Goal: Task Accomplishment & Management: Manage account settings

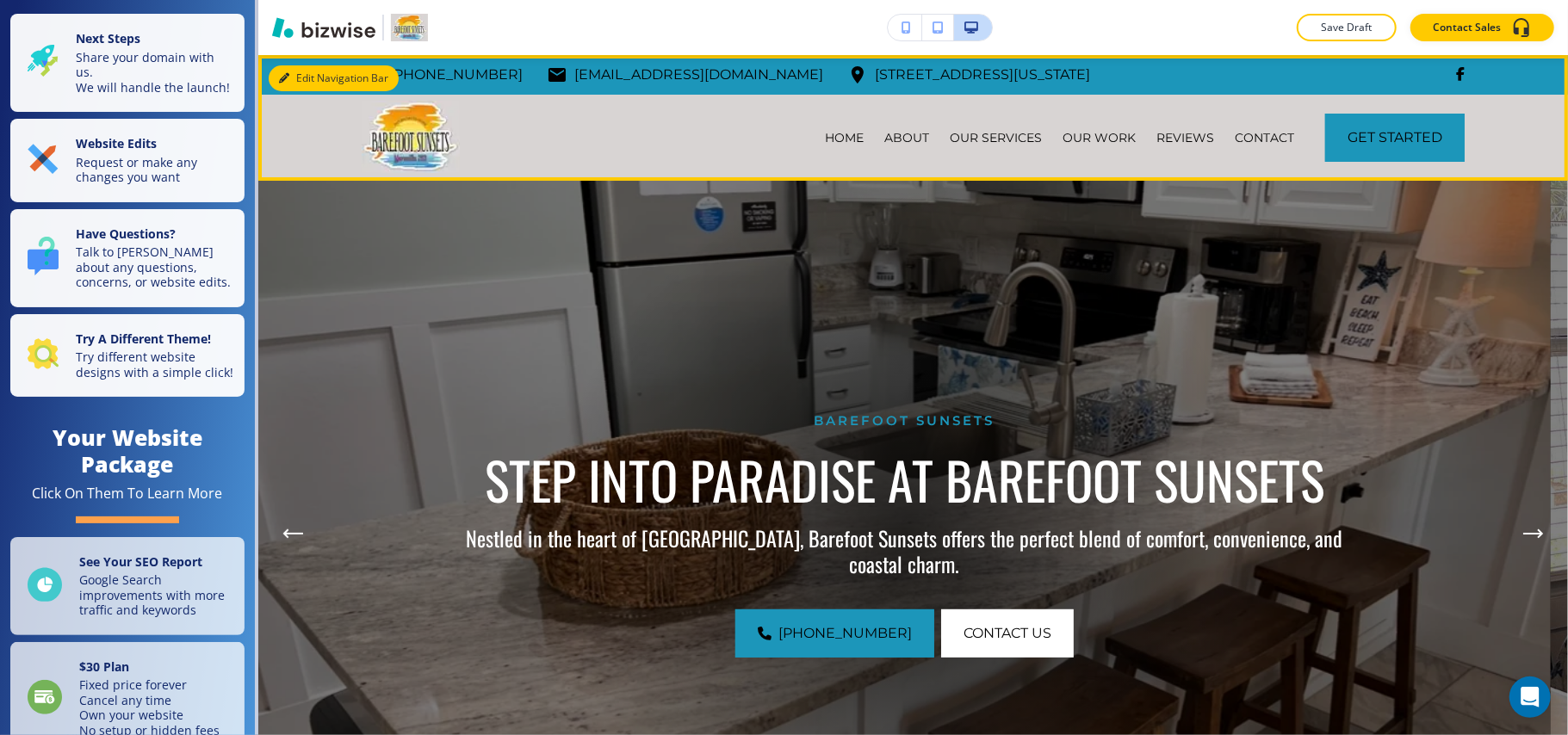
click at [290, 76] on button "Edit Navigation Bar" at bounding box center [333, 78] width 130 height 26
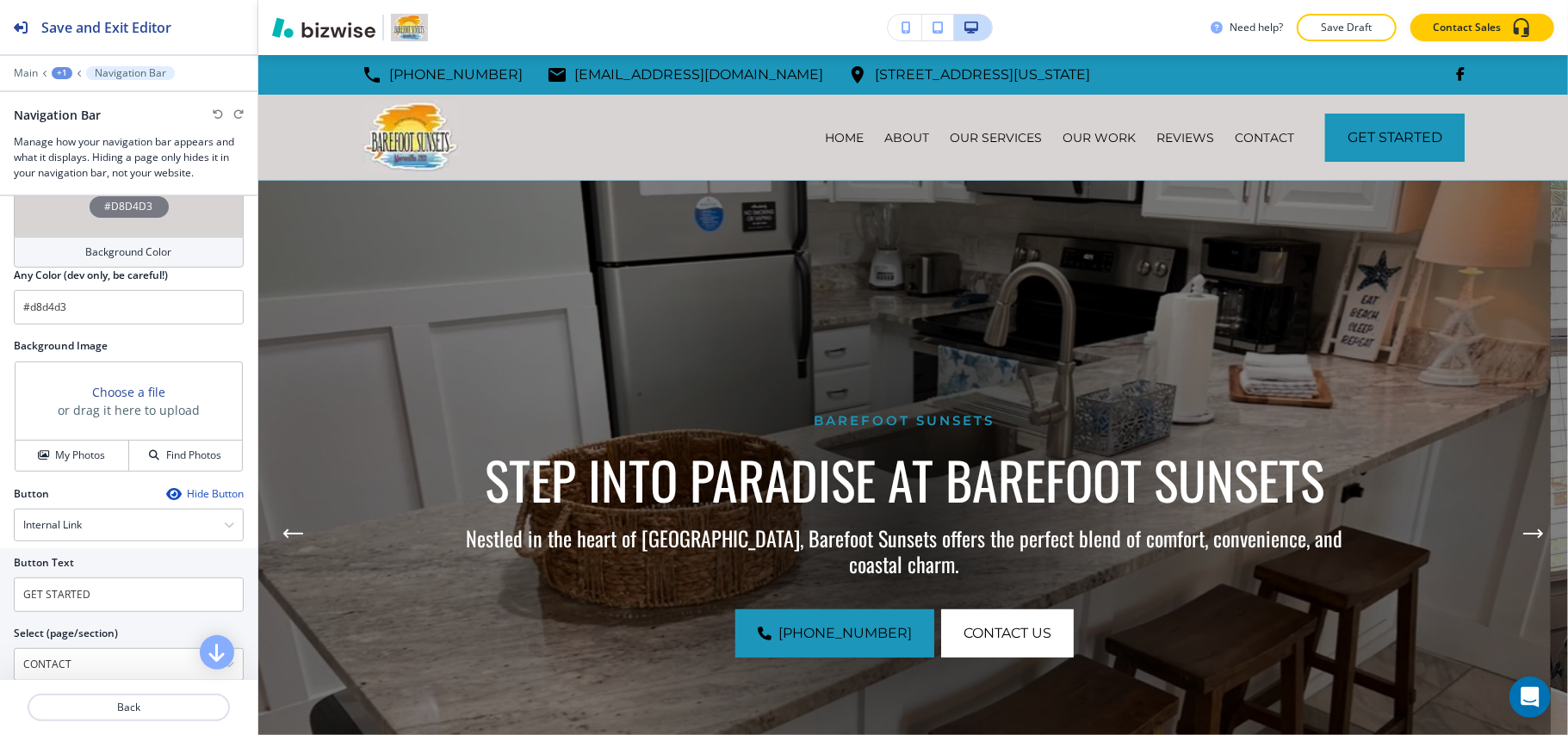
scroll to position [451, 0]
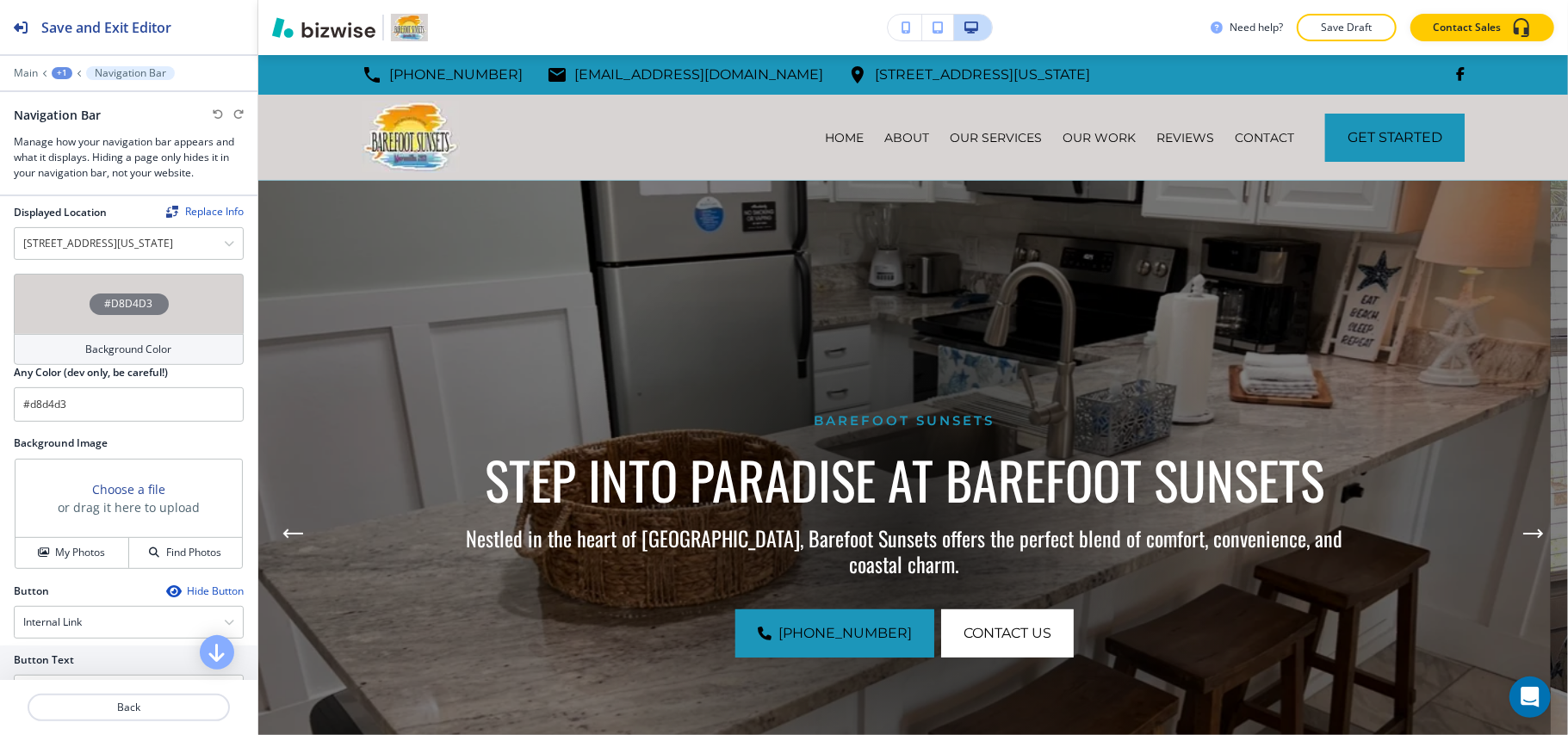
click at [68, 315] on div "#D8D4D3" at bounding box center [128, 304] width 230 height 60
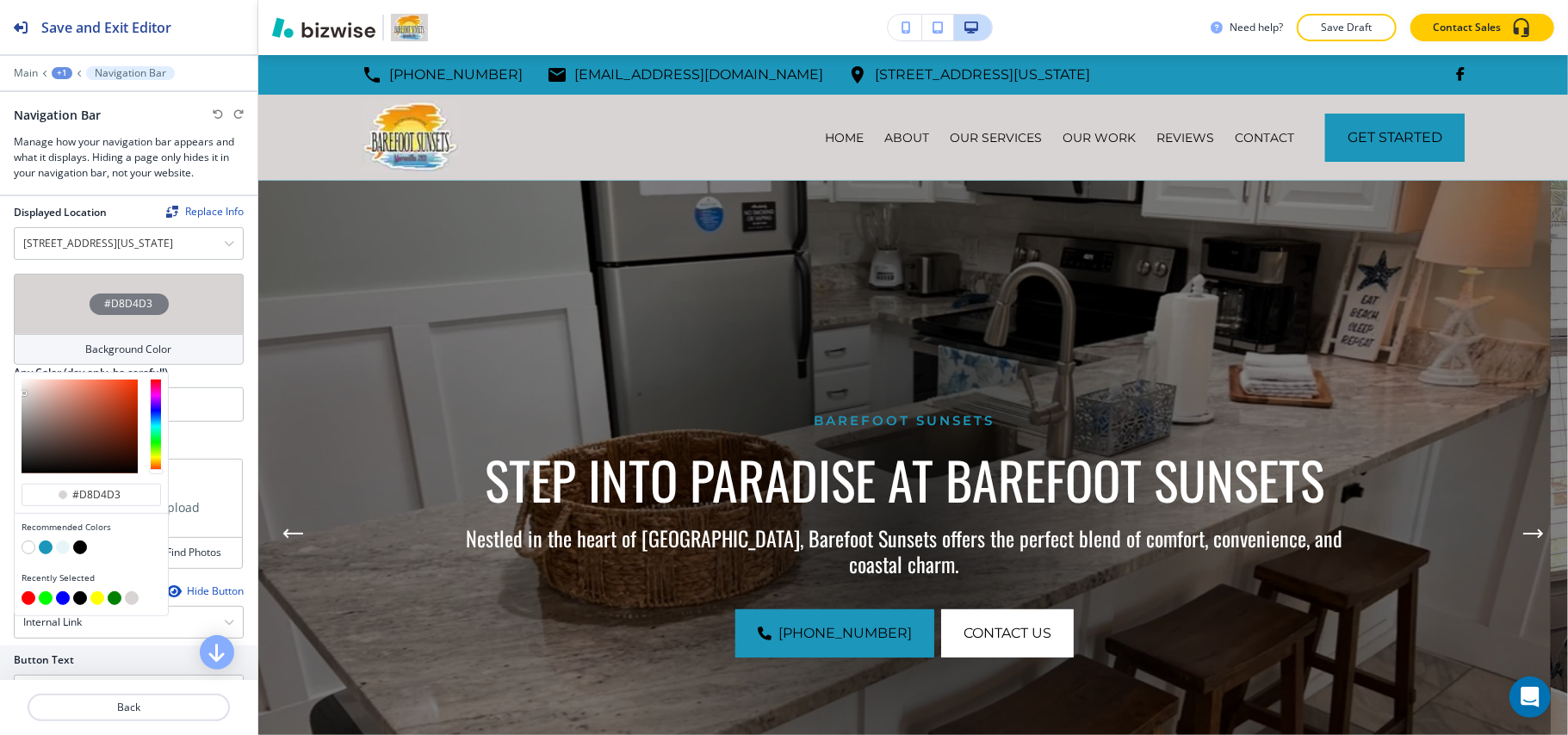
click at [24, 554] on button "button" at bounding box center [28, 547] width 14 height 14
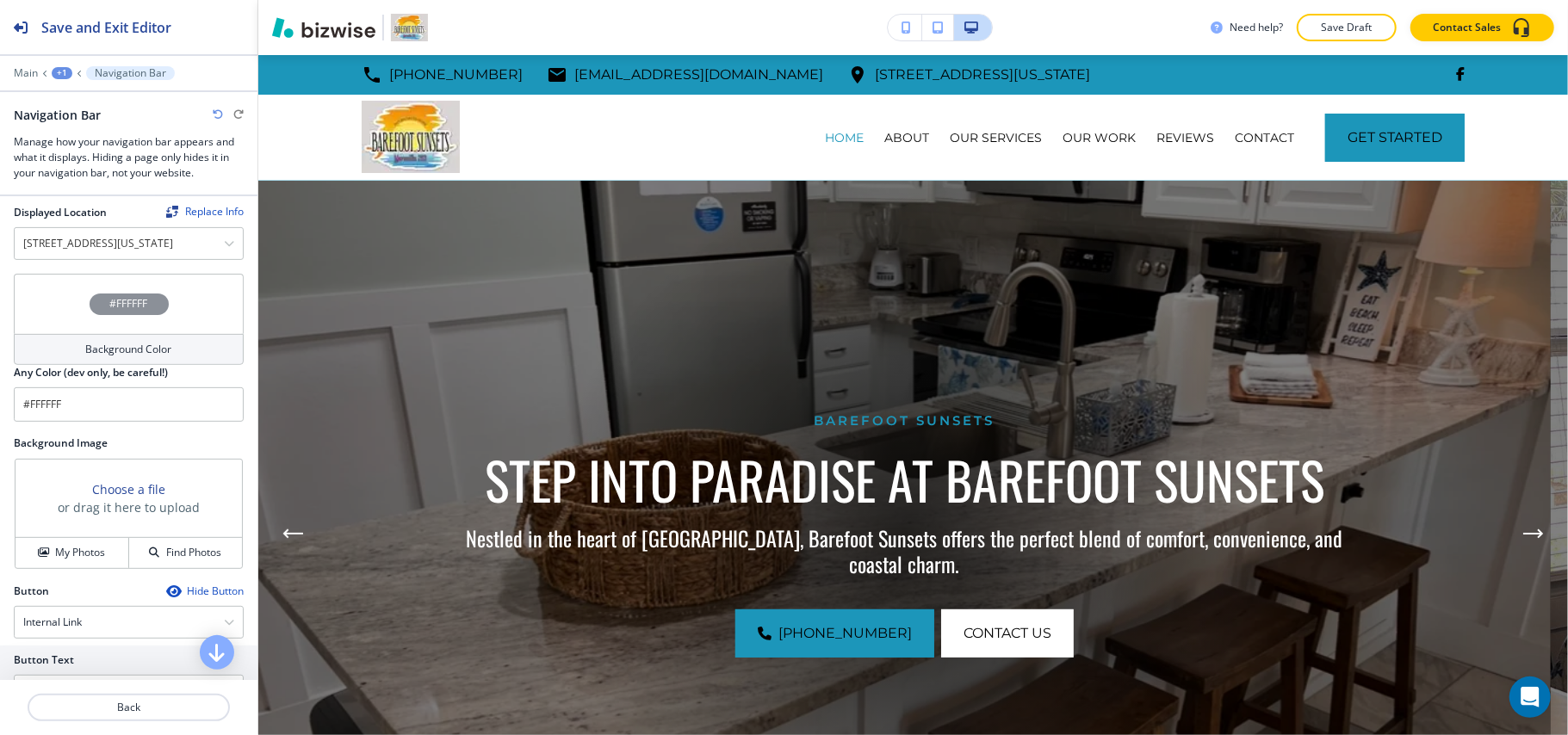
click at [214, 114] on icon "button" at bounding box center [217, 113] width 10 height 10
type input "#d8d4d3"
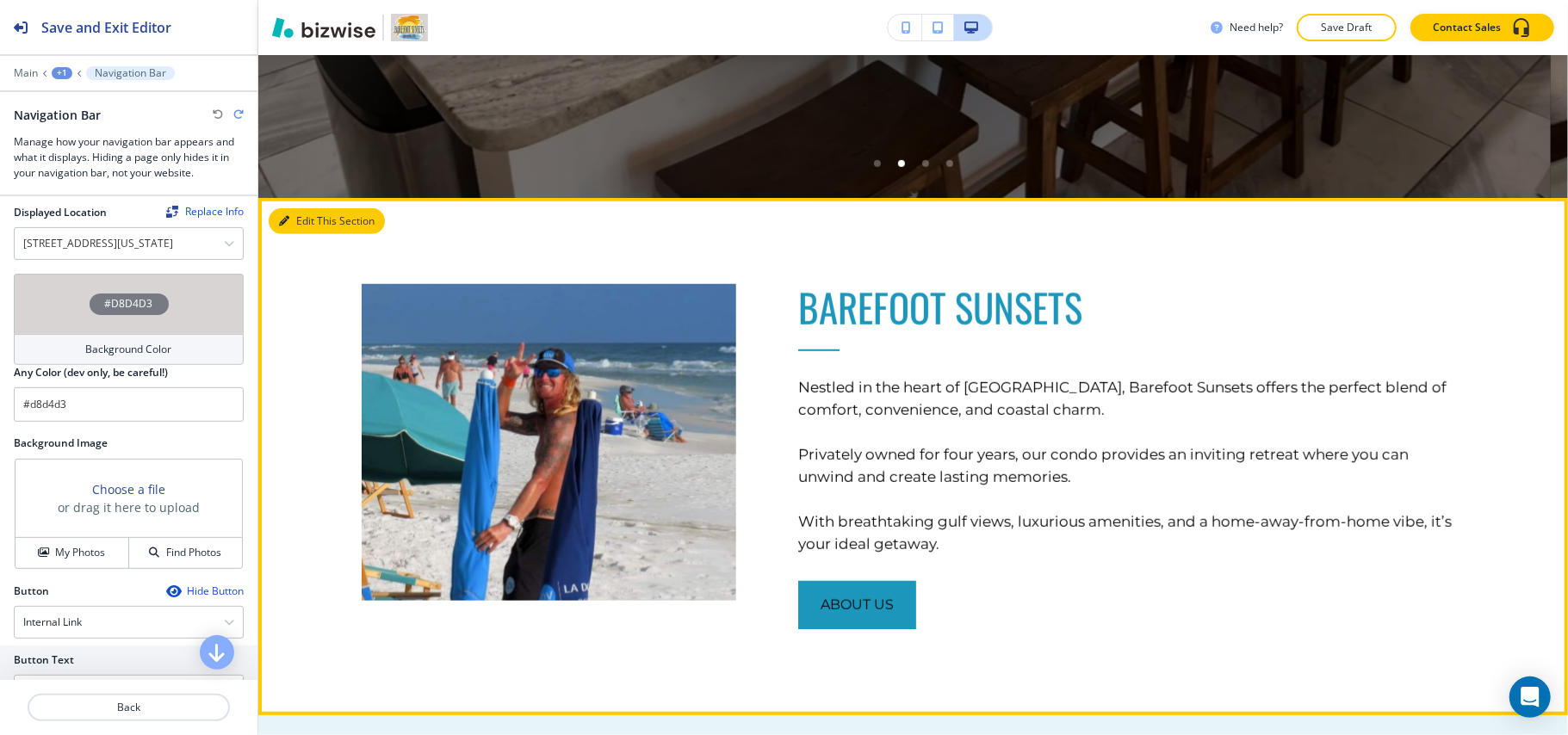
click at [290, 215] on button "Edit This Section" at bounding box center [326, 221] width 116 height 26
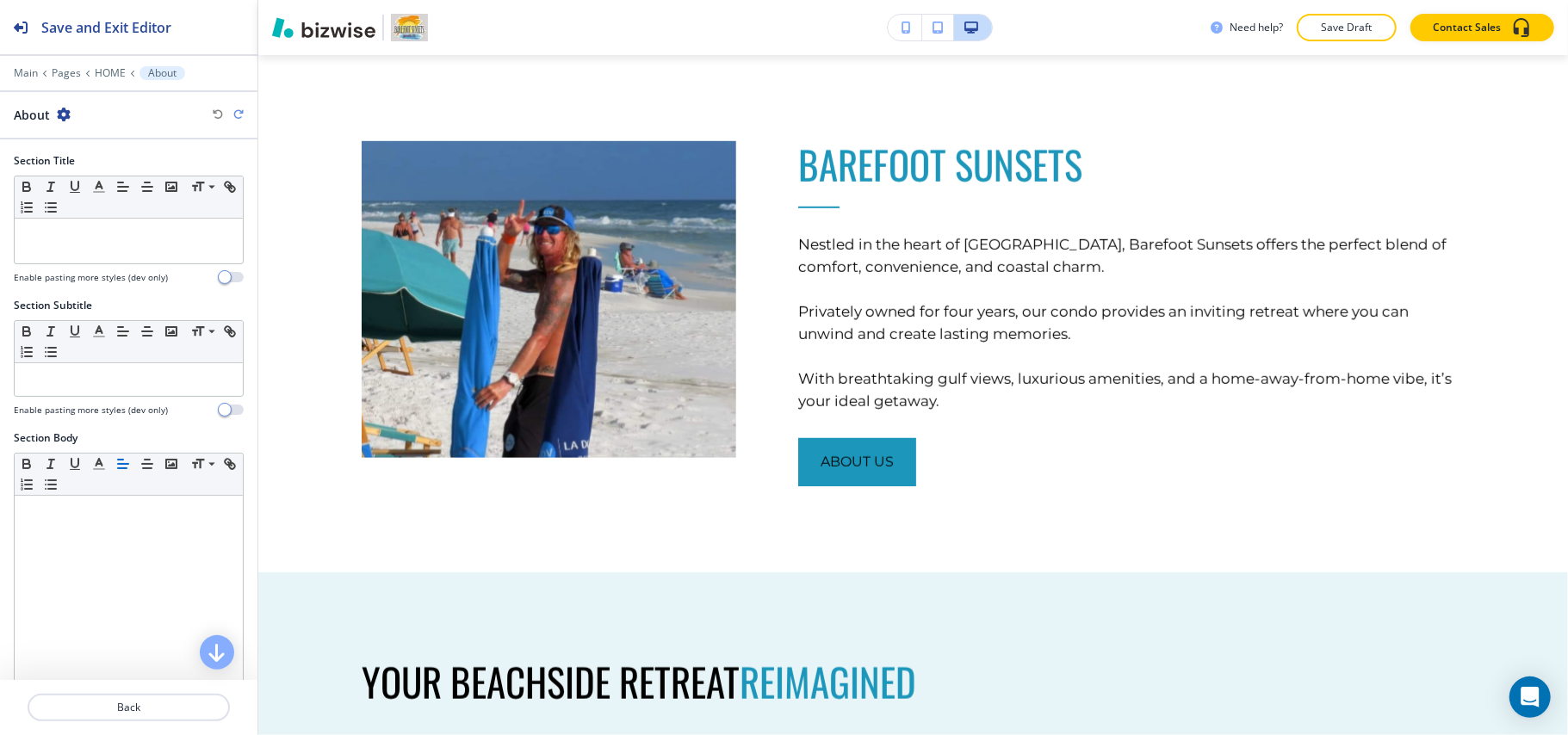
scroll to position [453, 0]
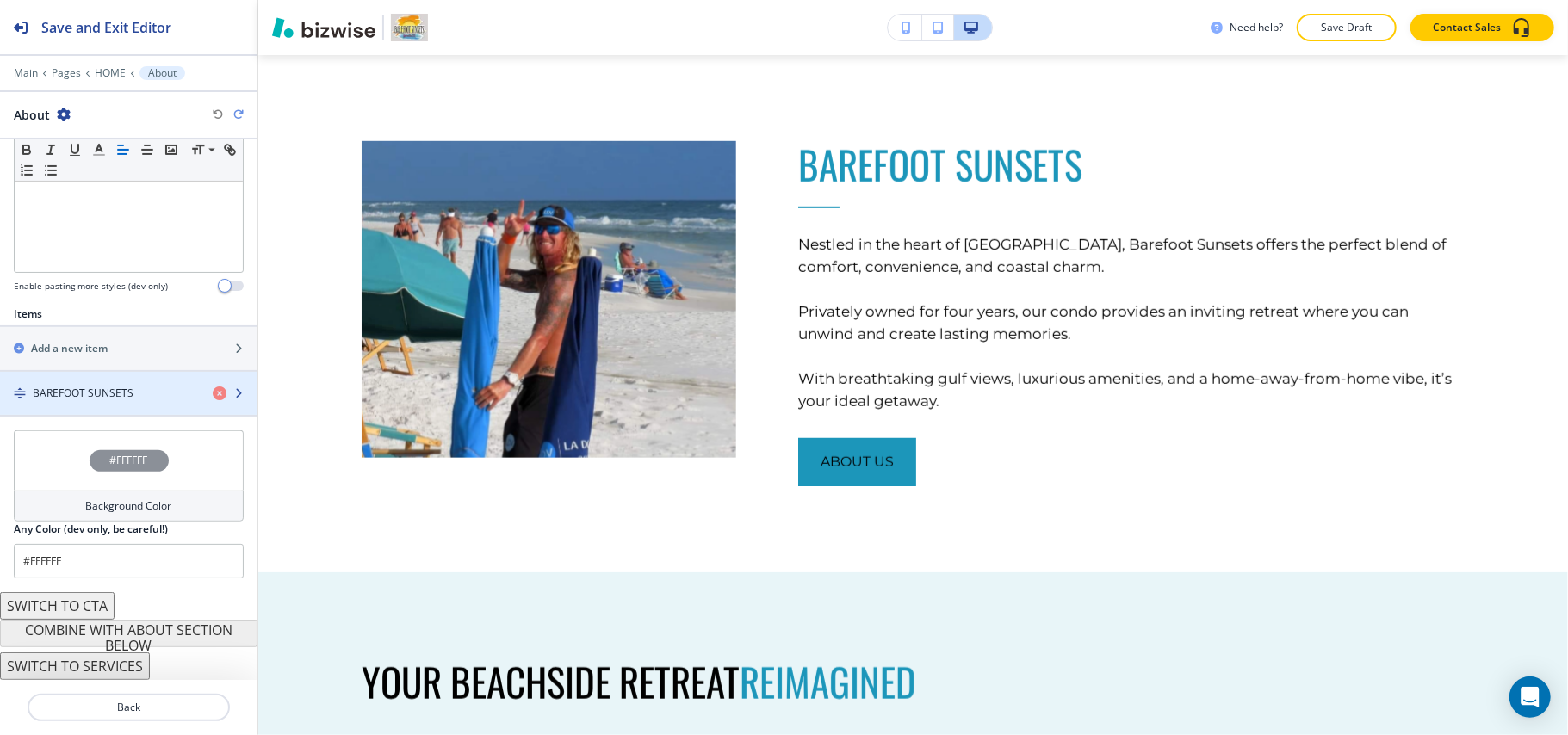
click at [87, 393] on h4 "BAREFOOT SUNSETS" at bounding box center [83, 393] width 101 height 15
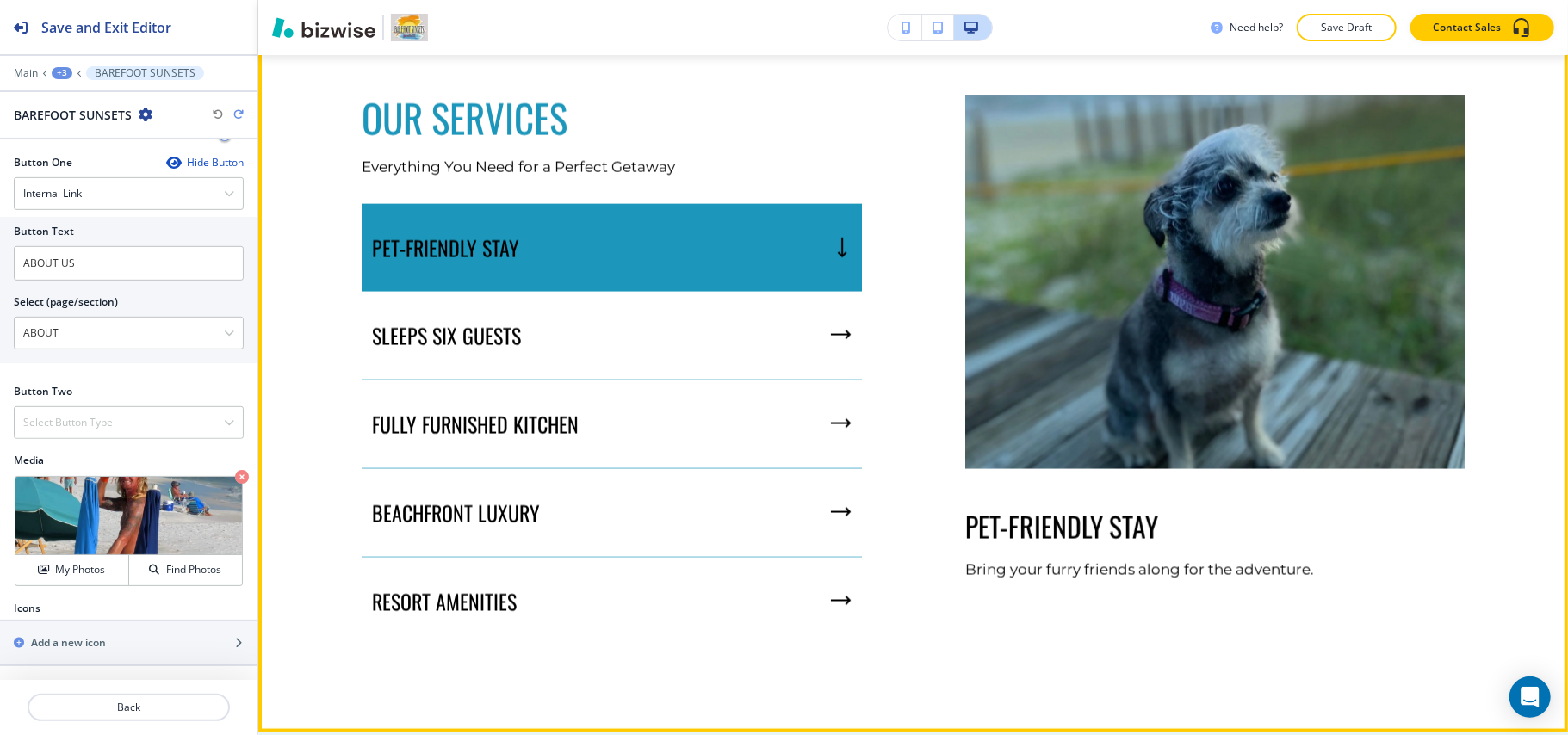
scroll to position [1865, 0]
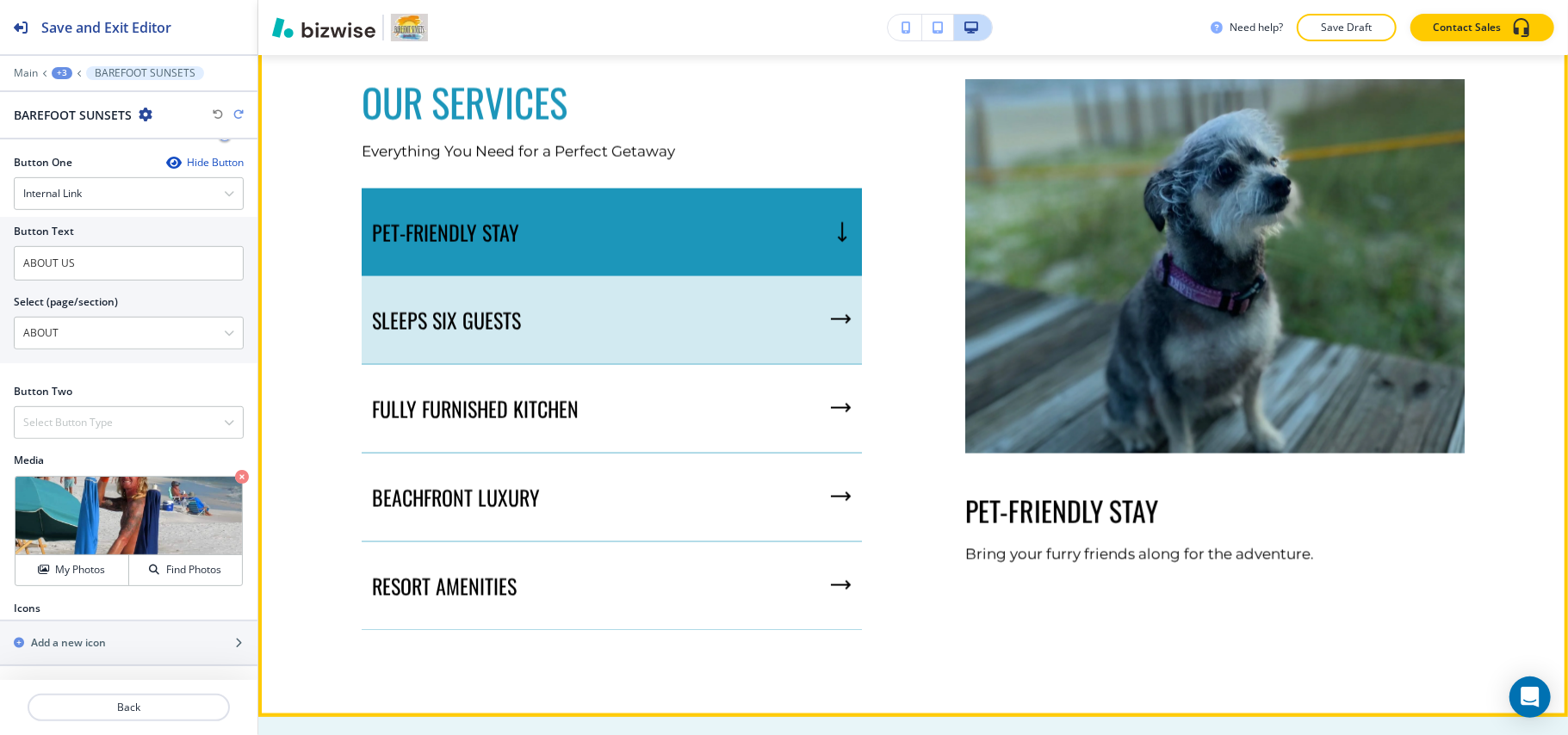
click at [488, 303] on div "SLEEPS SIX GUESTS" at bounding box center [611, 321] width 500 height 88
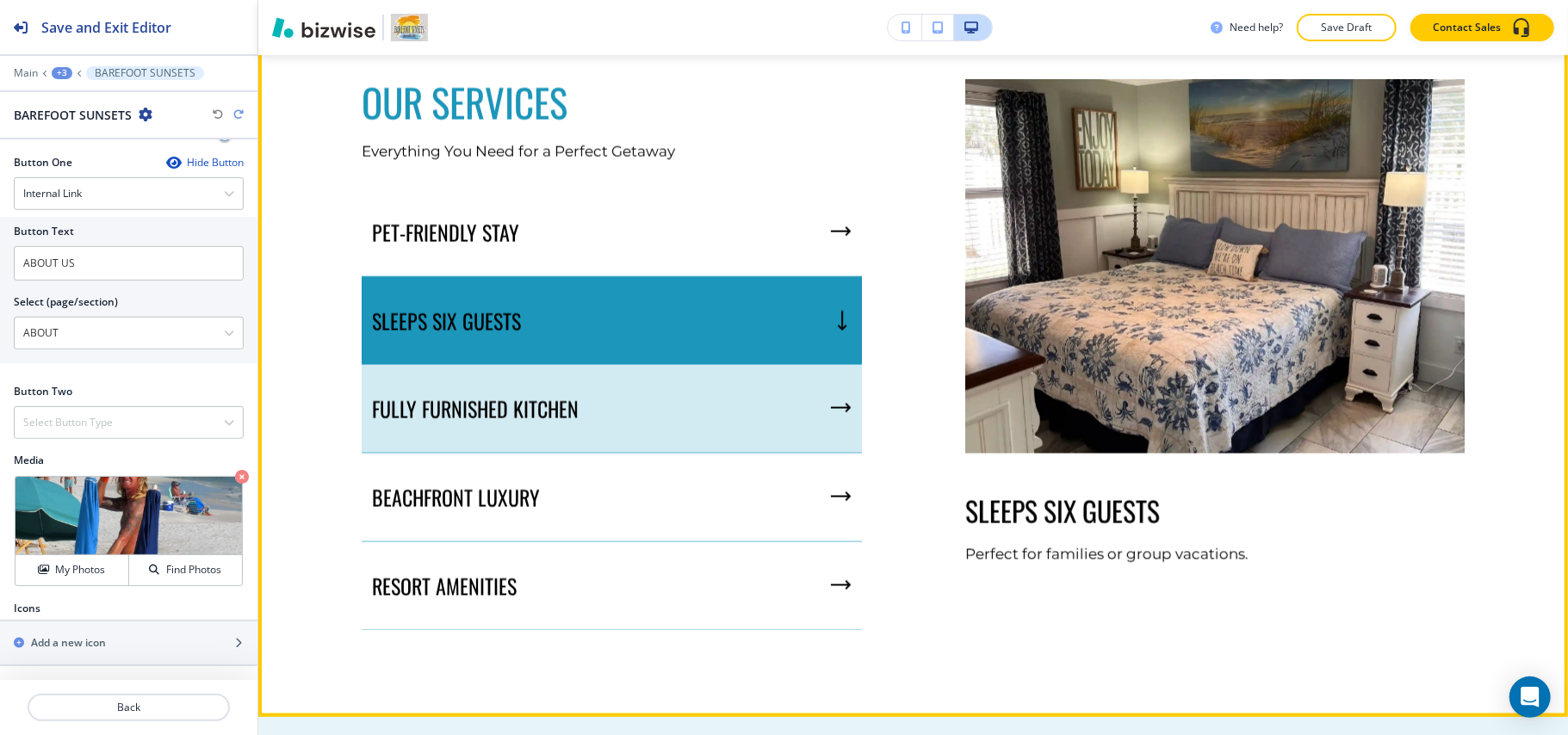
click at [548, 384] on div "FULLY FURNISHED KITCHEN" at bounding box center [611, 409] width 500 height 88
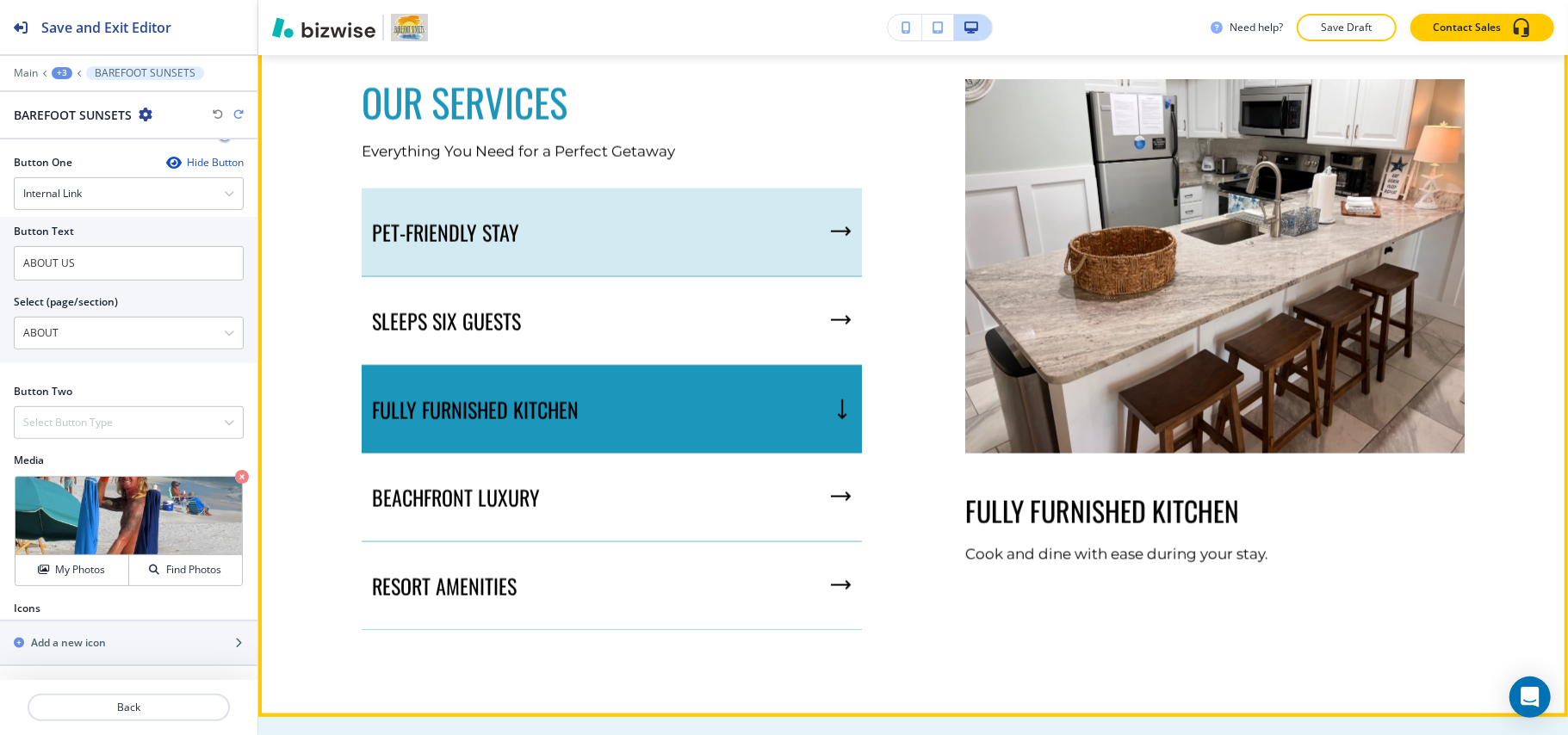
click at [639, 235] on div "PET-FRIENDLY STAY" at bounding box center [611, 232] width 500 height 88
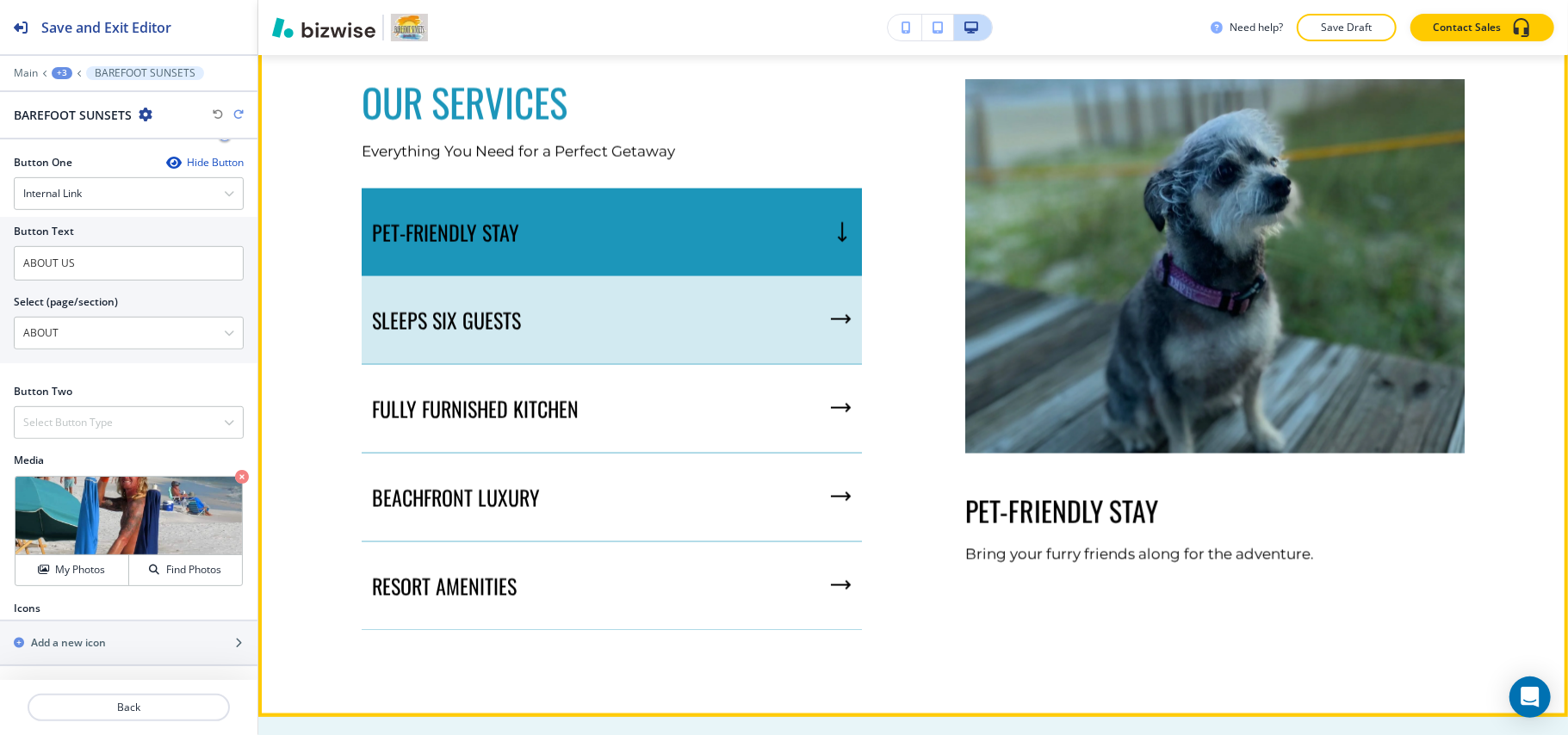
click at [607, 310] on div "SLEEPS SIX GUESTS" at bounding box center [611, 321] width 500 height 88
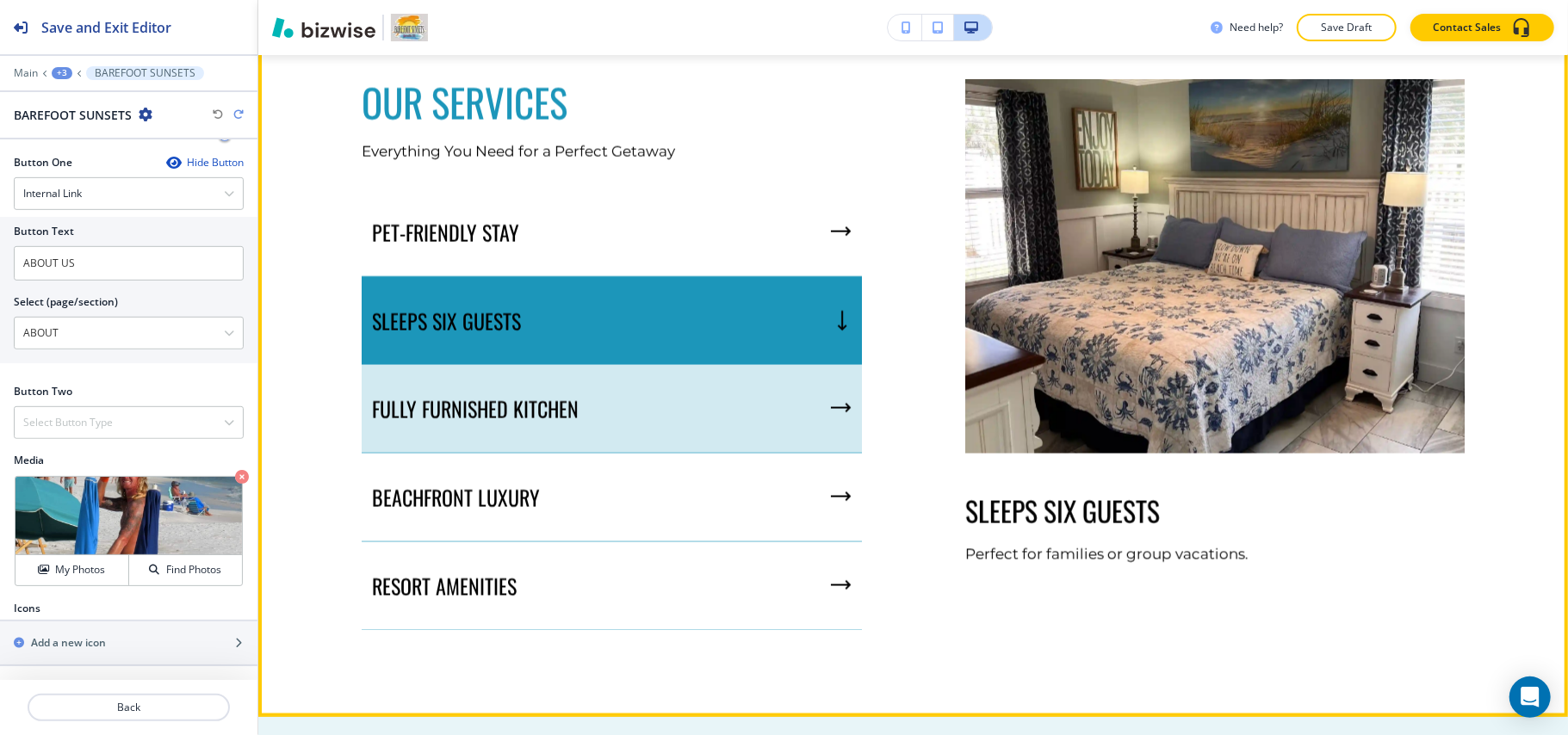
click at [604, 394] on div "FULLY FURNISHED KITCHEN" at bounding box center [611, 409] width 500 height 88
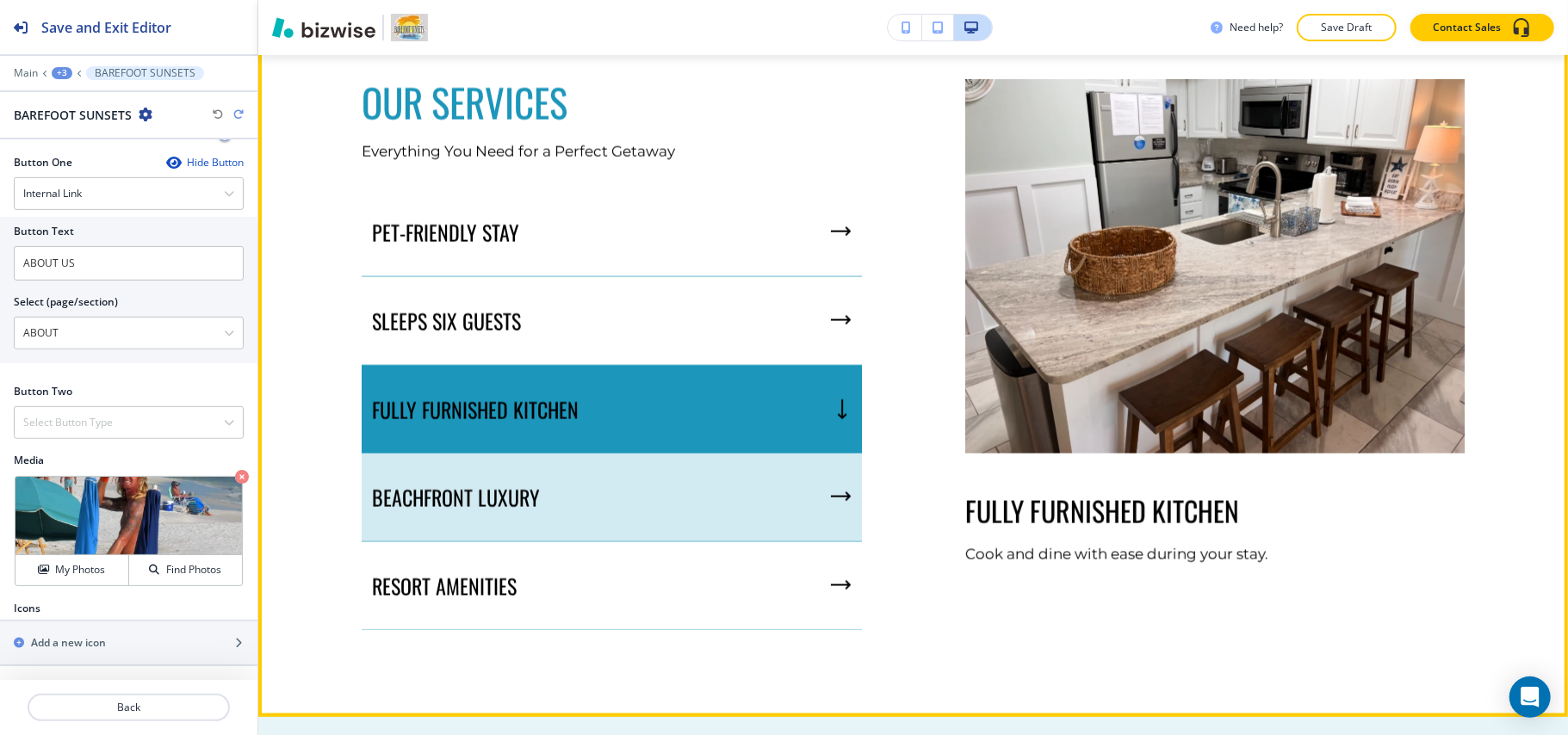
click at [611, 485] on div "BEACHFRONT LUXURY" at bounding box center [611, 498] width 500 height 88
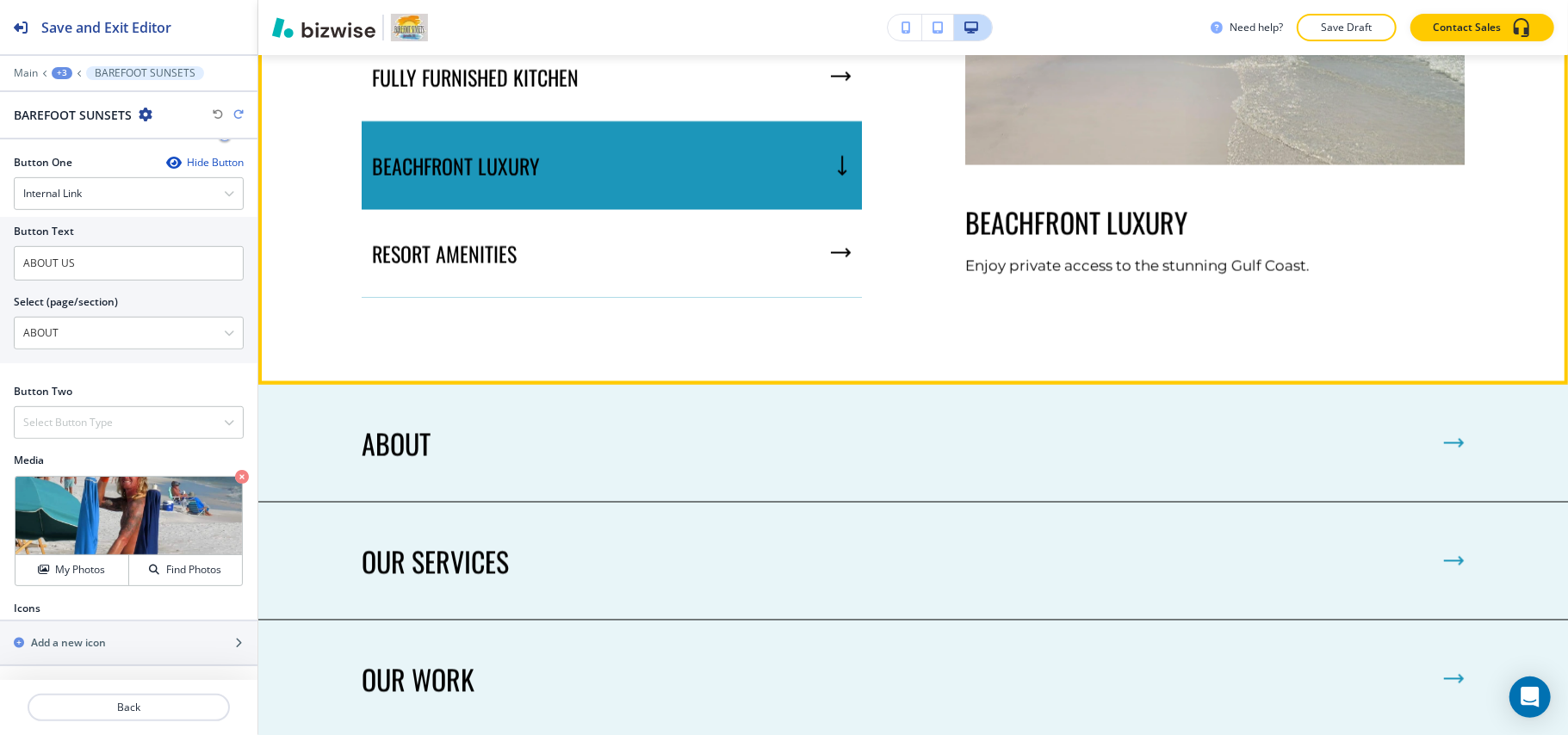
scroll to position [2209, 0]
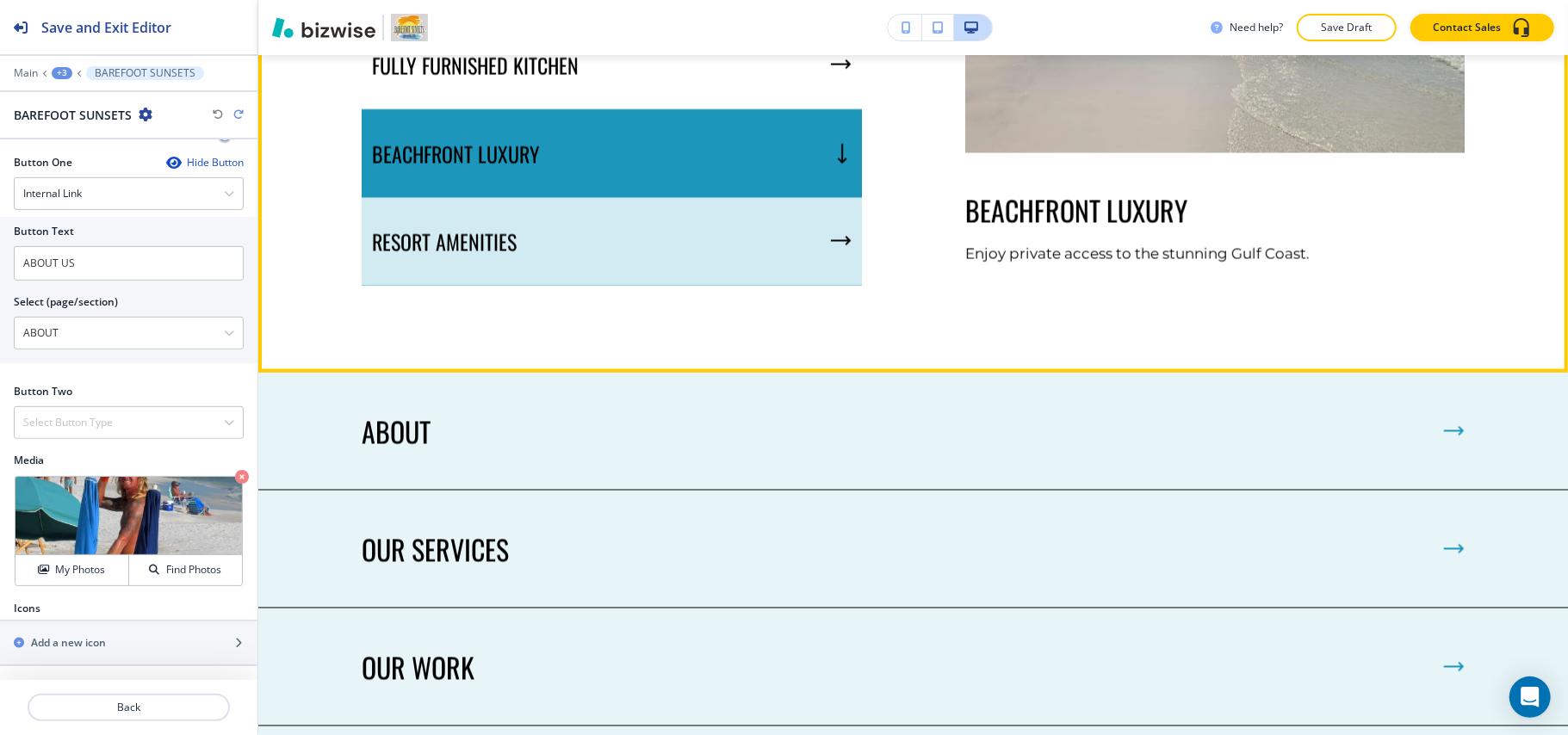
click at [524, 241] on div "RESORT AMENITIES" at bounding box center [611, 242] width 500 height 88
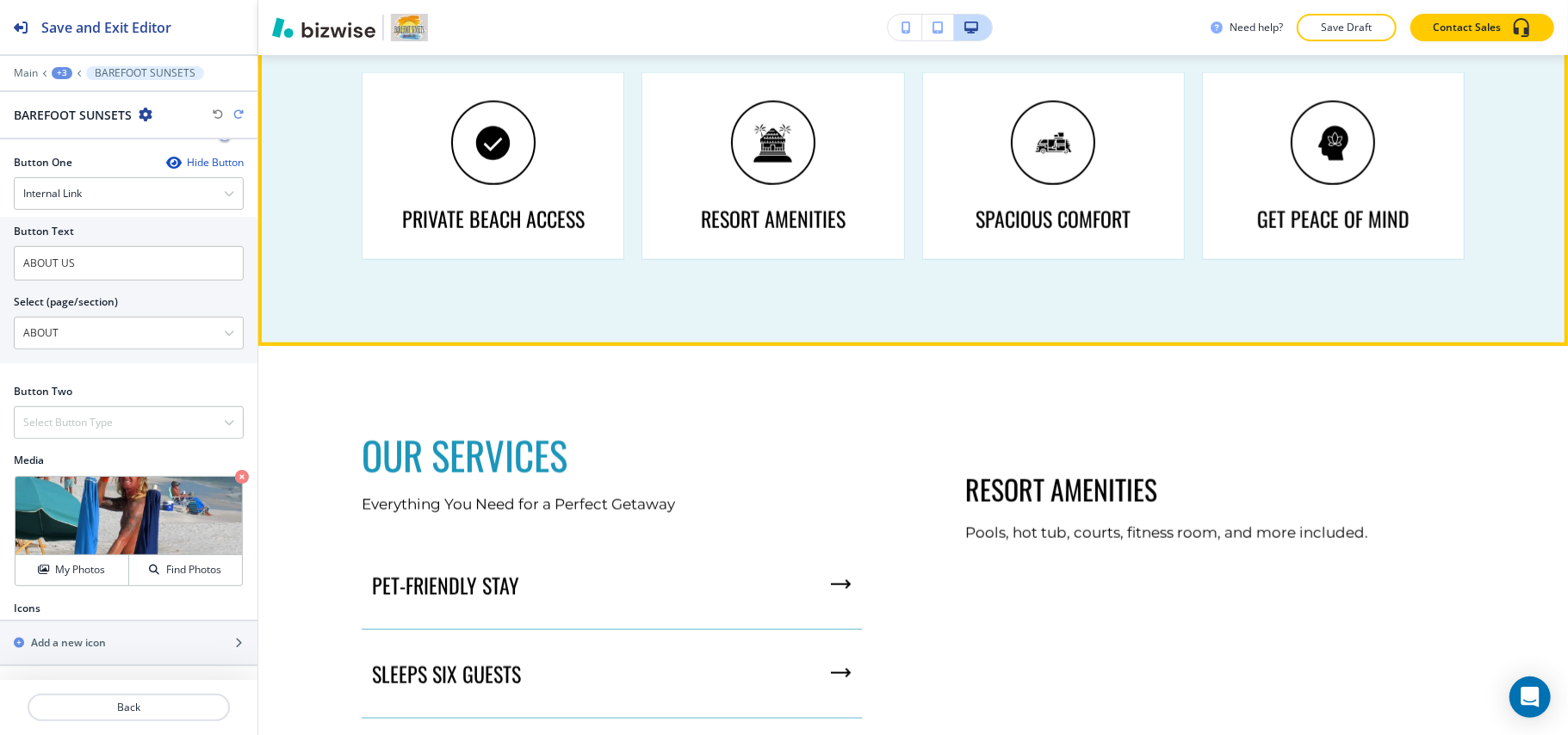
scroll to position [1636, 0]
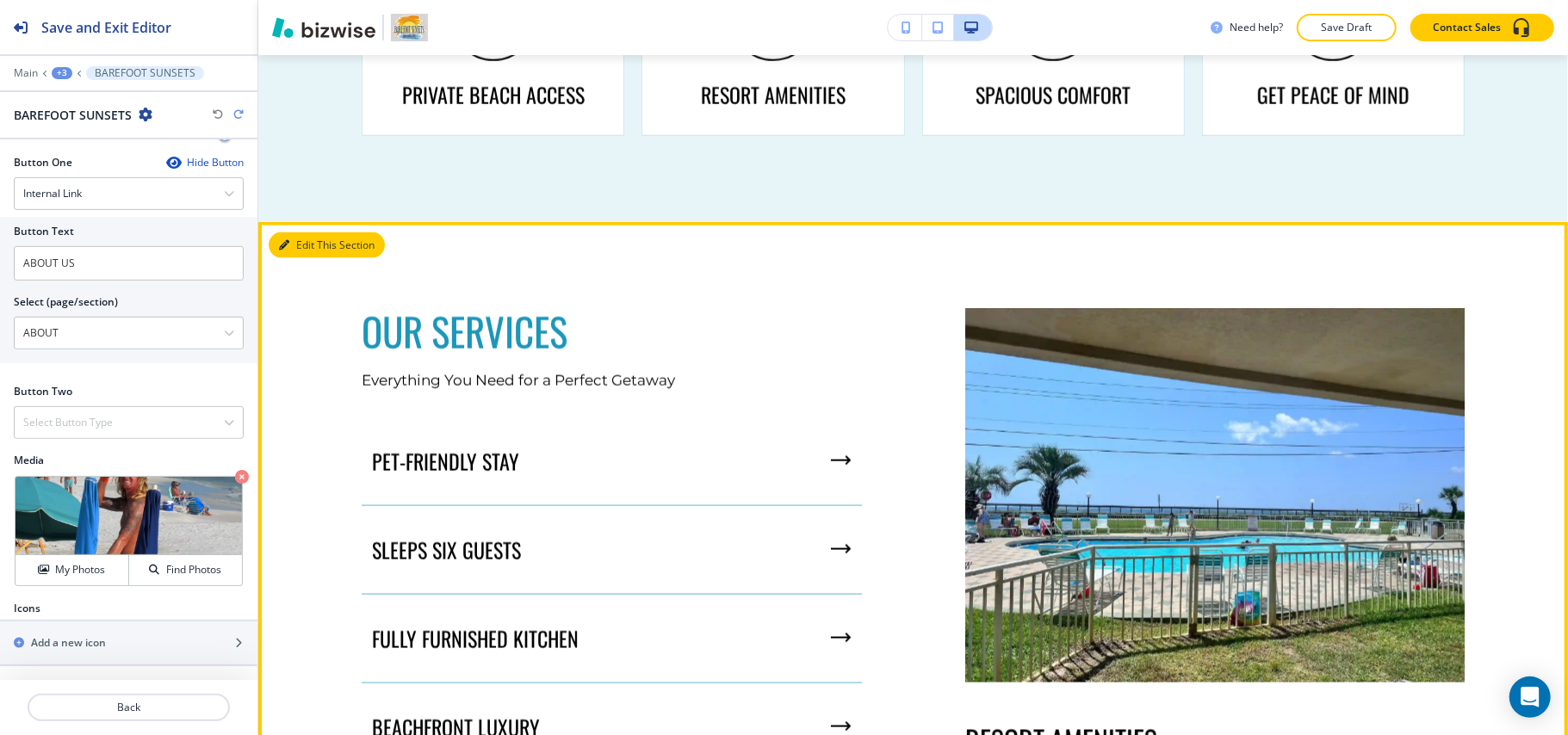
click at [296, 245] on div "Edit This Section OUR SERVICES Everything You Need for a Perfect Getaway PET-FR…" at bounding box center [913, 585] width 1309 height 724
click at [329, 242] on button "Edit This Section" at bounding box center [326, 245] width 116 height 26
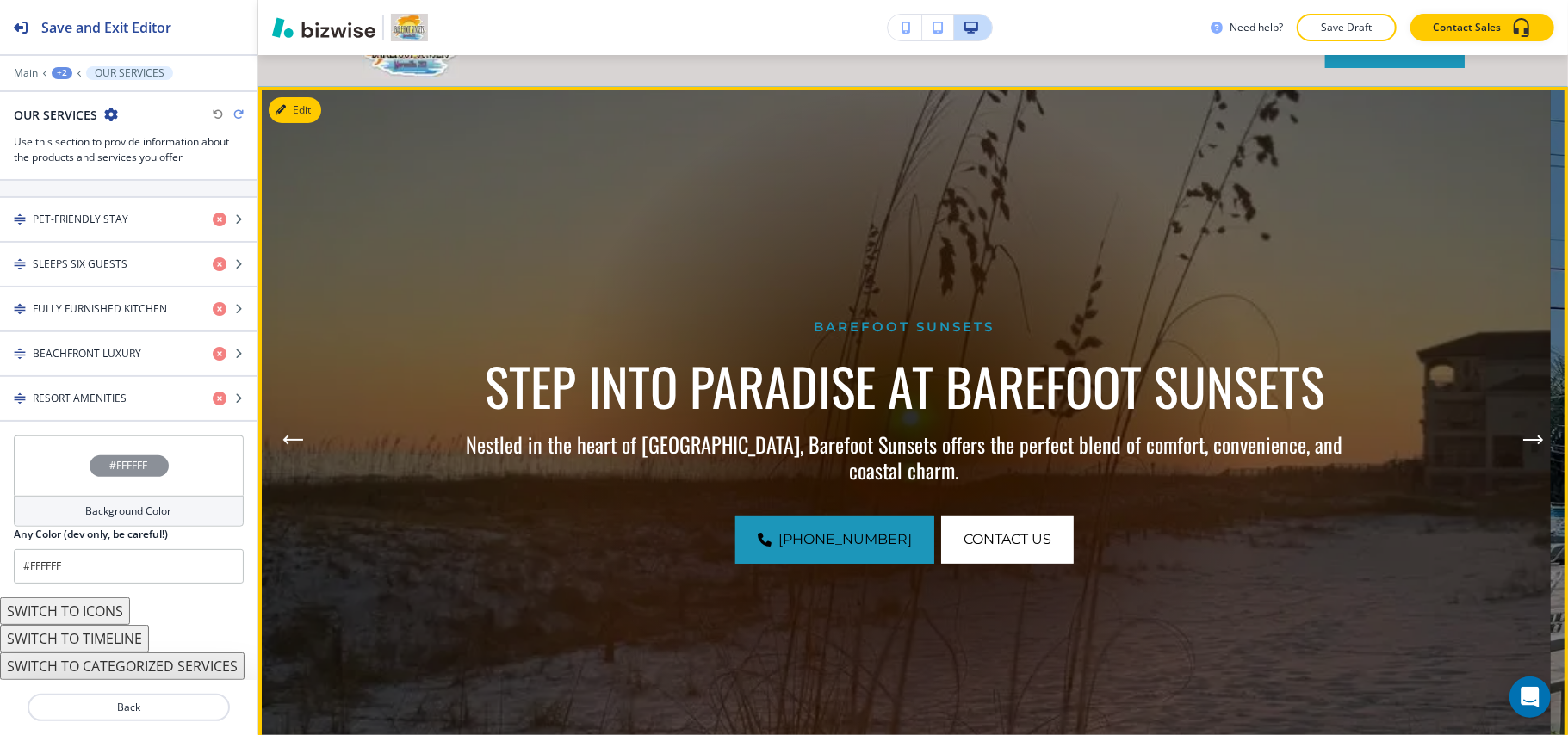
scroll to position [93, 0]
click at [1539, 440] on icon "Next Hero Image" at bounding box center [1541, 440] width 4 height 7
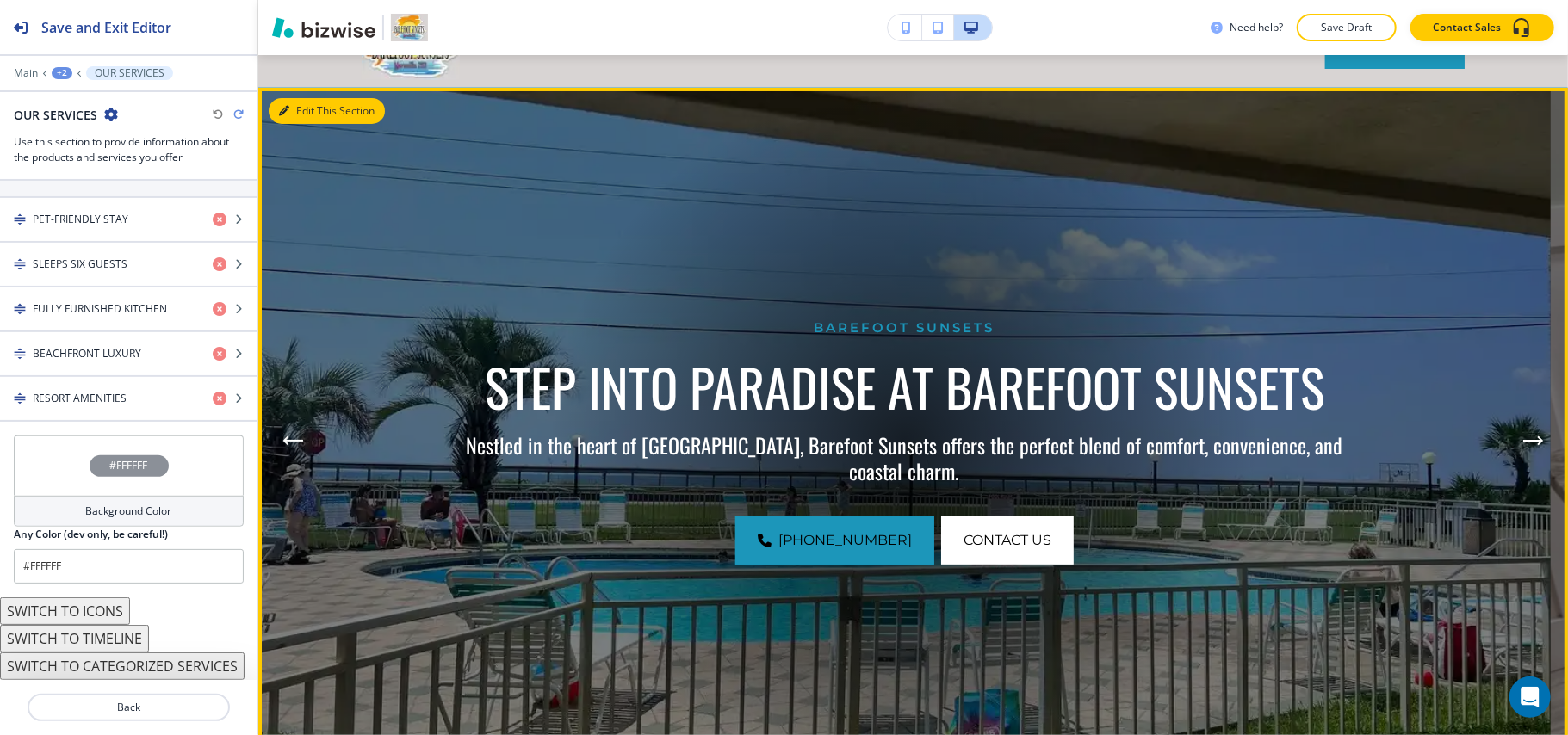
click at [300, 108] on div "Edit This Section Barefoot Sunsets STEP INTO PARADISE AT BAREFOOT SUNSETS Nestl…" at bounding box center [913, 440] width 1309 height 706
click at [307, 100] on button "Edit This Section" at bounding box center [326, 111] width 116 height 26
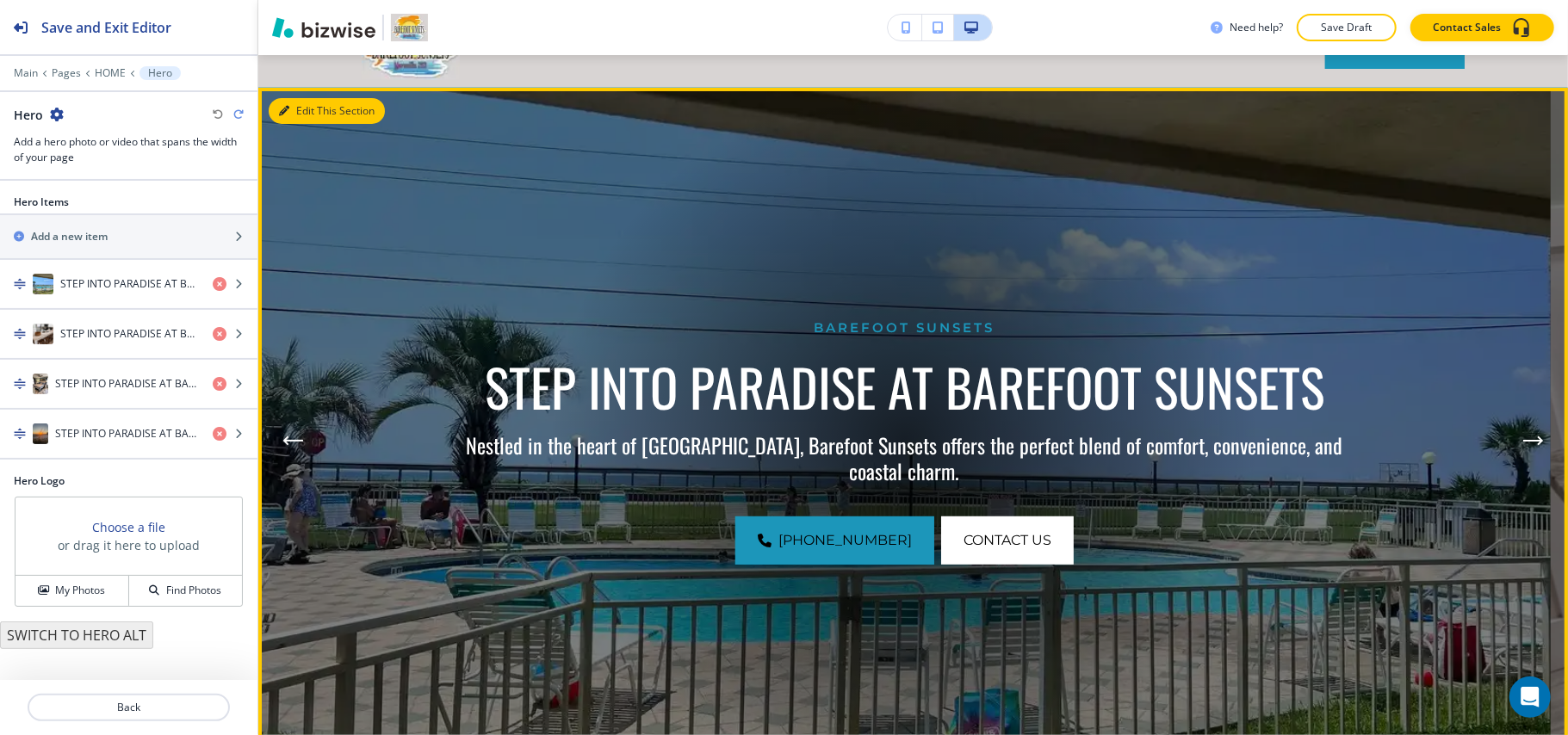
scroll to position [126, 0]
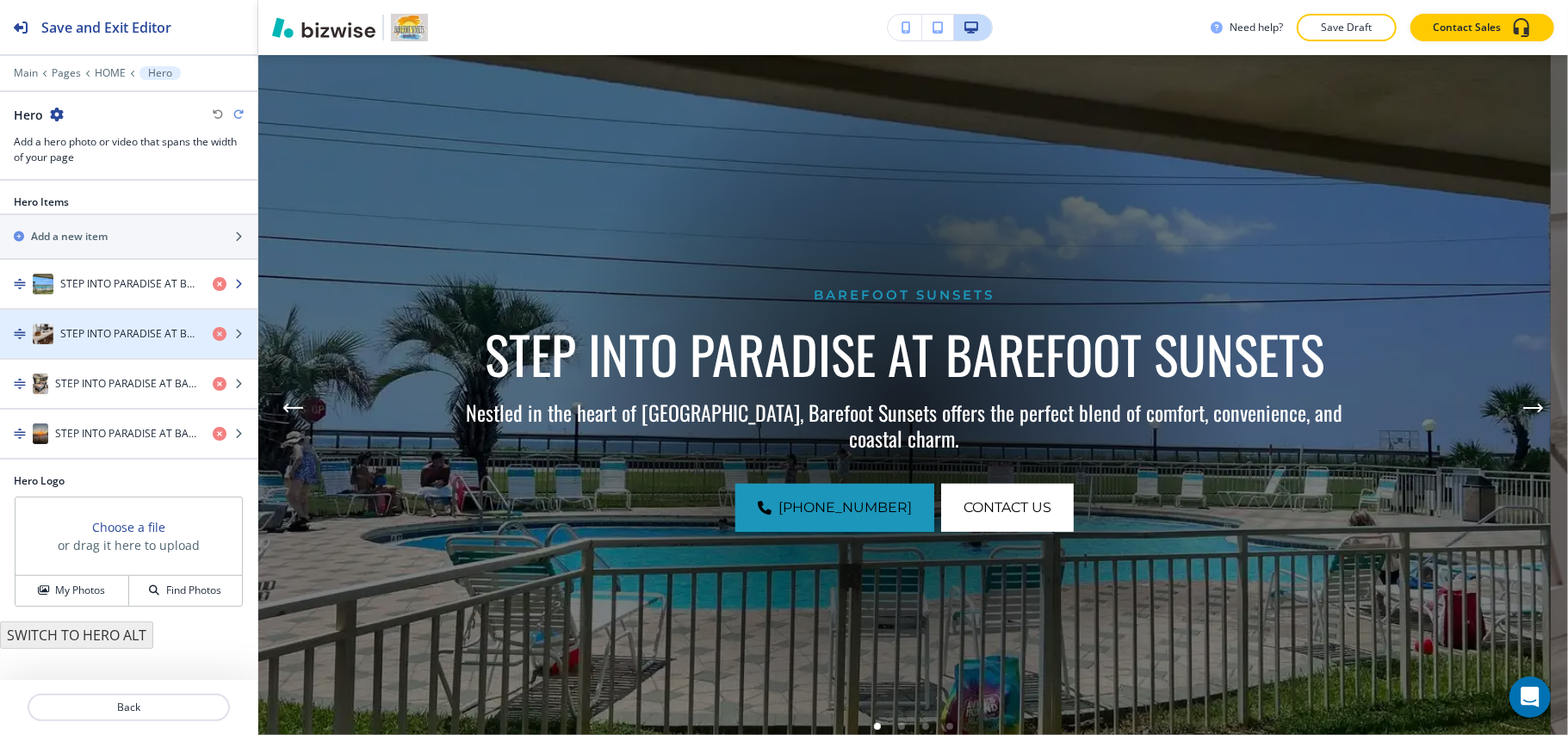
click at [102, 286] on h4 "STEP INTO PARADISE AT BAREFOOT SUNSETS" at bounding box center [130, 284] width 139 height 15
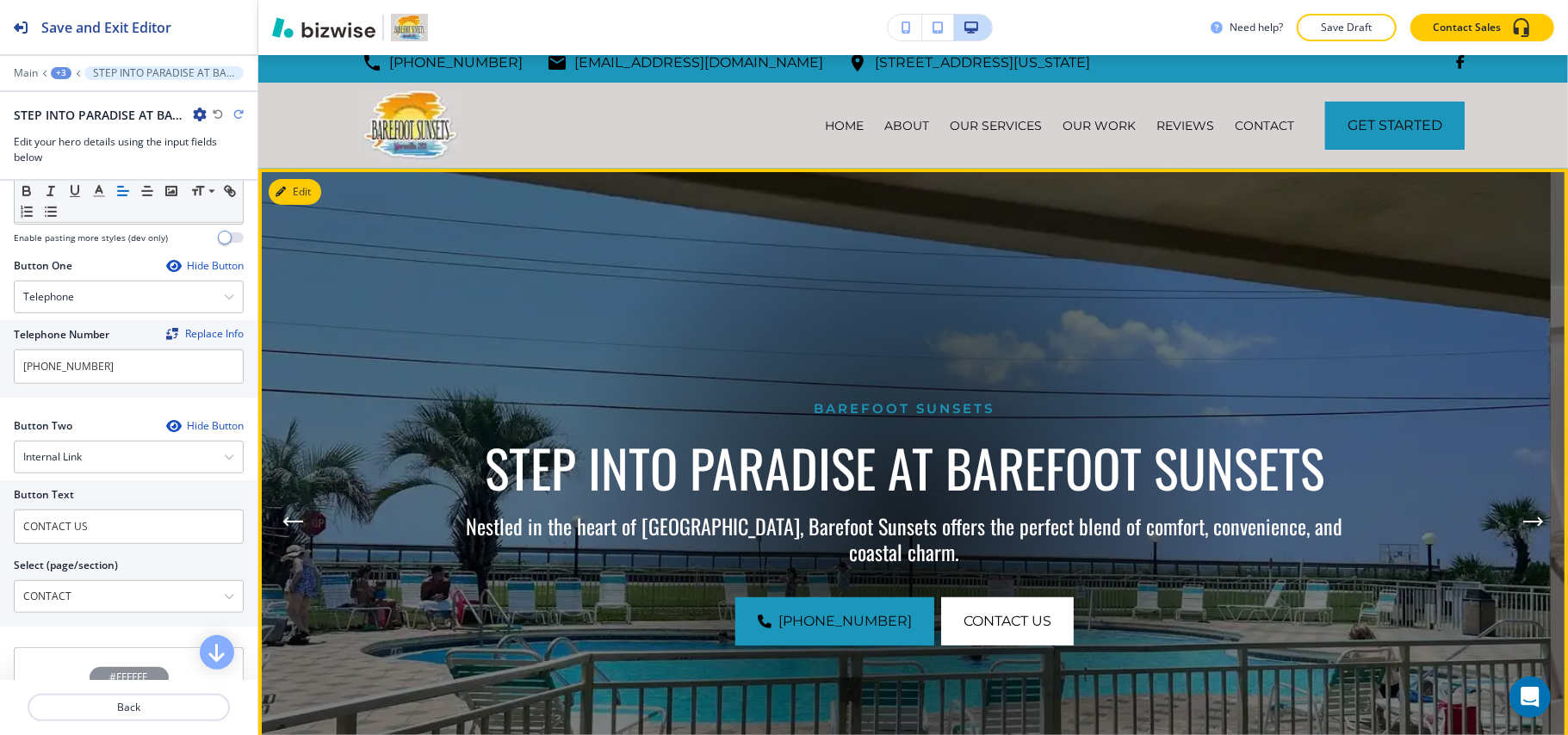
scroll to position [11, 0]
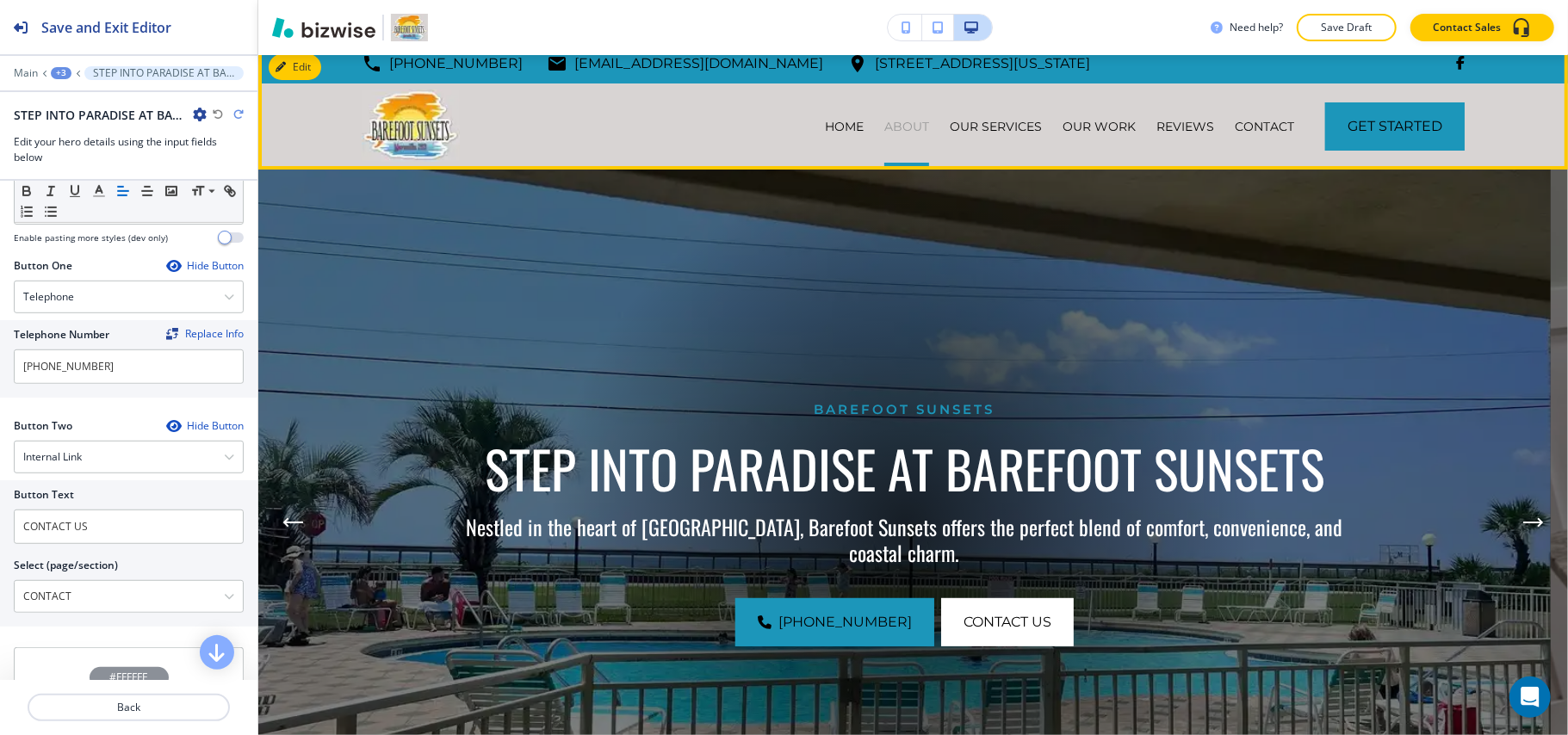
click at [900, 125] on p "ABOUT" at bounding box center [907, 126] width 45 height 17
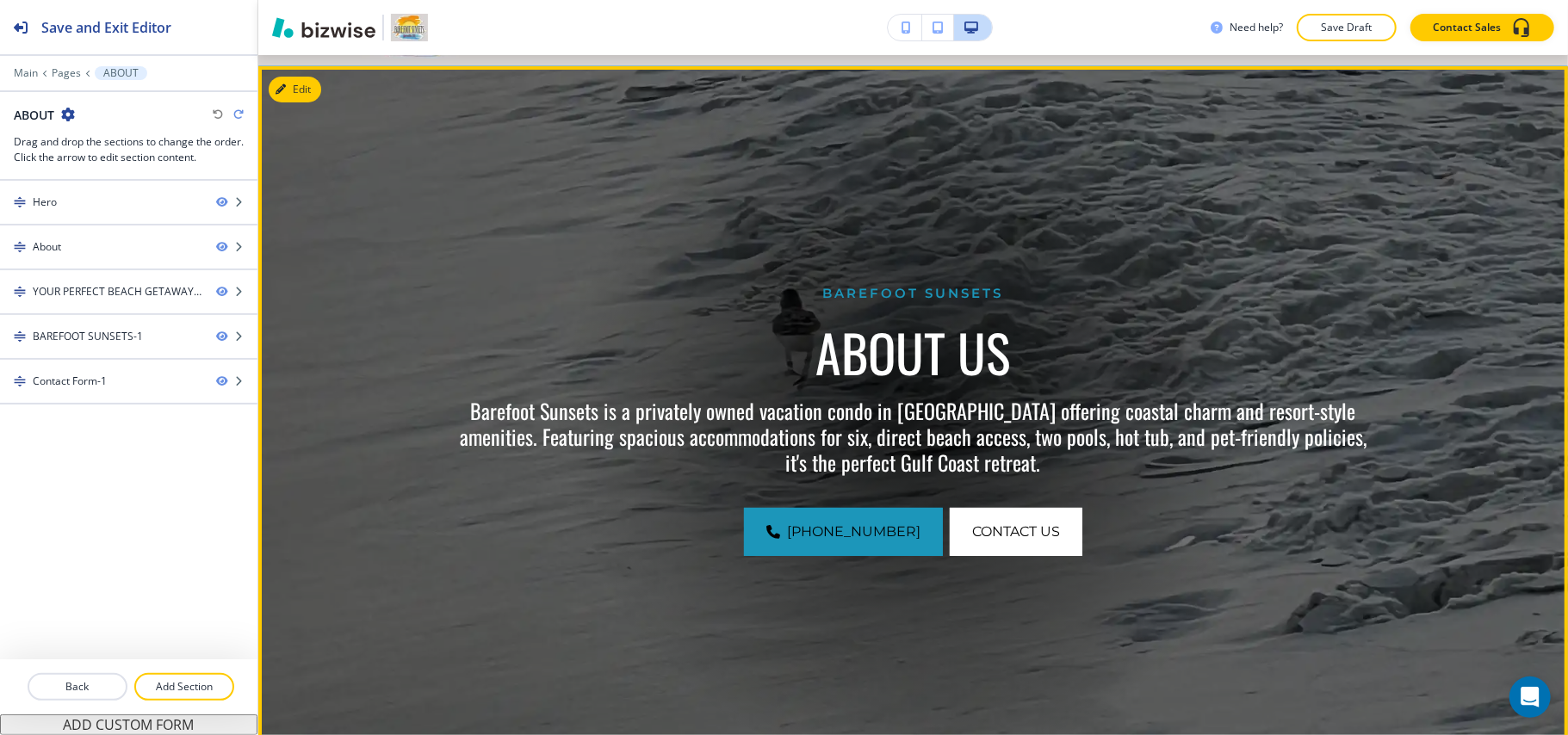
scroll to position [0, 0]
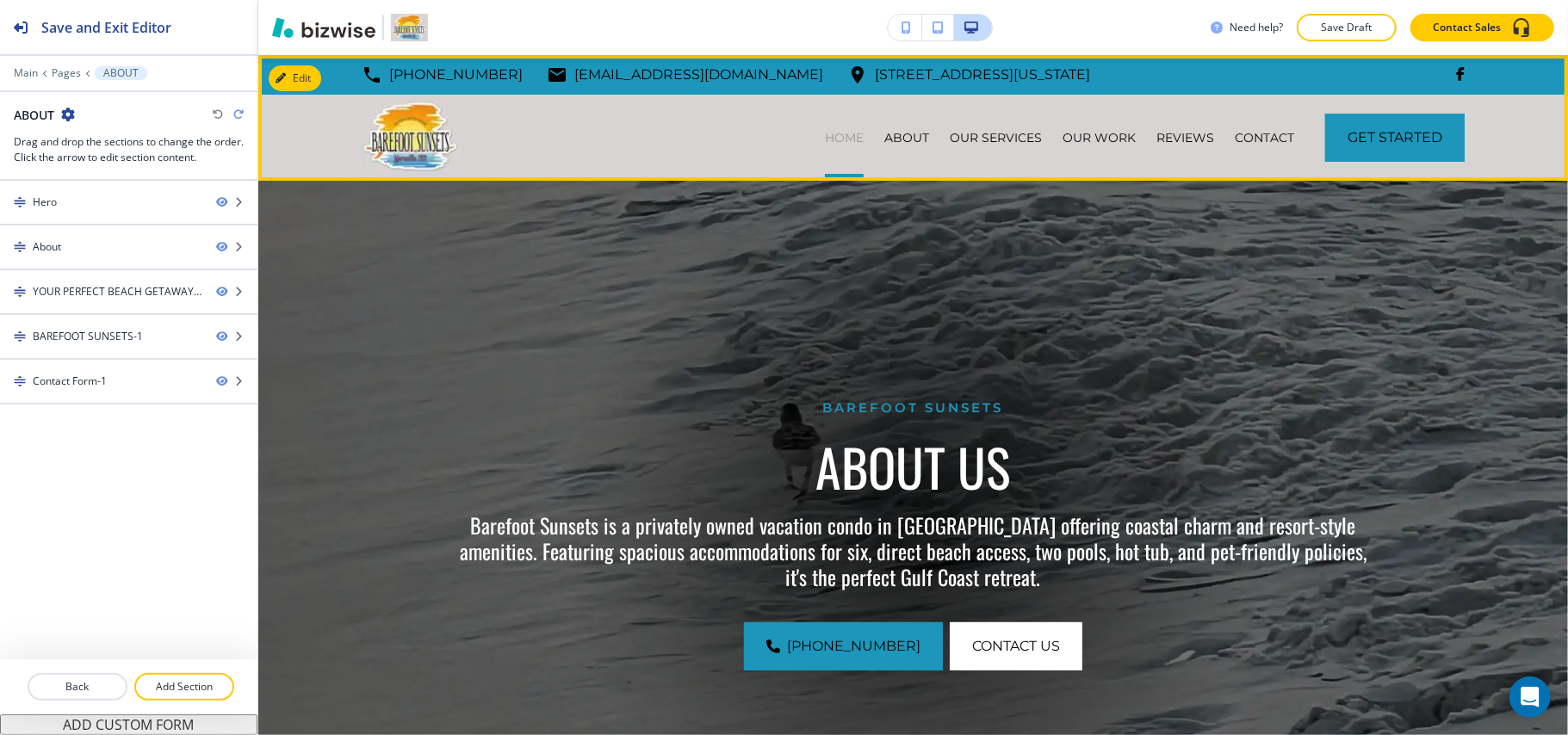
click at [841, 136] on p "HOME" at bounding box center [843, 137] width 39 height 17
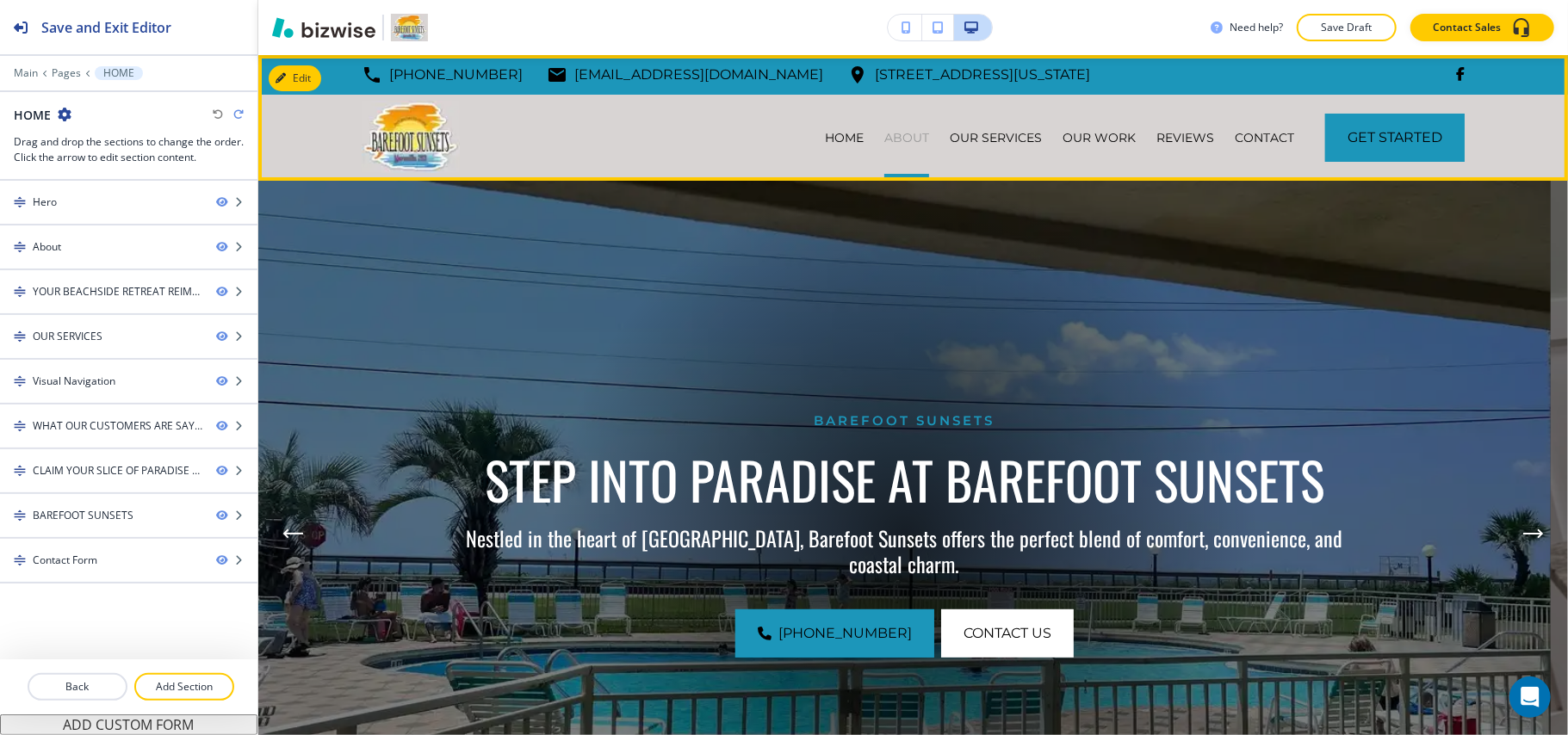
click at [900, 139] on p "ABOUT" at bounding box center [907, 137] width 45 height 17
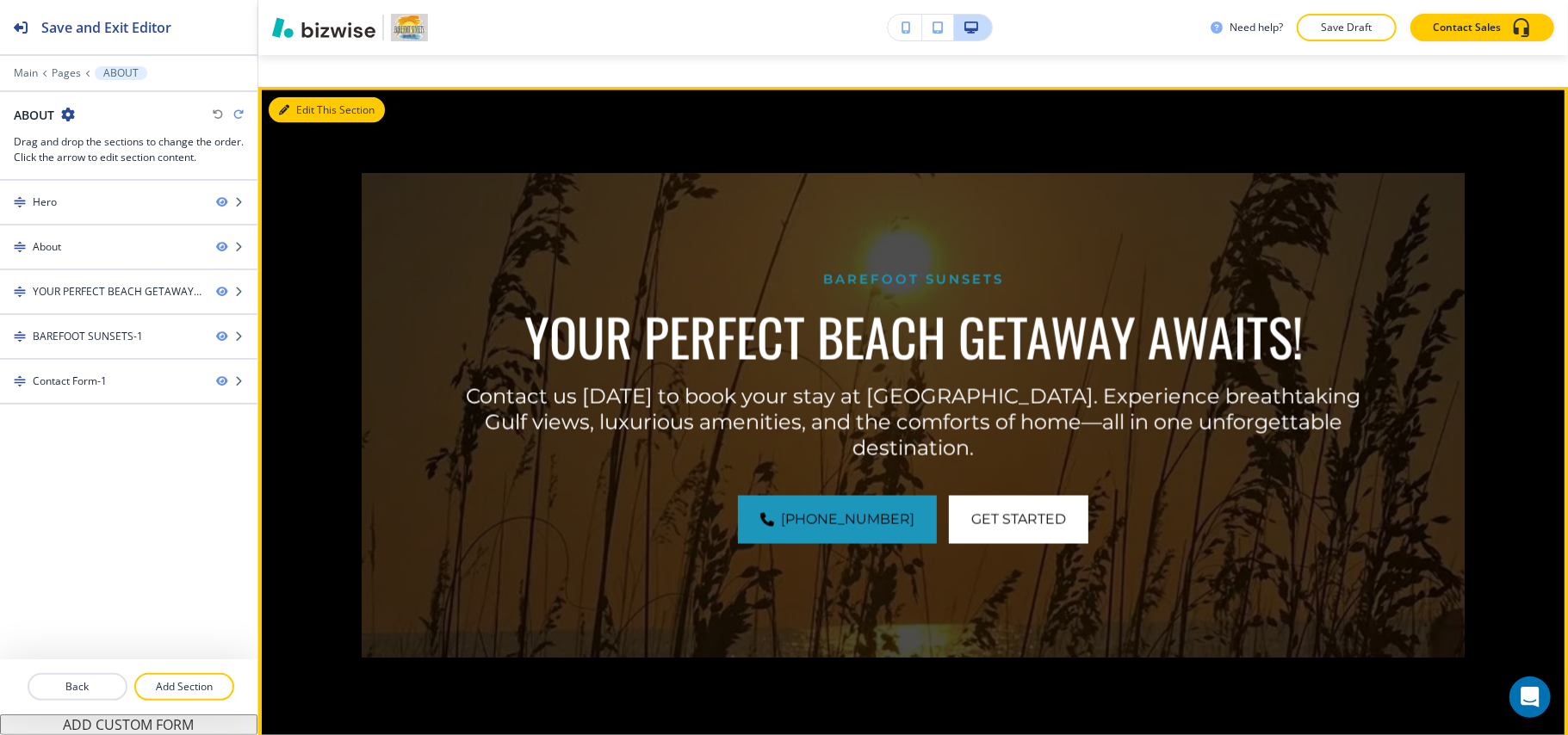
click at [300, 123] on button "Edit This Section" at bounding box center [326, 110] width 116 height 26
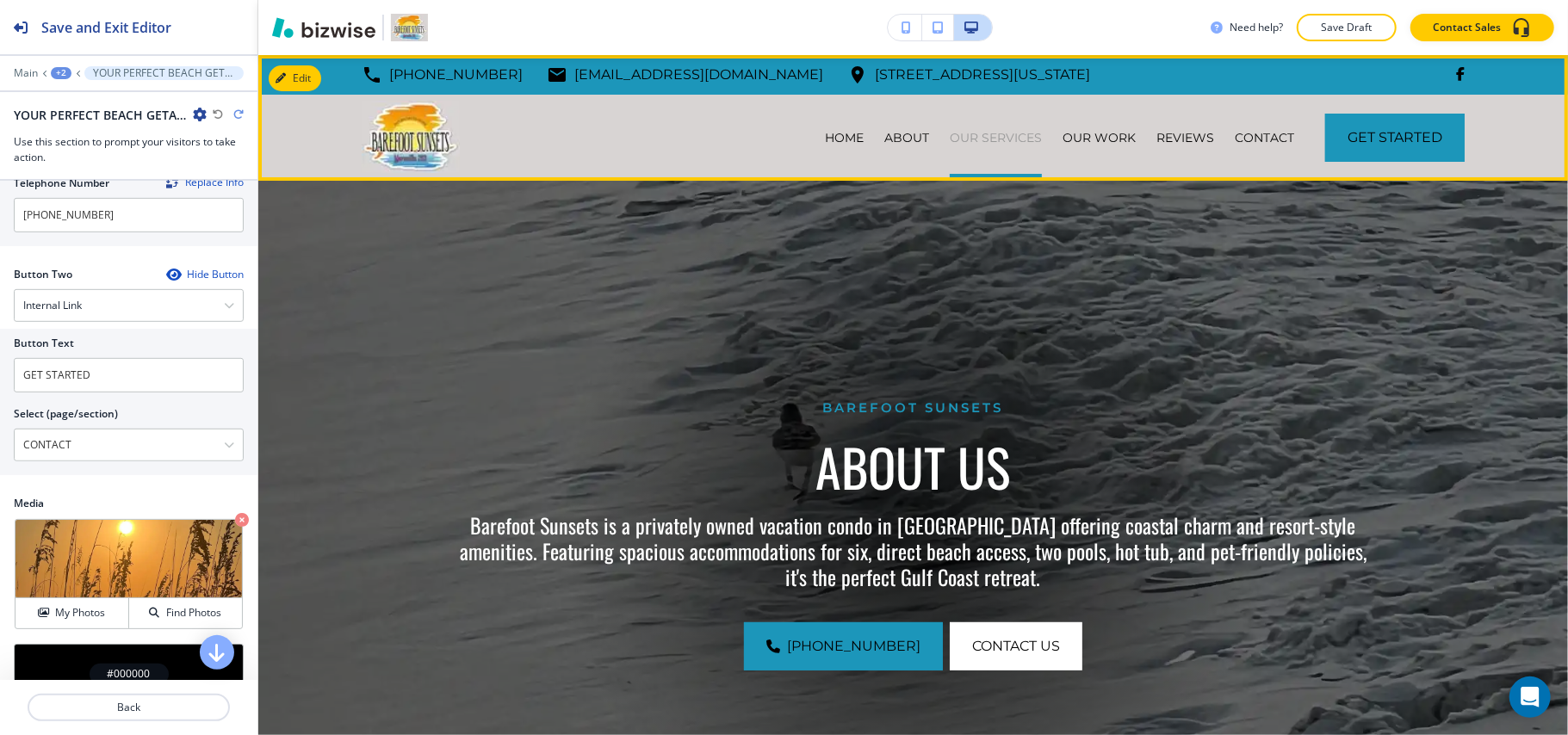
click at [978, 134] on p "OUR SERVICES" at bounding box center [996, 137] width 92 height 17
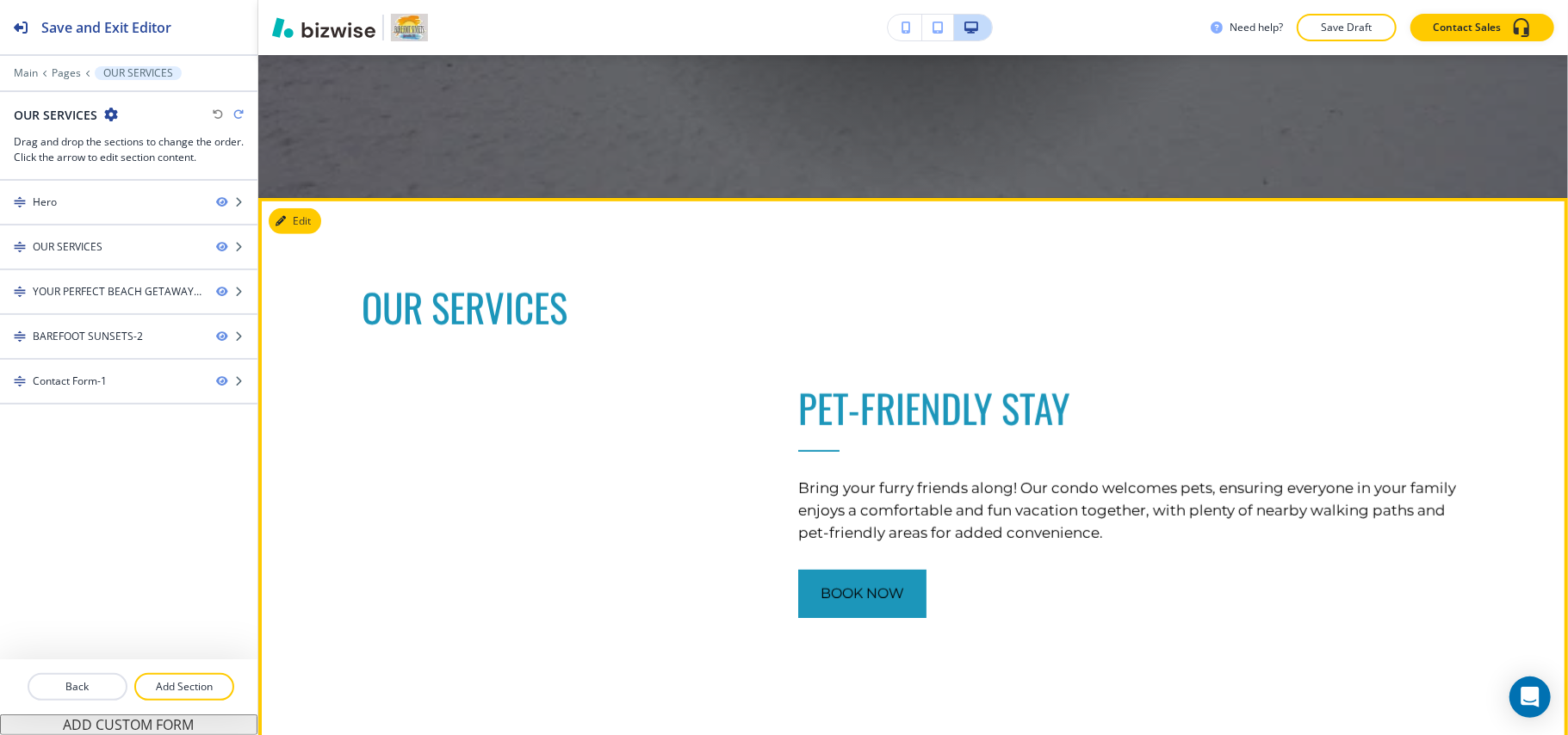
scroll to position [918, 0]
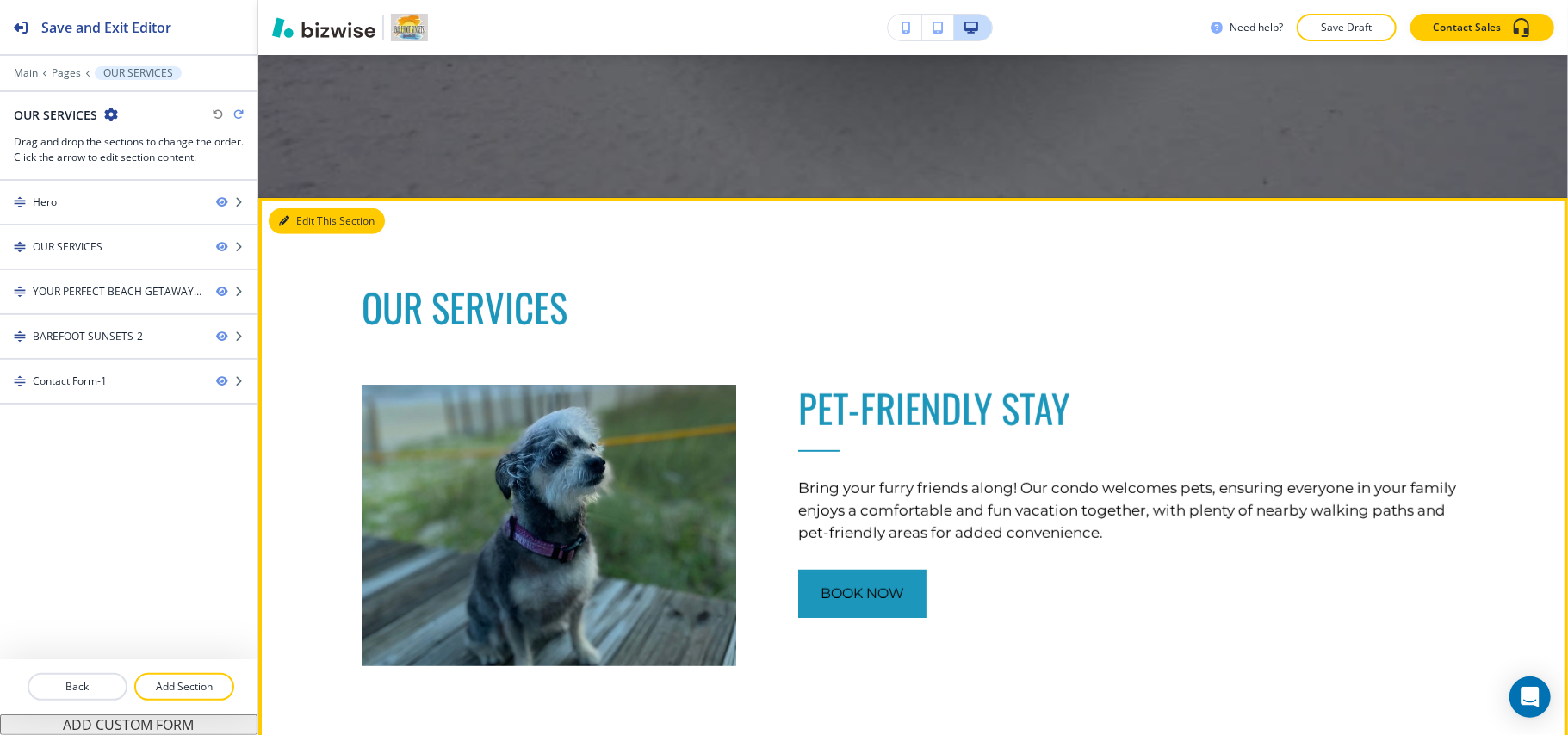
click at [317, 224] on button "Edit This Section" at bounding box center [326, 221] width 116 height 26
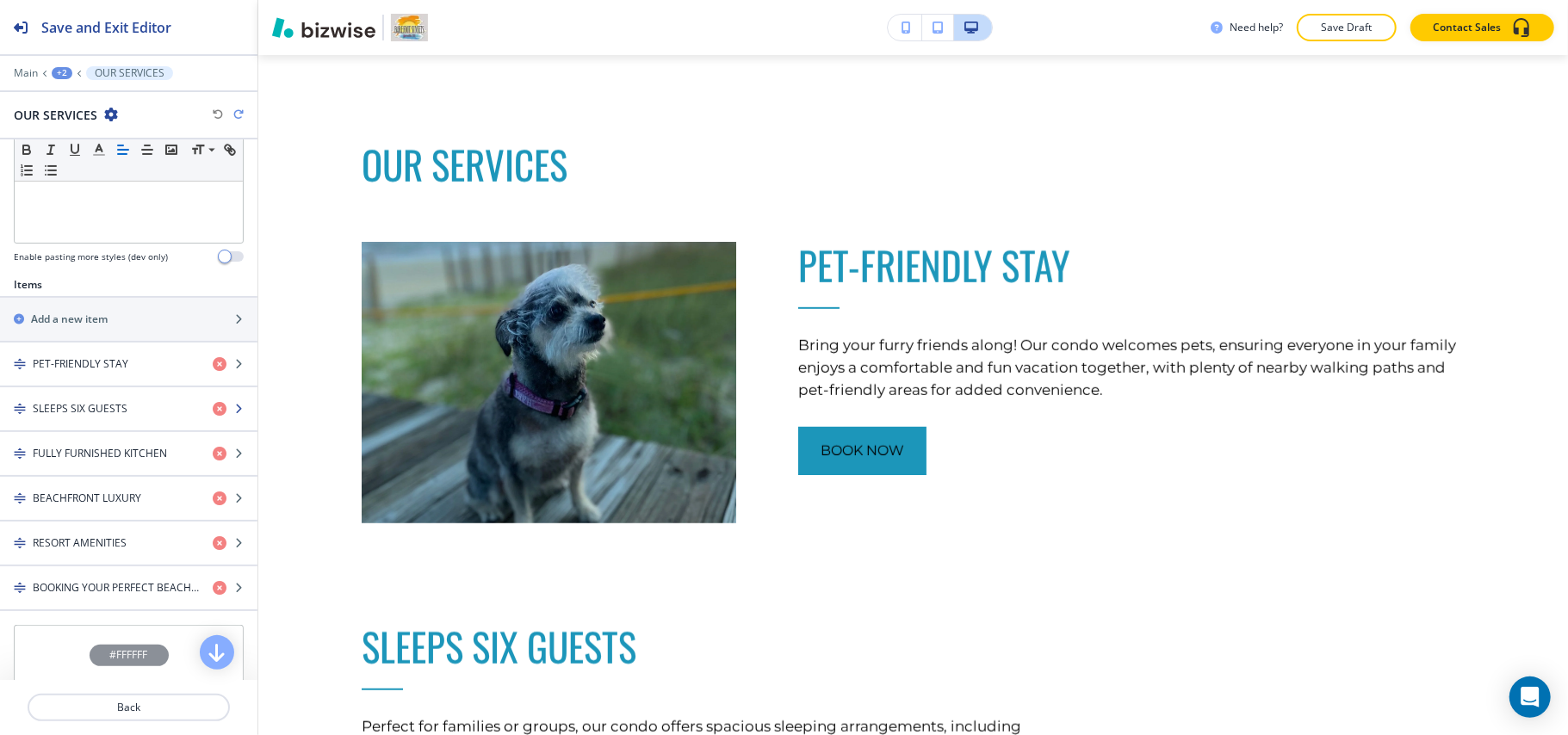
scroll to position [680, 0]
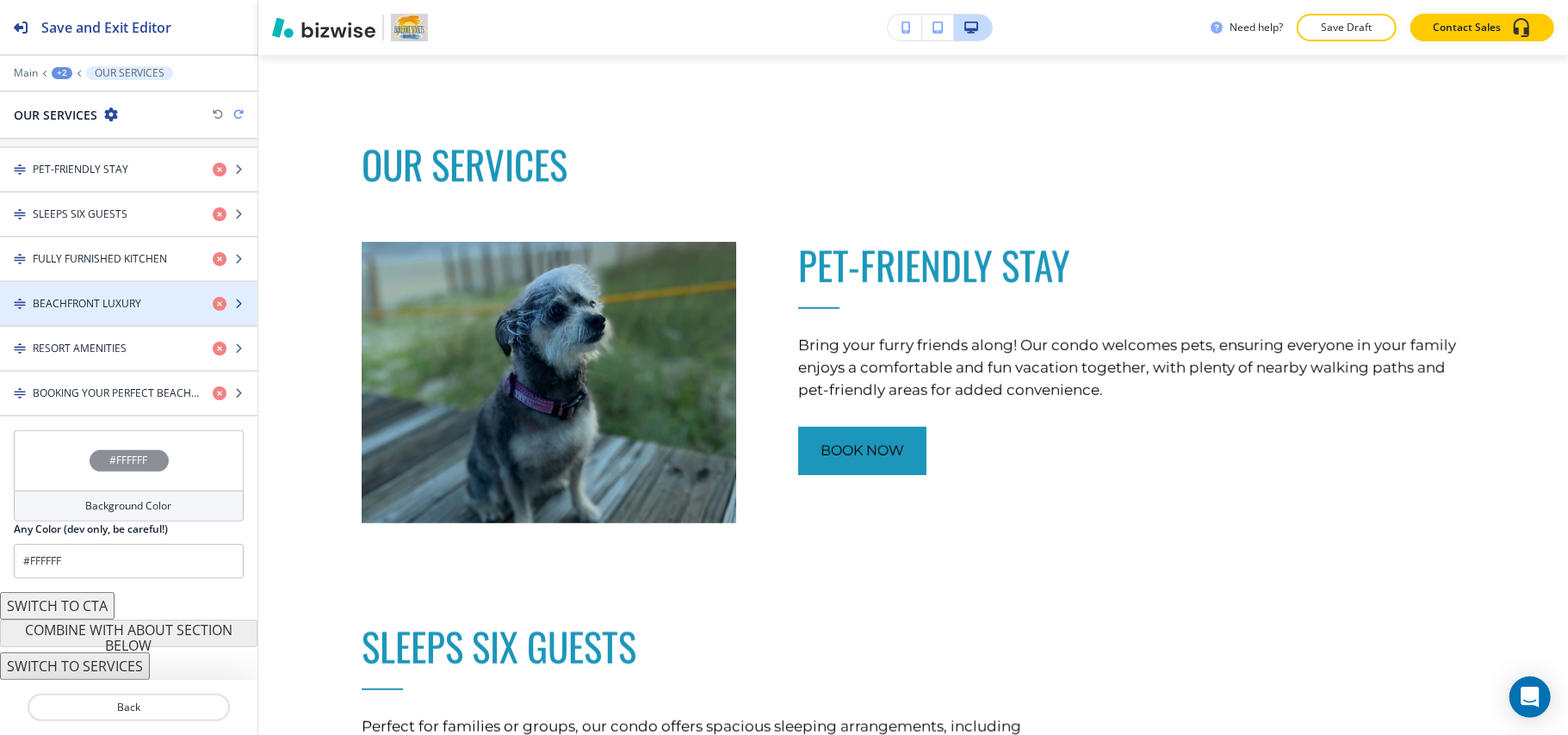
click at [105, 312] on div "button" at bounding box center [129, 318] width 258 height 14
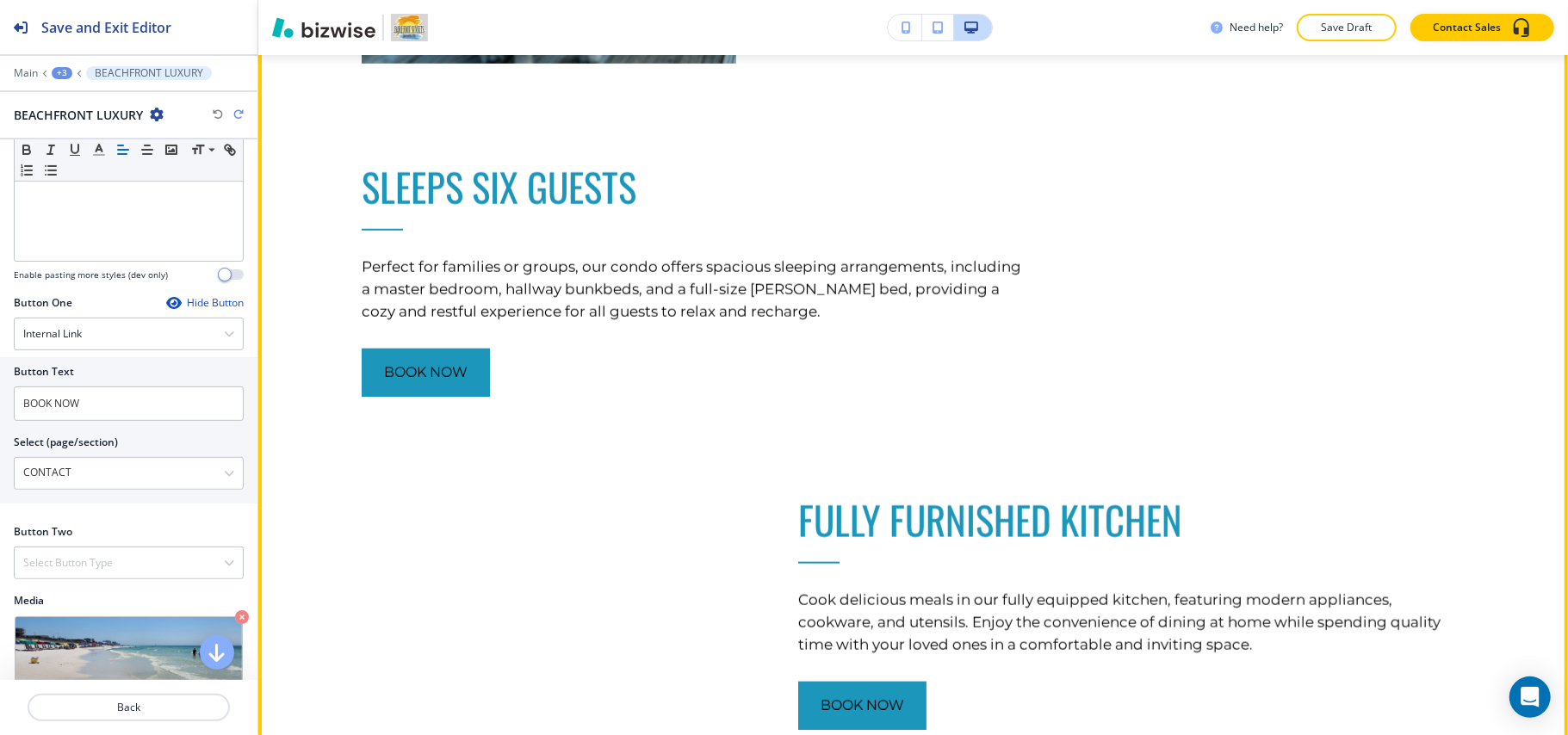
scroll to position [1750, 0]
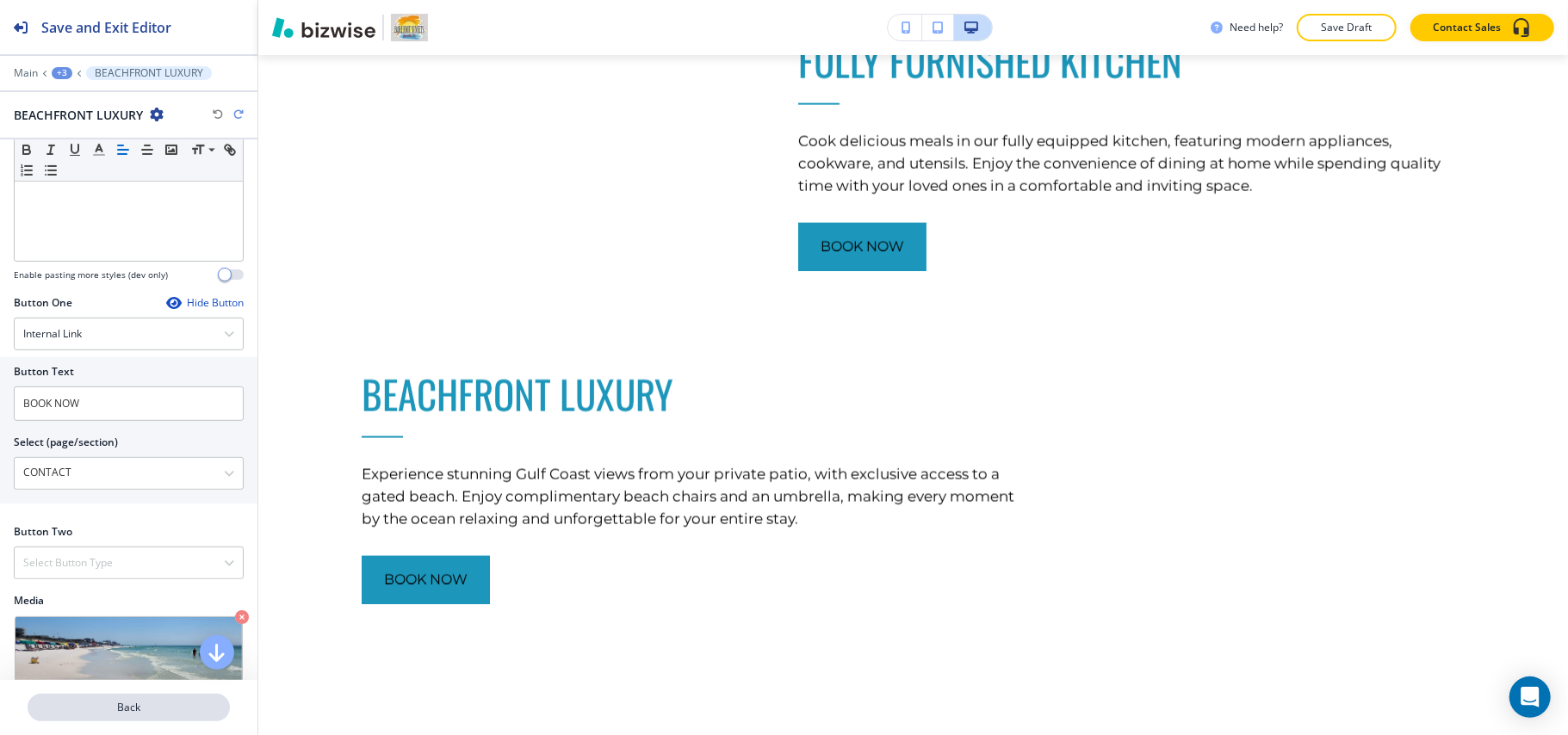
click at [125, 700] on p "Back" at bounding box center [128, 707] width 199 height 15
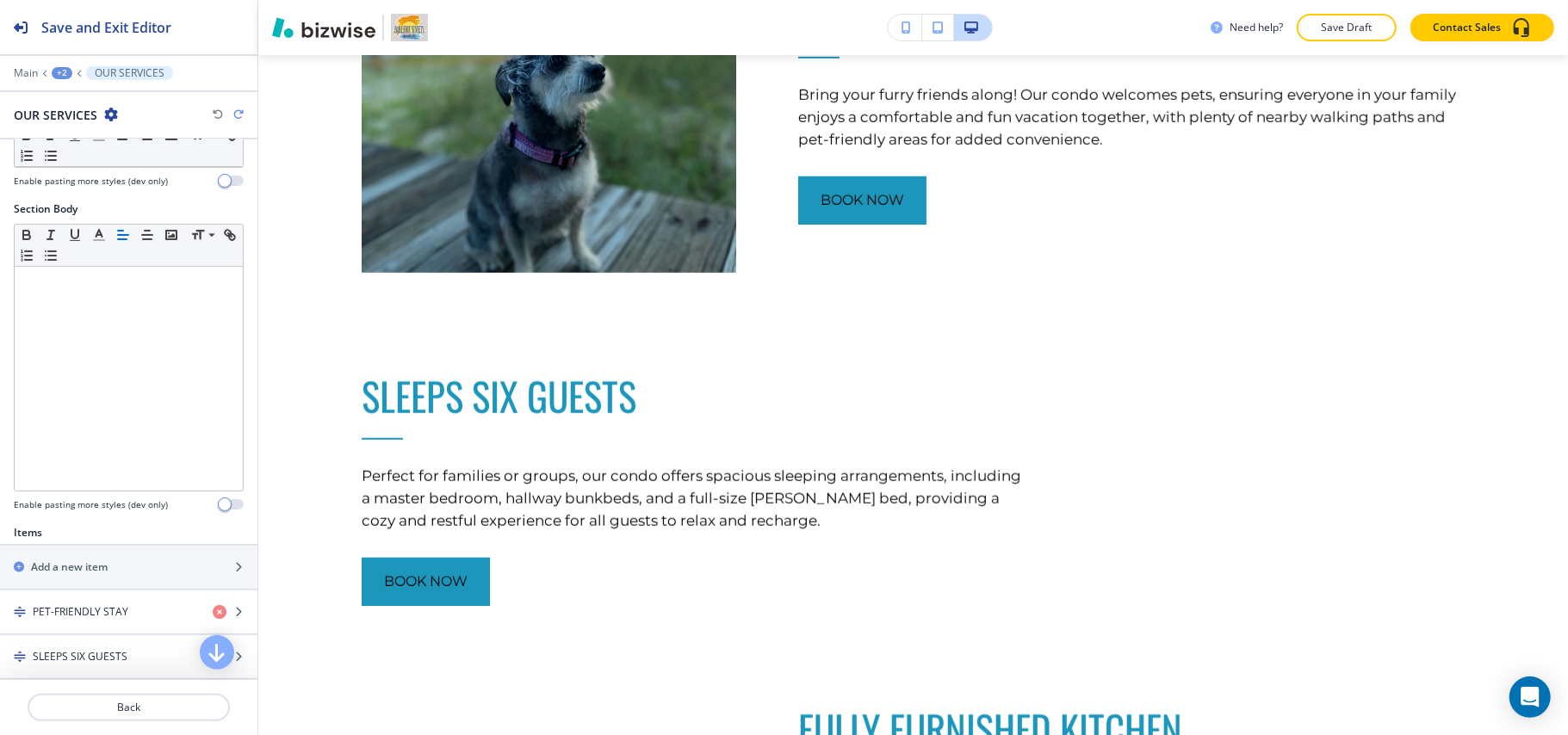
scroll to position [458, 0]
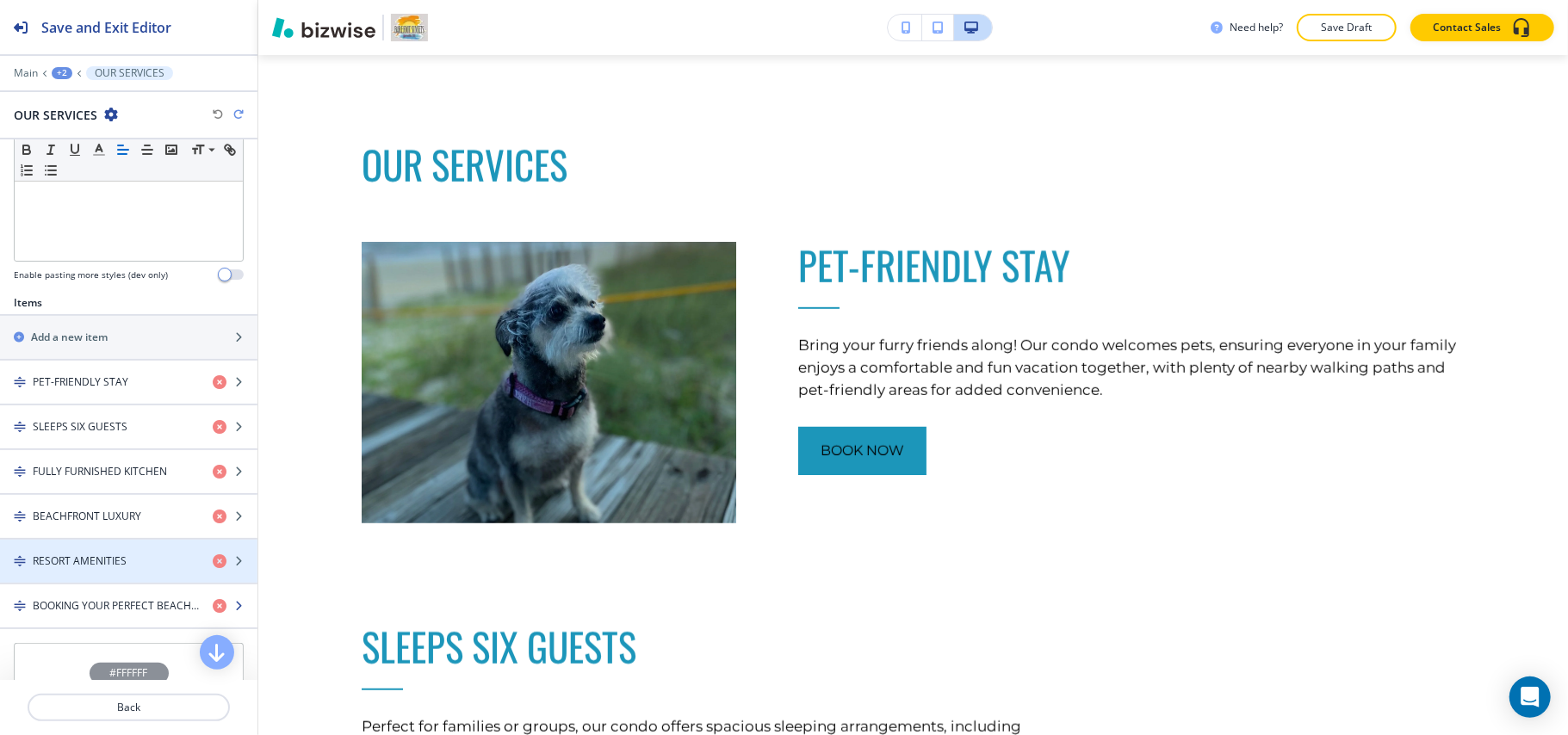
click at [114, 598] on div "button" at bounding box center [129, 591] width 258 height 14
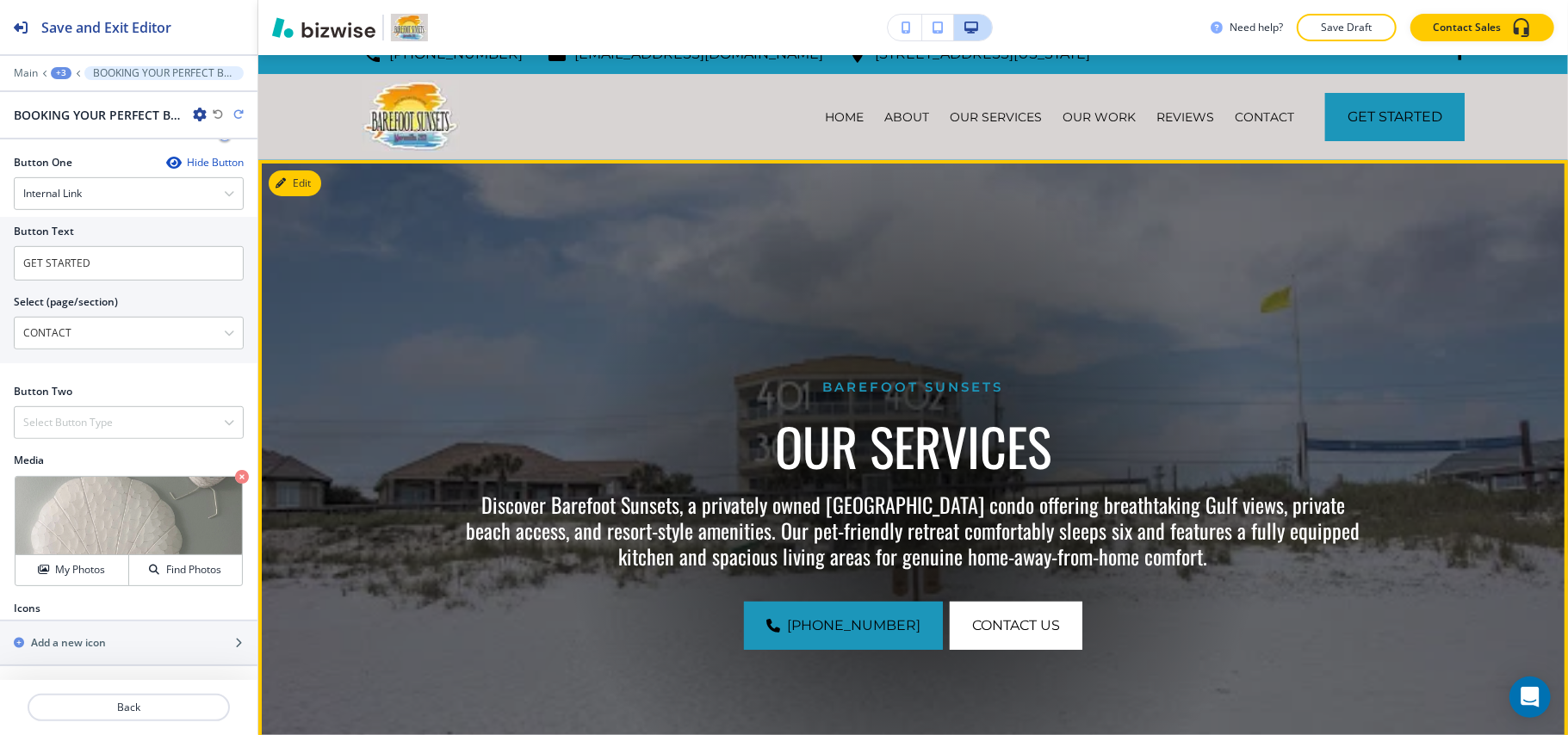
scroll to position [0, 0]
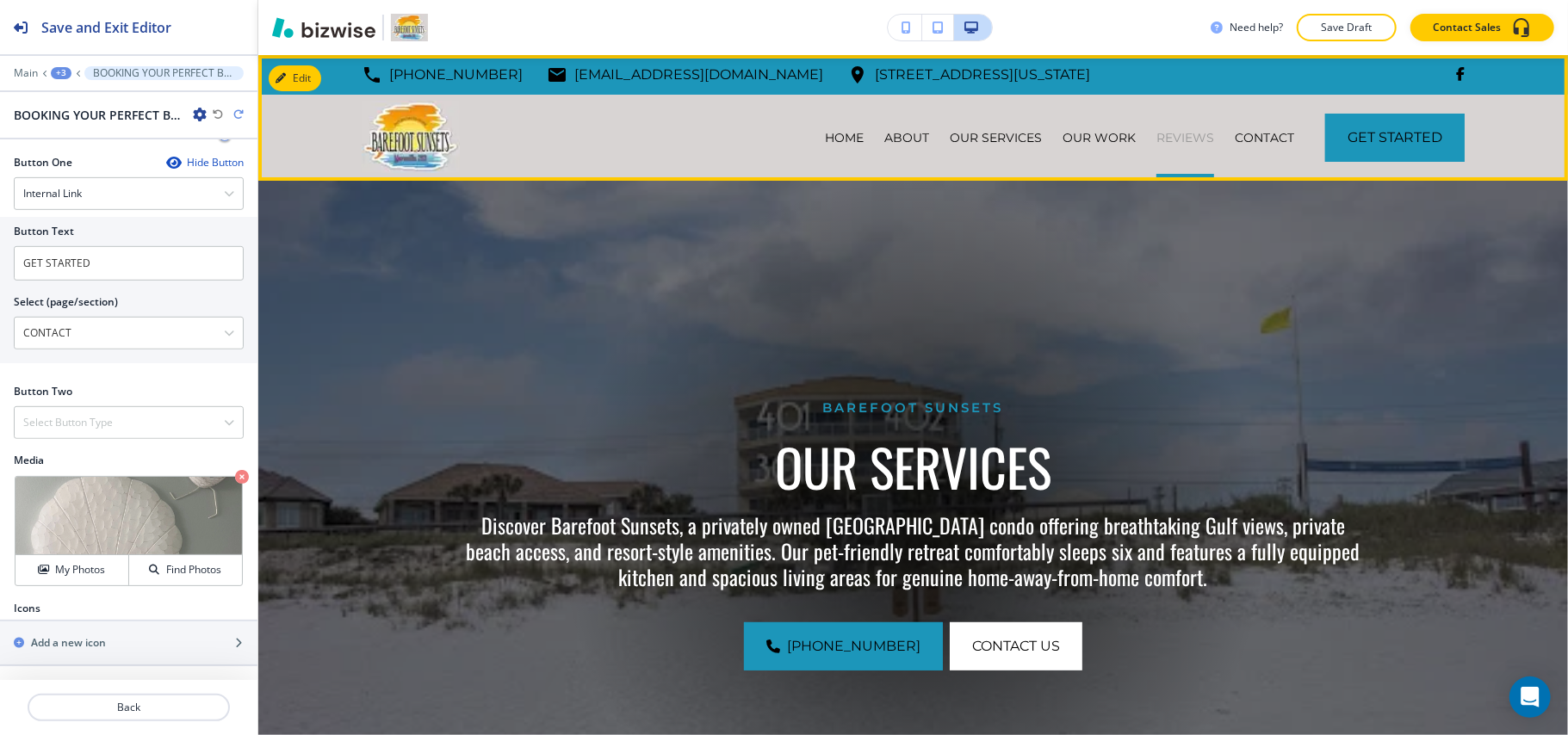
click at [1178, 135] on p "REVIEWS" at bounding box center [1185, 137] width 58 height 17
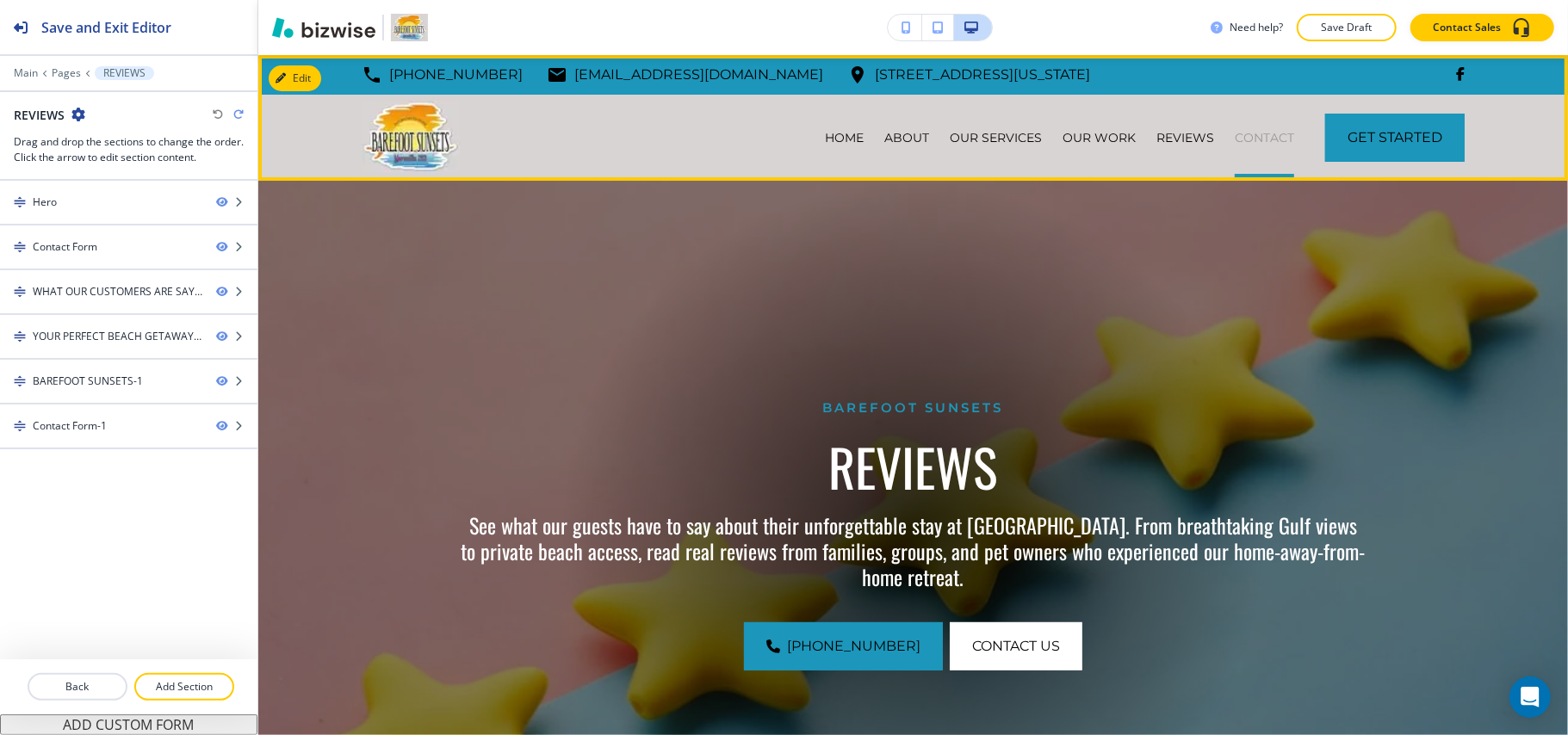
click at [1235, 129] on p "CONTACT" at bounding box center [1264, 137] width 59 height 17
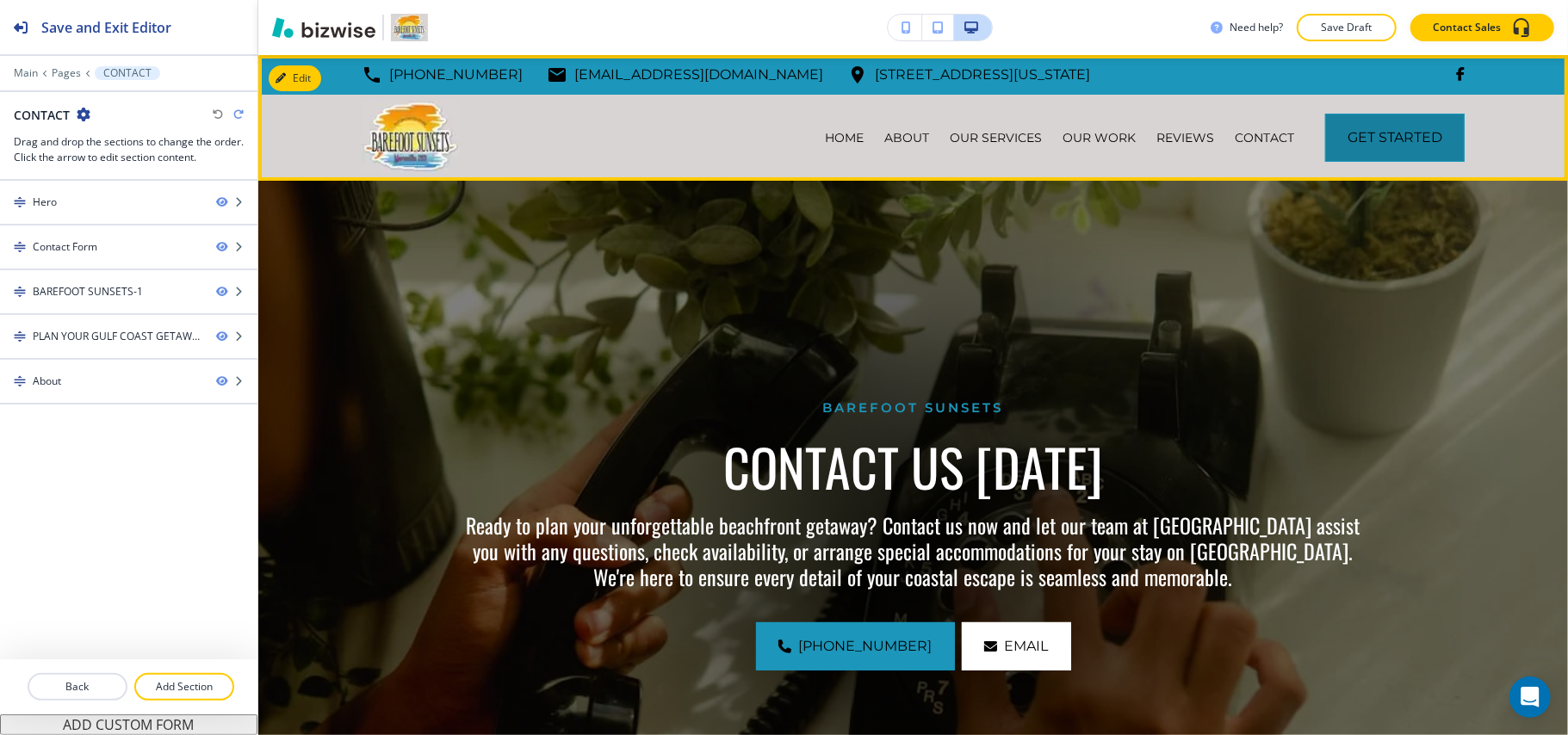
click at [1354, 141] on button "GET STARTED" at bounding box center [1395, 138] width 140 height 49
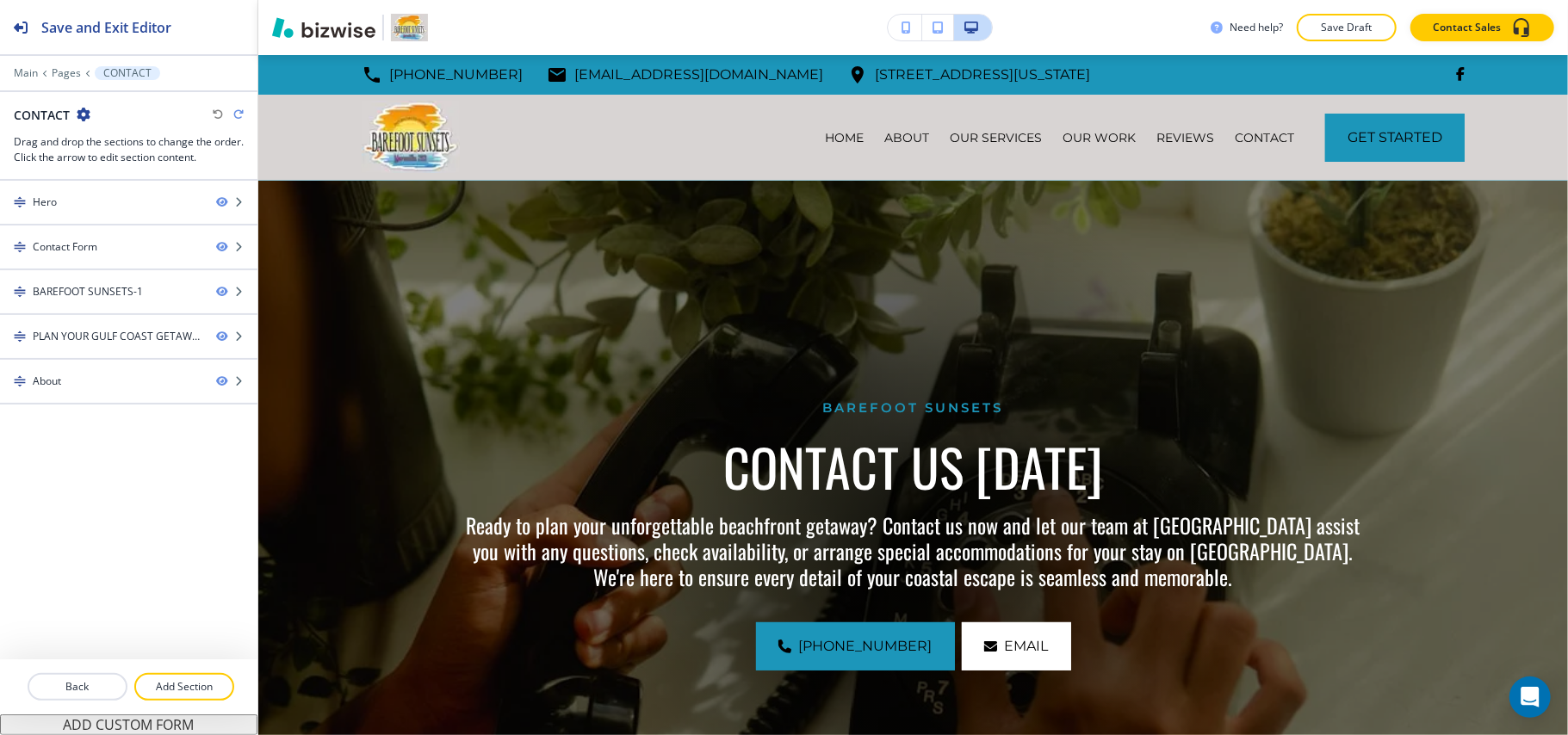
click at [282, 72] on div "Edit +1 706 340-3838 paulfoles@yahoo.com 2606 Scenic Gulf Drive, Miramar Beach,…" at bounding box center [913, 118] width 1309 height 126
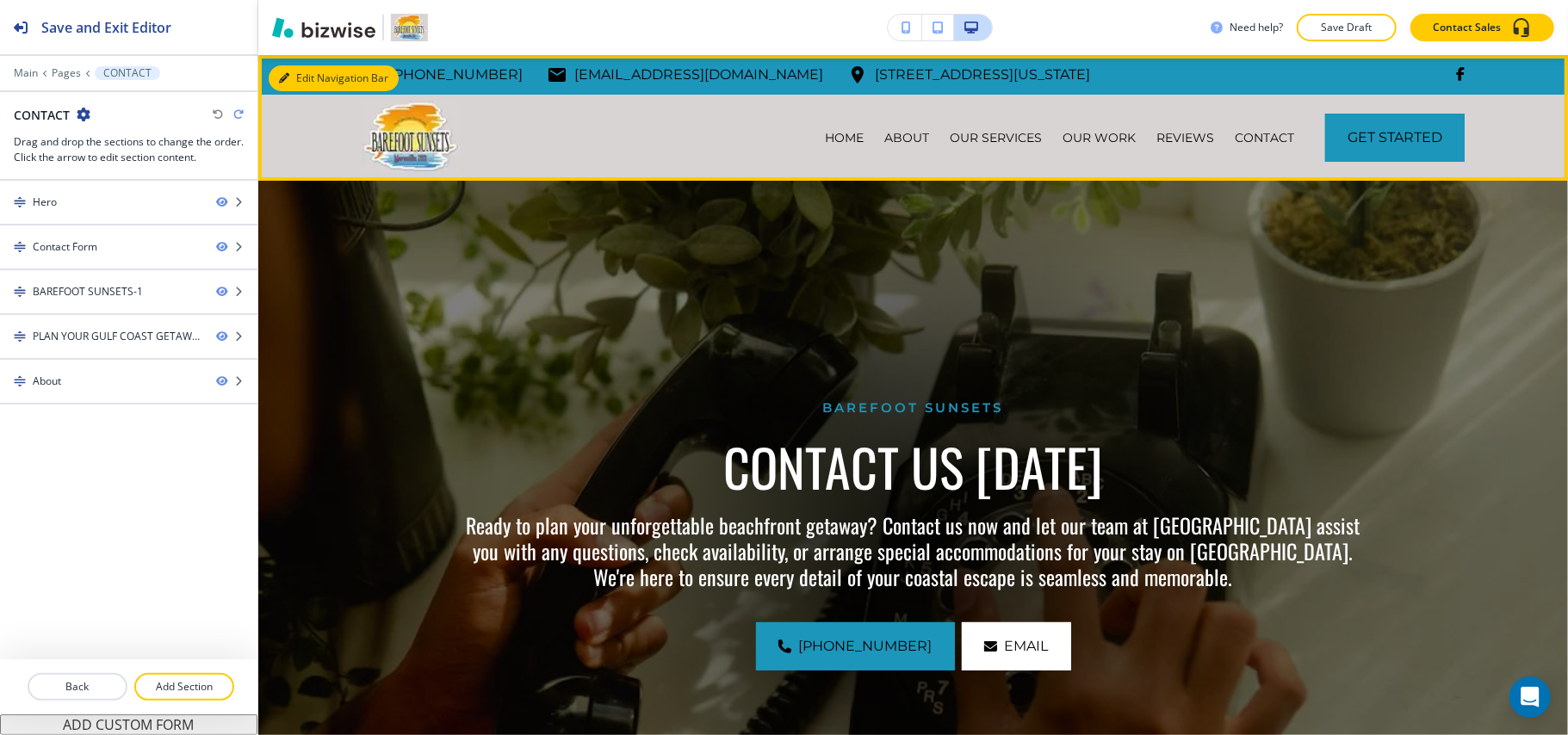
click at [308, 77] on button "Edit Navigation Bar" at bounding box center [333, 78] width 130 height 26
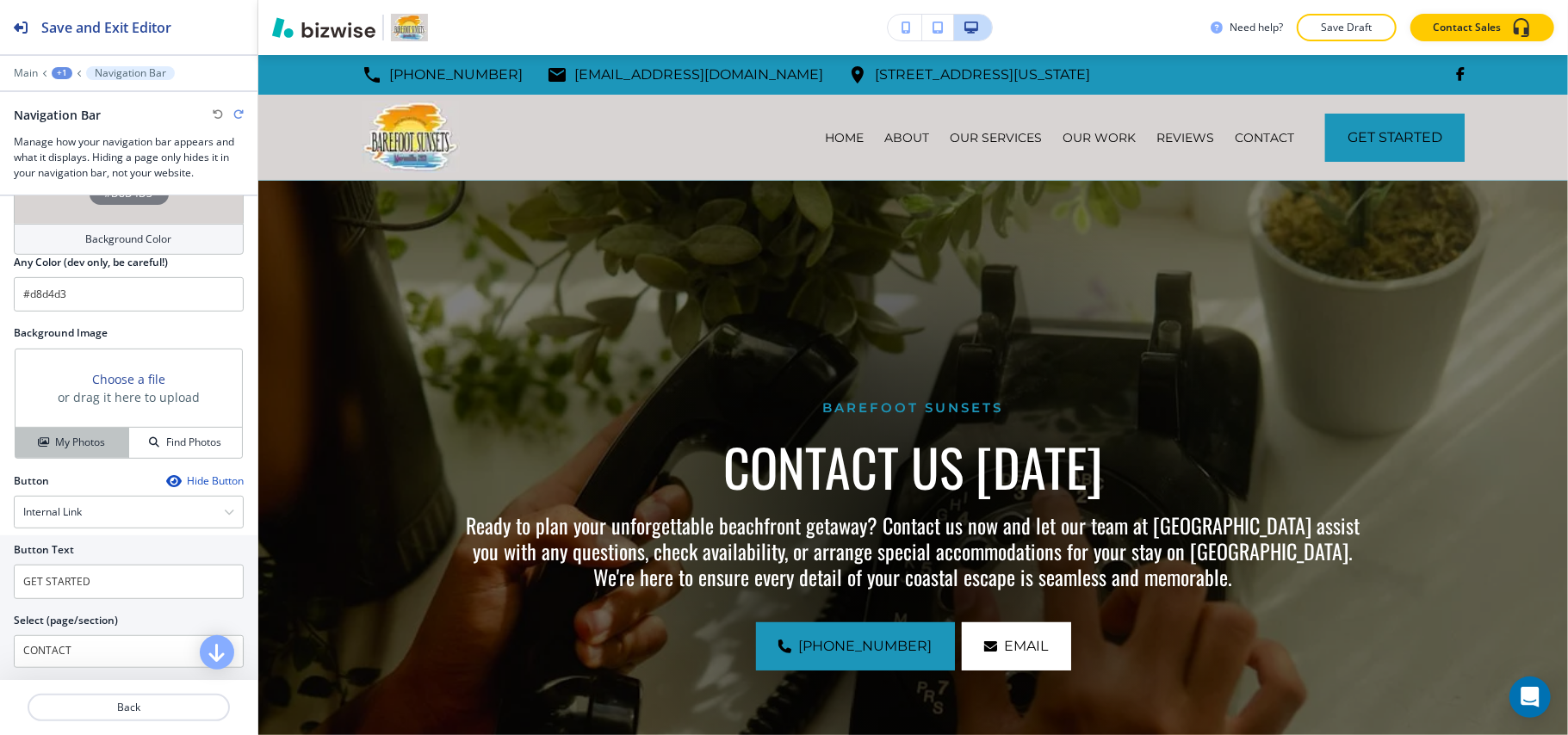
click at [83, 448] on h4 "My Photos" at bounding box center [79, 442] width 50 height 15
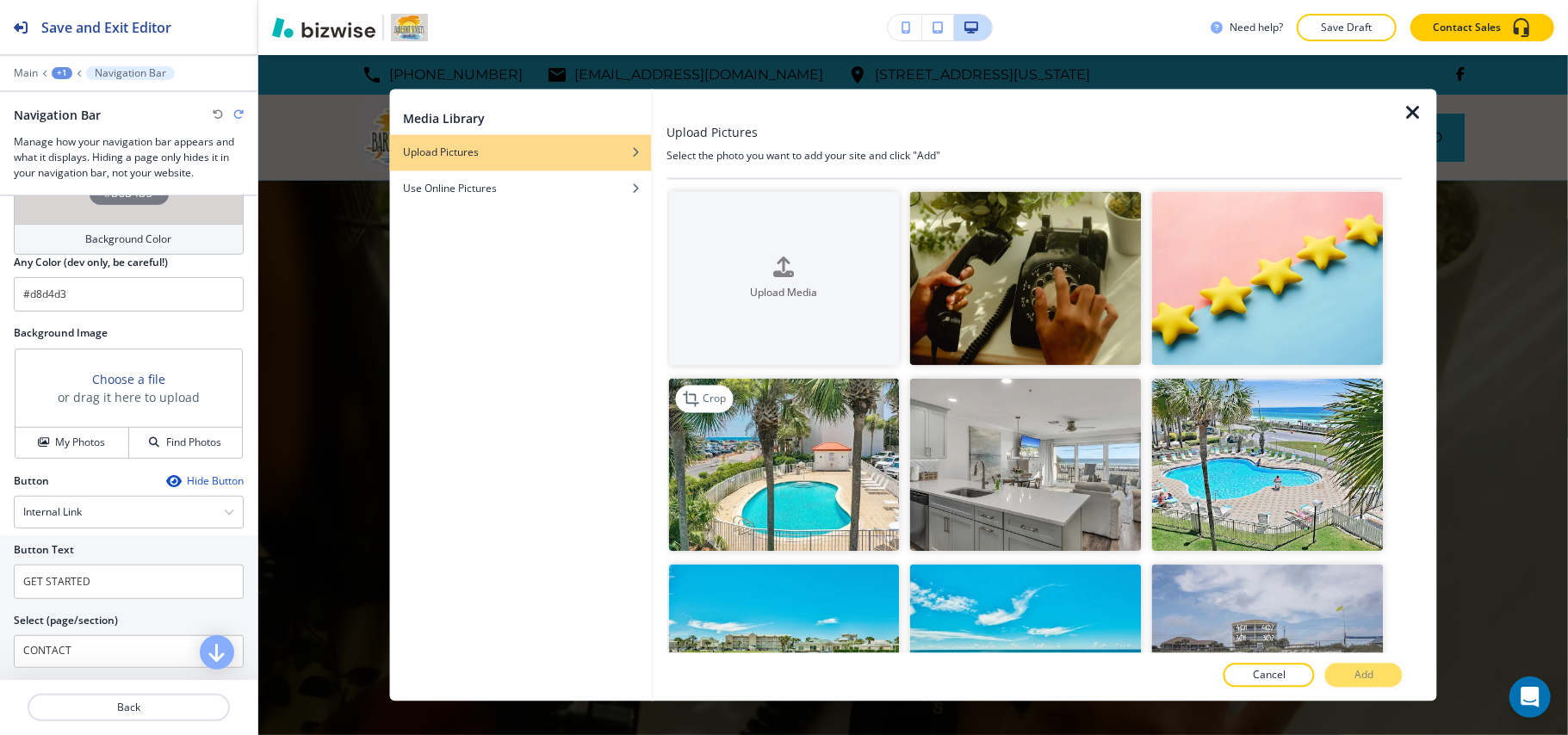
click at [744, 476] on img "button" at bounding box center [784, 464] width 232 height 174
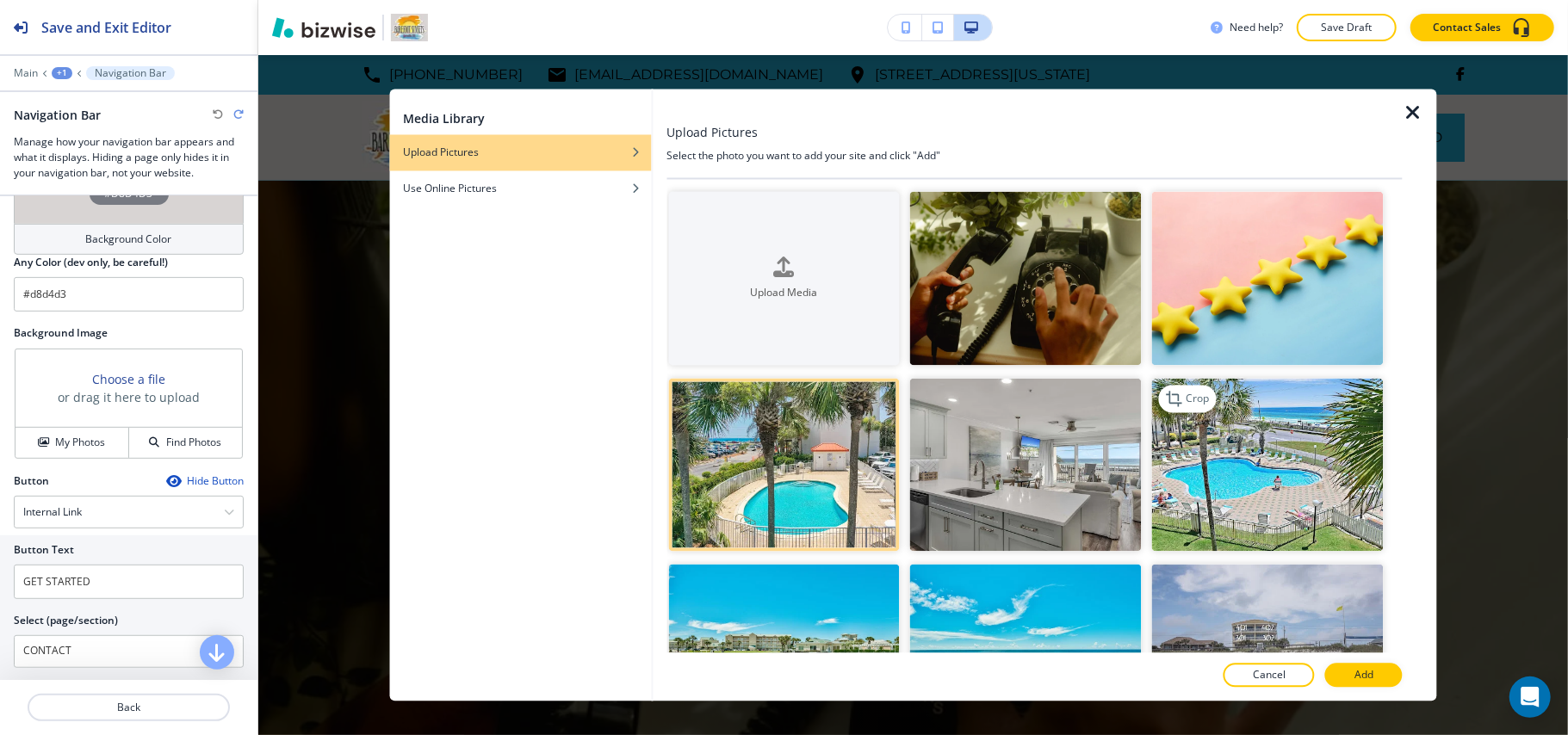
click at [1227, 474] on img "button" at bounding box center [1268, 464] width 232 height 174
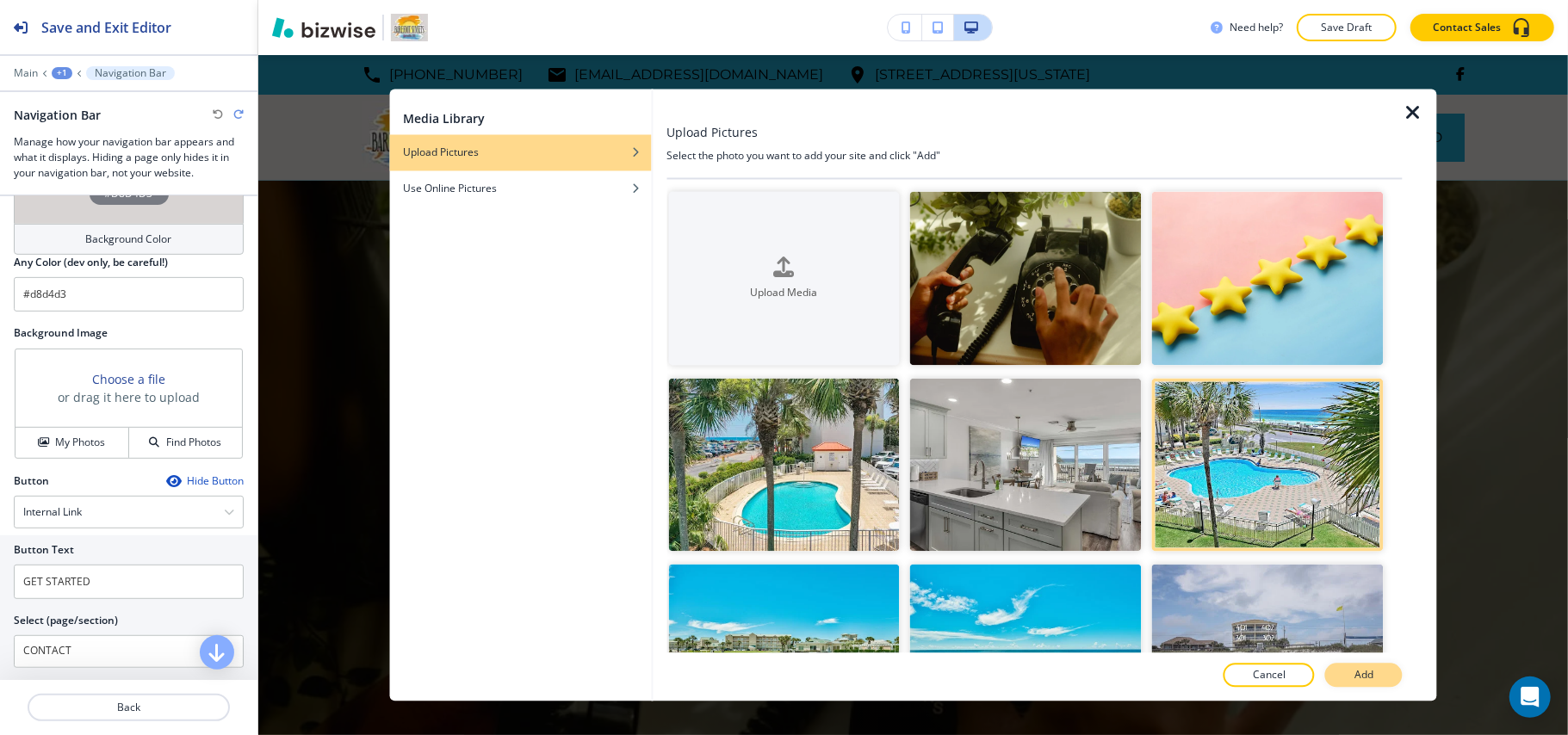
click at [1375, 682] on button "Add" at bounding box center [1364, 676] width 77 height 24
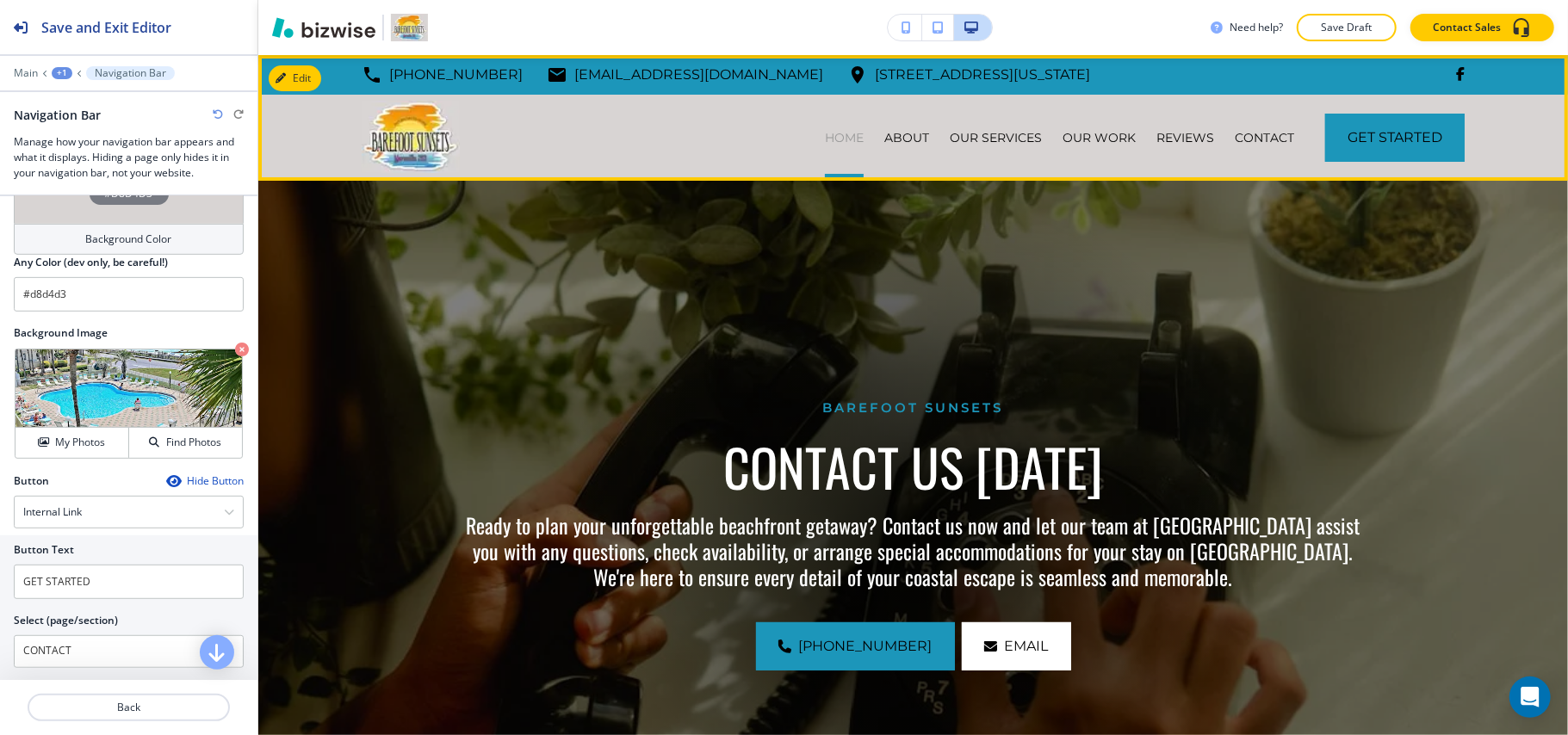
click at [825, 136] on p "HOME" at bounding box center [843, 137] width 39 height 17
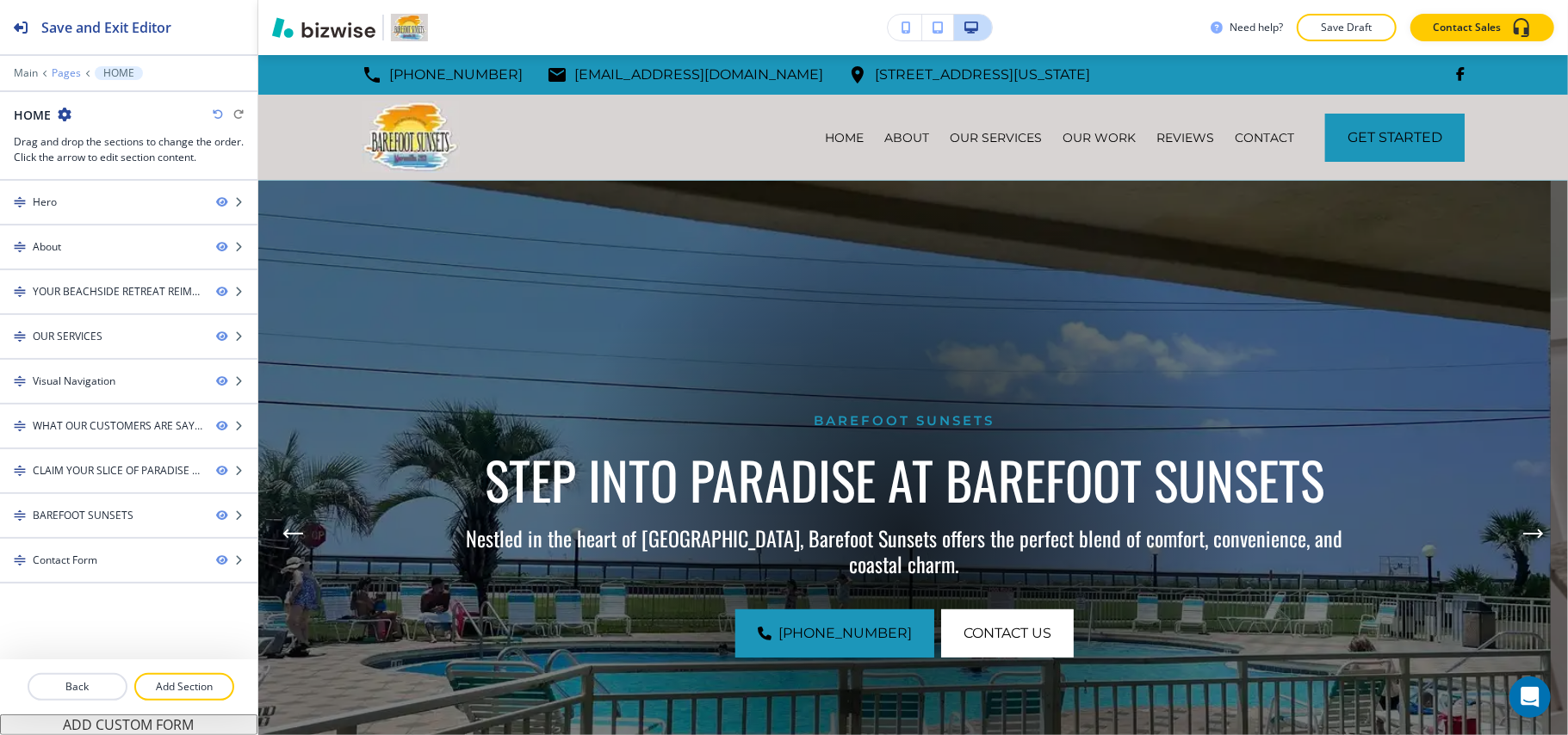
click at [63, 77] on p "Pages" at bounding box center [66, 73] width 29 height 12
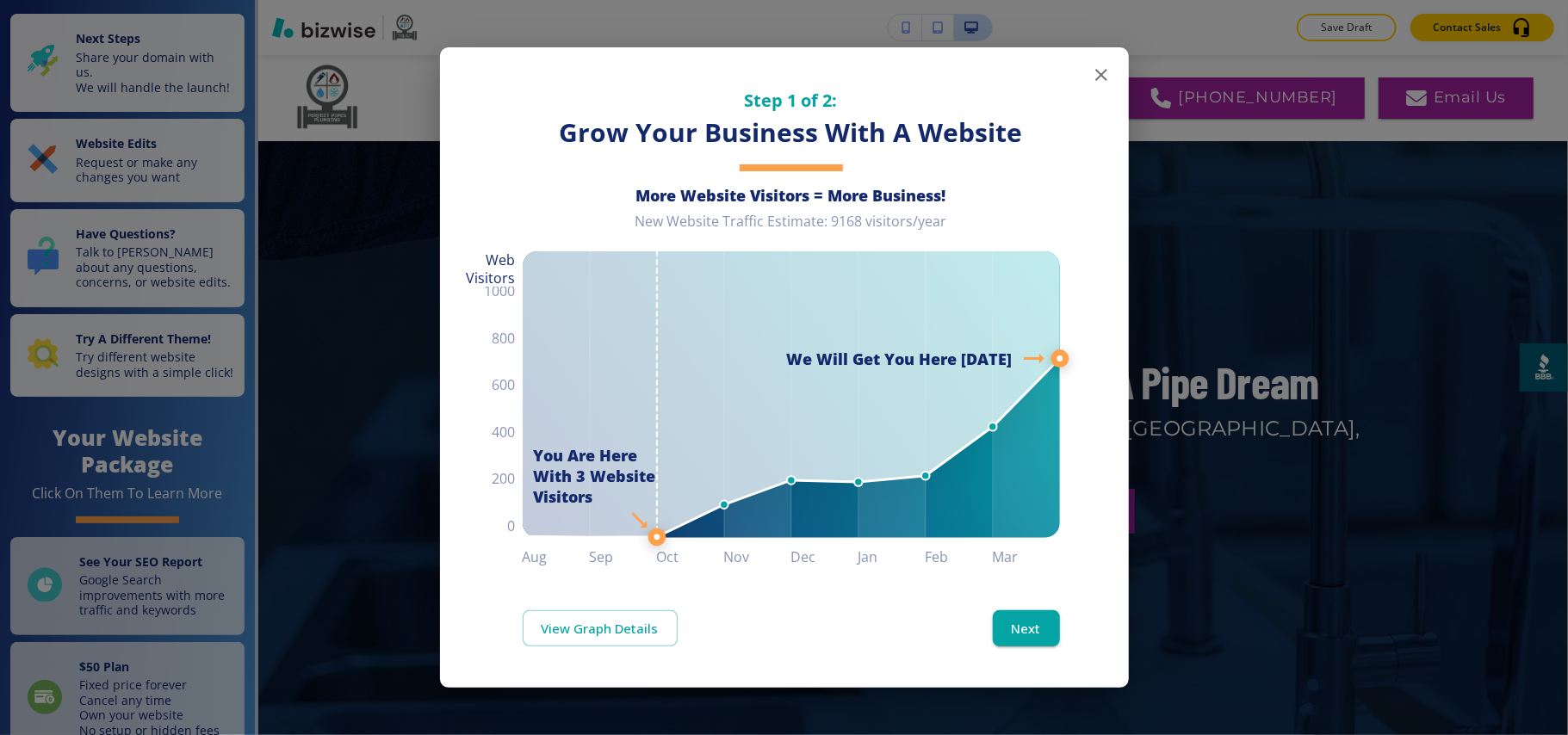
click at [584, 72] on div "Step 1 of 2: Grow Your Business With A Website More Website Visitors = More Bus…" at bounding box center [784, 308] width 688 height 521
click at [1099, 77] on icon "button" at bounding box center [1101, 75] width 21 height 21
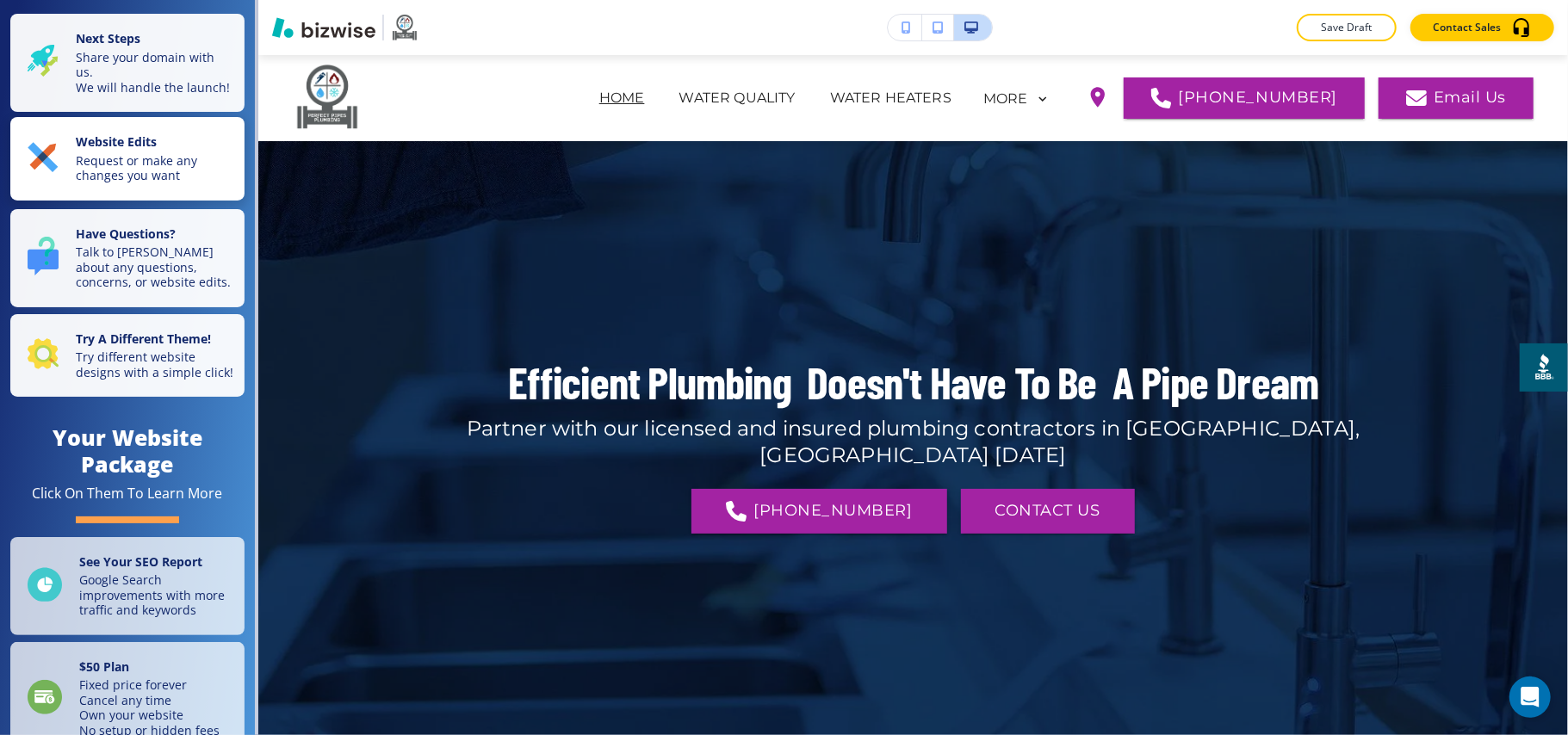
click at [126, 169] on p "Request or make any changes you want" at bounding box center [155, 168] width 159 height 30
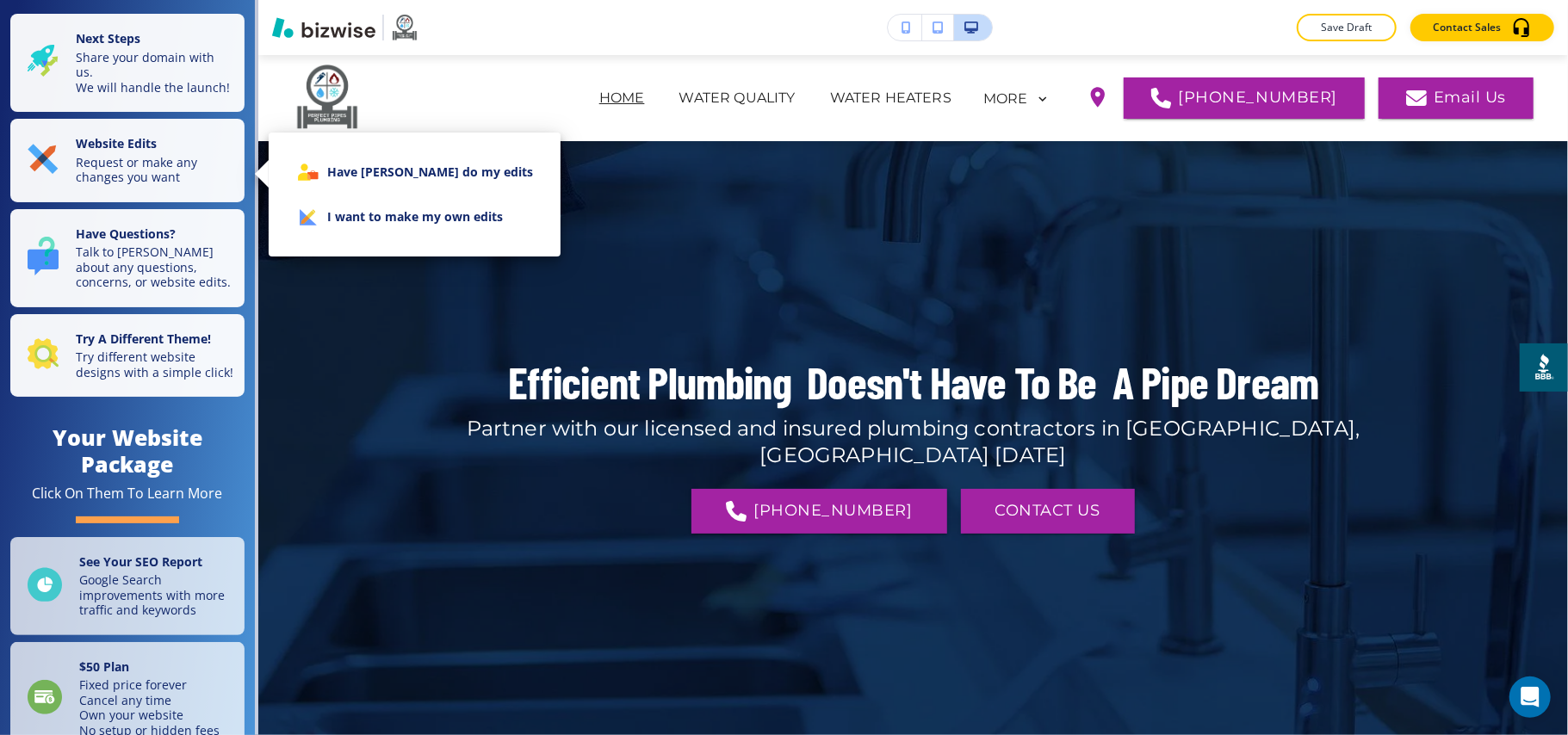
click at [465, 207] on li "I want to make my own edits" at bounding box center [414, 217] width 264 height 45
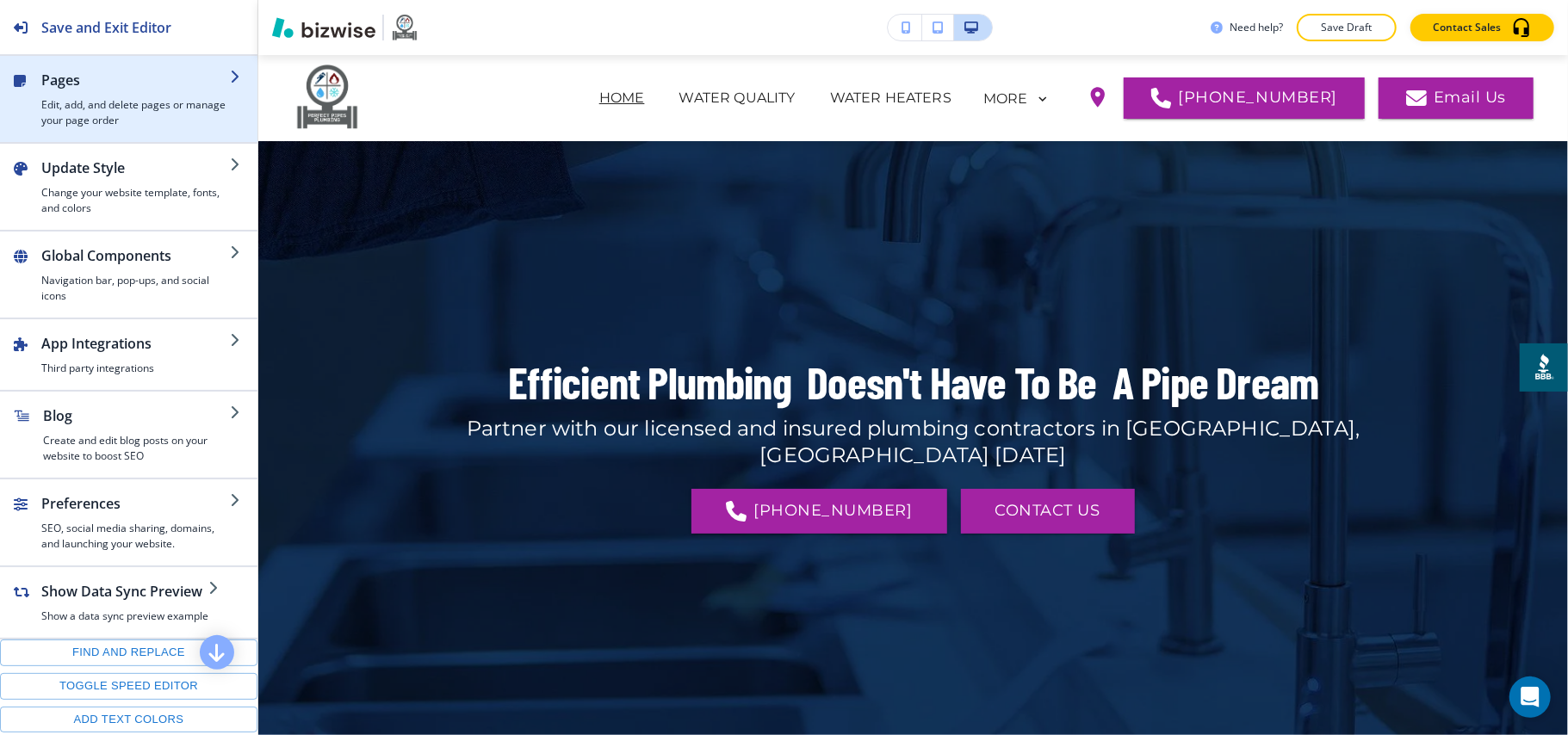
click at [98, 118] on h4 "Edit, add, and delete pages or manage your page order" at bounding box center [135, 113] width 188 height 31
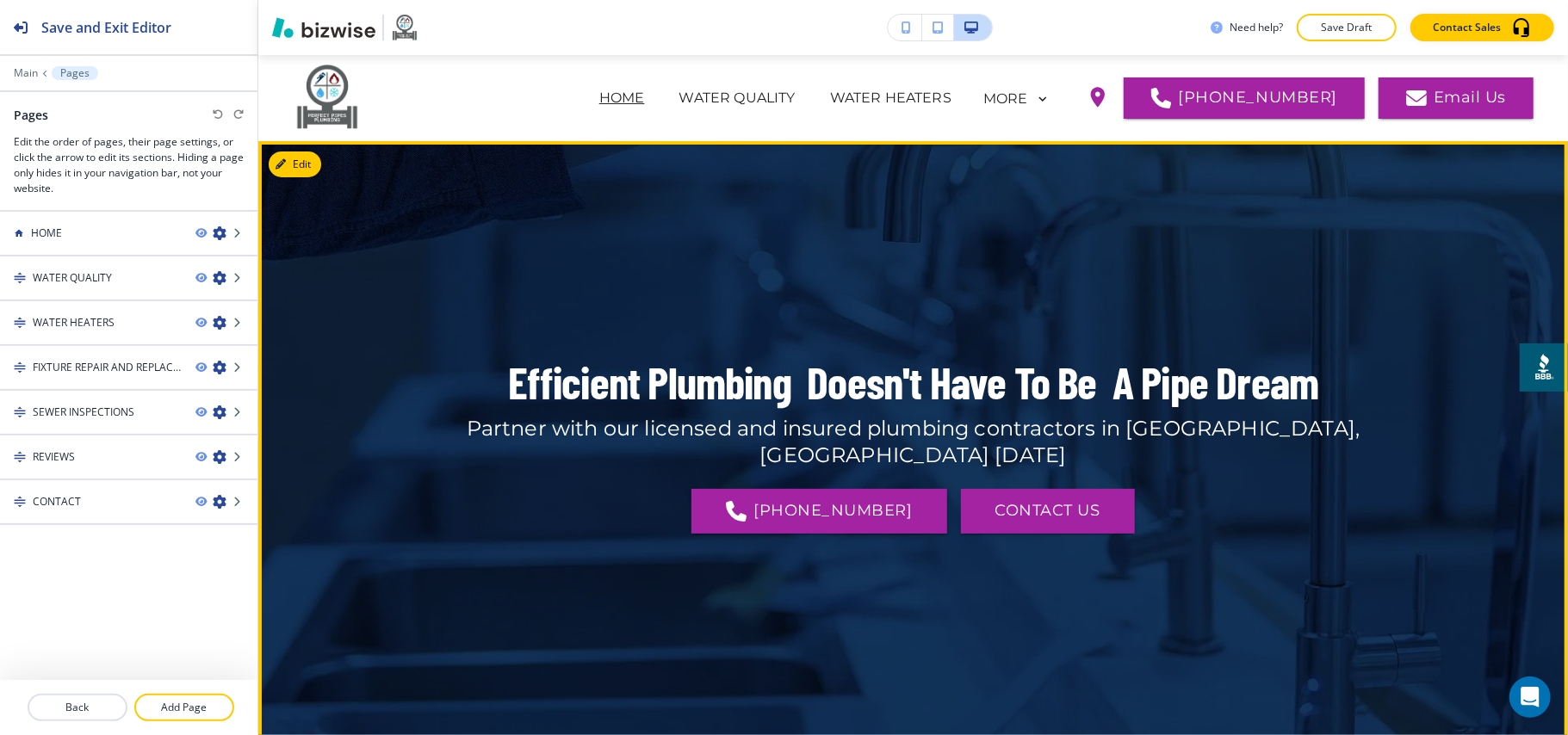
click at [321, 159] on div at bounding box center [913, 443] width 1309 height 604
click at [317, 159] on button "Edit This Section" at bounding box center [326, 164] width 116 height 26
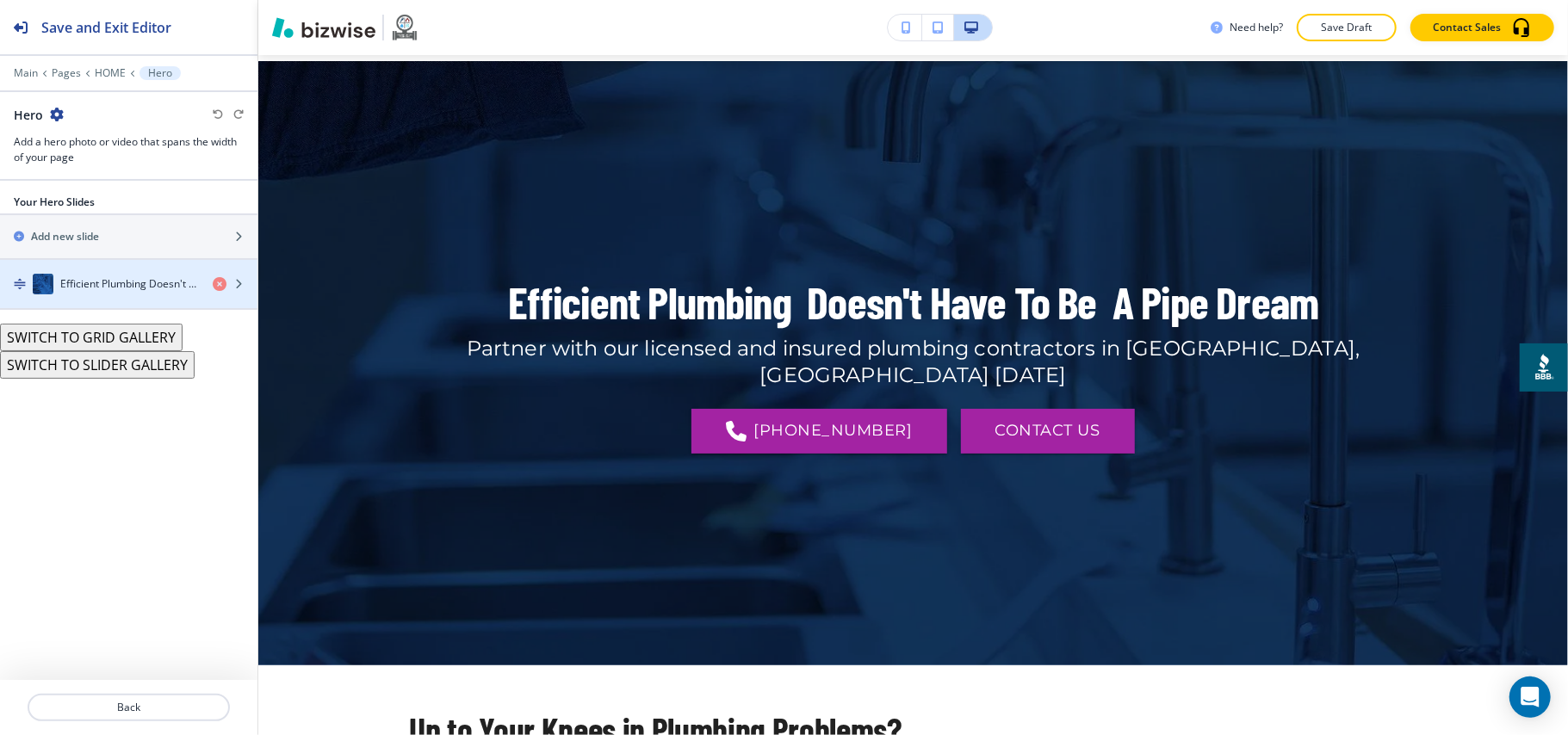
scroll to position [86, 0]
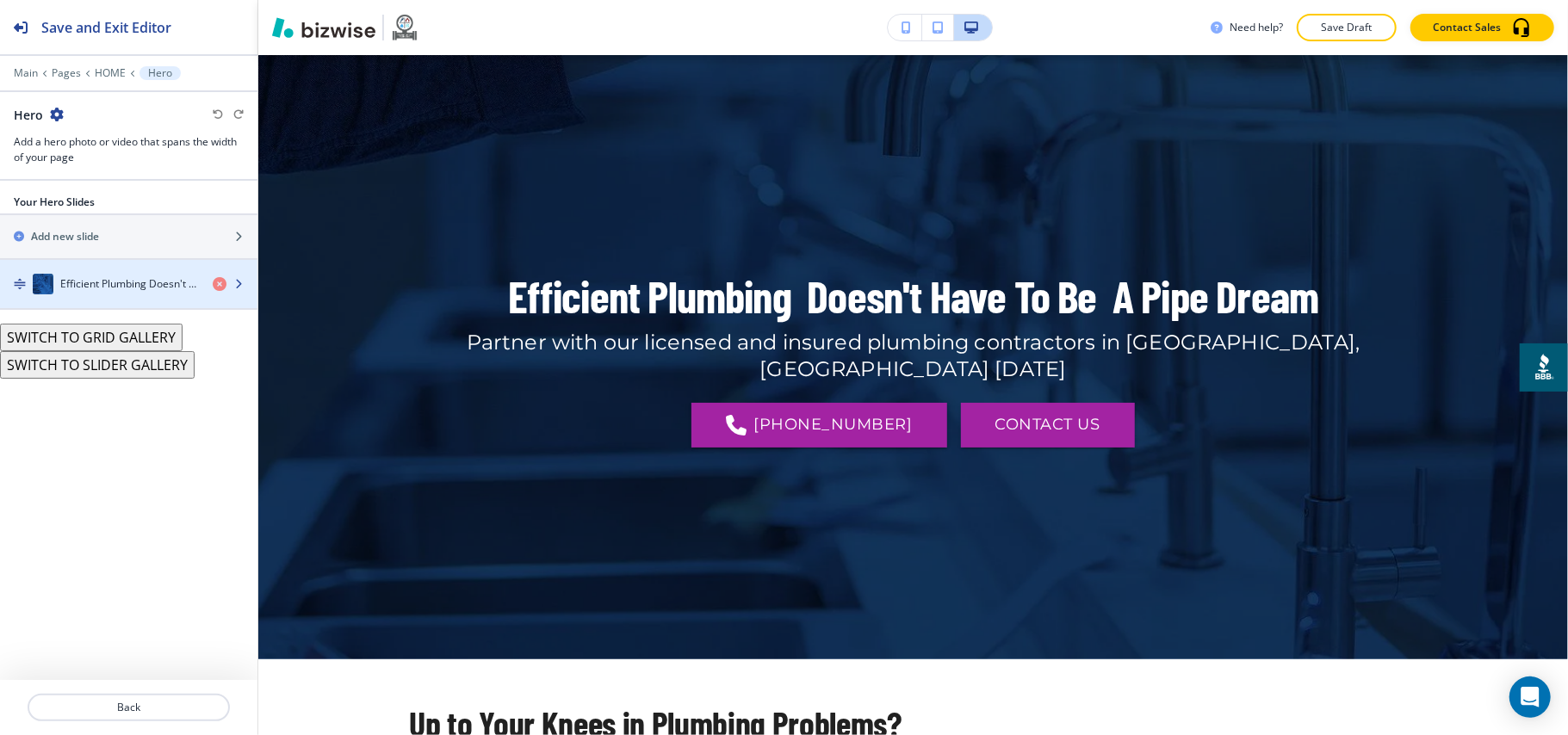
click at [105, 273] on div "button" at bounding box center [129, 267] width 258 height 14
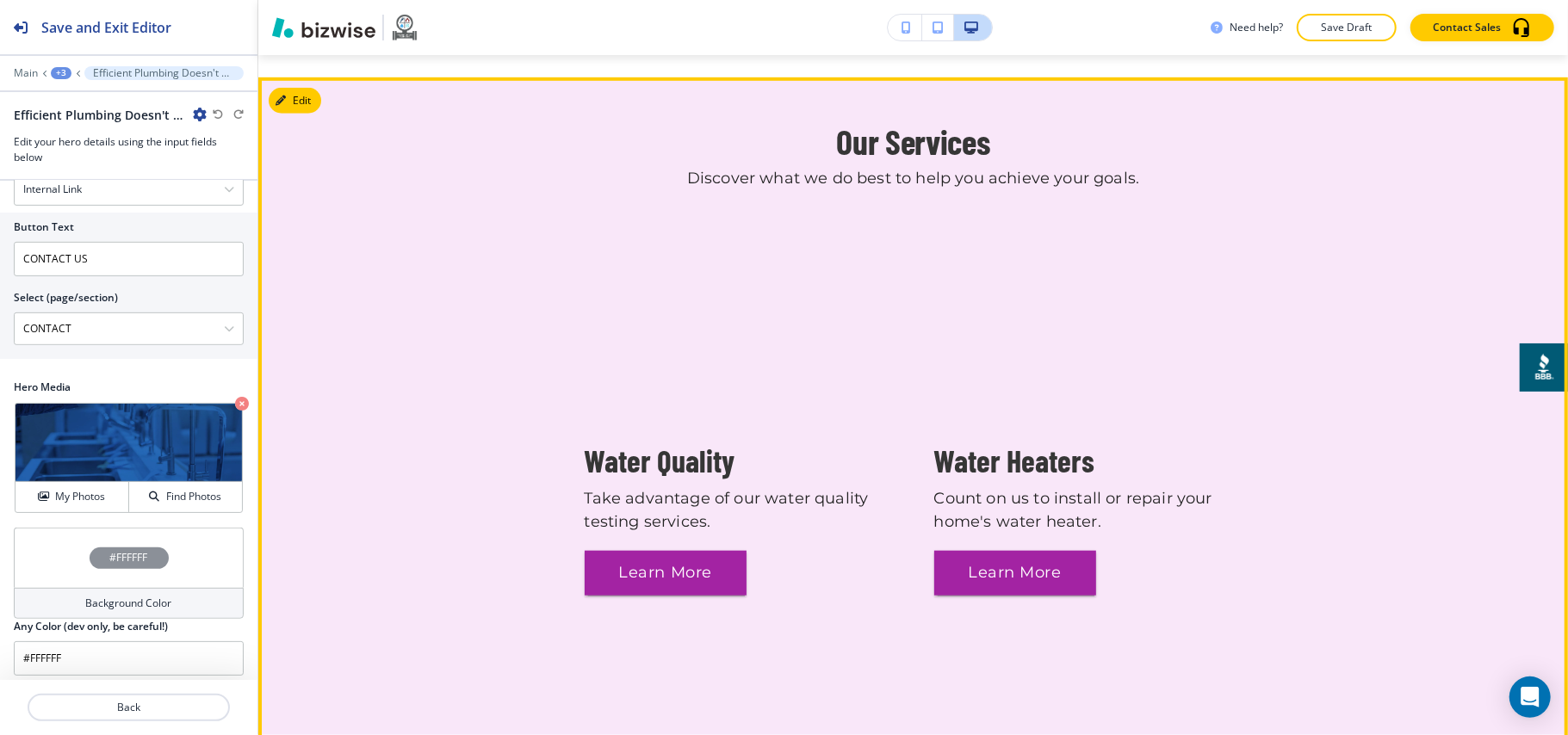
scroll to position [1003, 0]
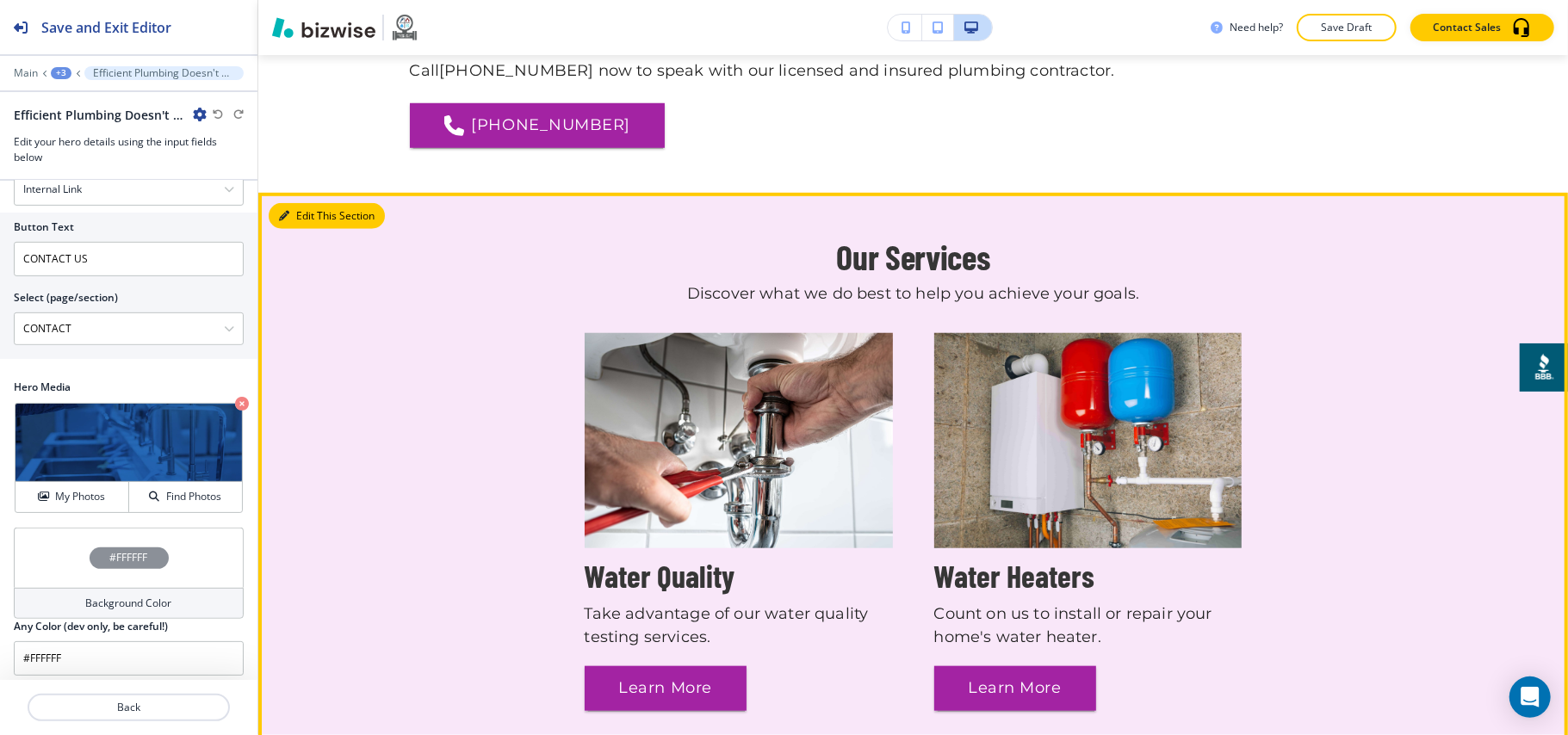
click at [303, 204] on button "Edit This Section" at bounding box center [326, 216] width 116 height 26
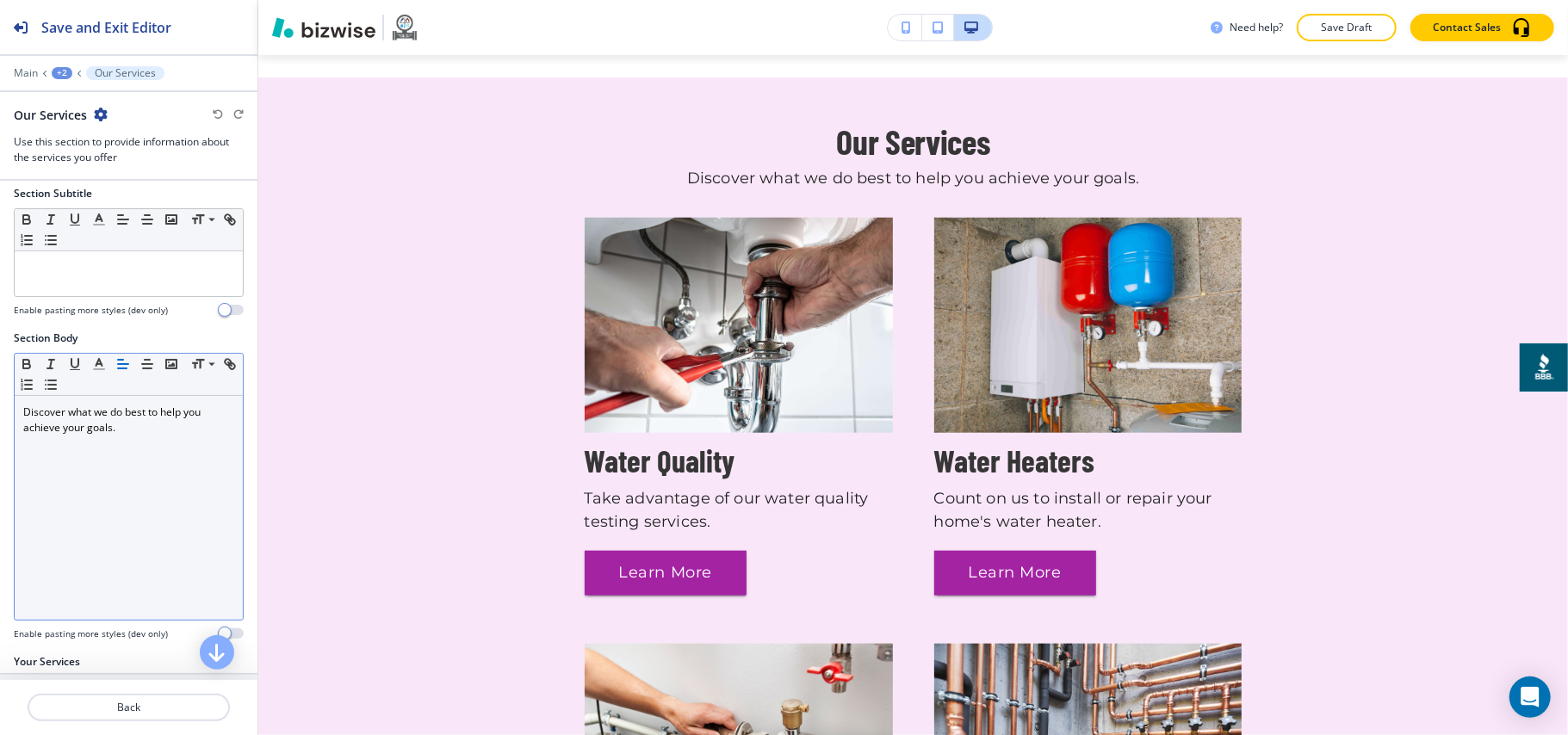
scroll to position [344, 0]
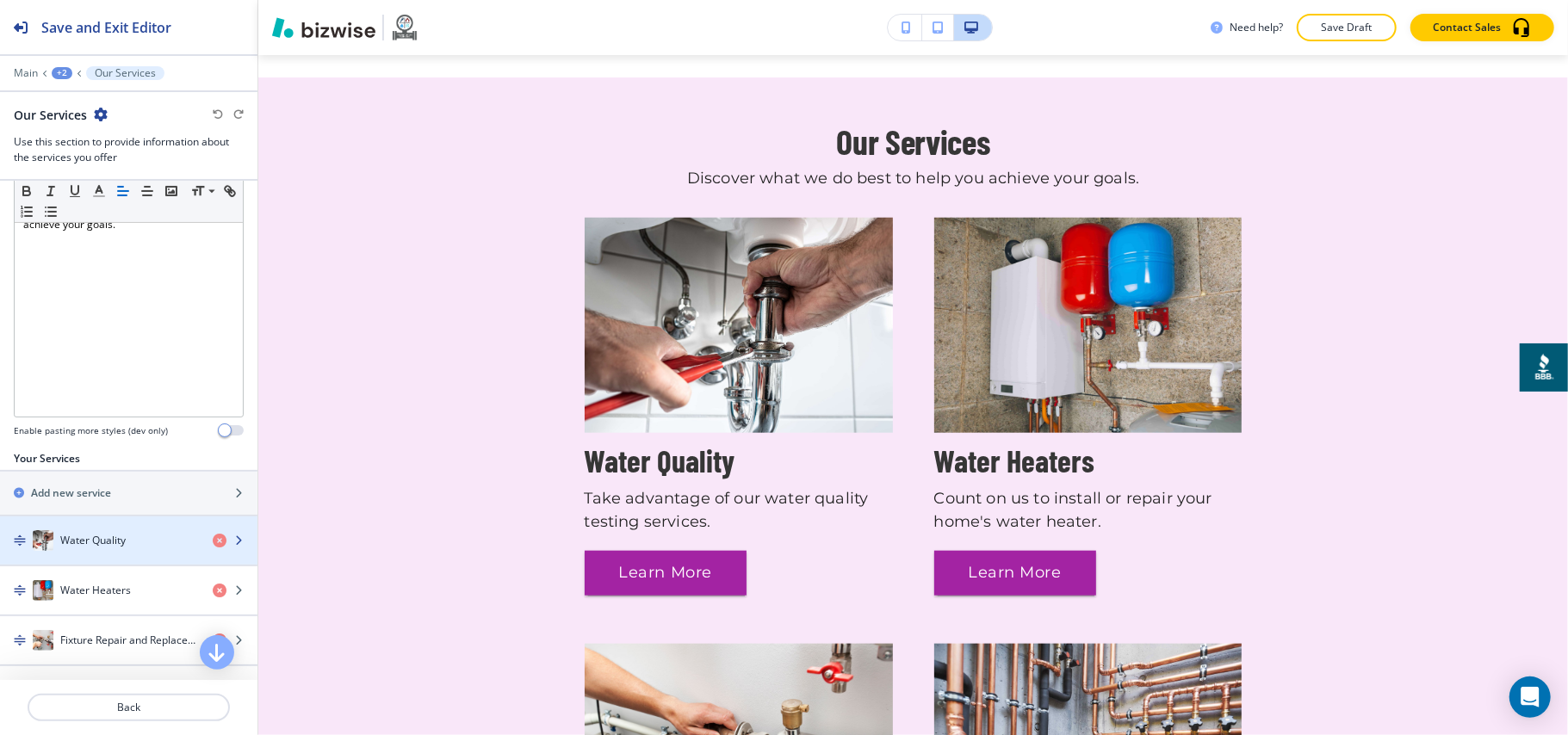
click at [97, 545] on h4 "Water Quality" at bounding box center [93, 540] width 66 height 15
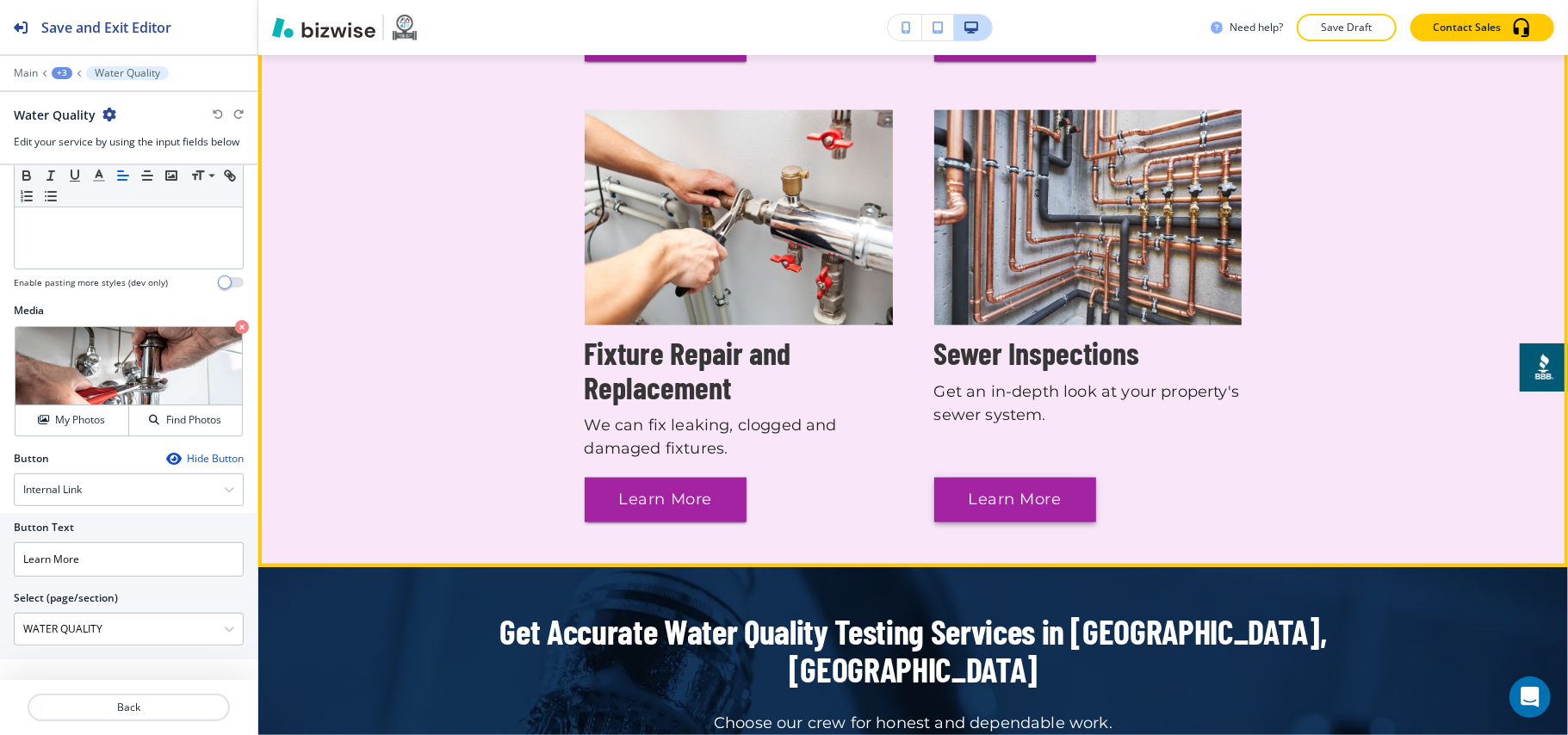
scroll to position [1692, 0]
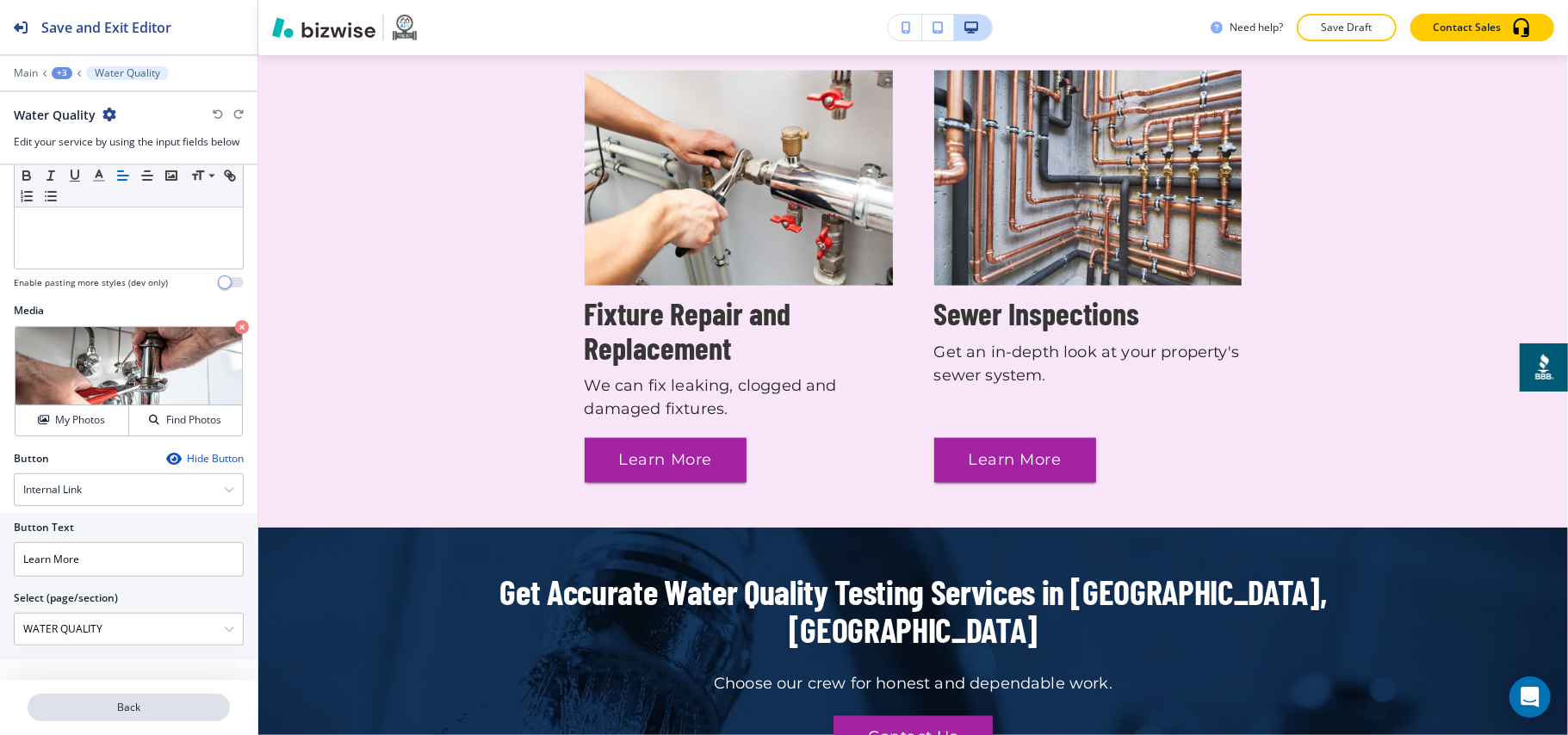
click at [141, 721] on button "Back" at bounding box center [129, 707] width 203 height 28
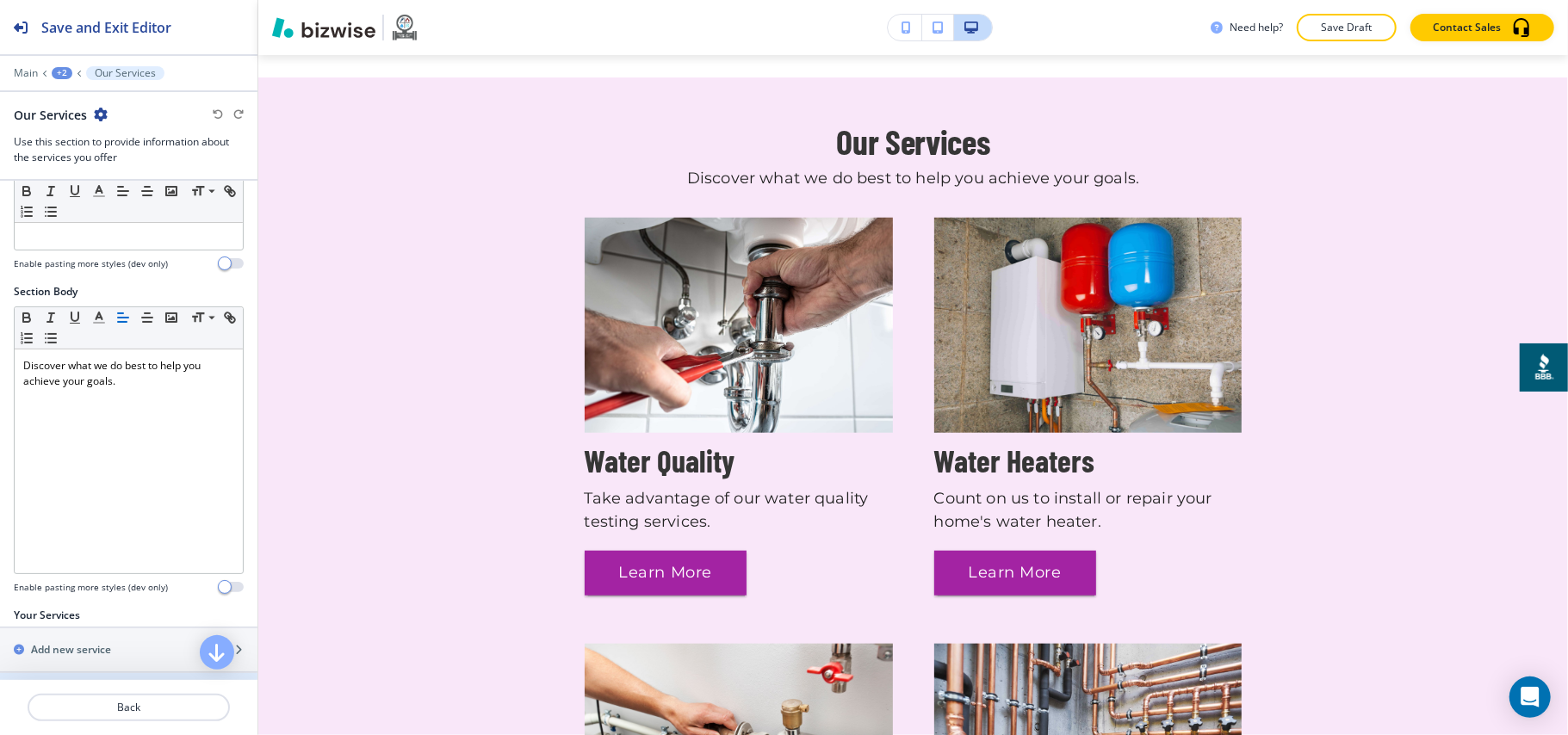
scroll to position [458, 0]
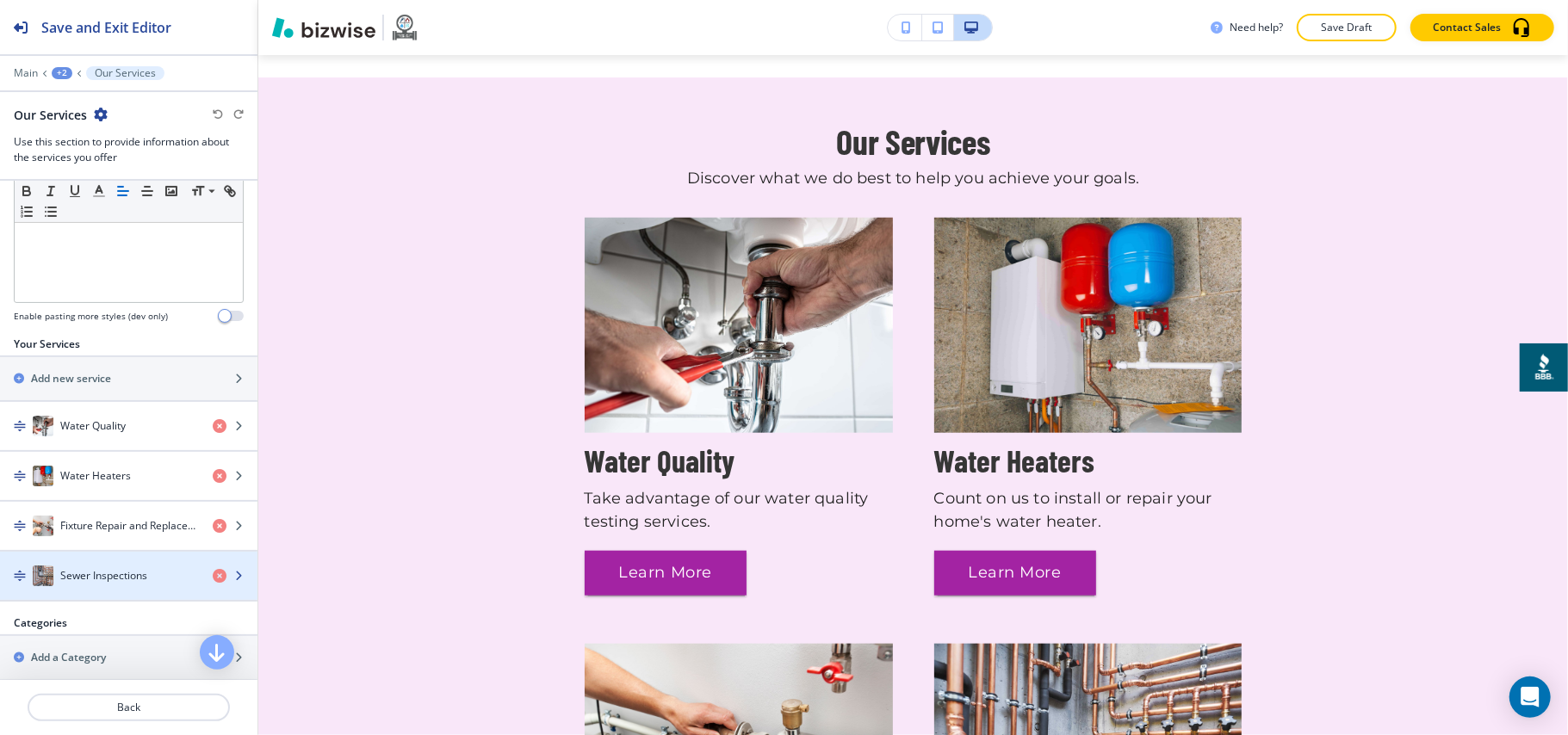
click at [96, 586] on div "Sewer Inspections" at bounding box center [99, 576] width 199 height 21
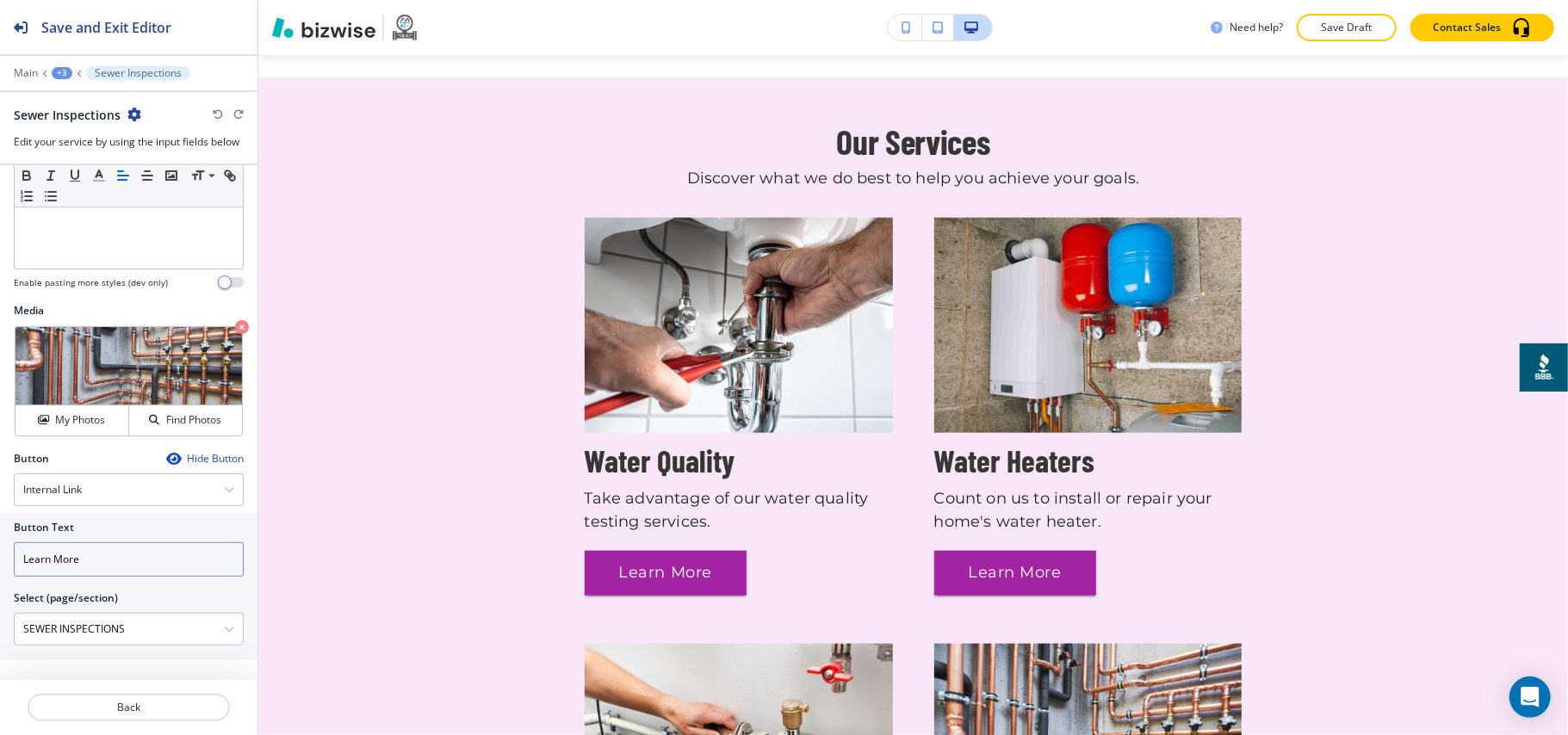
scroll to position [470, 0]
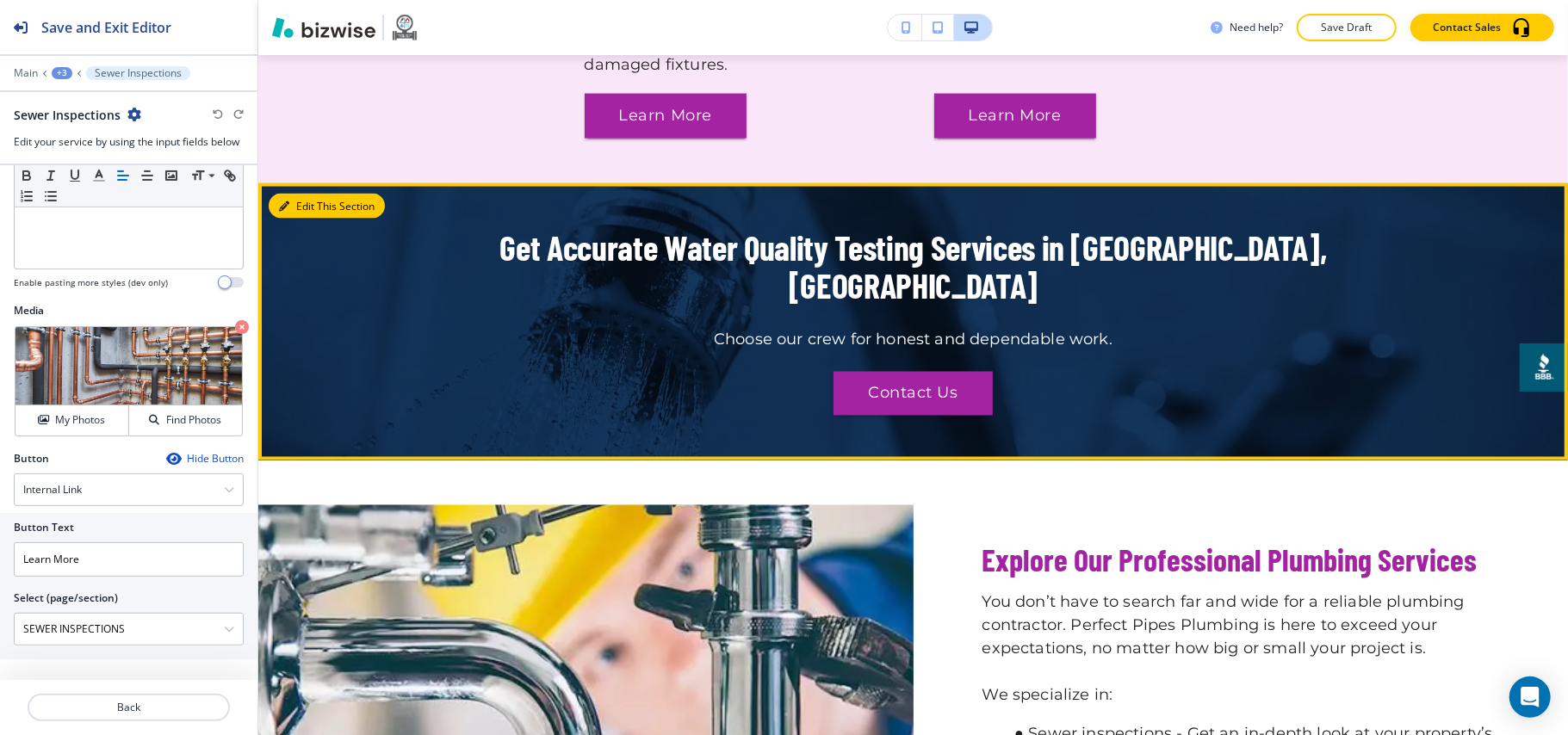
click at [304, 194] on button "Edit This Section" at bounding box center [326, 206] width 116 height 26
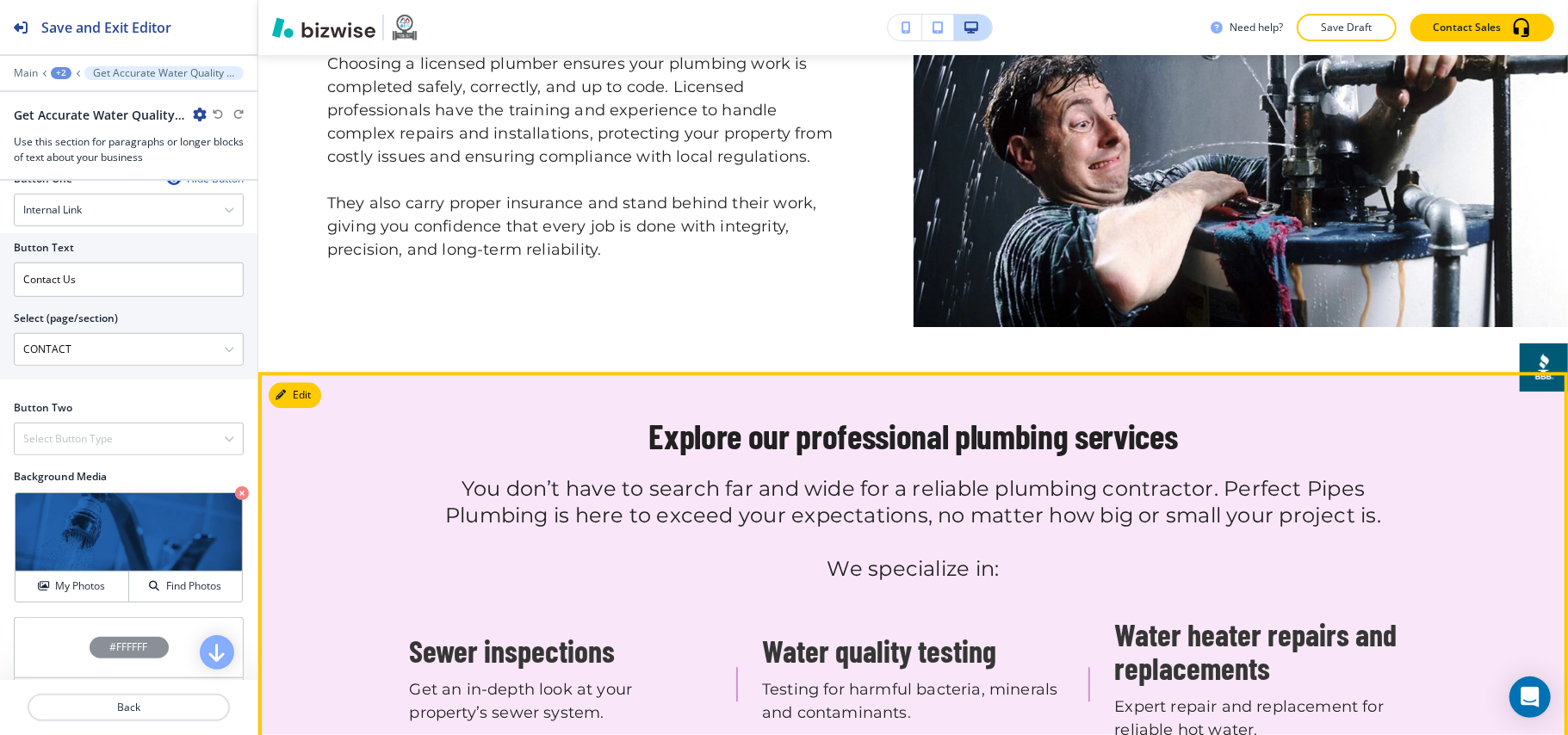
scroll to position [3289, 0]
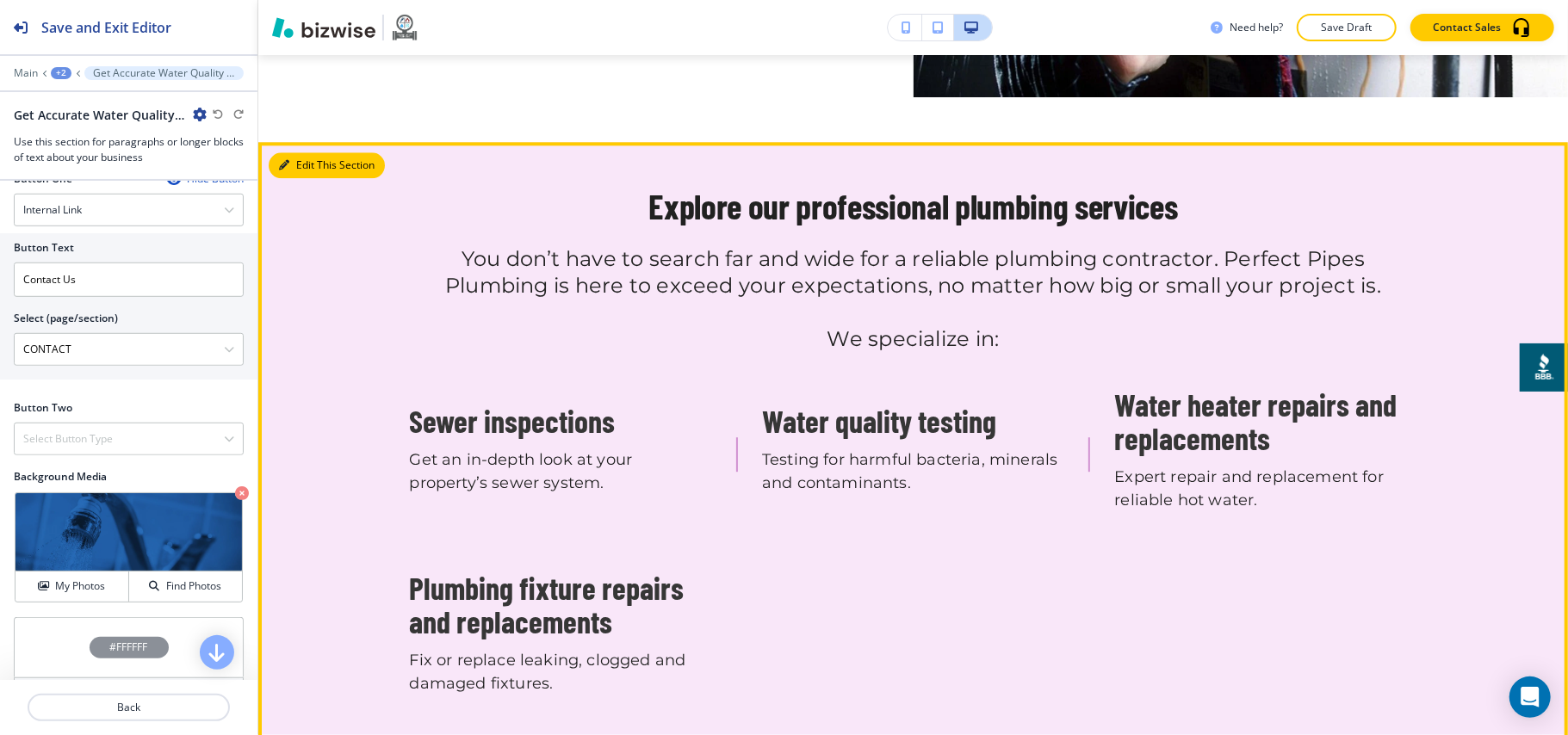
click at [296, 152] on button "Edit This Section" at bounding box center [326, 165] width 116 height 26
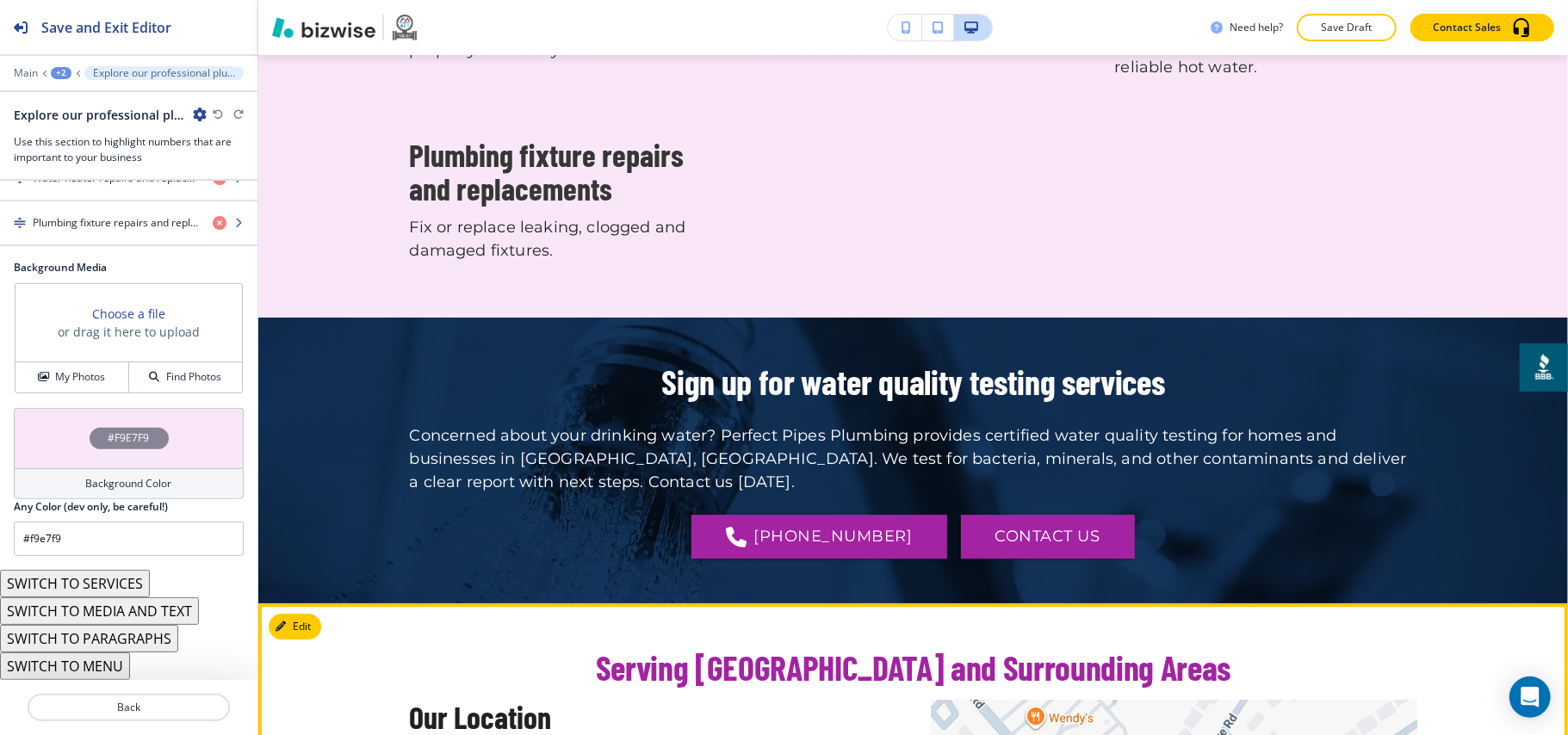
scroll to position [3403, 0]
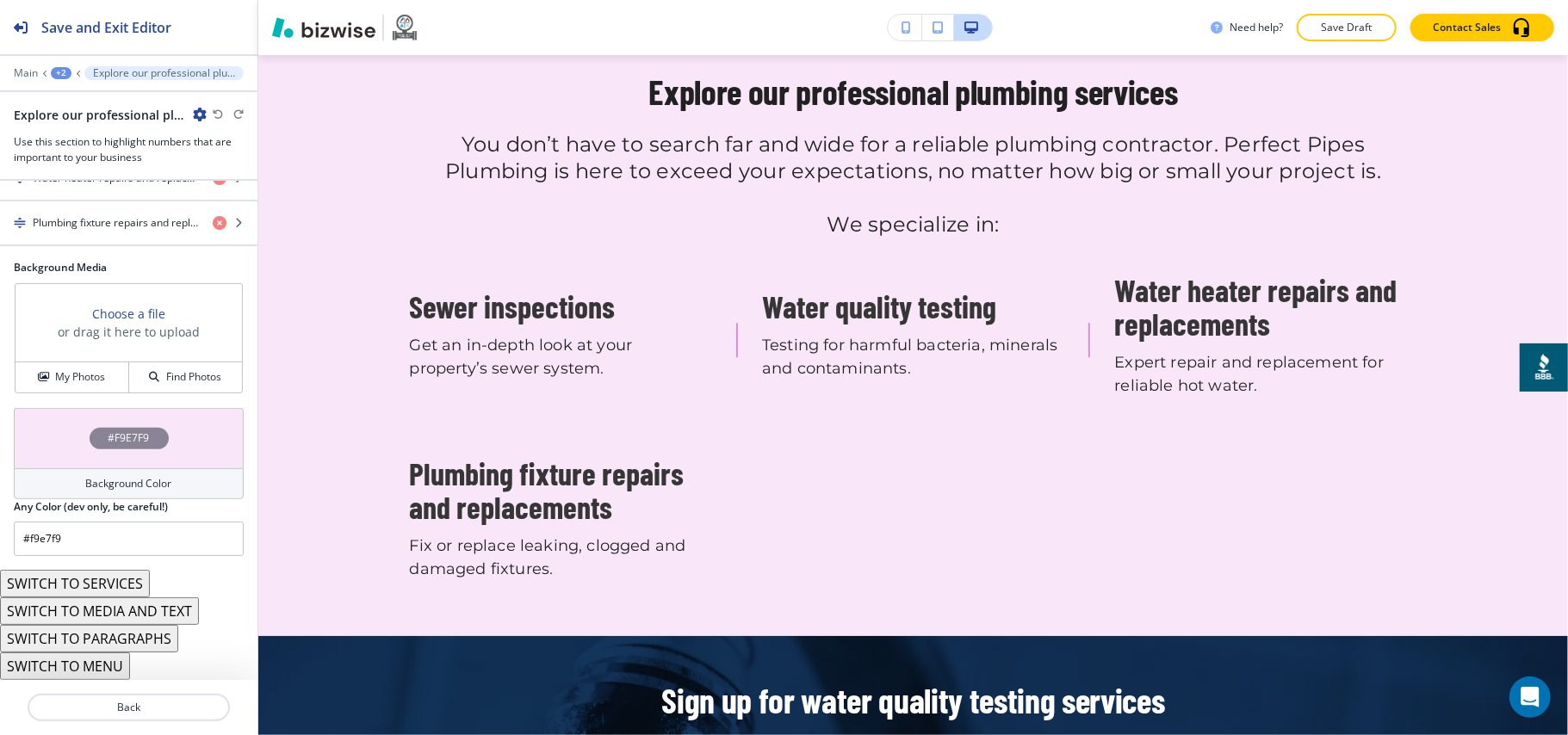
click at [70, 667] on button "SWITCH TO MENU" at bounding box center [65, 666] width 130 height 28
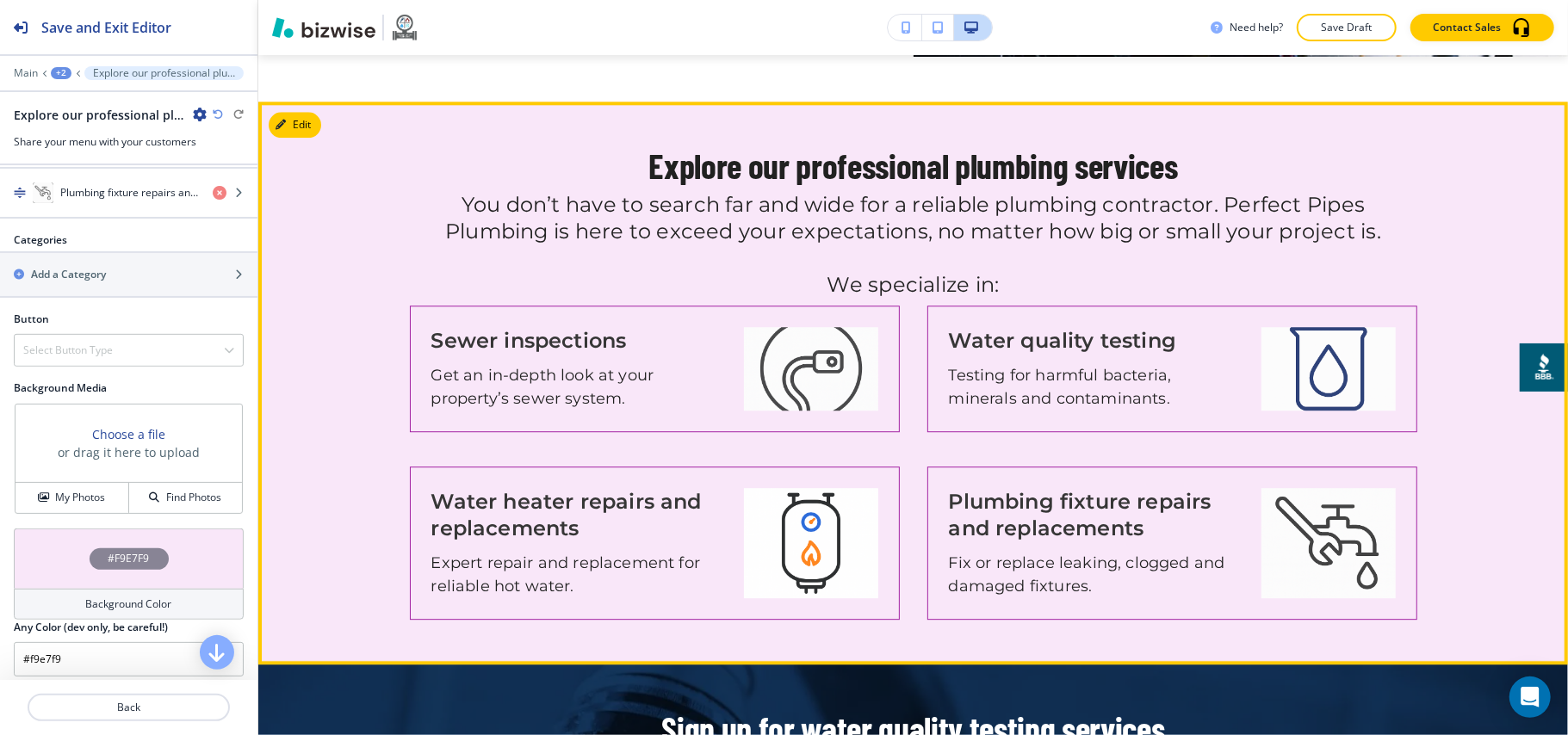
scroll to position [3289, 0]
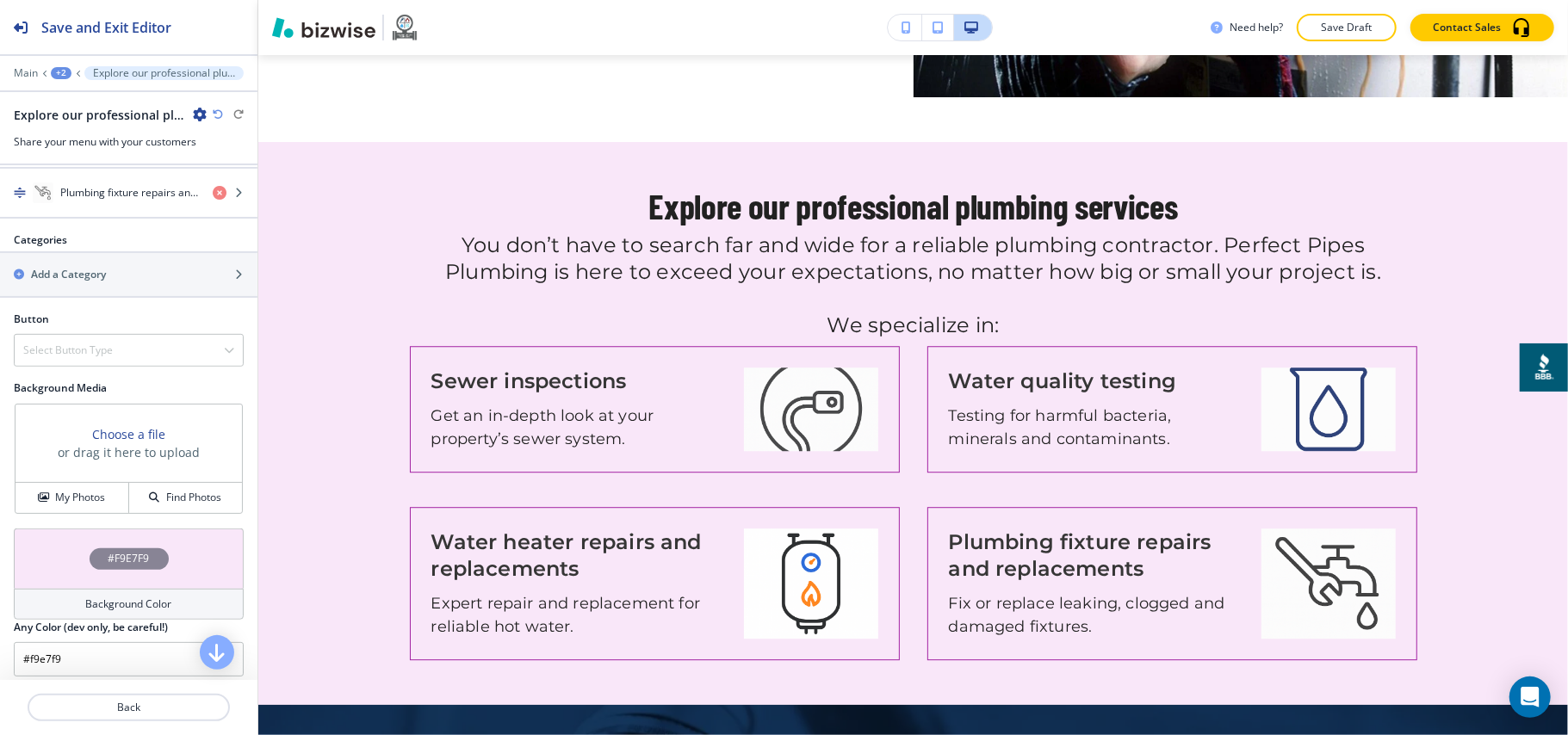
click at [219, 113] on icon "button" at bounding box center [217, 113] width 10 height 10
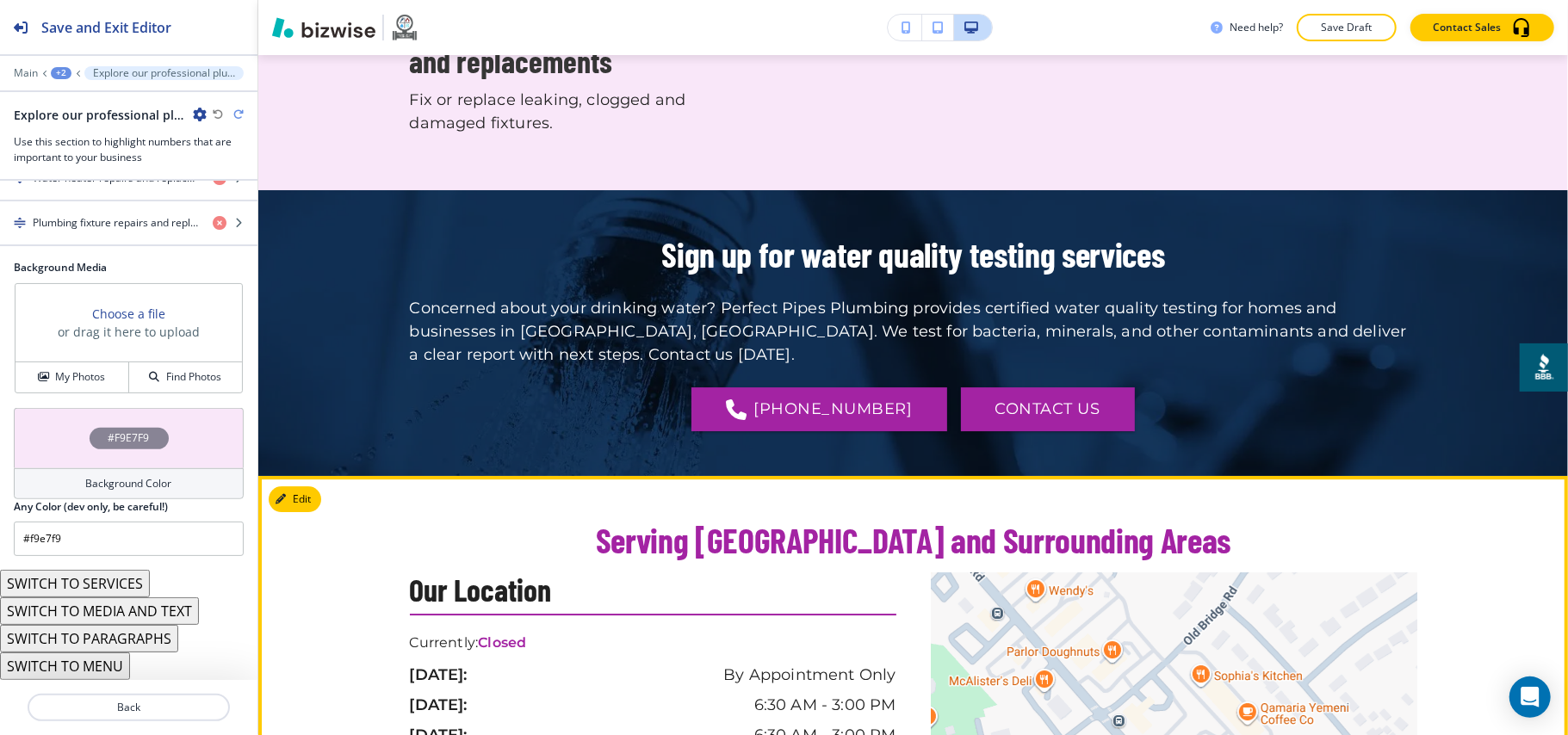
scroll to position [3862, 0]
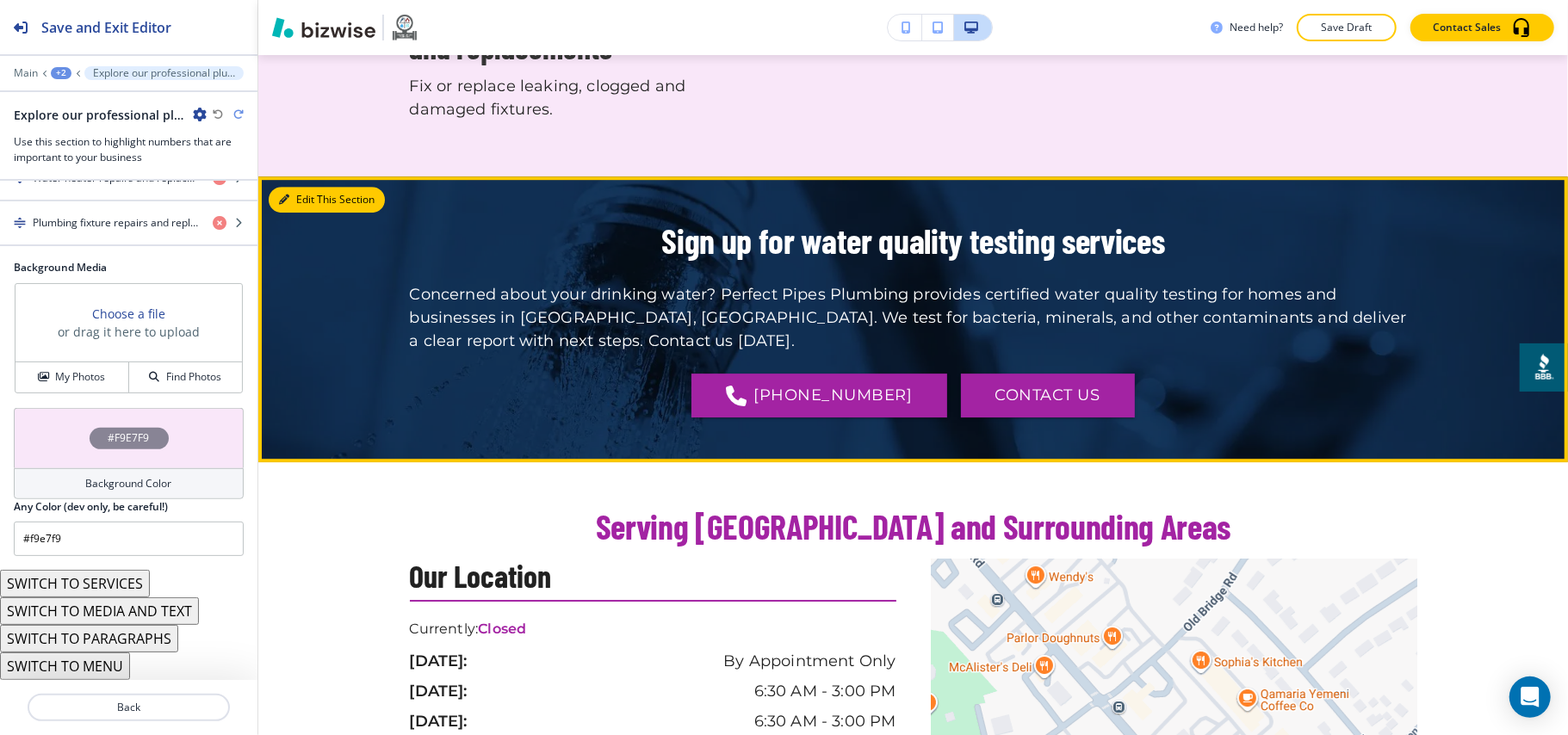
click at [300, 186] on button "Edit This Section" at bounding box center [326, 199] width 116 height 26
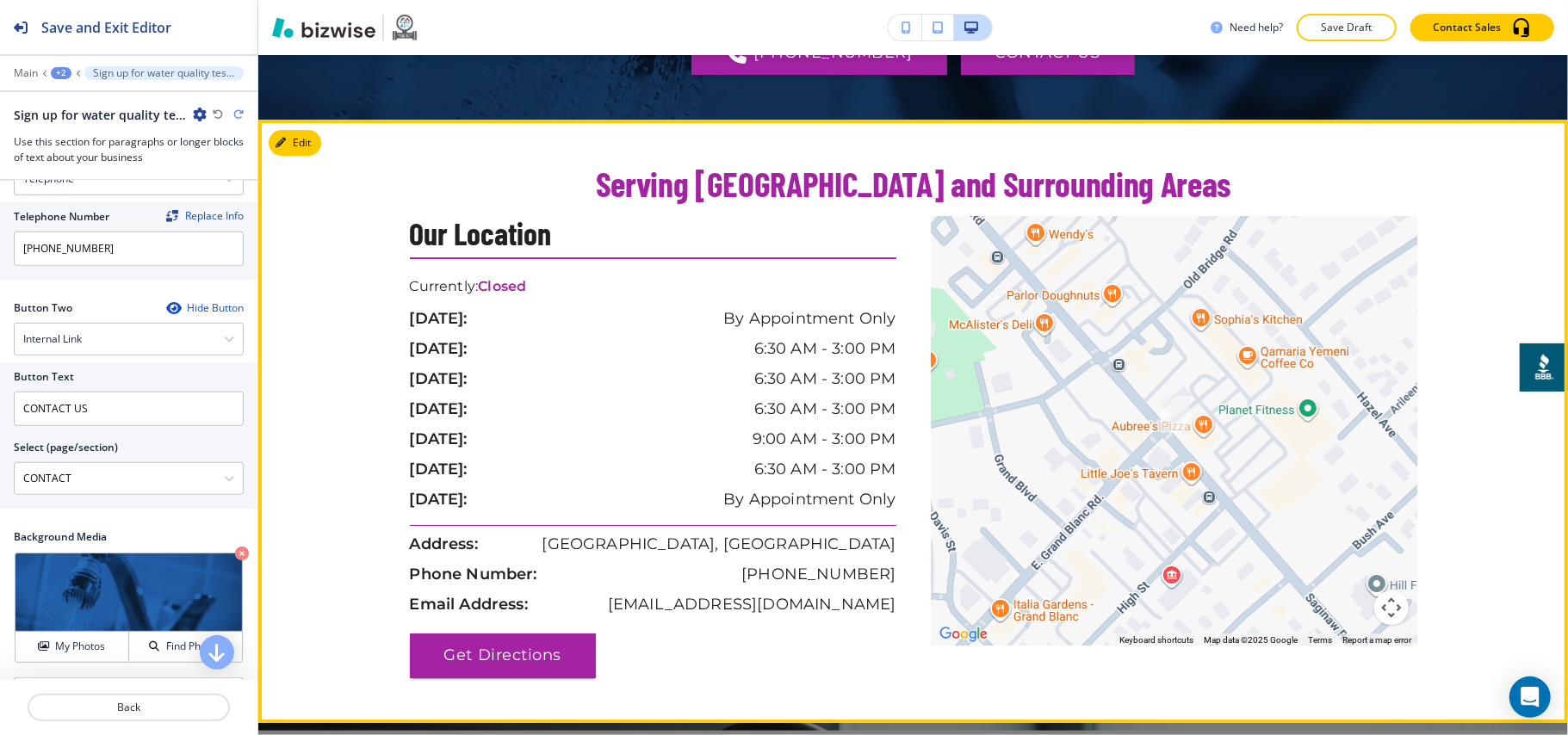
scroll to position [4152, 0]
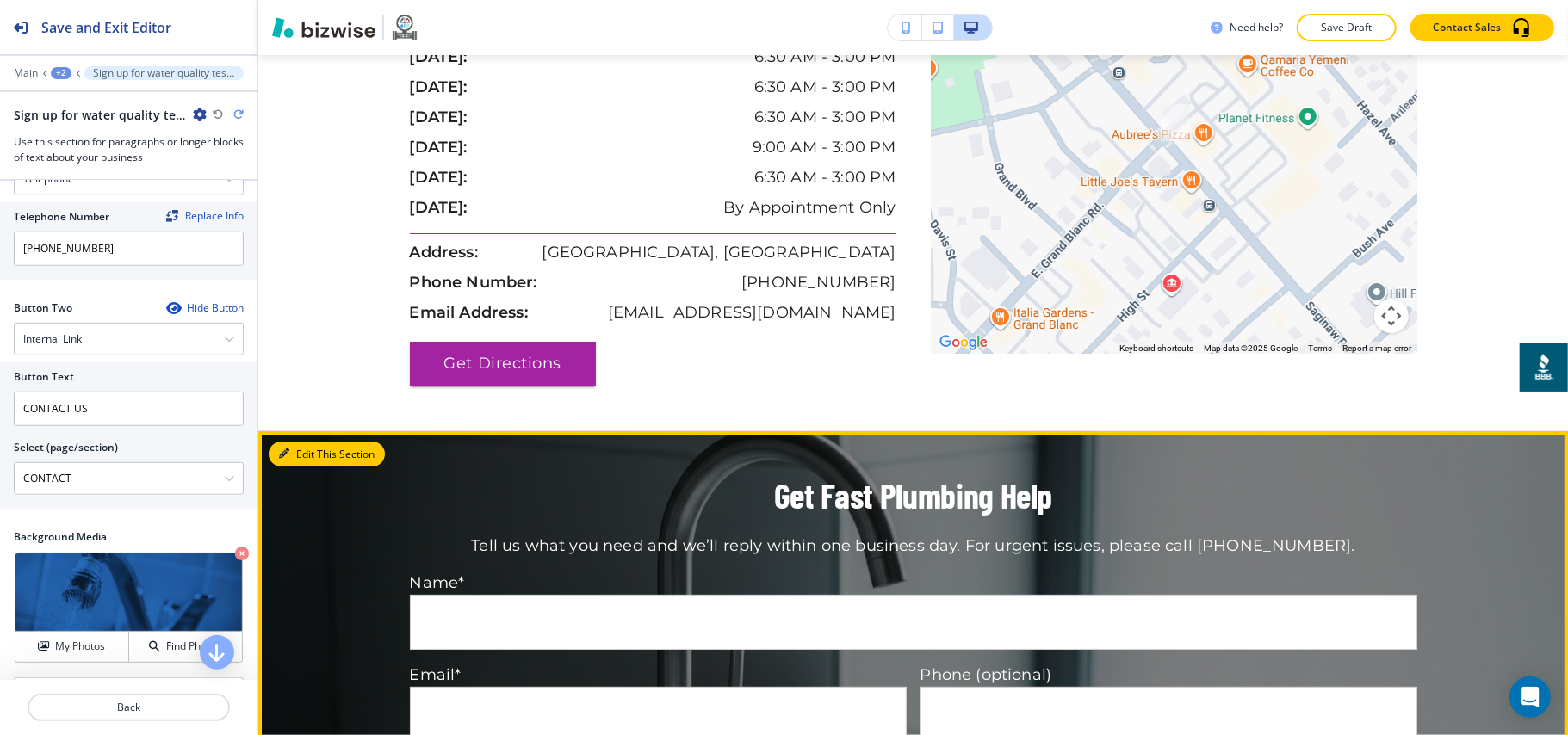
click at [320, 441] on button "Edit This Section" at bounding box center [326, 454] width 116 height 26
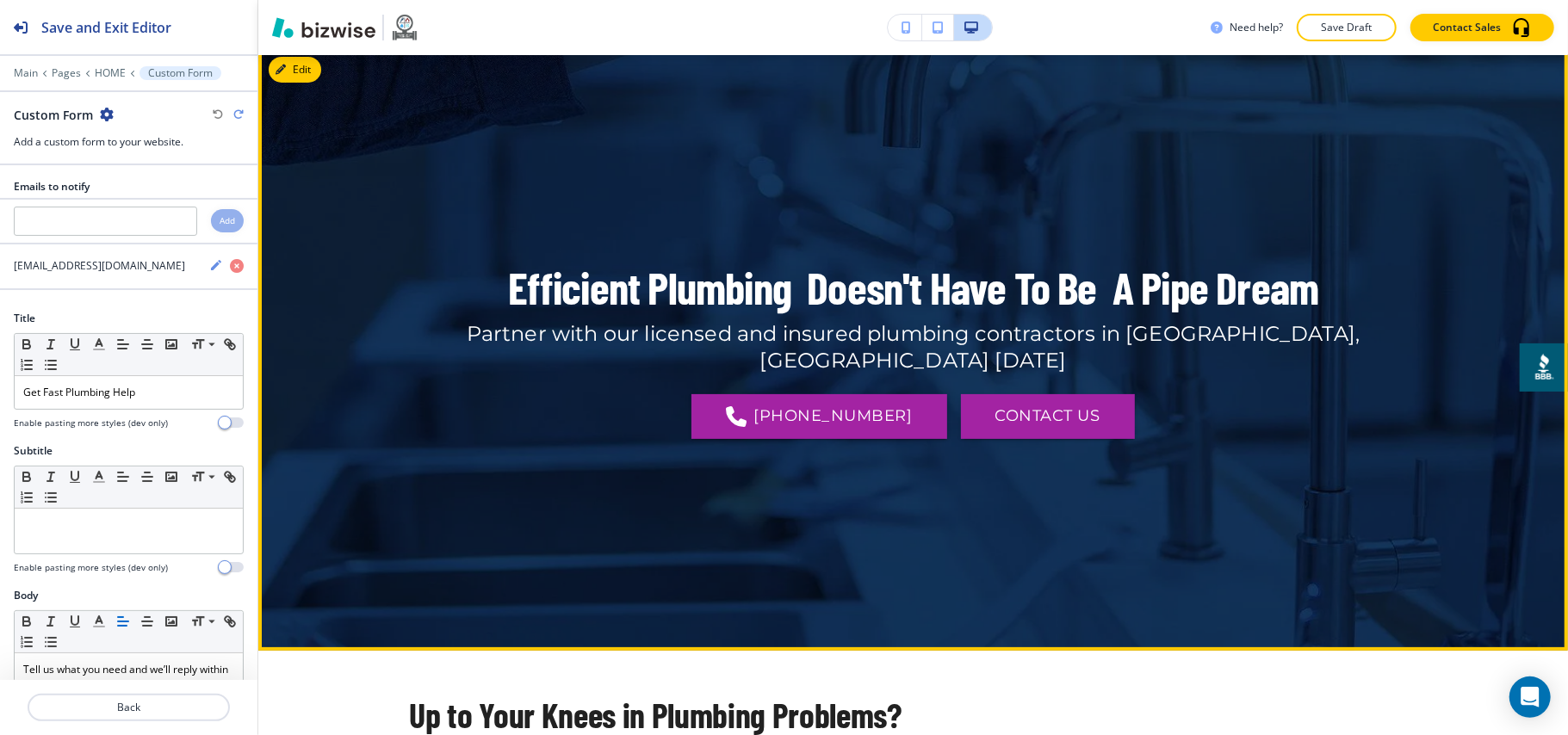
scroll to position [0, 0]
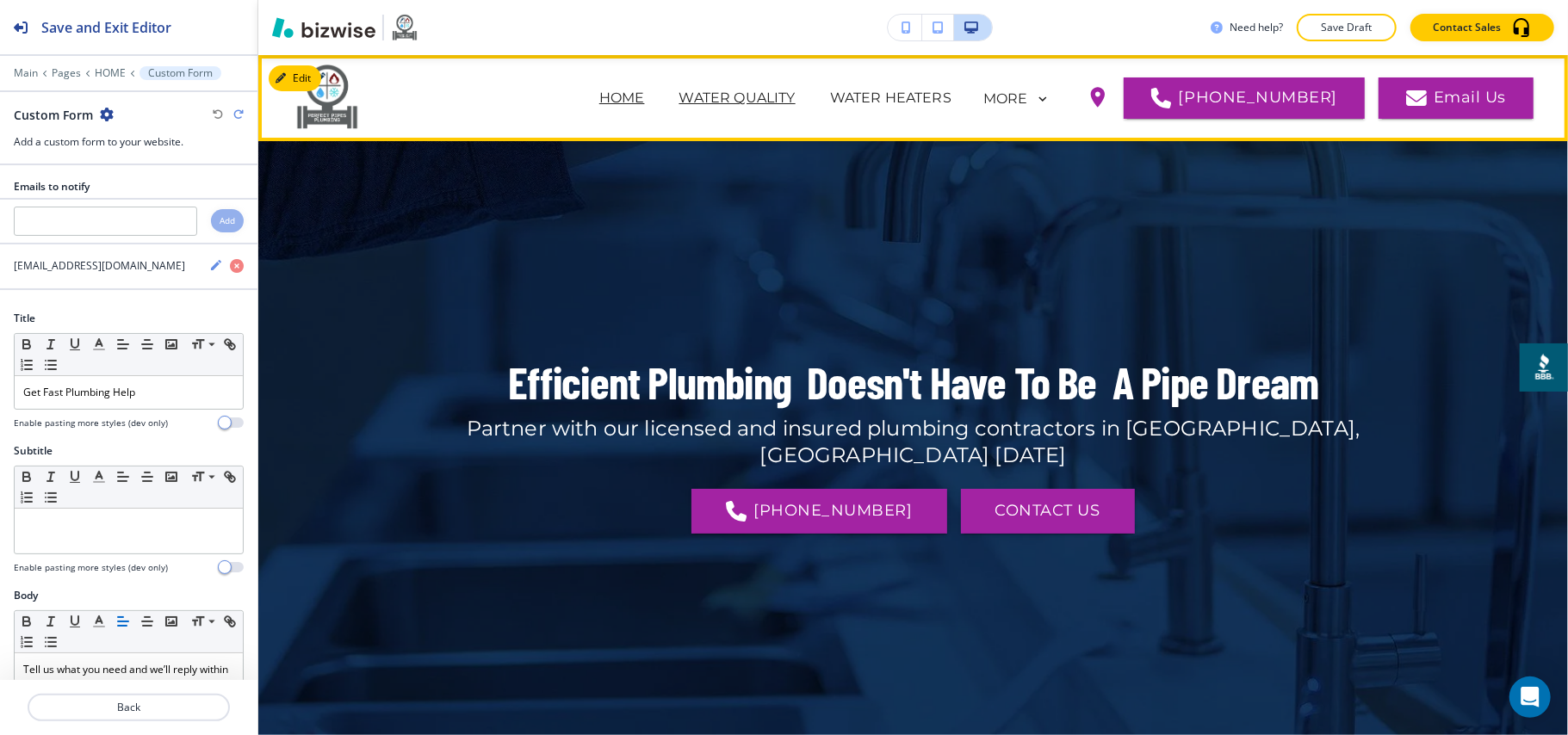
click at [765, 101] on p "WATER QUALITY" at bounding box center [737, 97] width 116 height 21
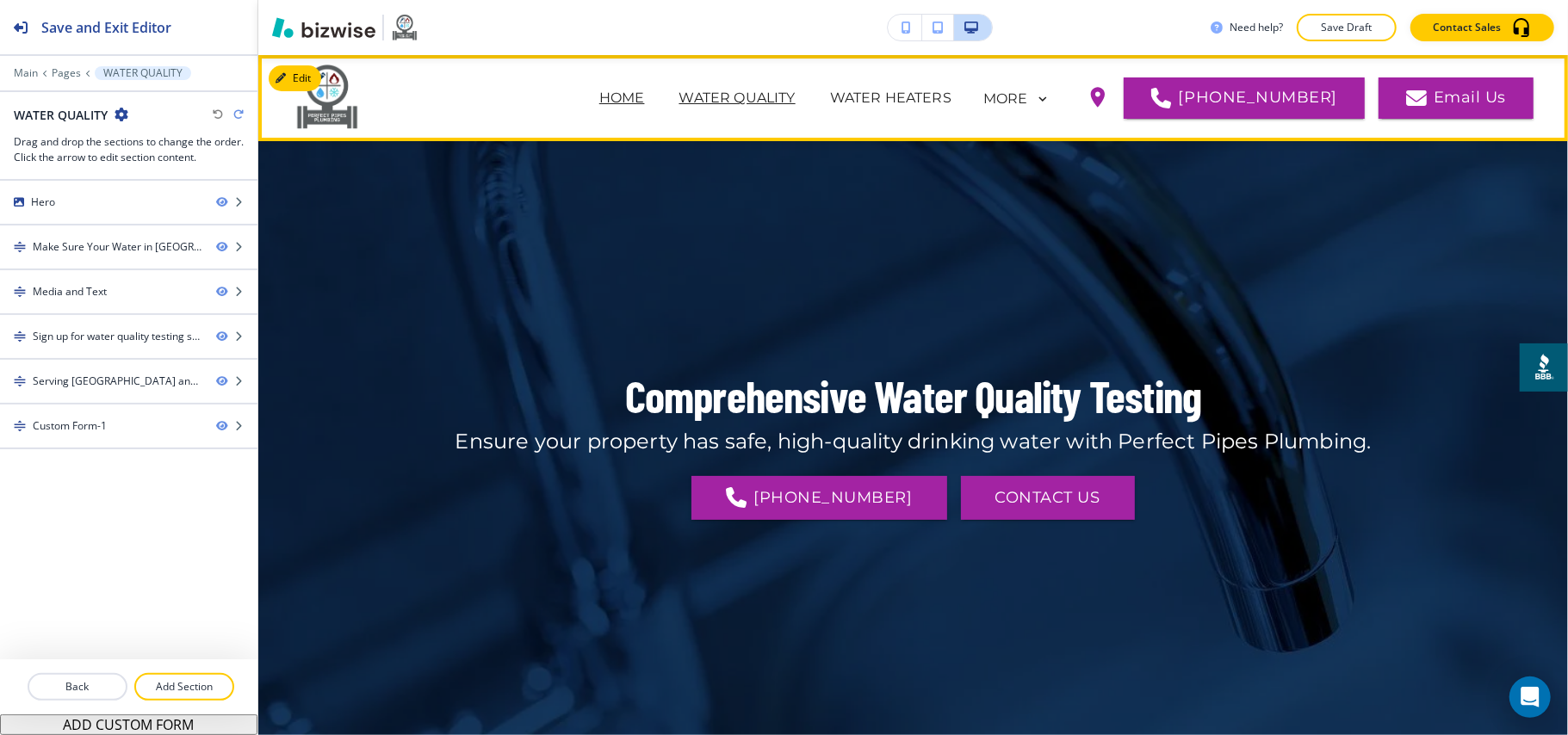
click at [645, 102] on p "HOME" at bounding box center [622, 97] width 46 height 21
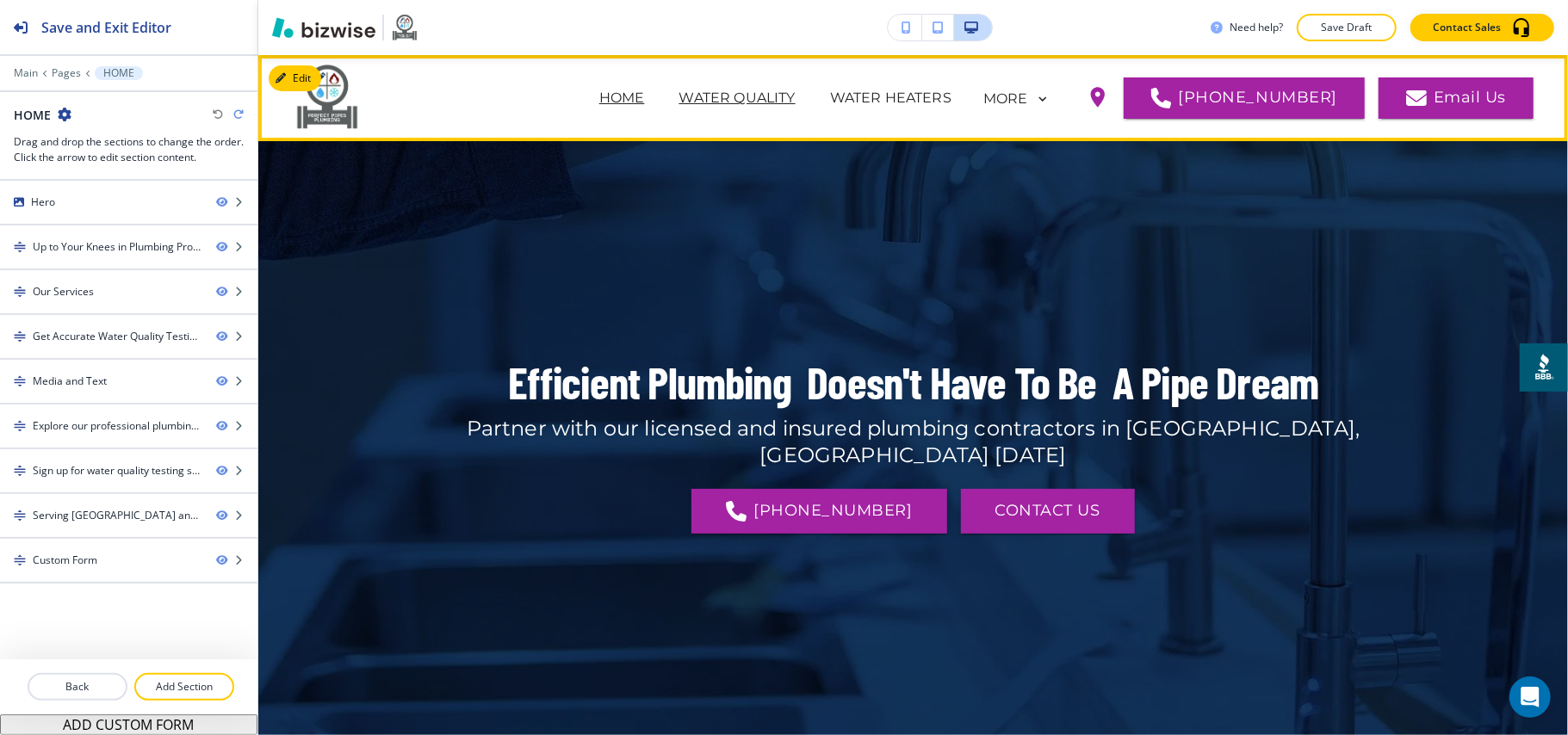
click at [792, 95] on p "WATER QUALITY" at bounding box center [737, 97] width 116 height 21
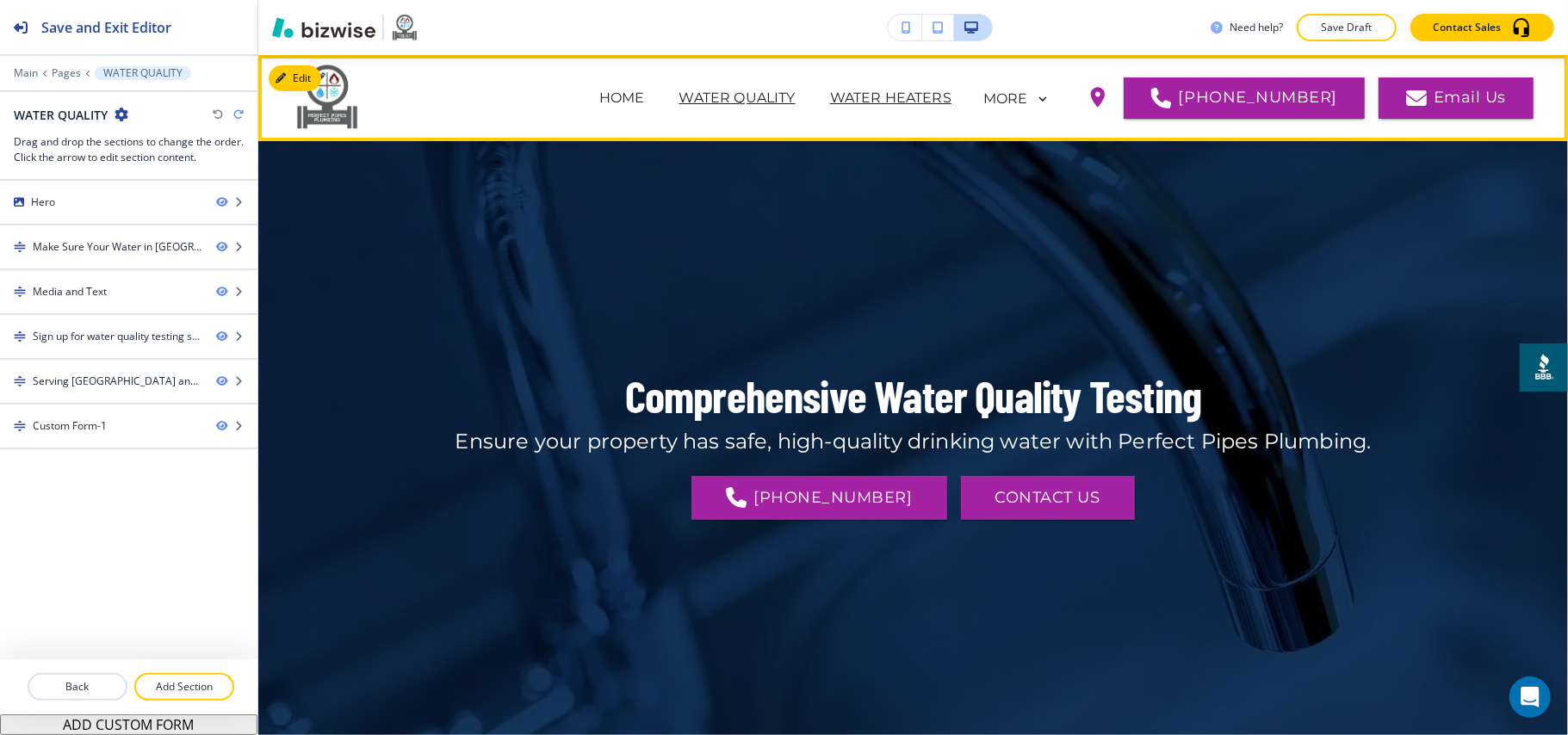
click at [932, 89] on p "WATER HEATERS" at bounding box center [890, 97] width 122 height 21
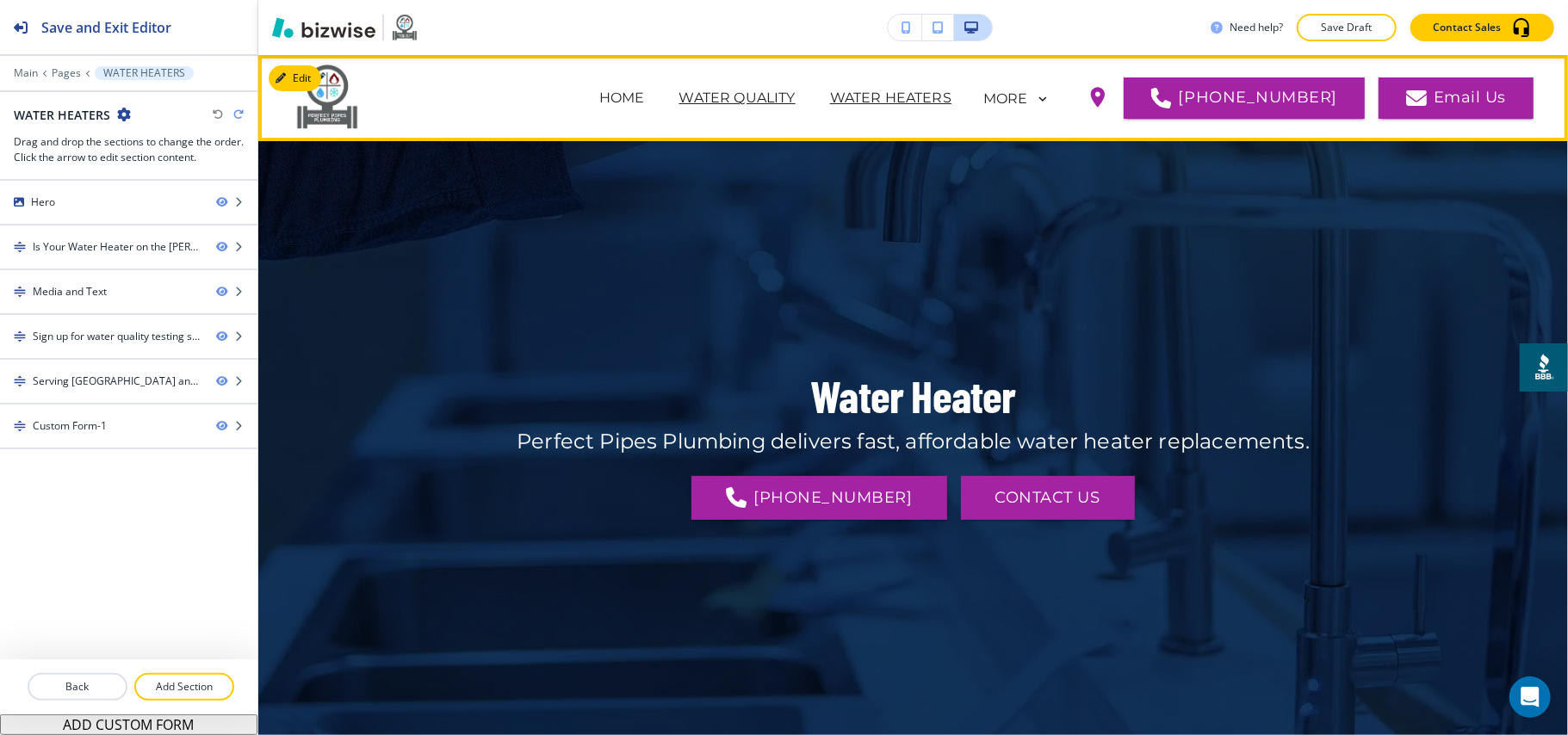
click at [759, 96] on p "WATER QUALITY" at bounding box center [737, 97] width 116 height 21
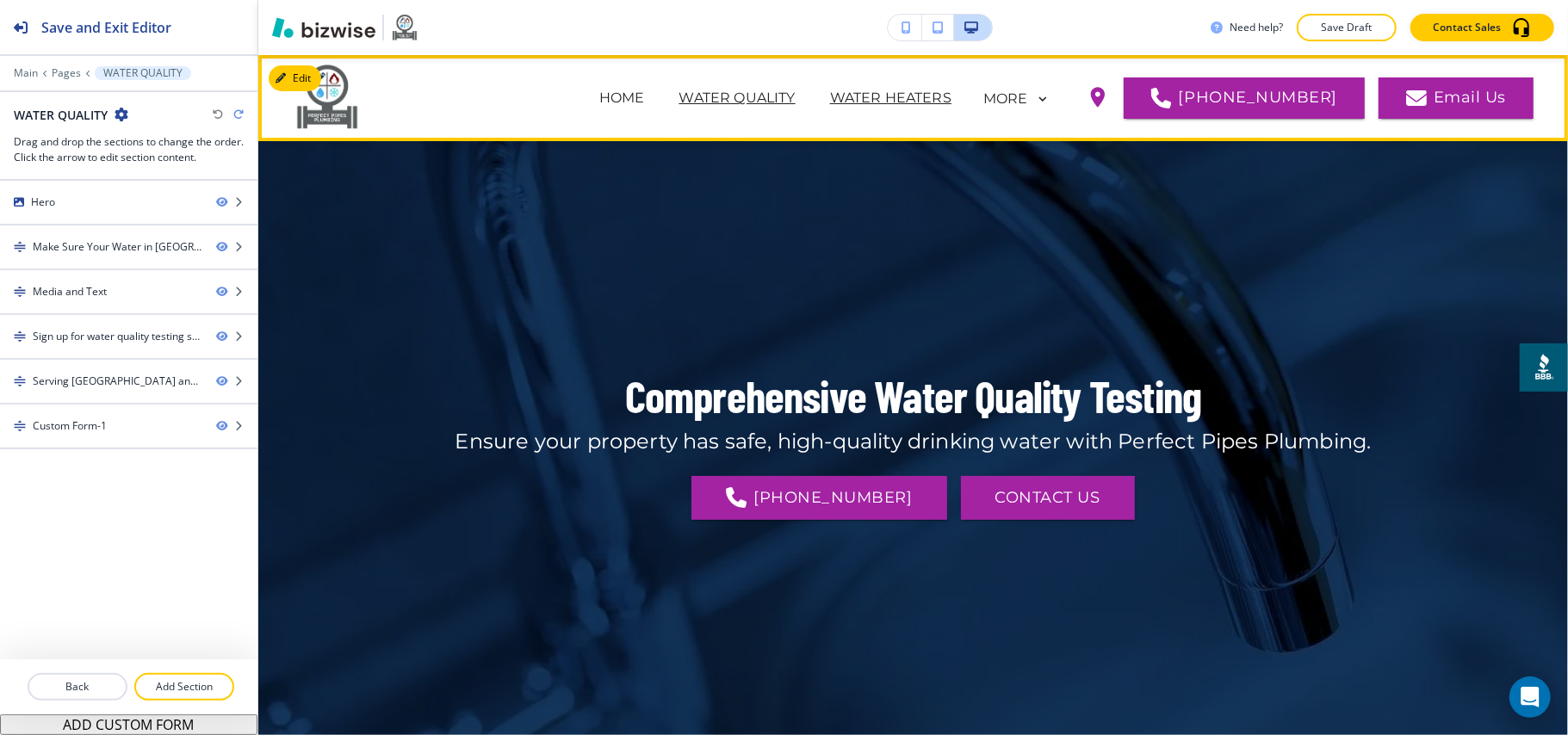
click at [918, 87] on p "WATER HEATERS" at bounding box center [890, 97] width 122 height 21
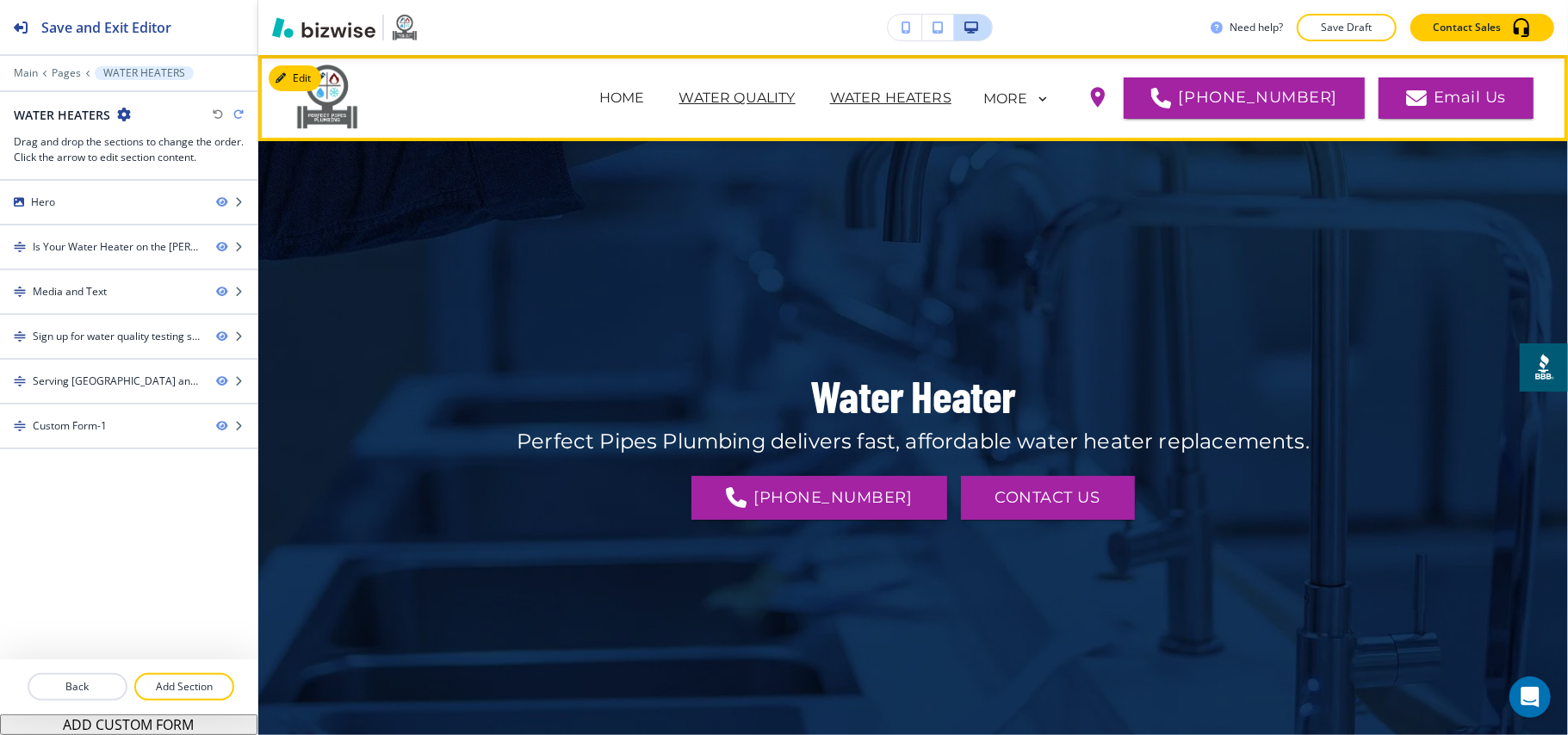
click at [779, 93] on p "WATER QUALITY" at bounding box center [737, 97] width 116 height 21
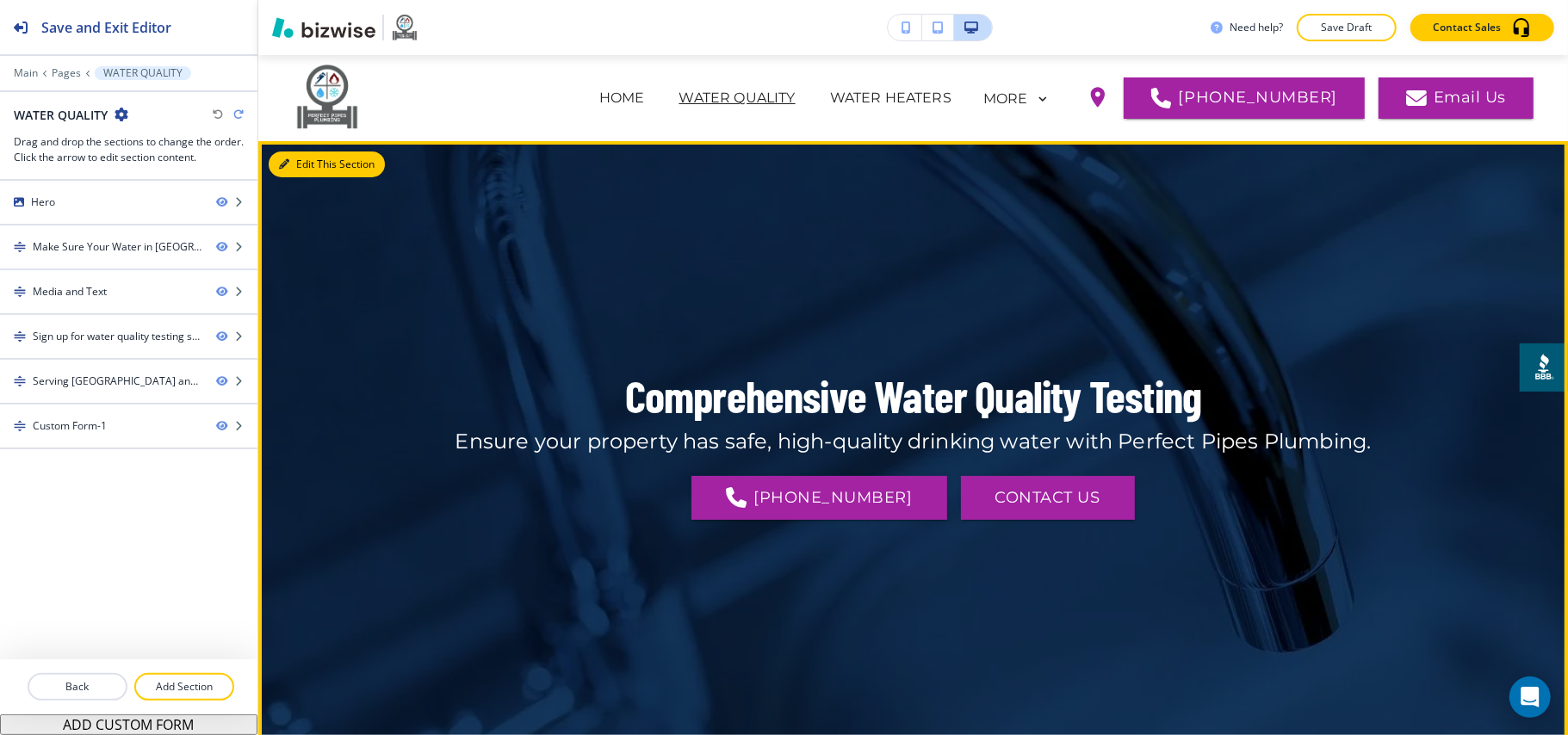
click at [308, 160] on button "Edit This Section" at bounding box center [326, 164] width 116 height 26
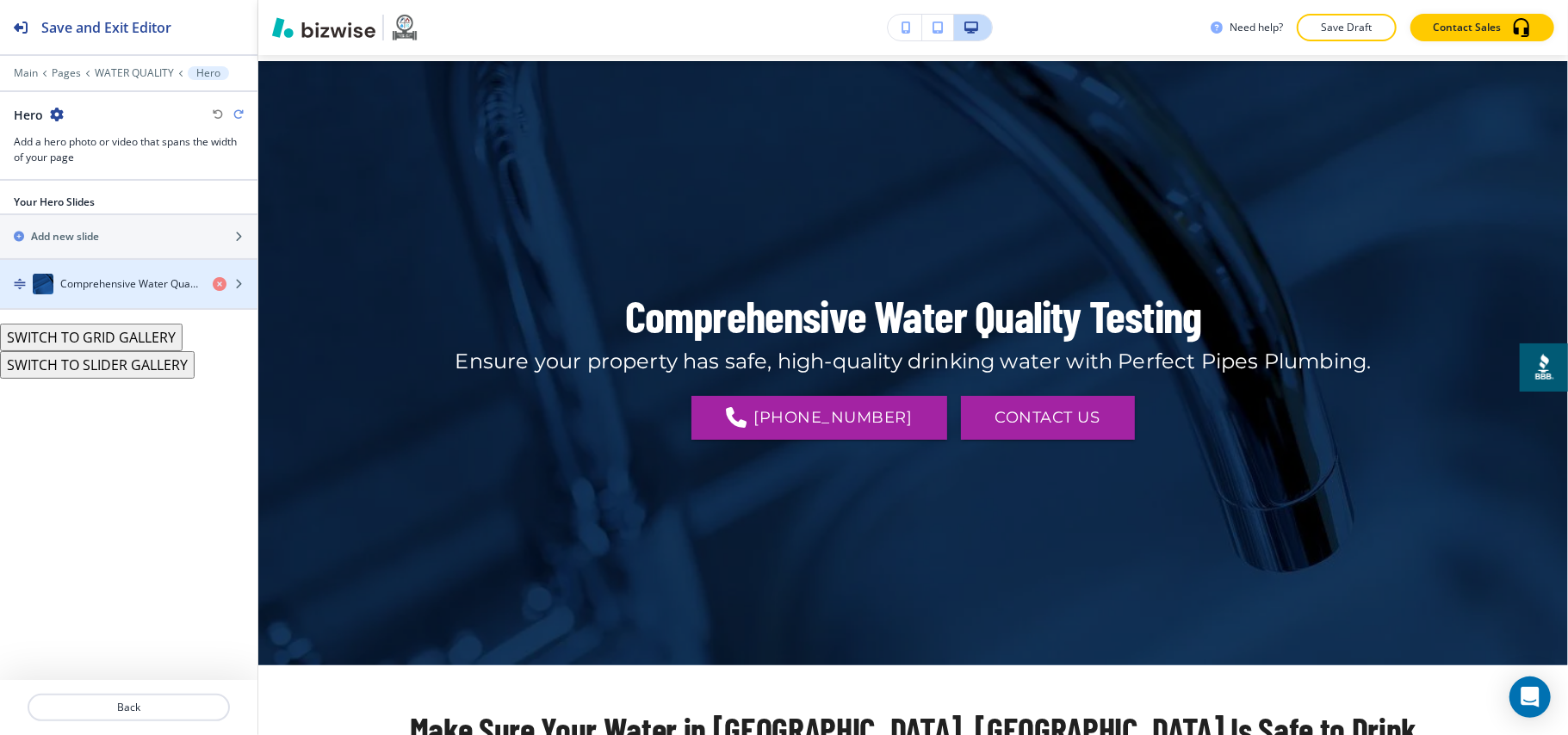
scroll to position [86, 0]
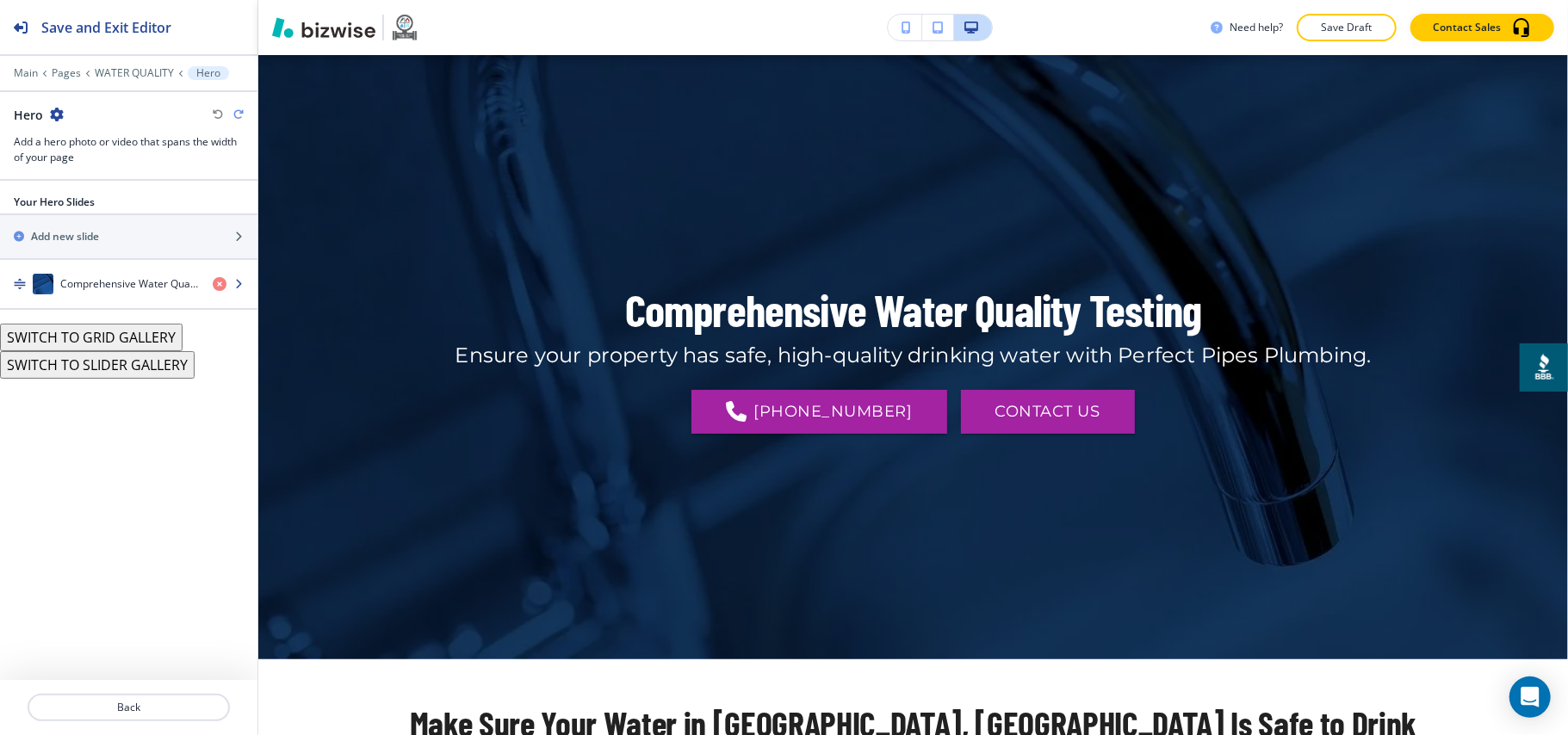
click at [108, 289] on h4 "Comprehensive Water Quality Testing" at bounding box center [130, 284] width 139 height 15
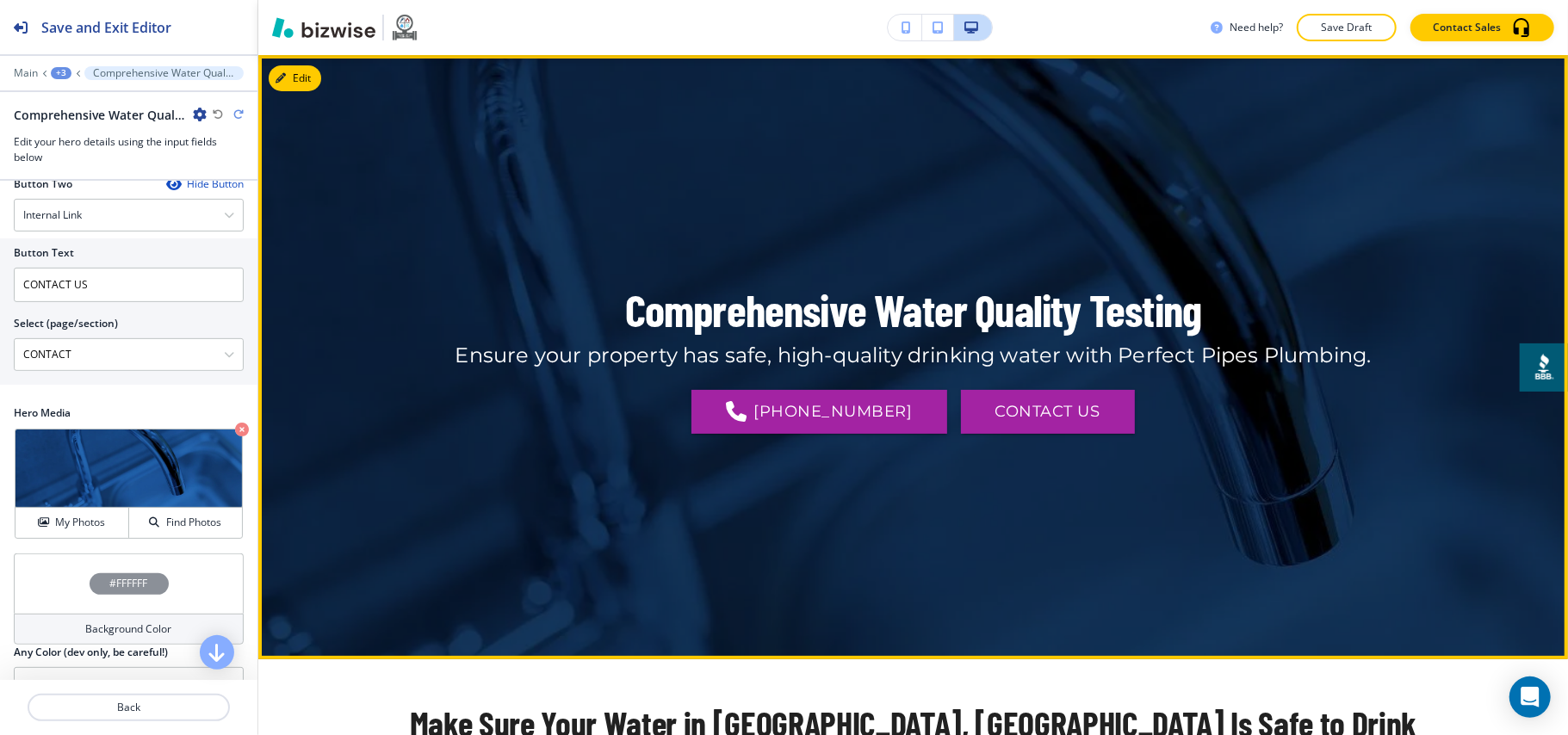
scroll to position [545, 0]
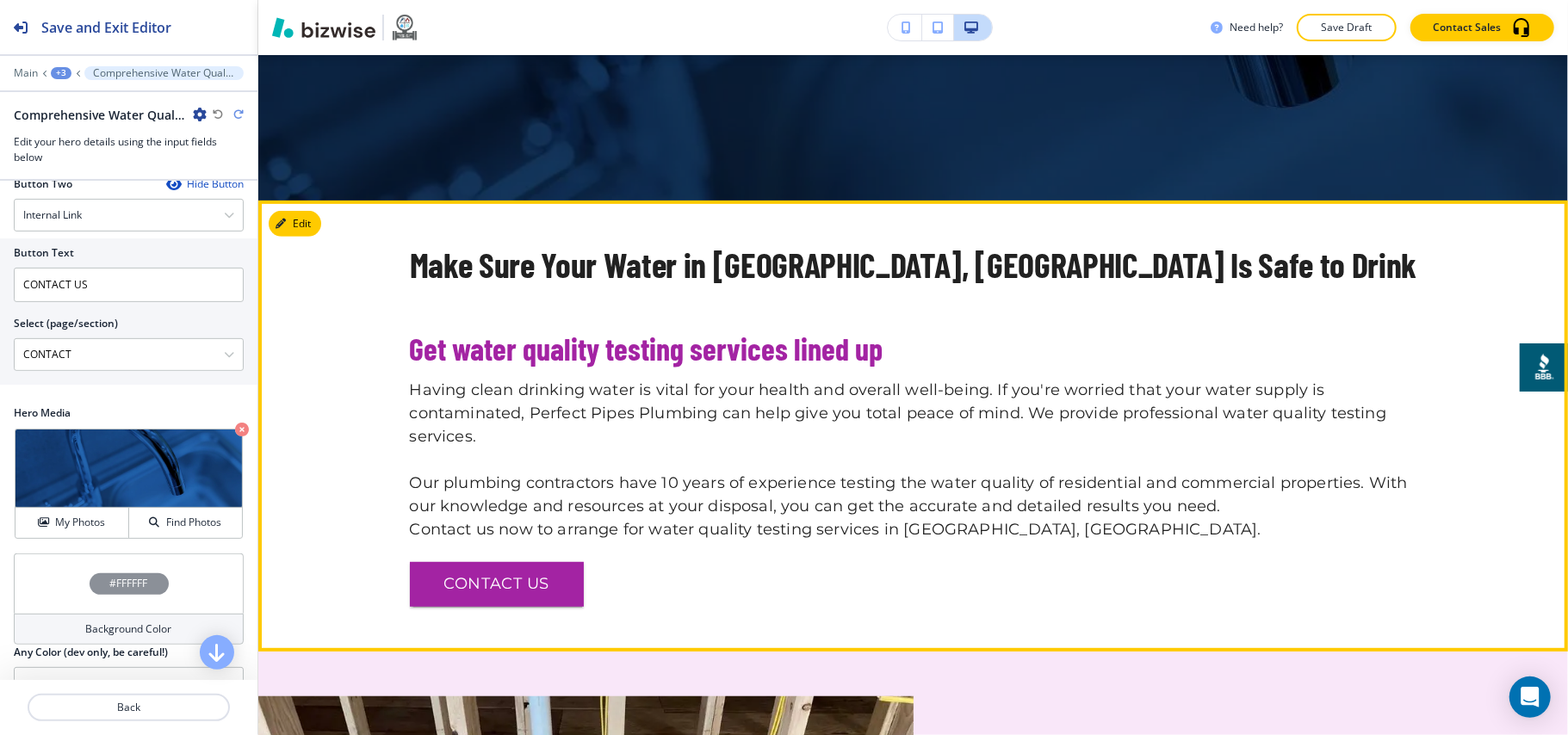
click at [324, 222] on section "Make Sure Your Water in Grand Blanc, MI Is Safe to Drink Get water quality test…" at bounding box center [913, 426] width 1309 height 451
click at [289, 222] on button "Edit This Section" at bounding box center [326, 223] width 116 height 26
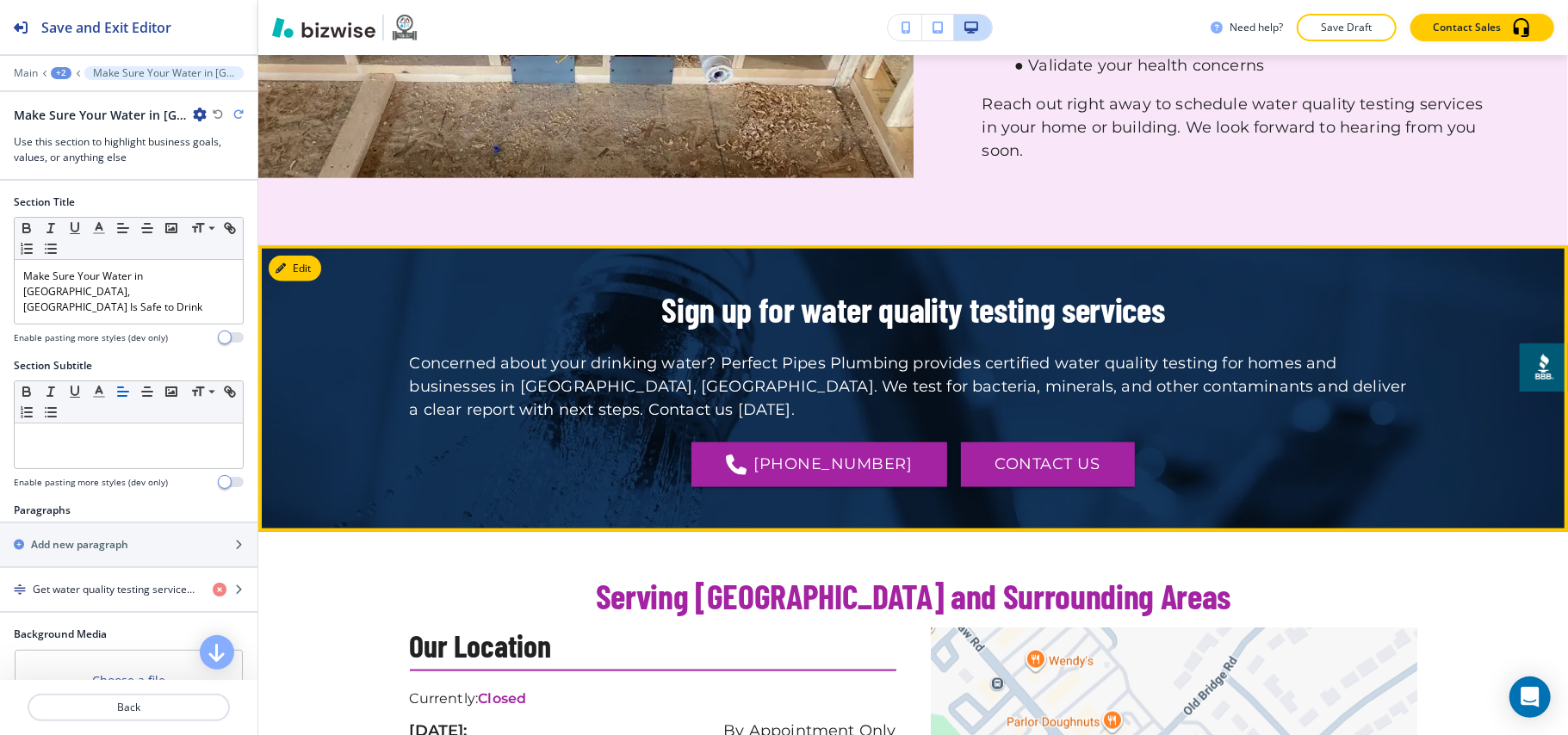
scroll to position [1609, 0]
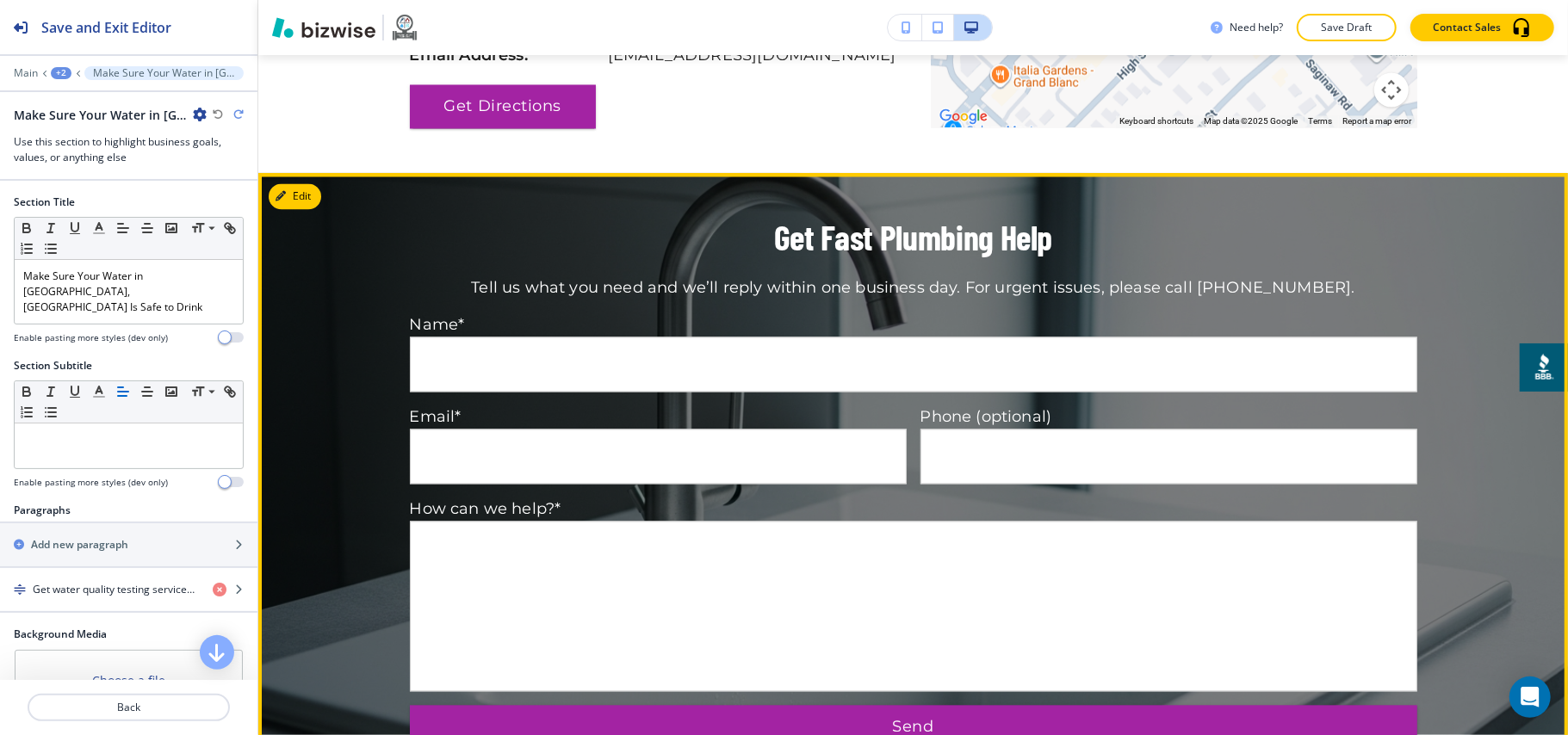
click at [283, 200] on icon "button" at bounding box center [280, 195] width 10 height 10
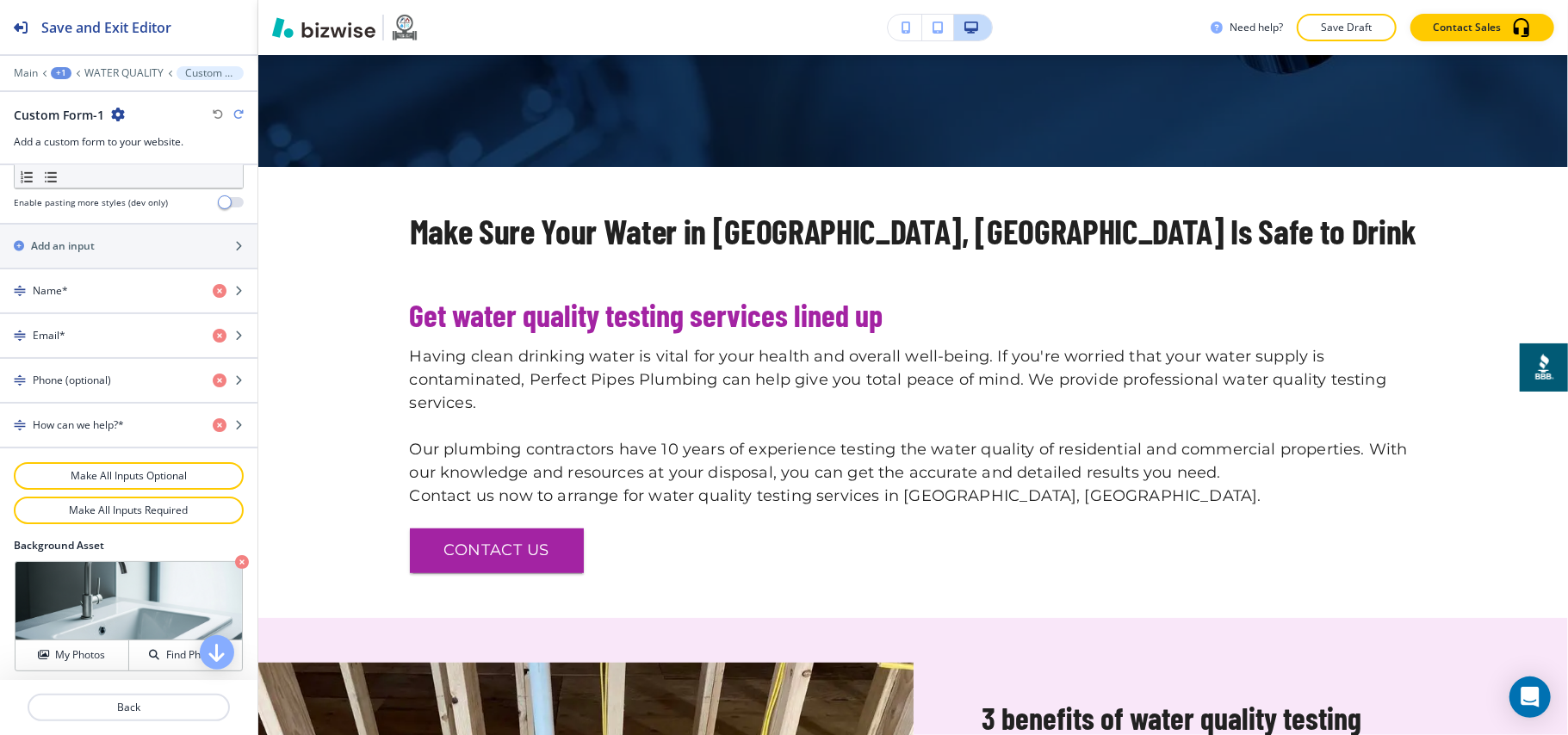
scroll to position [546, 0]
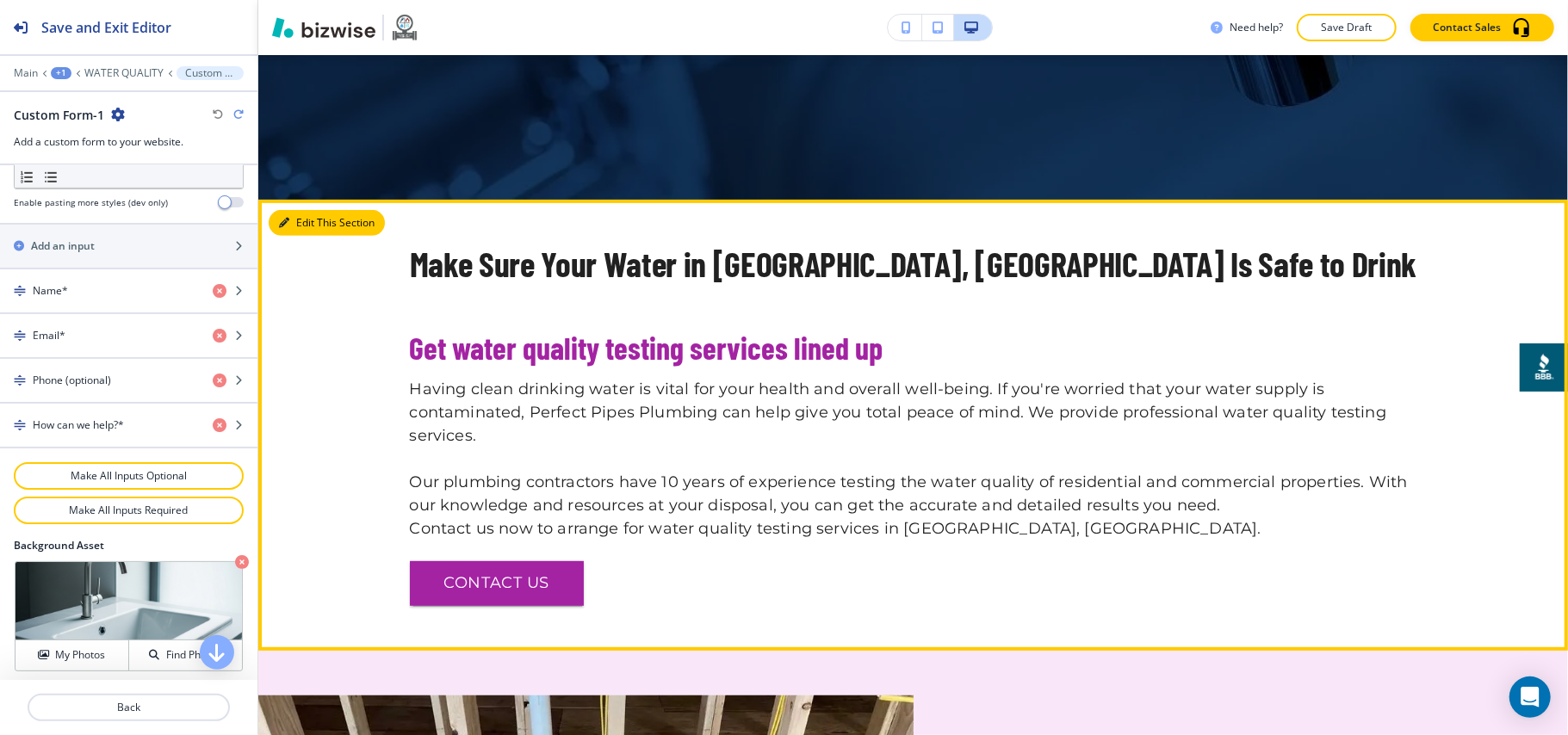
click at [297, 222] on button "Edit This Section" at bounding box center [326, 222] width 116 height 26
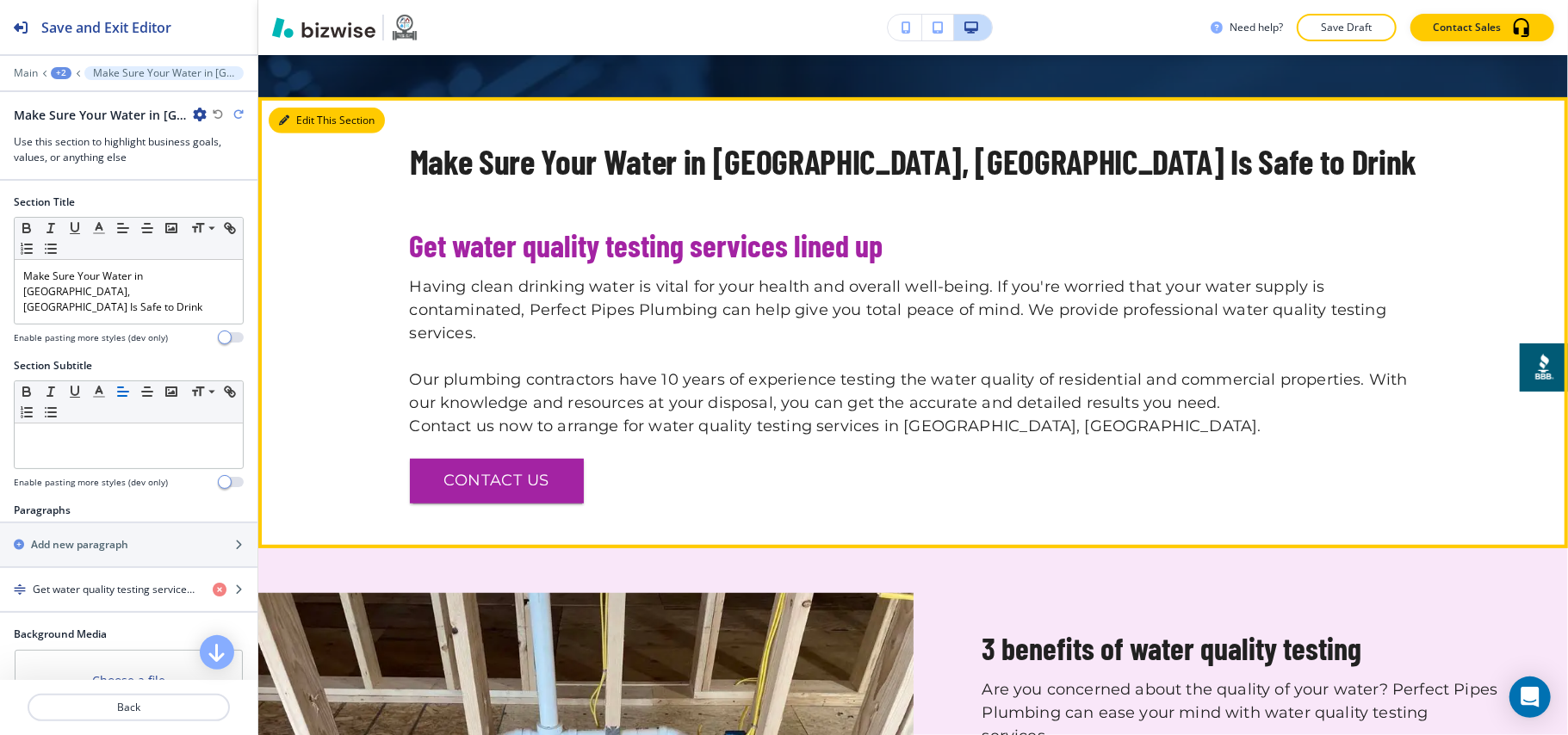
scroll to position [690, 0]
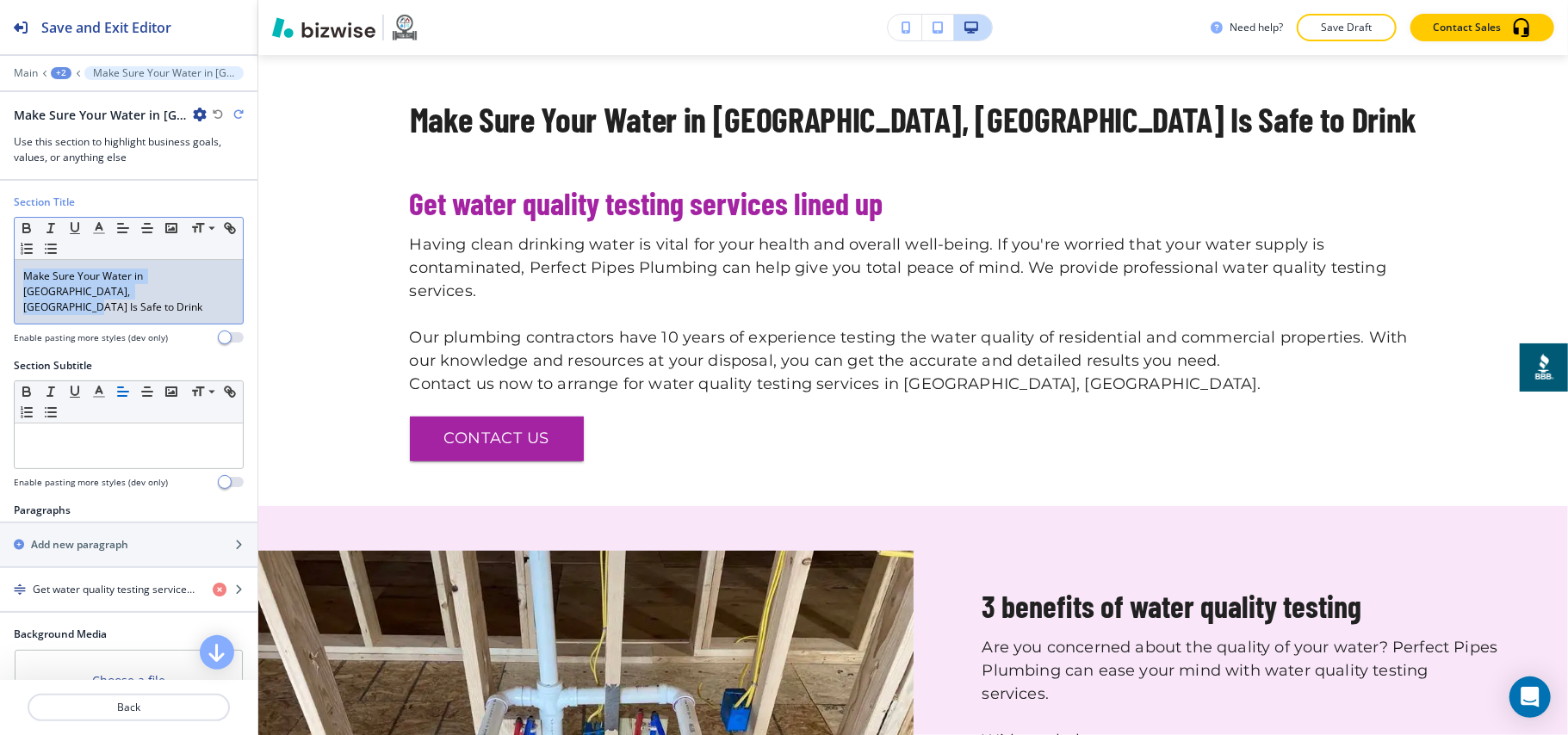
drag, startPoint x: 131, startPoint y: 284, endPoint x: 0, endPoint y: 232, distance: 140.9
click at [0, 232] on div "Section Title Small Normal Large Huge Make Sure Your Water in Grand Blanc, MI I…" at bounding box center [129, 277] width 258 height 164
click at [117, 231] on icon "button" at bounding box center [123, 228] width 15 height 15
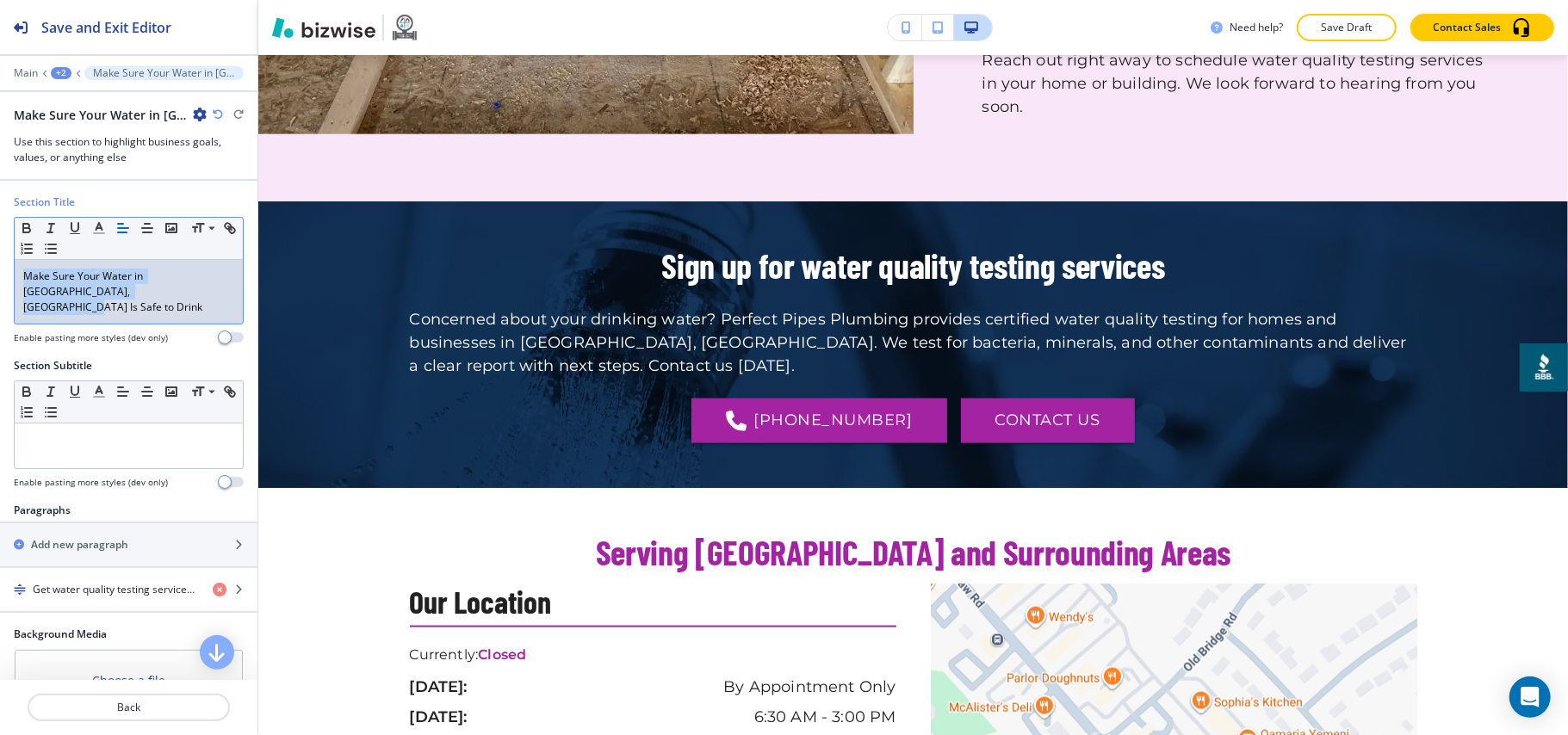
scroll to position [0, 0]
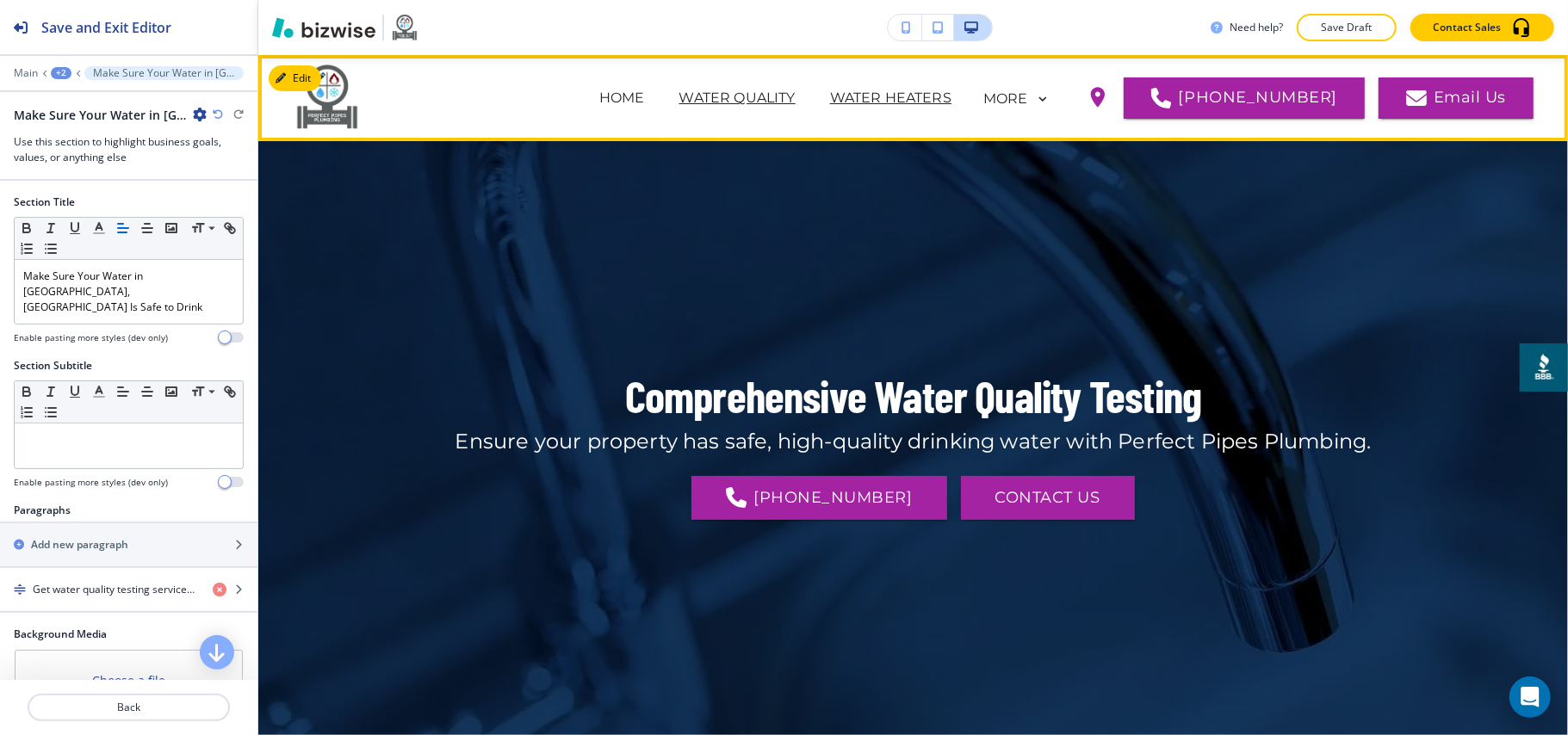
click at [892, 100] on p "WATER HEATERS" at bounding box center [890, 97] width 122 height 21
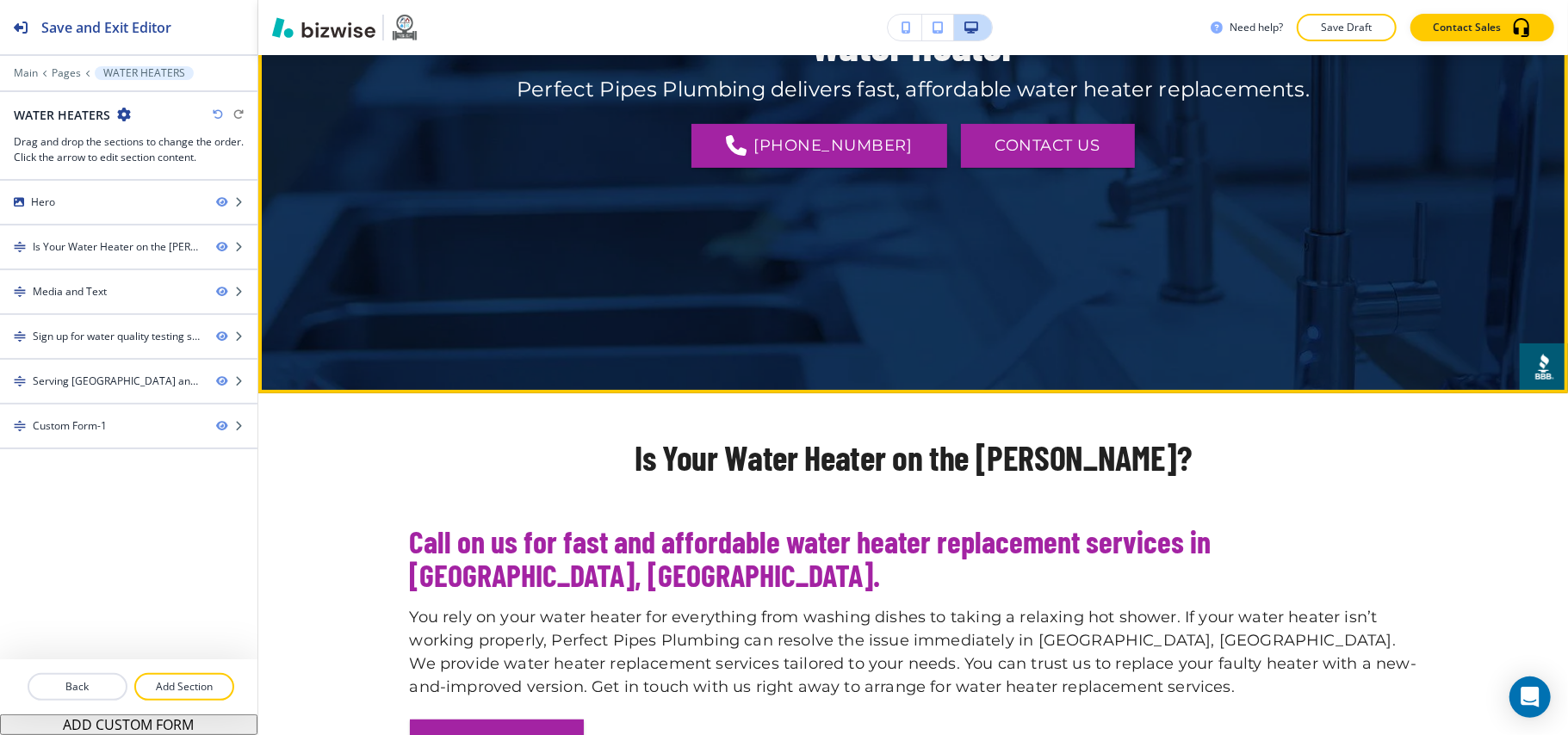
scroll to position [573, 0]
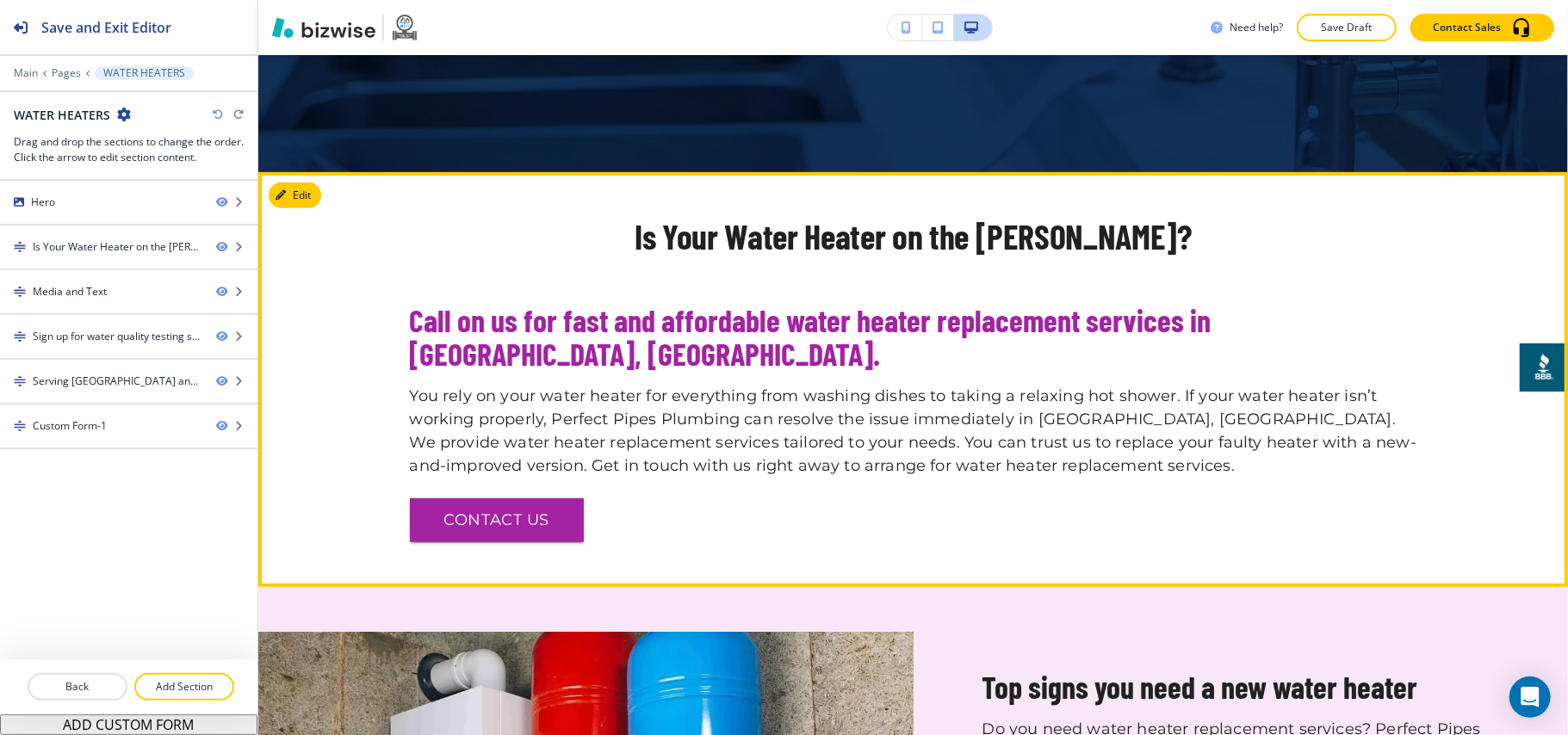
click at [283, 177] on section "Is Your Water Heater on the Fritz? Call on us for fast and affordable water hea…" at bounding box center [913, 380] width 1309 height 416
click at [286, 184] on button "Edit This Section" at bounding box center [326, 195] width 116 height 26
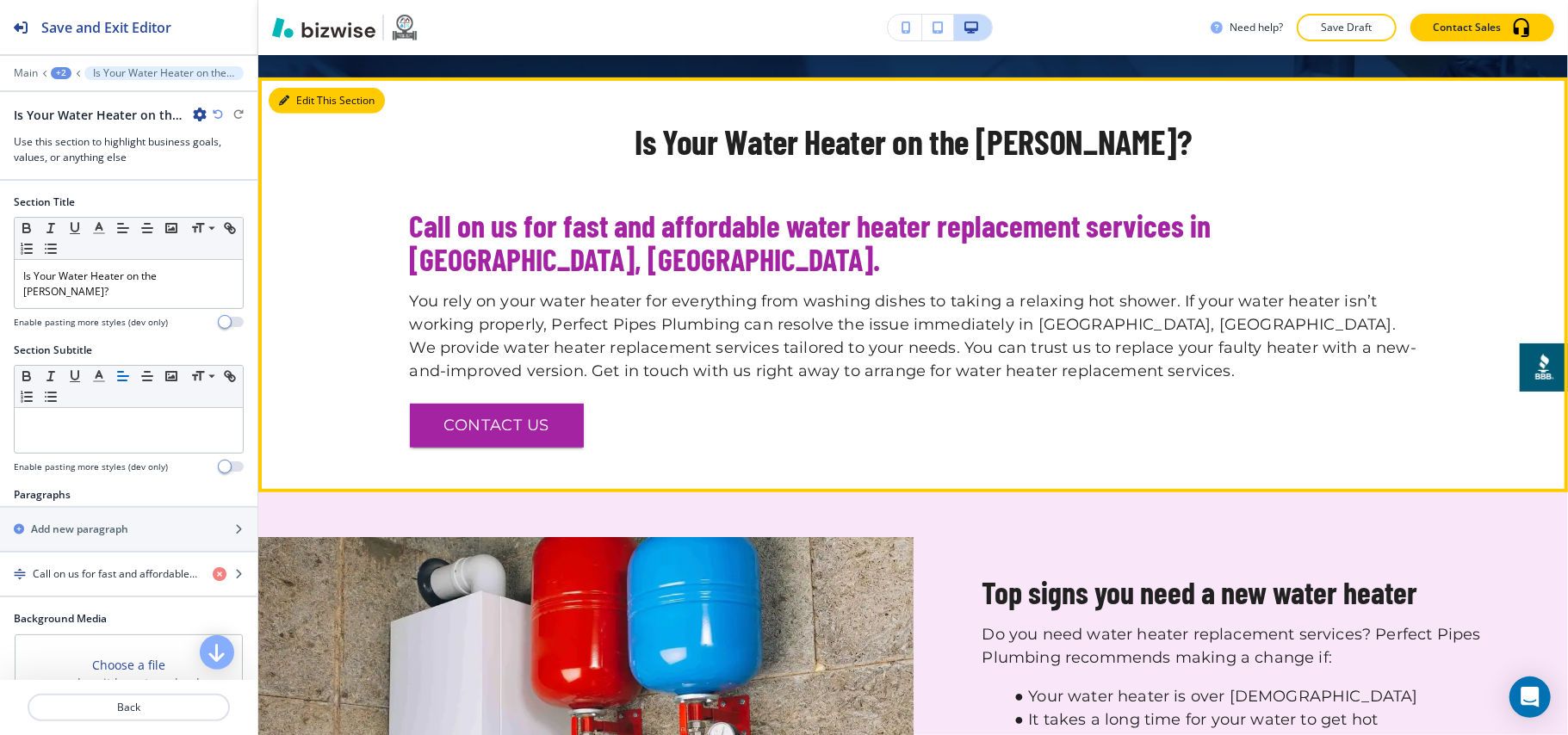
scroll to position [690, 0]
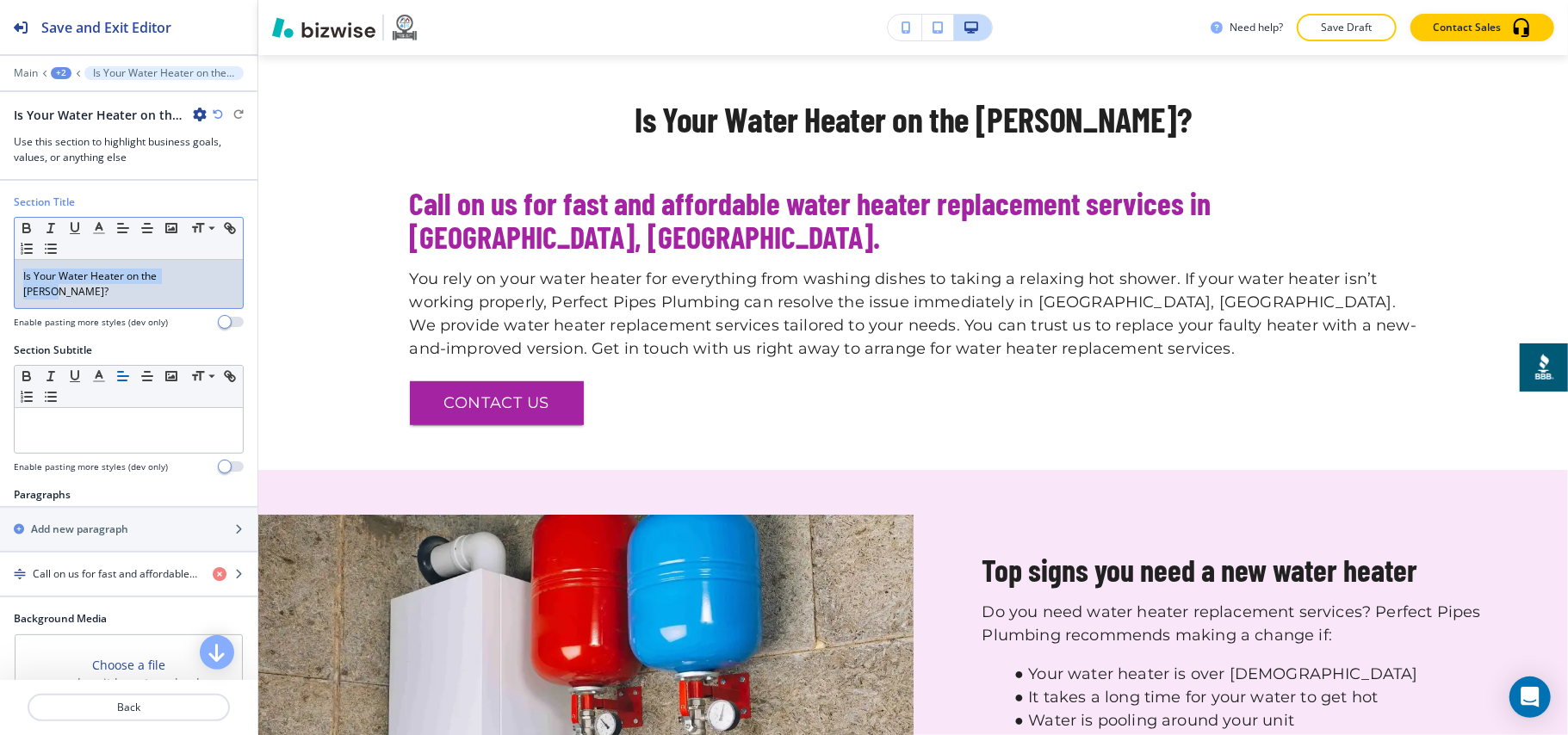
drag, startPoint x: 195, startPoint y: 282, endPoint x: 134, endPoint y: 246, distance: 70.8
click at [0, 266] on div "Section Title Small Normal Large Huge Is Your Water Heater on the Fritz? Enable…" at bounding box center [129, 268] width 258 height 148
click at [132, 232] on button "button" at bounding box center [123, 228] width 24 height 21
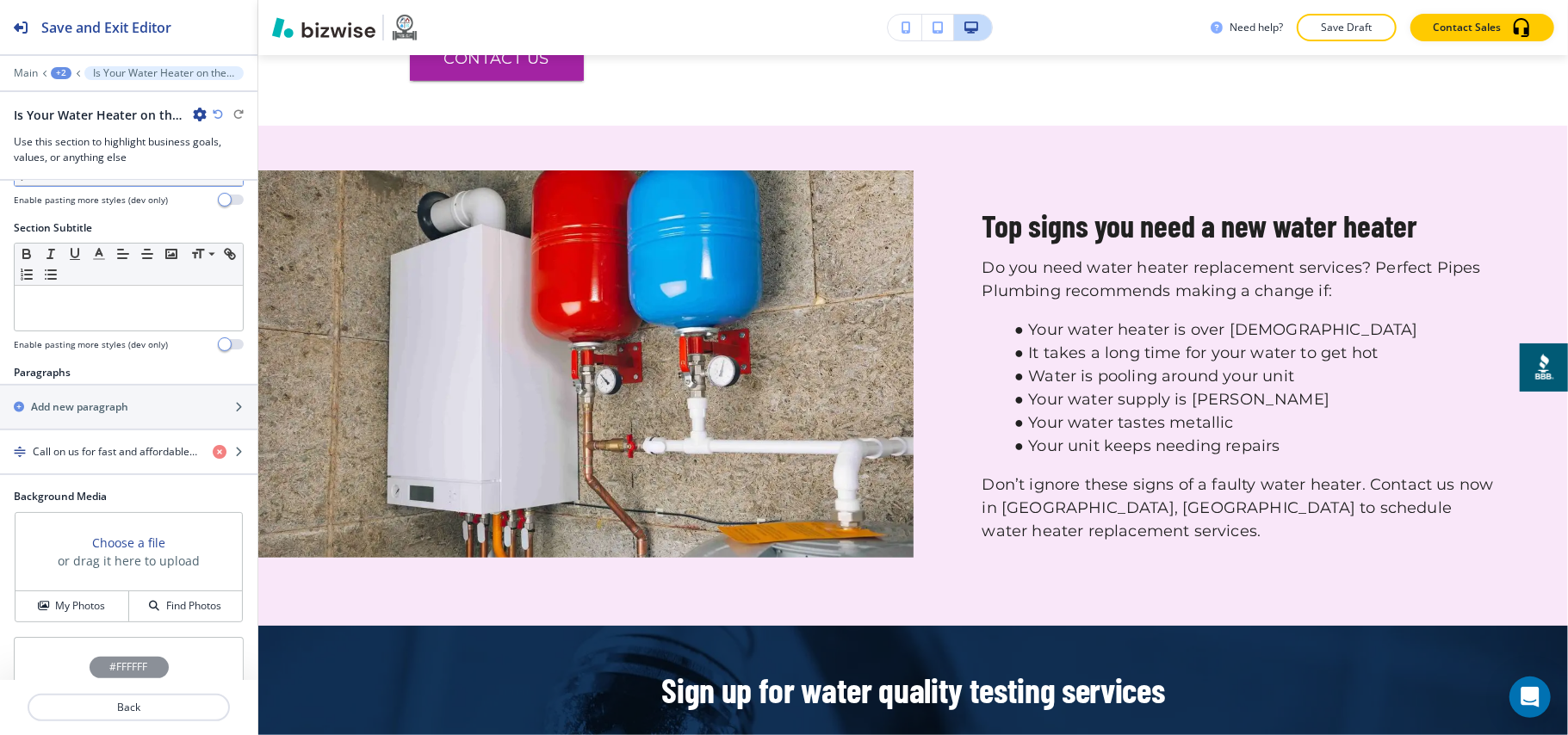
scroll to position [340, 0]
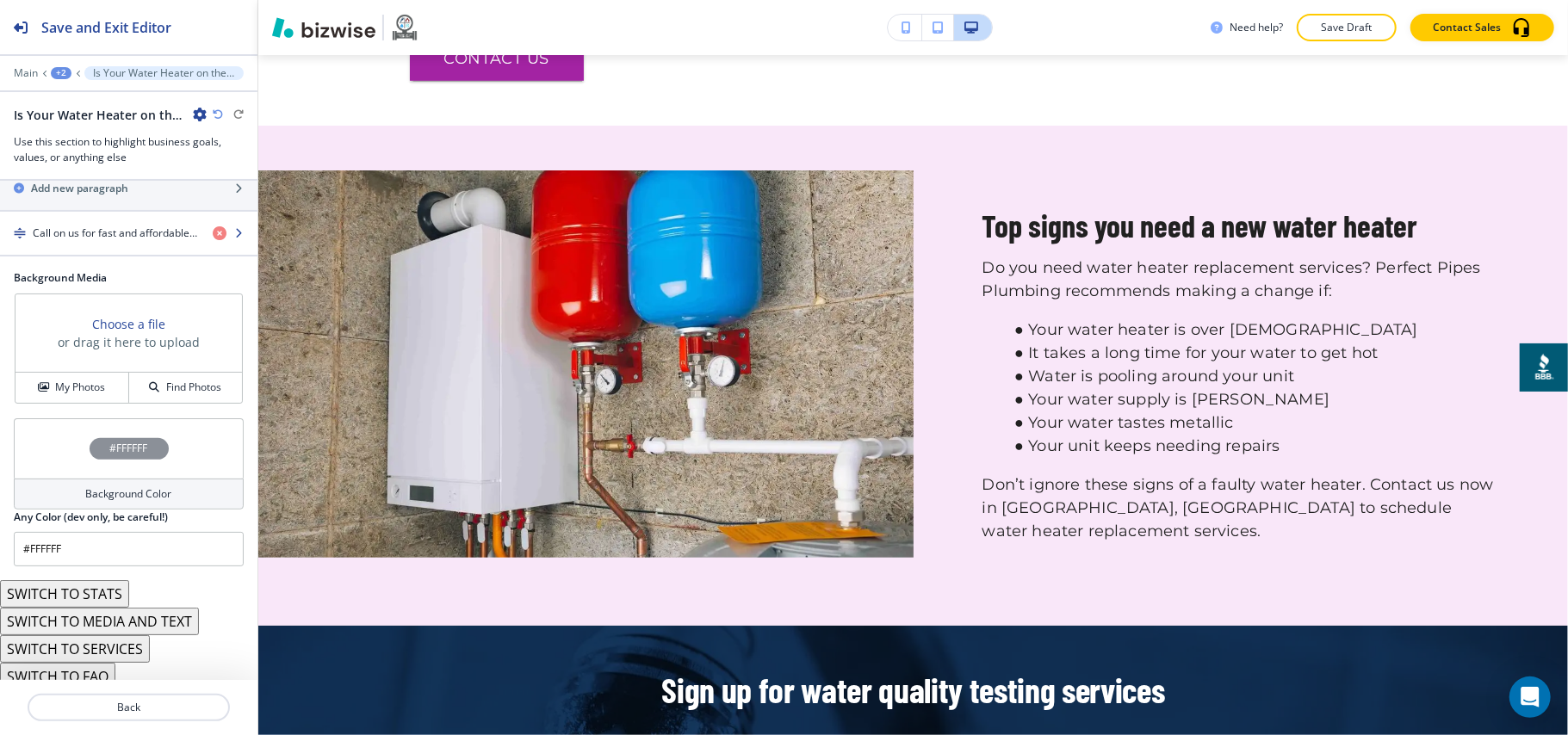
click at [127, 225] on h4 "Call on us for fast and affordable water heater replacement services in Grand B…" at bounding box center [115, 232] width 166 height 15
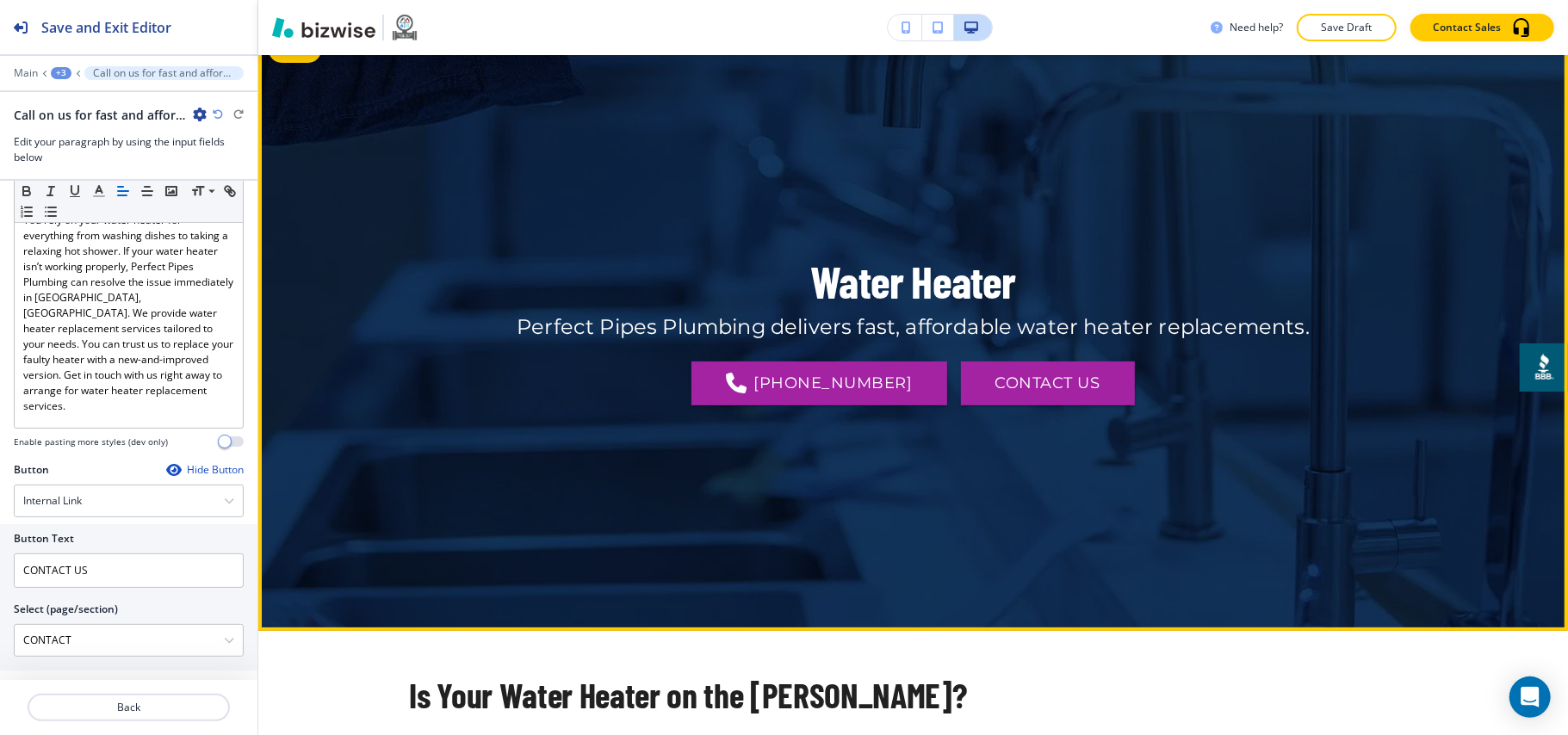
scroll to position [0, 0]
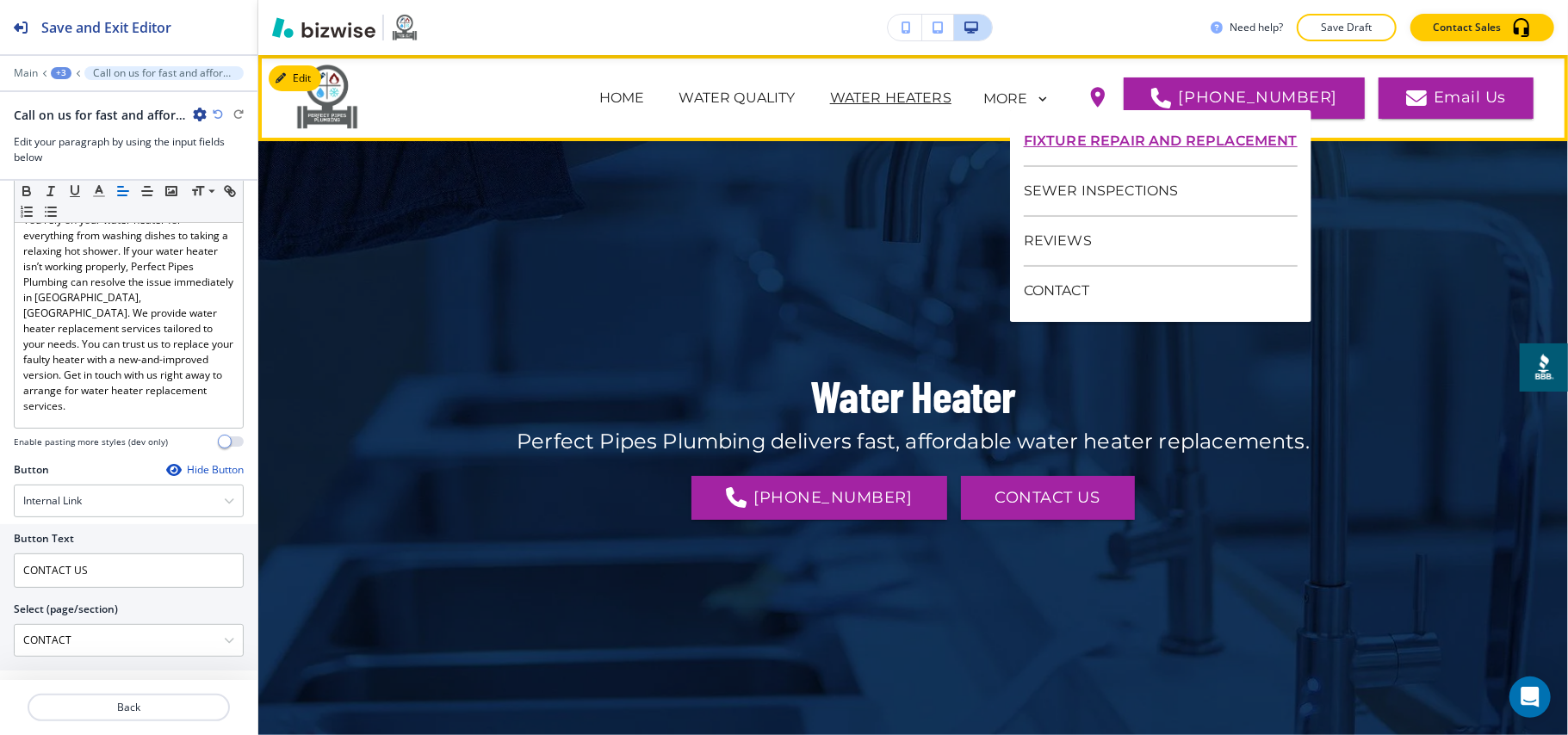
click at [1075, 143] on p "FIXTURE REPAIR AND REPLACEMENT" at bounding box center [1161, 141] width 274 height 50
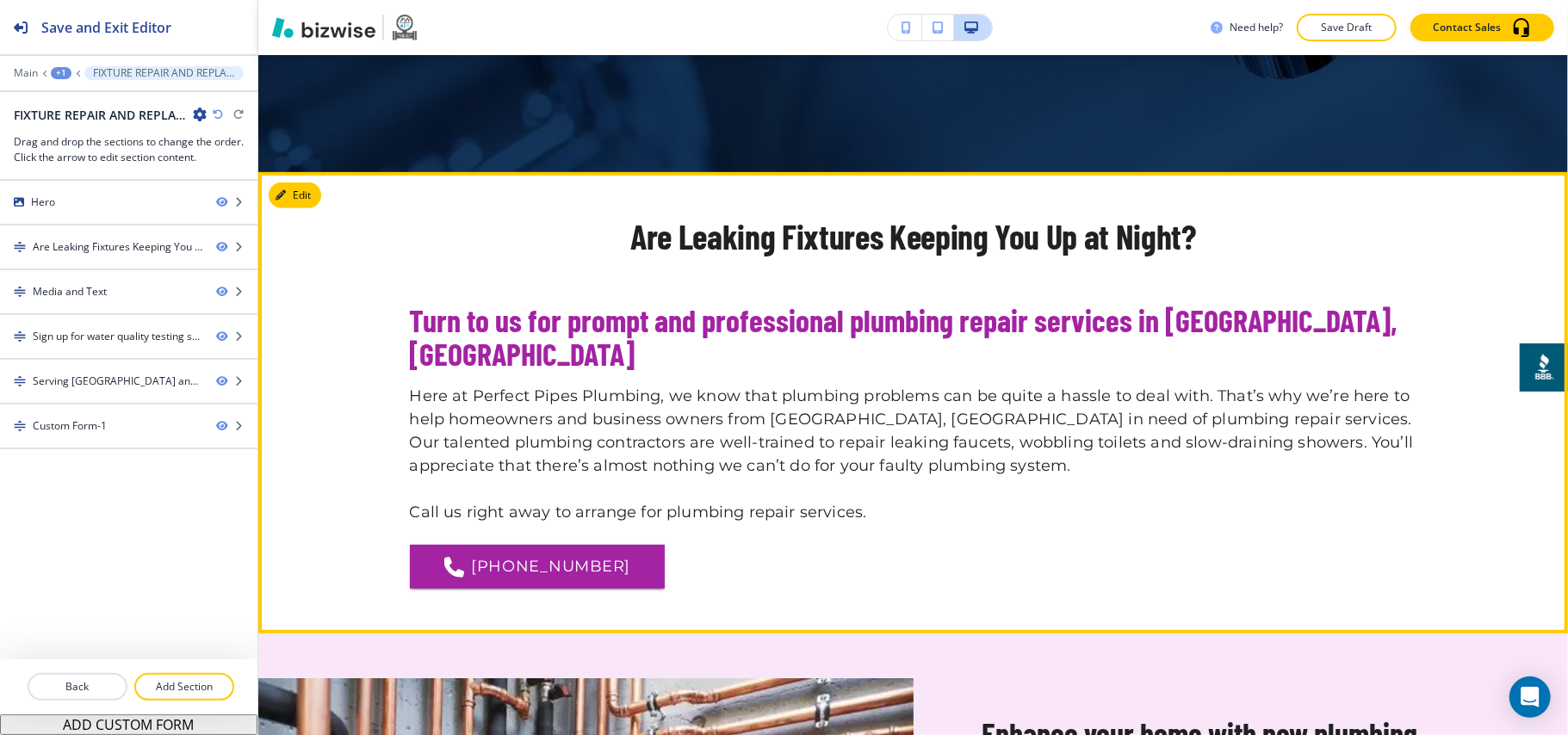
click at [300, 204] on button "Edit" at bounding box center [295, 195] width 52 height 26
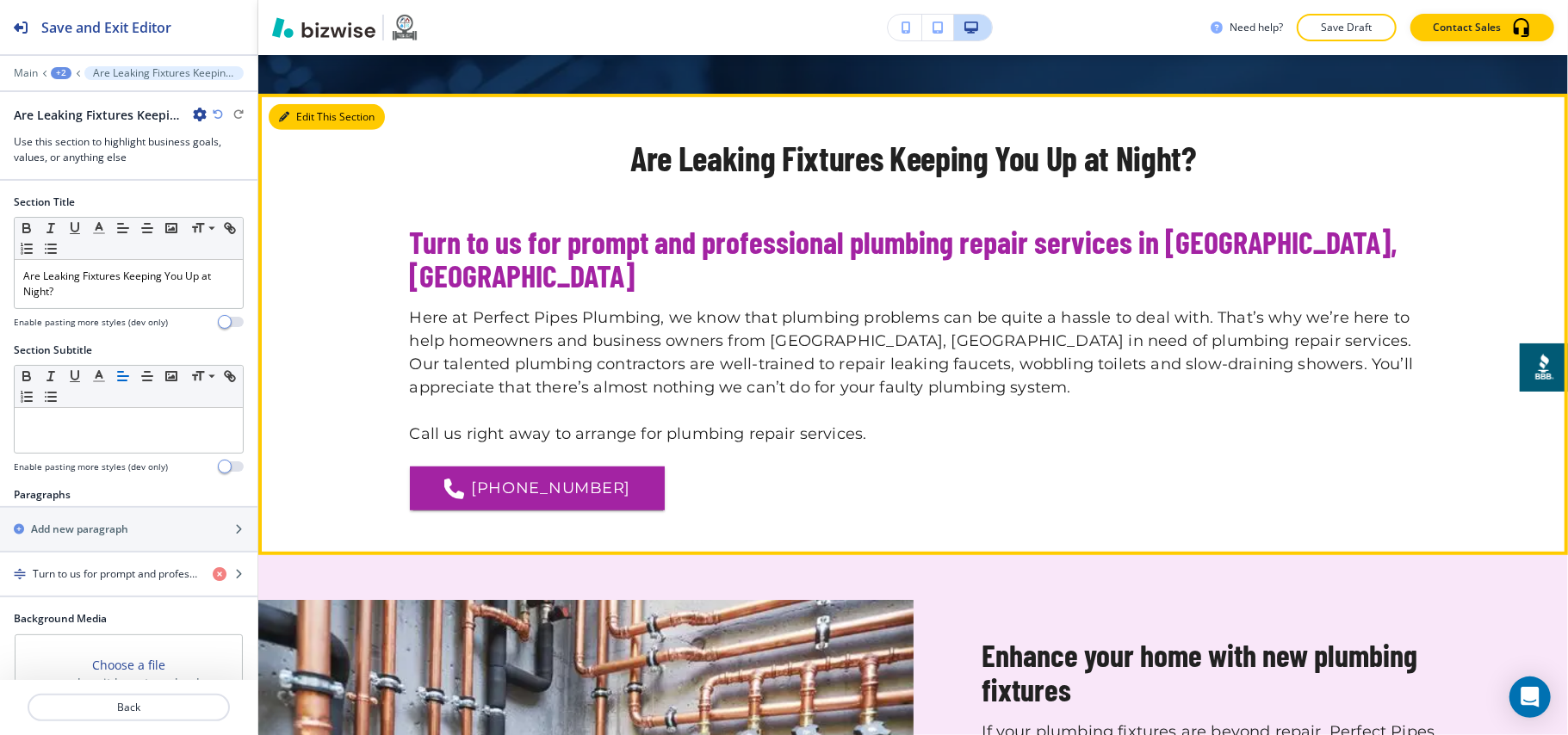
scroll to position [690, 0]
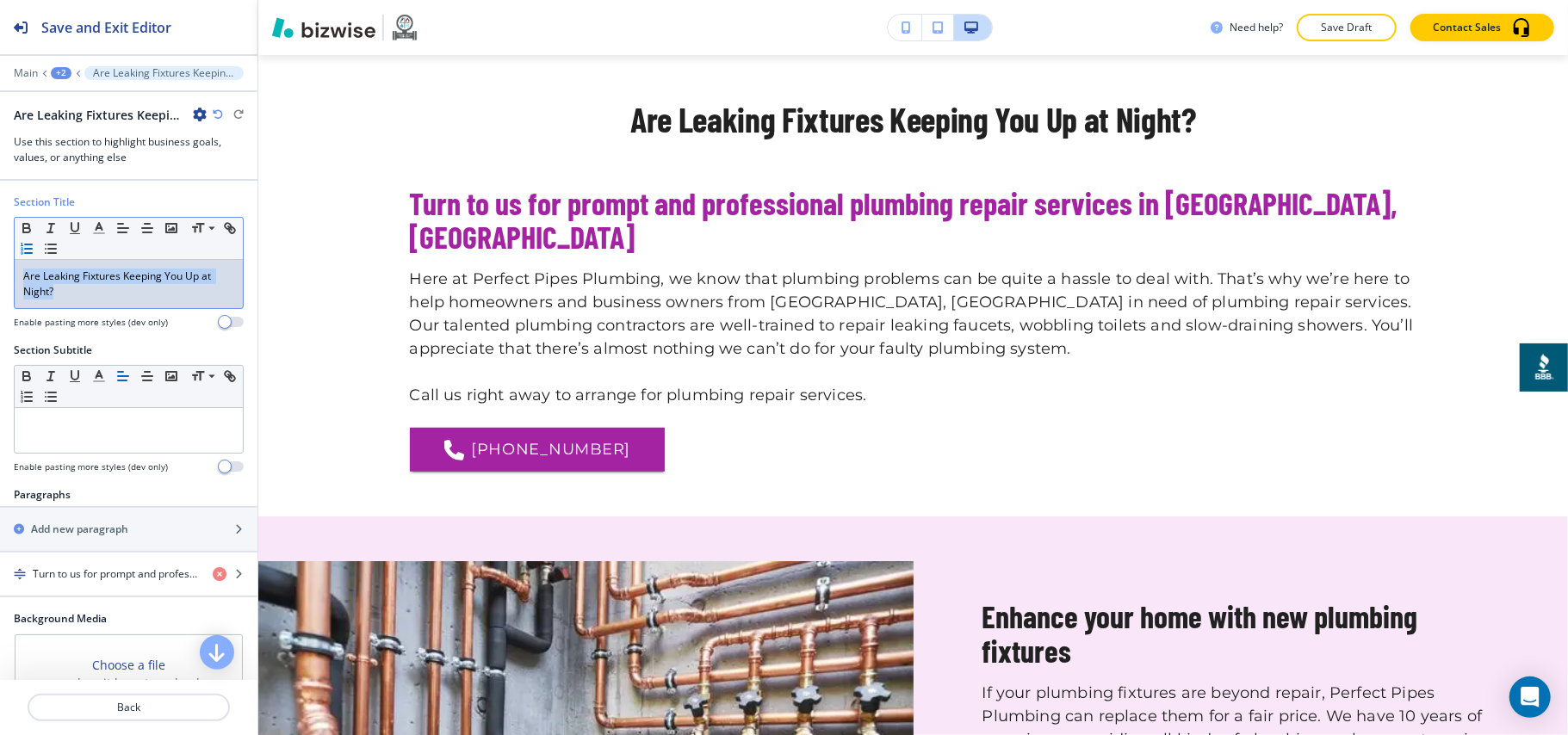
drag, startPoint x: 131, startPoint y: 304, endPoint x: 46, endPoint y: 244, distance: 104.0
click at [0, 252] on div "Section Title Small Normal Large Huge Are Leaking Fixtures Keeping You Up at Ni…" at bounding box center [129, 268] width 258 height 148
click at [125, 228] on line "button" at bounding box center [123, 228] width 10 height 0
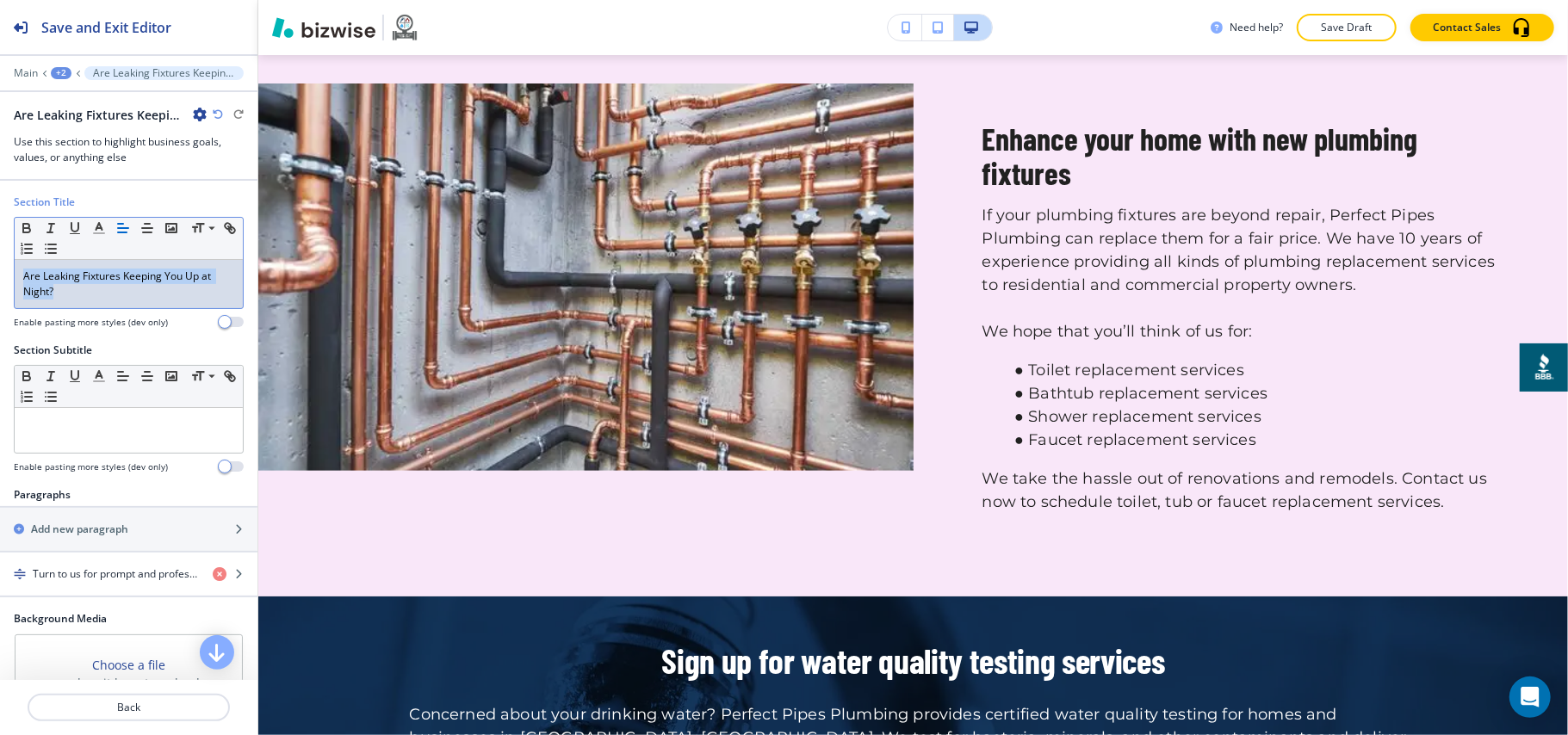
scroll to position [0, 0]
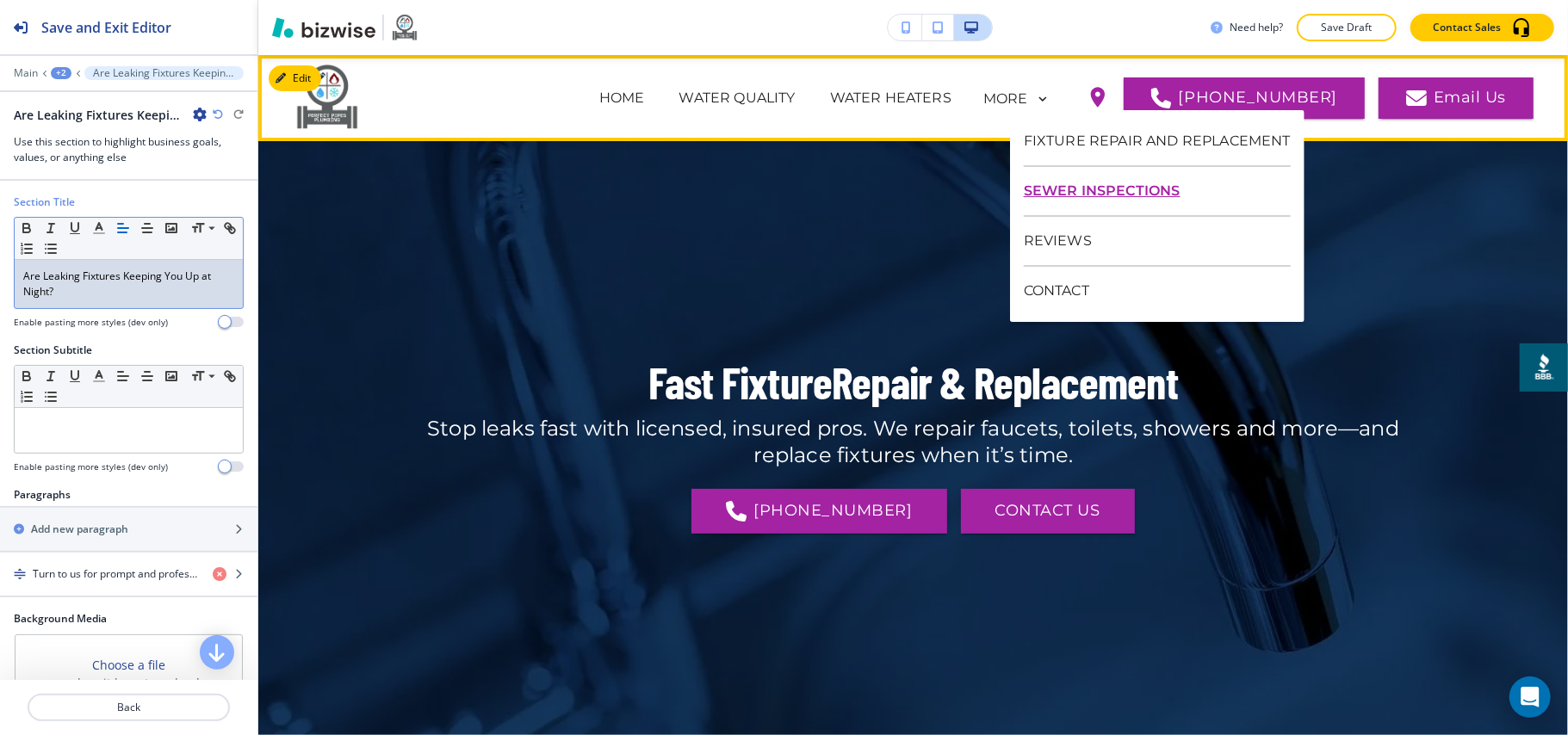
click at [1078, 190] on p "SEWER INSPECTIONS" at bounding box center [1157, 191] width 267 height 50
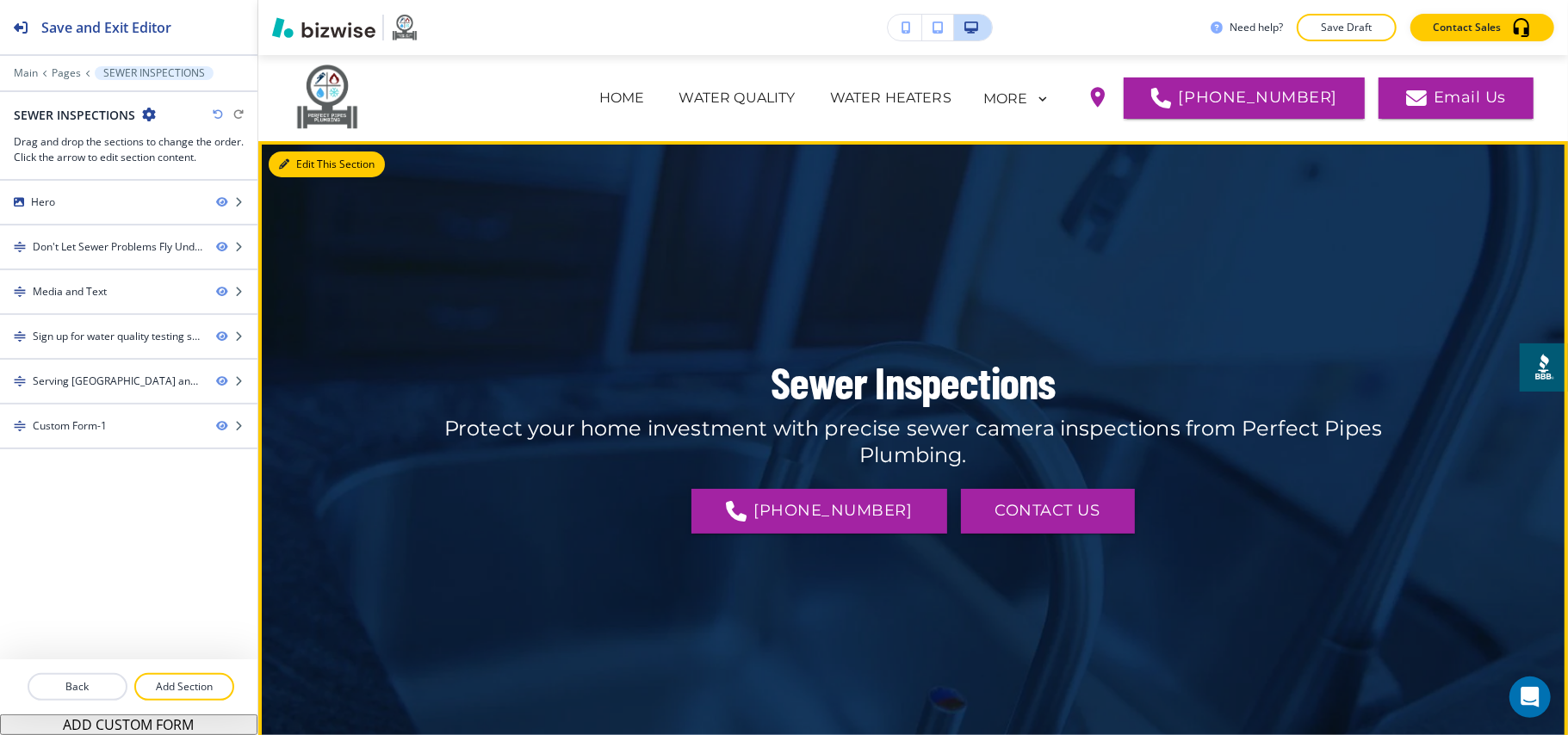
click at [301, 166] on button "Edit This Section" at bounding box center [326, 164] width 116 height 26
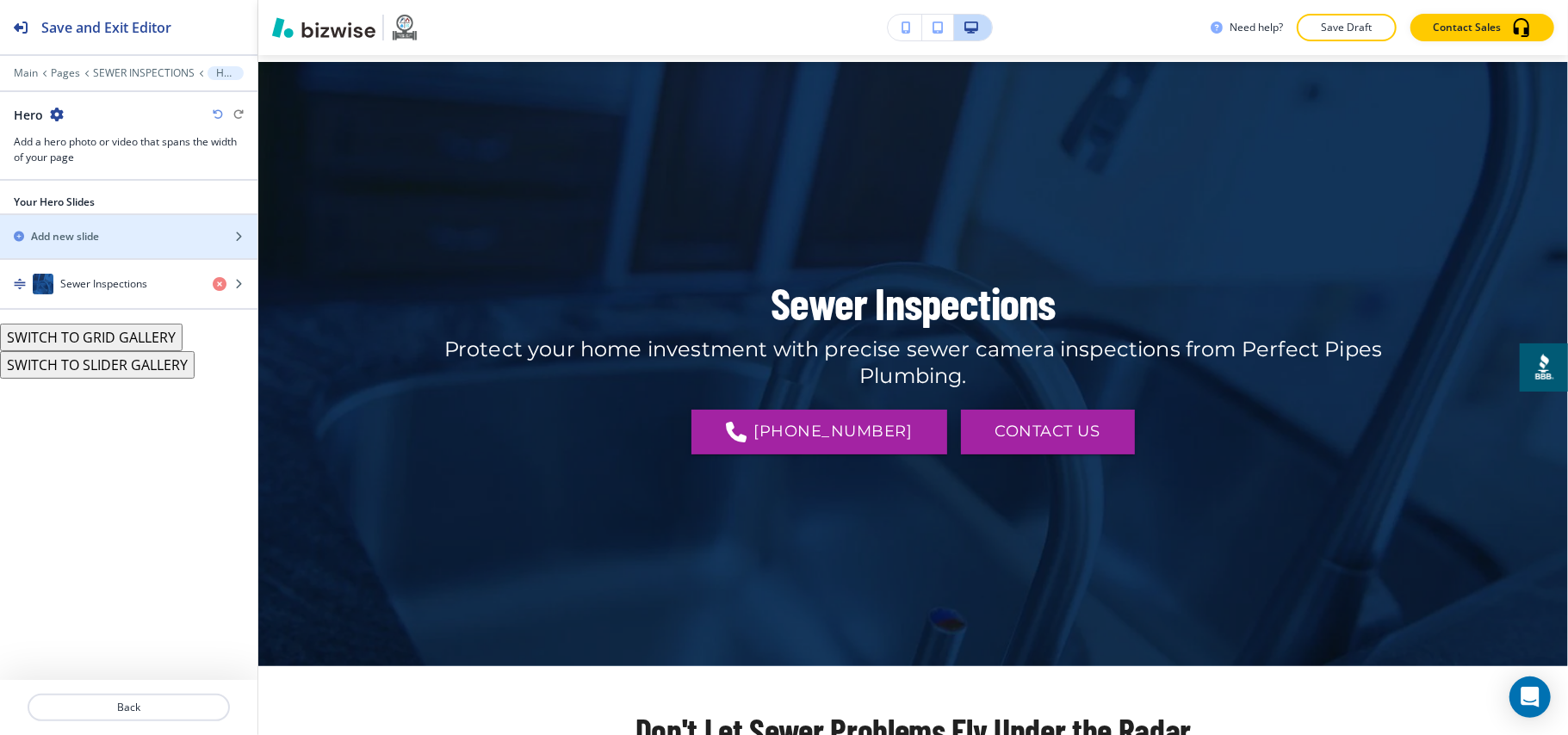
scroll to position [86, 0]
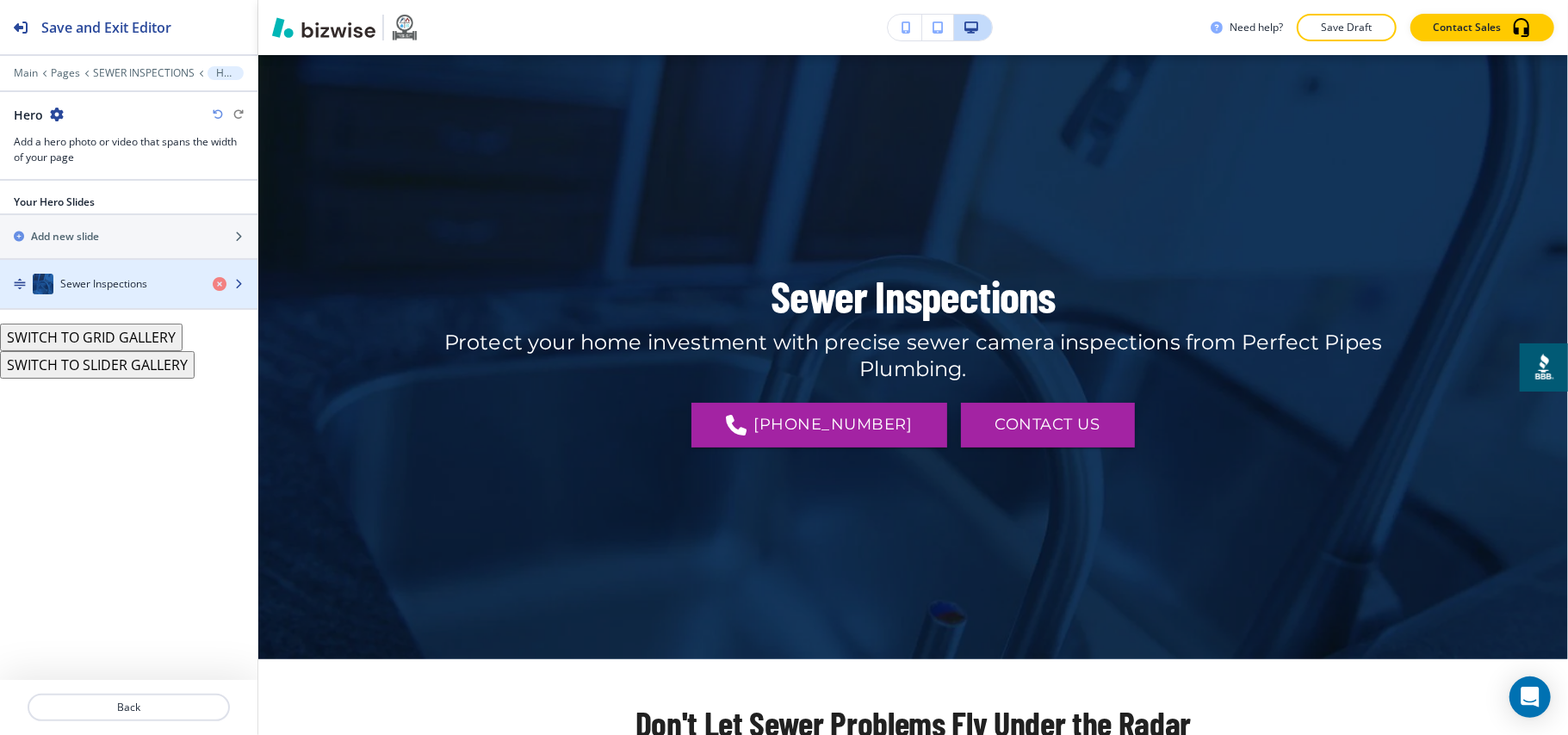
click at [83, 296] on div "button" at bounding box center [129, 301] width 258 height 14
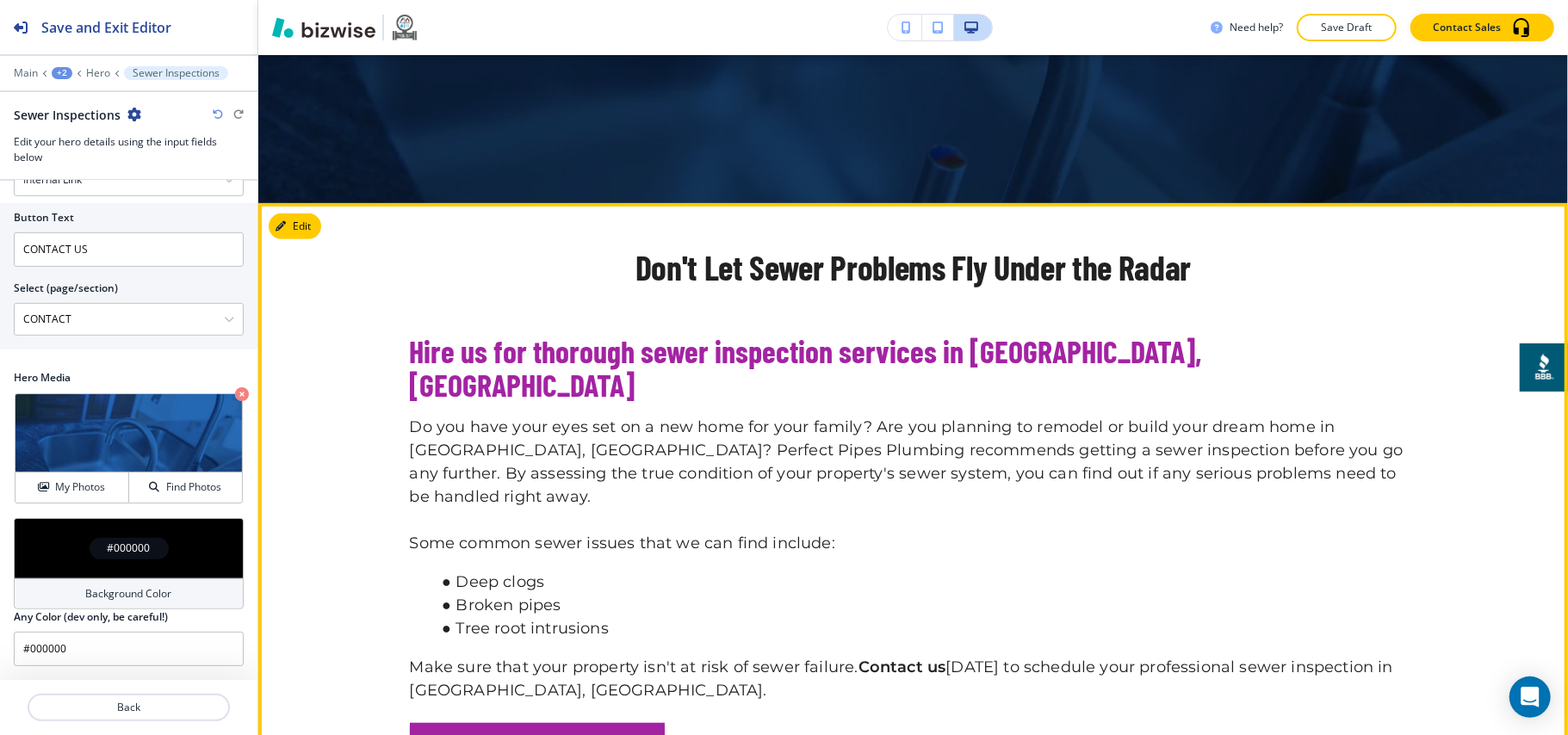
scroll to position [545, 0]
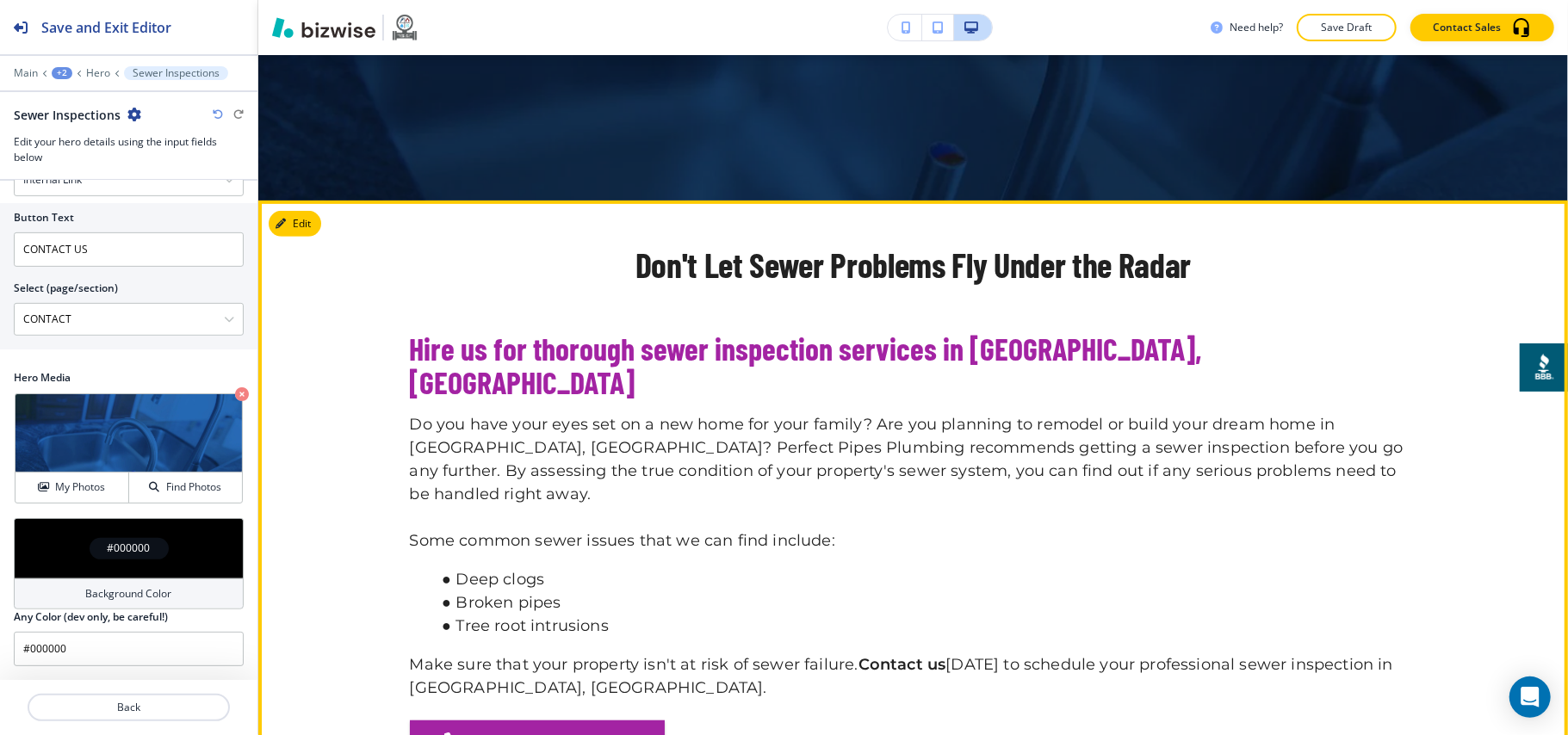
click at [324, 234] on section "Don't Let Sewer Problems Fly Under the Radar Hire us for thorough sewer inspect…" at bounding box center [913, 505] width 1309 height 610
click at [320, 228] on button "Edit This Section" at bounding box center [326, 223] width 116 height 26
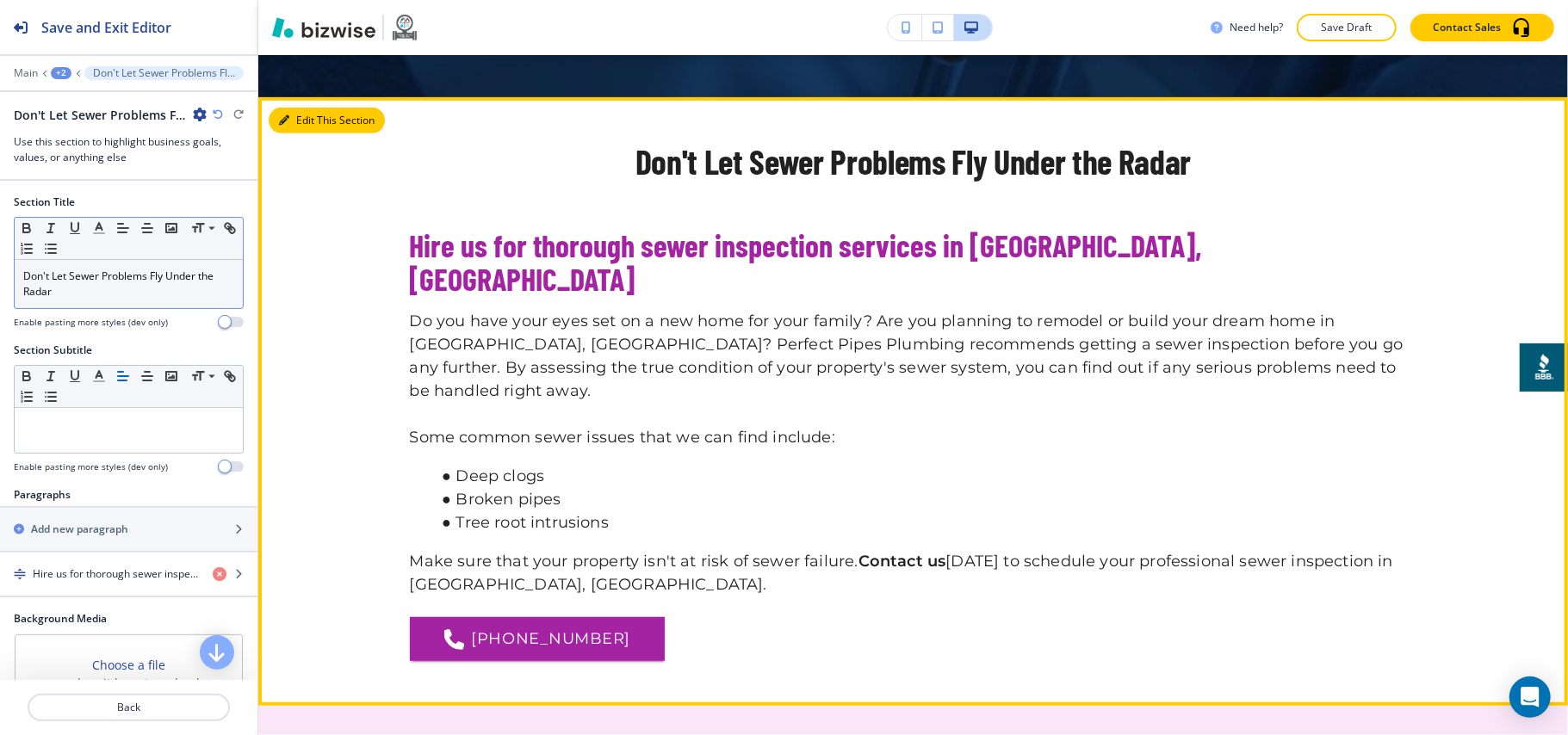
scroll to position [690, 0]
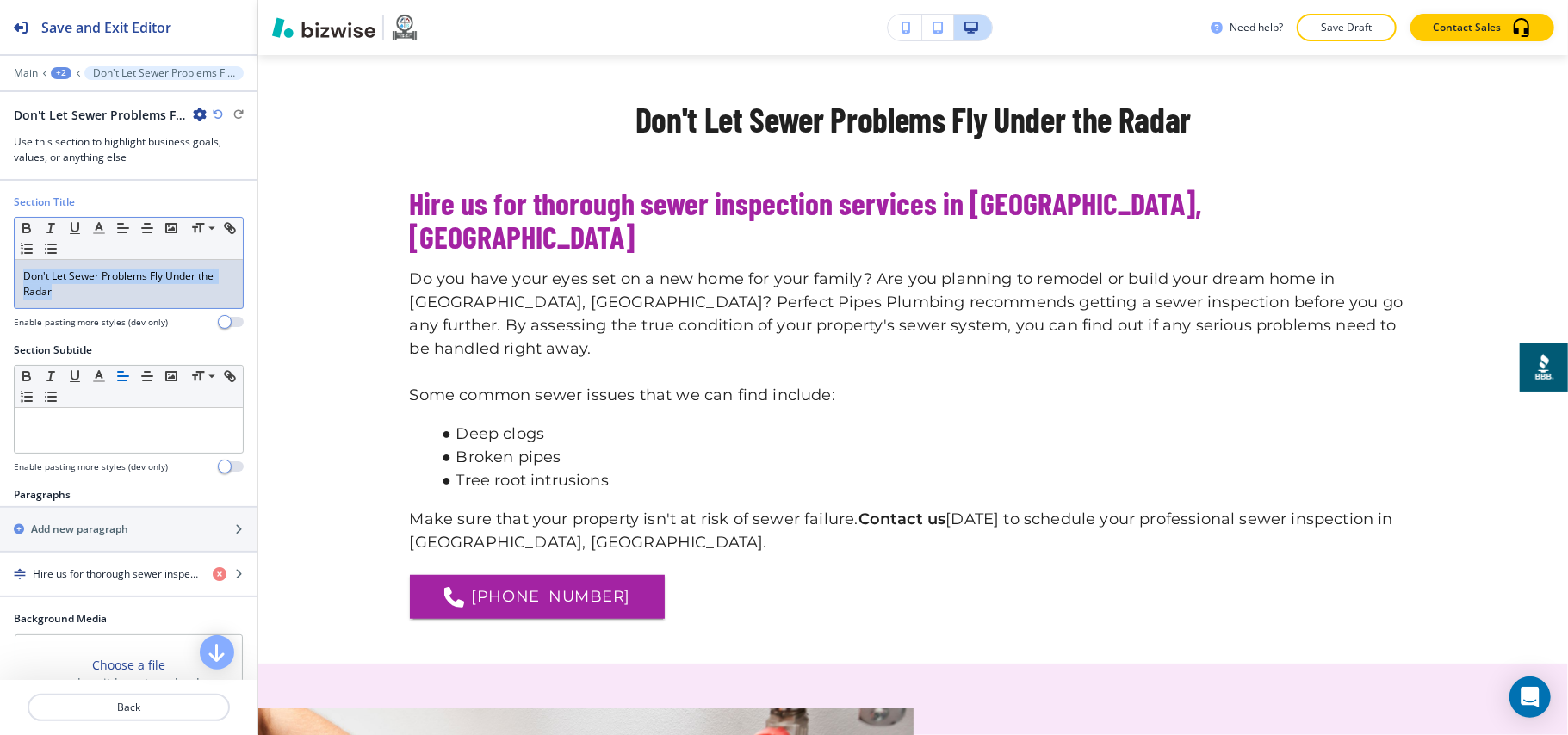
drag, startPoint x: 135, startPoint y: 293, endPoint x: 0, endPoint y: 245, distance: 143.3
click at [0, 245] on div "Section Title Small Normal Large Huge Don't Let Sewer Problems Fly Under the Ra…" at bounding box center [129, 268] width 258 height 148
click at [123, 228] on icon "button" at bounding box center [123, 228] width 15 height 15
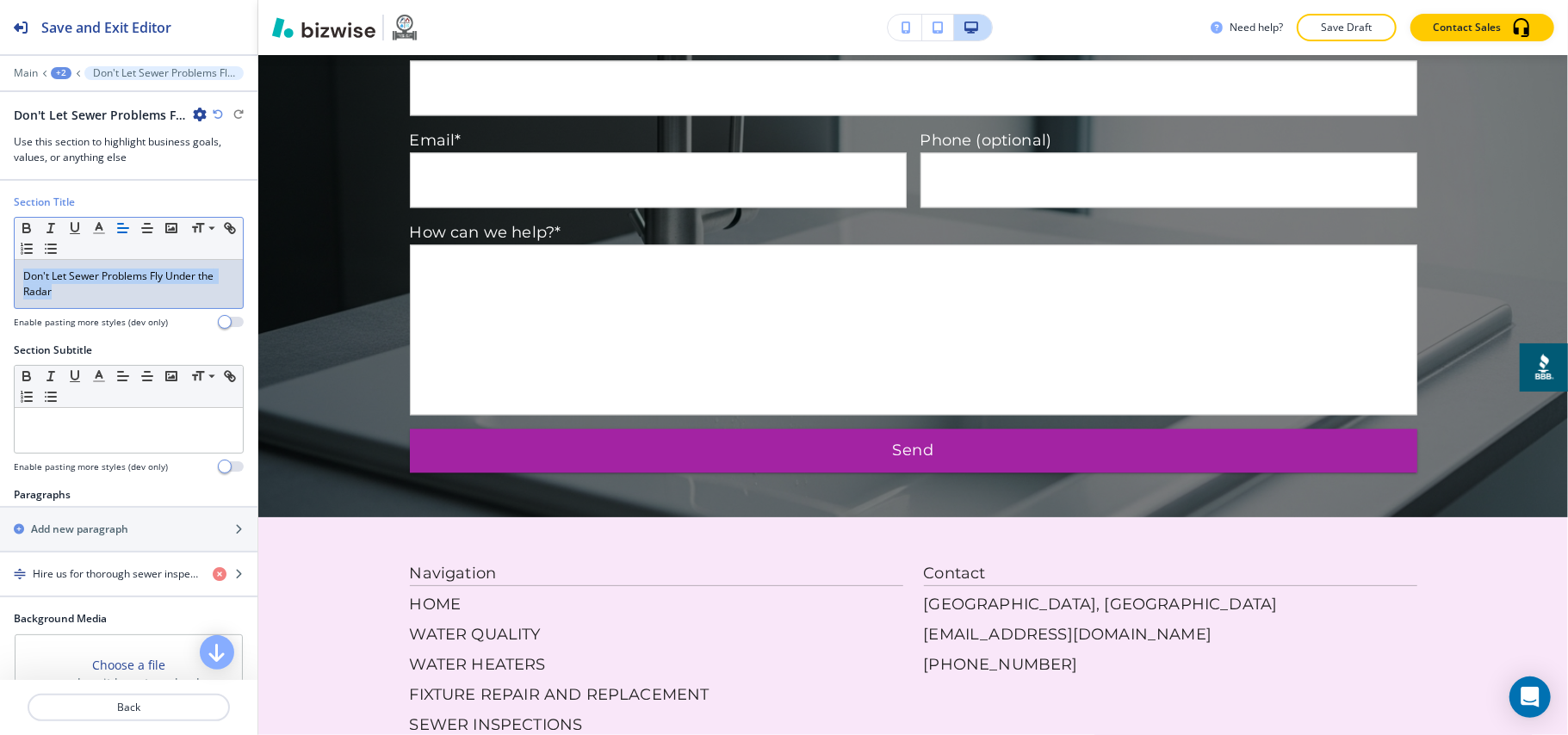
scroll to position [0, 0]
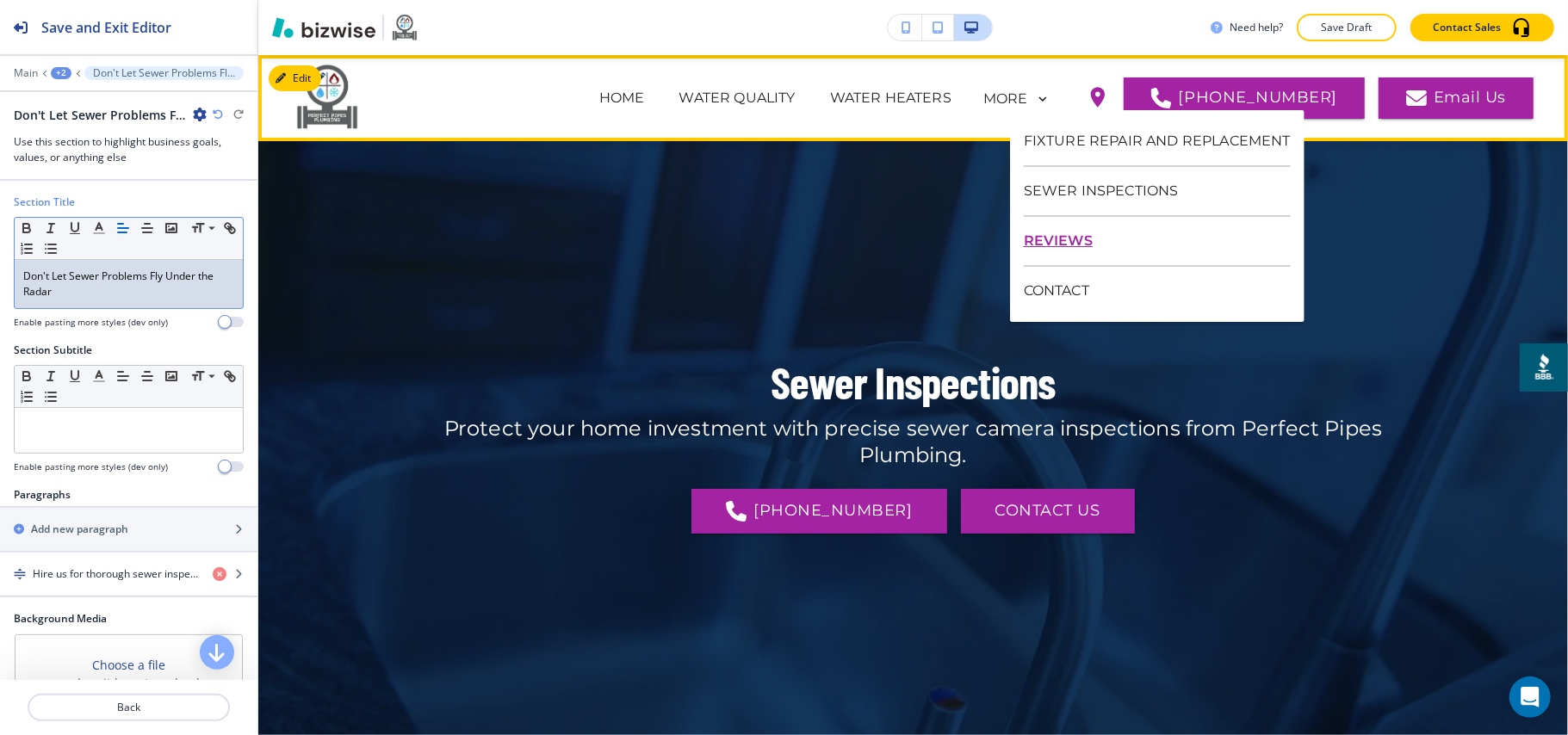
click at [1070, 239] on p "REVIEWS" at bounding box center [1157, 241] width 267 height 50
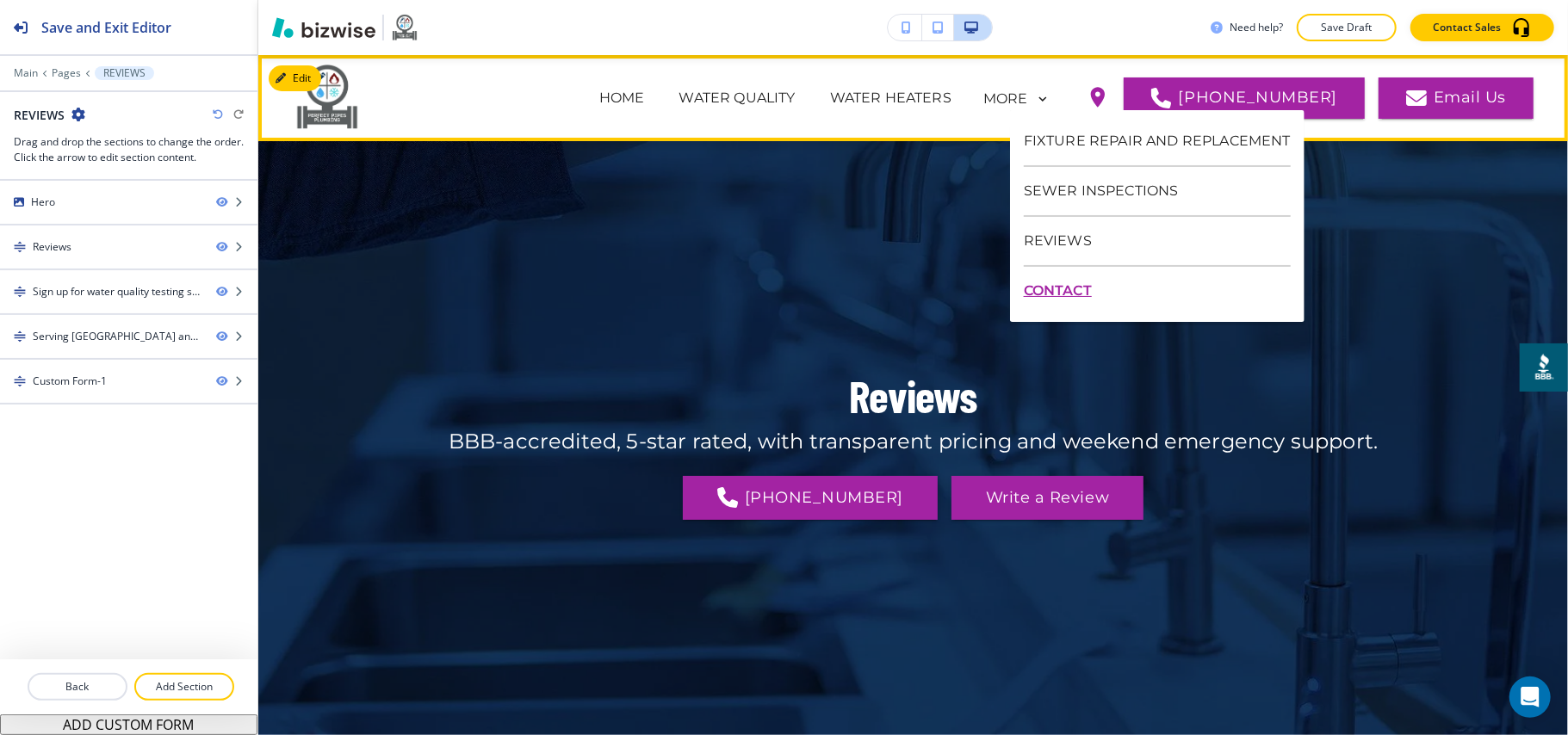
click at [1064, 286] on p "CONTACT" at bounding box center [1157, 291] width 267 height 49
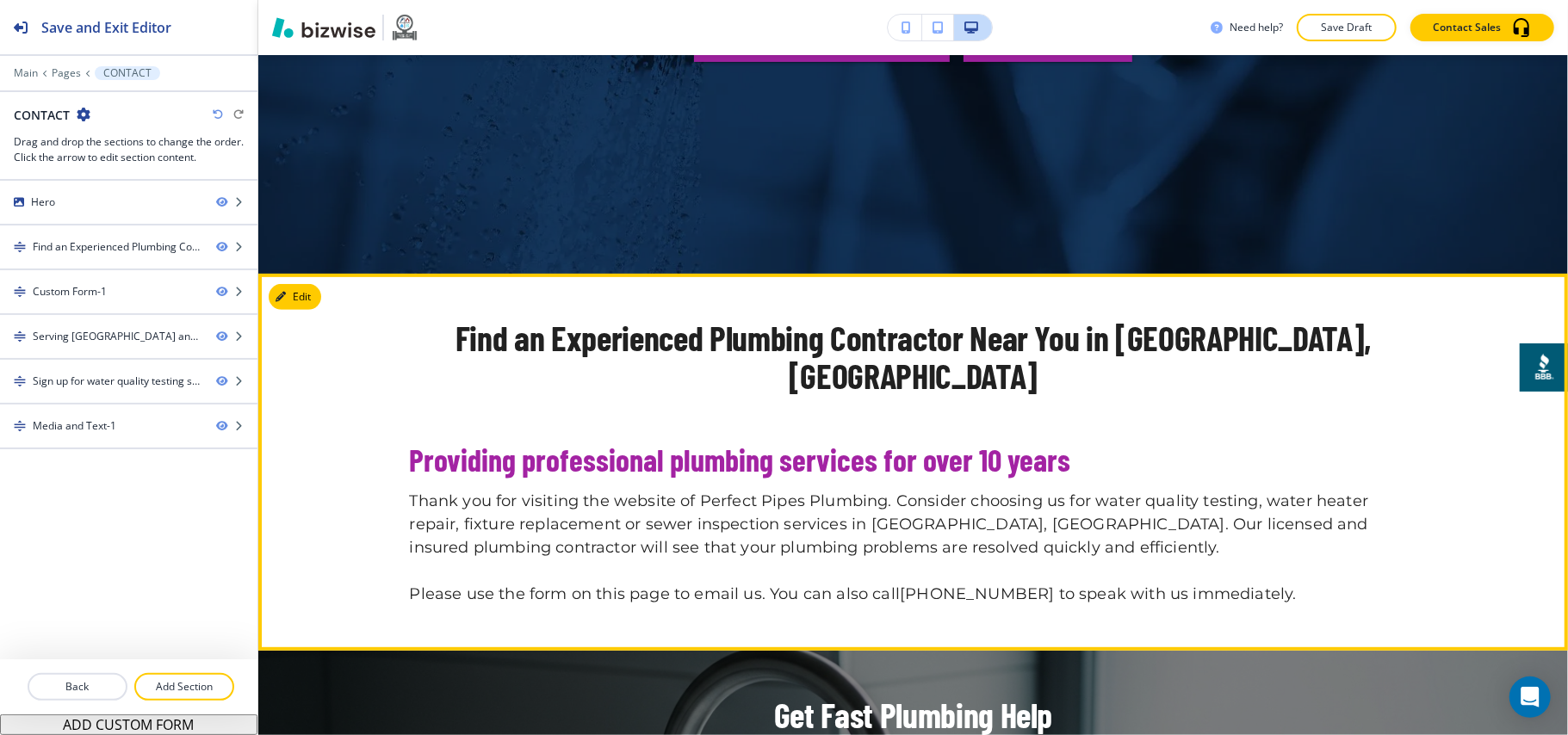
scroll to position [458, 0]
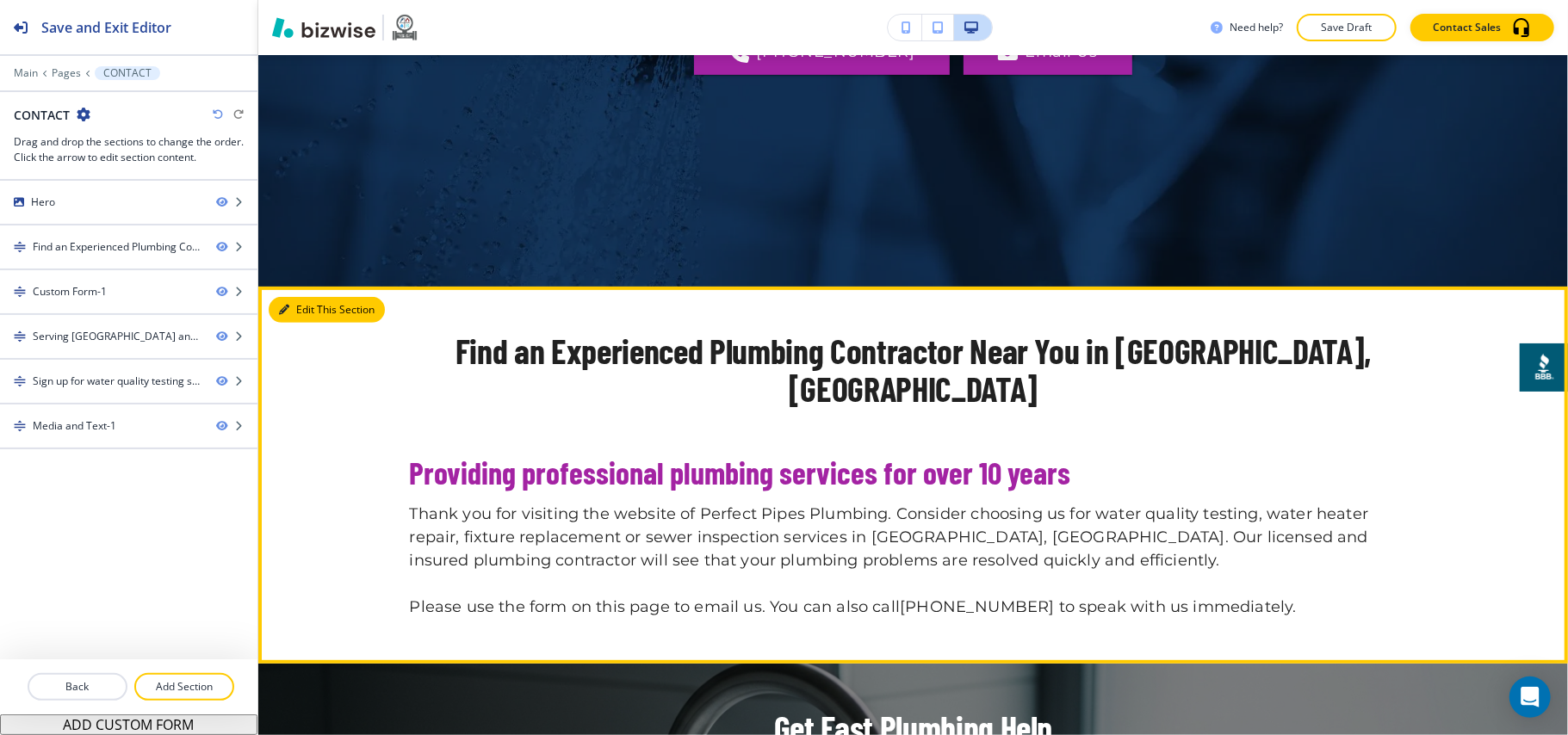
click at [286, 304] on icon "button" at bounding box center [284, 309] width 10 height 10
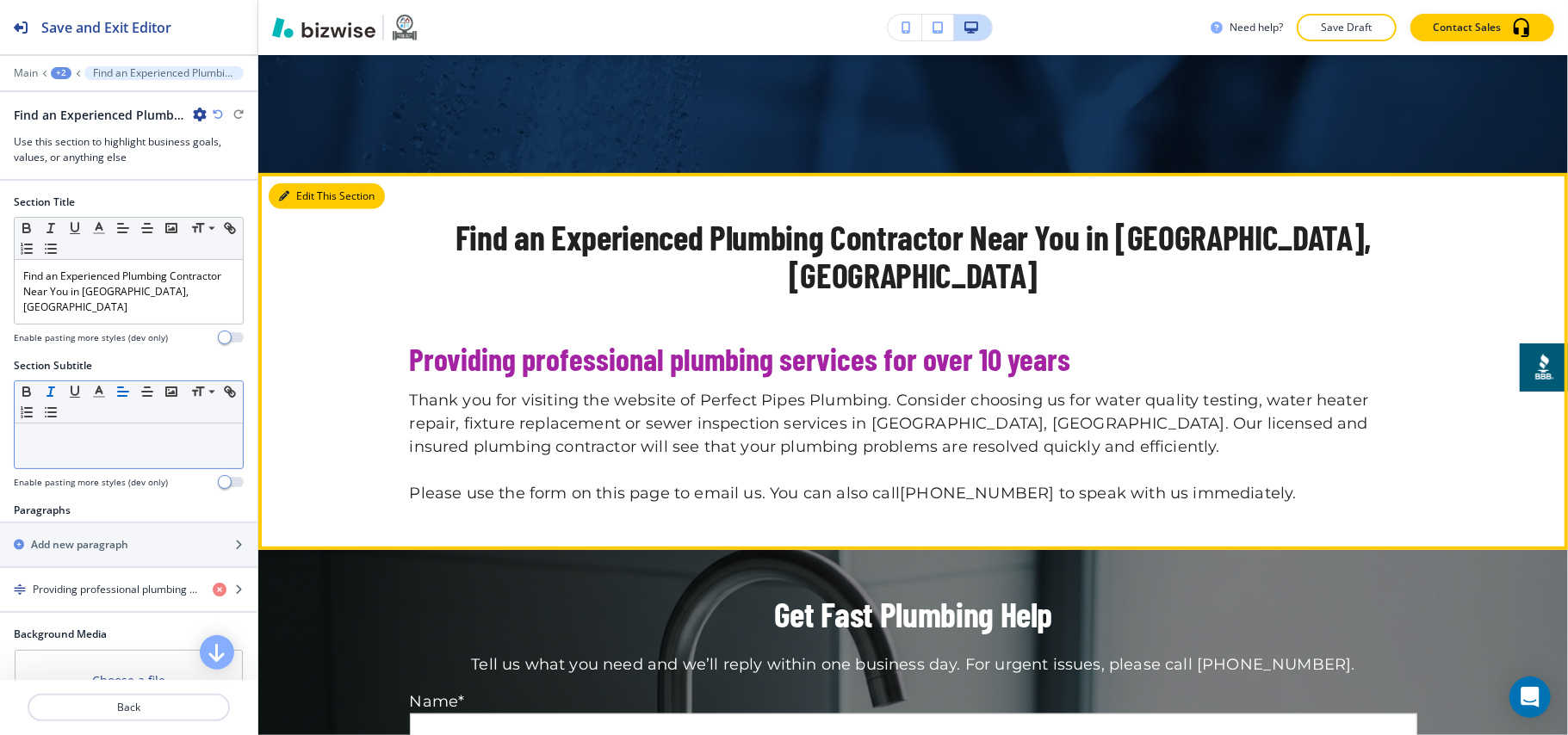
scroll to position [690, 0]
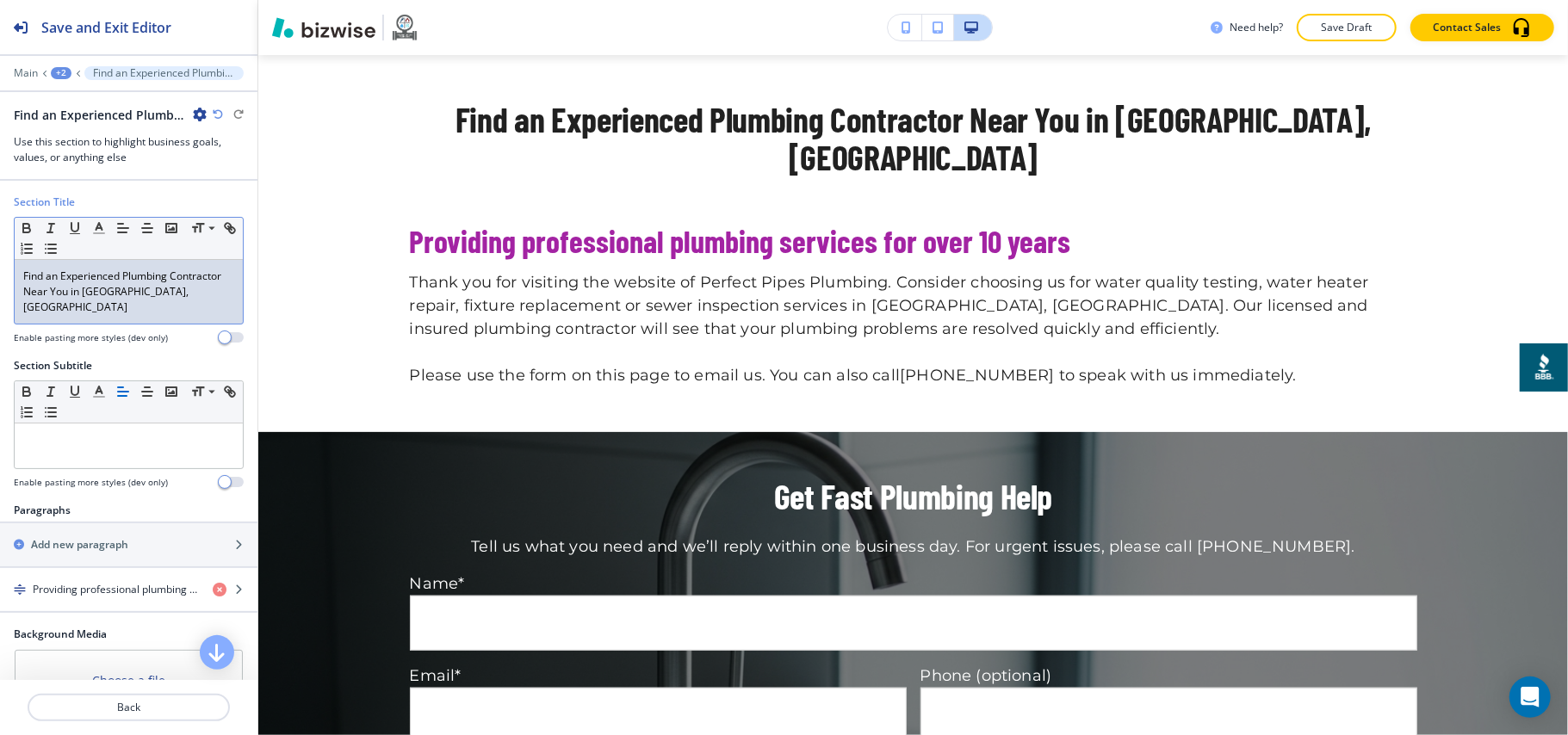
click at [184, 286] on p "Find an Experienced Plumbing Contractor Near You in Grand Blanc, MI" at bounding box center [129, 292] width 211 height 47
click at [184, 286] on p "Find an Experienced Plumbing Contractor Near You in Grand Blanc, MI" at bounding box center [129, 292] width 211 height 47
click at [118, 223] on line "button" at bounding box center [121, 223] width 5 height 0
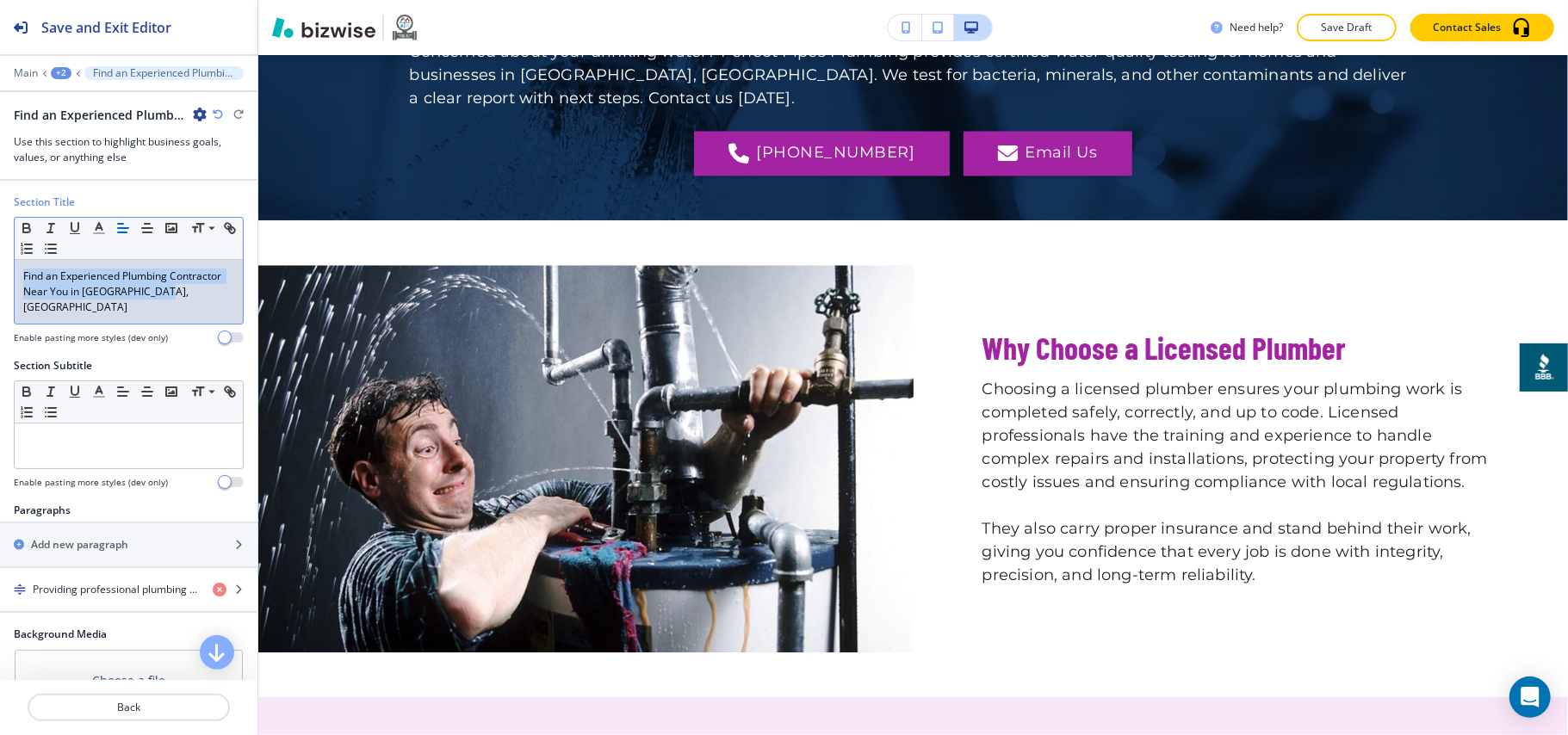
scroll to position [2804, 0]
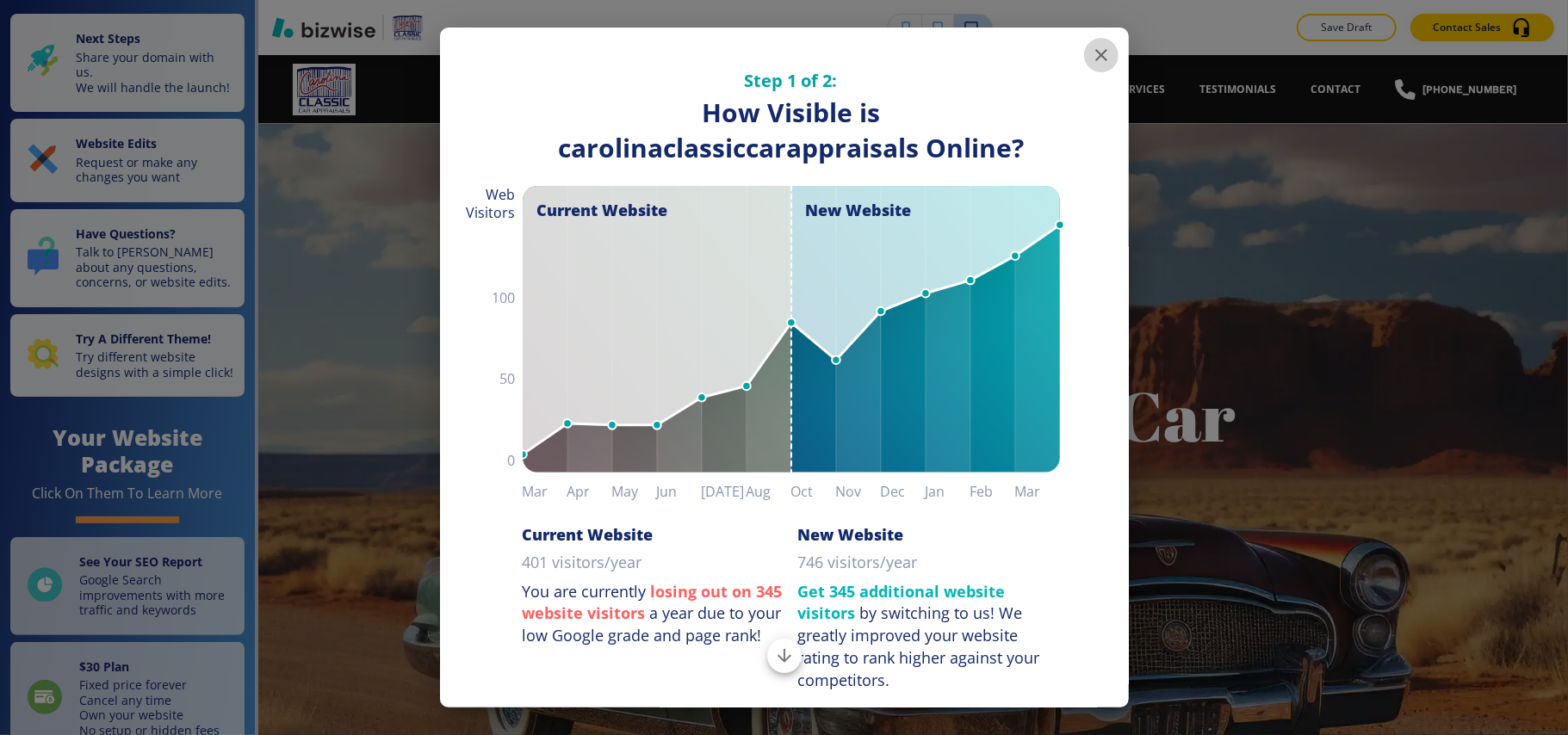
click at [1095, 50] on icon "button" at bounding box center [1100, 54] width 12 height 12
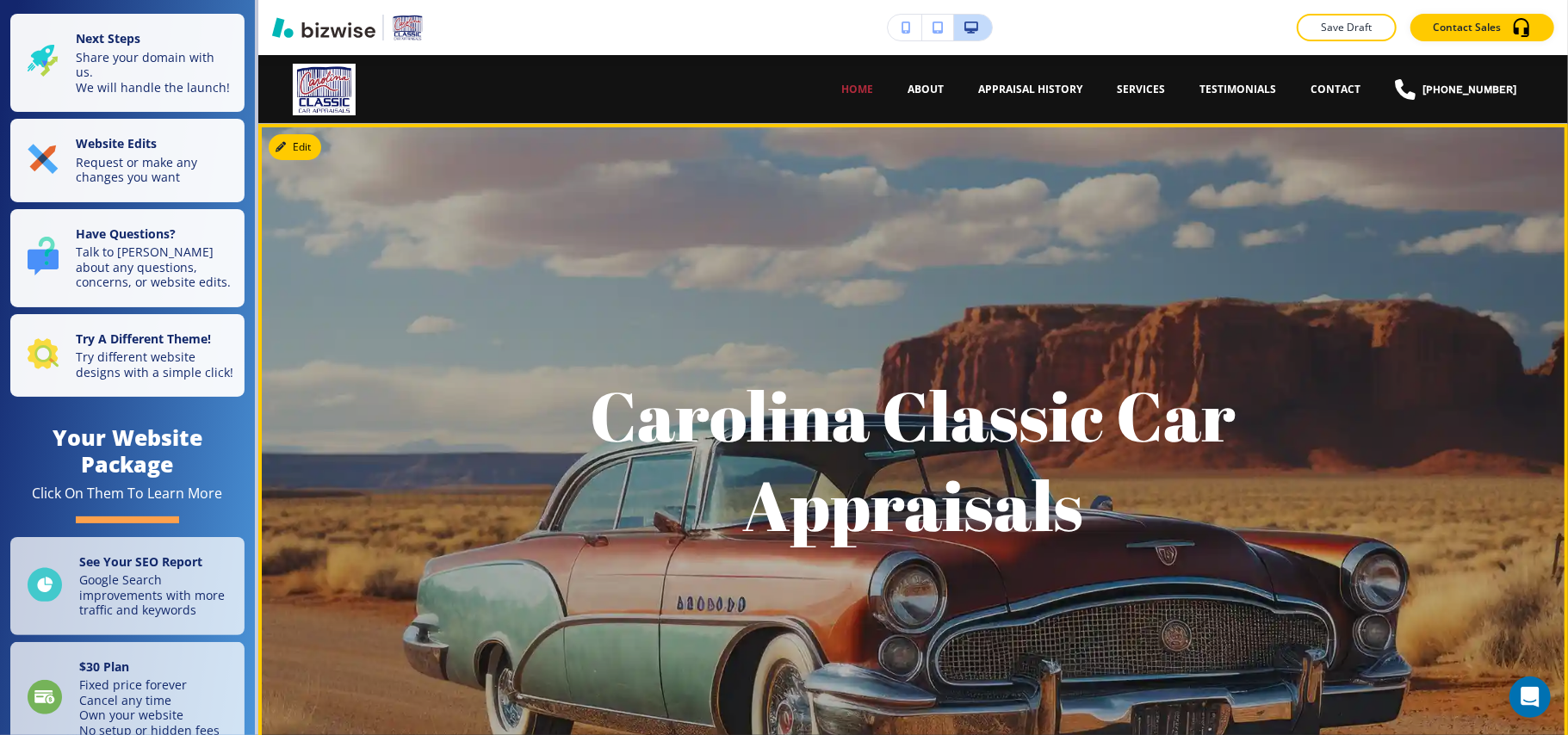
click at [287, 132] on div at bounding box center [913, 459] width 1309 height 670
click at [297, 146] on button "Edit" at bounding box center [295, 147] width 52 height 26
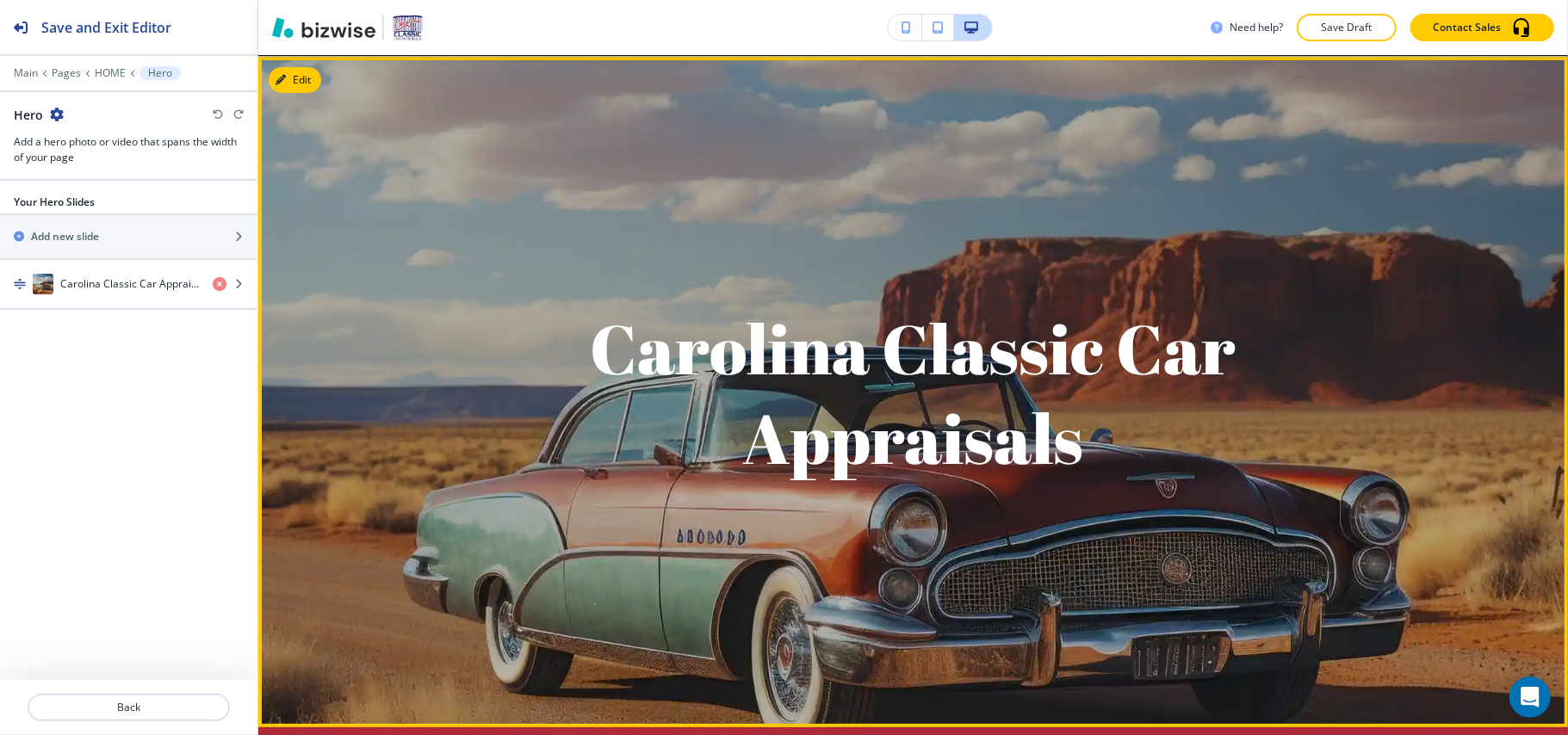
scroll to position [366, 0]
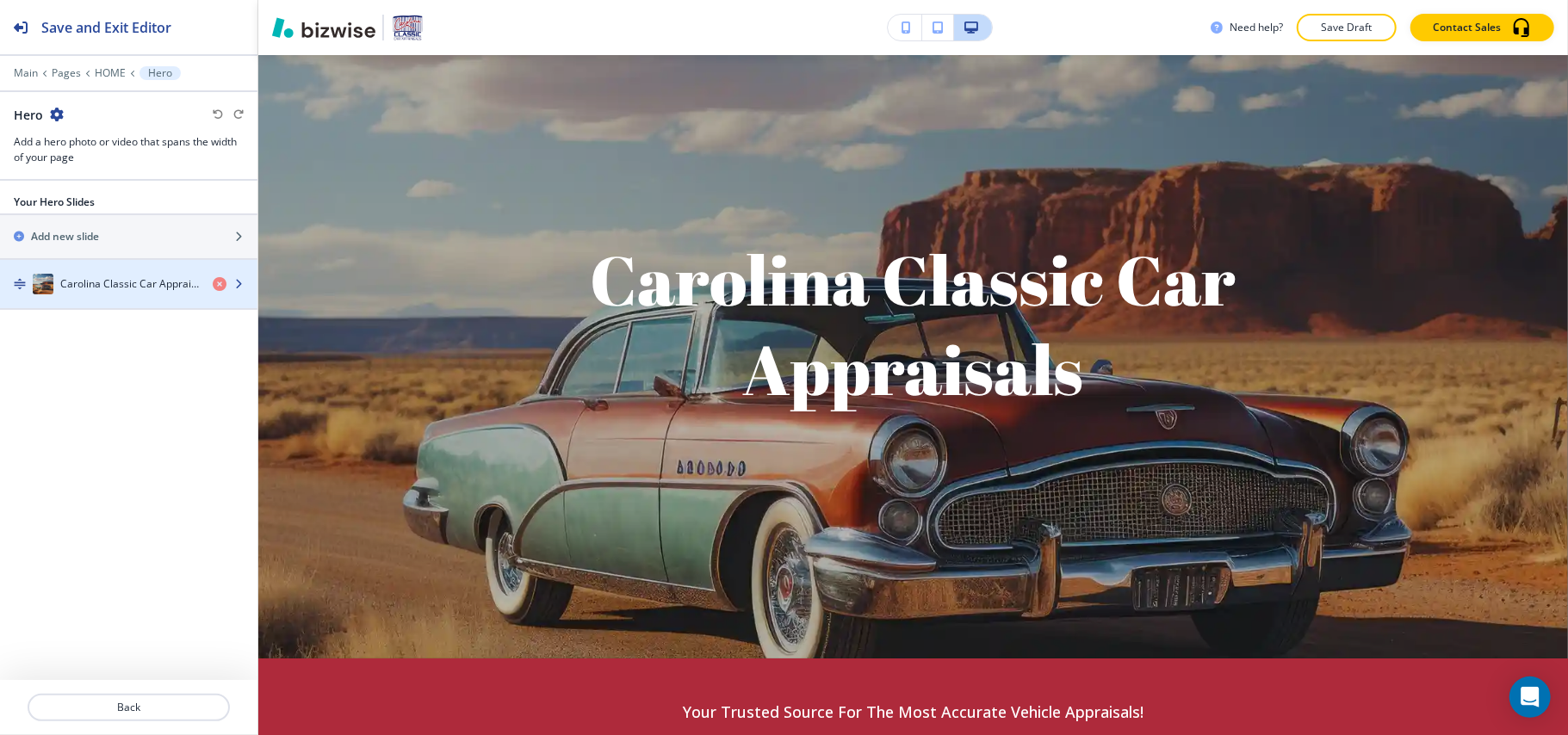
click at [145, 280] on h4 "Carolina Classic Car Appraisals" at bounding box center [130, 284] width 139 height 15
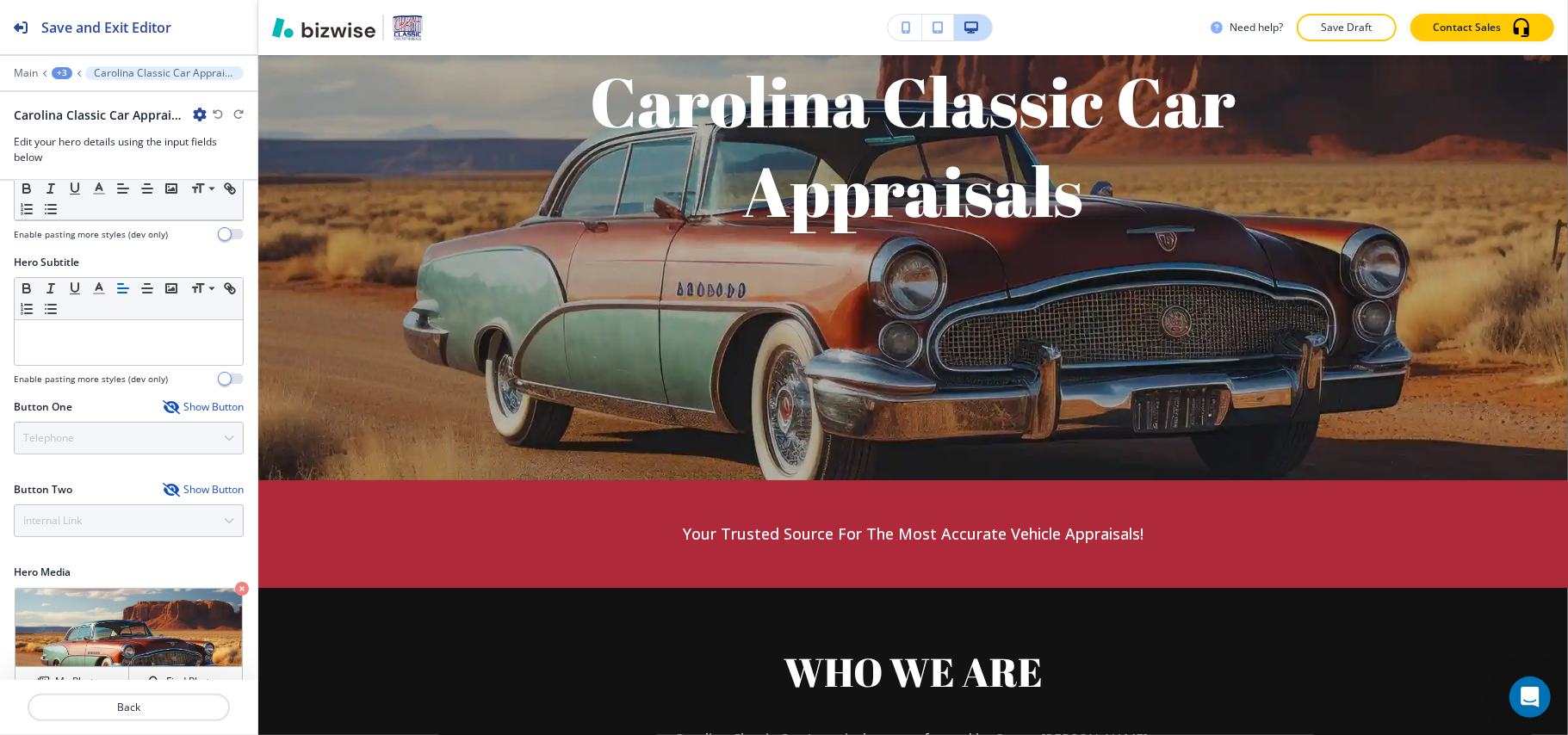
scroll to position [108, 0]
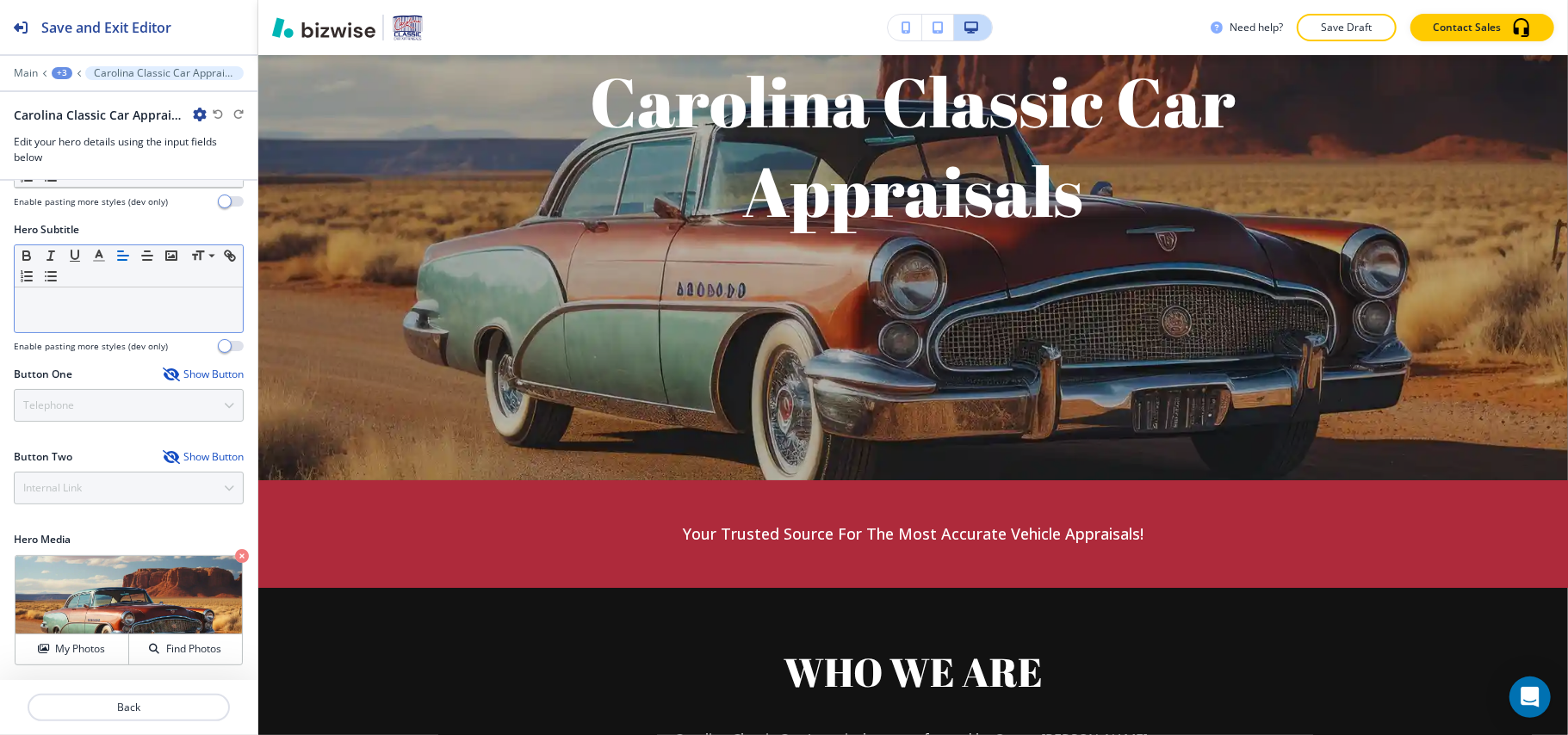
drag, startPoint x: 107, startPoint y: 262, endPoint x: 39, endPoint y: 296, distance: 76.0
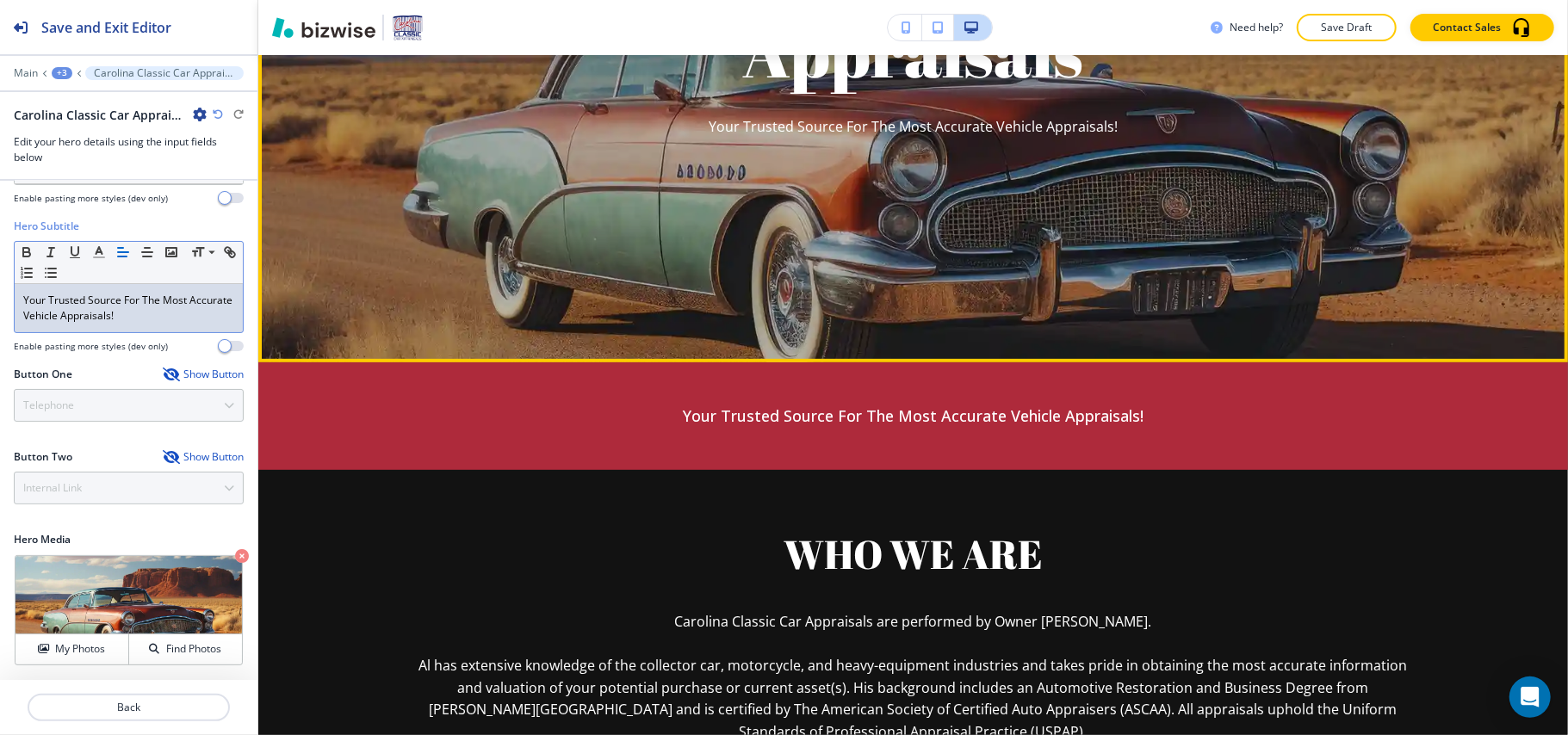
scroll to position [544, 0]
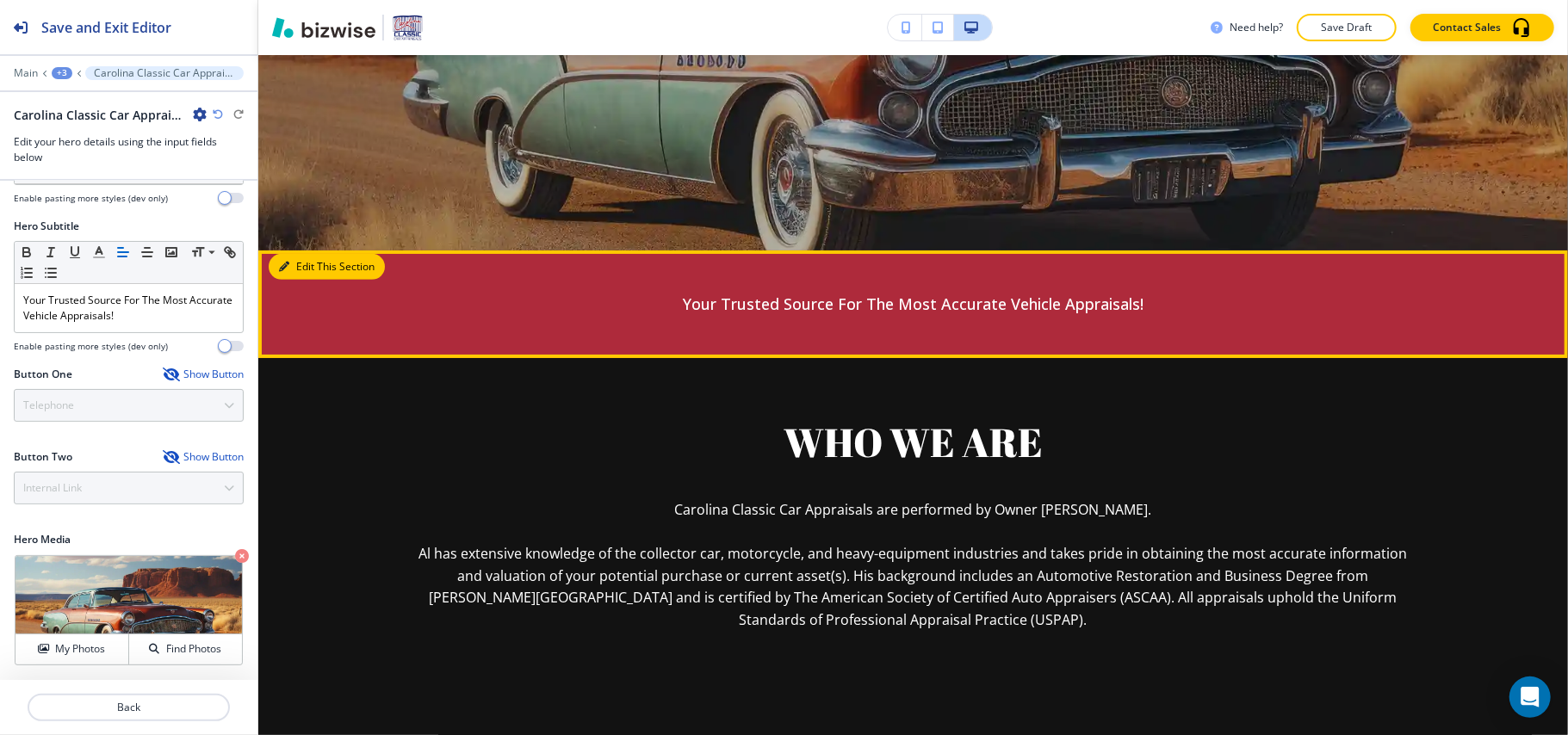
click at [283, 273] on button "Edit This Section" at bounding box center [326, 267] width 116 height 26
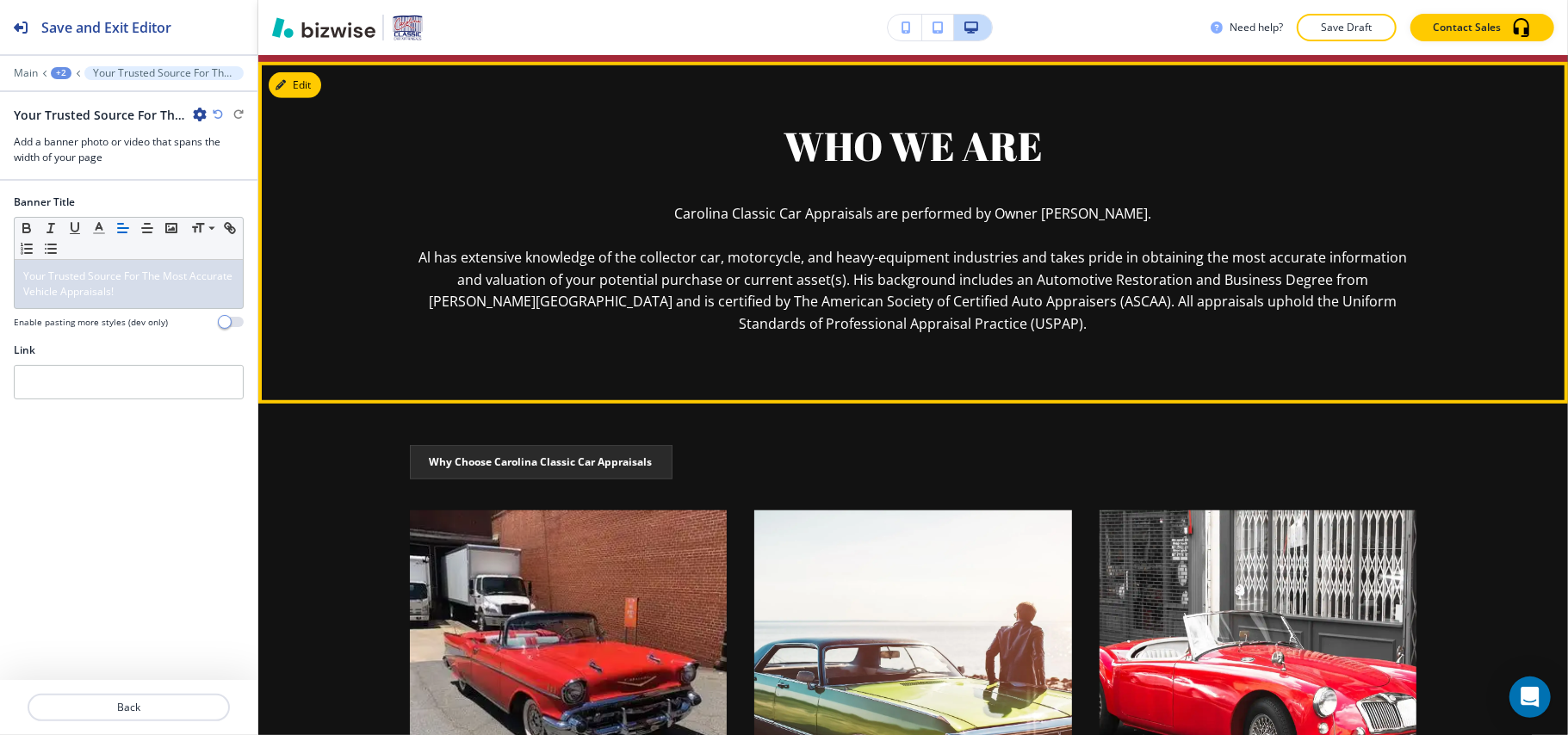
scroll to position [855, 0]
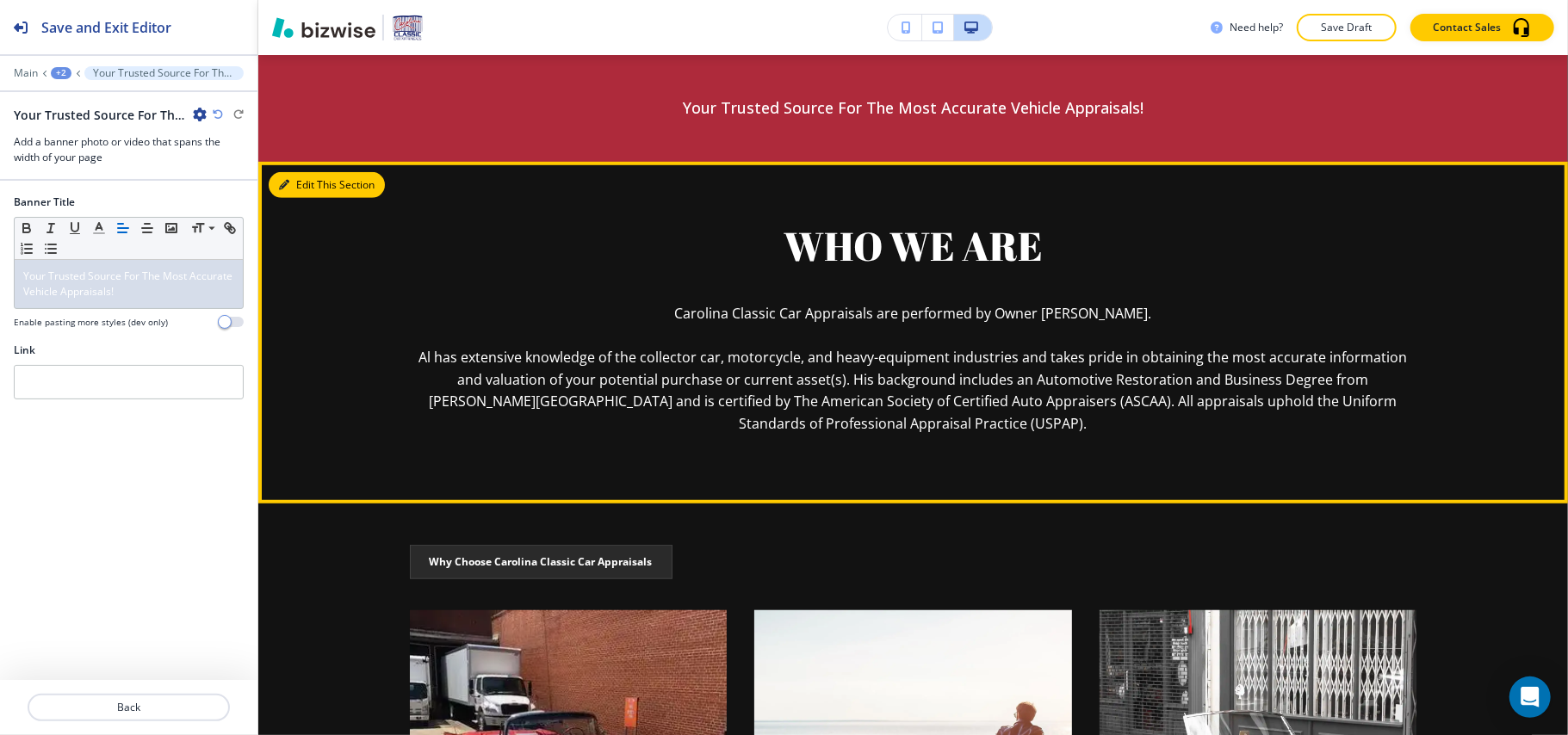
click at [297, 183] on button "Edit This Section" at bounding box center [326, 185] width 116 height 26
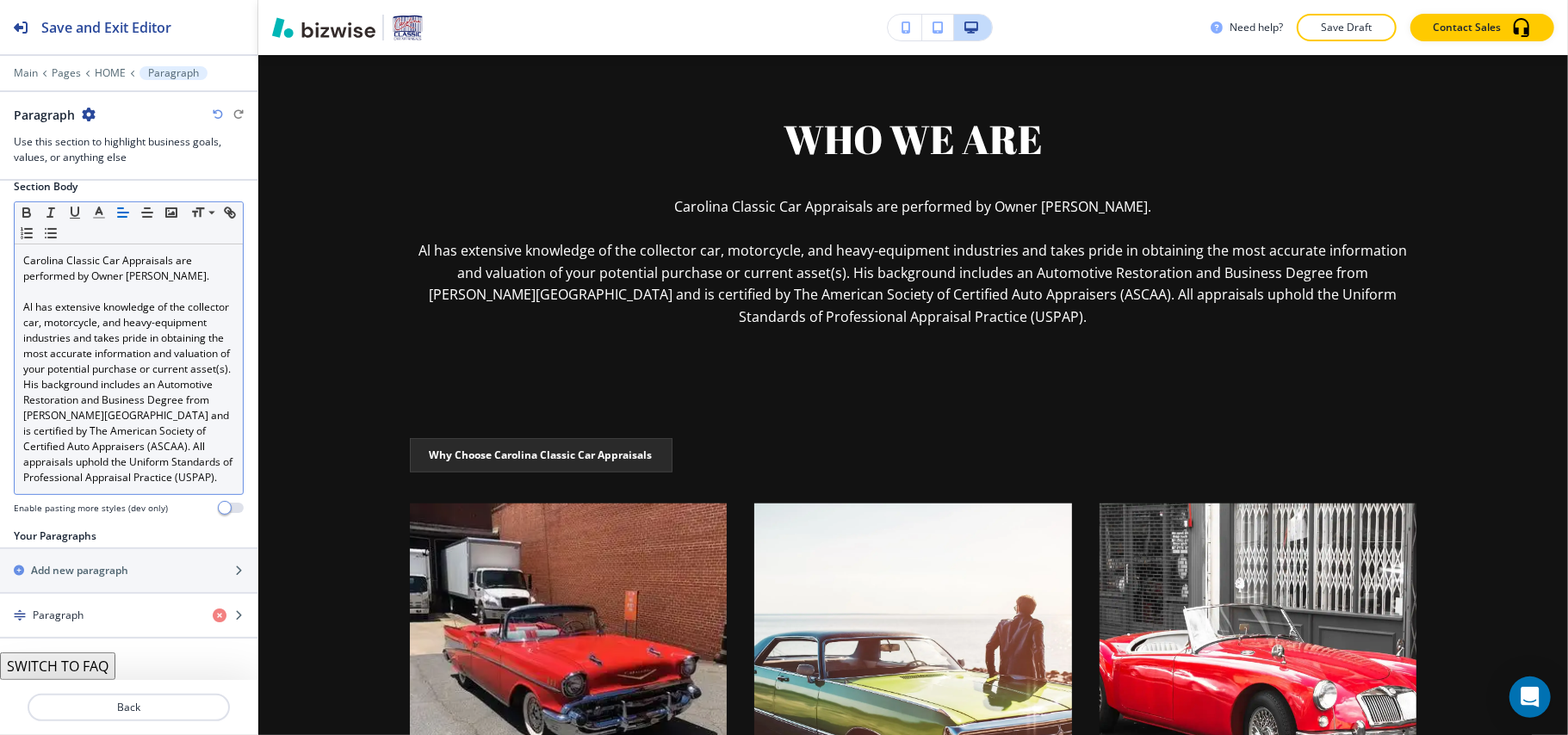
scroll to position [313, 0]
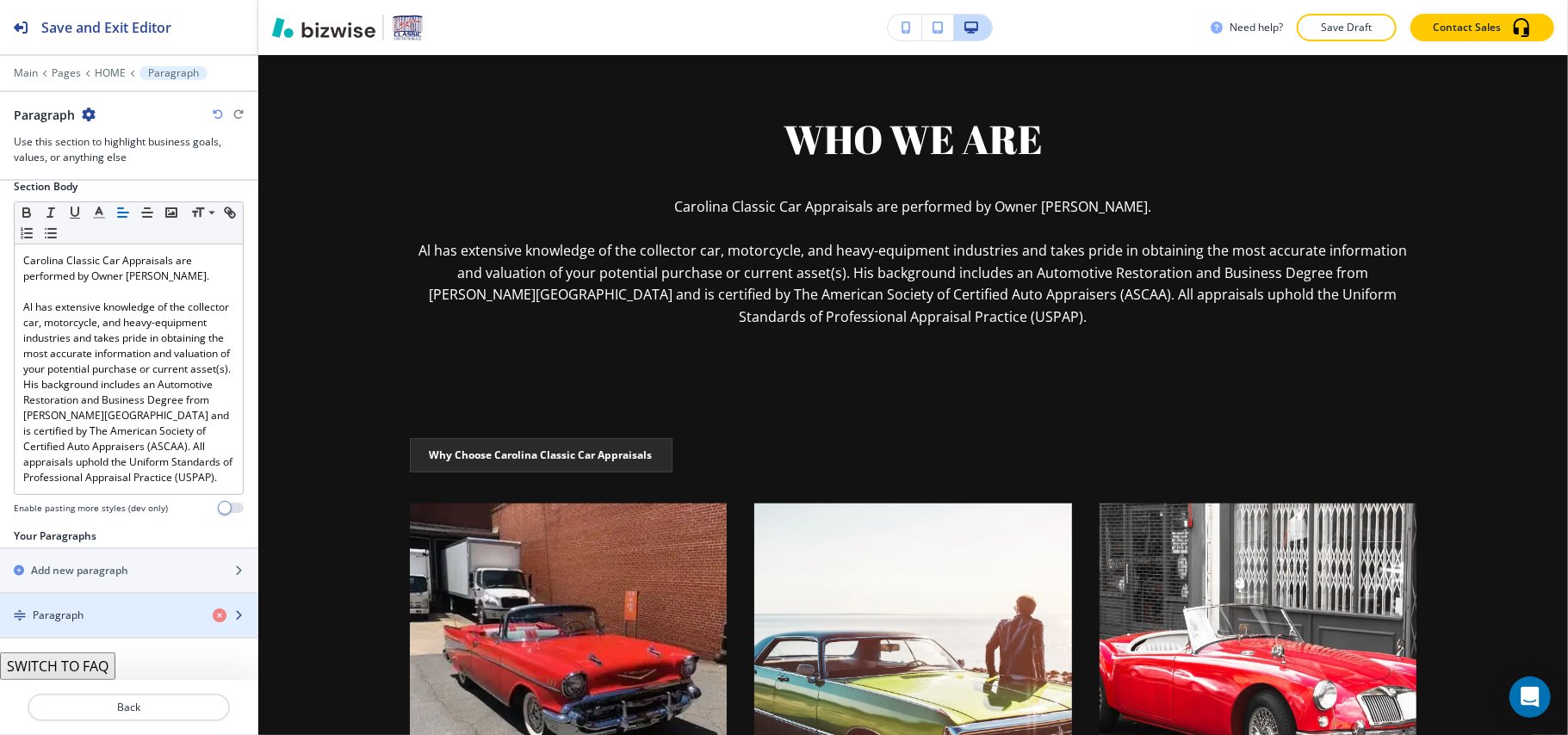
click at [49, 614] on h4 "Paragraph" at bounding box center [58, 615] width 50 height 15
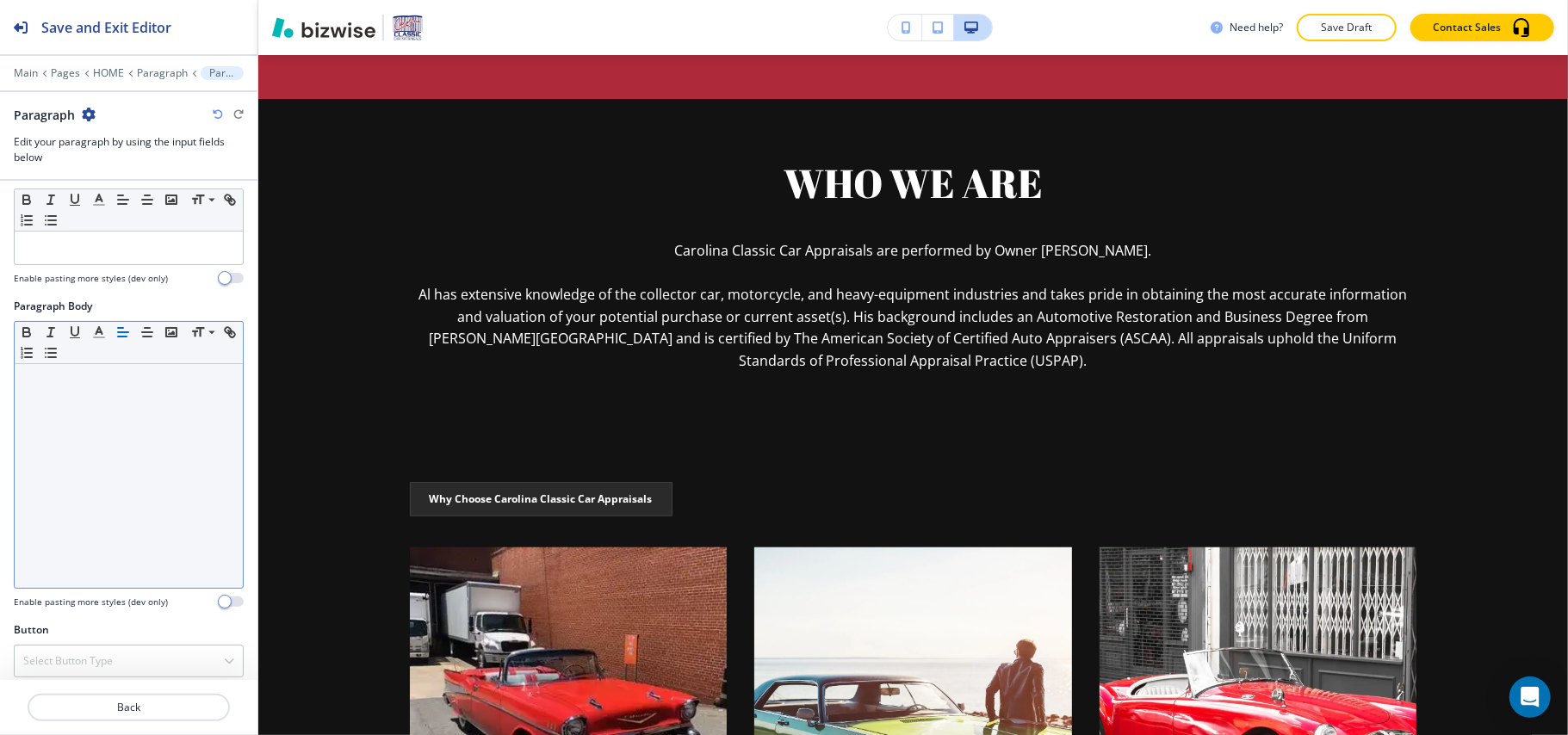
scroll to position [42, 0]
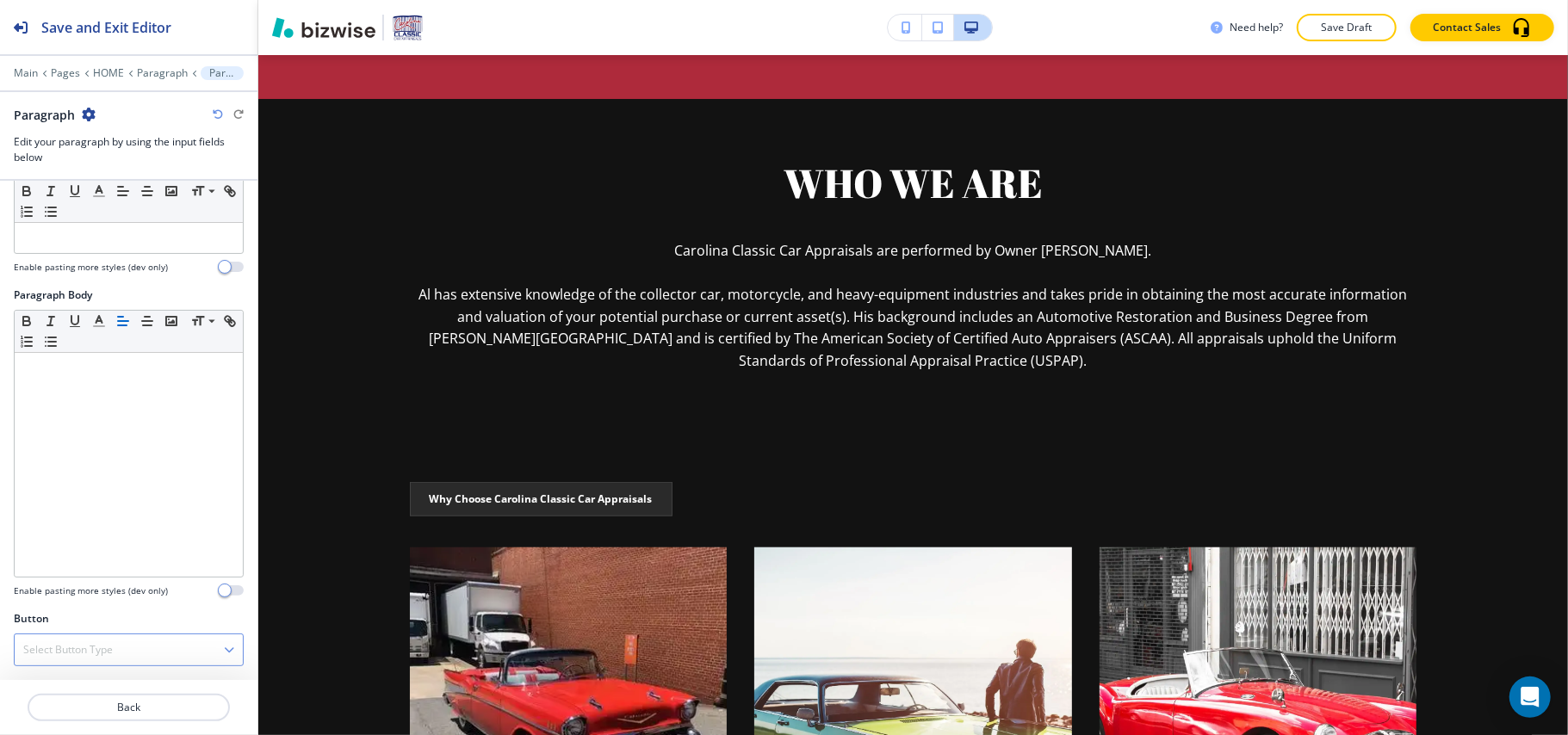
click at [87, 649] on h4 "Select Button Type" at bounding box center [68, 649] width 89 height 15
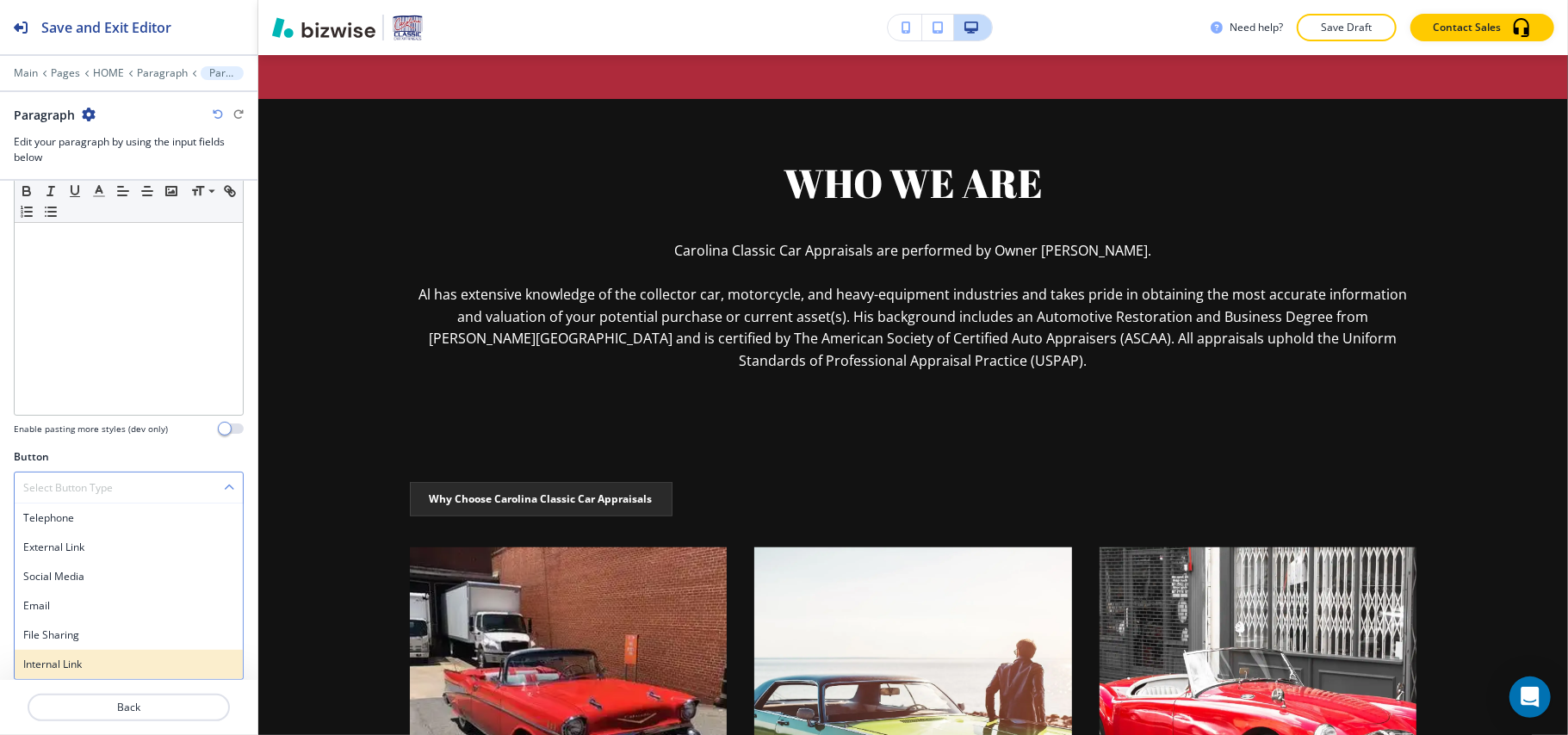
click at [91, 658] on h4 "Internal Link" at bounding box center [129, 664] width 211 height 15
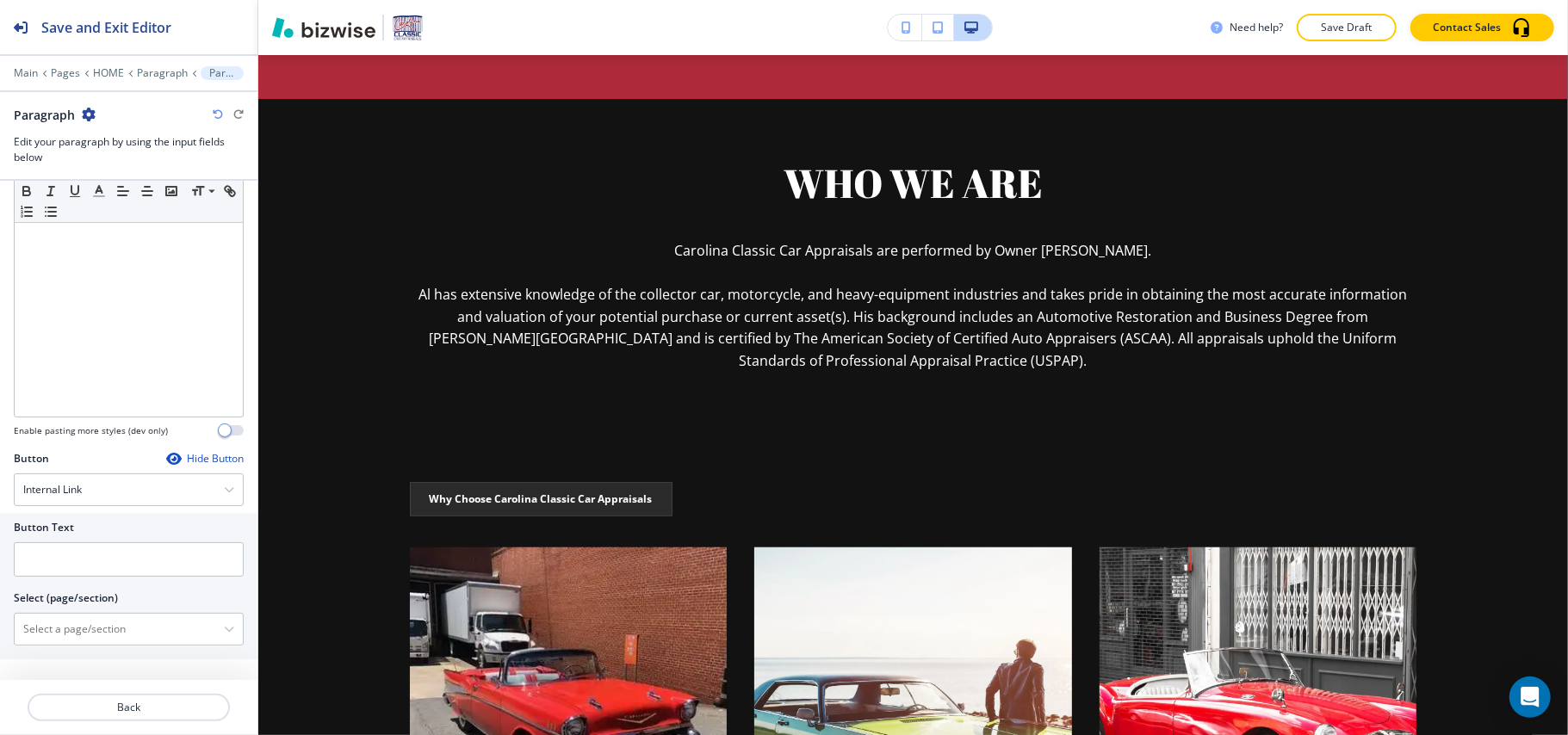
scroll to position [204, 0]
click at [63, 549] on input "text" at bounding box center [128, 559] width 230 height 34
paste input "LEARN MORE"
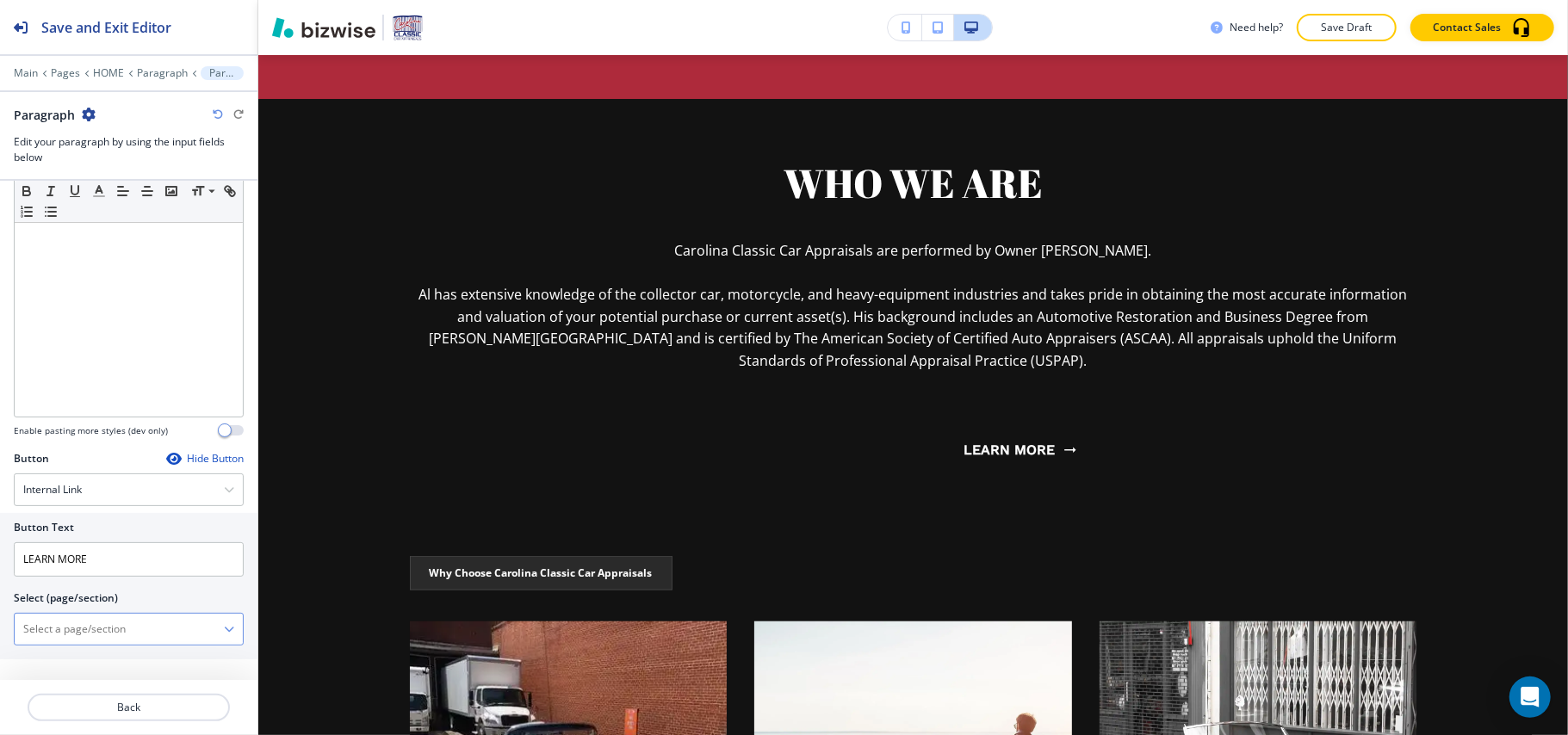
click at [105, 625] on \(page\/section\) "Manual Input" at bounding box center [119, 629] width 209 height 29
click at [10, 569] on div "Button Text LEARN MORE Select (page/section) HOME HOME | Hero HOME | Your Trust…" at bounding box center [129, 586] width 258 height 146
drag, startPoint x: 23, startPoint y: 558, endPoint x: 0, endPoint y: 559, distance: 23.0
click at [0, 559] on div "Button Text LEARN MORE Select (page/section) HOME HOME | Hero HOME | Your Trust…" at bounding box center [129, 586] width 258 height 146
click at [131, 559] on input "LEARN MORE" at bounding box center [128, 559] width 230 height 34
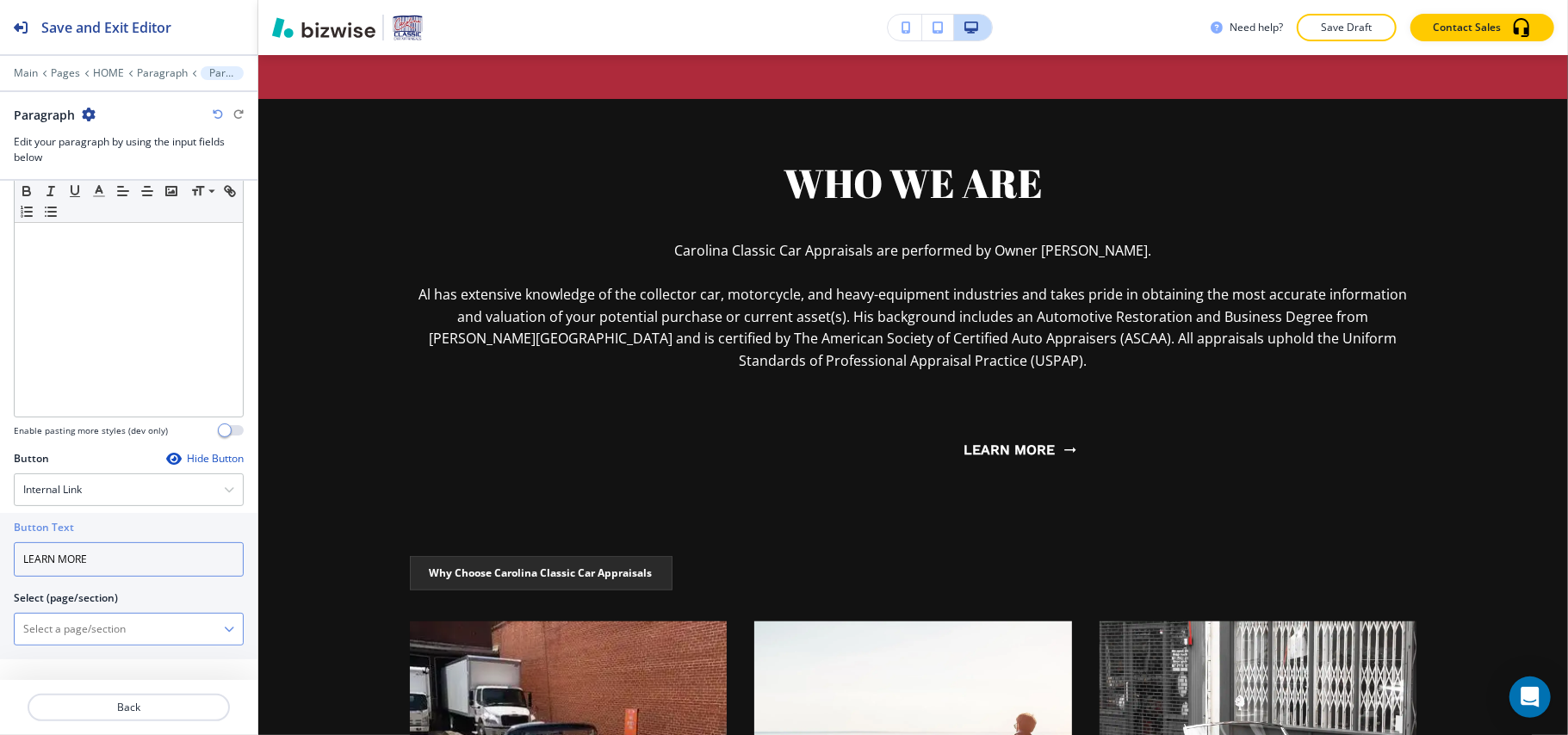
type input "LEARN MORE"
click at [110, 634] on \(page\/section\) "Manual Input" at bounding box center [119, 629] width 209 height 29
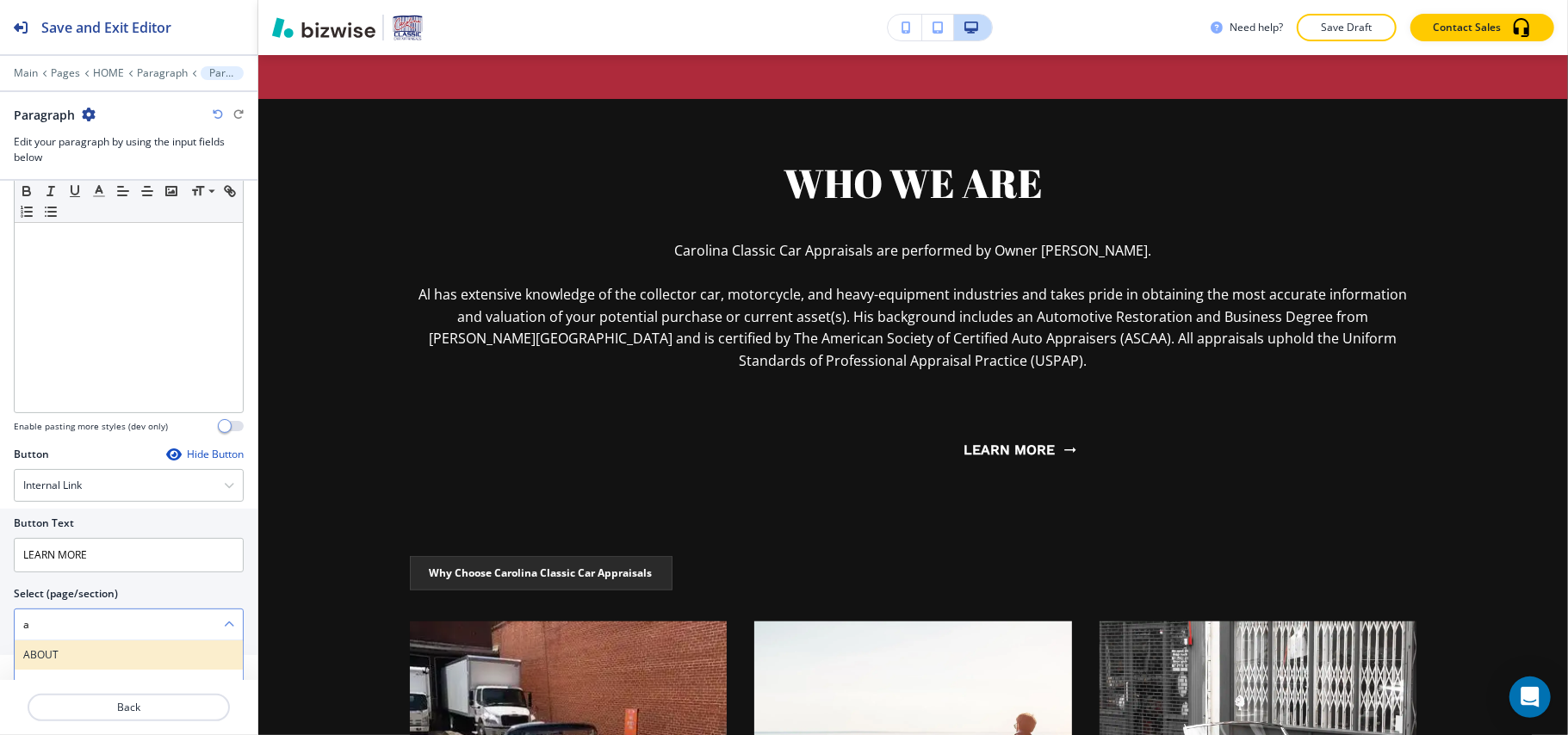
click at [51, 659] on h4 "ABOUT" at bounding box center [129, 655] width 211 height 15
type \(page\/section\) "ABOUT"
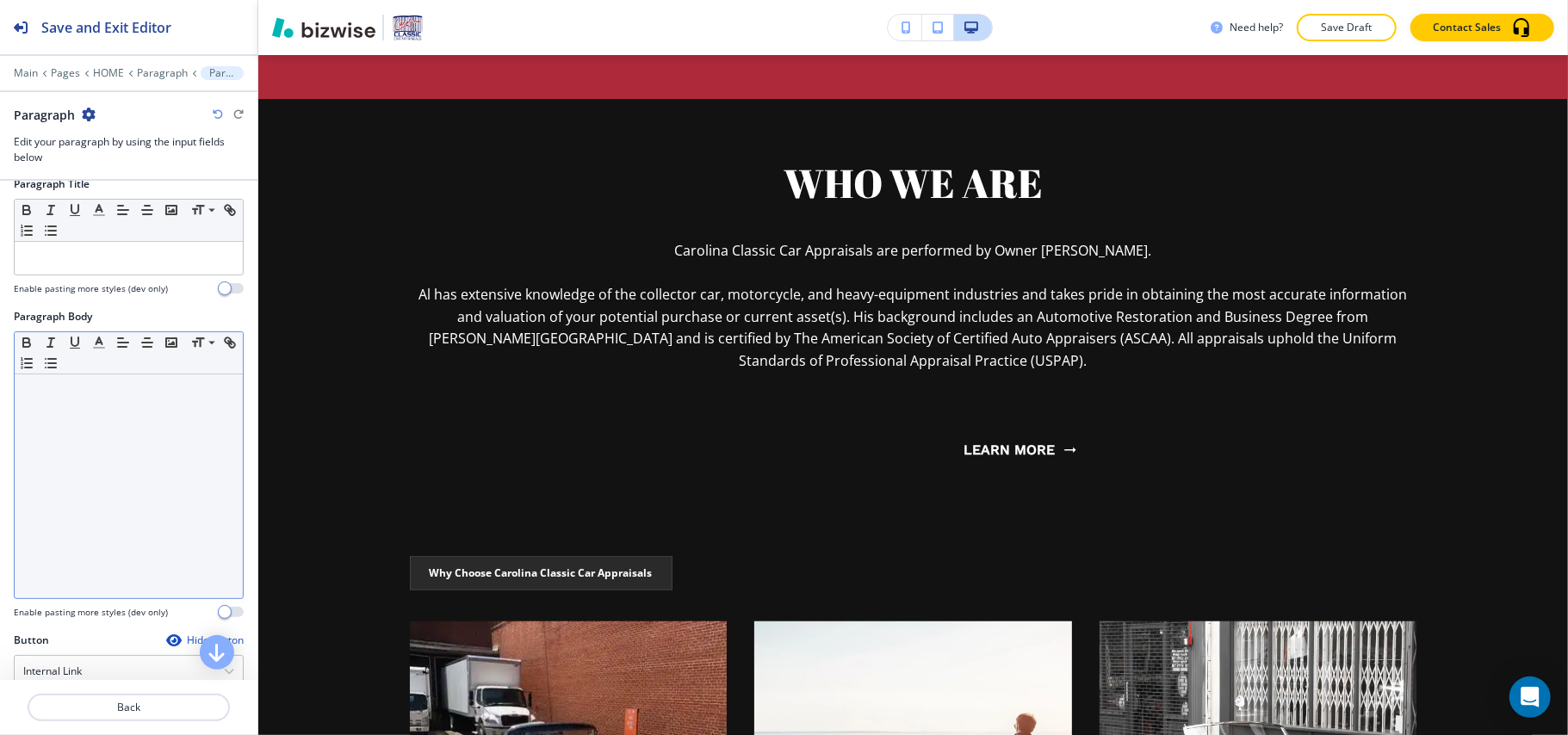
scroll to position [0, 0]
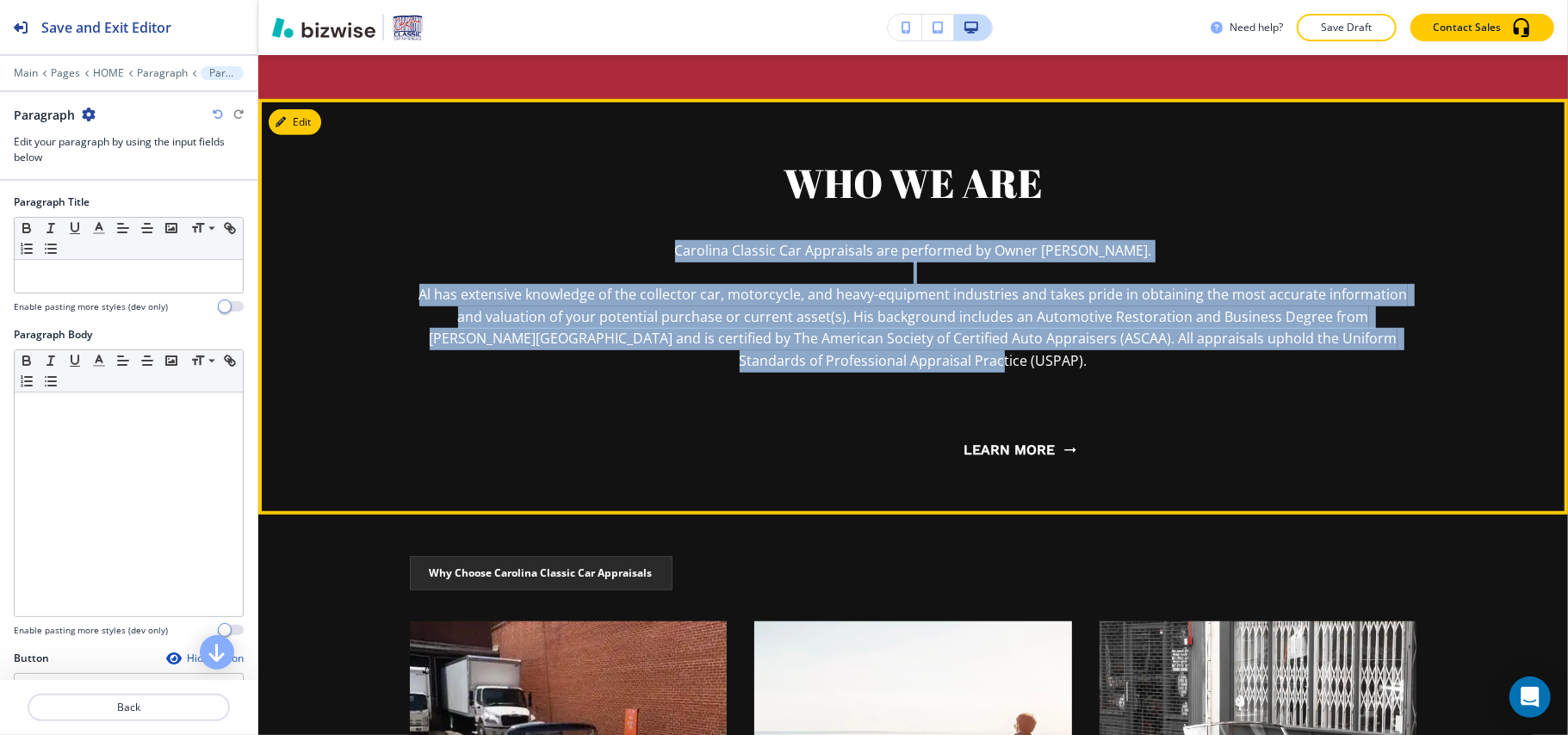
drag, startPoint x: 665, startPoint y: 238, endPoint x: 1013, endPoint y: 359, distance: 368.4
click at [1013, 359] on div "WHO WE ARE Carolina Classic Car Appraisals are performed by Owner [PERSON_NAME]…" at bounding box center [914, 256] width 1007 height 231
copy p "Carolina Classic Car Appraisals are performed by Owner [PERSON_NAME]. Al has ex…"
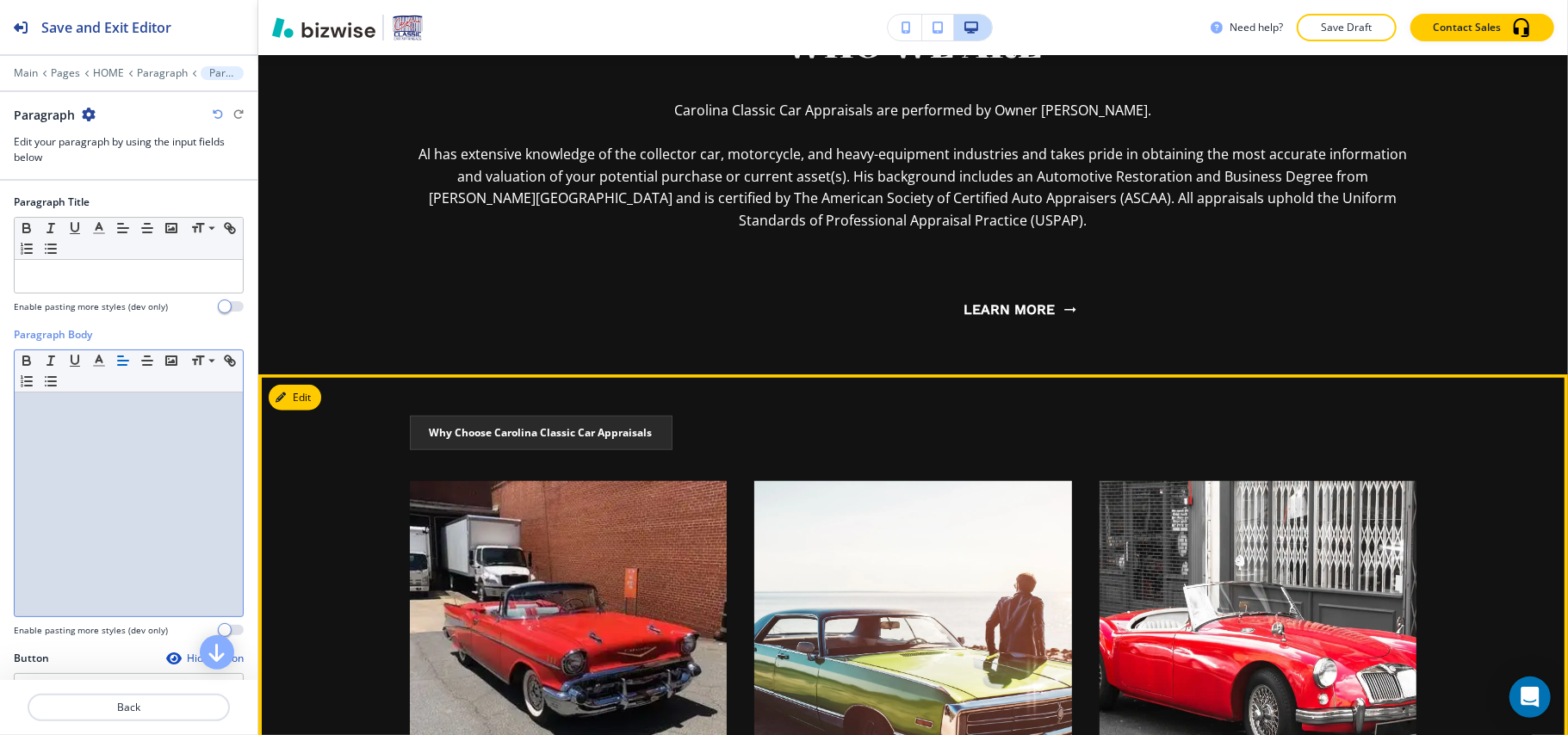
scroll to position [803, 0]
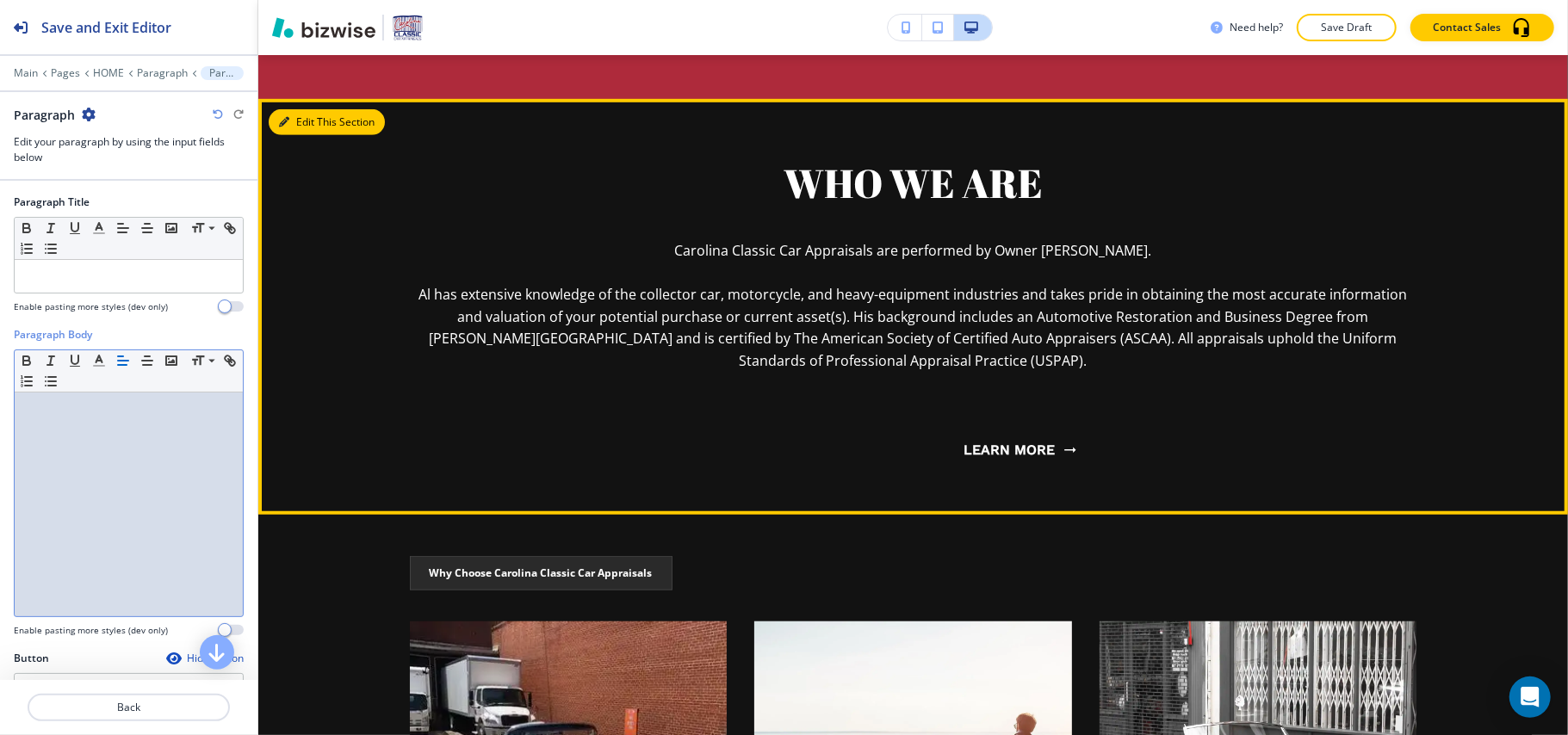
click at [315, 122] on button "Edit This Section" at bounding box center [326, 122] width 116 height 26
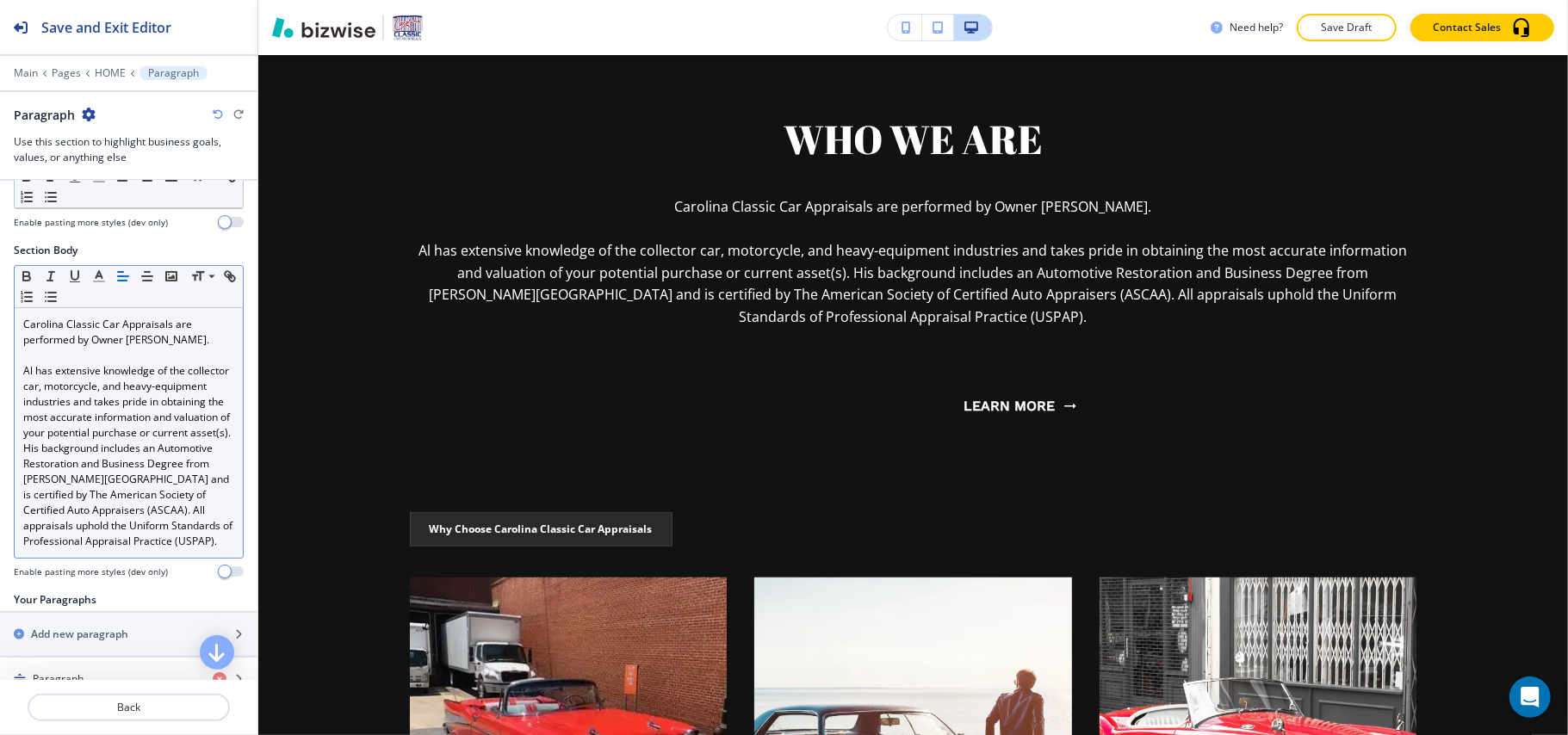
scroll to position [313, 0]
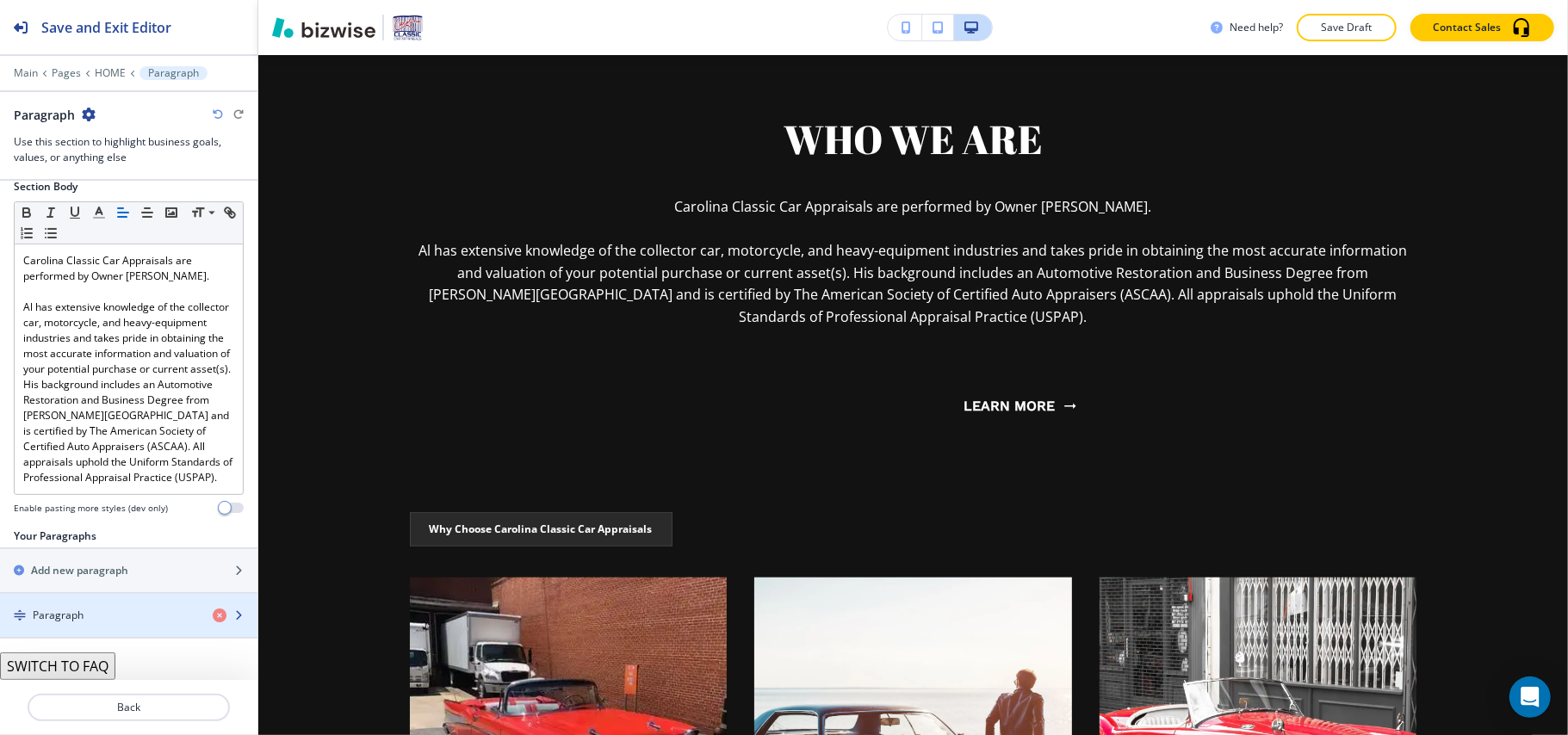
click at [105, 617] on div "Paragraph" at bounding box center [99, 615] width 199 height 15
click at [87, 614] on div "Paragraph" at bounding box center [99, 615] width 199 height 15
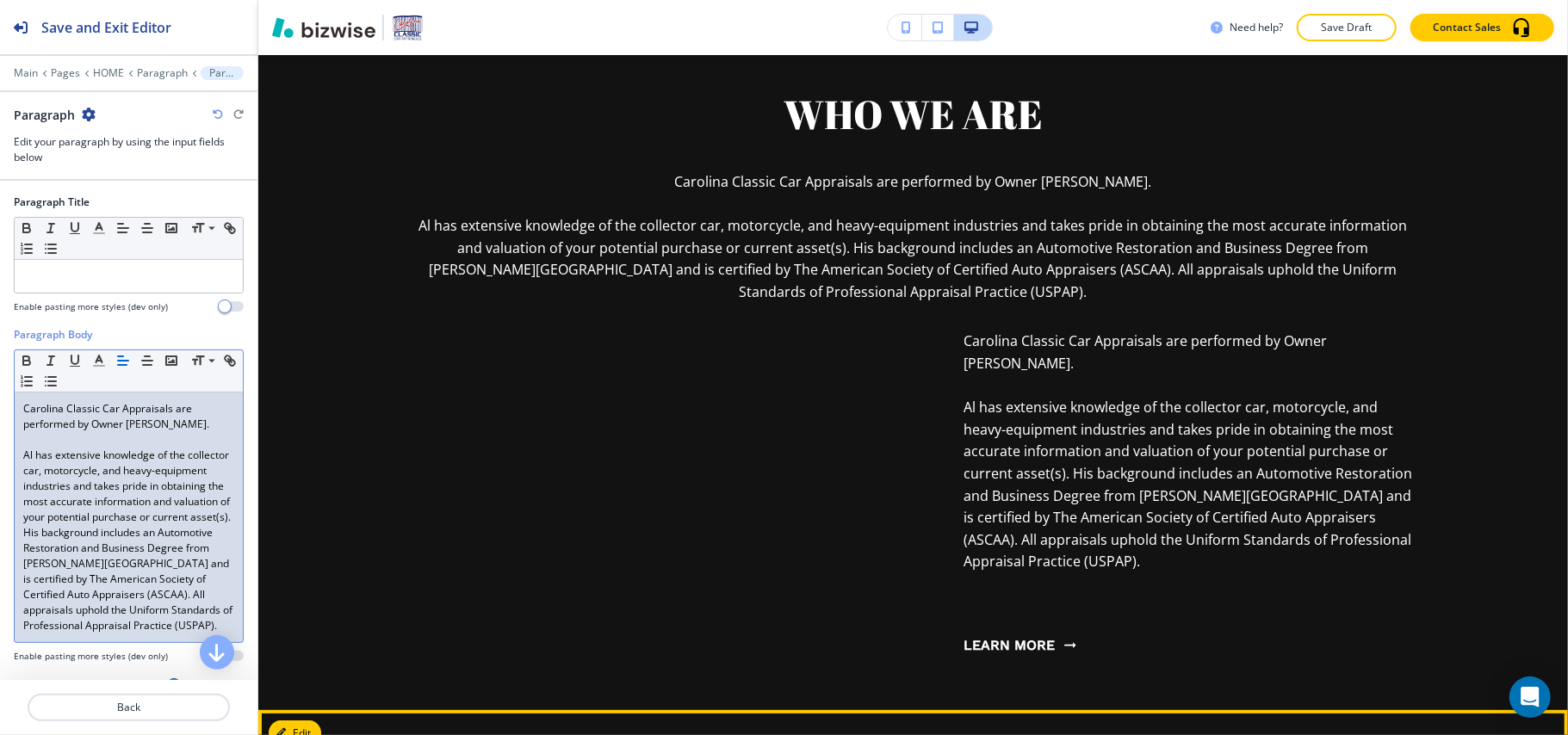
scroll to position [803, 0]
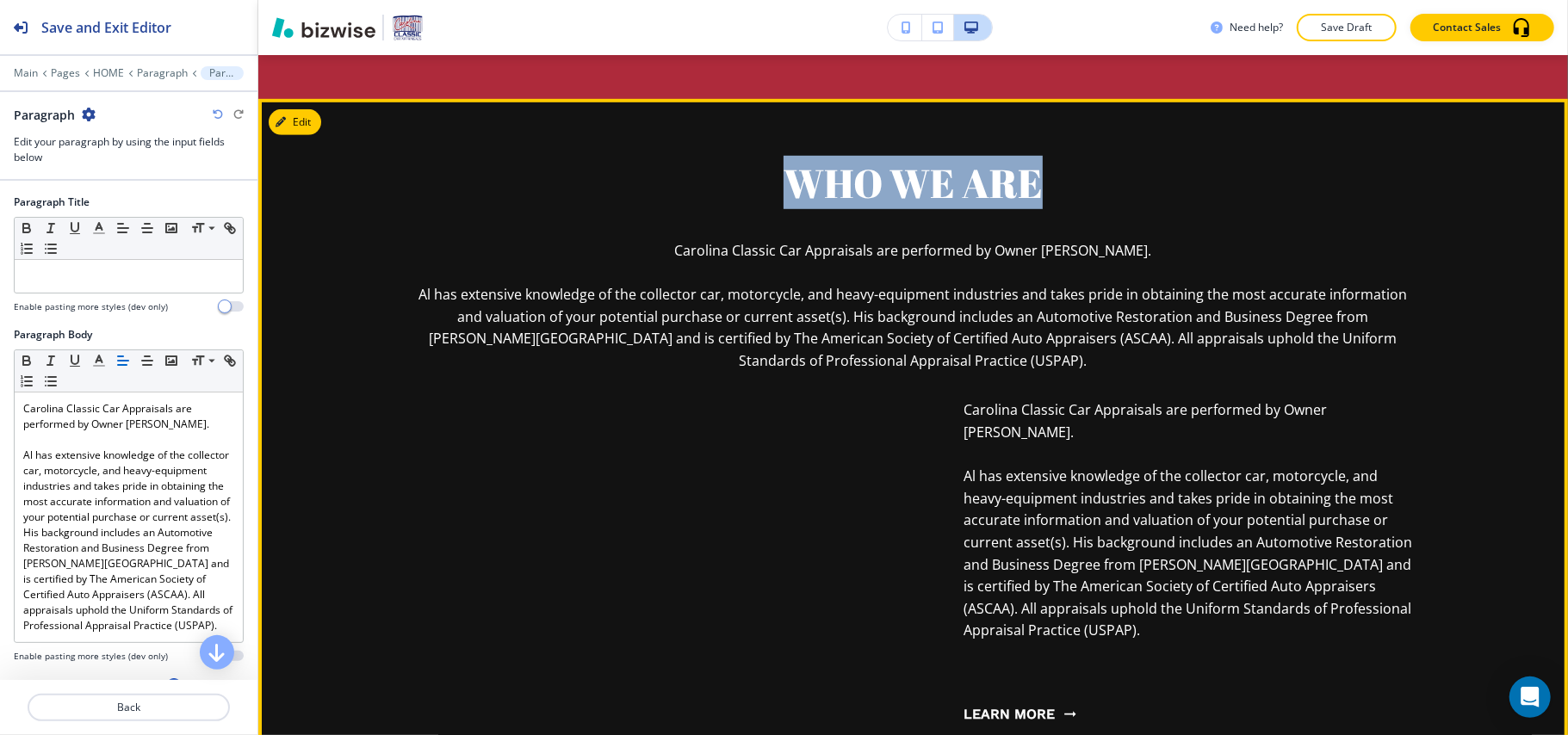
drag, startPoint x: 735, startPoint y: 179, endPoint x: 1042, endPoint y: 177, distance: 307.0
click at [1042, 177] on p "WHO WE ARE" at bounding box center [914, 183] width 1007 height 51
copy p "WHO WE ARE"
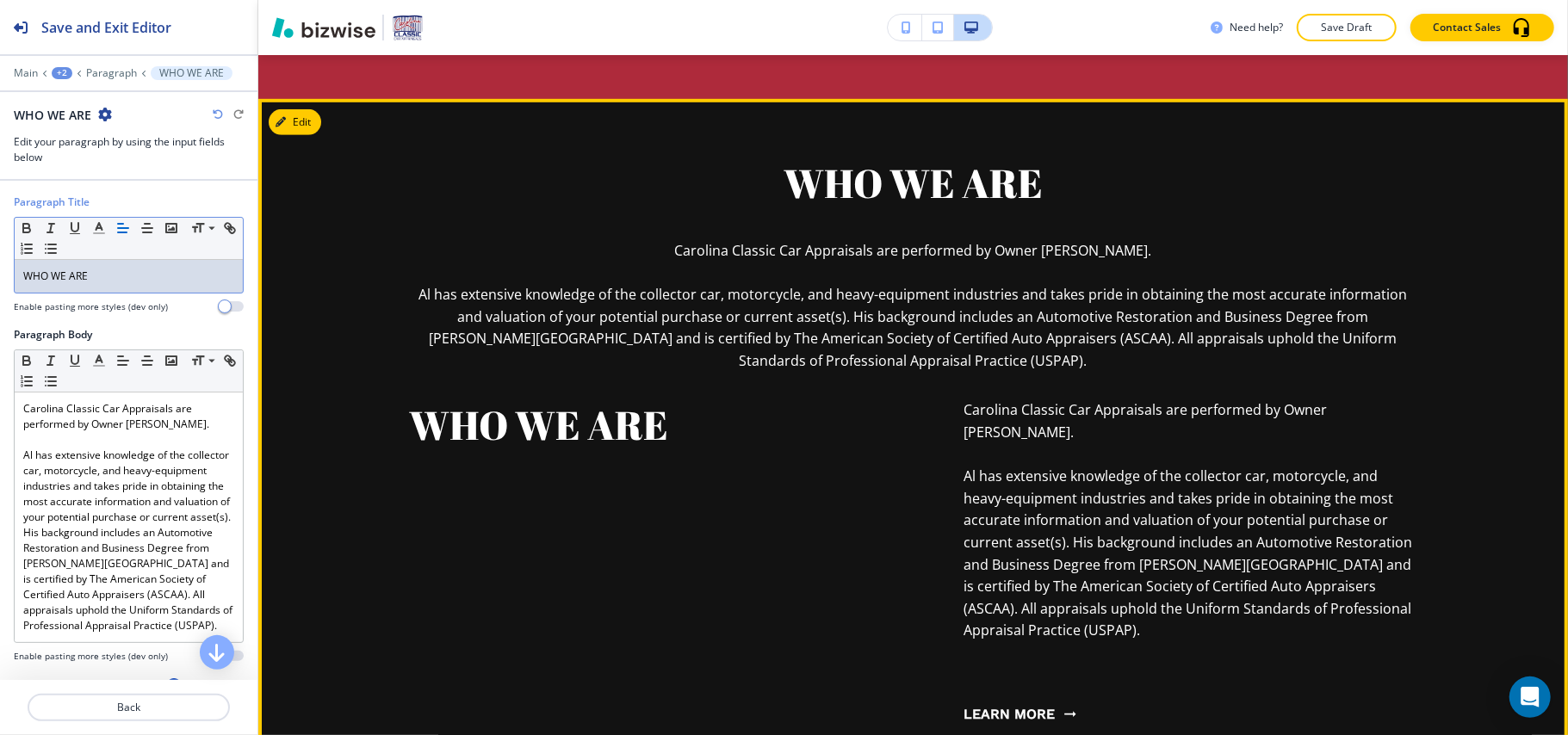
scroll to position [688, 0]
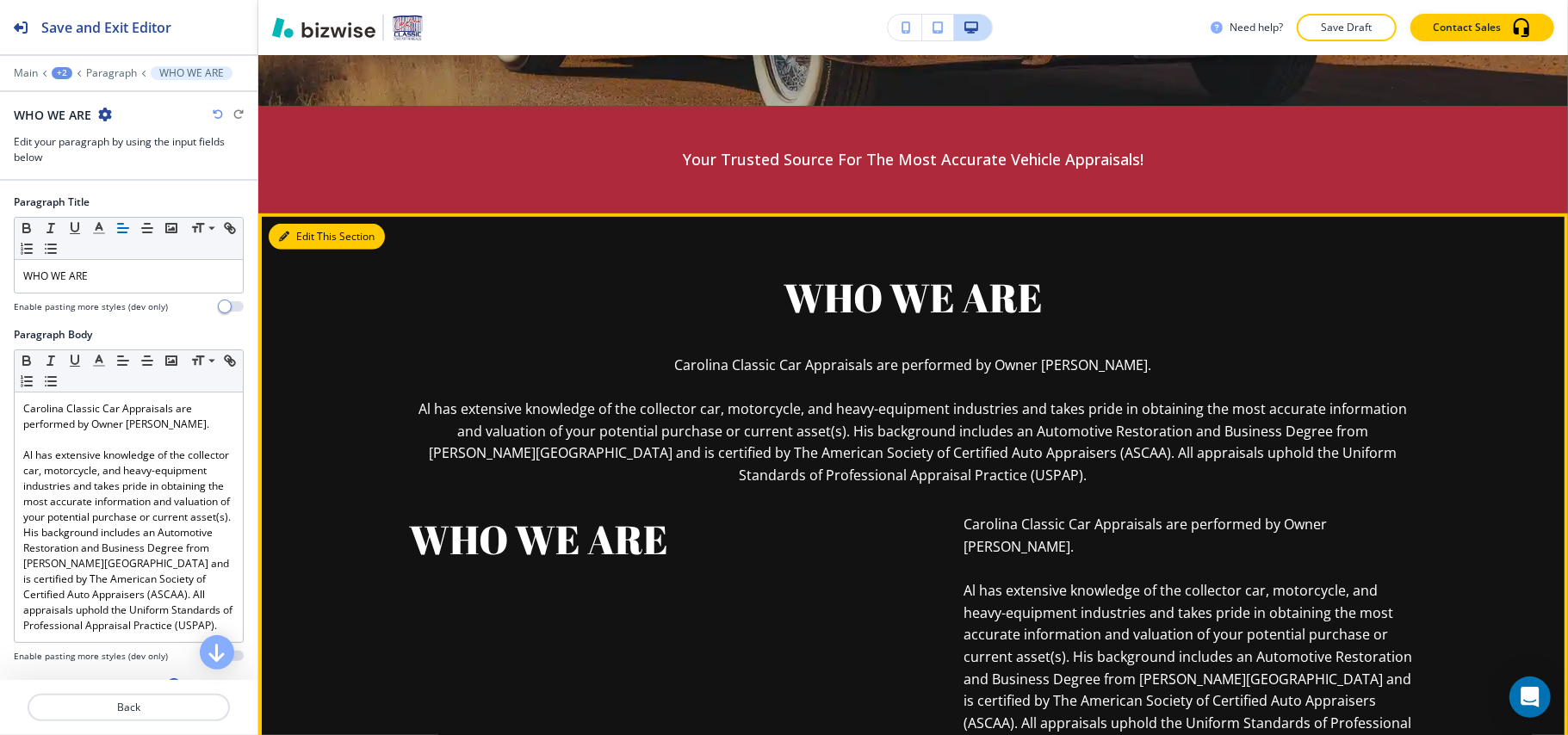
click at [317, 236] on button "Edit This Section" at bounding box center [326, 236] width 116 height 26
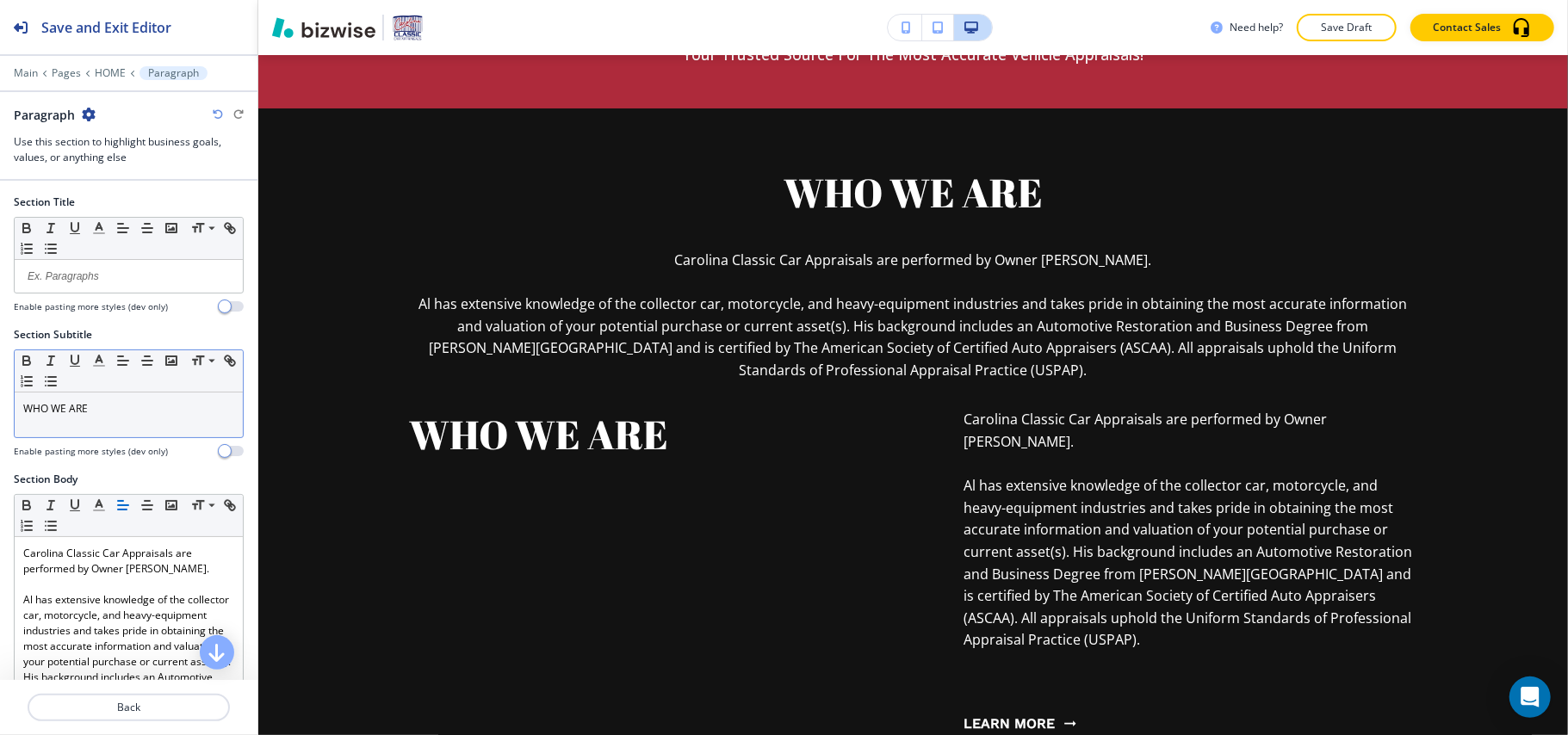
scroll to position [847, 0]
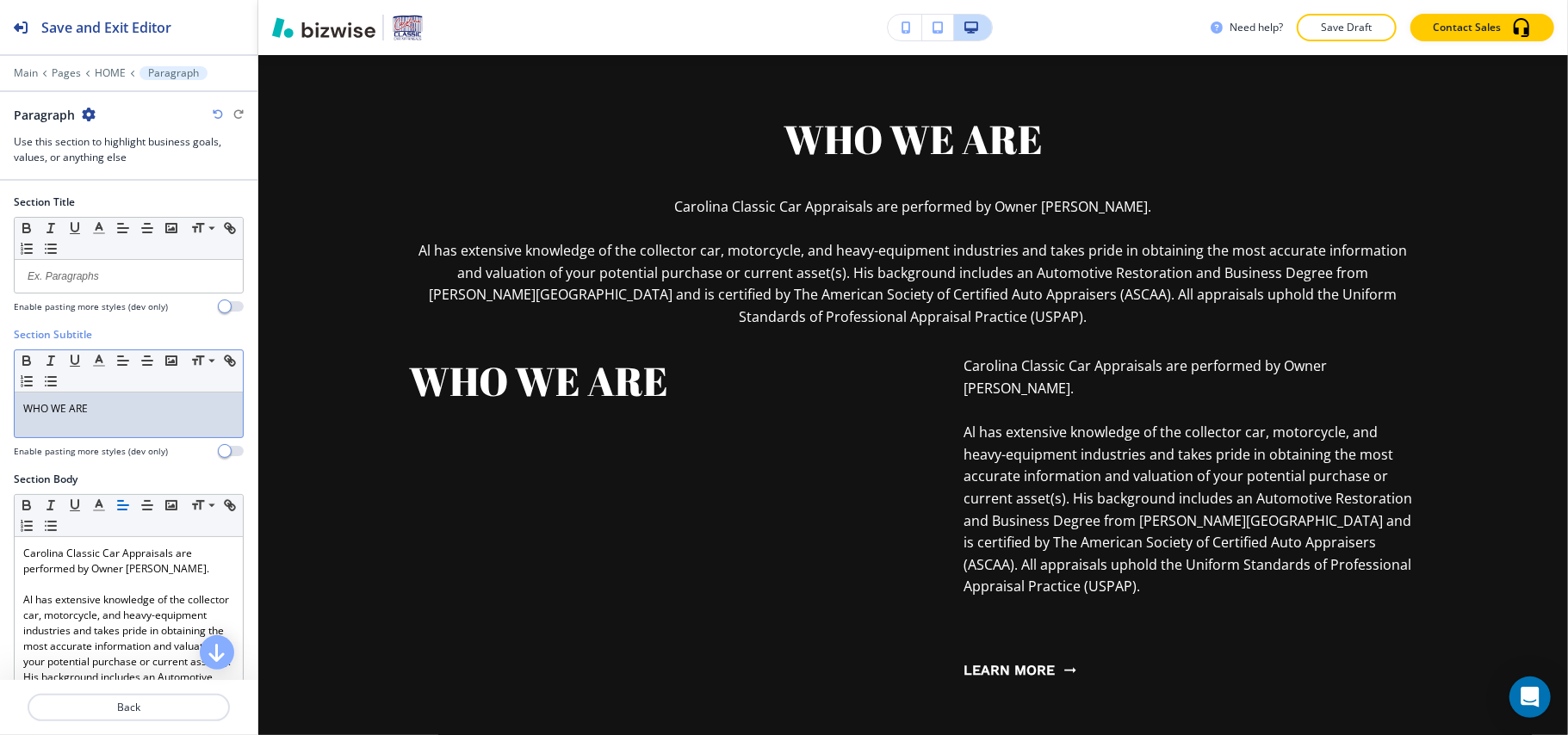
click at [125, 428] on div "WHO WE ARE" at bounding box center [128, 415] width 228 height 45
click at [0, 417] on div "Section Subtitle Small Normal Large Huge WHO WE ARE Enable pasting more styles …" at bounding box center [129, 399] width 258 height 145
drag, startPoint x: 153, startPoint y: 404, endPoint x: 0, endPoint y: 406, distance: 153.0
click at [0, 406] on div "Section Subtitle Small Normal Large Huge WHO WE ARE Enable pasting more styles …" at bounding box center [129, 399] width 258 height 145
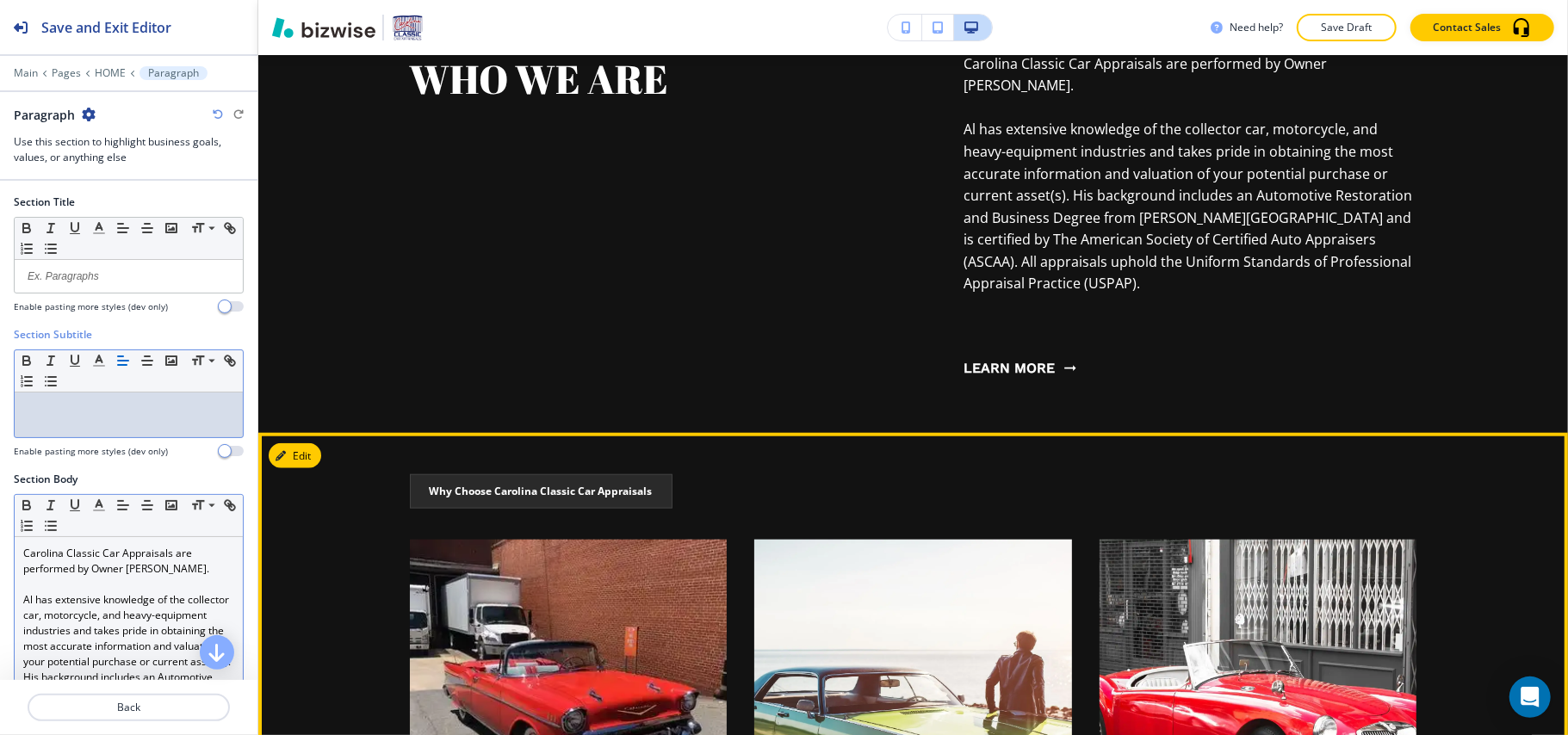
scroll to position [1075, 0]
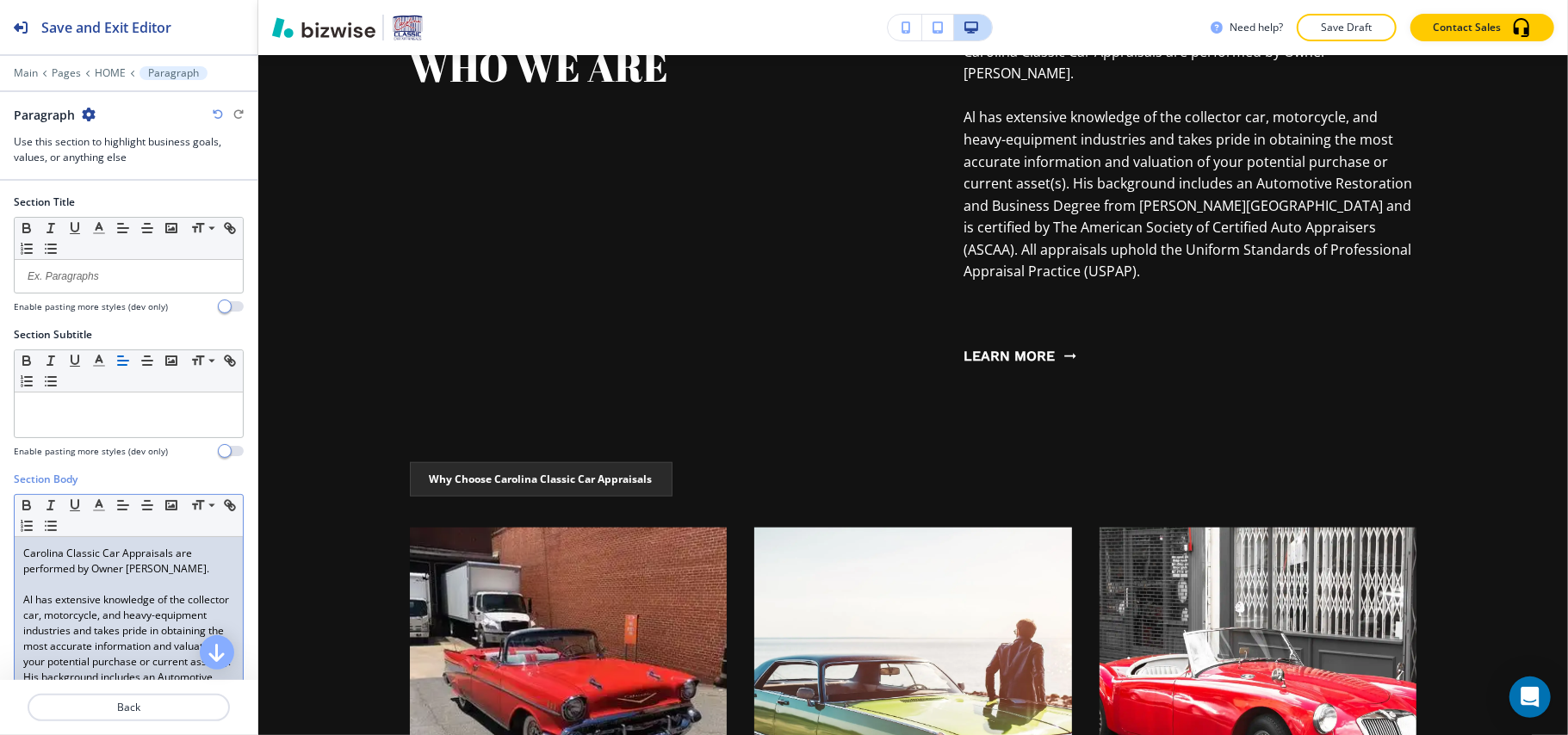
click at [105, 610] on p "Al has extensive knowledge of the collector car, motorcycle, and heavy-equipmen…" at bounding box center [129, 685] width 211 height 186
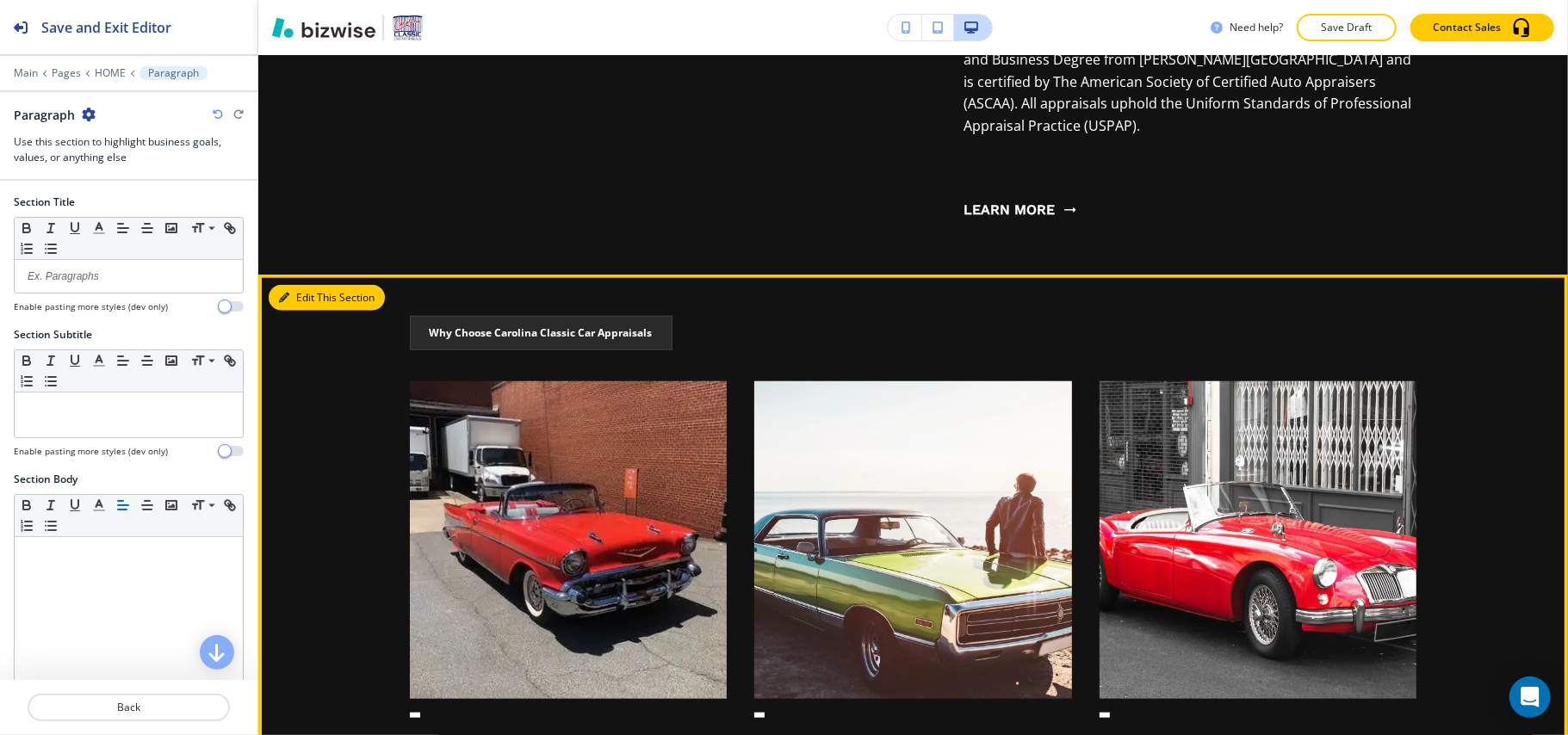
click at [295, 285] on button "Edit This Section" at bounding box center [326, 297] width 116 height 26
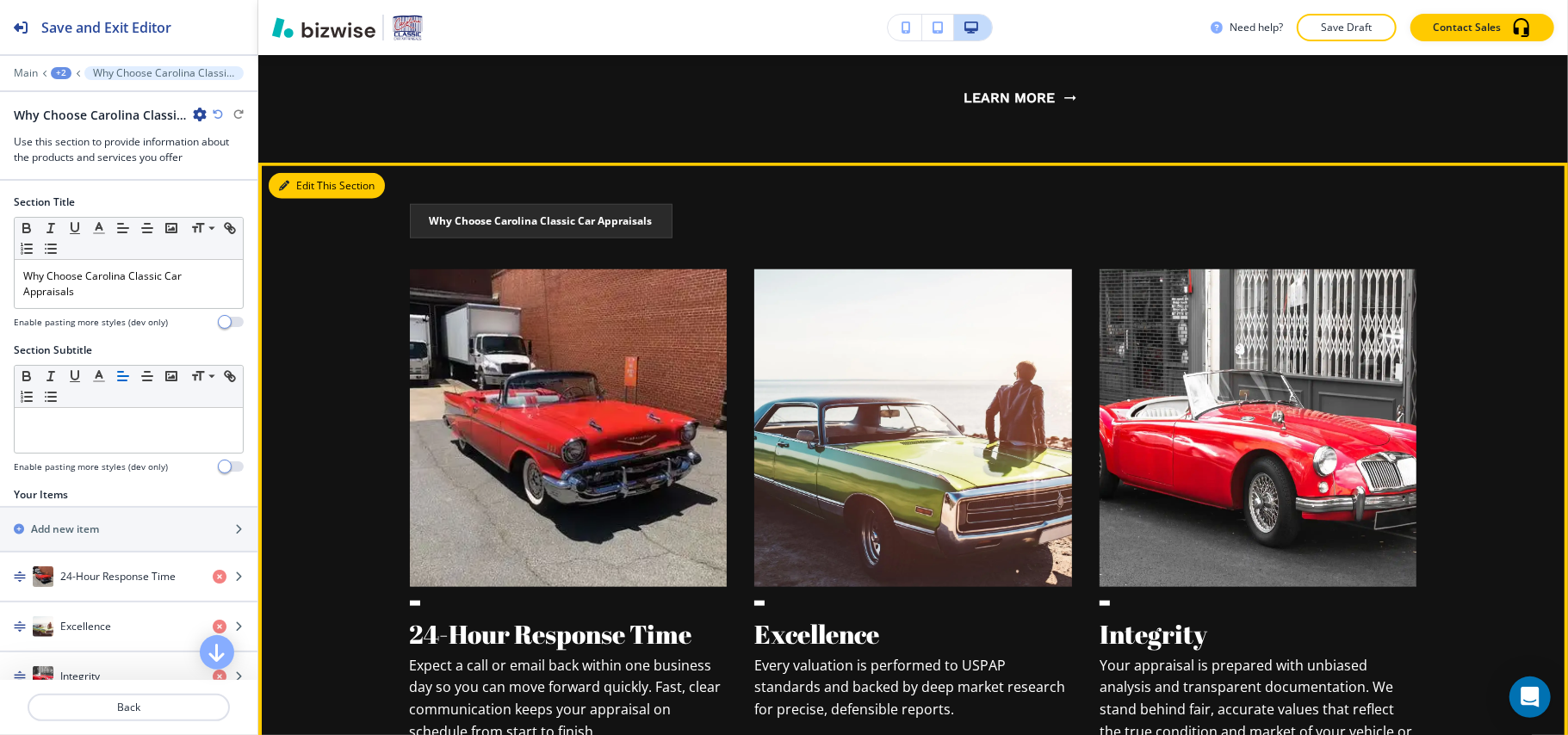
scroll to position [1274, 0]
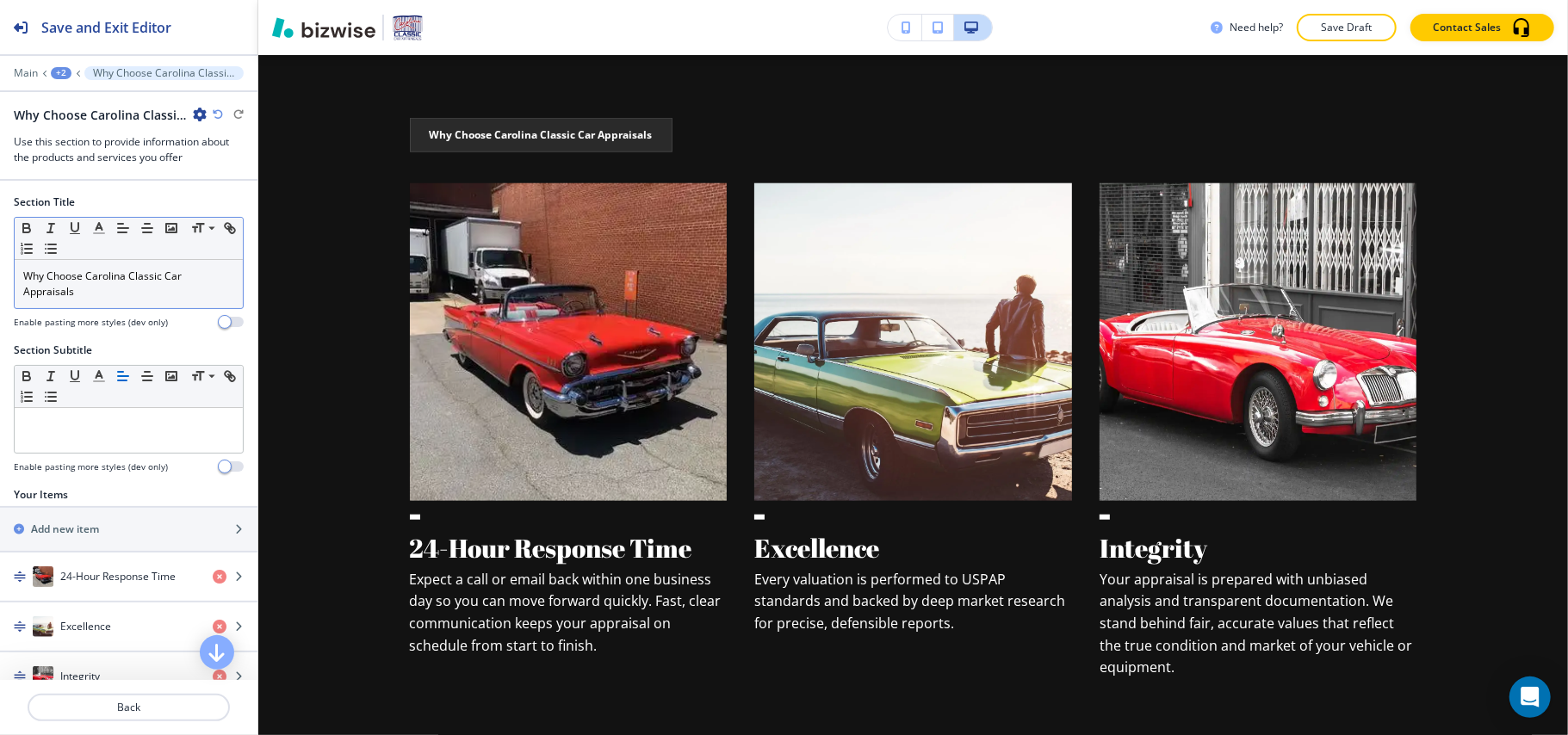
click at [143, 295] on p "Why Choose Carolina Classic Car Appraisals" at bounding box center [129, 284] width 211 height 31
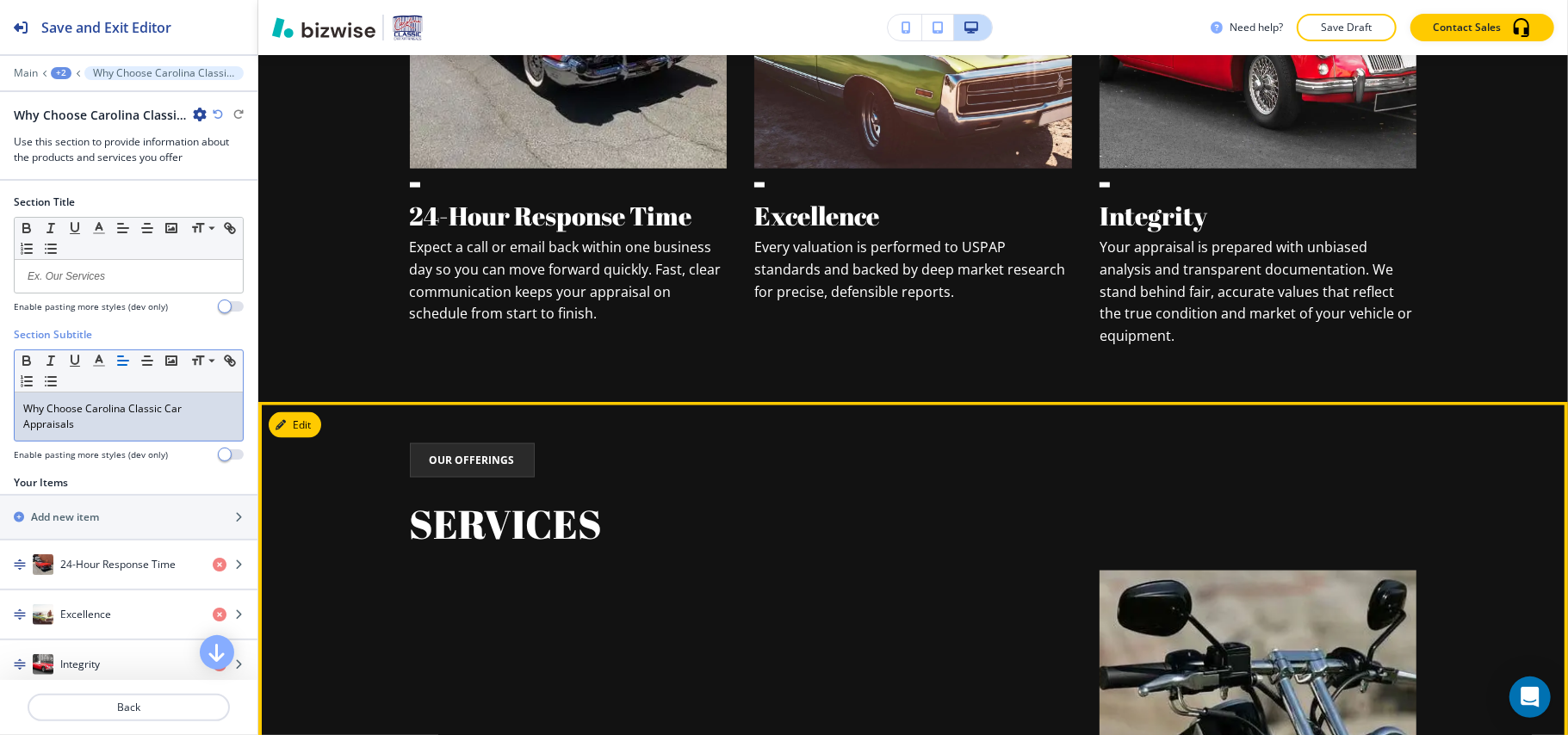
scroll to position [1963, 0]
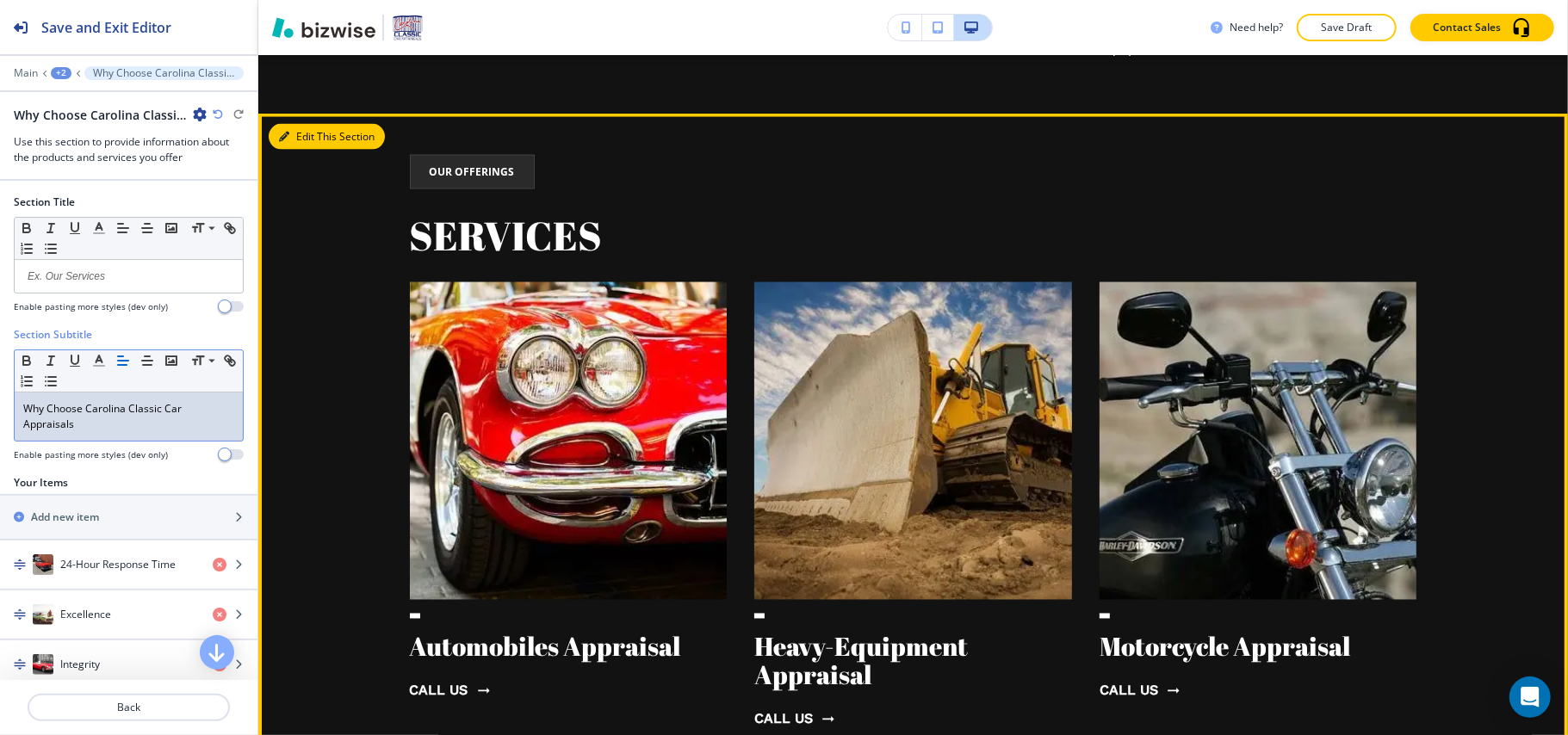
click at [300, 124] on button "Edit This Section" at bounding box center [326, 137] width 116 height 26
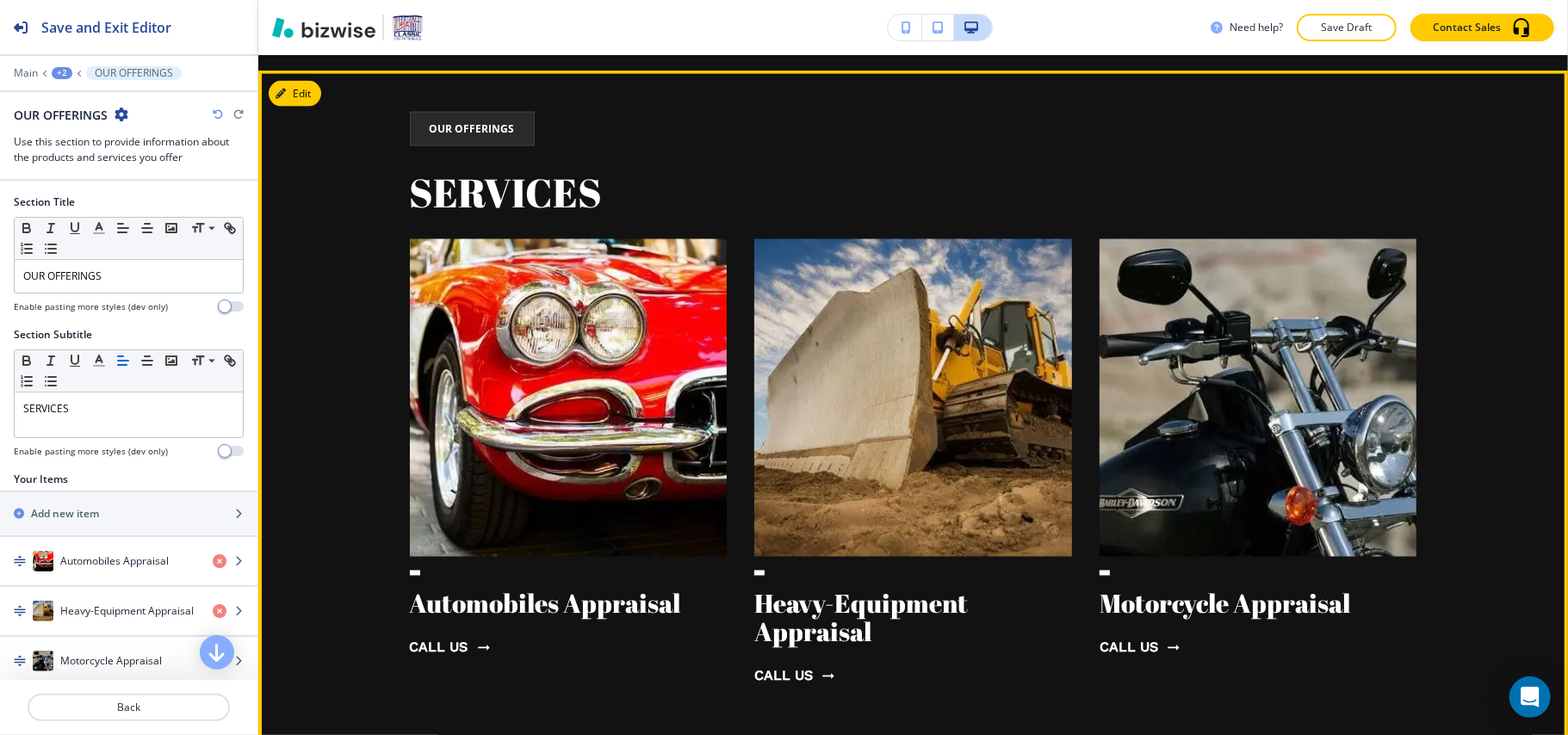
scroll to position [2001, 0]
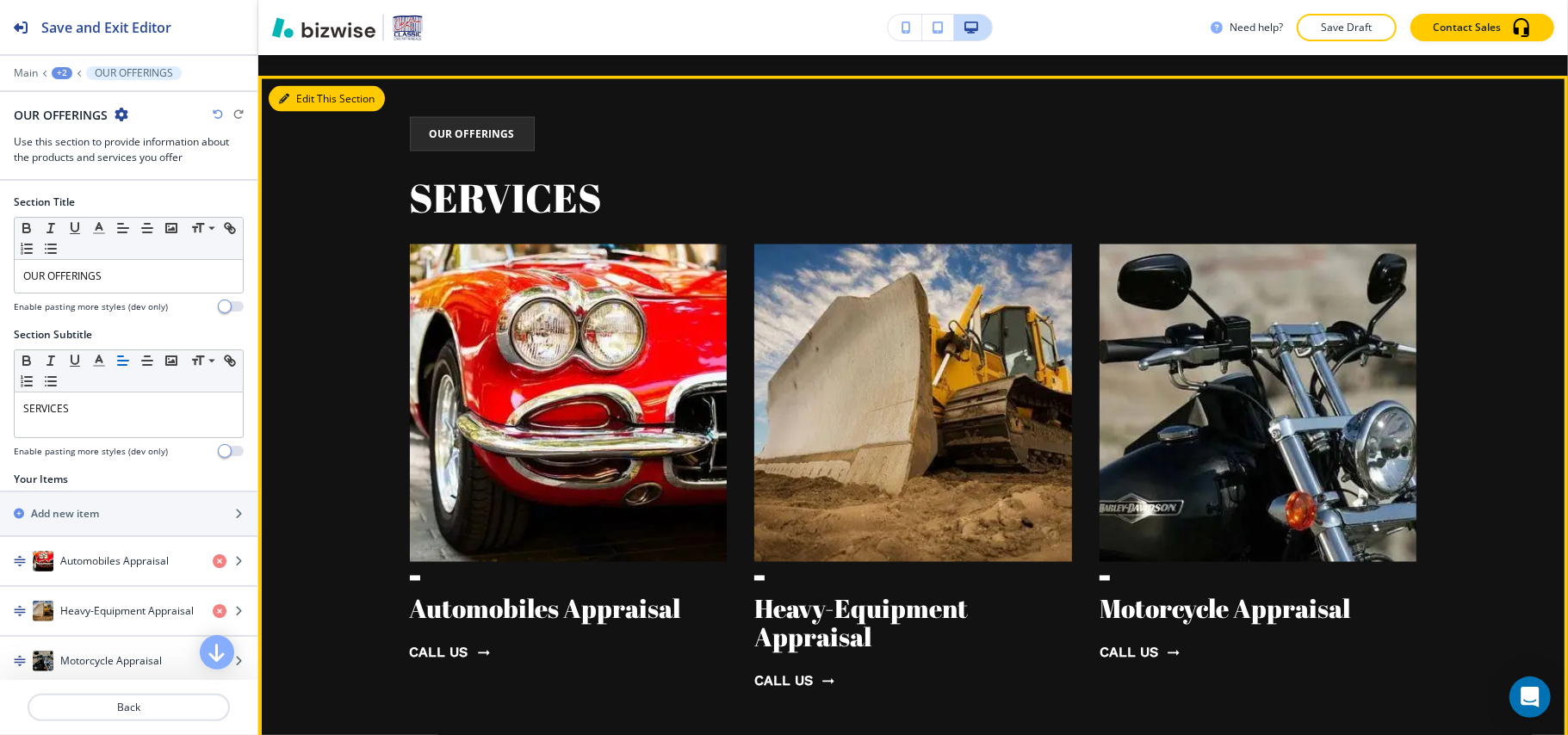
click at [308, 86] on button "Edit This Section" at bounding box center [326, 99] width 116 height 26
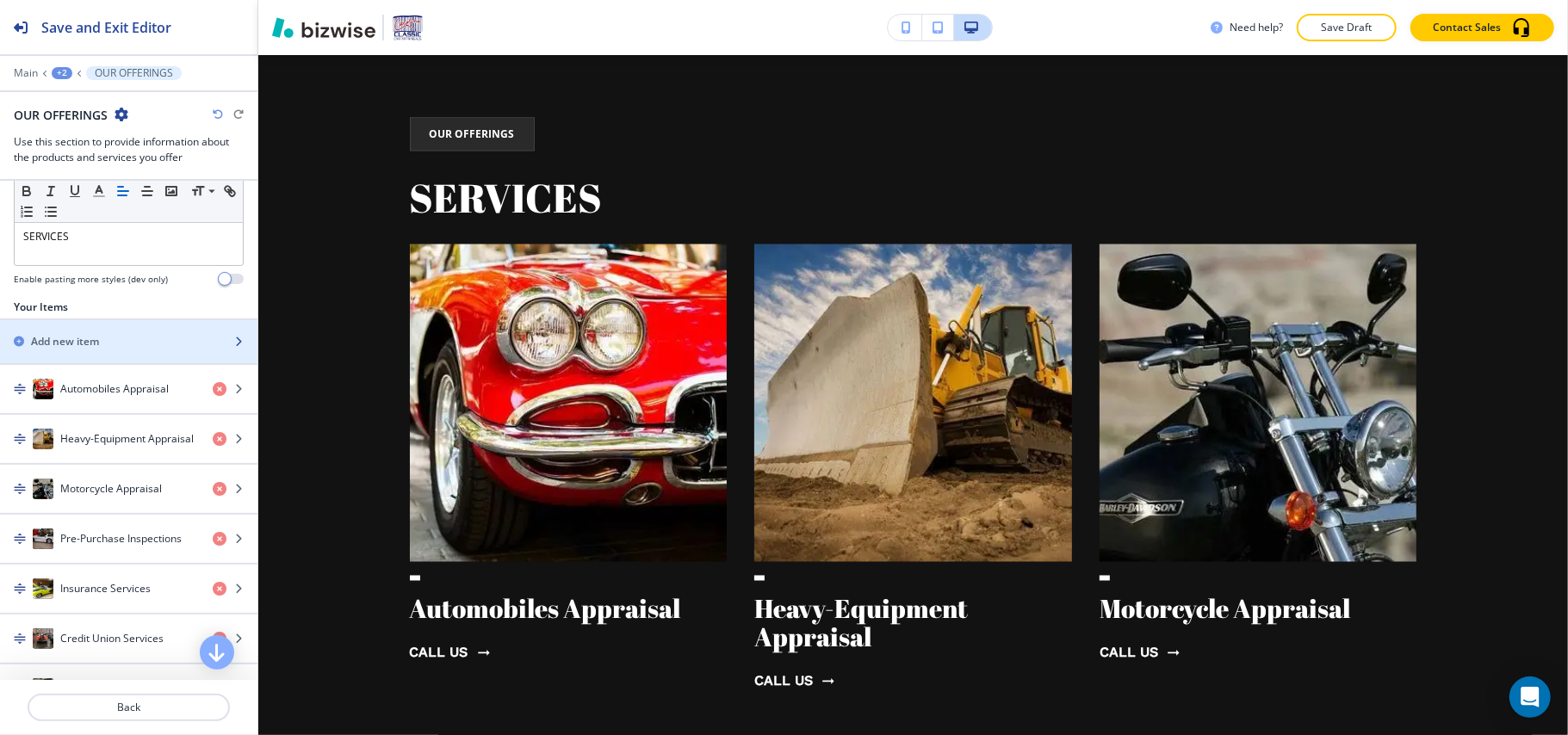
scroll to position [410, 0]
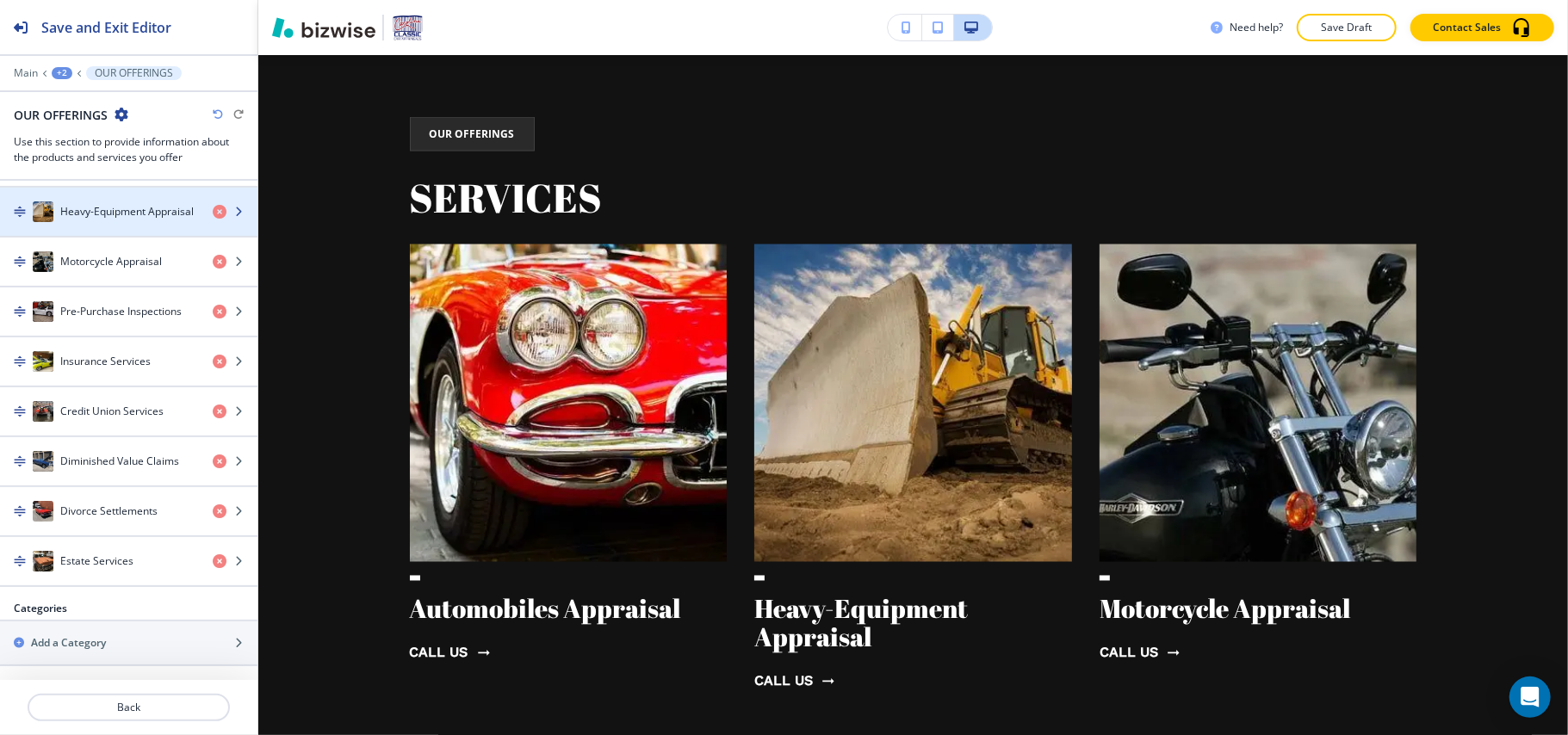
click at [115, 224] on div "button" at bounding box center [129, 229] width 258 height 14
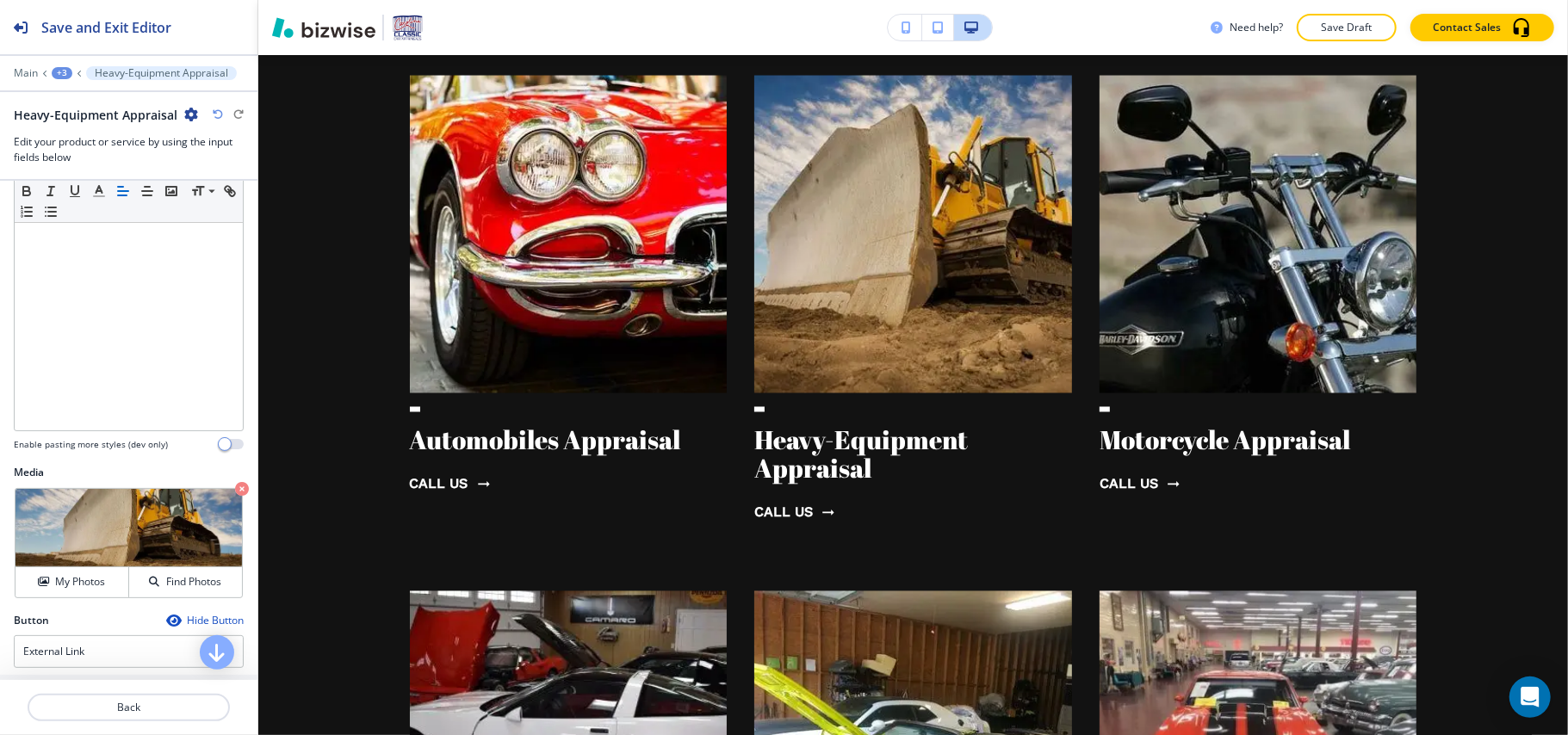
scroll to position [355, 0]
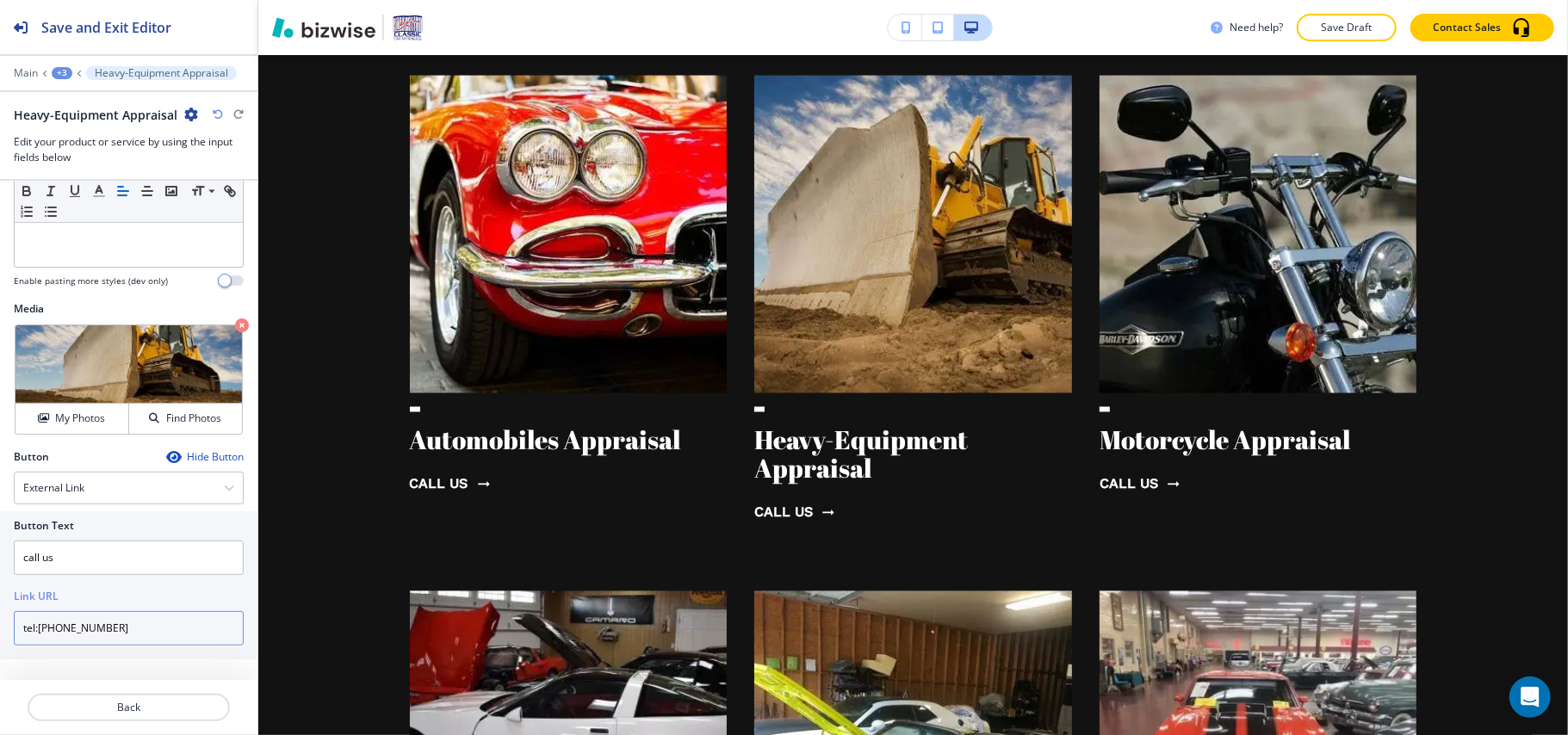
click at [156, 624] on input "tel:[PHONE_NUMBER]" at bounding box center [128, 628] width 230 height 34
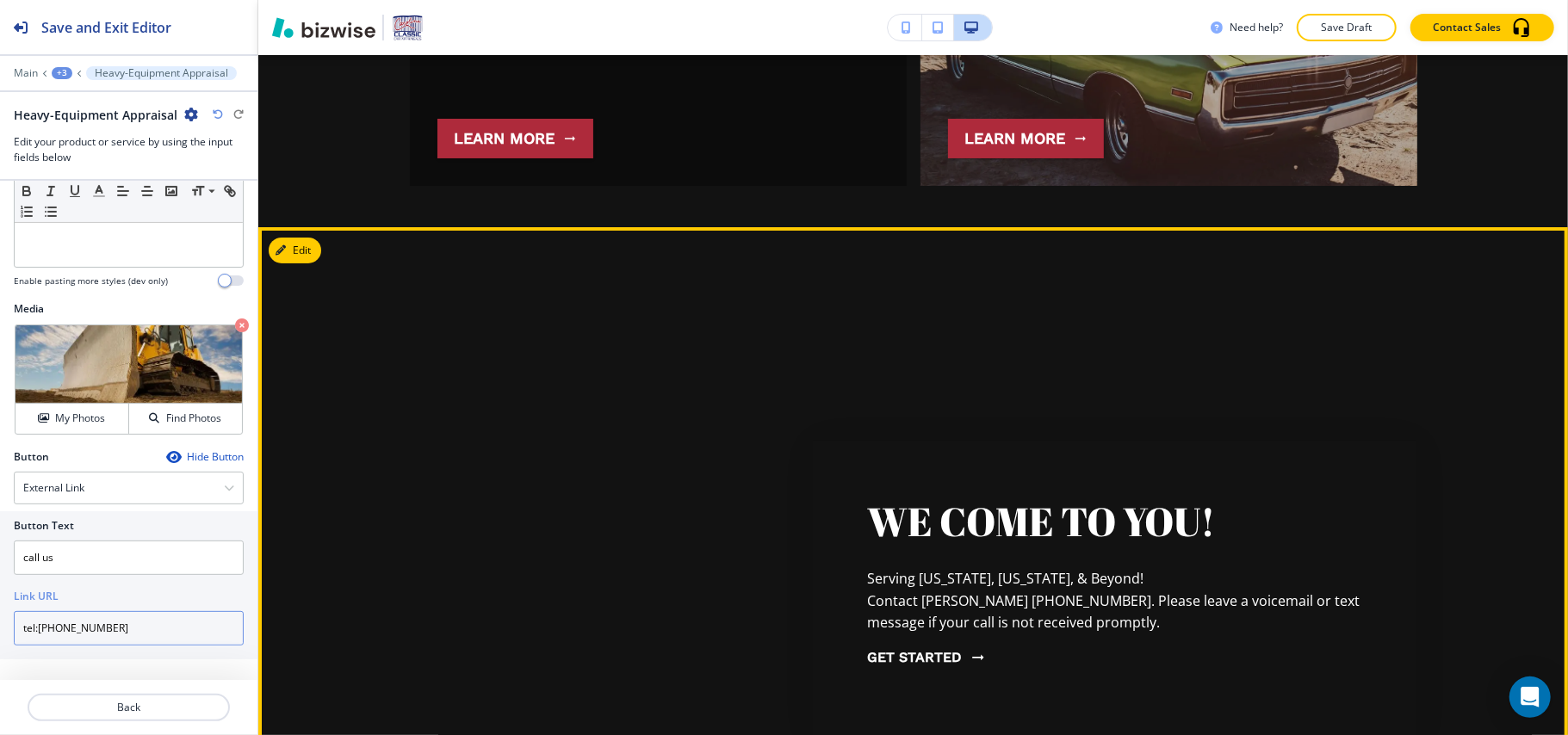
scroll to position [5038, 0]
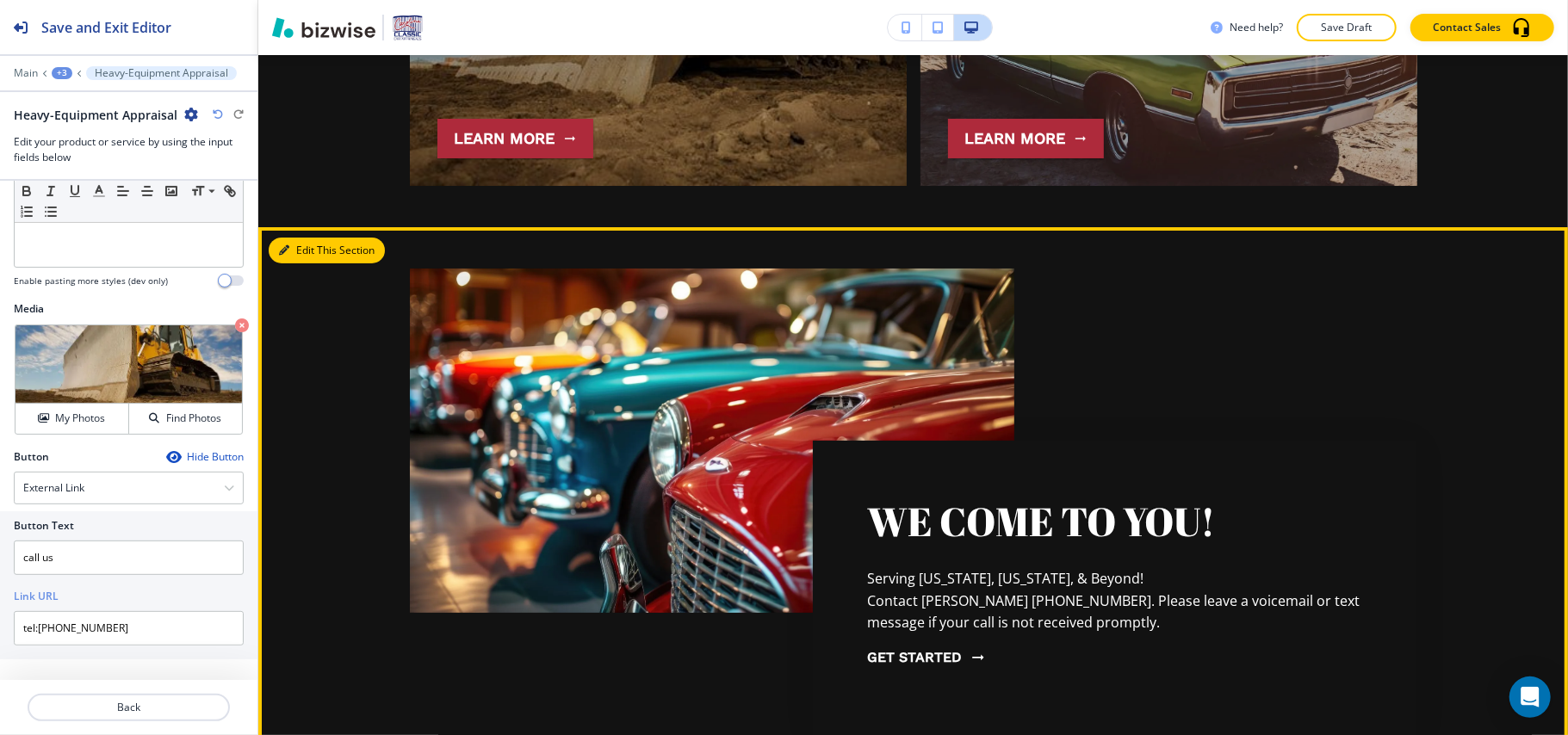
click at [301, 238] on button "Edit This Section" at bounding box center [326, 250] width 116 height 26
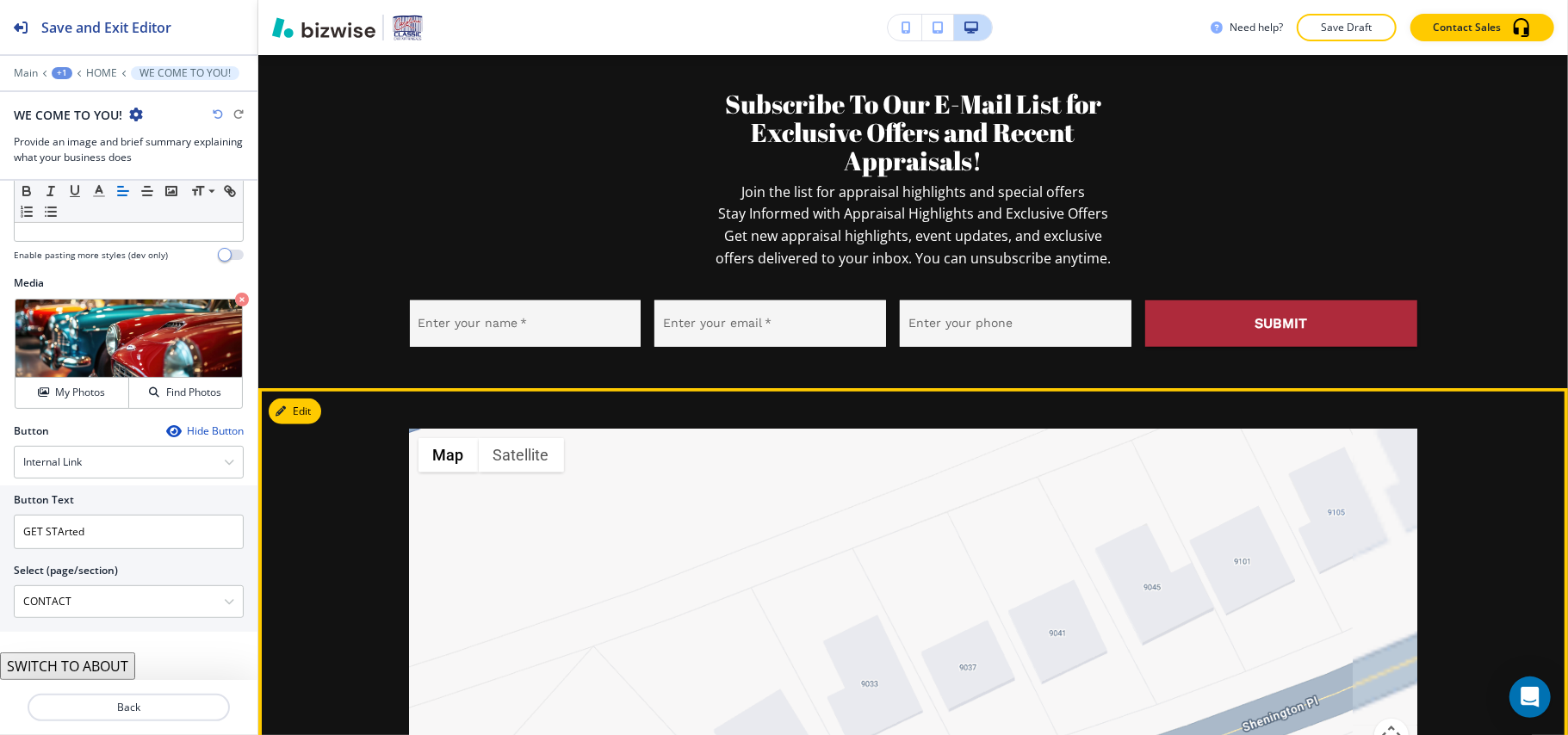
scroll to position [5417, 0]
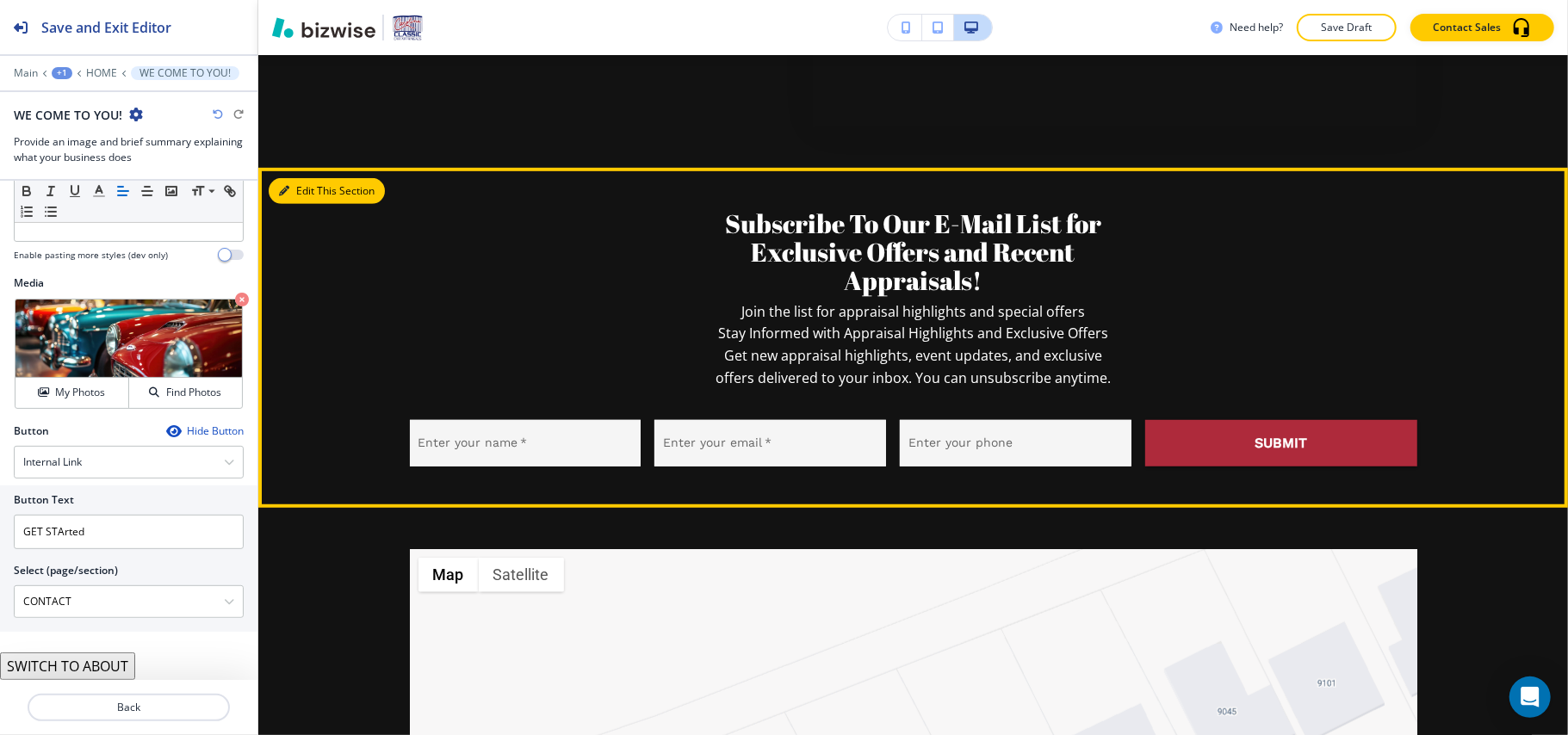
click at [298, 178] on button "Edit This Section" at bounding box center [326, 191] width 116 height 26
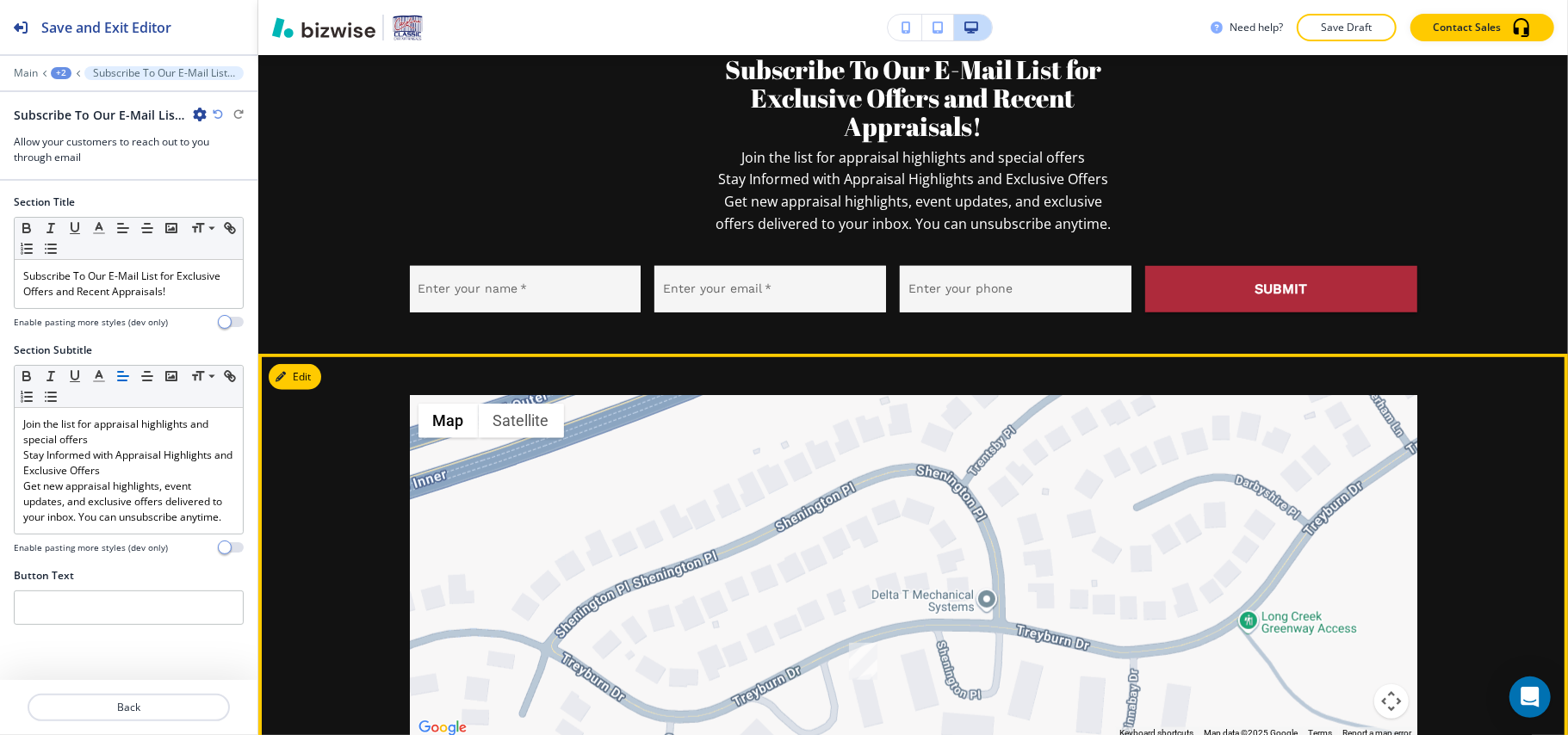
scroll to position [5915, 0]
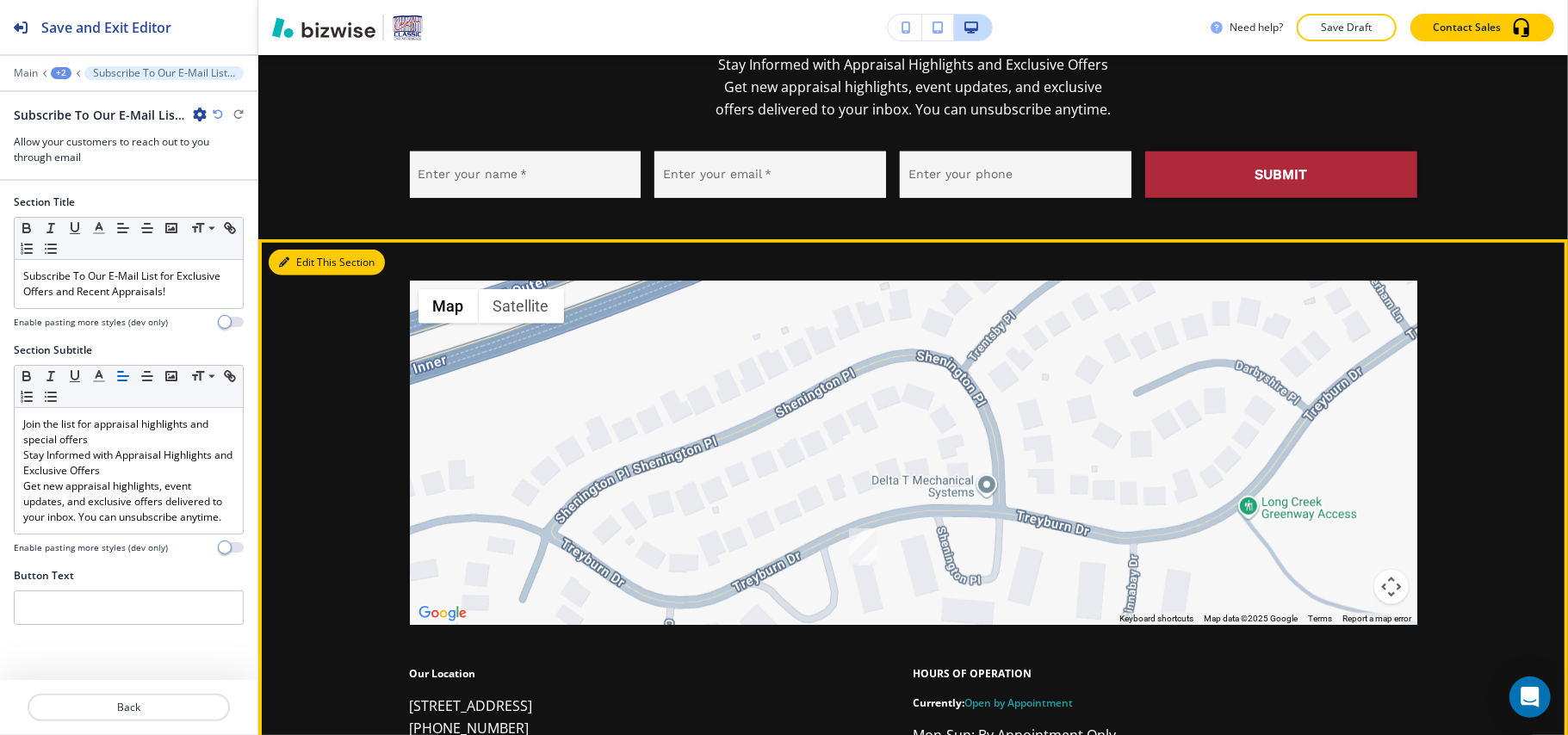
click at [310, 250] on button "Edit This Section" at bounding box center [326, 262] width 116 height 26
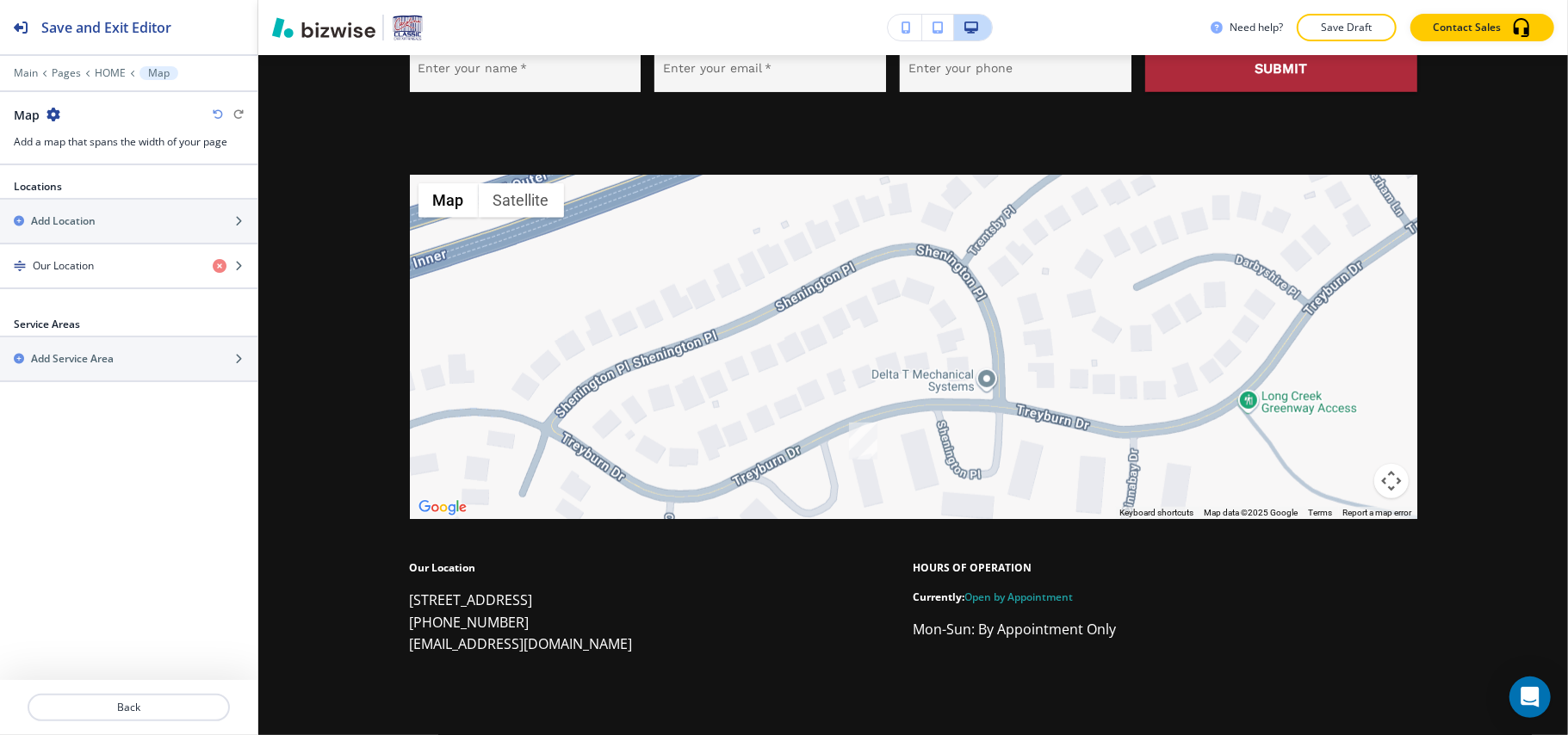
scroll to position [5849, 0]
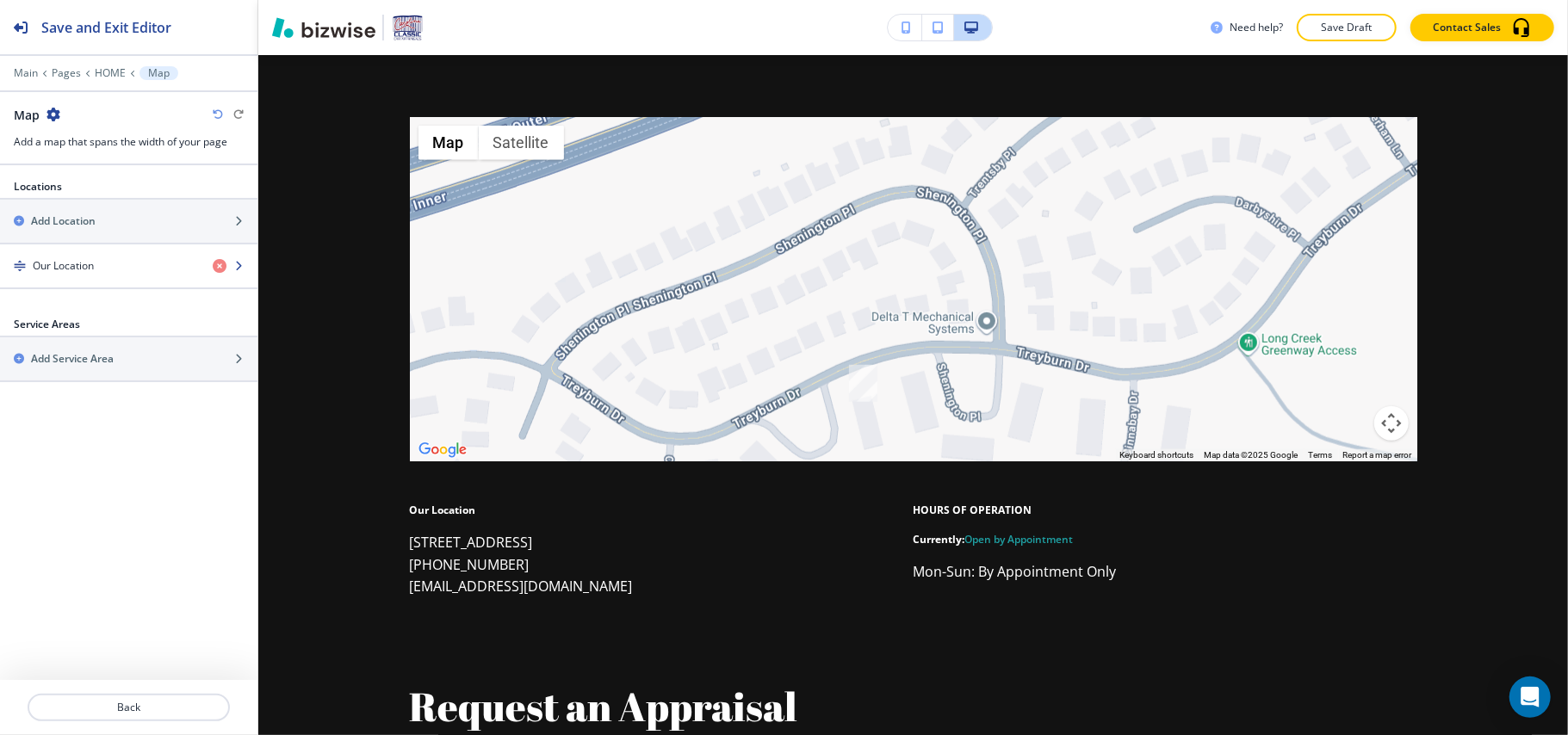
click at [108, 277] on div "button" at bounding box center [129, 280] width 258 height 14
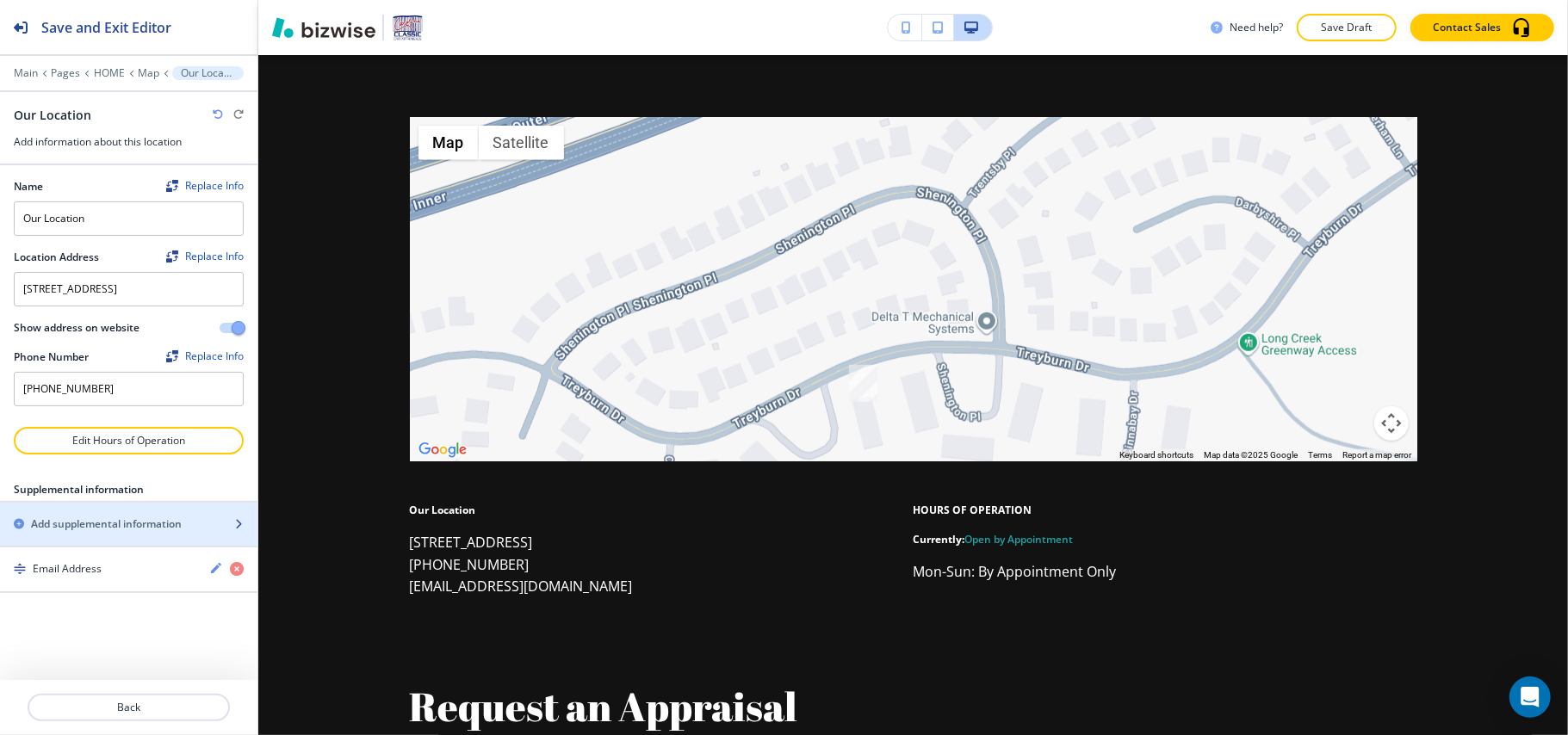
click at [87, 532] on h2 "Add supplemental information" at bounding box center [105, 523] width 150 height 15
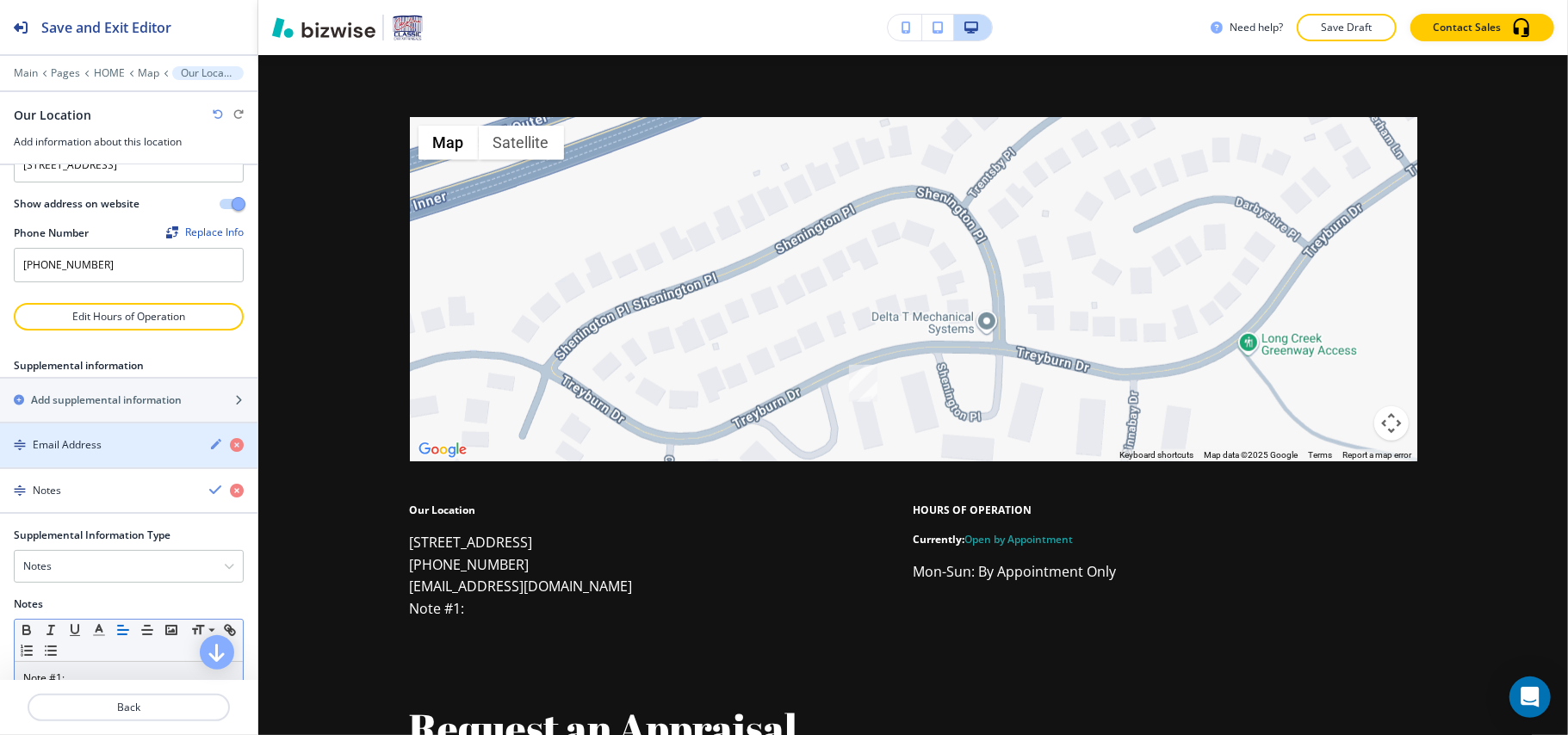
scroll to position [222, 0]
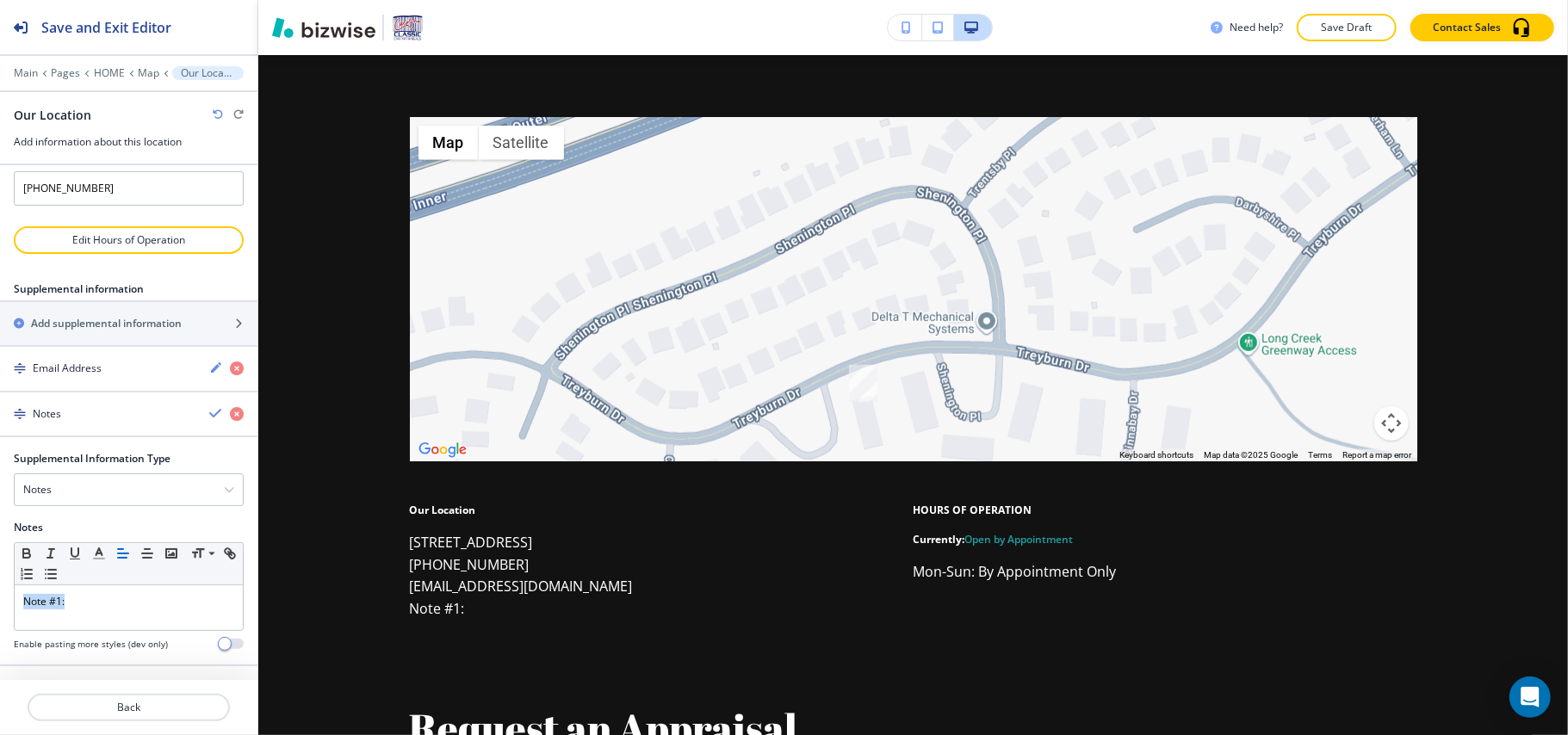
drag, startPoint x: 101, startPoint y: 607, endPoint x: 0, endPoint y: 593, distance: 102.0
click at [0, 594] on div "Supplemental Information Type Notes Notes Email Address PO Box Fax Number Other…" at bounding box center [129, 558] width 258 height 213
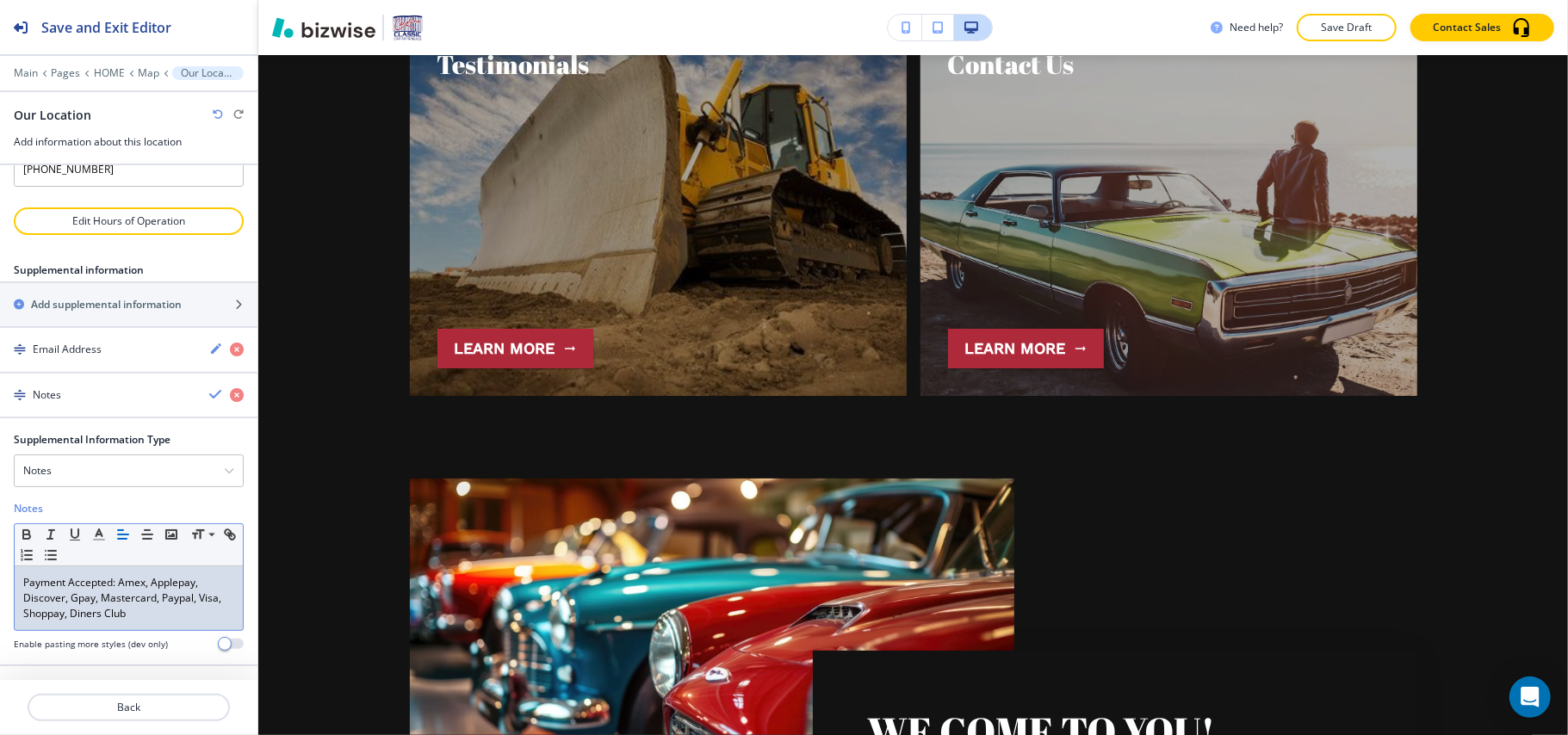
scroll to position [0, 0]
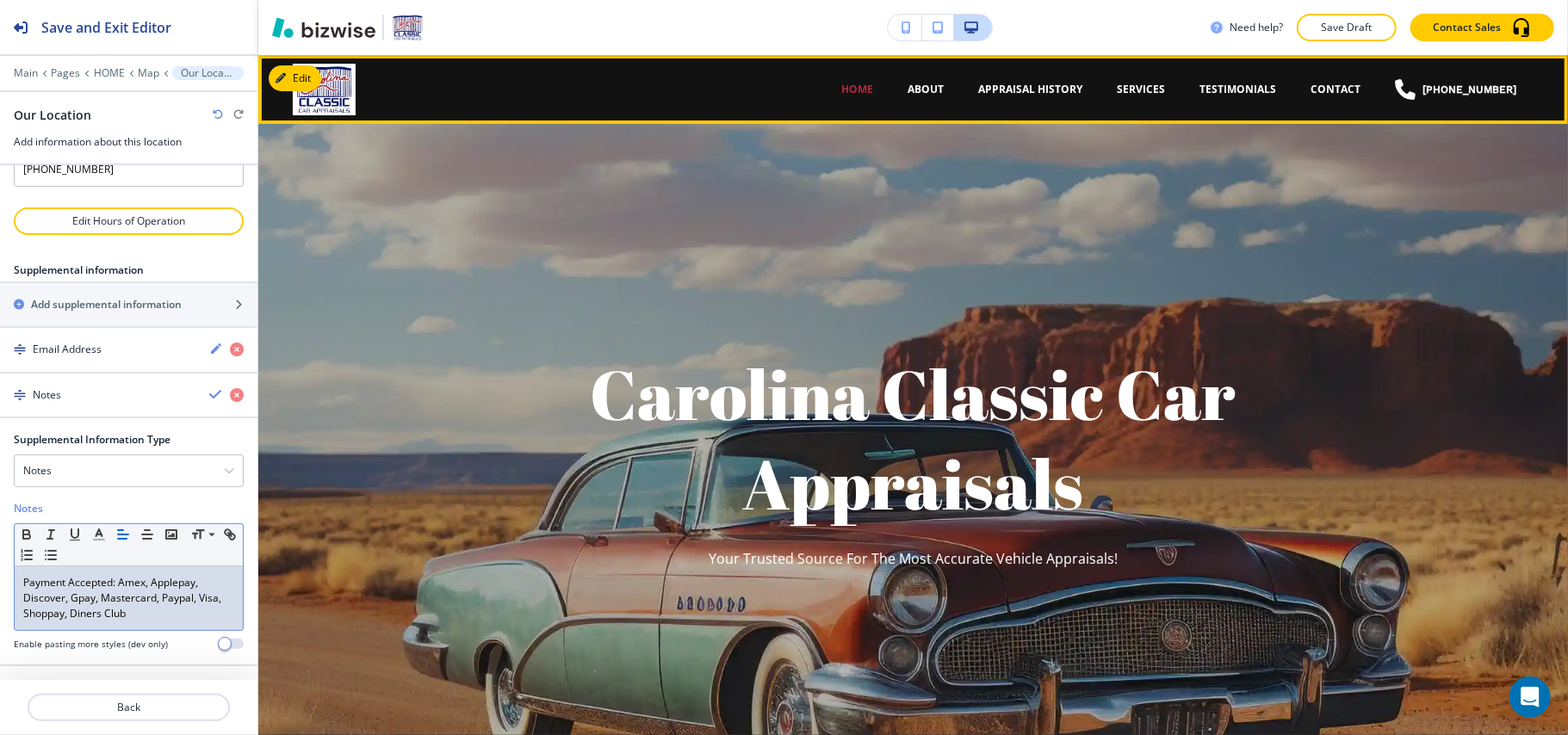
click at [958, 86] on div "ABOUT" at bounding box center [925, 89] width 70 height 15
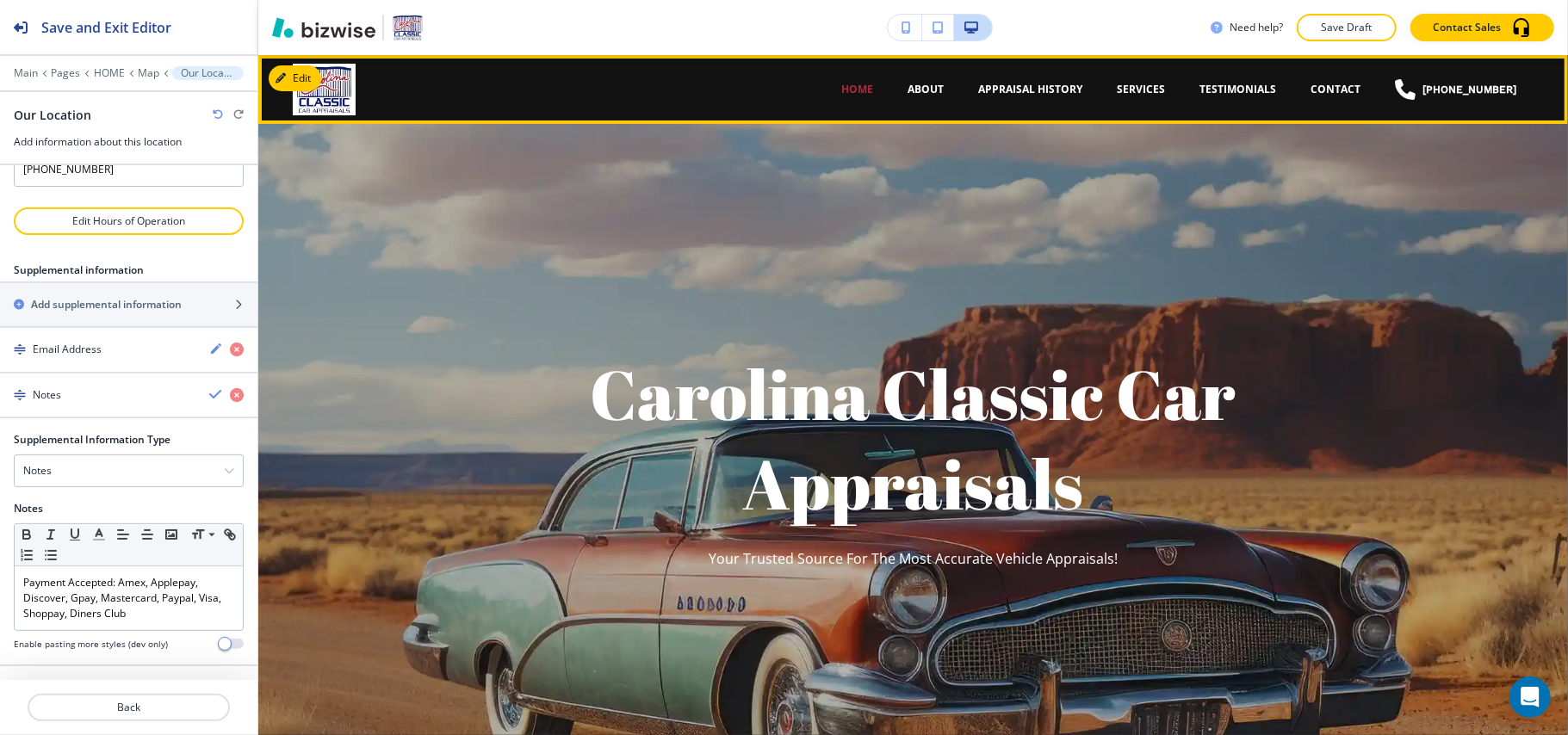
click at [951, 86] on div "ABOUT" at bounding box center [925, 89] width 70 height 15
click at [941, 90] on p "ABOUT" at bounding box center [925, 89] width 36 height 15
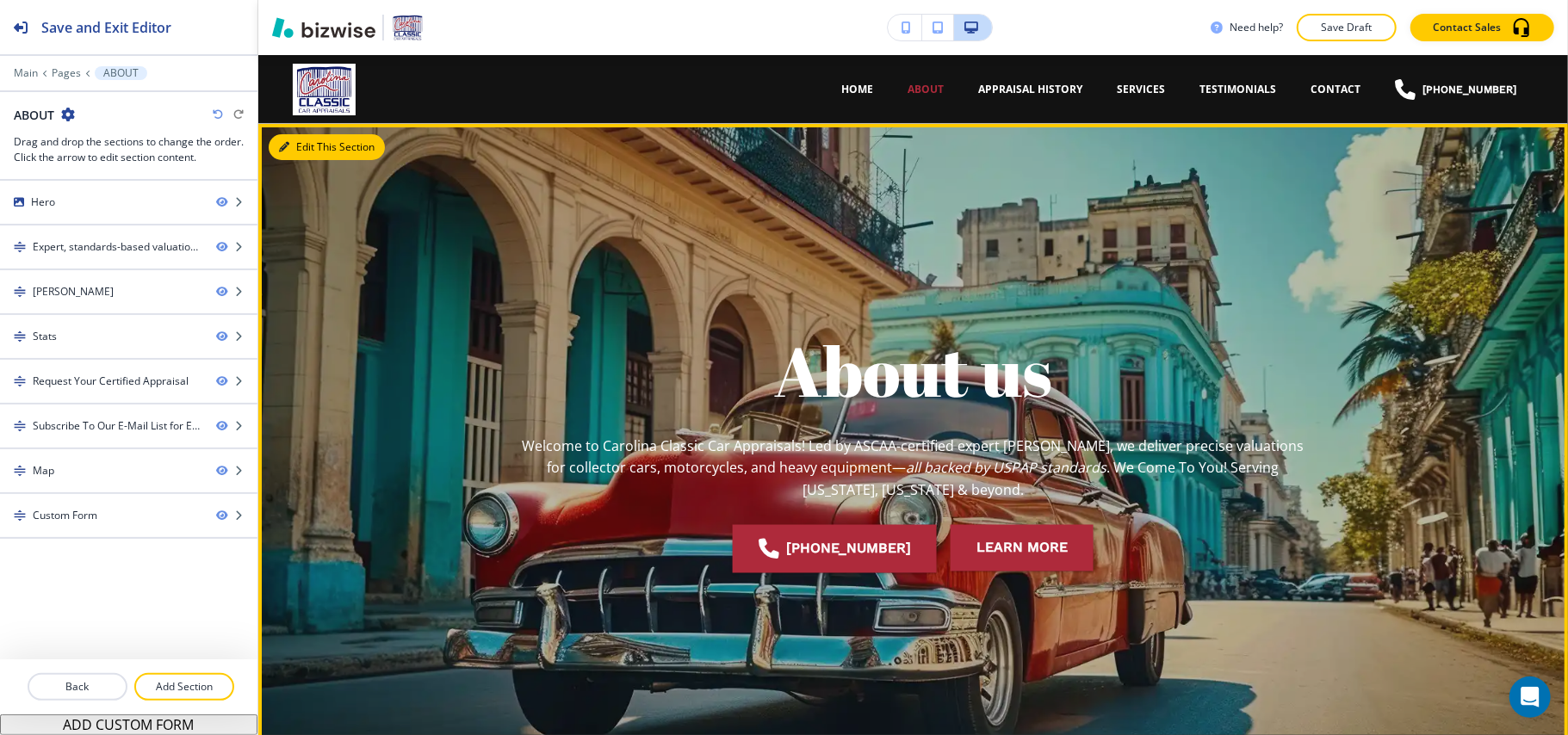
click at [297, 143] on button "Edit This Section" at bounding box center [326, 147] width 116 height 26
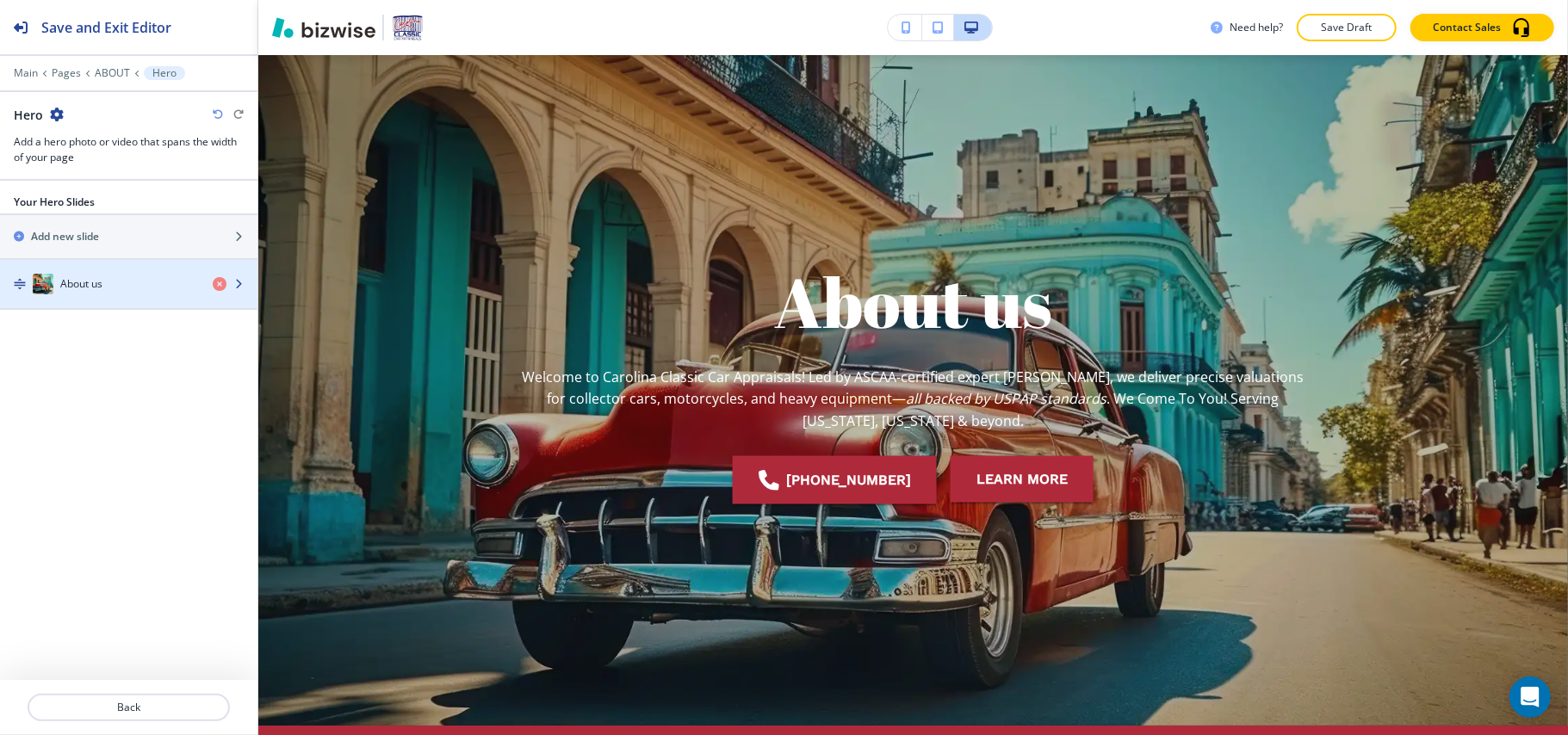
click at [68, 284] on h4 "About us" at bounding box center [81, 284] width 42 height 15
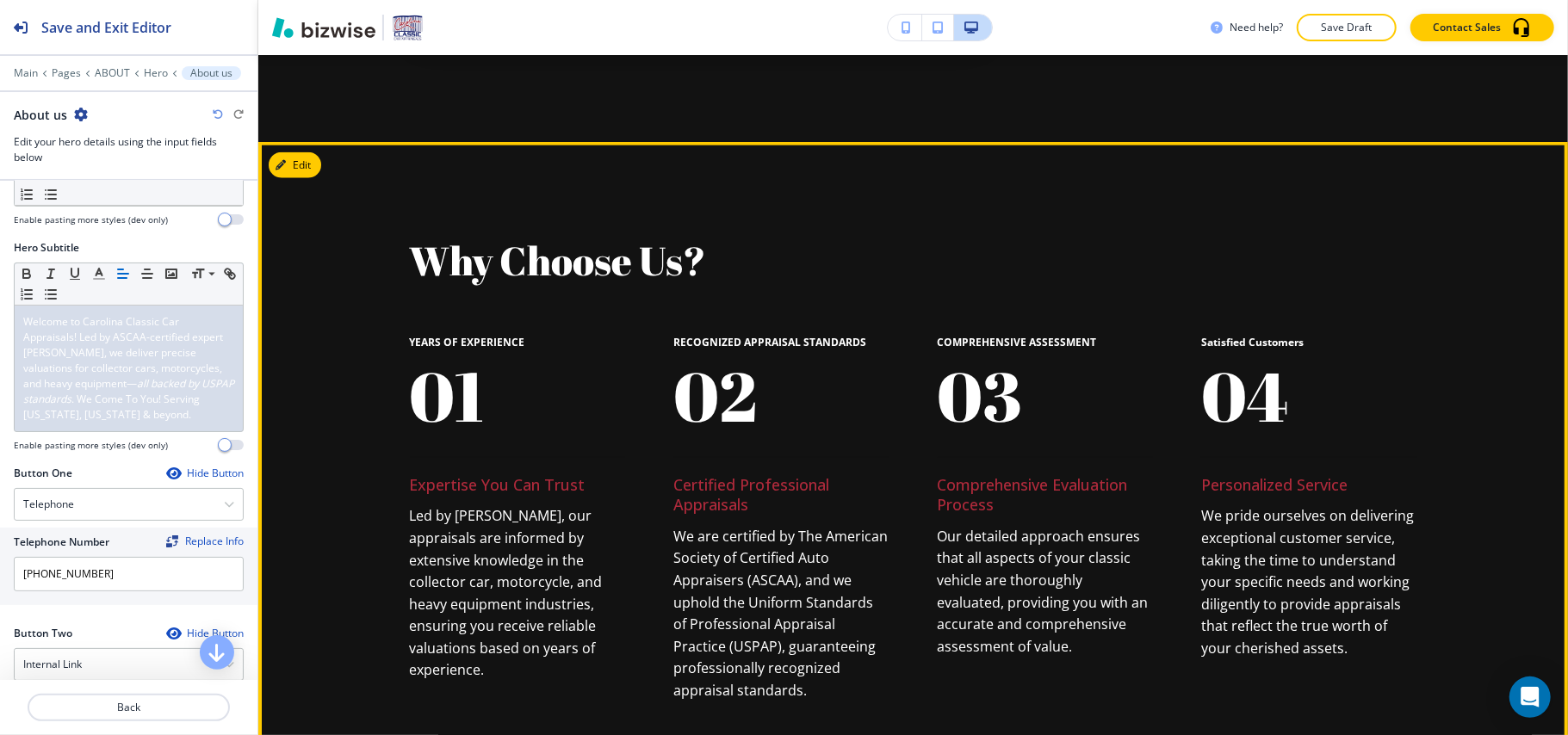
scroll to position [1482, 0]
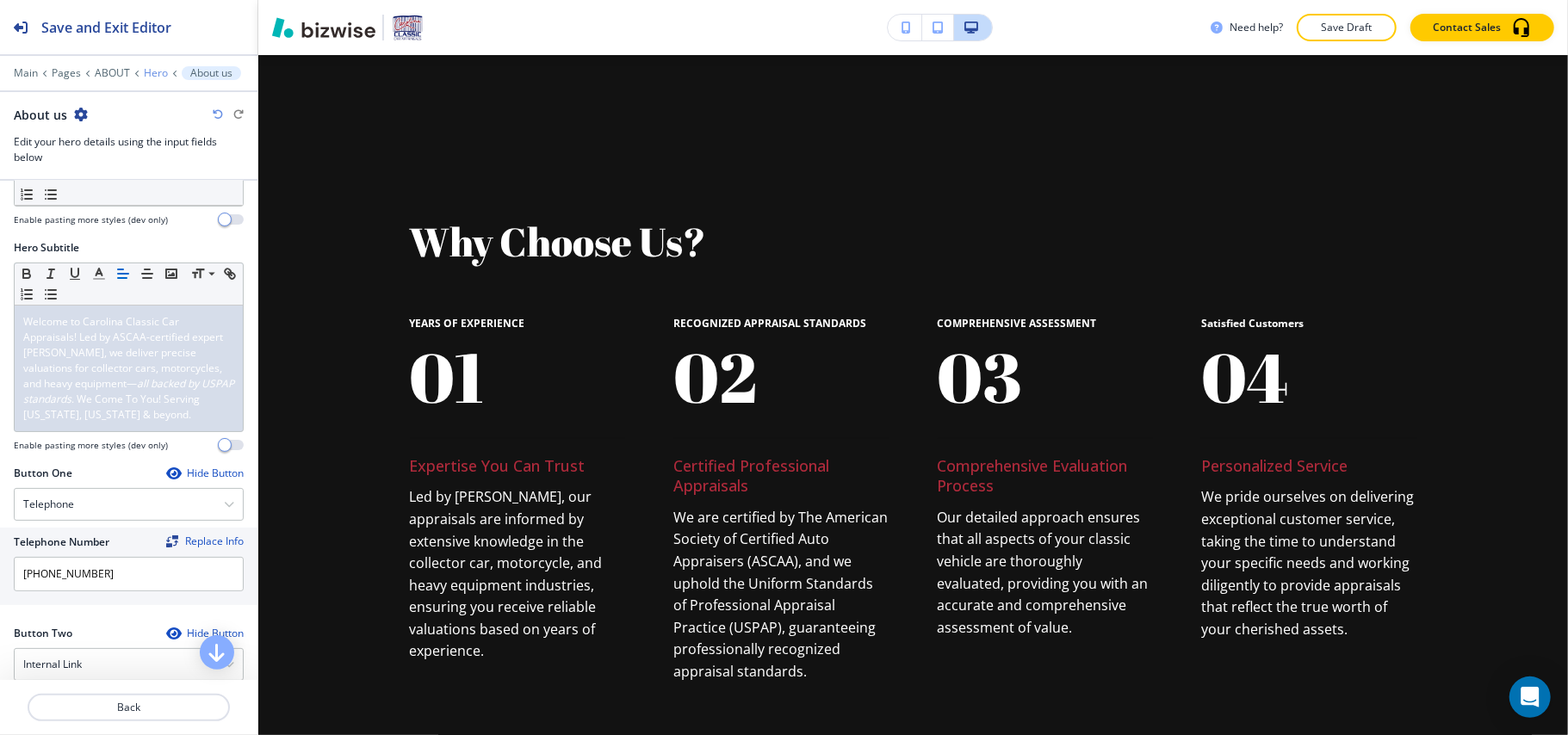
click at [152, 68] on p "Hero" at bounding box center [156, 73] width 24 height 12
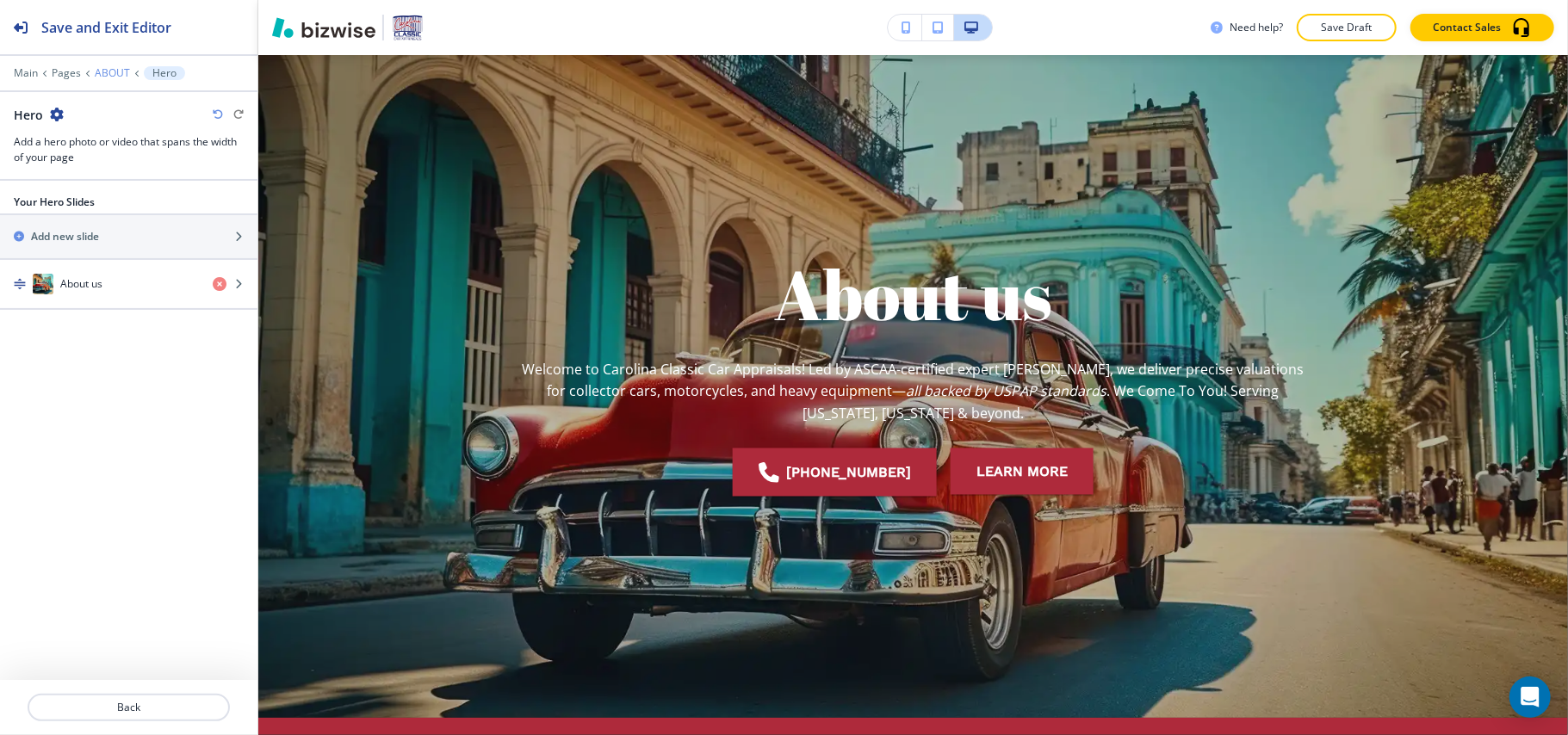
scroll to position [68, 0]
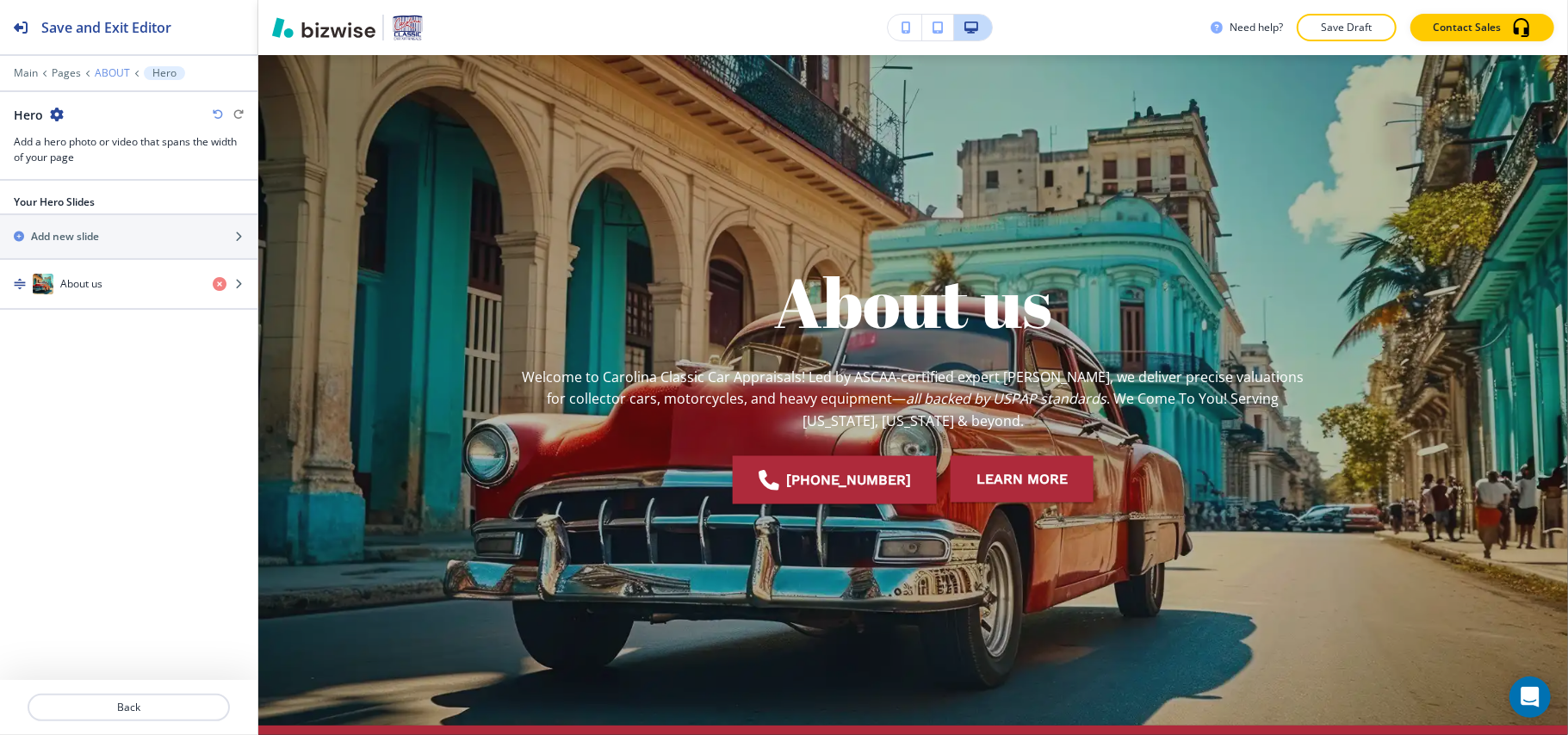
click at [110, 70] on p "ABOUT" at bounding box center [112, 73] width 35 height 12
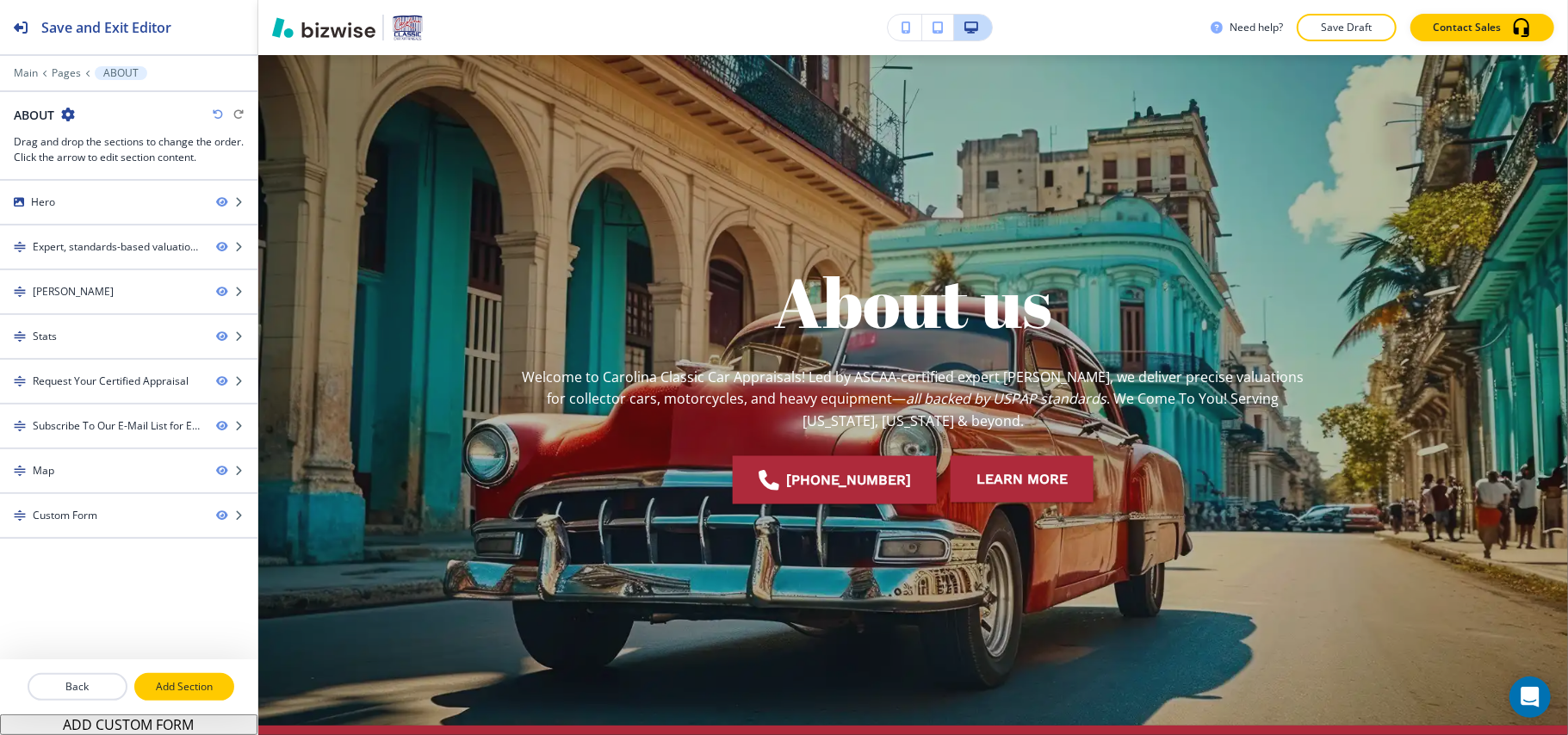
click at [179, 689] on p "Add Section" at bounding box center [184, 686] width 96 height 15
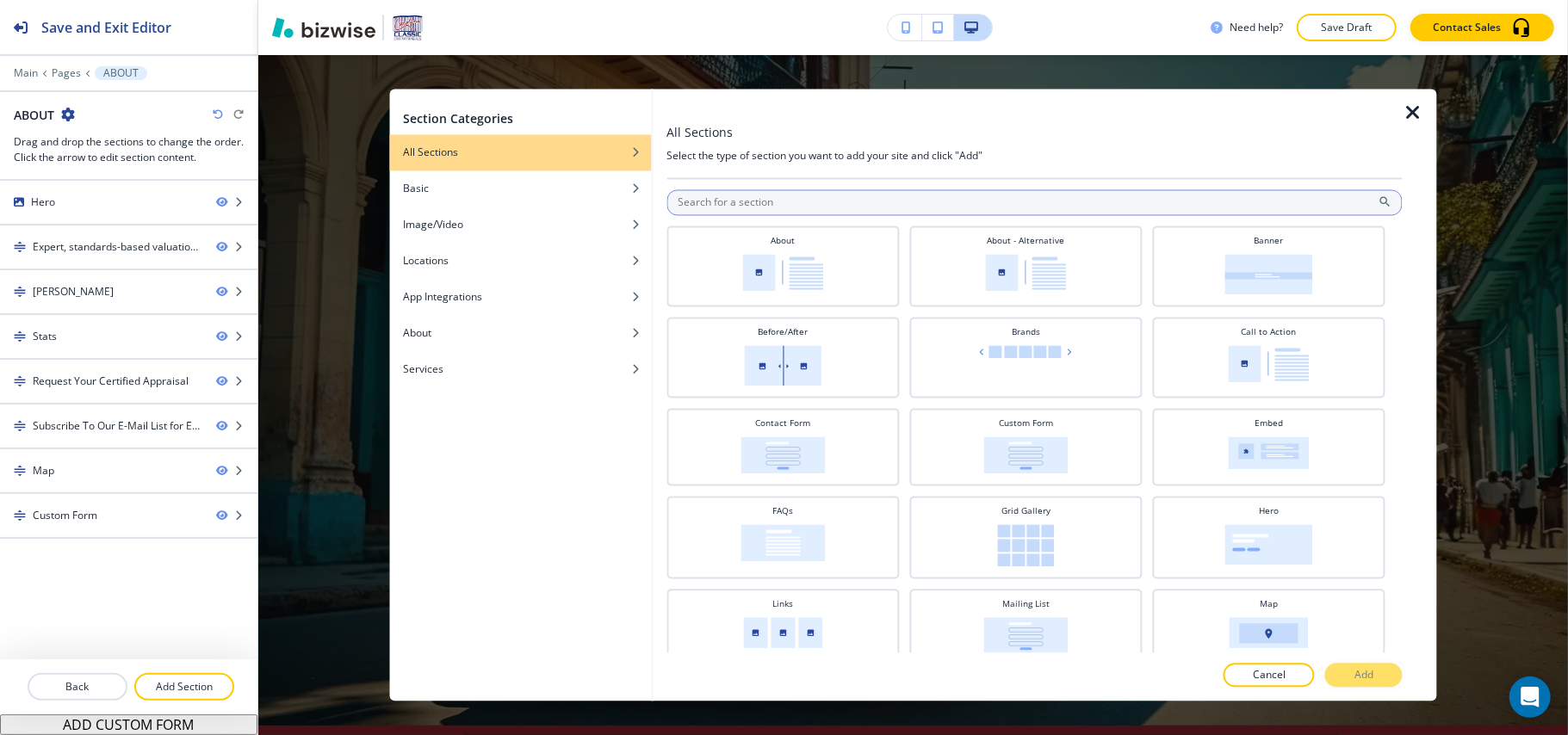
click at [816, 204] on input "text" at bounding box center [1035, 203] width 736 height 26
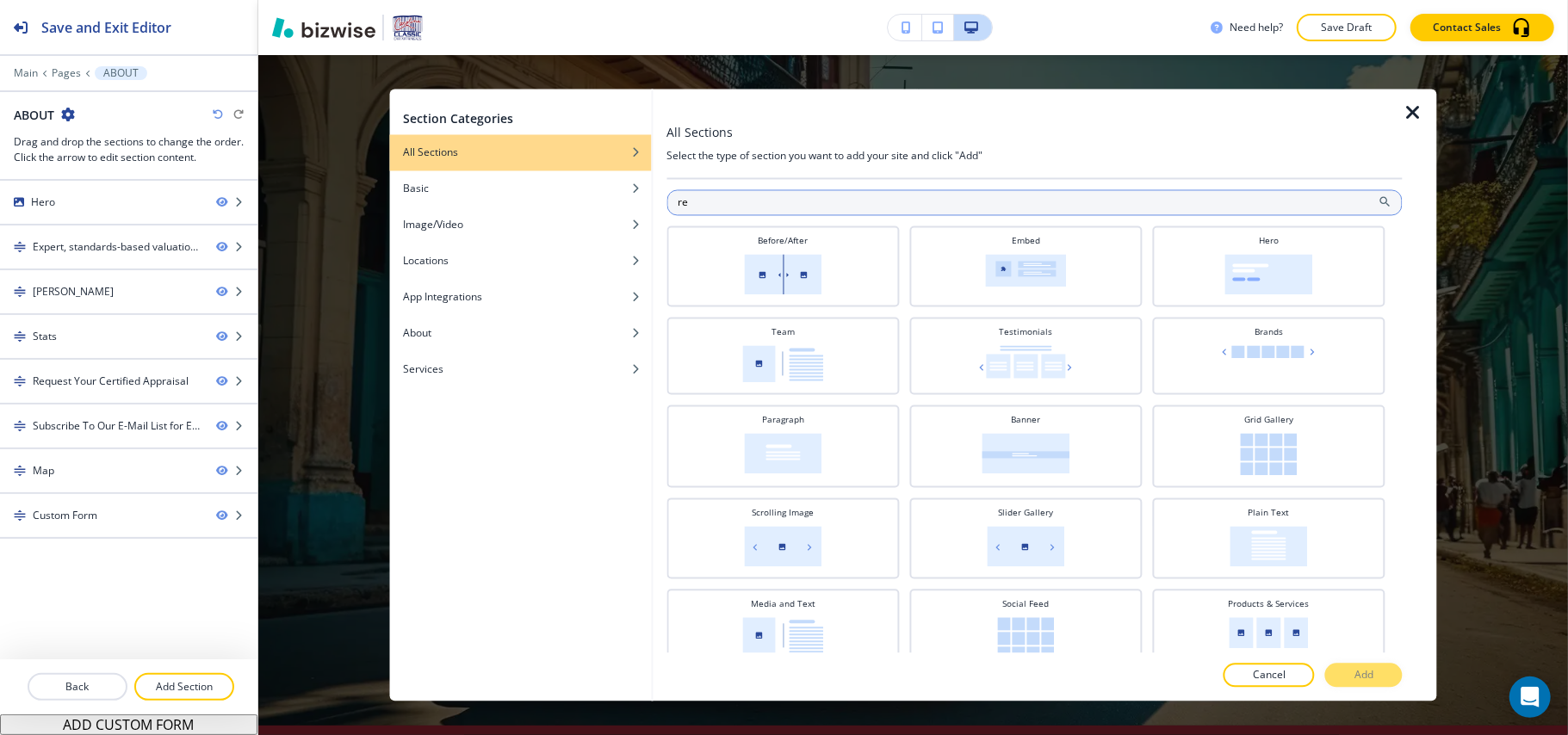
type input "res"
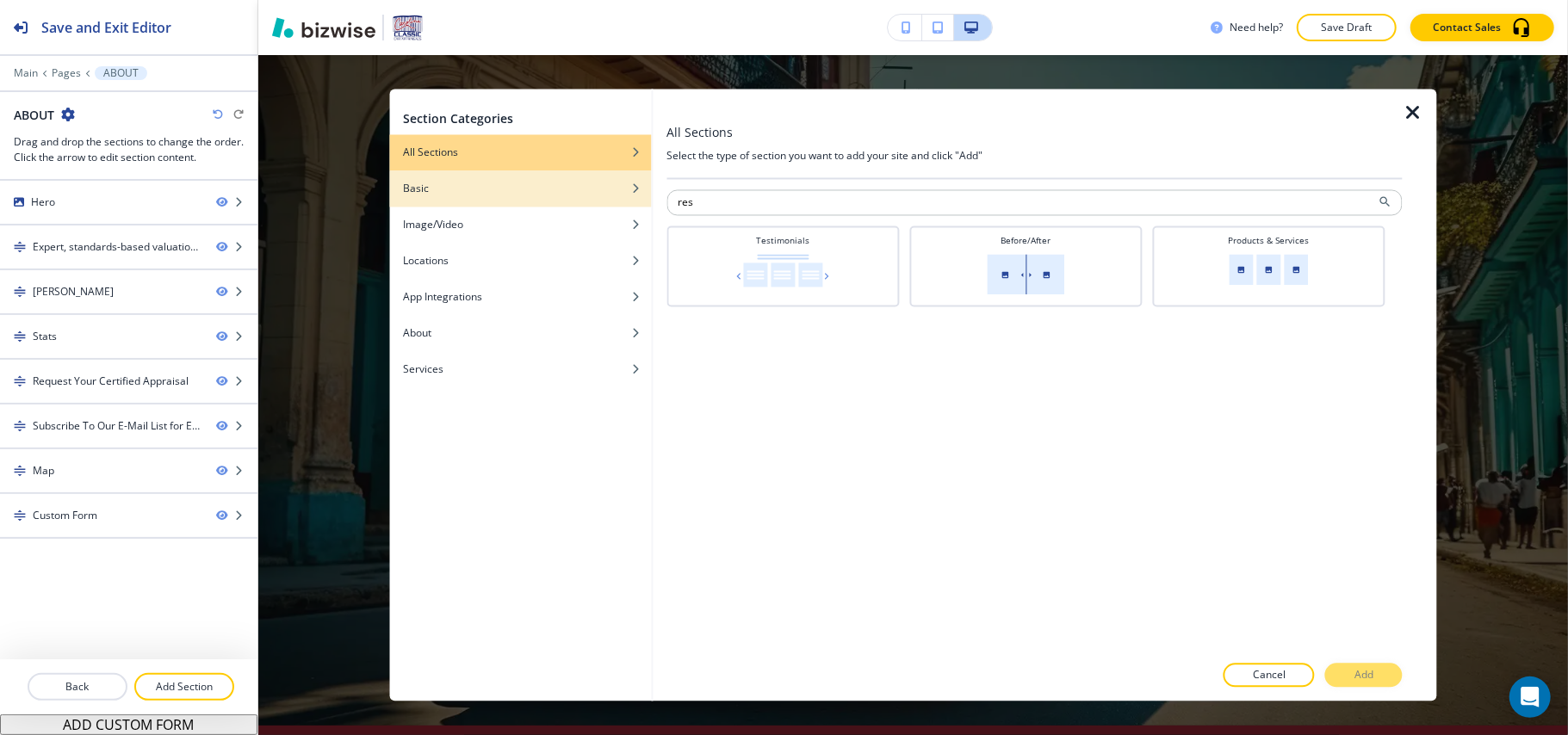
drag, startPoint x: 746, startPoint y: 198, endPoint x: 542, endPoint y: 204, distance: 204.1
click at [542, 204] on div "Section Categories All Sections Basic Image/Video Locations App Integrations Ab…" at bounding box center [913, 395] width 1048 height 612
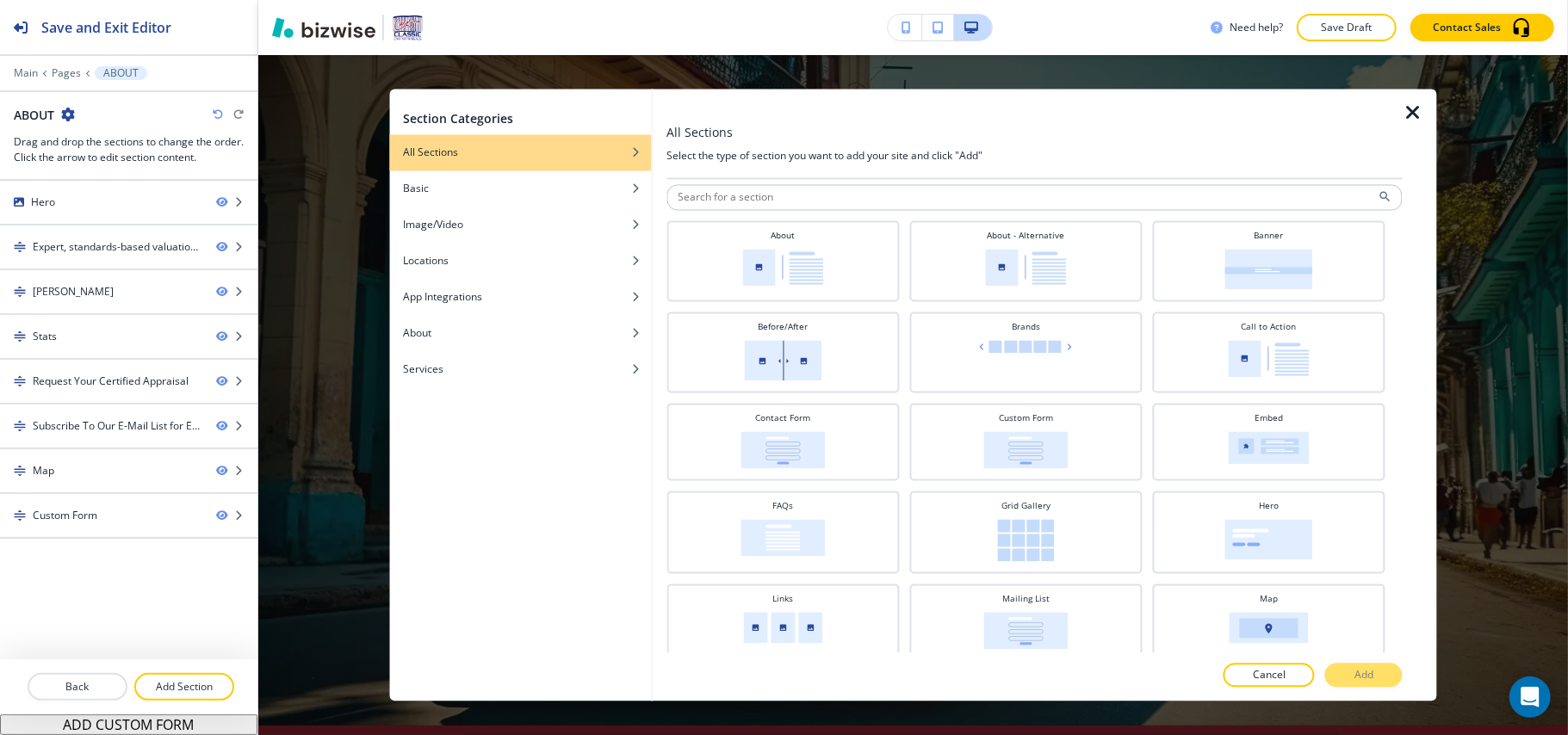
scroll to position [0, 0]
click at [765, 599] on div "Links" at bounding box center [782, 626] width 215 height 57
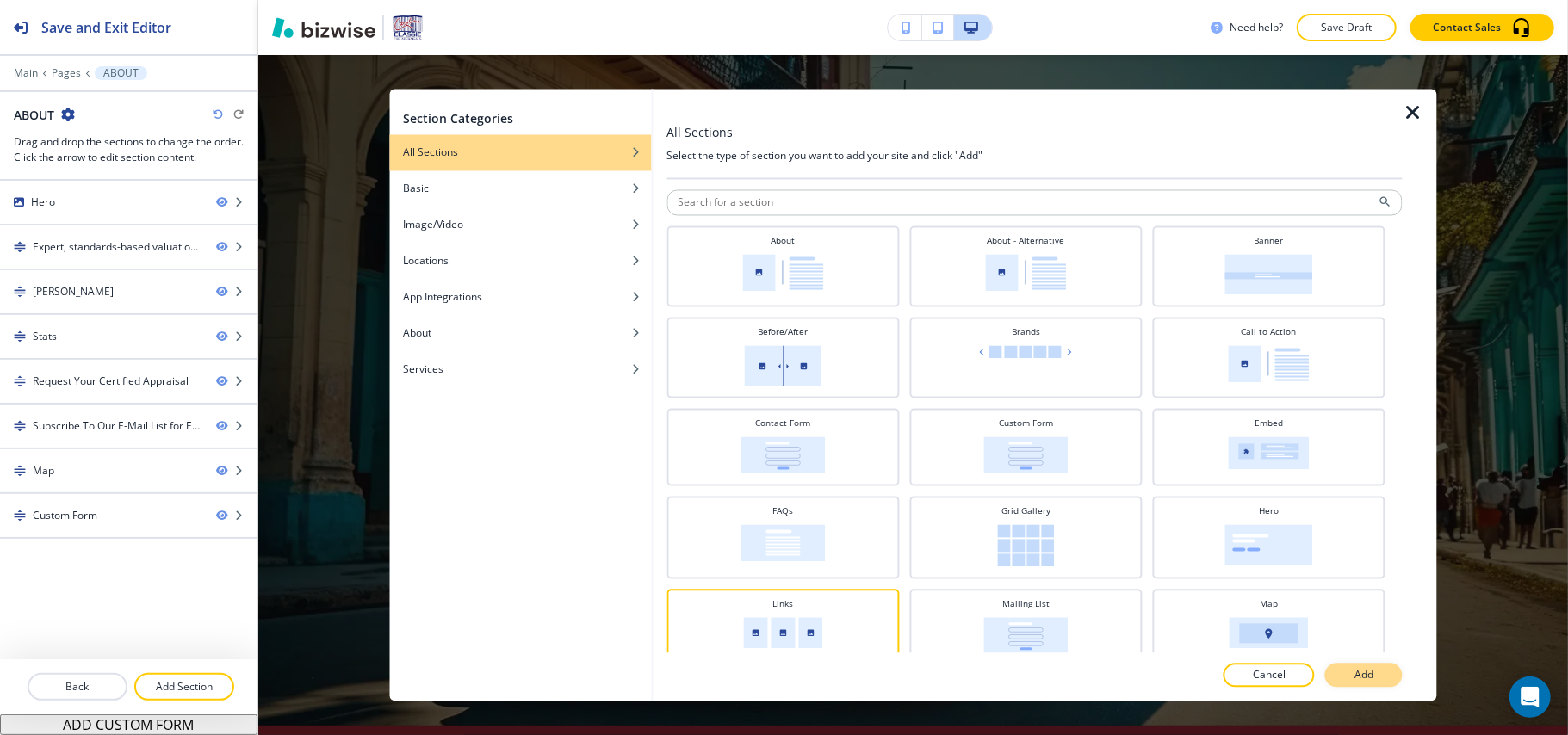
click at [1374, 667] on button "Add" at bounding box center [1364, 676] width 77 height 24
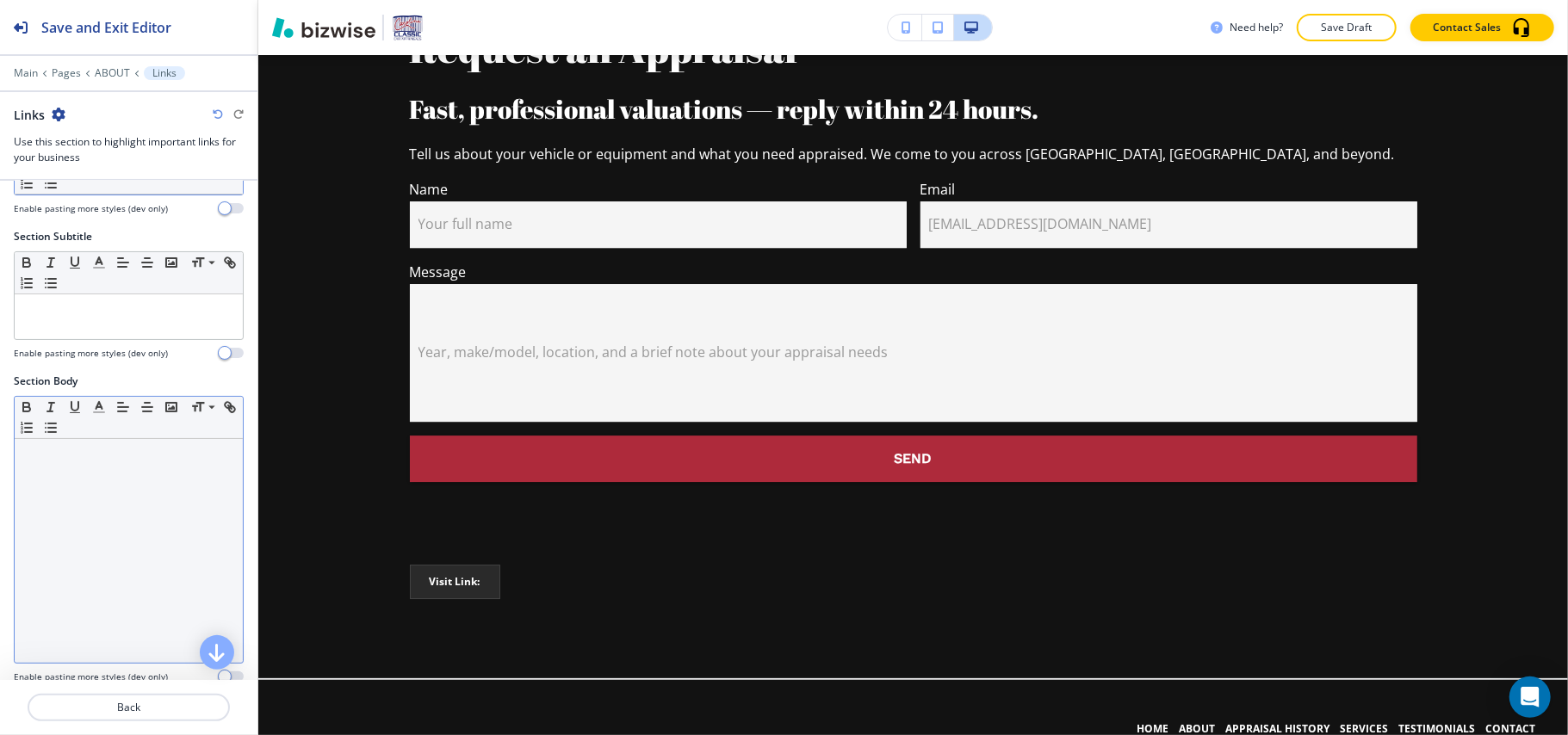
scroll to position [227, 0]
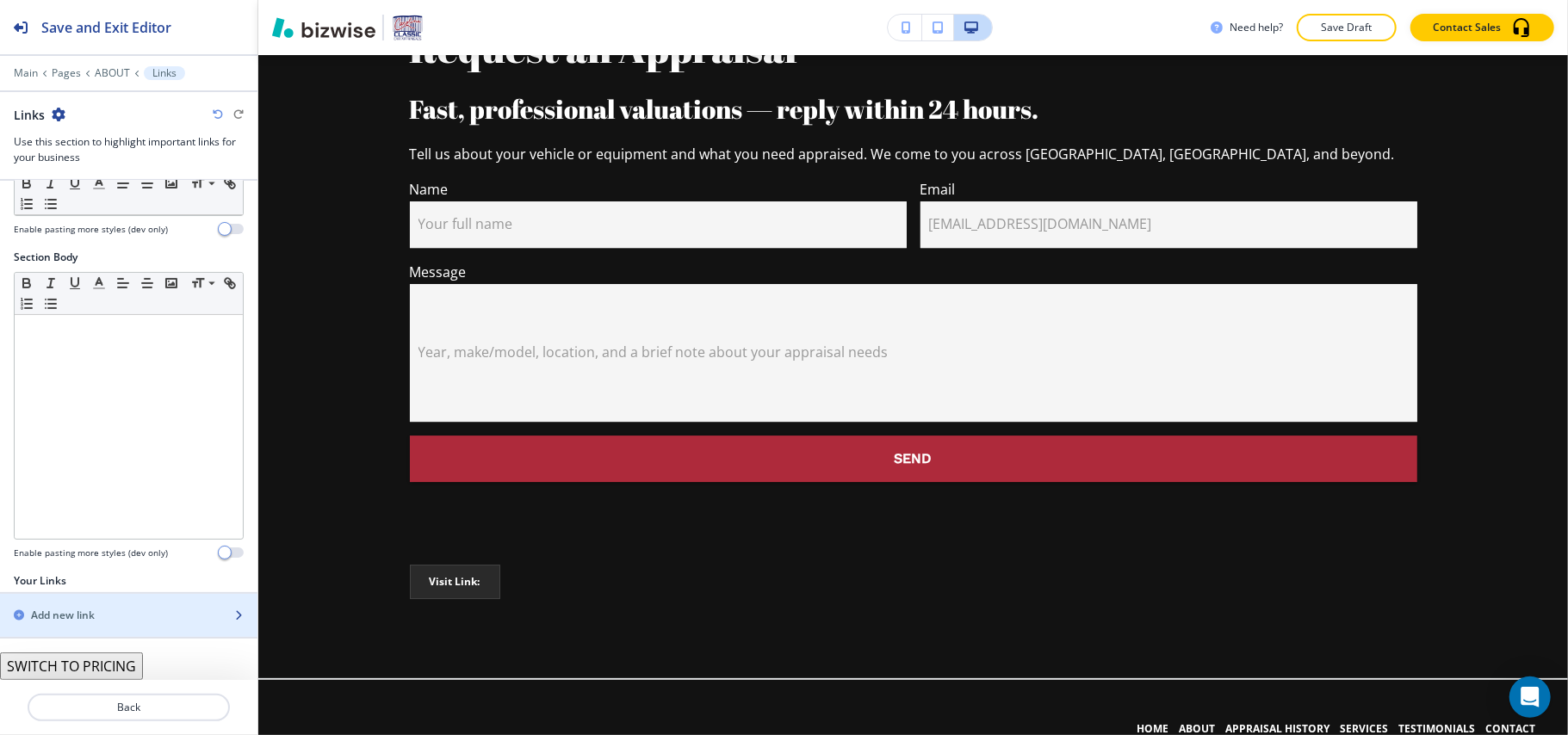
click at [101, 613] on div "Add new link" at bounding box center [110, 615] width 220 height 15
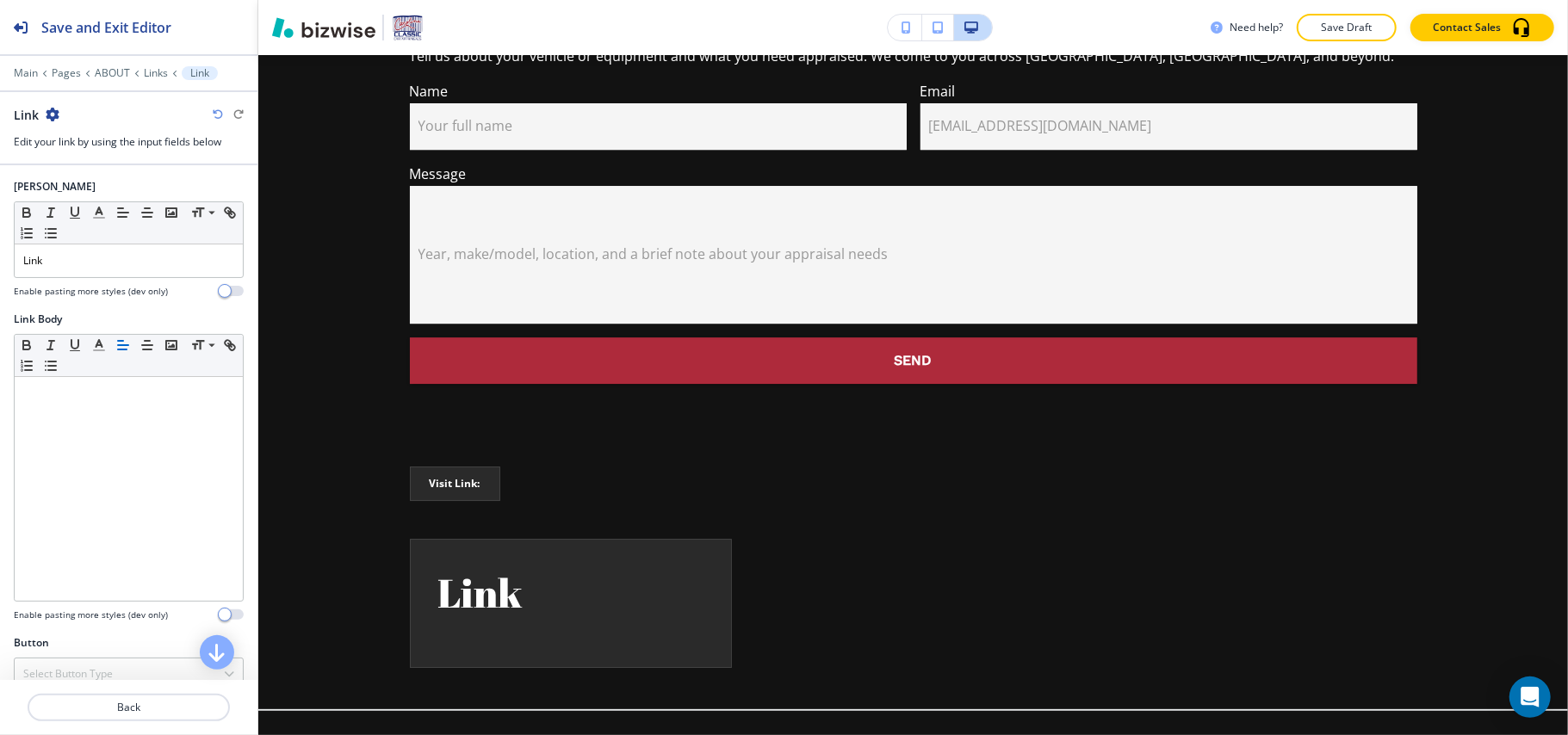
scroll to position [3947, 0]
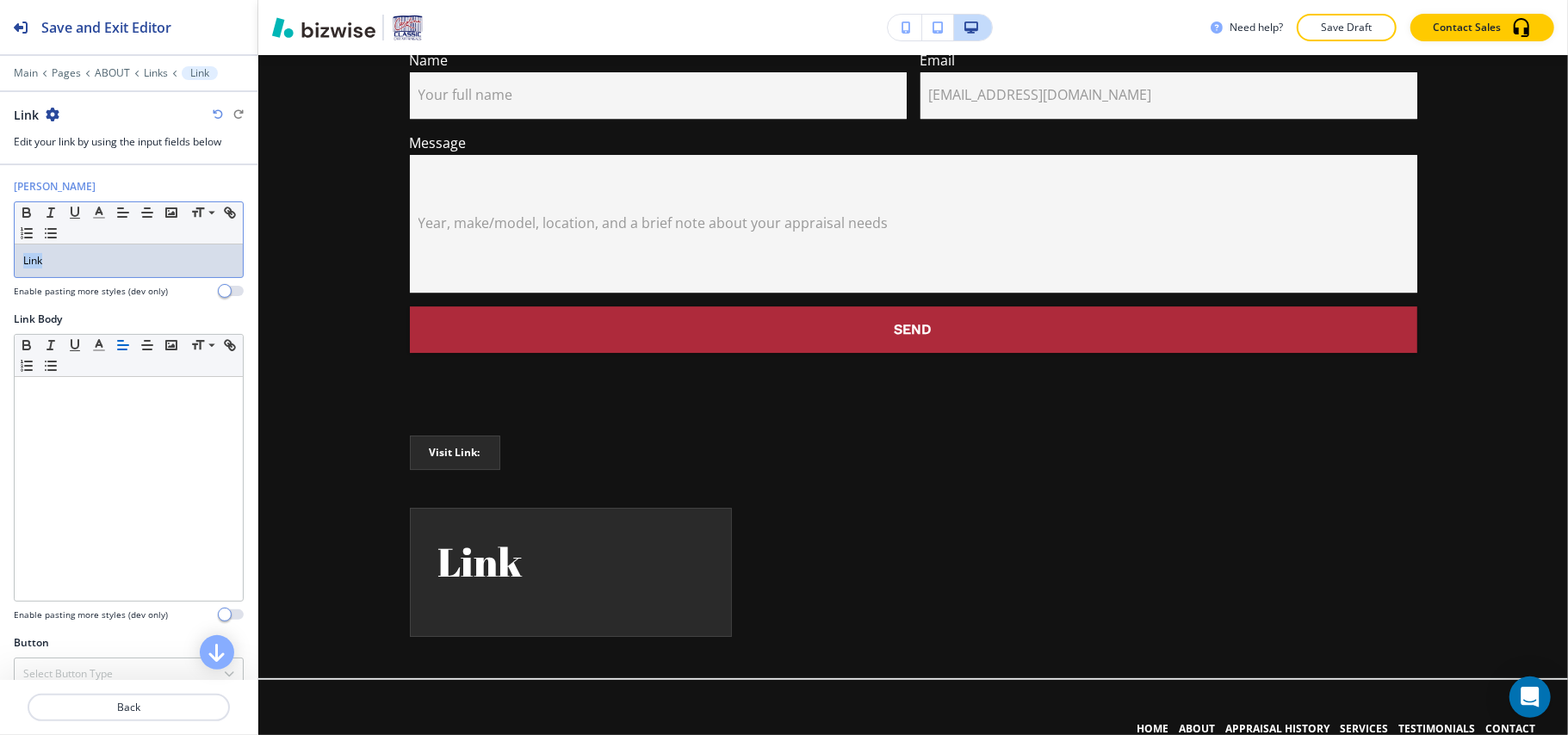
drag, startPoint x: 121, startPoint y: 269, endPoint x: 0, endPoint y: 267, distance: 121.0
click at [0, 267] on div "[PERSON_NAME] Small Normal Large Huge Link Enable pasting more styles (dev only)" at bounding box center [129, 245] width 258 height 132
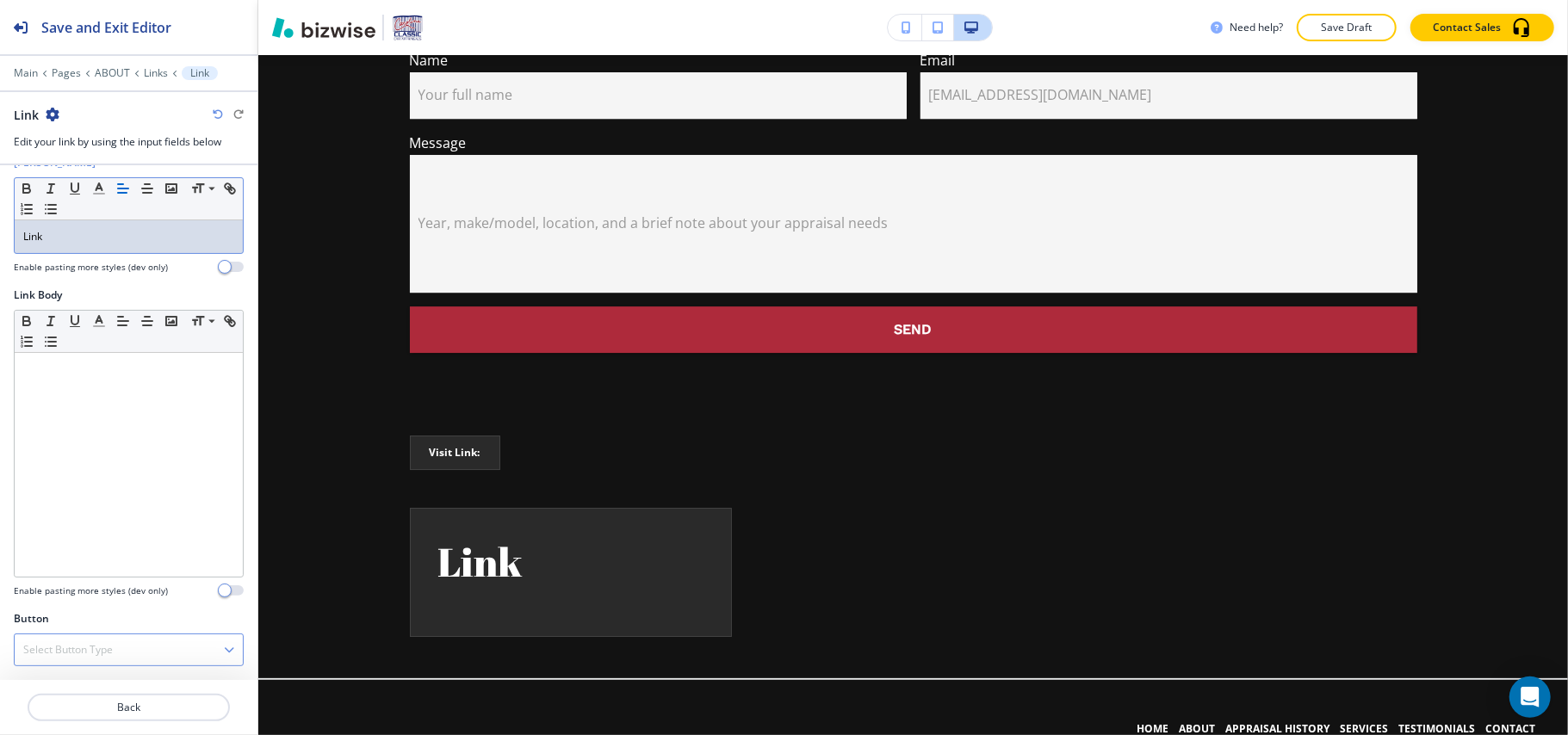
click at [114, 649] on div "Select Button Type" at bounding box center [128, 649] width 228 height 31
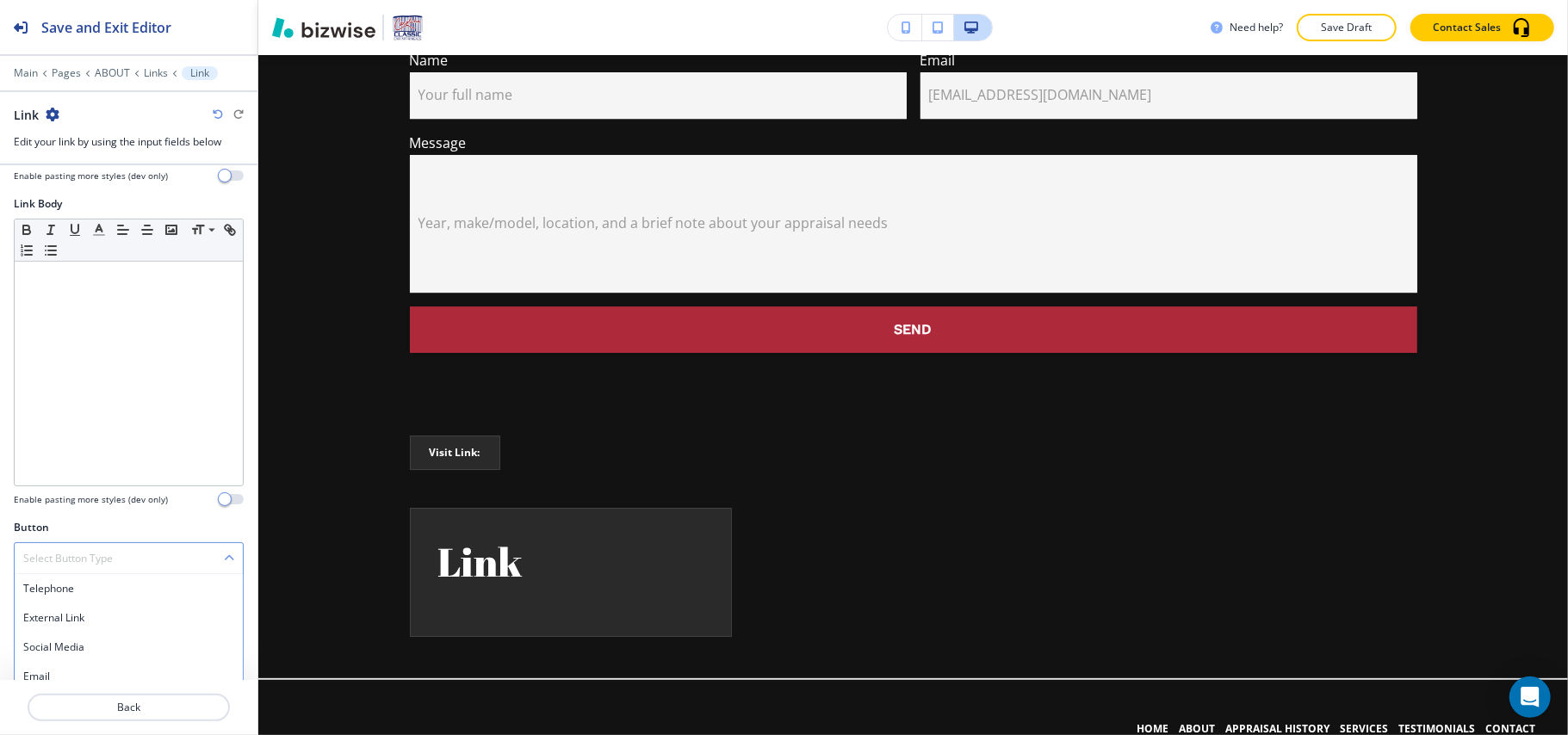
scroll to position [189, 0]
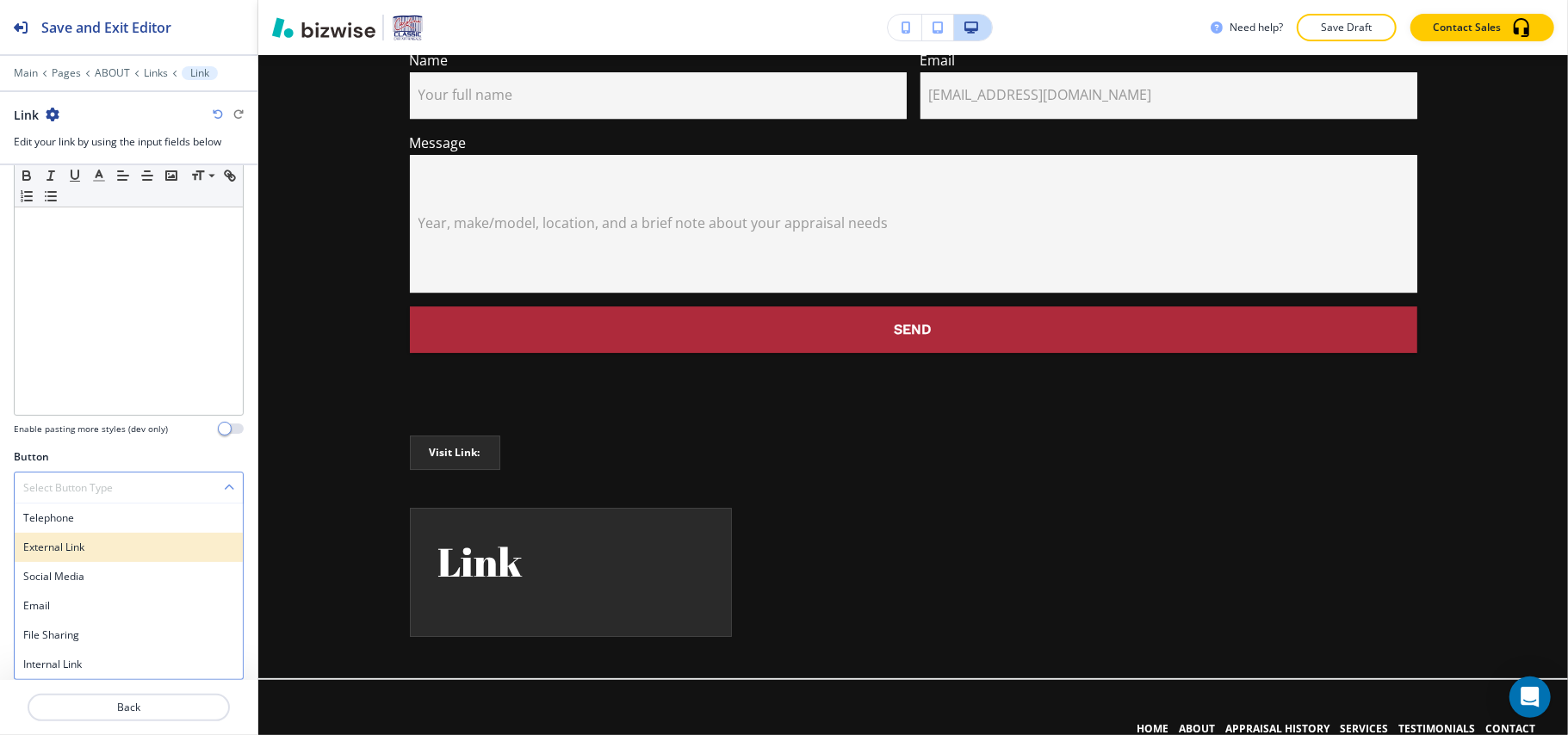
click at [93, 552] on h4 "External Link" at bounding box center [129, 547] width 211 height 15
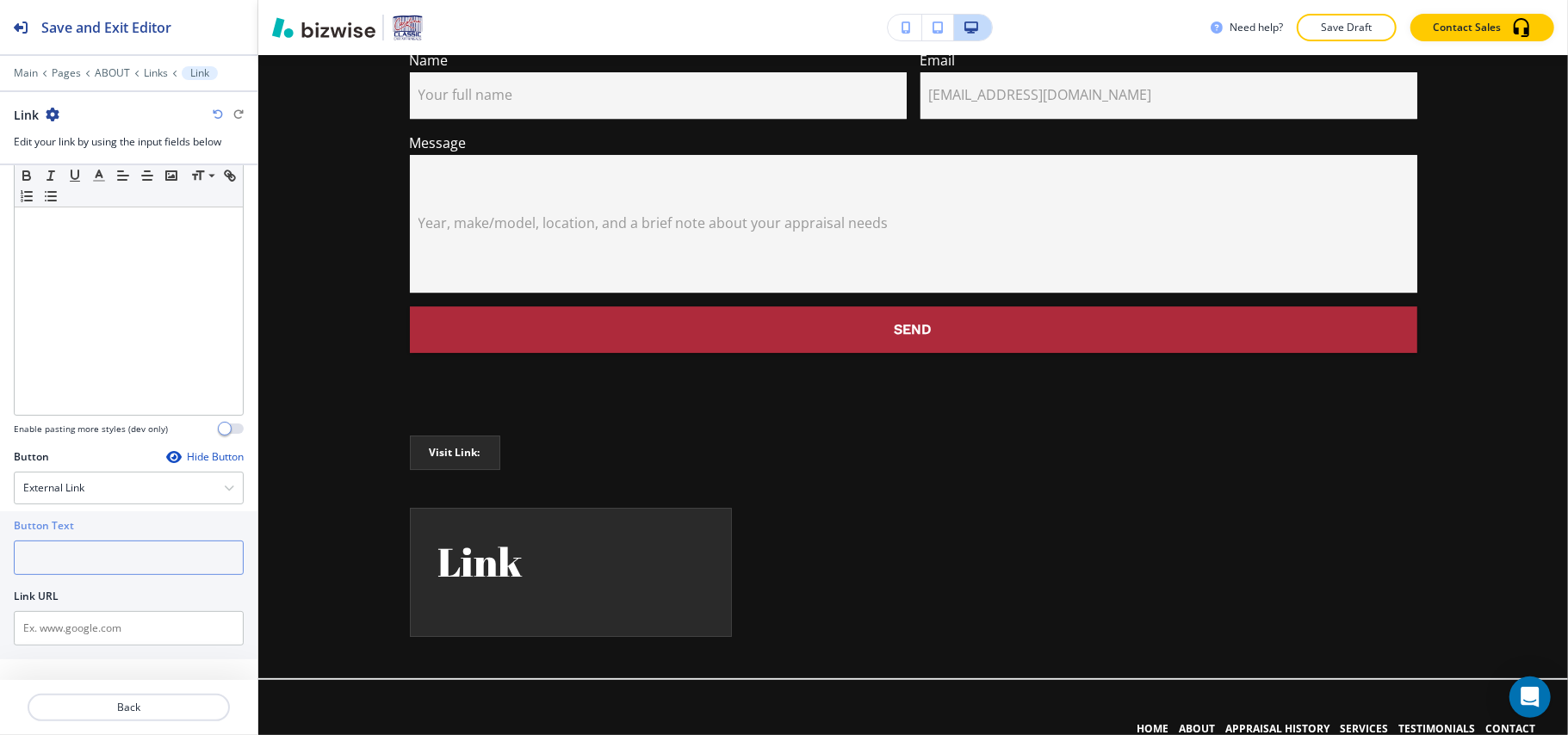
click at [117, 565] on input "text" at bounding box center [128, 558] width 230 height 34
paste input "[PERSON_NAME]- CBS"
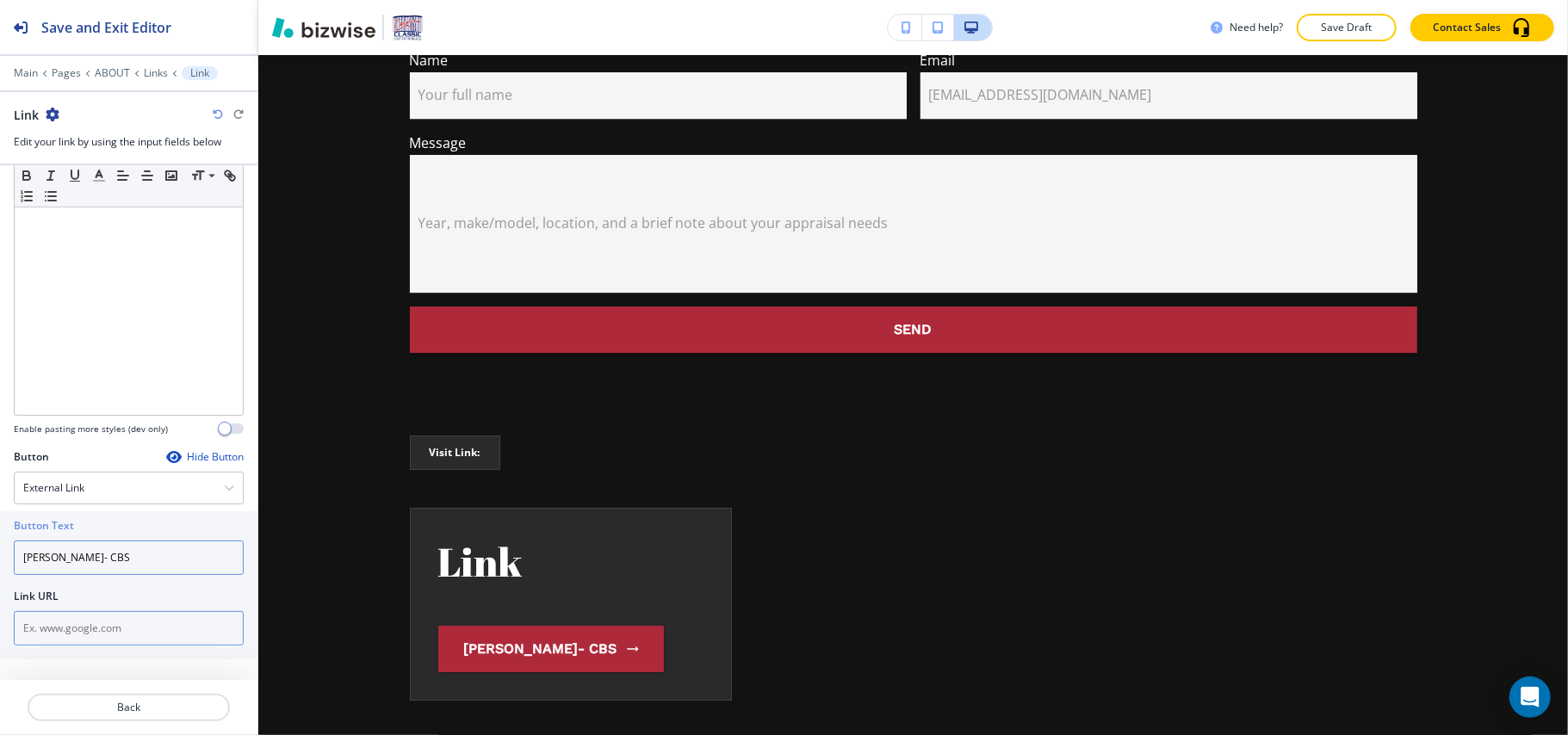
type input "[PERSON_NAME]- CBS"
click at [124, 631] on input "text" at bounding box center [128, 628] width 230 height 34
click at [87, 622] on input "text" at bounding box center [128, 628] width 230 height 34
paste input "[URL][DOMAIN_NAME][PERSON_NAME]"
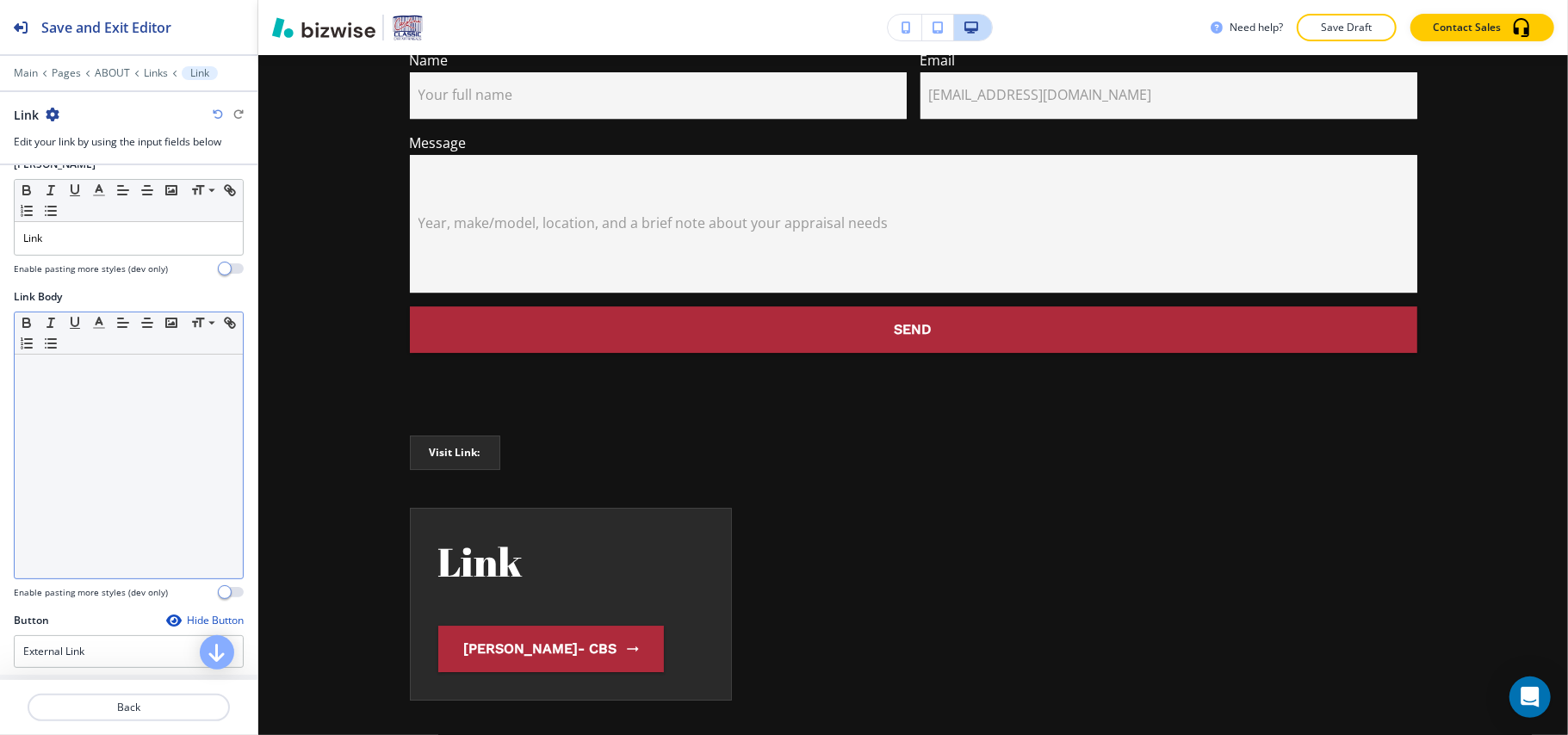
scroll to position [0, 0]
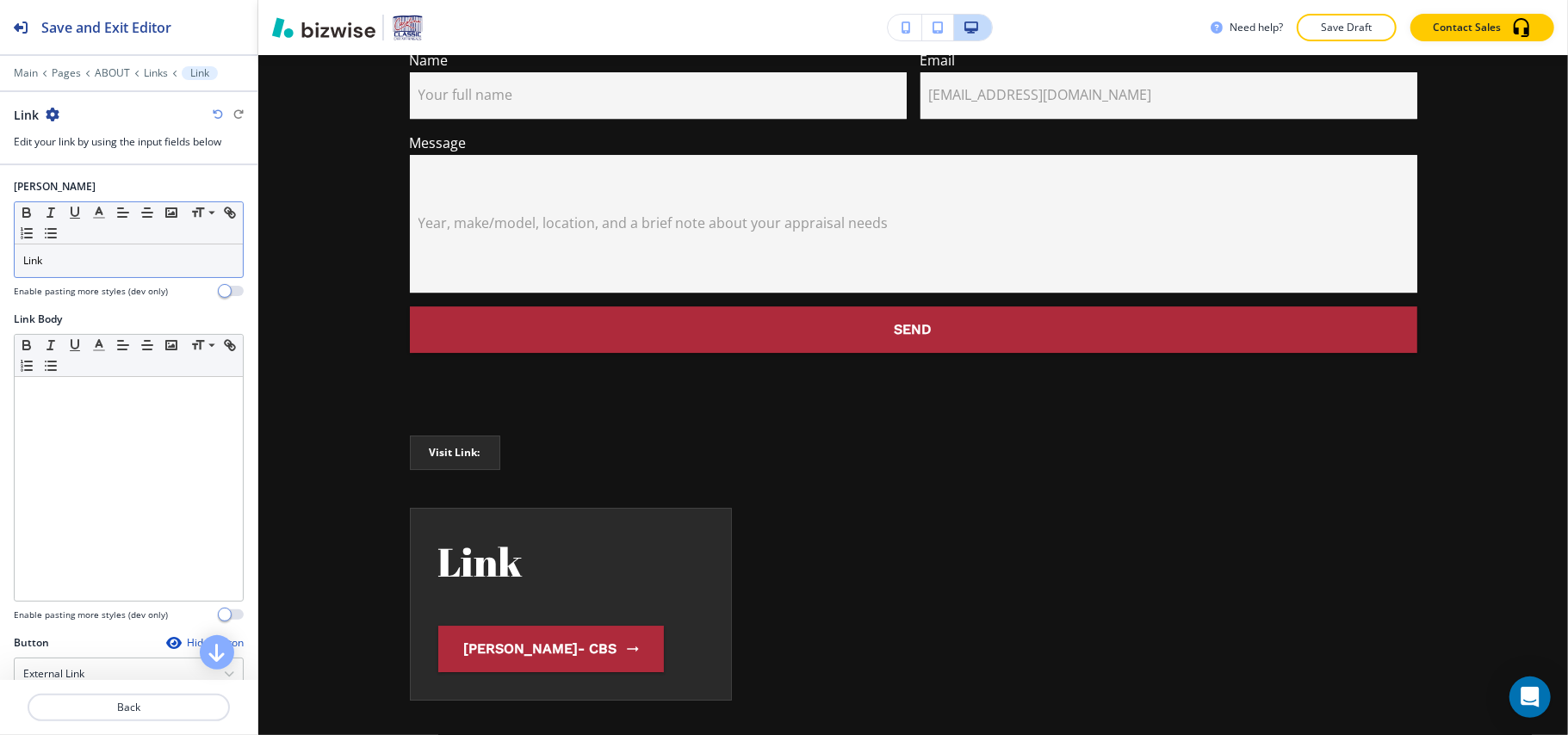
type input "[URL][DOMAIN_NAME][PERSON_NAME]"
drag, startPoint x: 87, startPoint y: 266, endPoint x: 0, endPoint y: 260, distance: 87.2
click at [0, 260] on div "[PERSON_NAME] Small Normal Large Huge Link Enable pasting more styles (dev only)" at bounding box center [129, 245] width 258 height 132
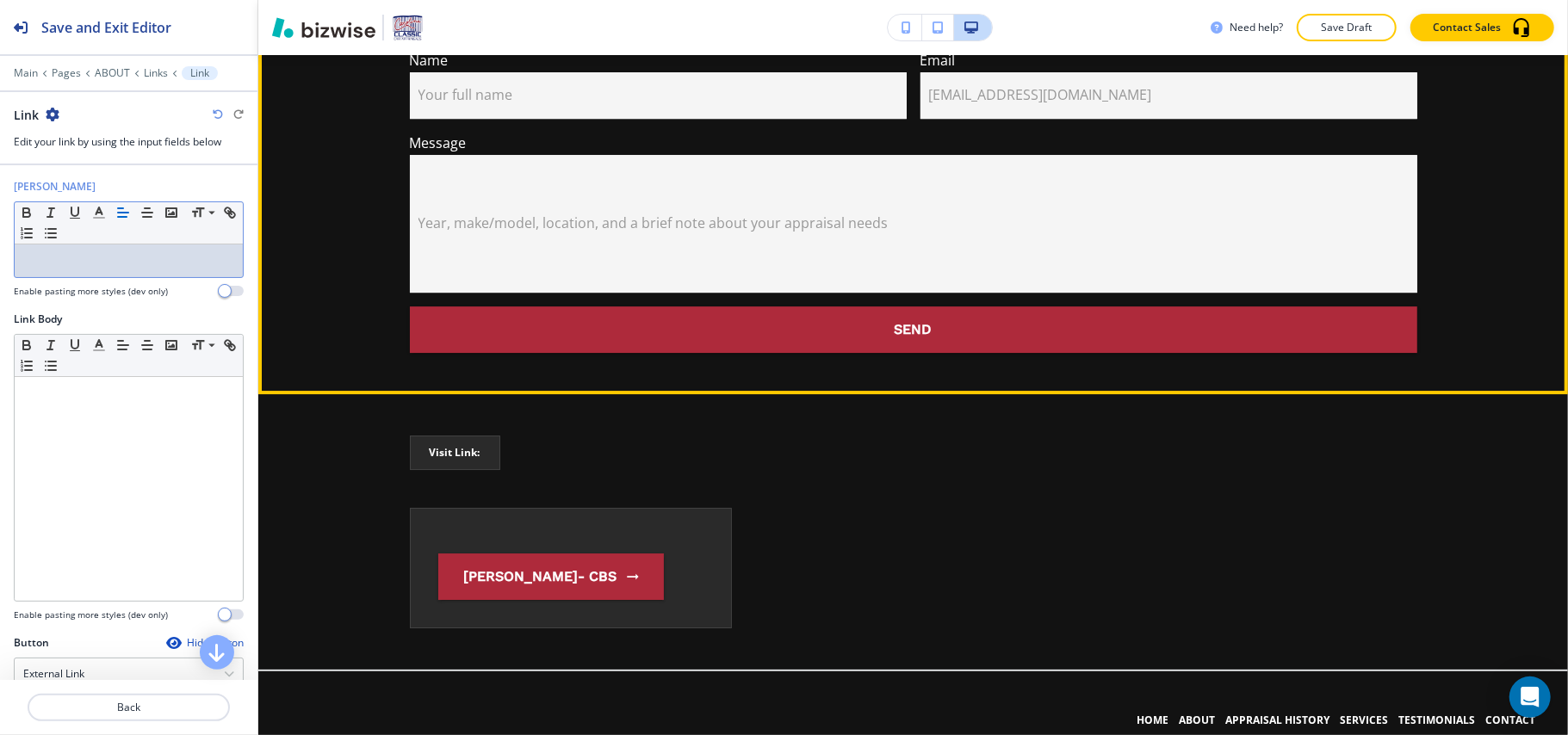
scroll to position [3940, 0]
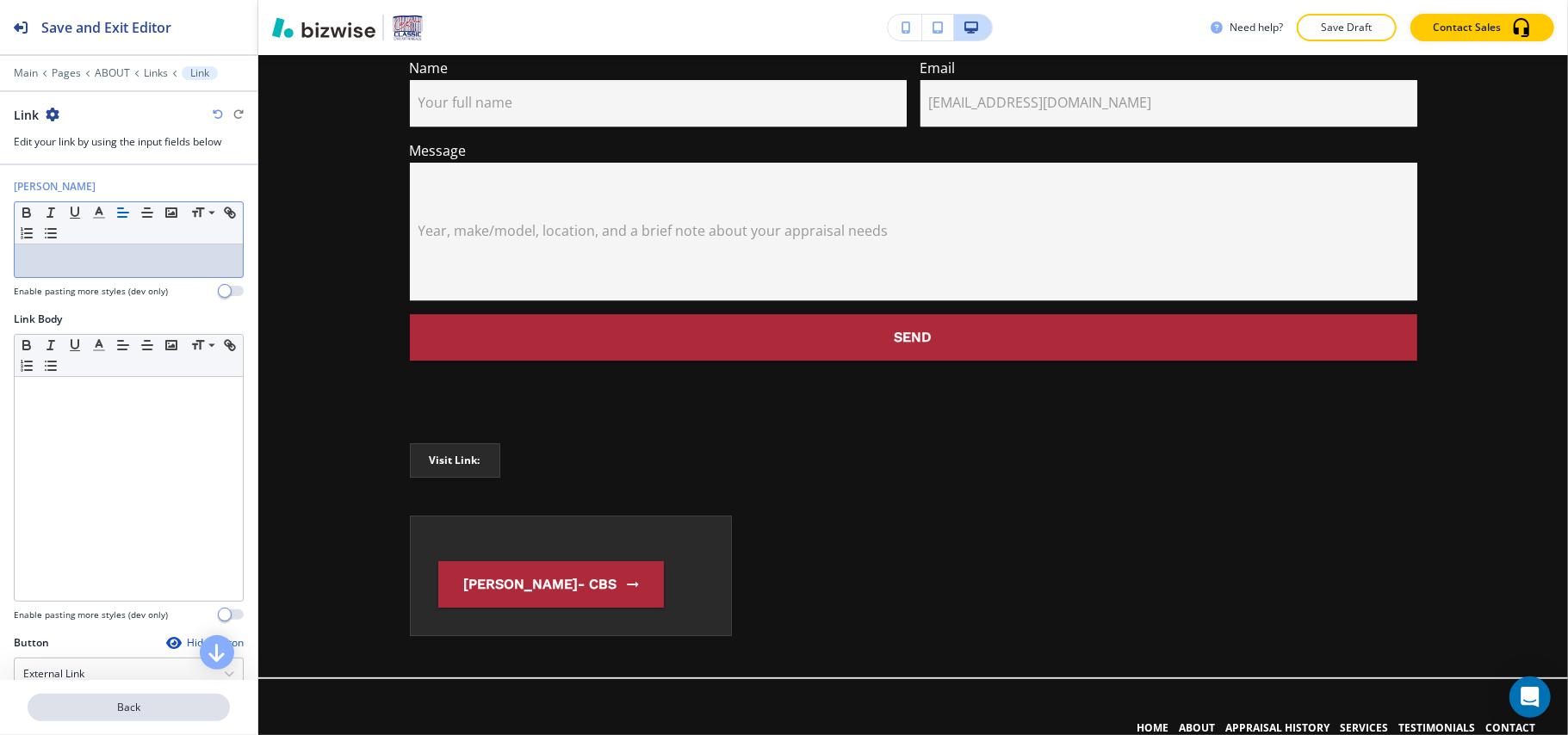
click at [150, 704] on p "Back" at bounding box center [128, 707] width 199 height 15
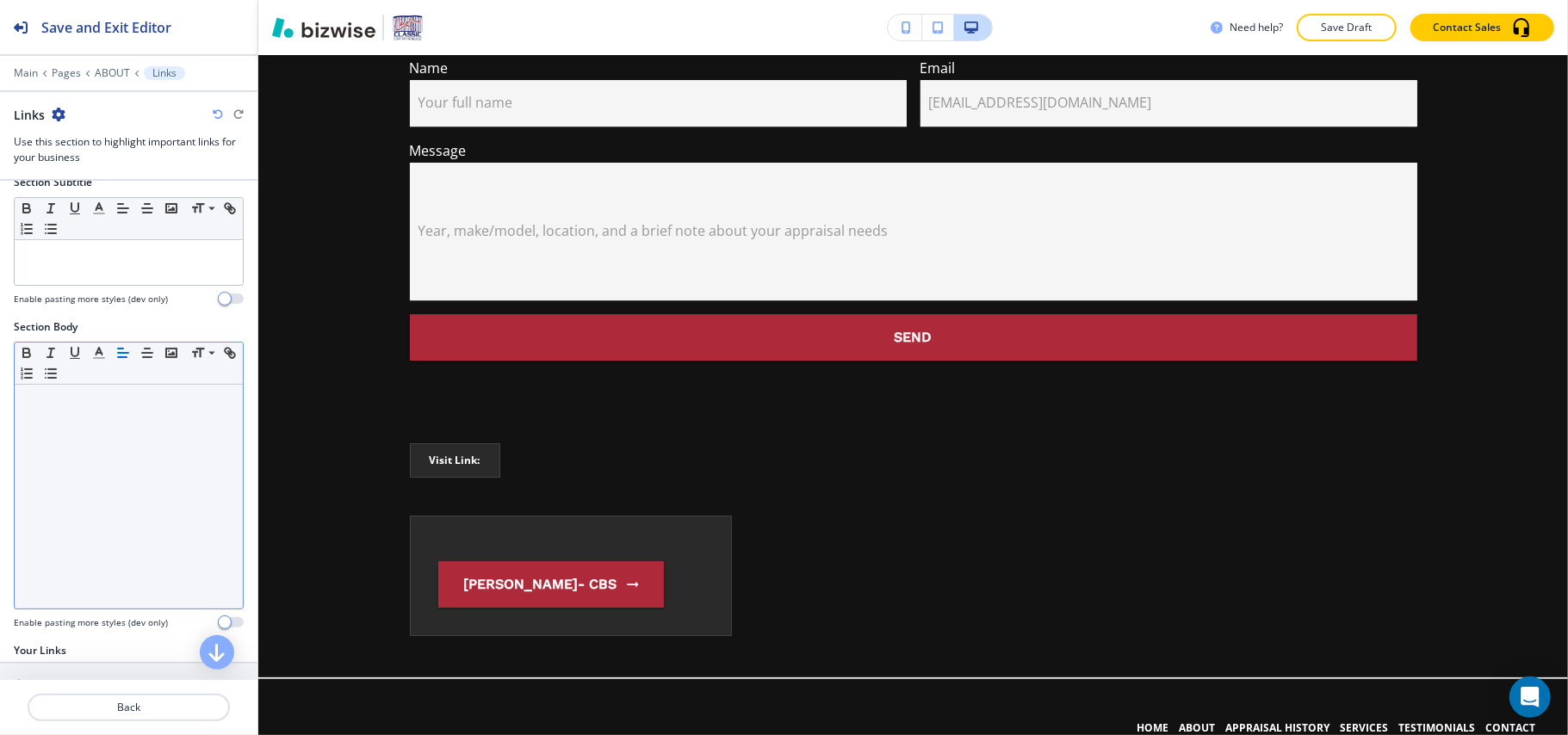
scroll to position [272, 0]
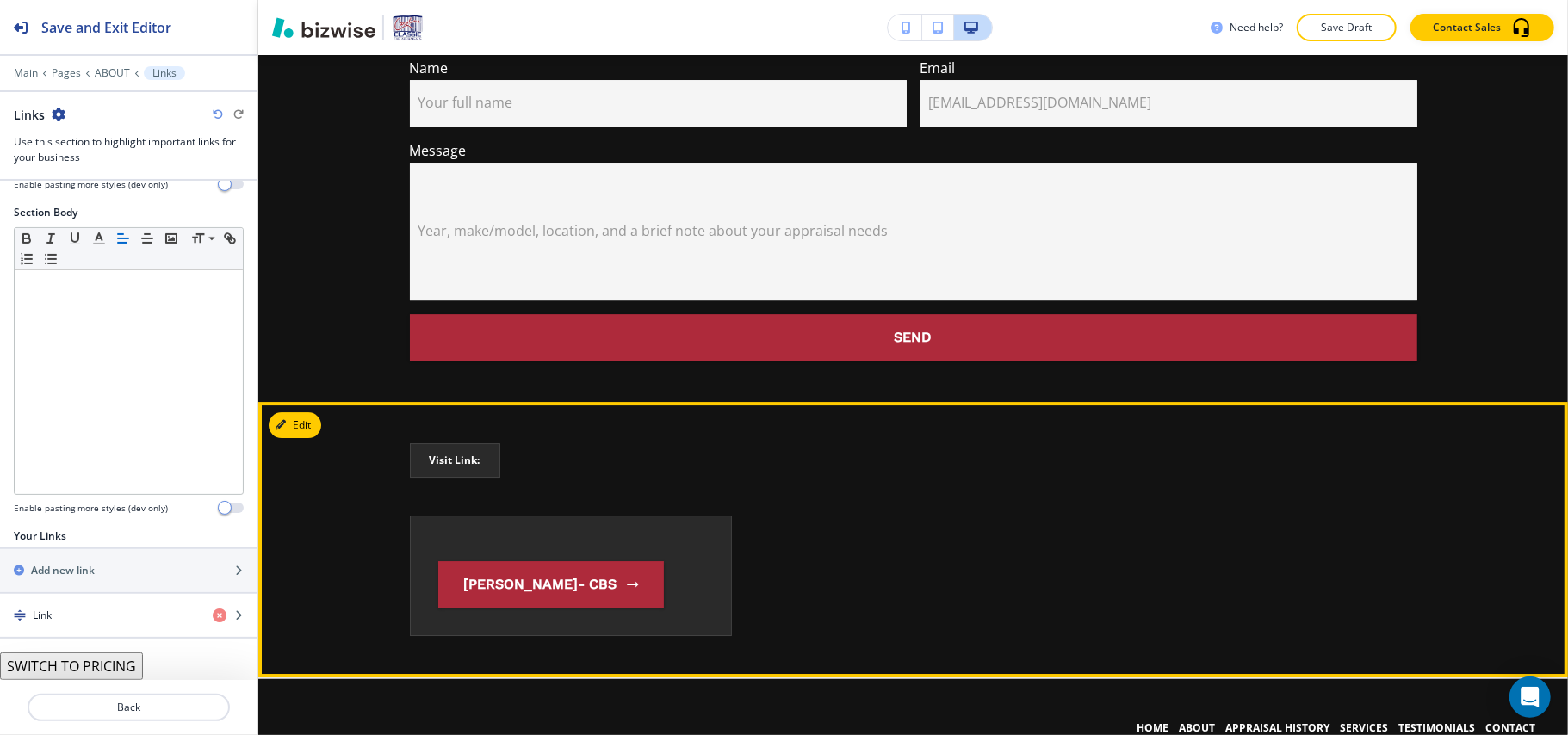
click at [844, 443] on div "Visit Link:" at bounding box center [914, 466] width 1007 height 45
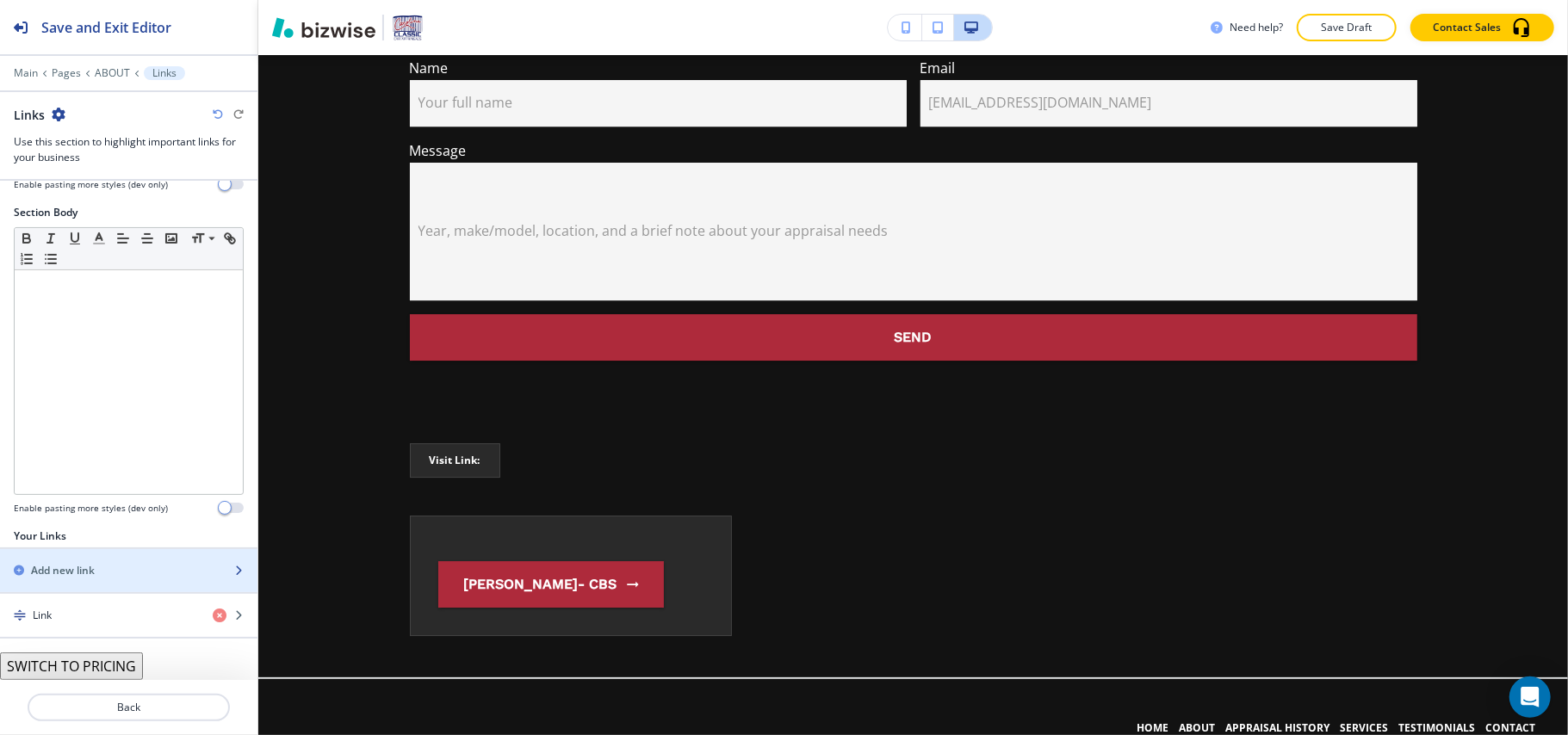
click at [77, 578] on div "button" at bounding box center [129, 585] width 258 height 14
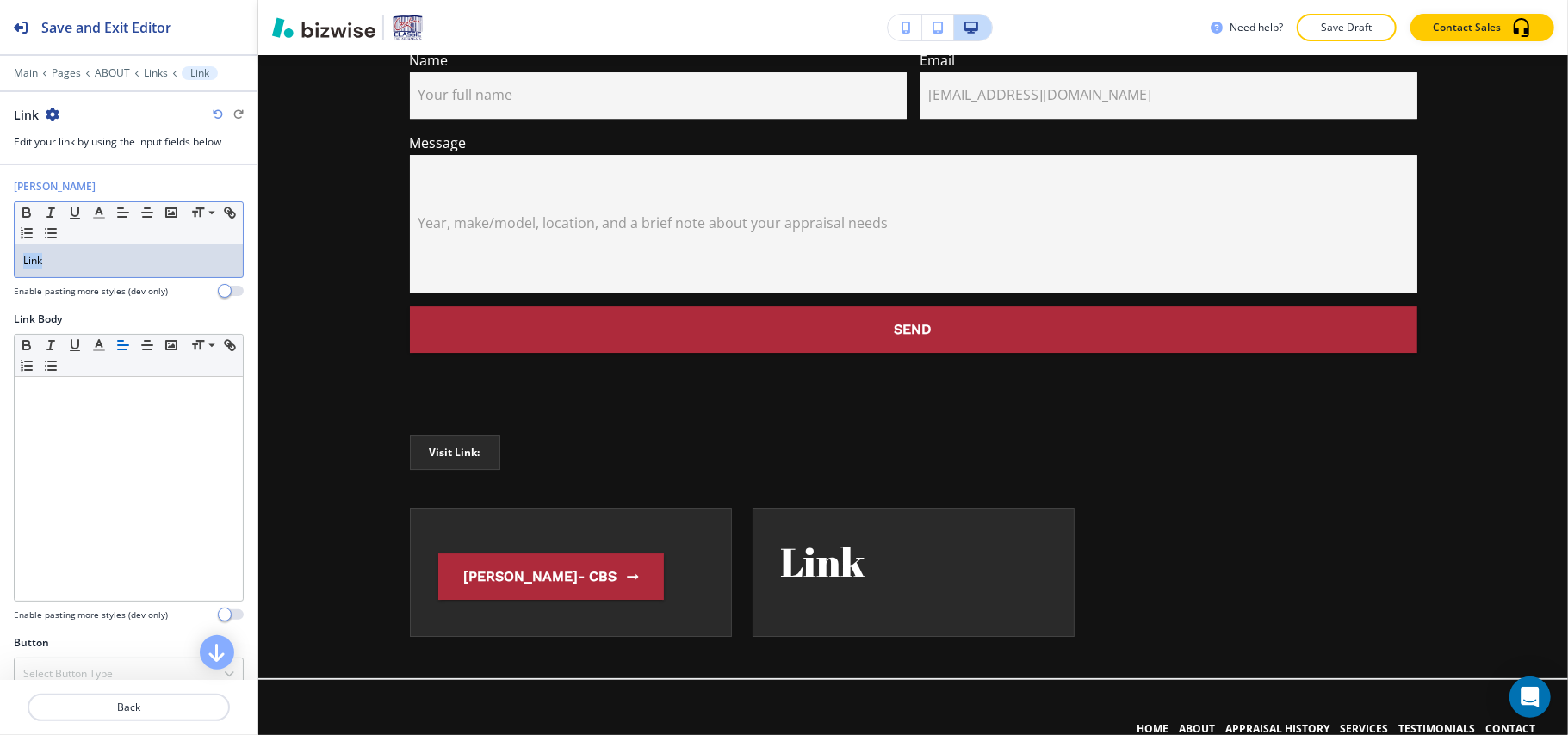
drag, startPoint x: 108, startPoint y: 265, endPoint x: 0, endPoint y: 259, distance: 108.2
click at [0, 259] on div "[PERSON_NAME] Small Normal Large Huge Link Enable pasting more styles (dev only)" at bounding box center [129, 245] width 258 height 132
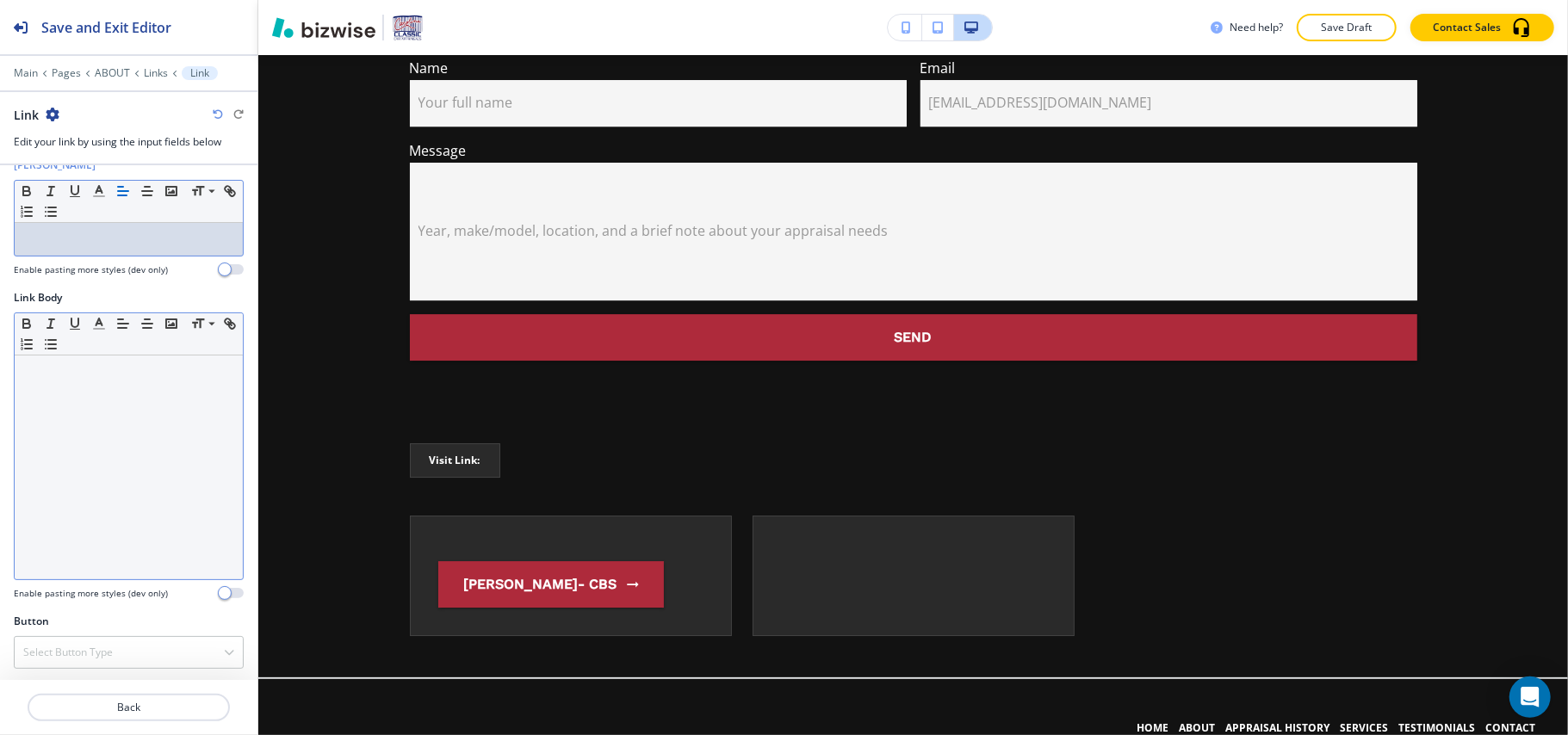
scroll to position [28, 0]
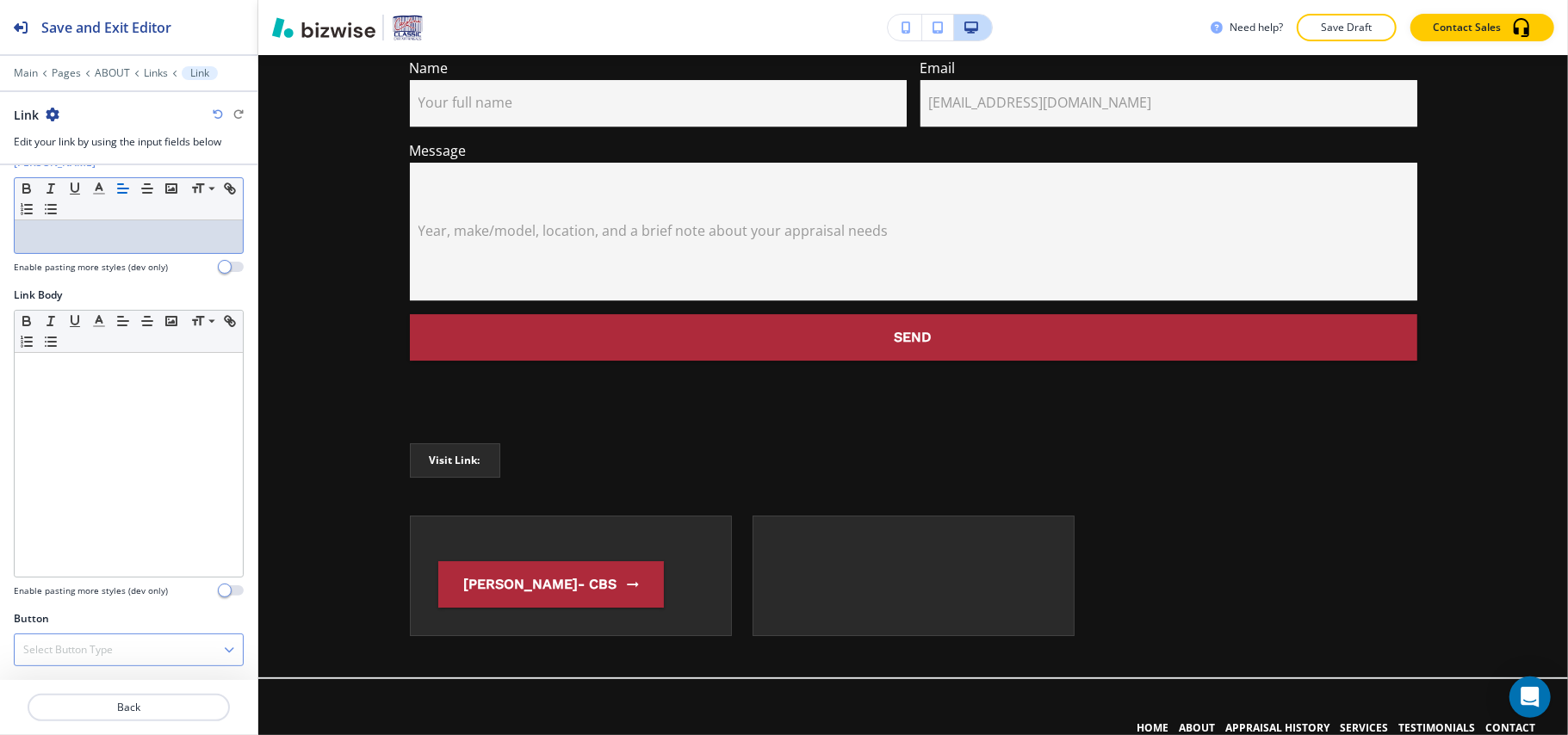
click at [104, 650] on h4 "Select Button Type" at bounding box center [68, 649] width 89 height 15
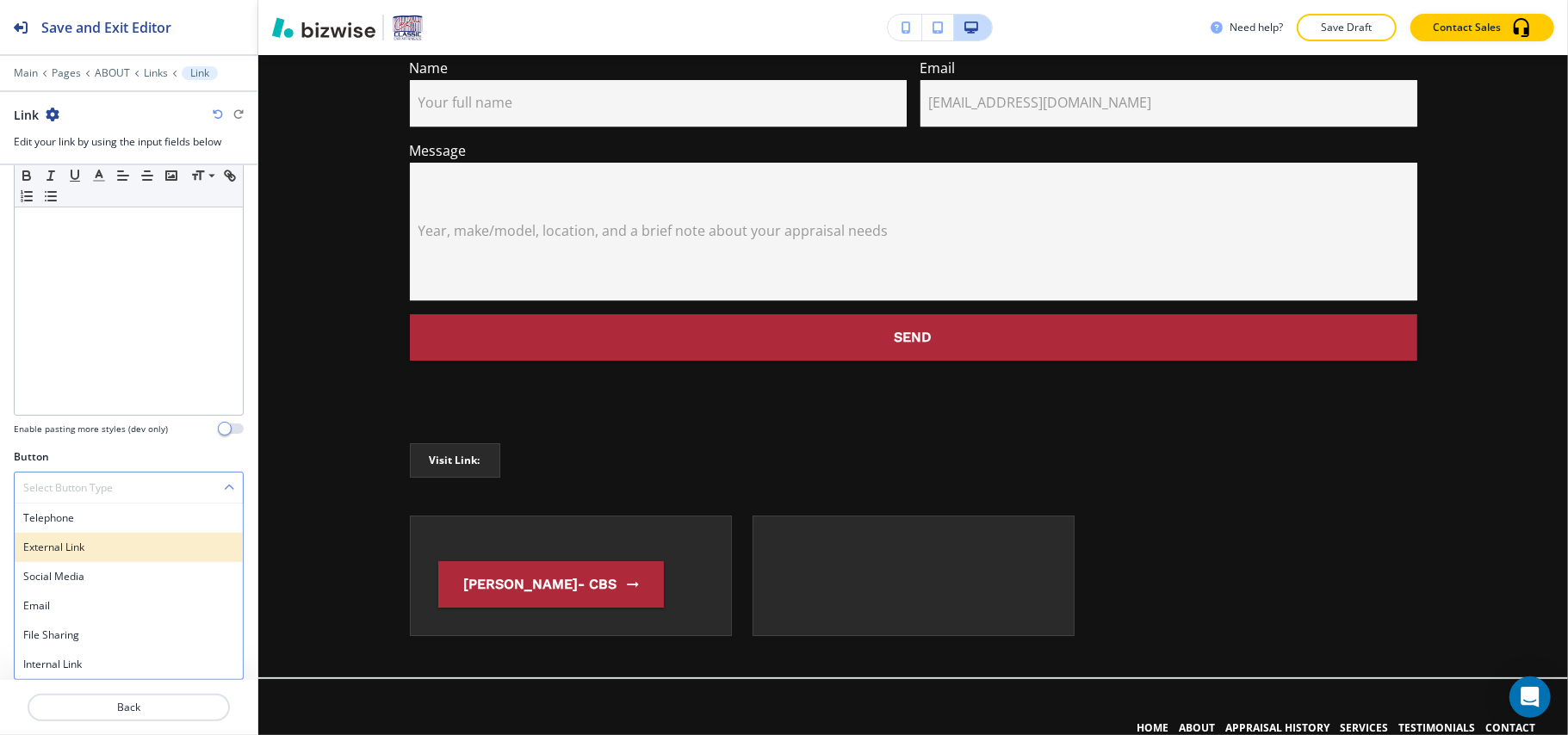
click at [94, 540] on h4 "External Link" at bounding box center [129, 547] width 211 height 15
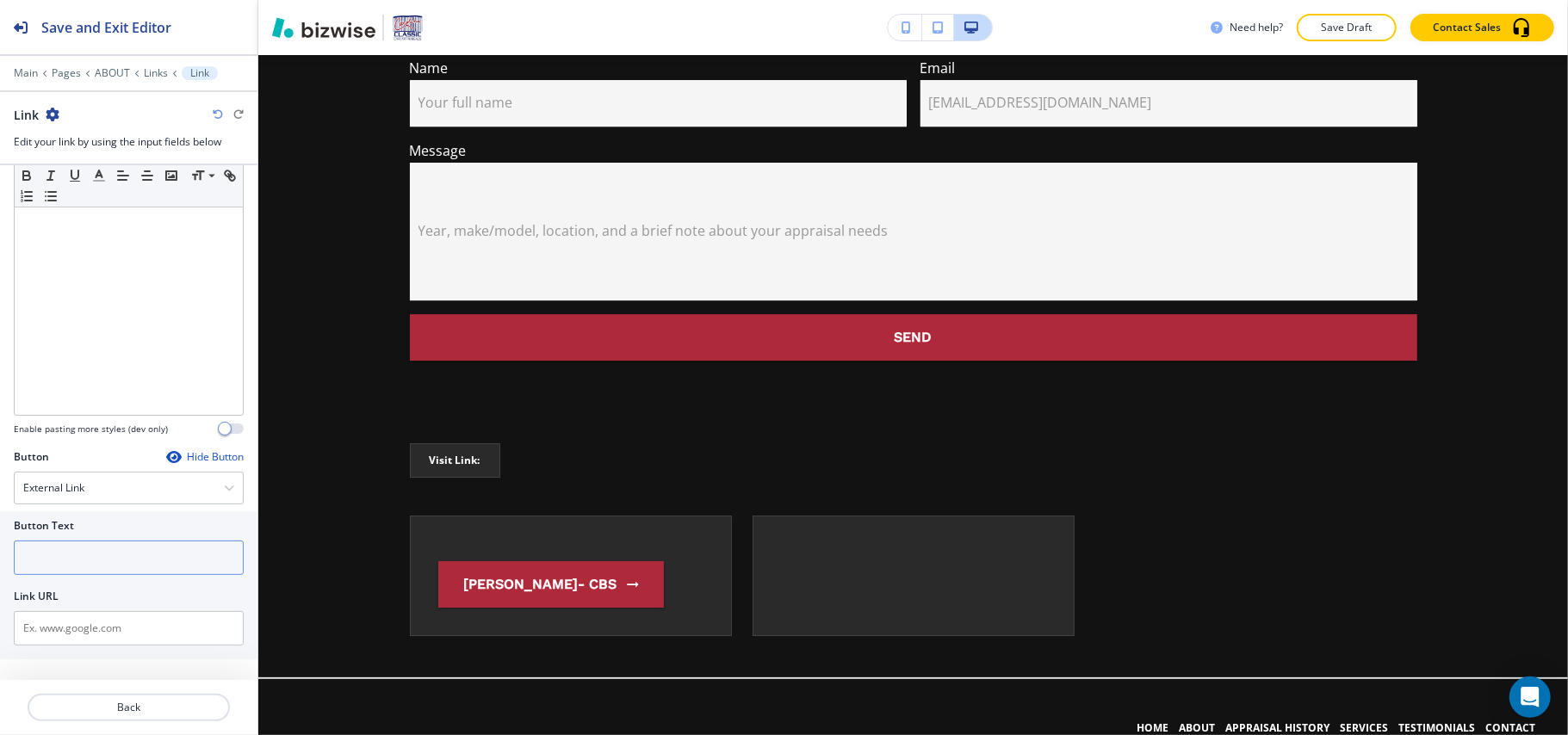
scroll to position [189, 0]
click at [91, 554] on input "text" at bounding box center [128, 558] width 230 height 34
paste input "[PERSON_NAME]"
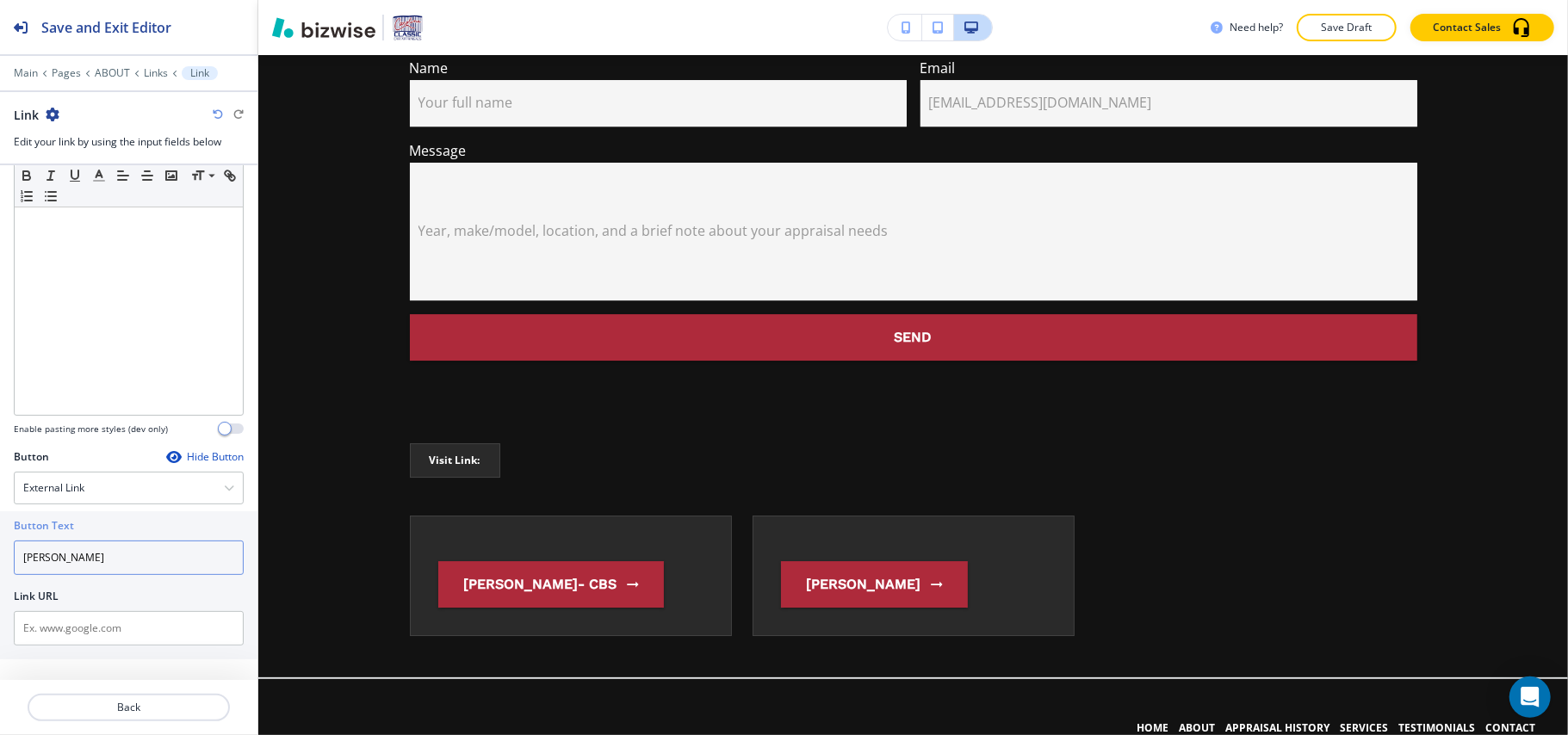
type input "[PERSON_NAME]"
click at [63, 618] on input "text" at bounding box center [128, 628] width 230 height 34
paste input "[URL][DOMAIN_NAME][PERSON_NAME]"
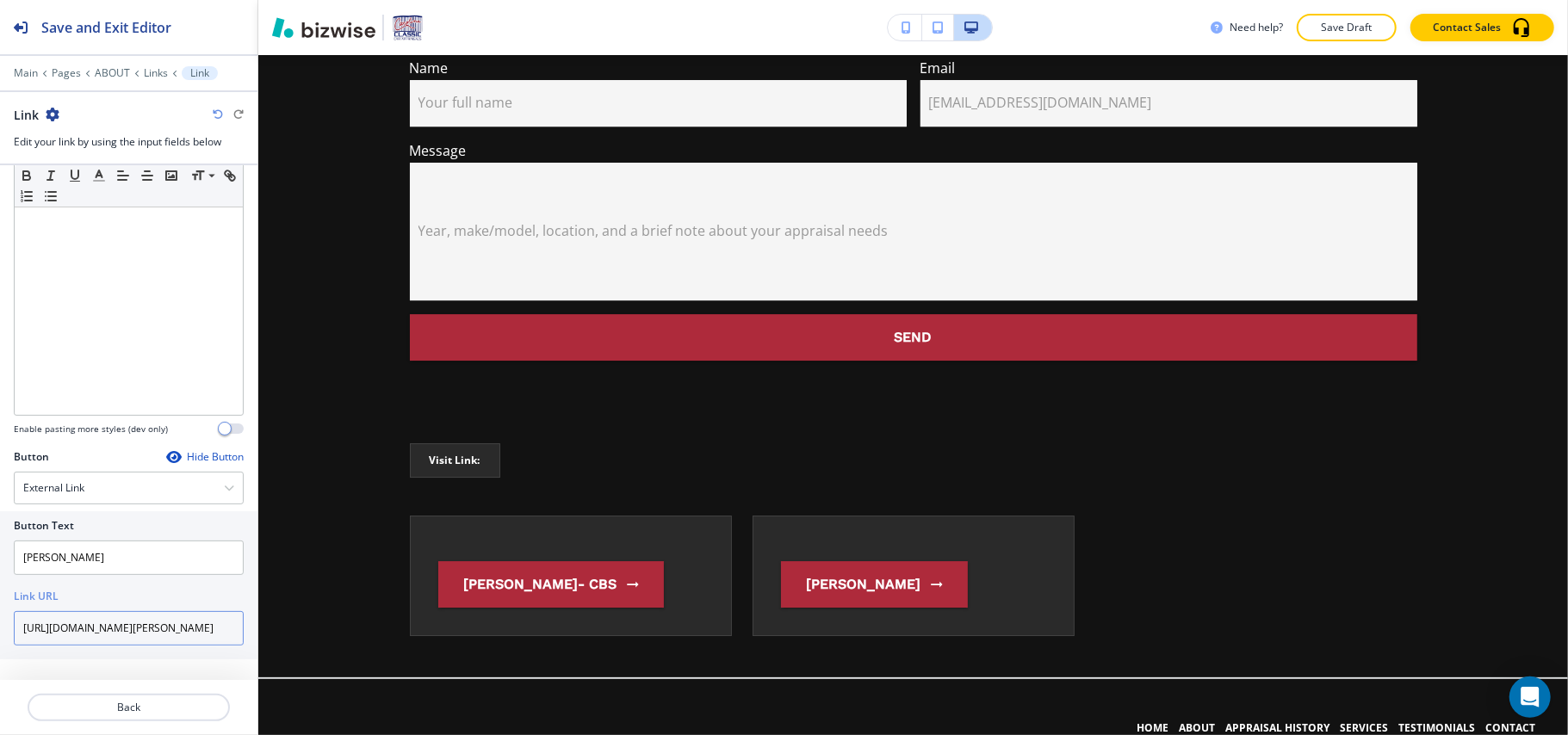
scroll to position [0, 83]
type input "[URL][DOMAIN_NAME][PERSON_NAME]"
click at [128, 707] on p "Back" at bounding box center [128, 707] width 199 height 15
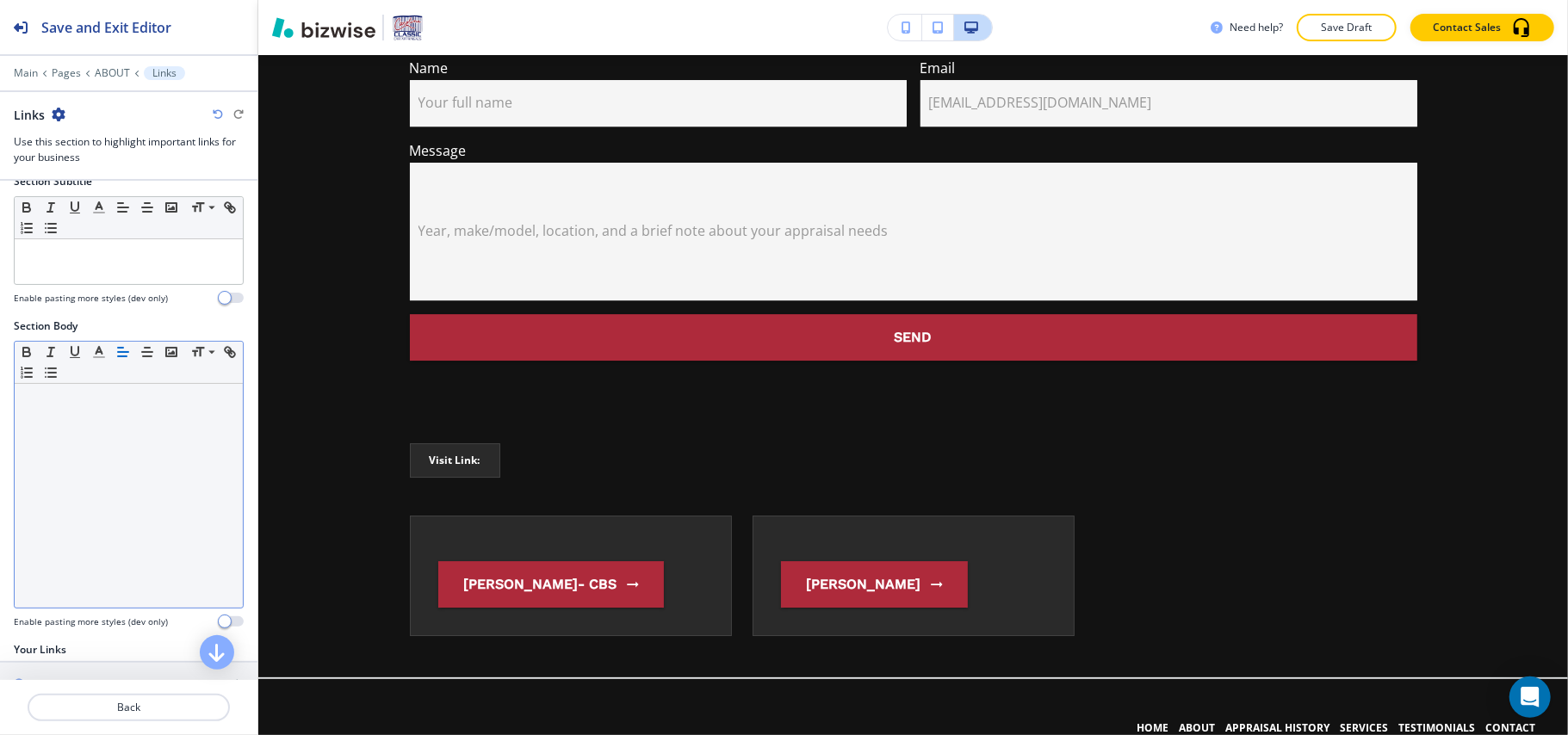
scroll to position [318, 0]
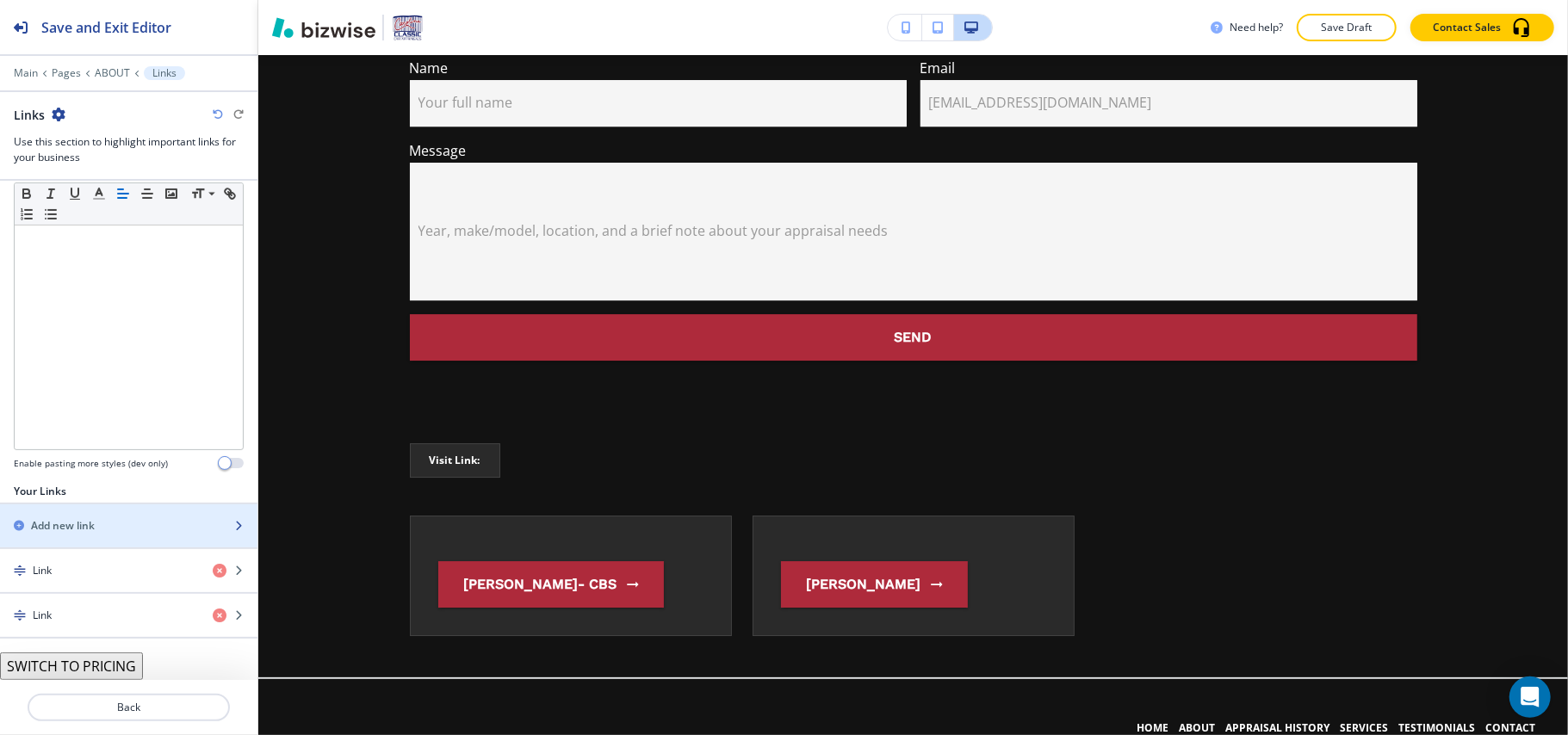
click at [89, 522] on h2 "Add new link" at bounding box center [62, 525] width 64 height 15
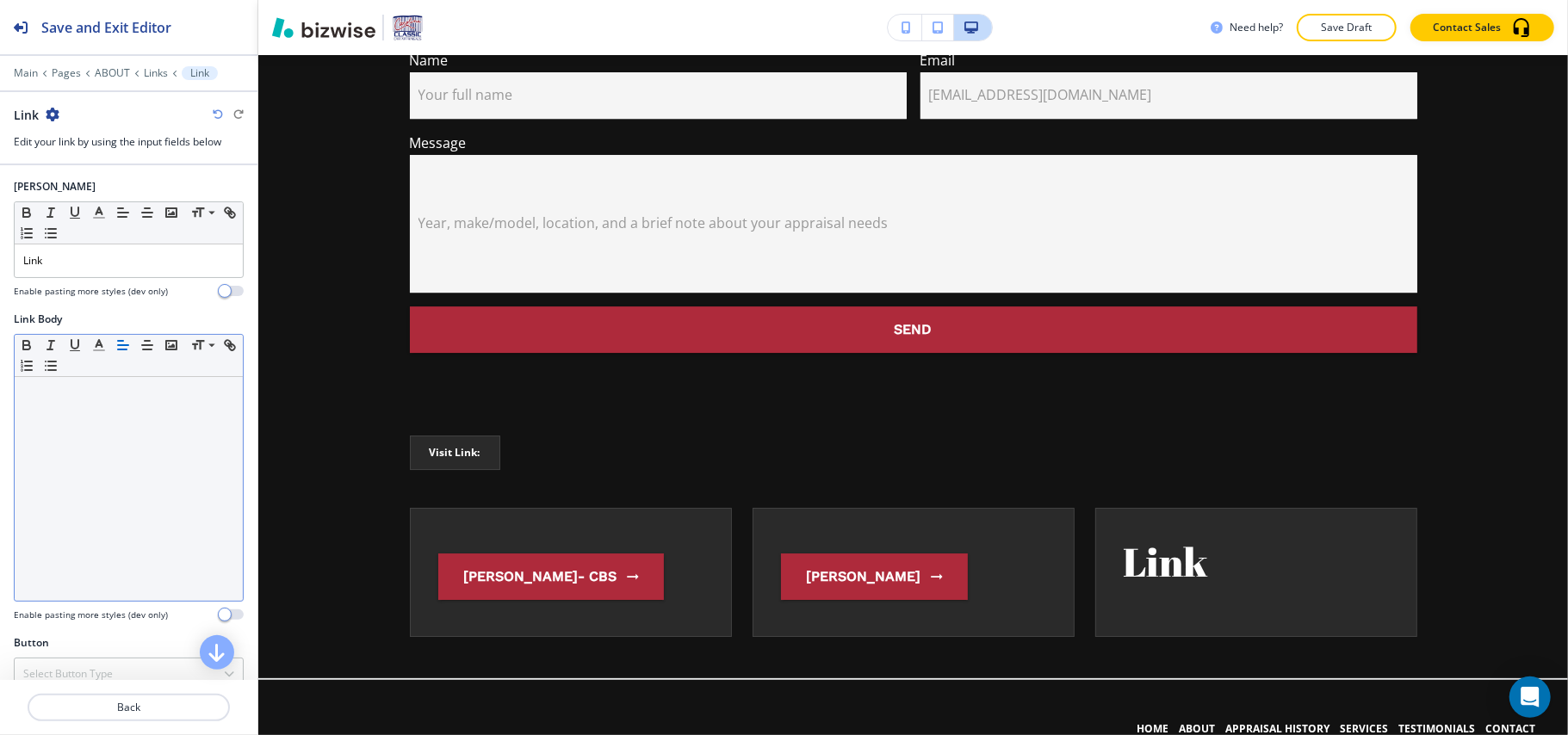
scroll to position [28, 0]
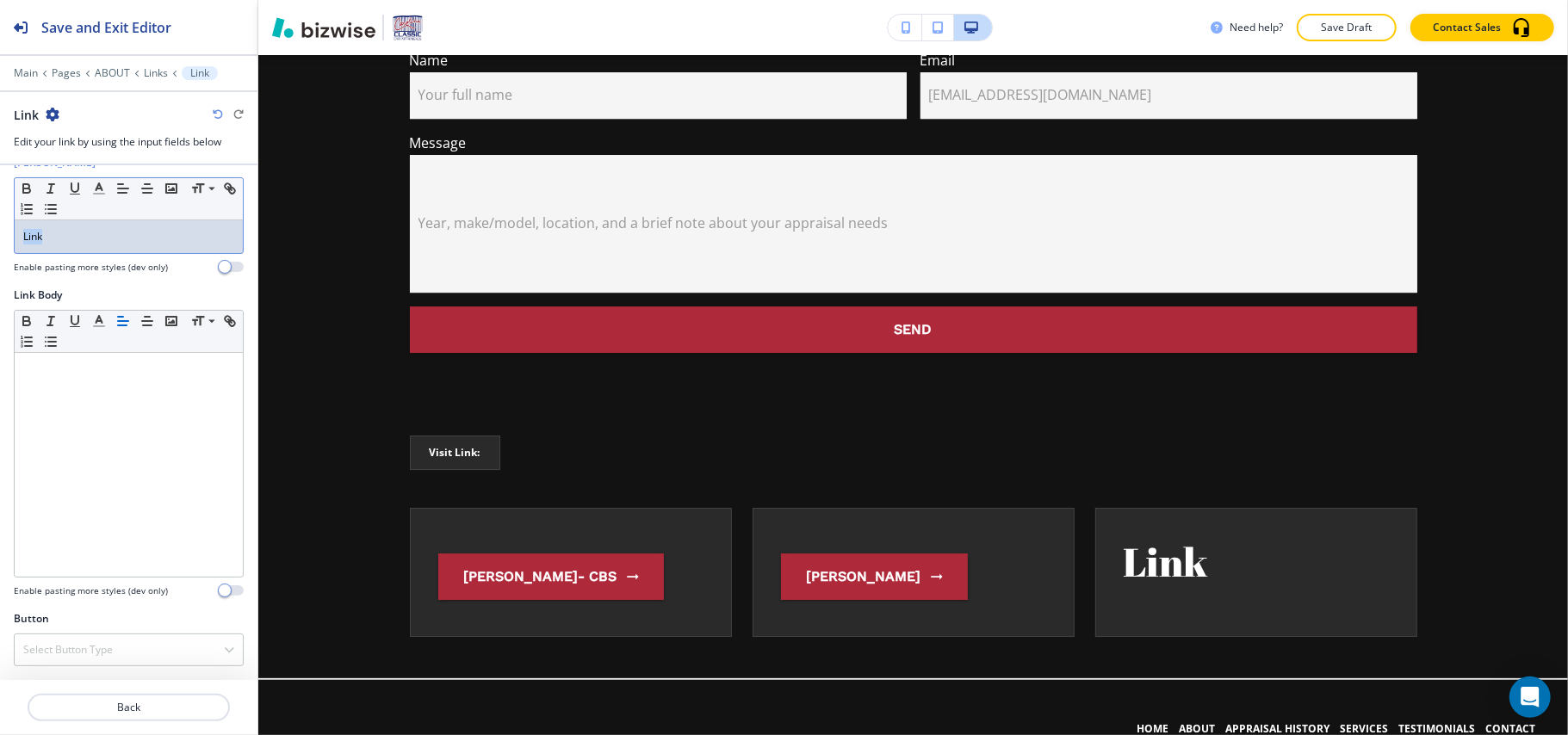
drag, startPoint x: 89, startPoint y: 238, endPoint x: 25, endPoint y: 229, distance: 64.6
click at [12, 231] on div "[PERSON_NAME] Small Normal Large Huge Link Enable pasting more styles (dev only)" at bounding box center [129, 221] width 258 height 132
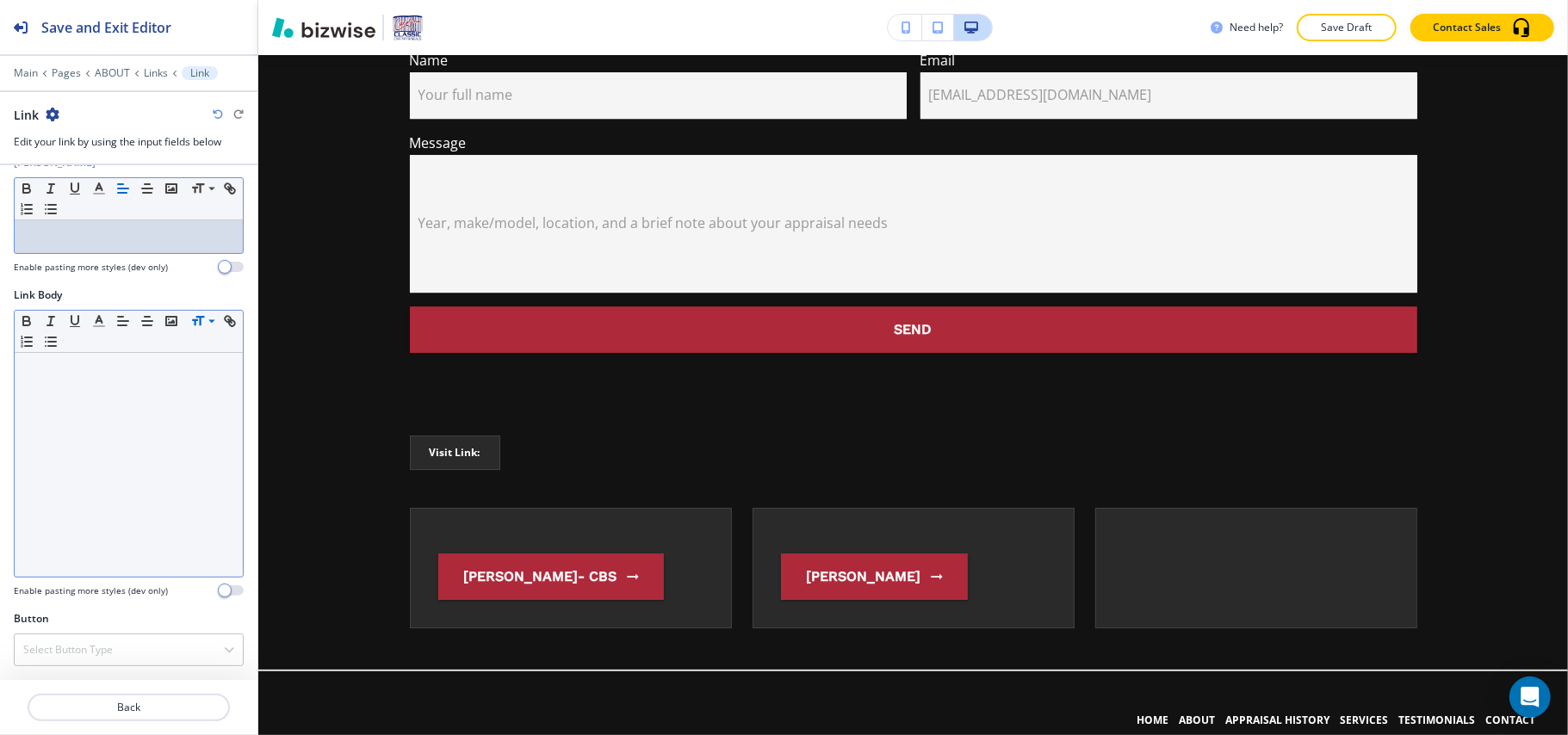
scroll to position [3940, 0]
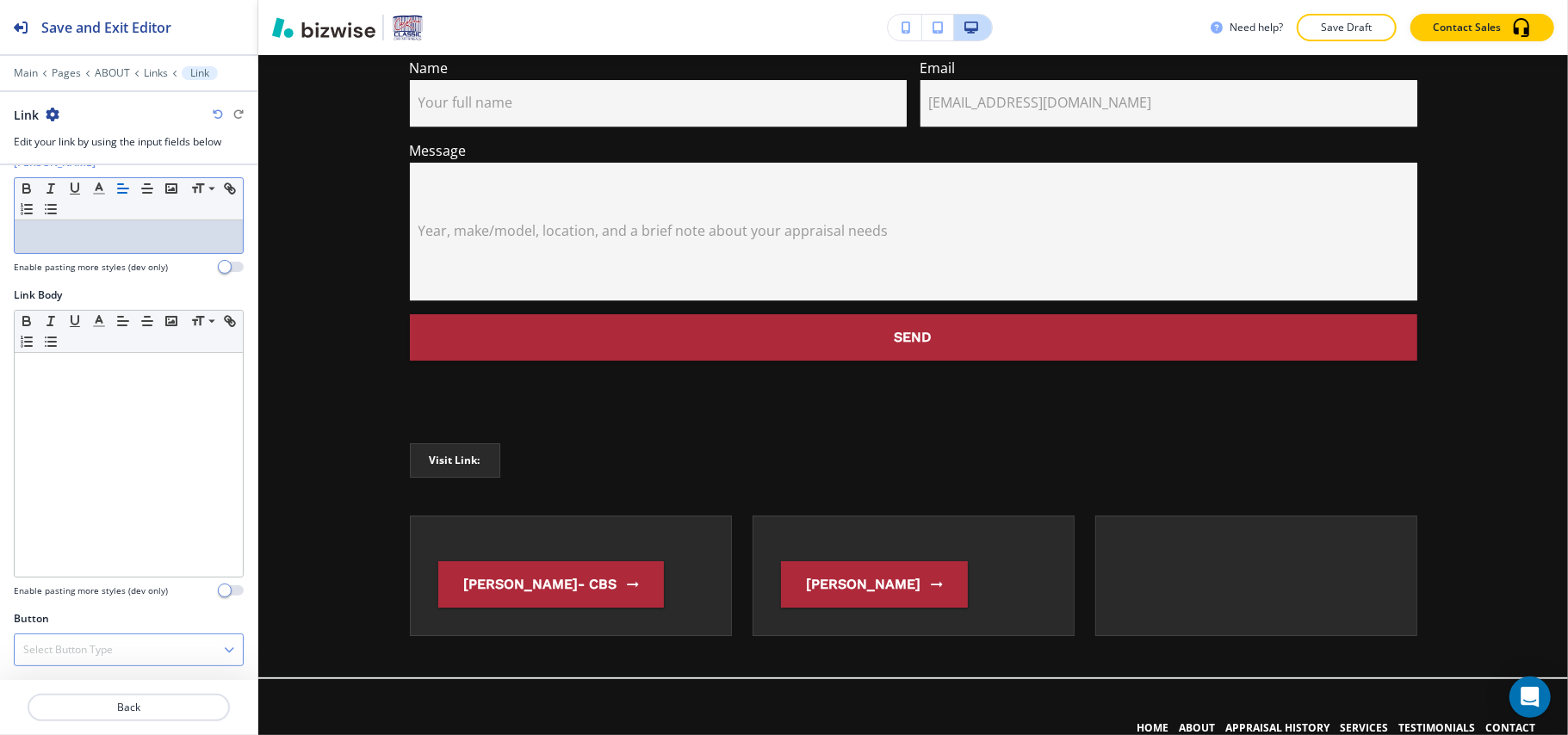
click at [135, 640] on div "Select Button Type" at bounding box center [128, 649] width 228 height 31
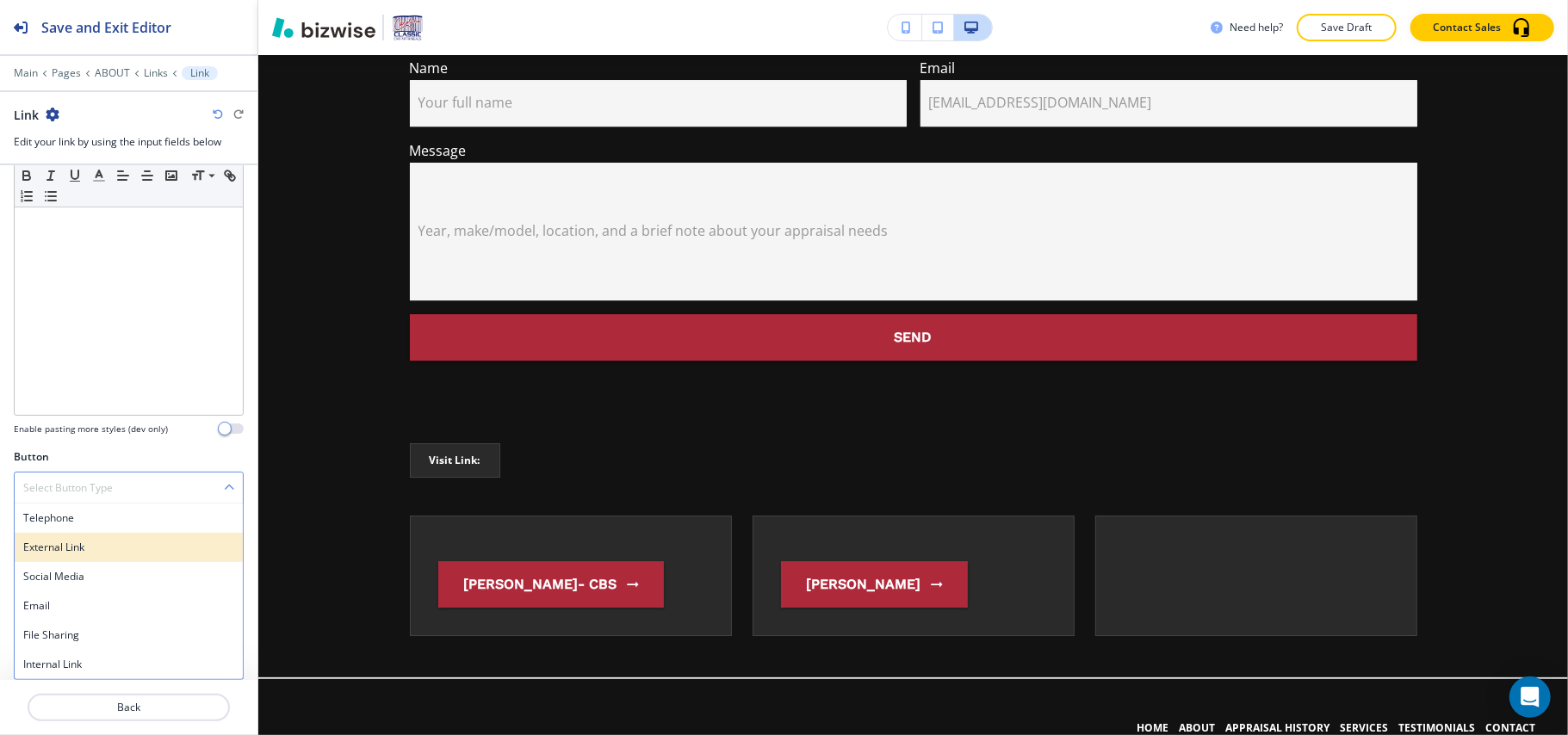
click at [73, 544] on h4 "External Link" at bounding box center [129, 547] width 211 height 15
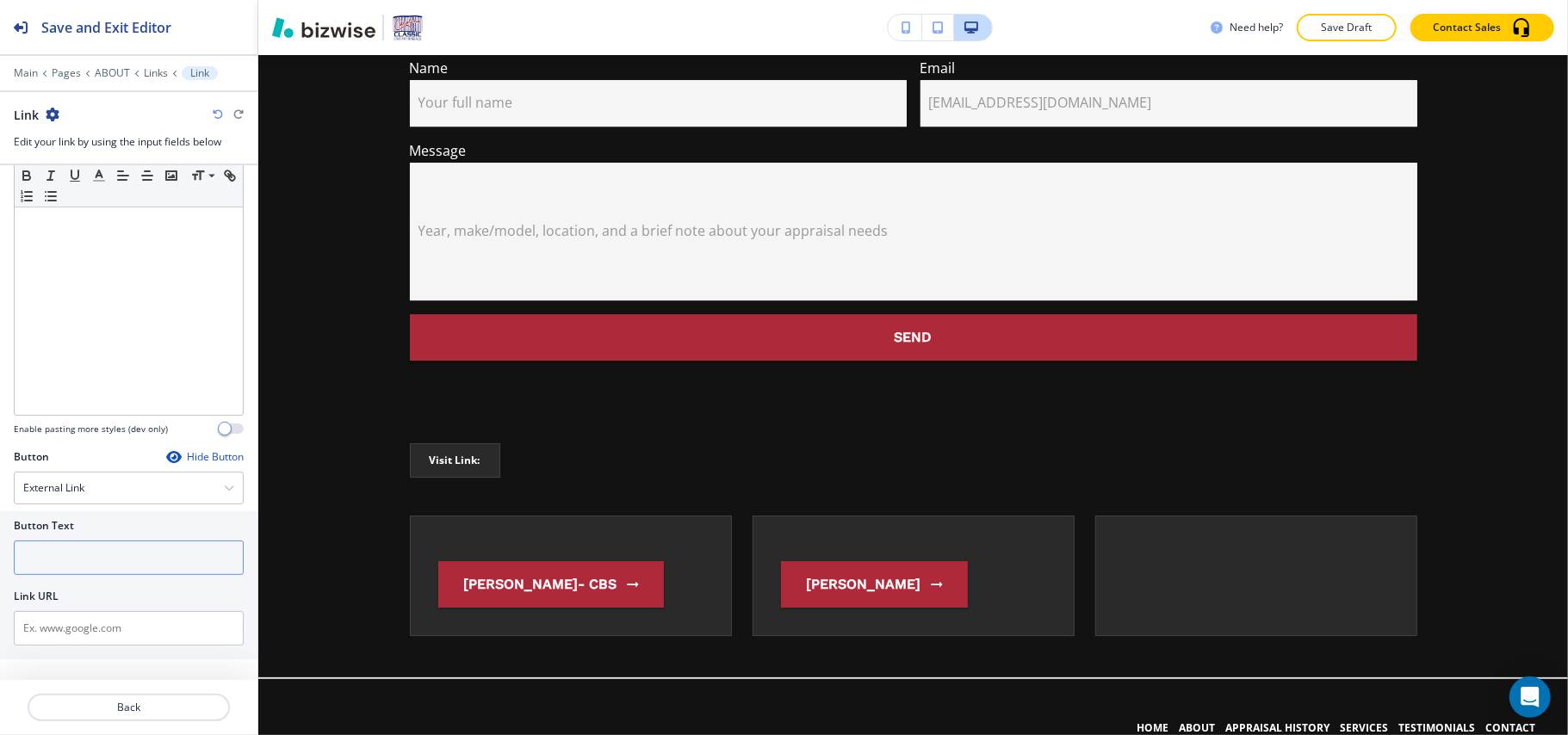
click at [129, 561] on input "text" at bounding box center [128, 558] width 230 height 34
paste input "Certified Auto Appraisers"
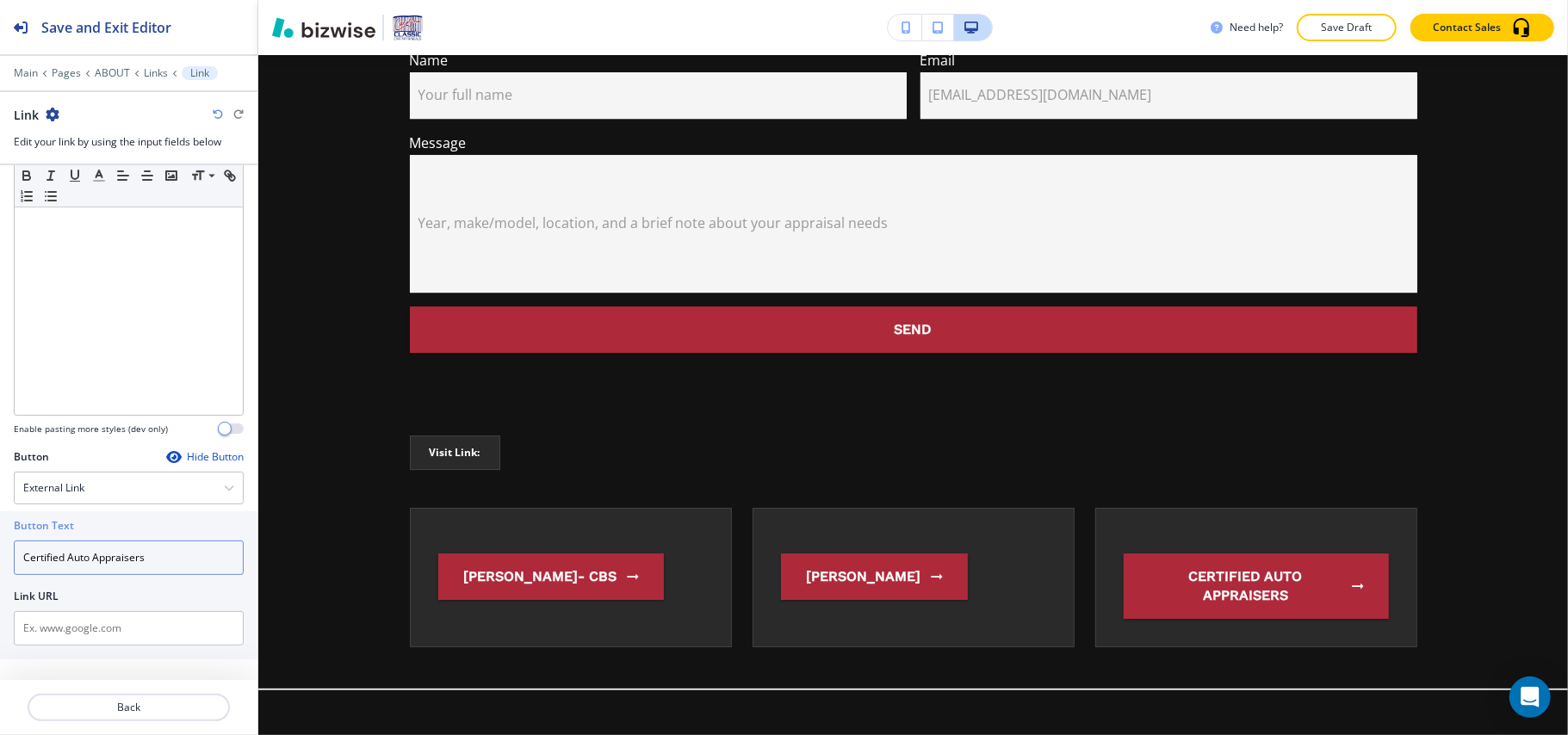
type input "Certified Auto Appraisers"
click at [68, 620] on input "text" at bounding box center [128, 628] width 230 height 34
paste input "[URL][DOMAIN_NAME]"
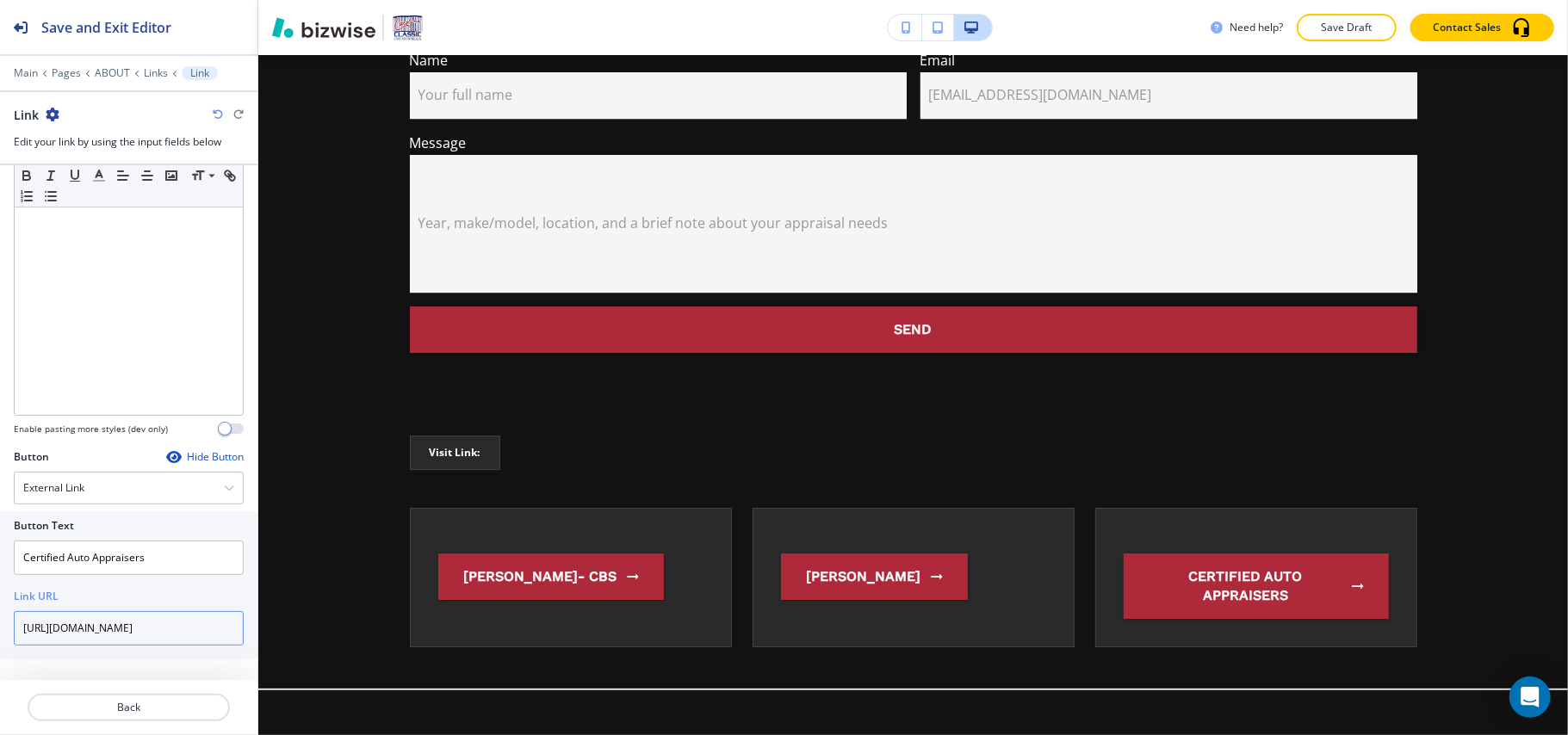
scroll to position [0, 73]
type input "[URL][DOMAIN_NAME]"
click at [143, 700] on p "Back" at bounding box center [128, 707] width 199 height 15
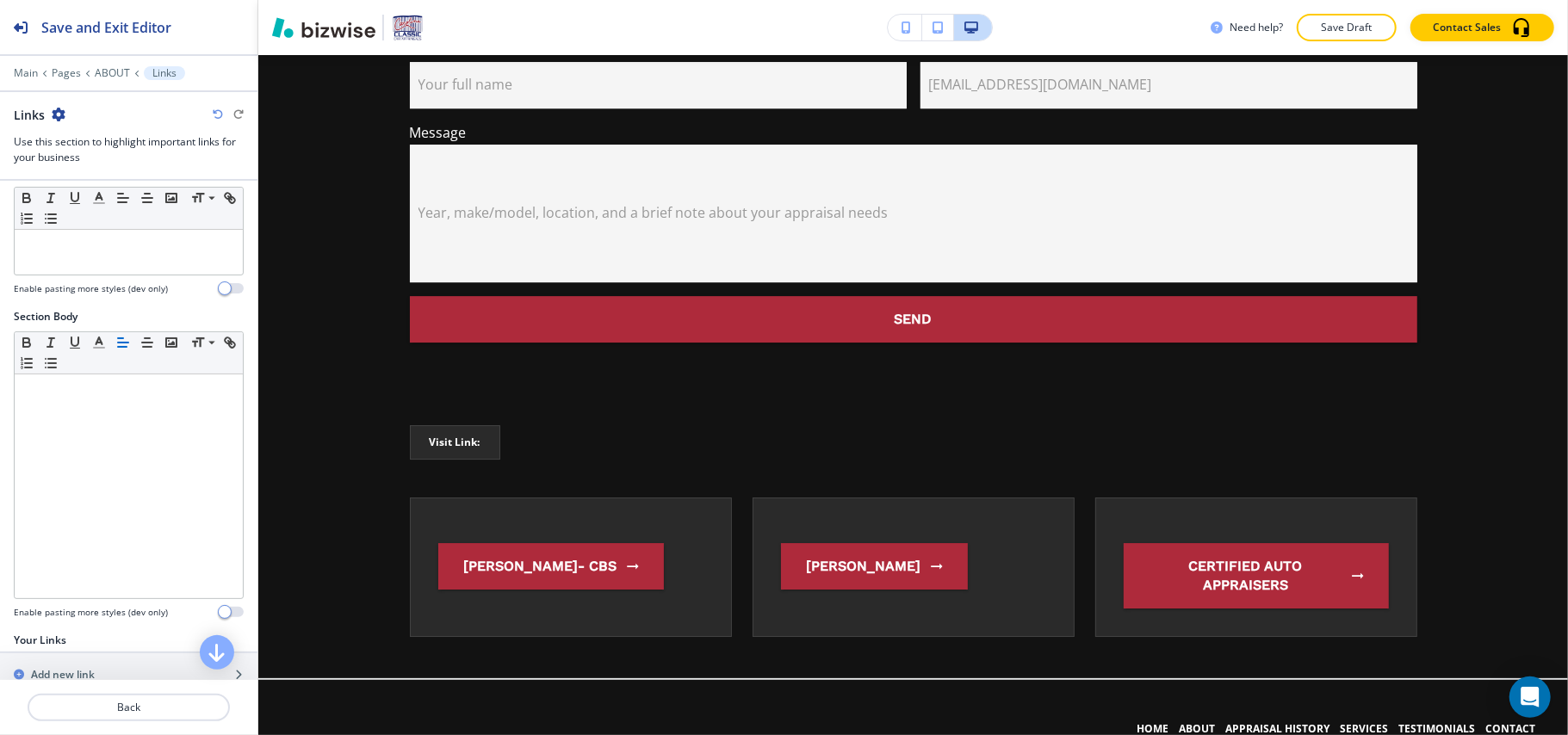
scroll to position [362, 0]
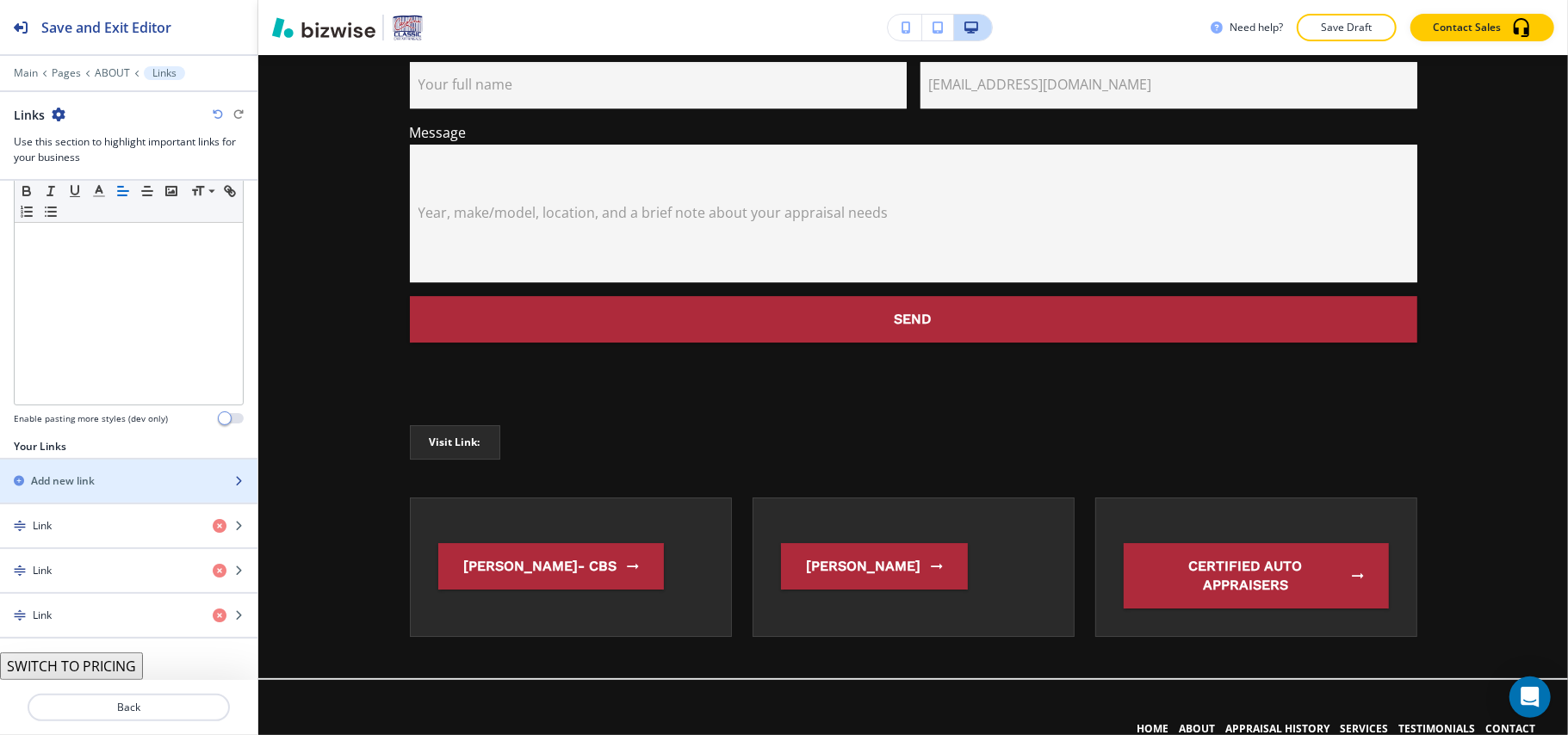
click at [124, 462] on div "button" at bounding box center [129, 466] width 258 height 14
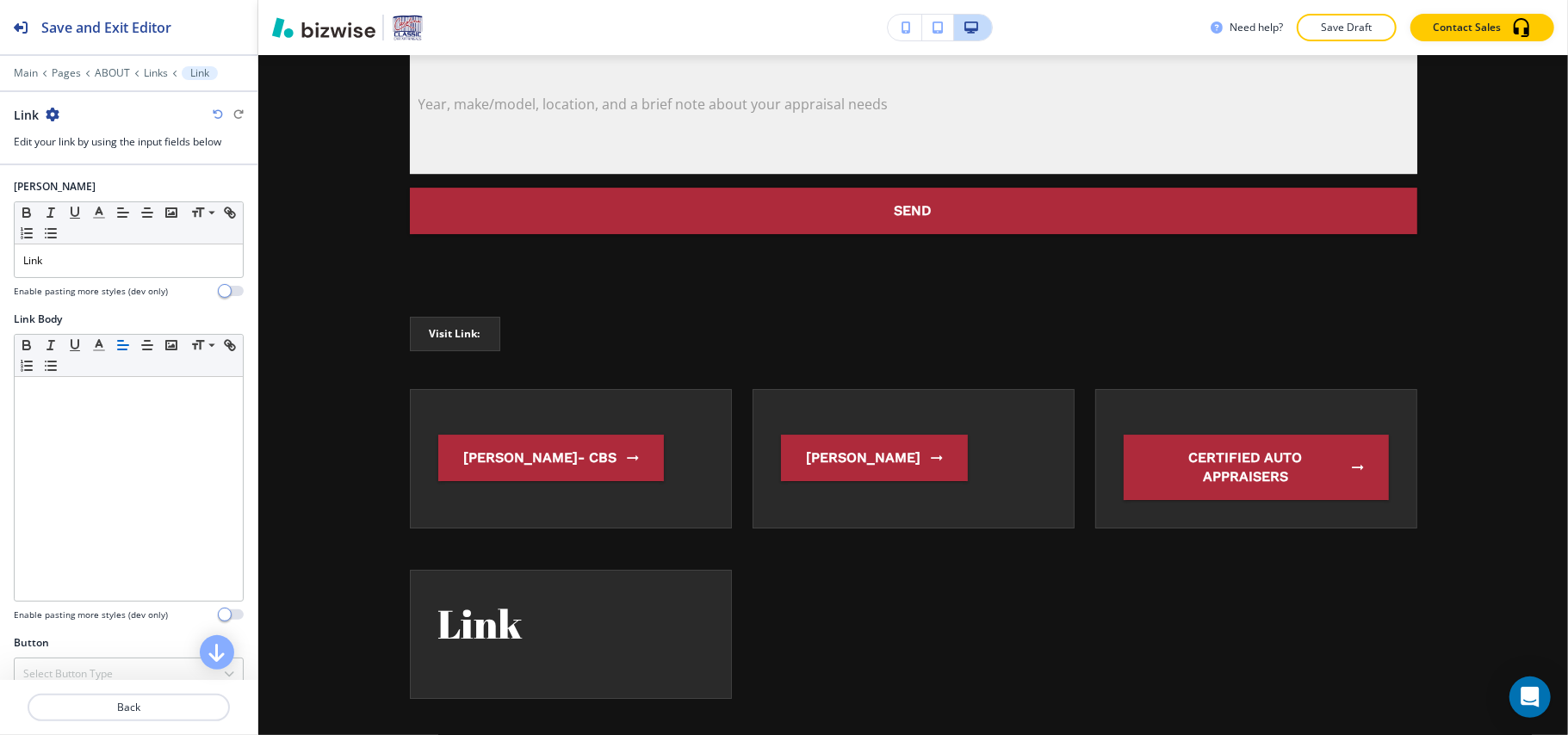
scroll to position [4129, 0]
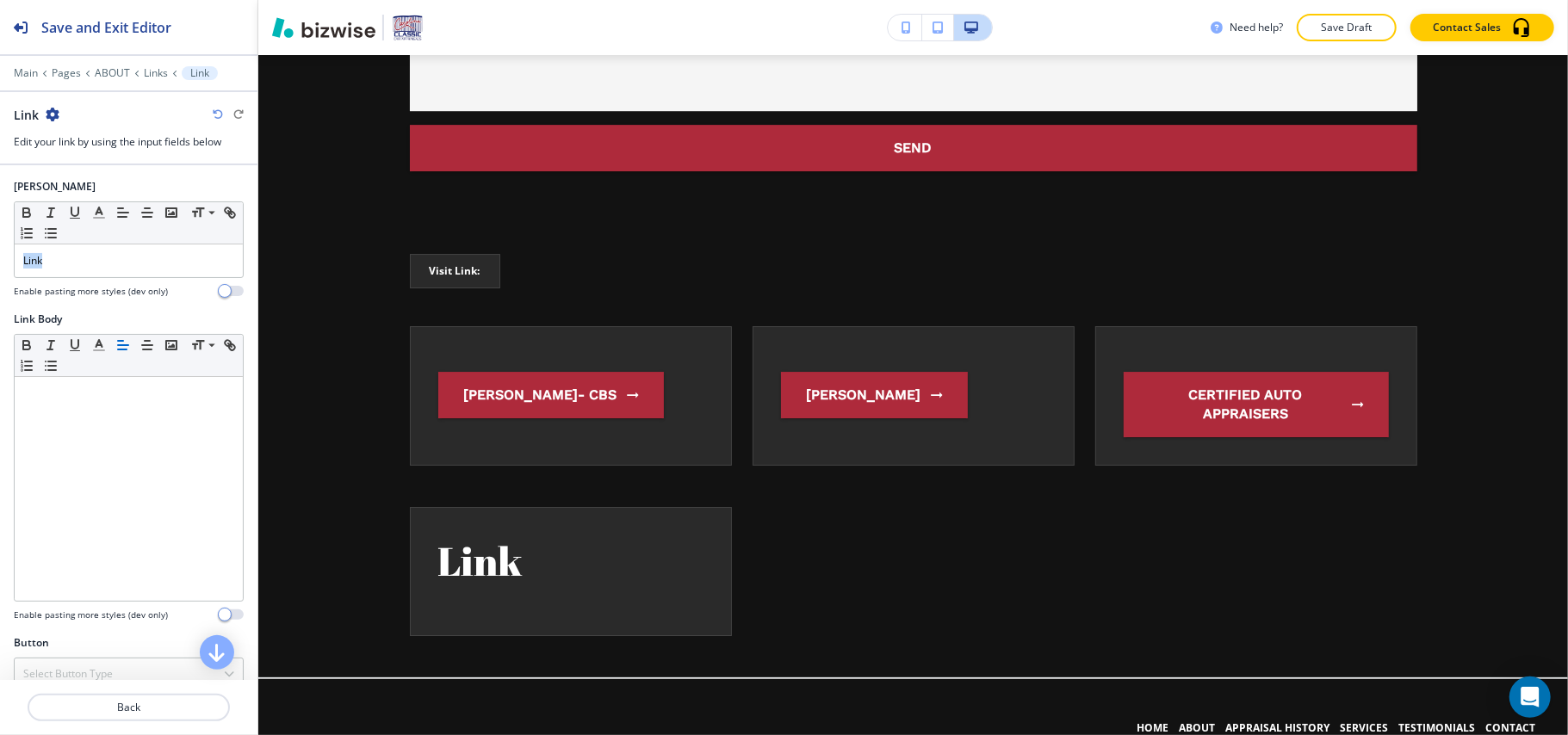
drag, startPoint x: 87, startPoint y: 268, endPoint x: 0, endPoint y: 250, distance: 88.8
click at [0, 250] on div "[PERSON_NAME] Small Normal Large Huge Link Enable pasting more styles (dev only)" at bounding box center [129, 245] width 258 height 132
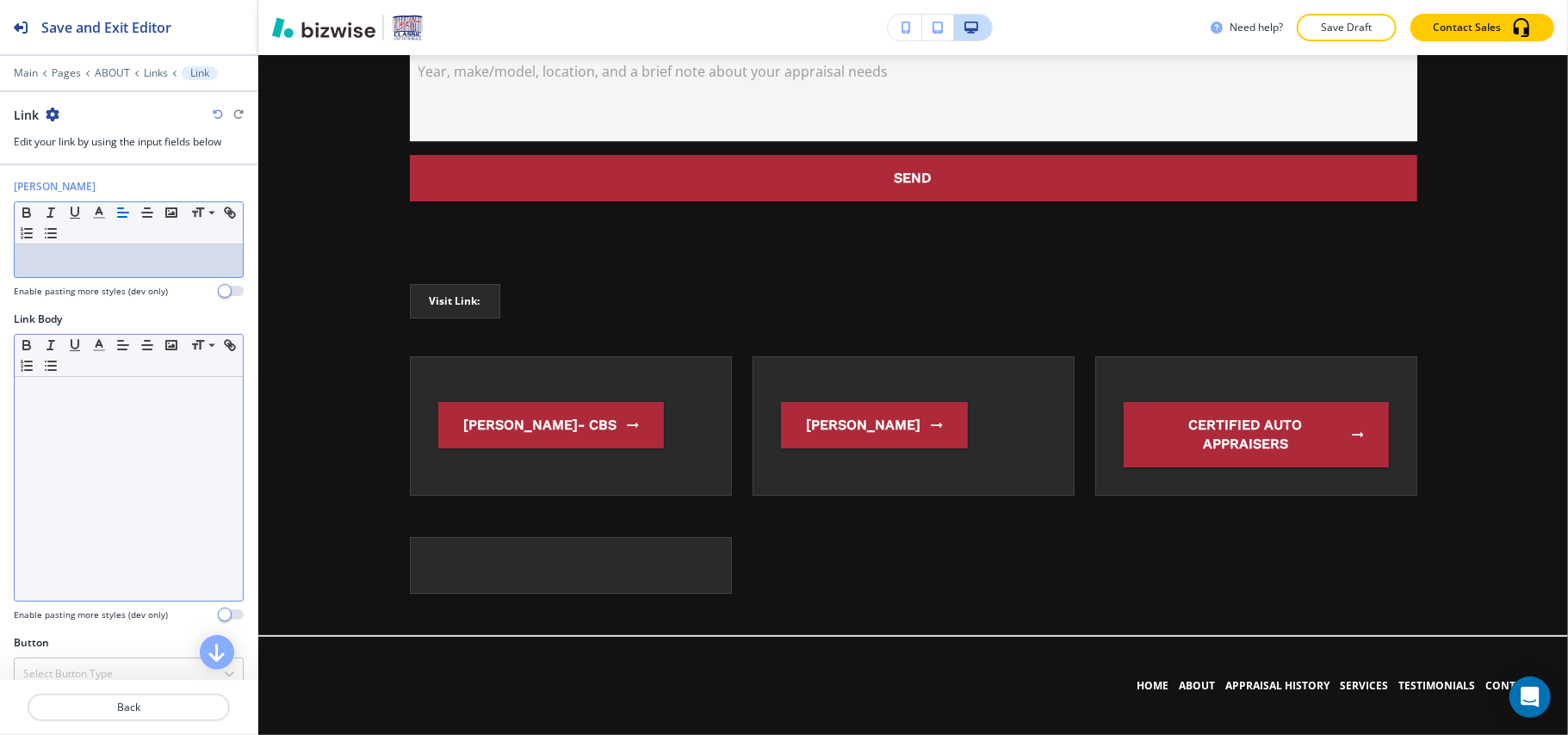
scroll to position [4056, 0]
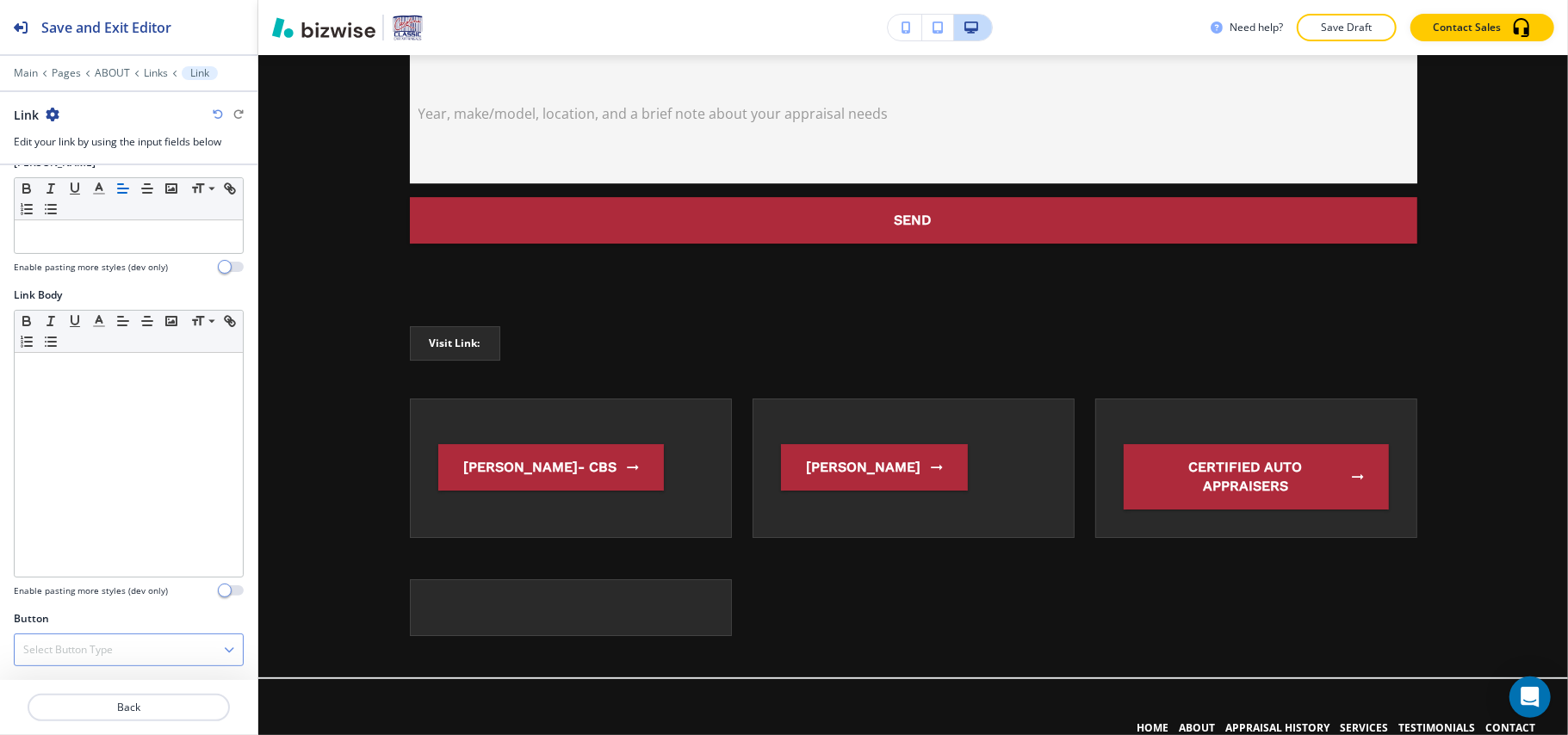
click at [125, 639] on div "Select Button Type" at bounding box center [128, 649] width 228 height 31
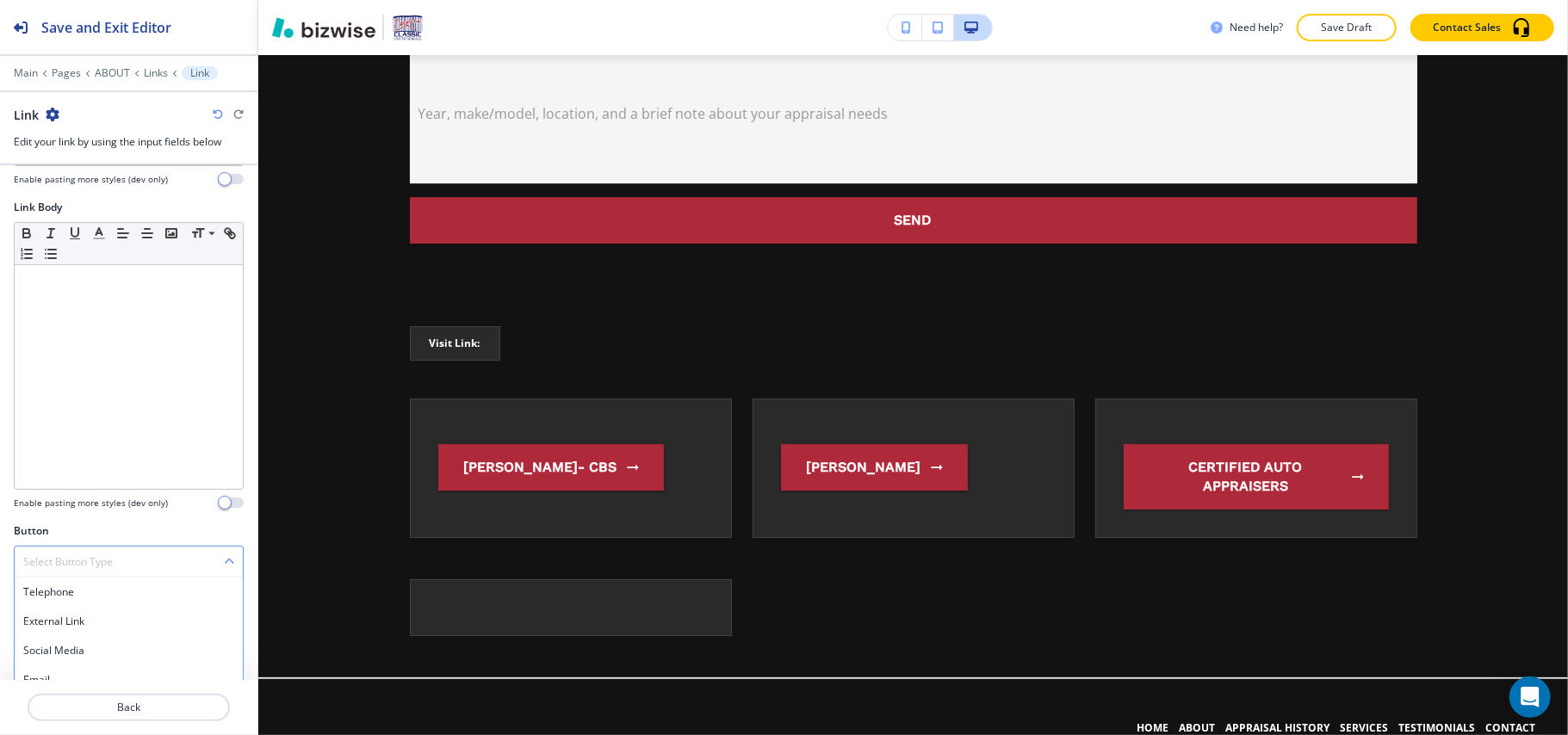
scroll to position [189, 0]
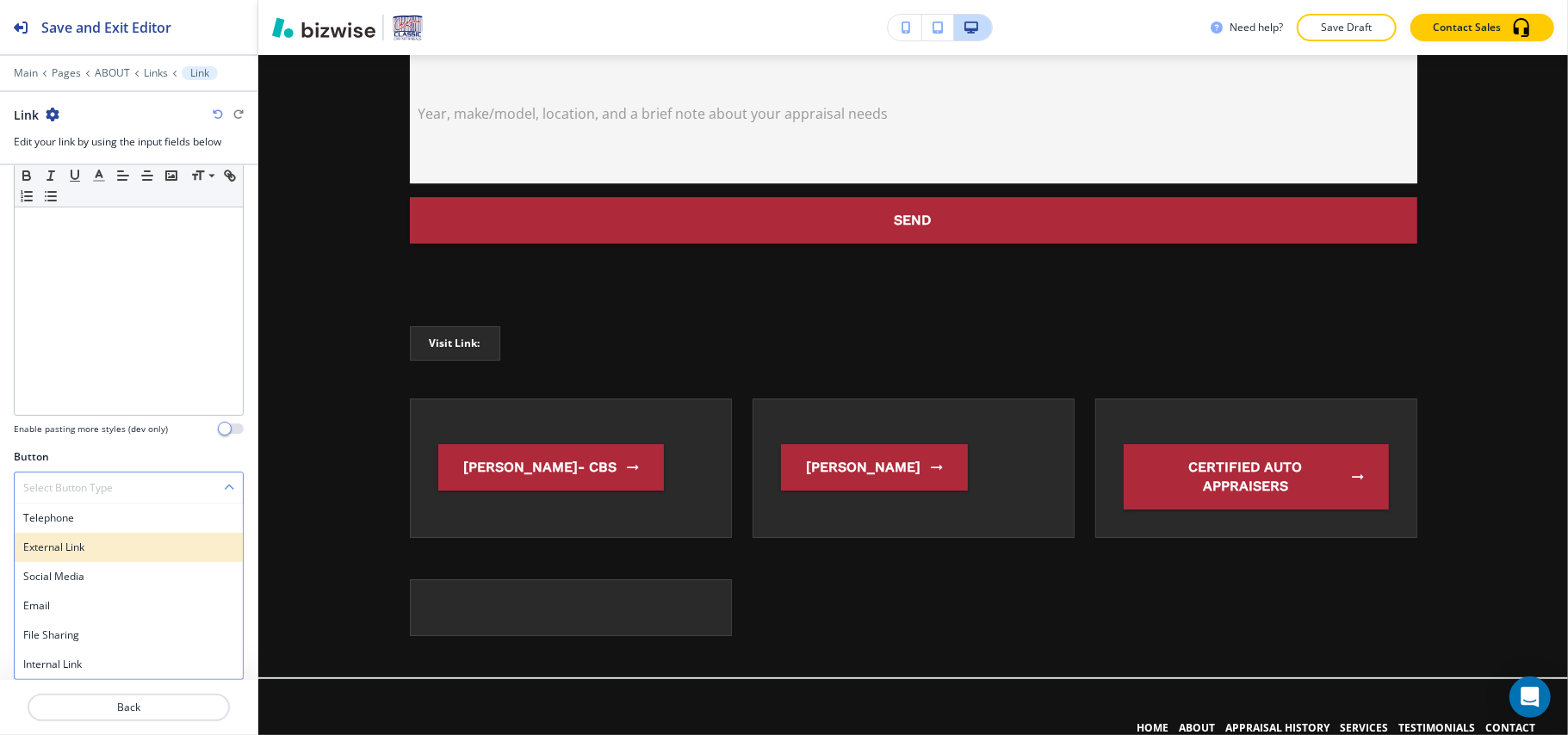
click at [107, 548] on h4 "External Link" at bounding box center [129, 547] width 211 height 15
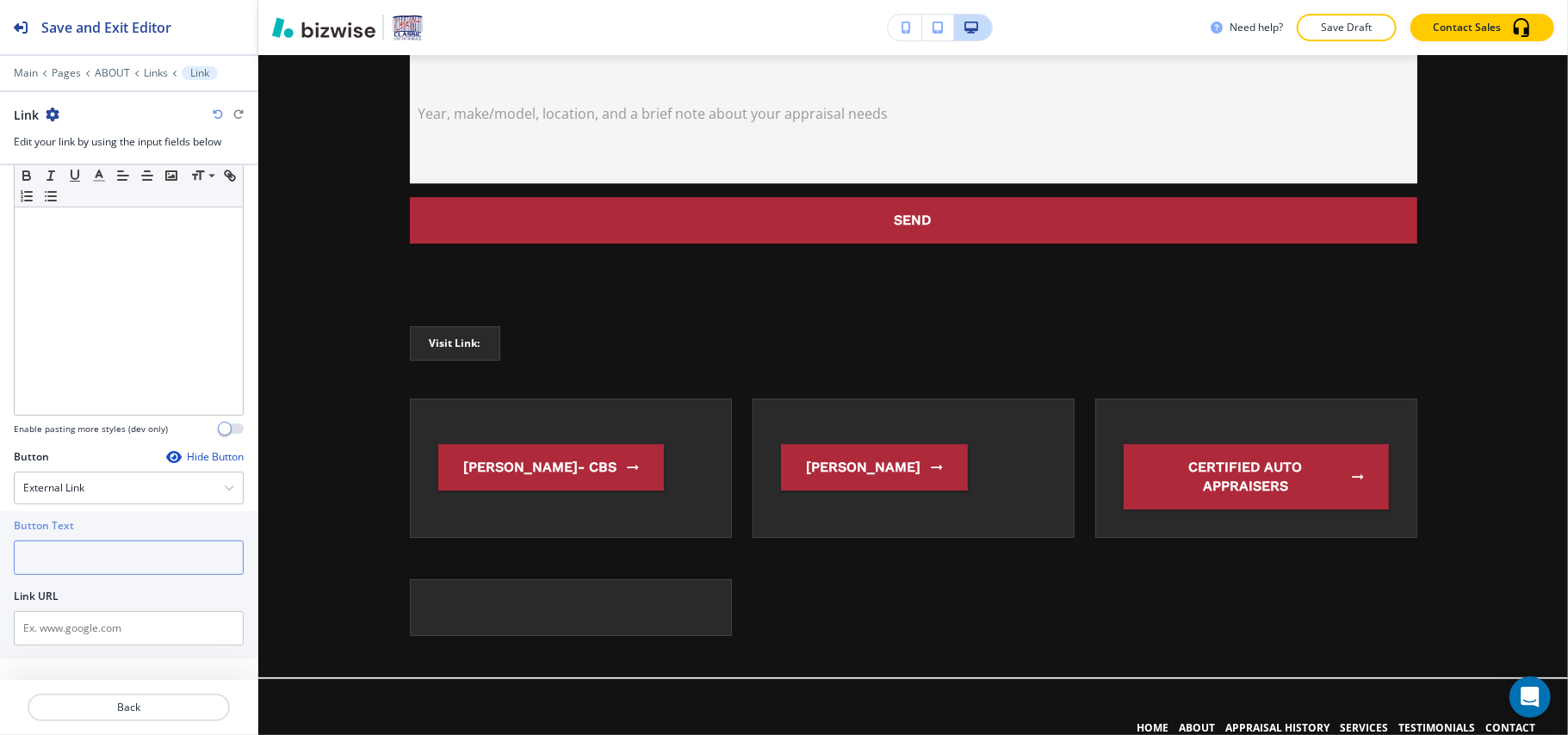
click at [91, 558] on input "text" at bounding box center [128, 558] width 230 height 34
paste input "The Appraisal Foundation"
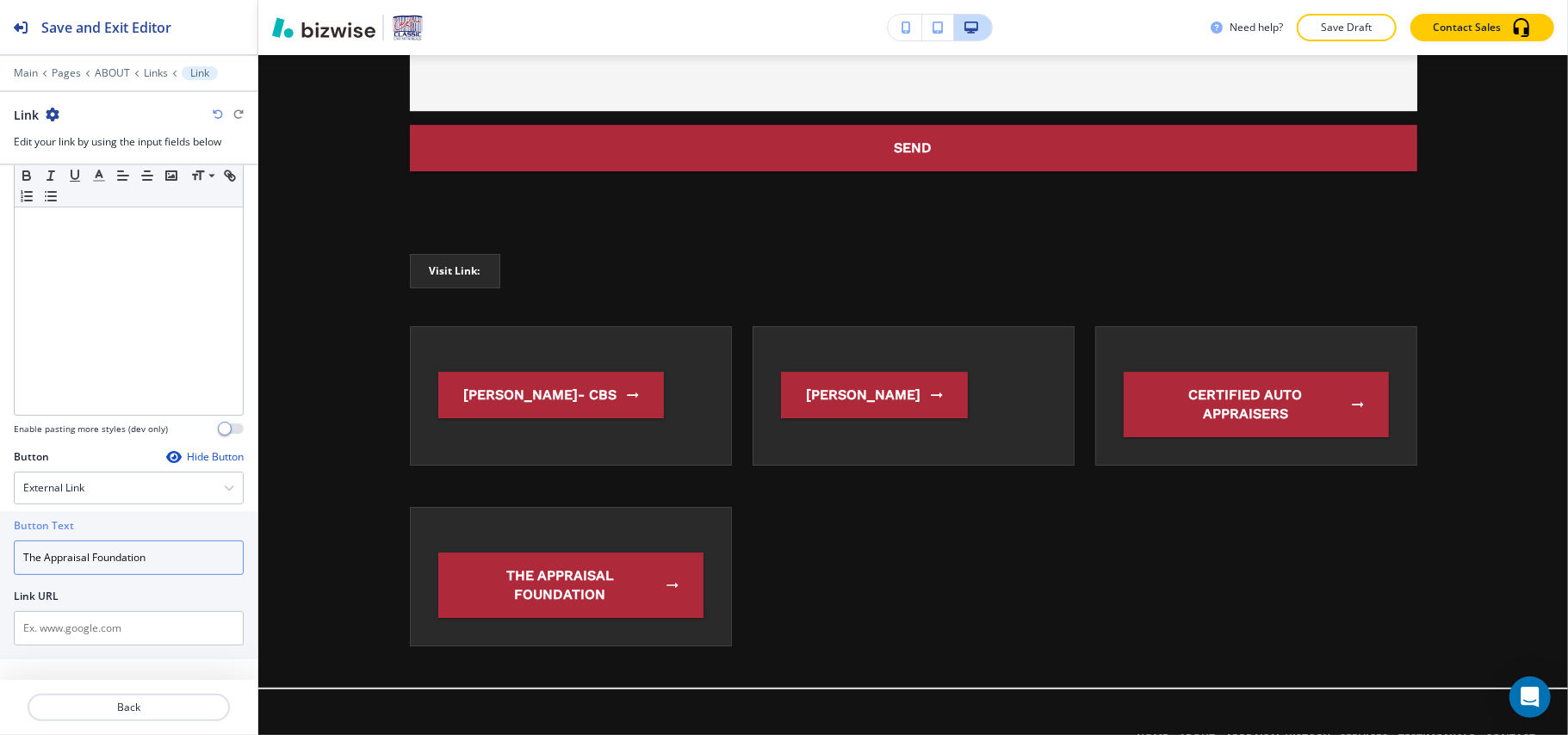
type input "The Appraisal Foundation"
click at [127, 625] on input "text" at bounding box center [128, 628] width 230 height 34
paste input "[URL][DOMAIN_NAME]"
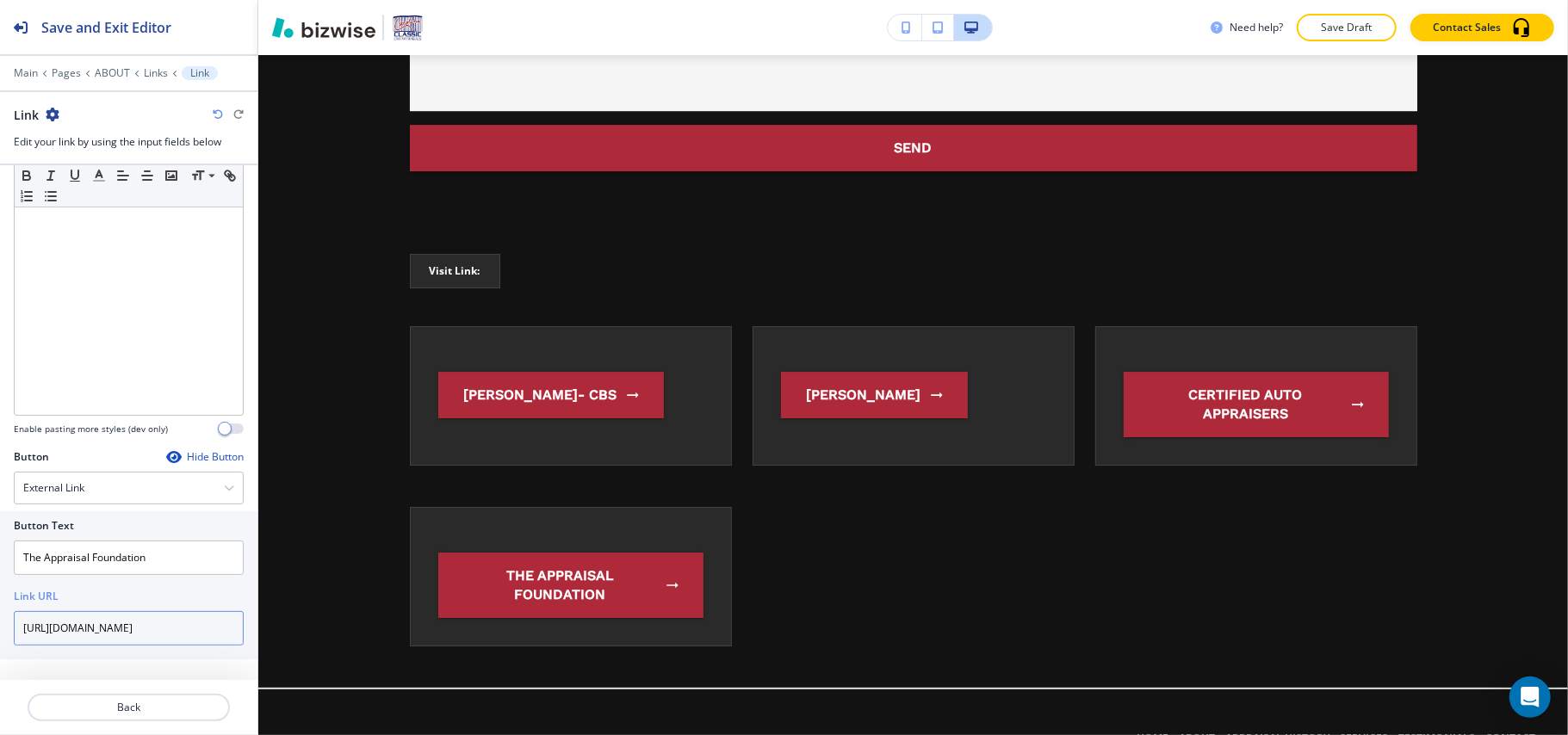
scroll to position [0, 763]
type input "[URL][DOMAIN_NAME]"
click at [121, 69] on p "ABOUT" at bounding box center [112, 73] width 35 height 12
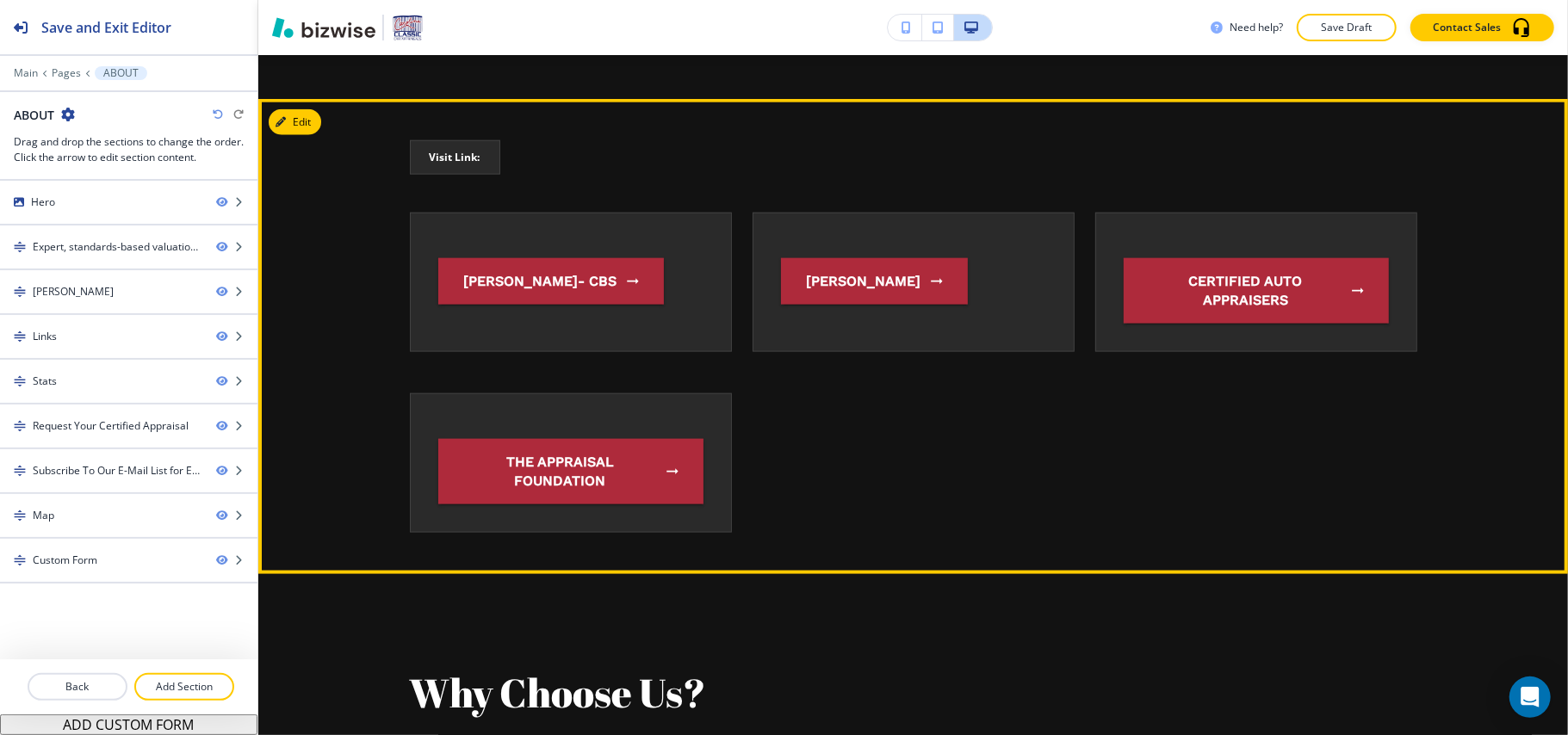
scroll to position [1162, 0]
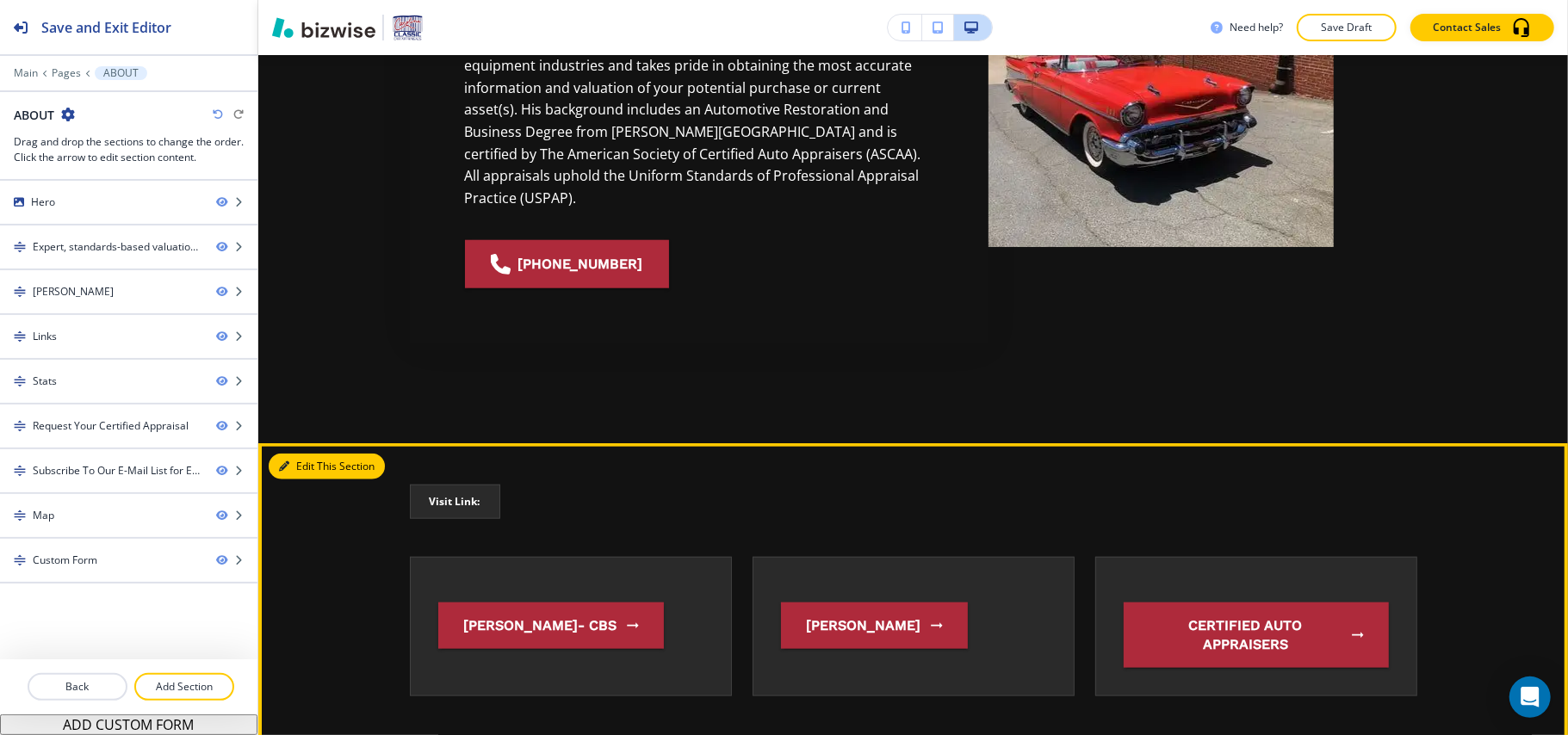
click at [332, 454] on button "Edit This Section" at bounding box center [326, 467] width 116 height 26
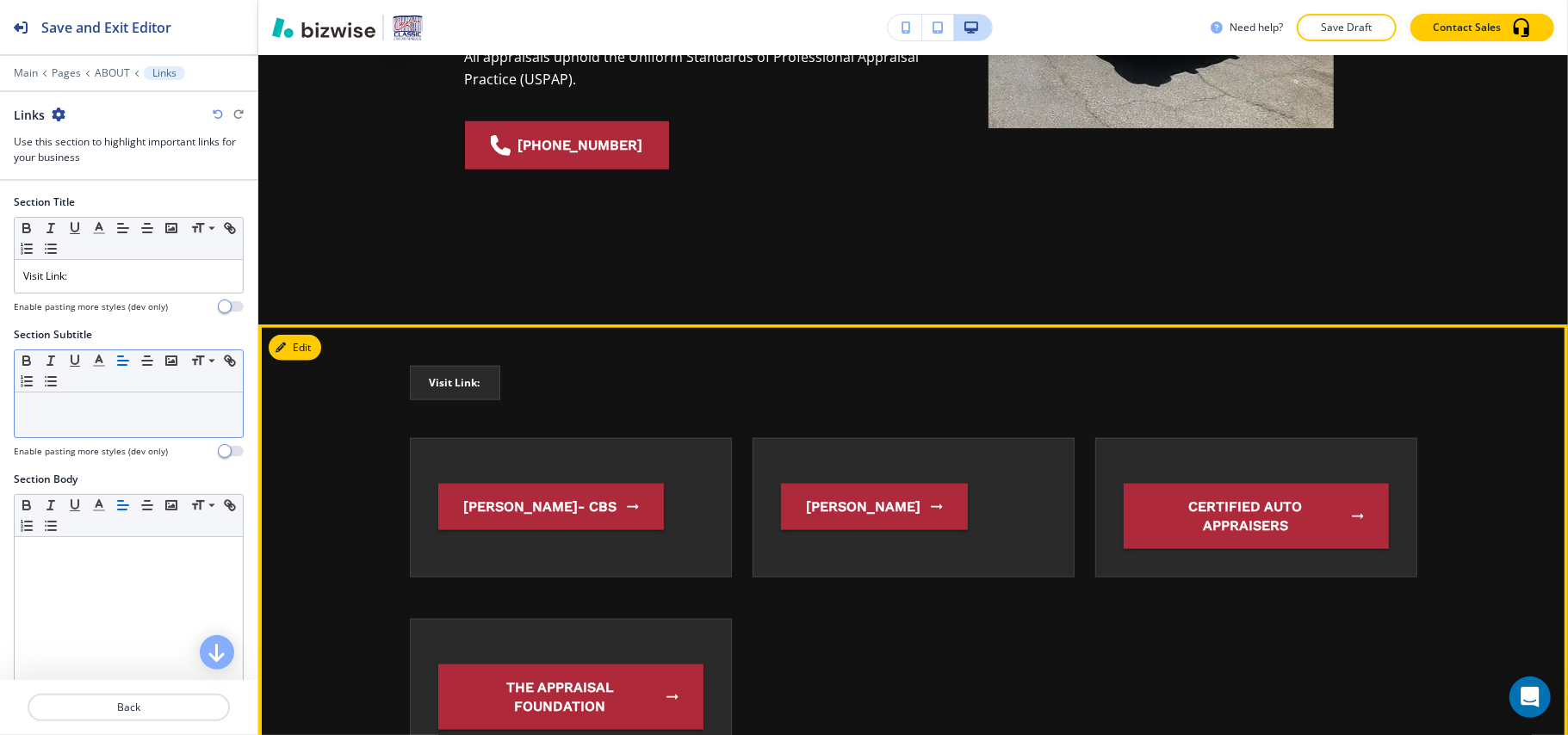
scroll to position [1506, 0]
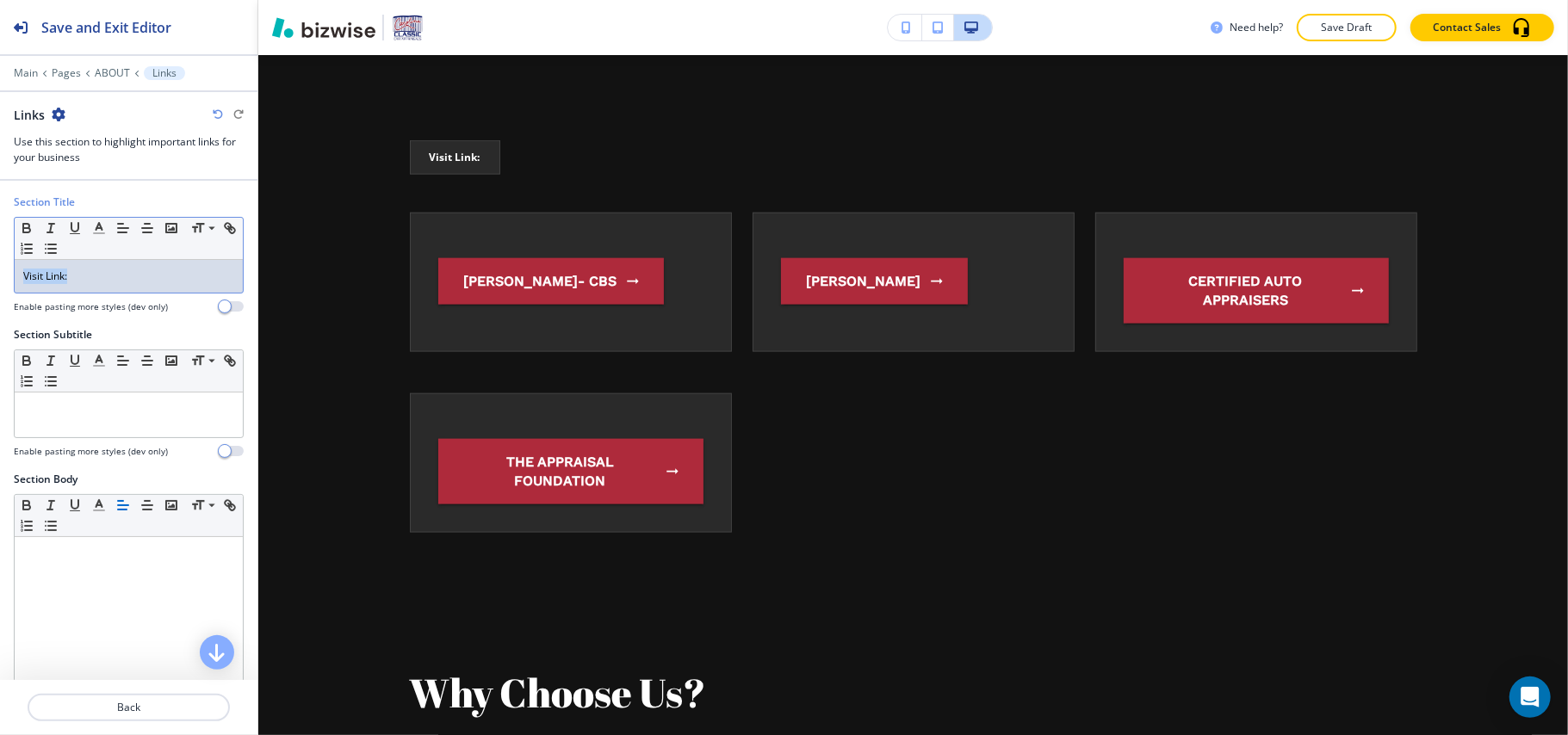
drag, startPoint x: 0, startPoint y: 280, endPoint x: 131, endPoint y: 283, distance: 131.0
click at [4, 280] on div "Section Title Small Normal Large Huge Visit Link: Enable pasting more styles (d…" at bounding box center [129, 260] width 258 height 132
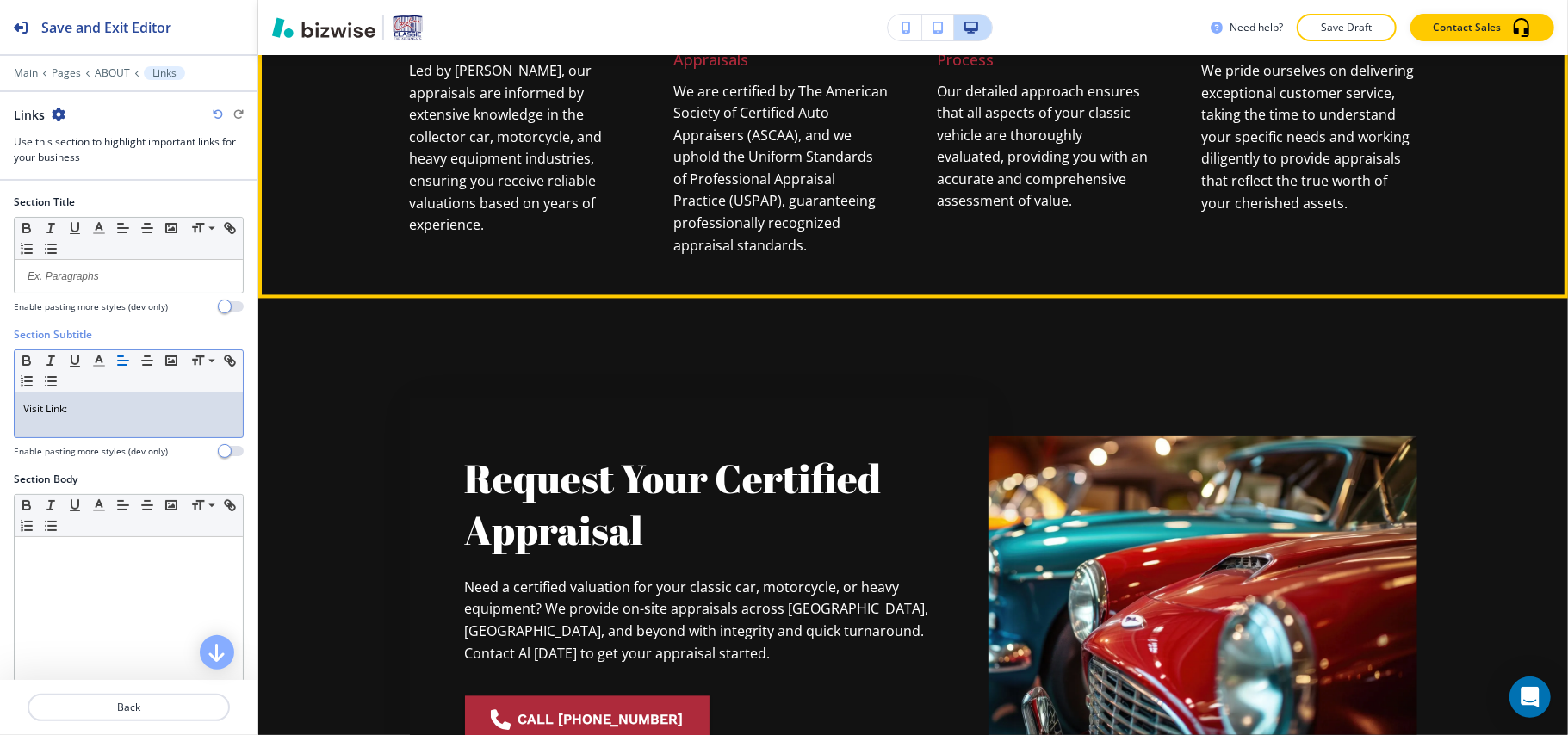
scroll to position [2654, 0]
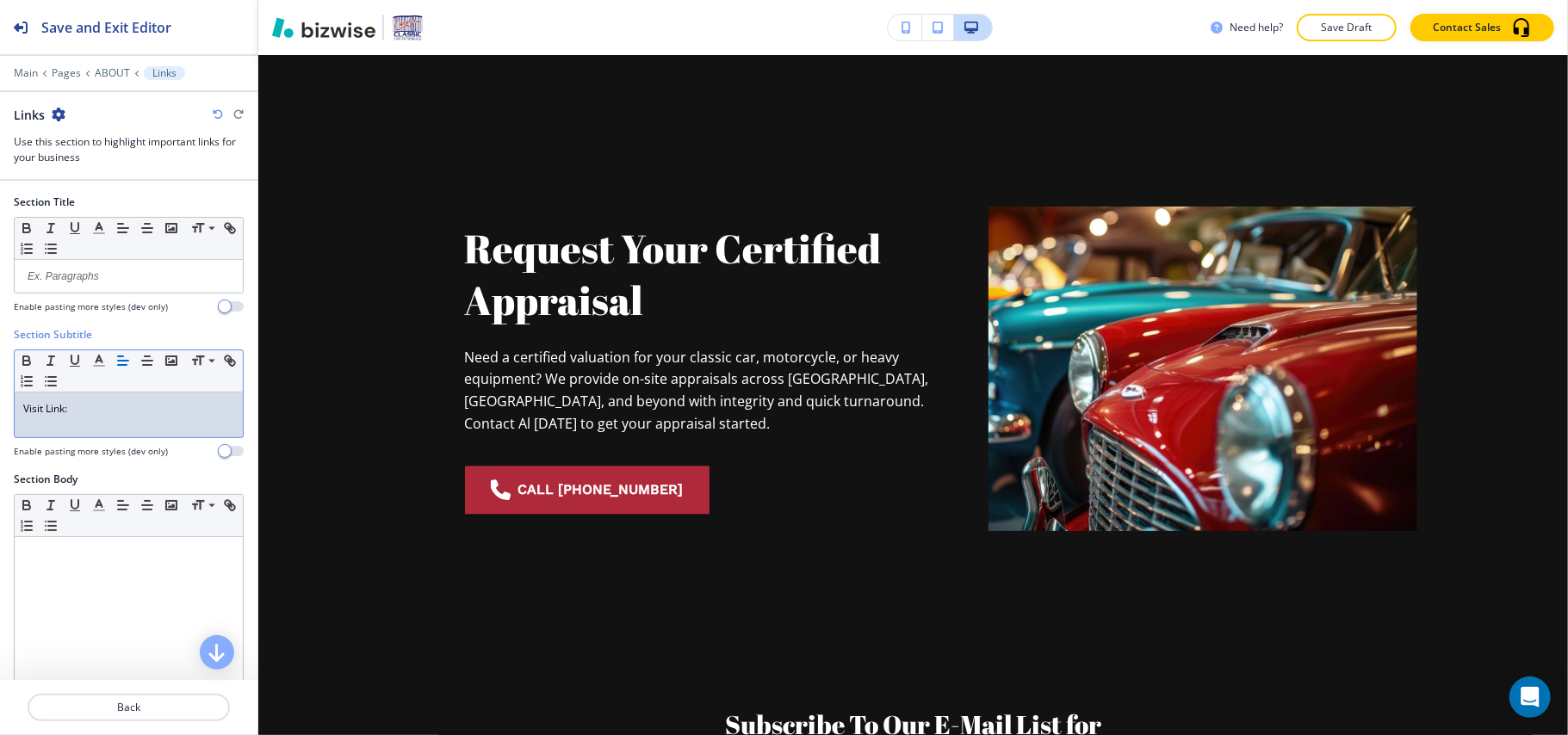
click at [303, 52] on div "Need help? Save Draft Contact Sales" at bounding box center [913, 27] width 1309 height 55
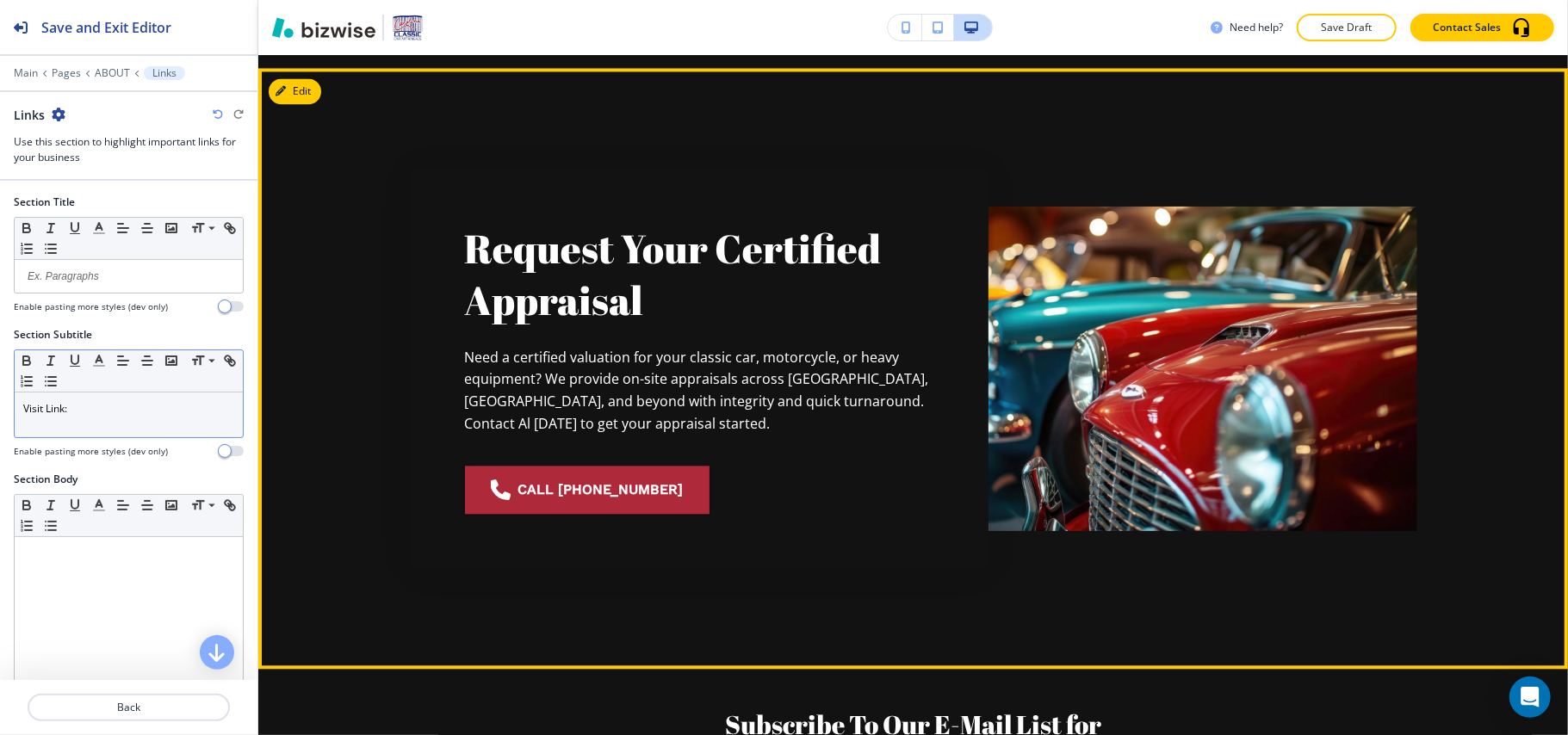
click at [308, 68] on section "Request Your Certified Appraisal Need a certified valuation for your classic ca…" at bounding box center [913, 368] width 1309 height 601
click at [311, 78] on button "Edit This Section" at bounding box center [326, 91] width 116 height 26
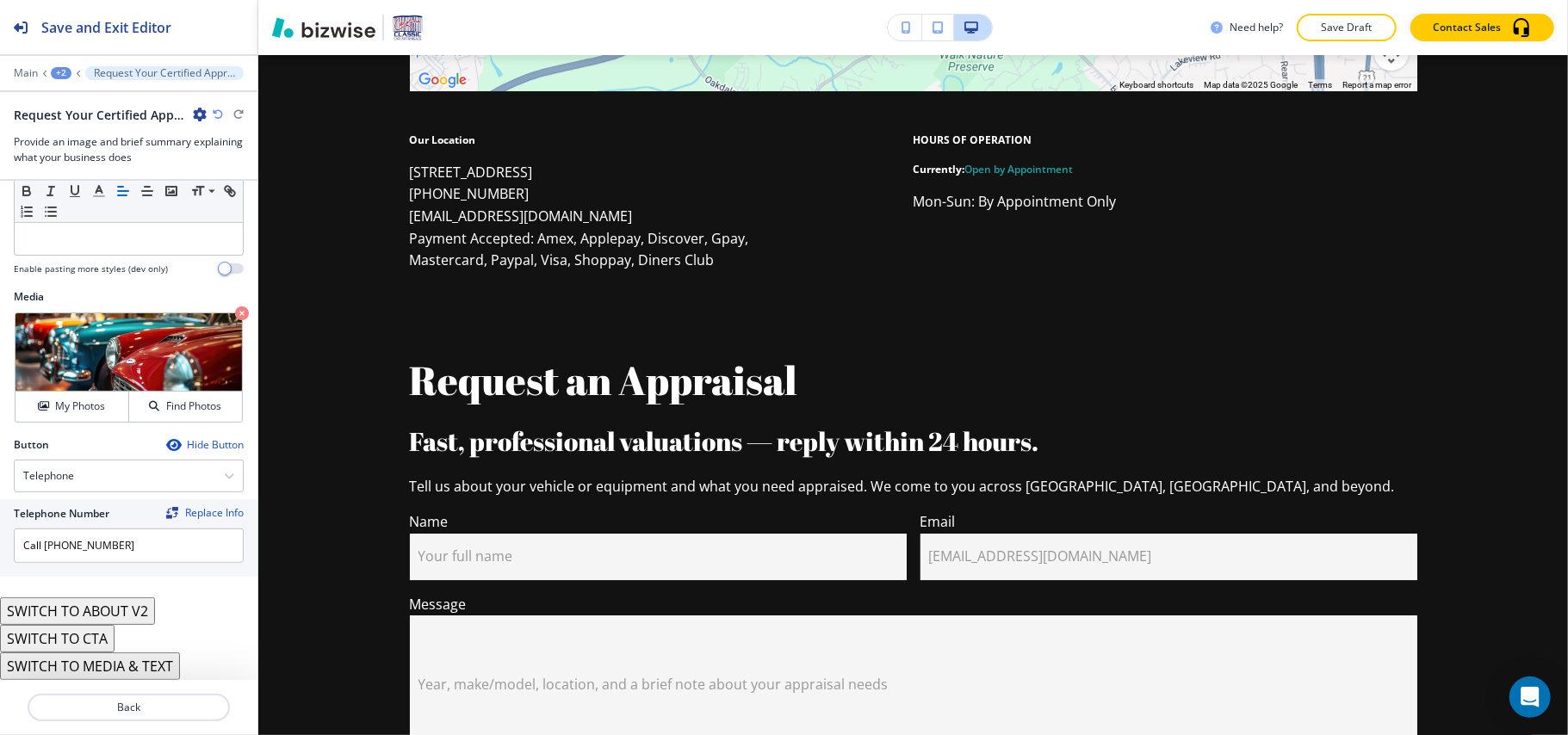
scroll to position [0, 0]
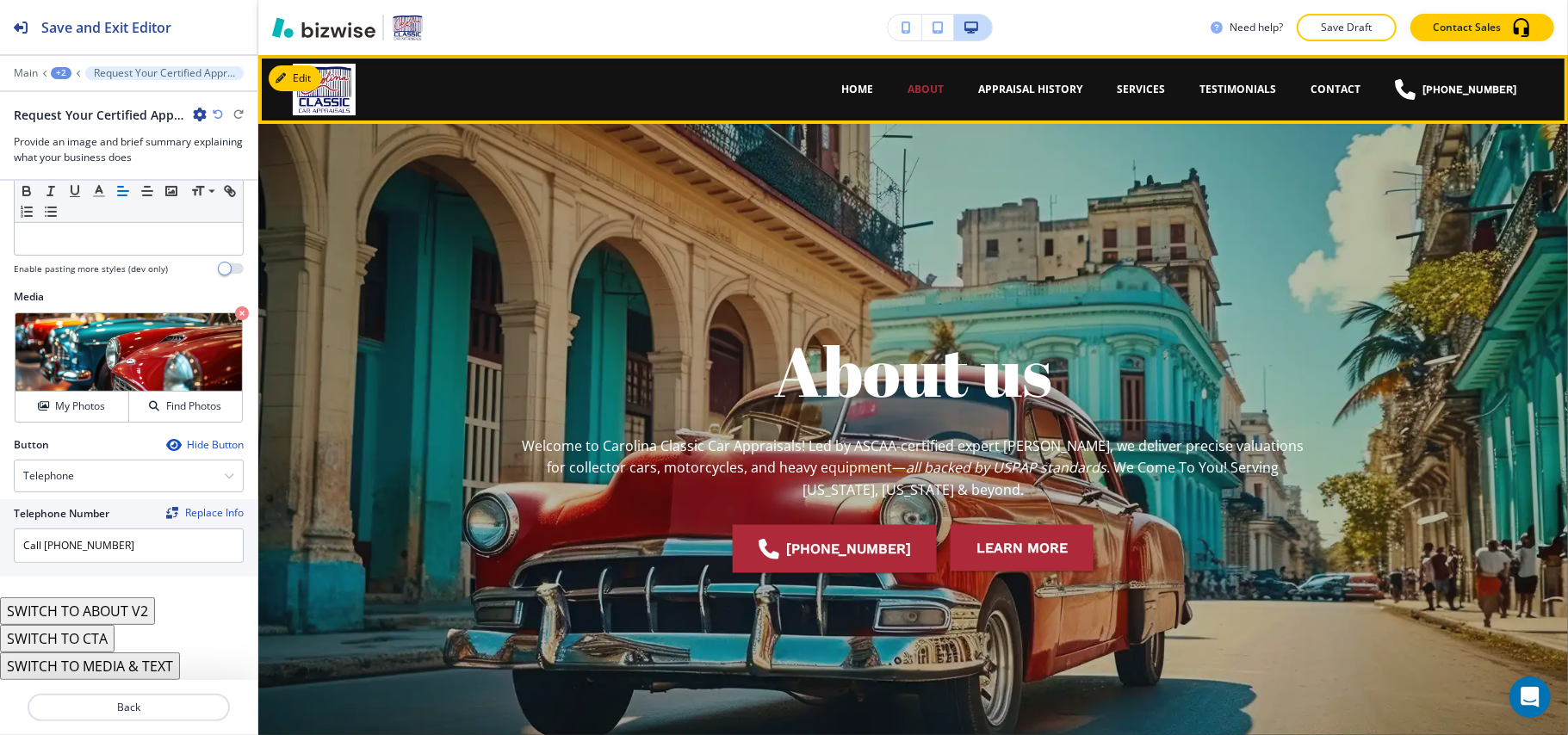
click at [1075, 83] on p "Appraisal History" at bounding box center [1030, 89] width 105 height 15
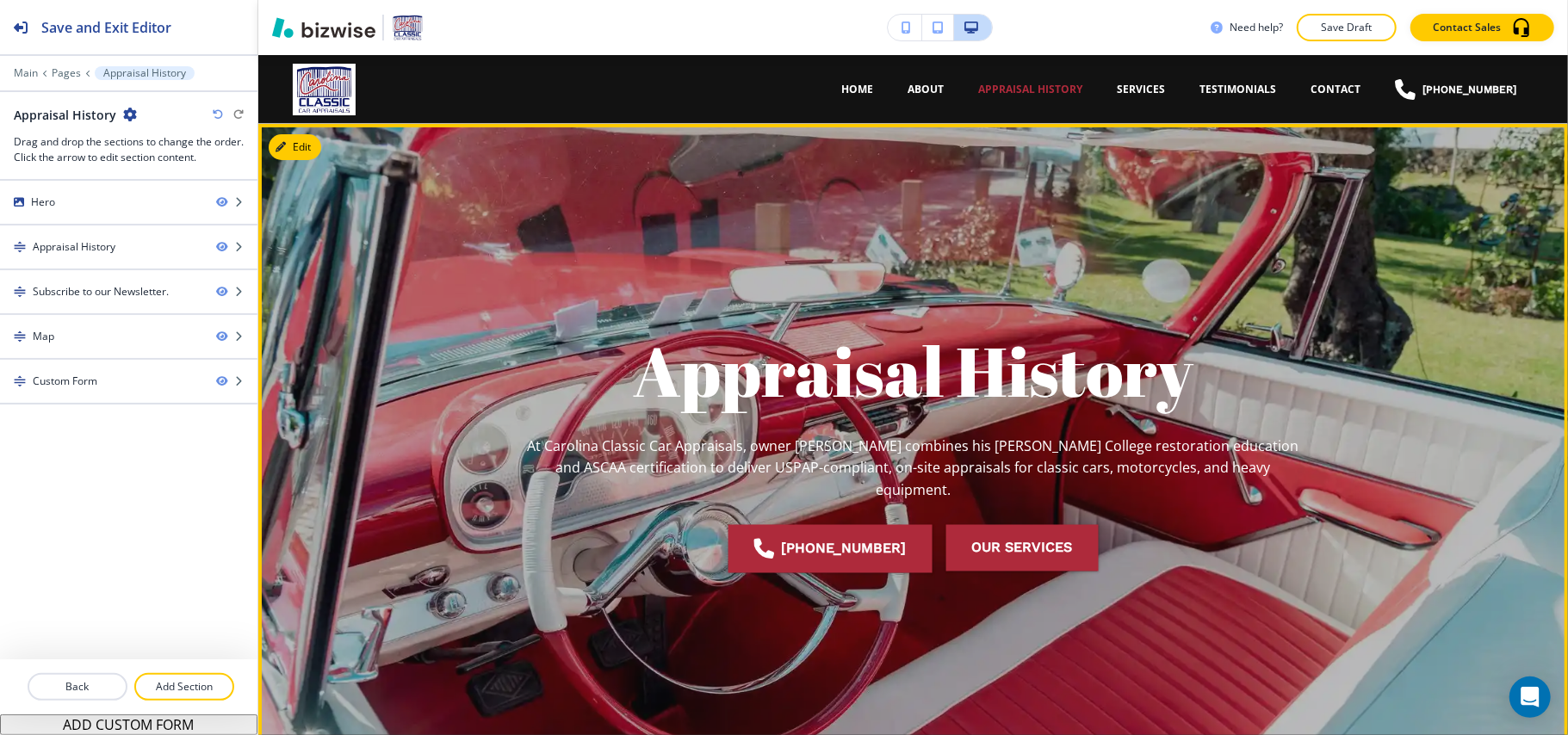
click at [284, 153] on button "Edit" at bounding box center [295, 147] width 52 height 26
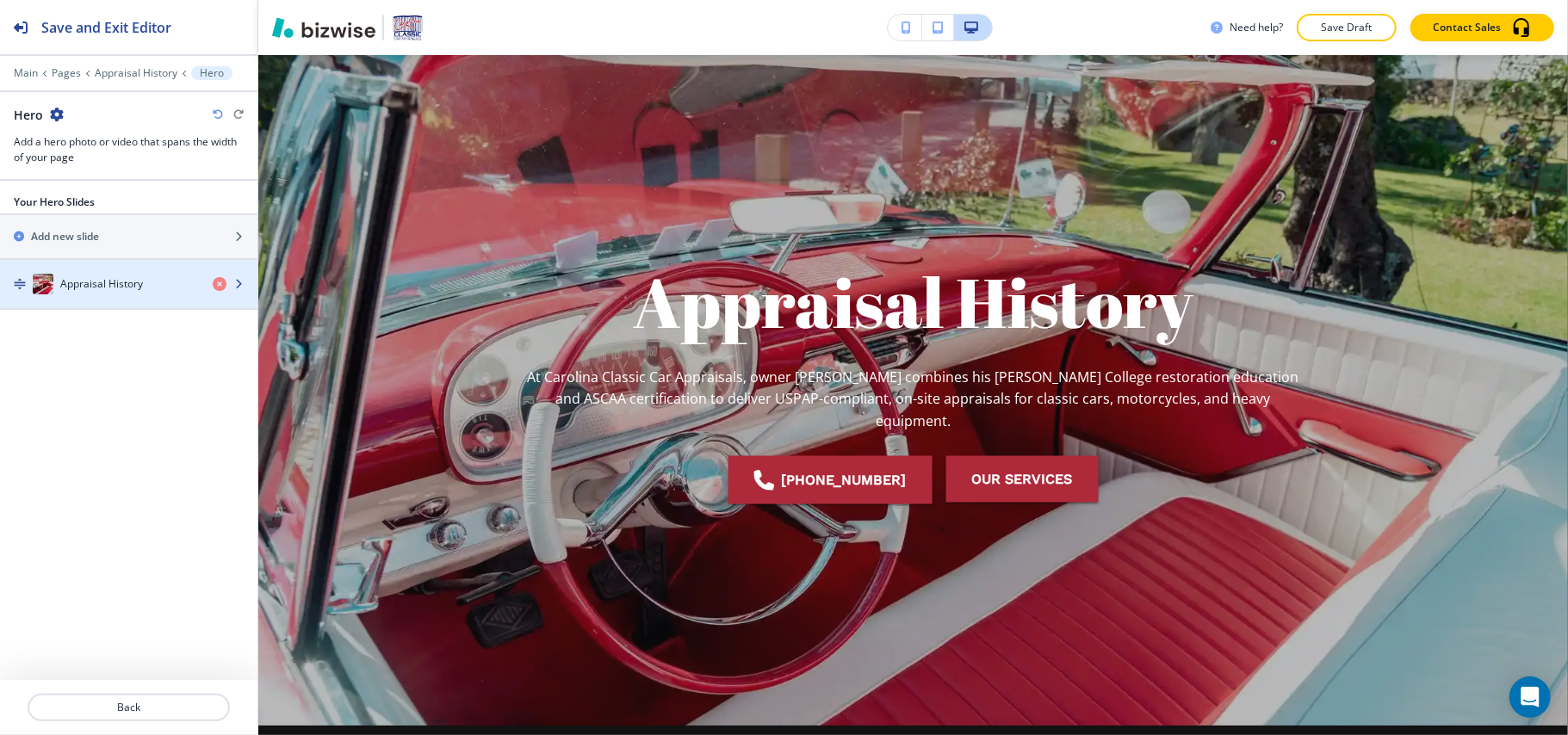
click at [128, 286] on h4 "Appraisal History" at bounding box center [102, 284] width 83 height 15
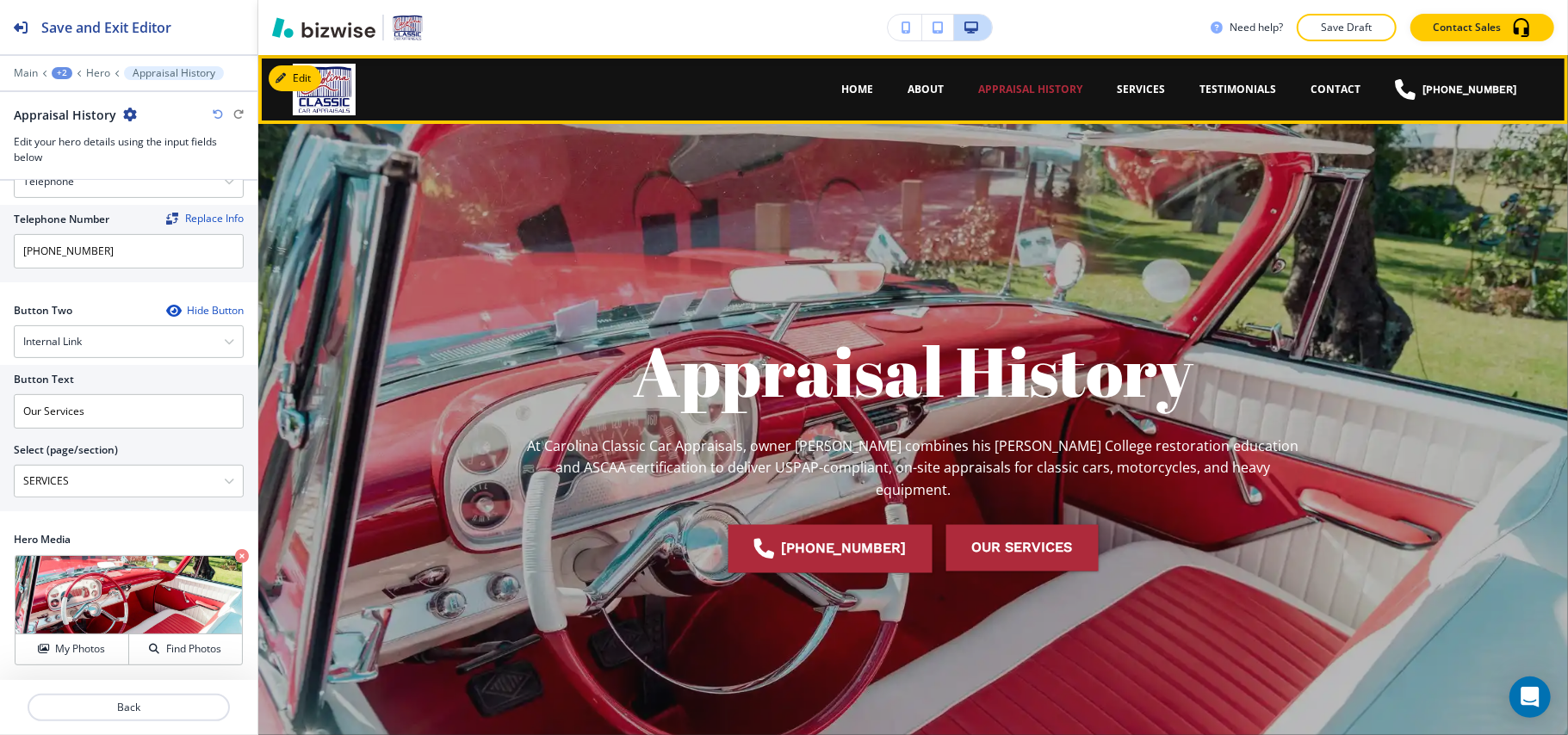
click at [1144, 85] on p "SERVICES" at bounding box center [1141, 89] width 49 height 15
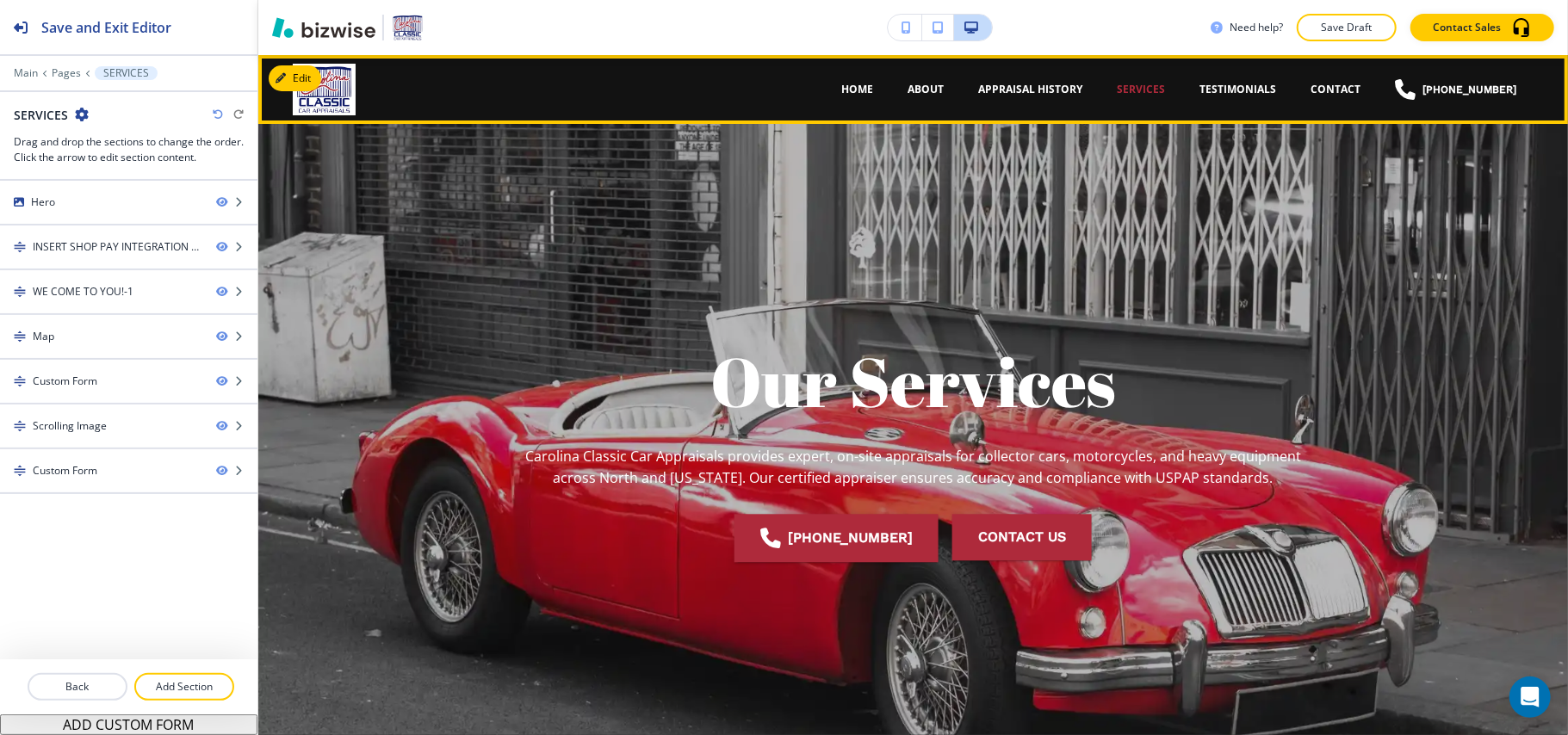
click at [1244, 83] on p "TESTIMONIALS" at bounding box center [1237, 89] width 77 height 15
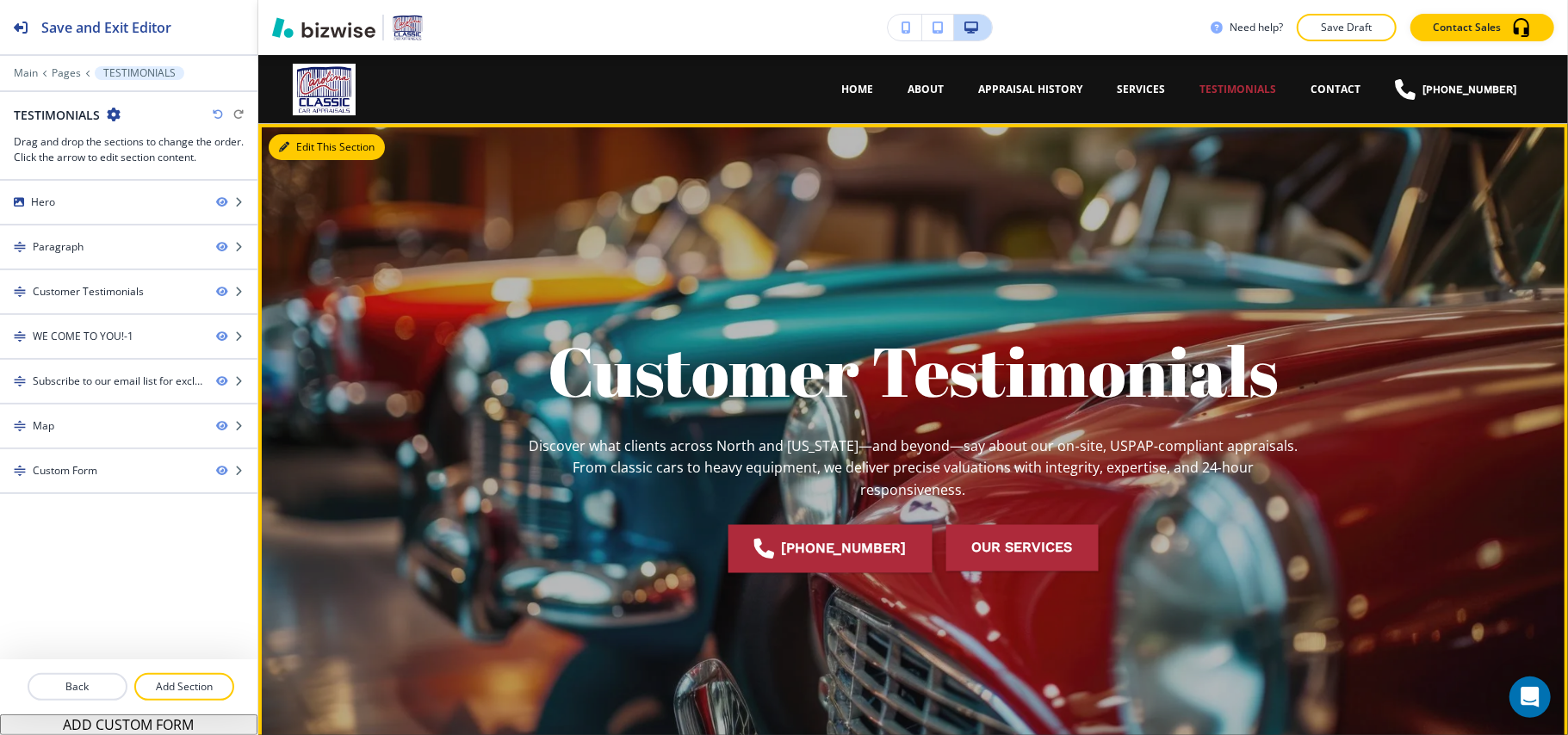
click at [267, 139] on div at bounding box center [913, 459] width 1309 height 670
click at [293, 146] on button "Edit This Section" at bounding box center [326, 147] width 116 height 26
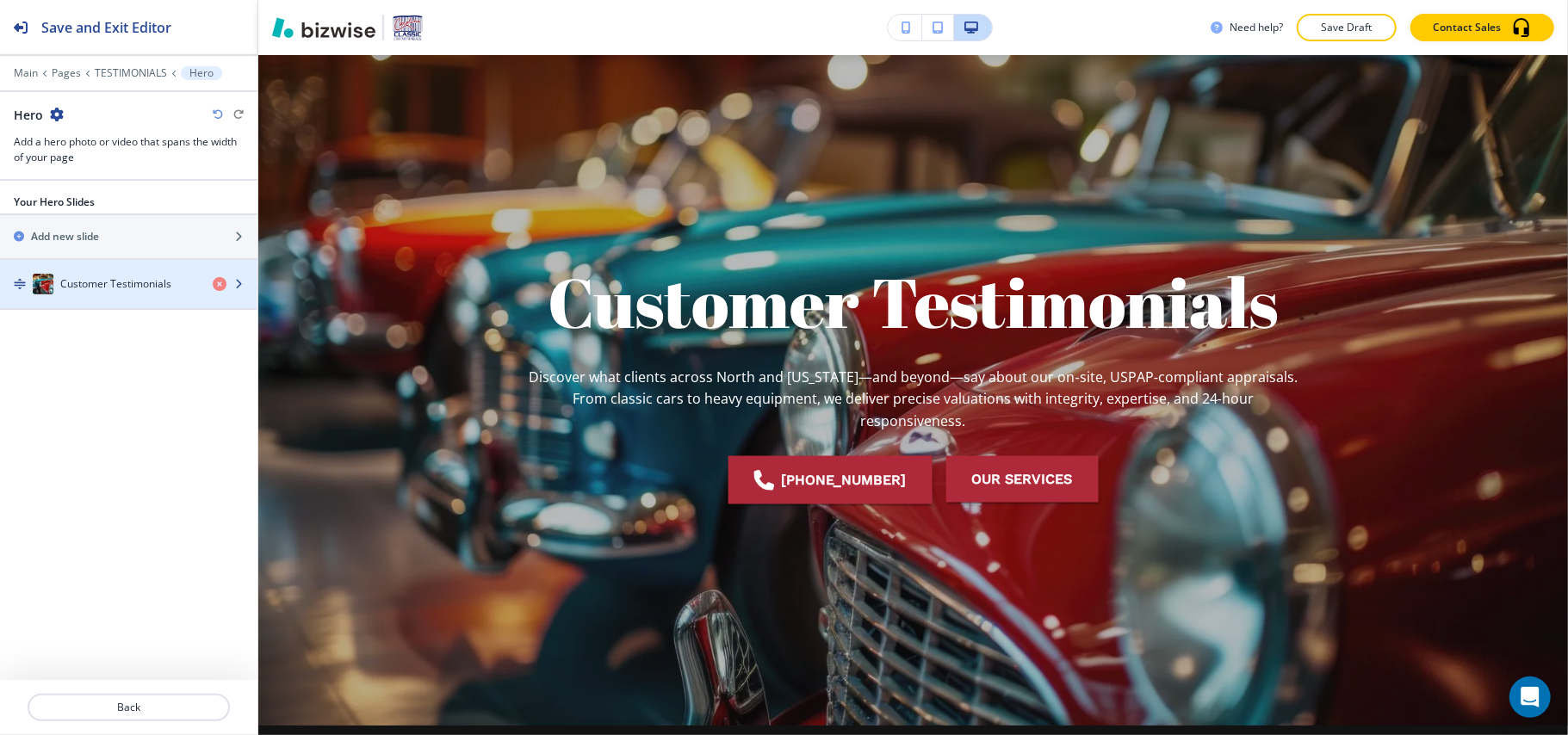
click at [106, 283] on h4 "Customer Testimonials" at bounding box center [115, 284] width 111 height 15
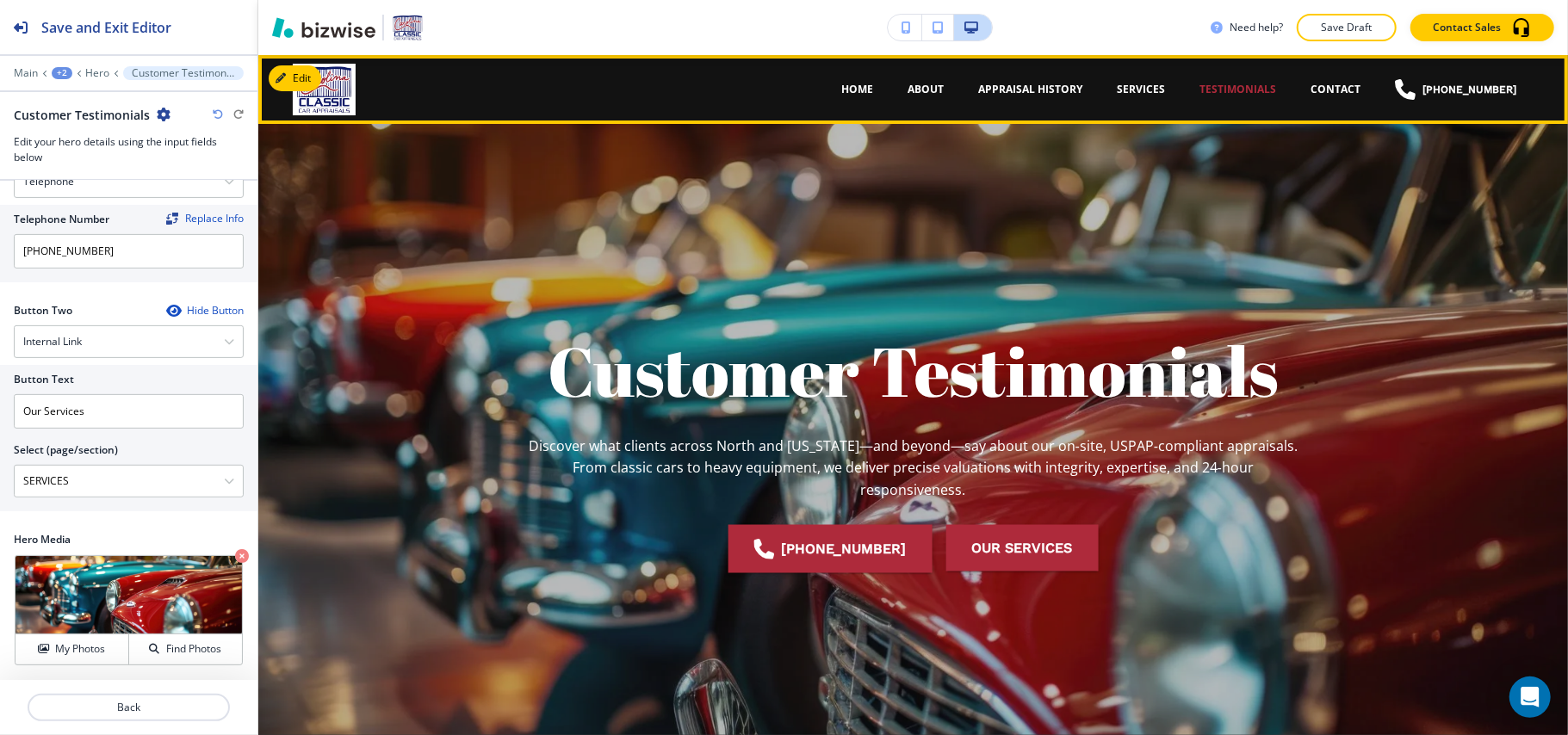
click at [1340, 87] on p "CONTACT" at bounding box center [1335, 89] width 50 height 15
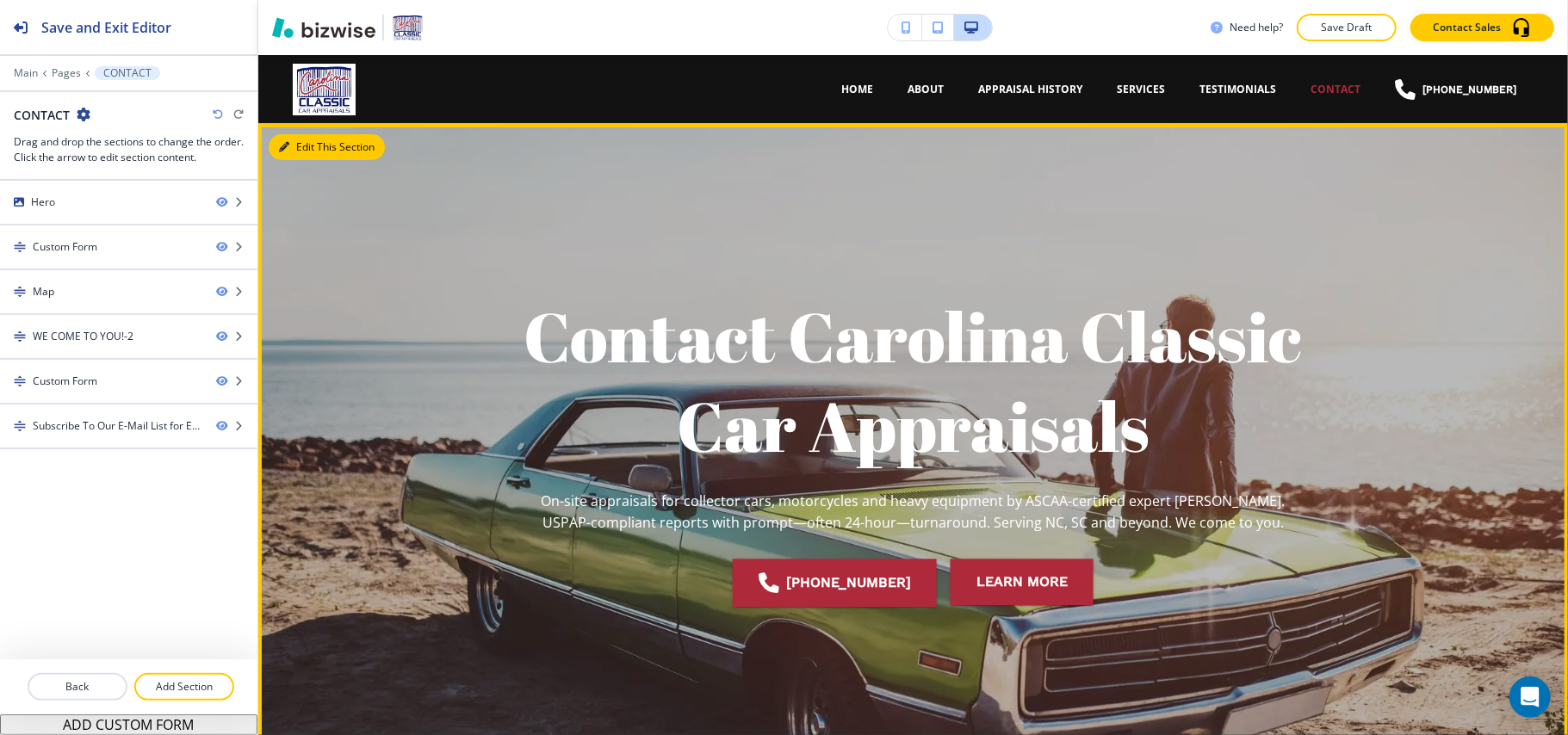
click at [308, 148] on button "Edit This Section" at bounding box center [326, 147] width 116 height 26
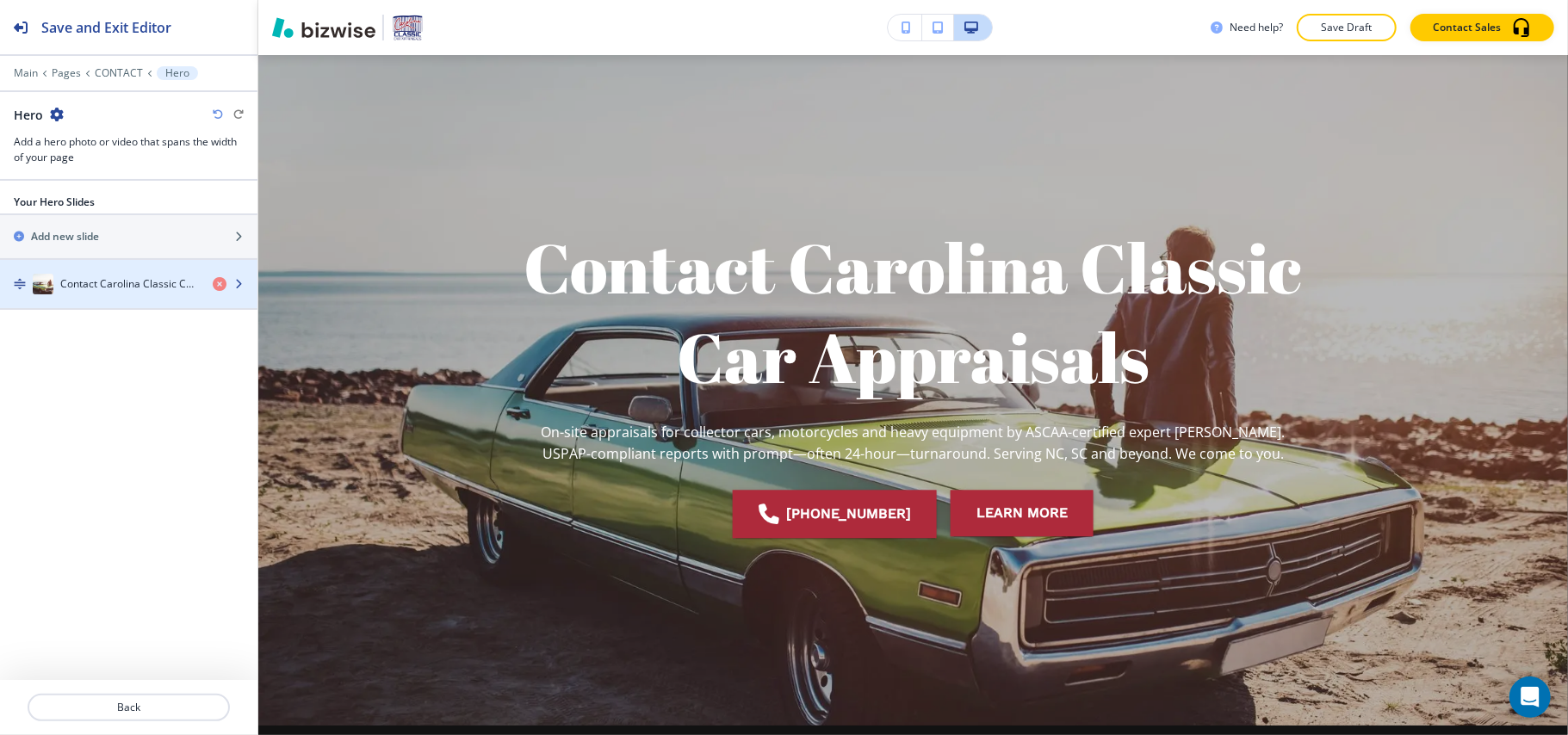
click at [111, 267] on div "button" at bounding box center [129, 267] width 258 height 14
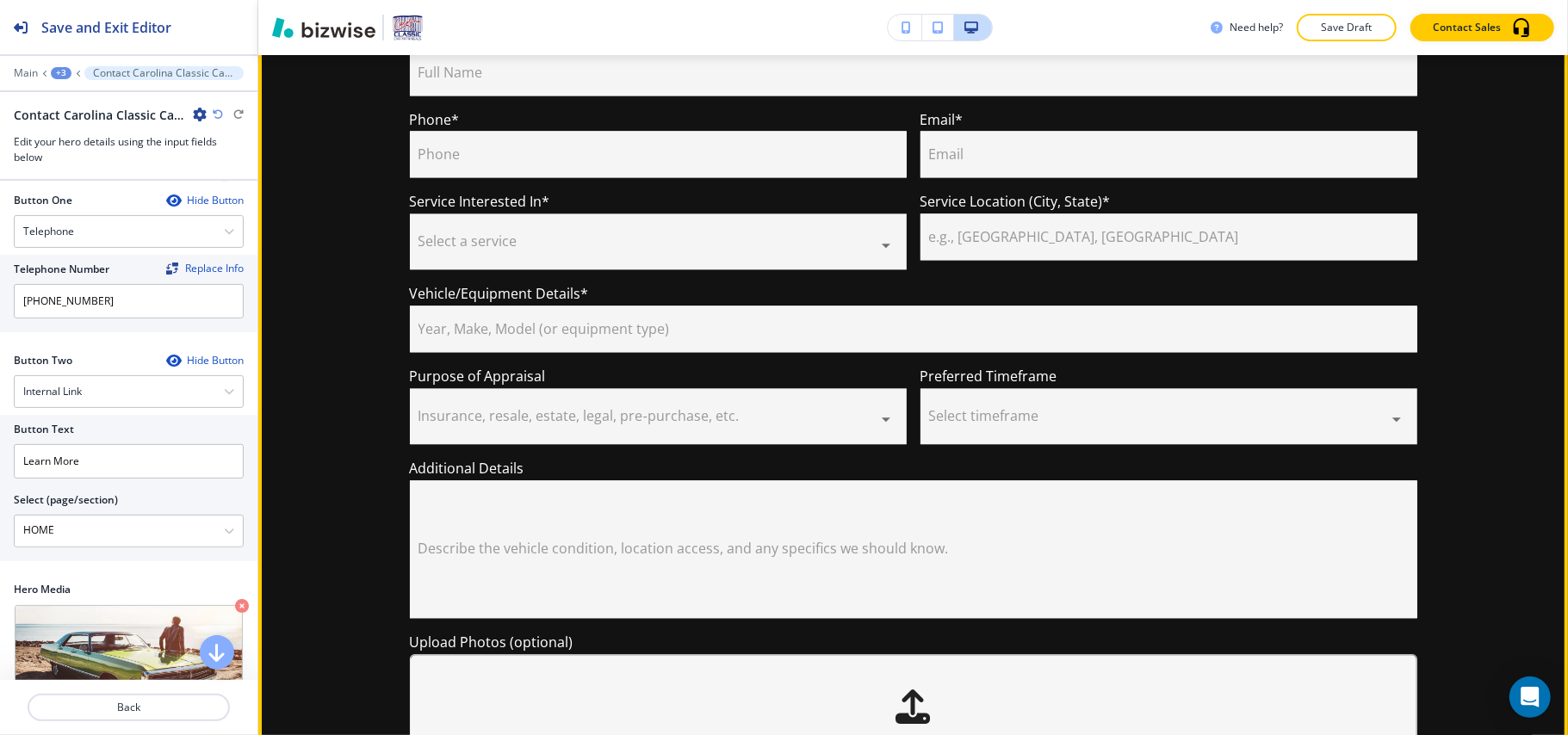
scroll to position [3181, 0]
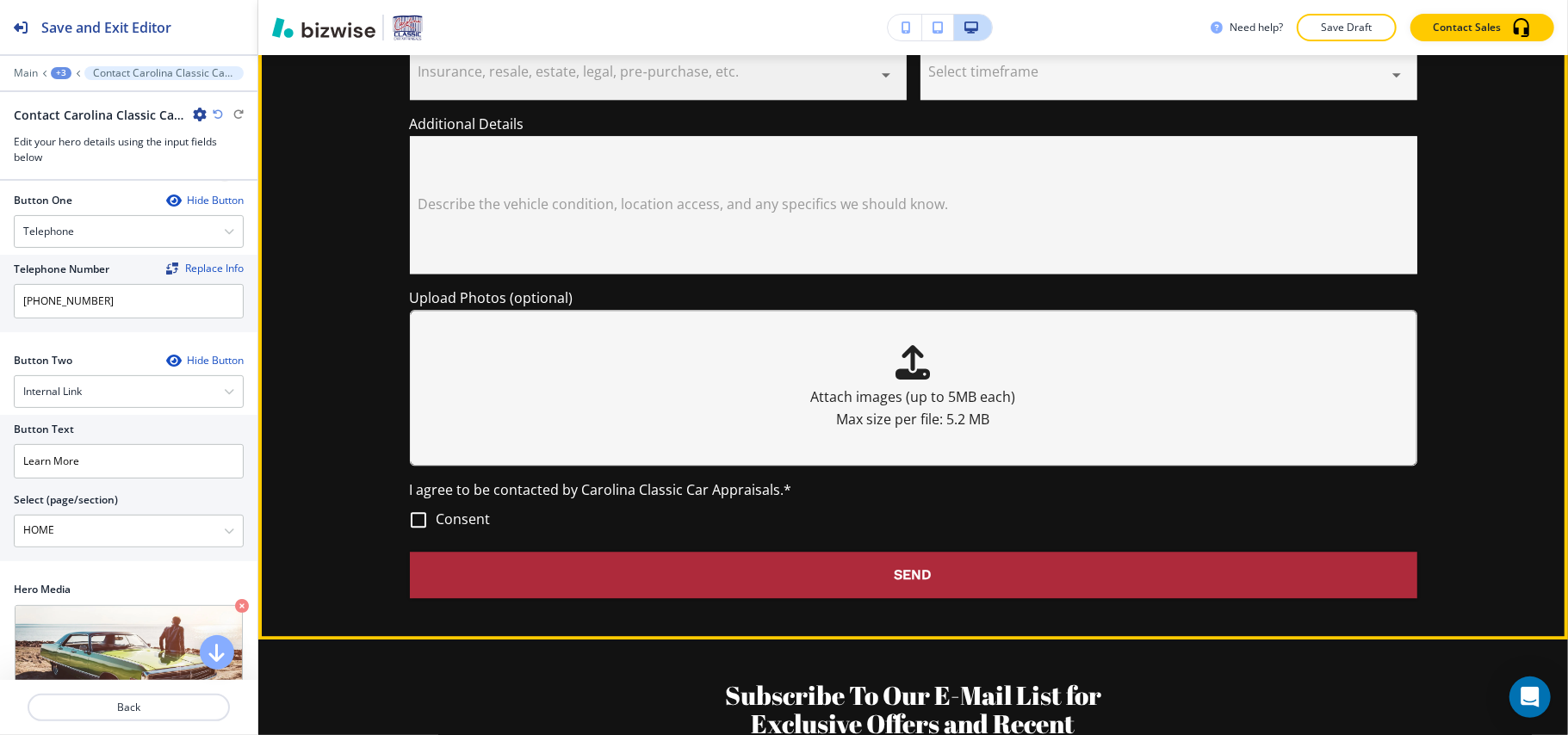
click at [824, 0] on body "Save and Exit Editor Main +3 Contact Carolina Classic Car Appraisals Contact Ca…" at bounding box center [784, 0] width 1568 height 0
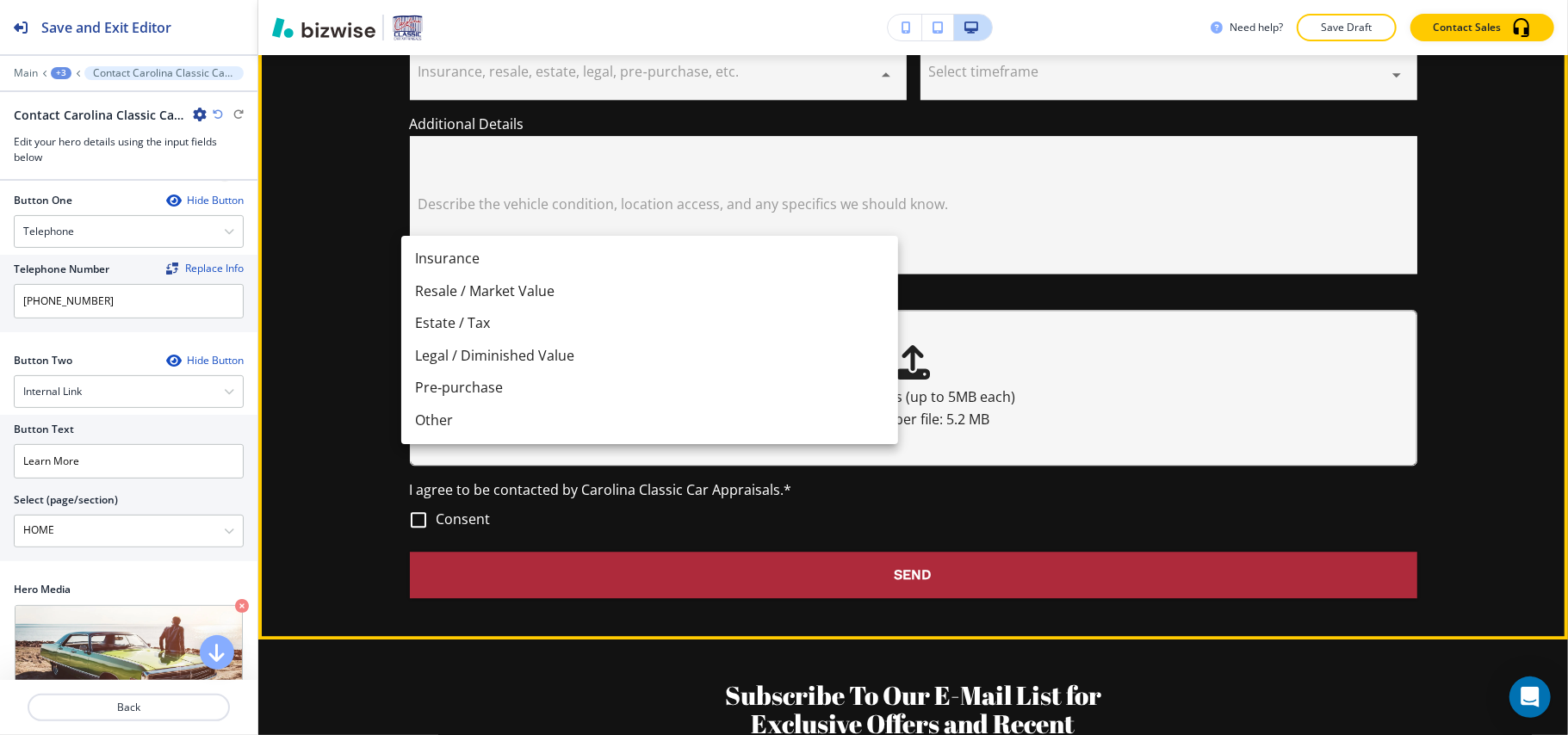
click at [1131, 222] on div at bounding box center [784, 368] width 1568 height 735
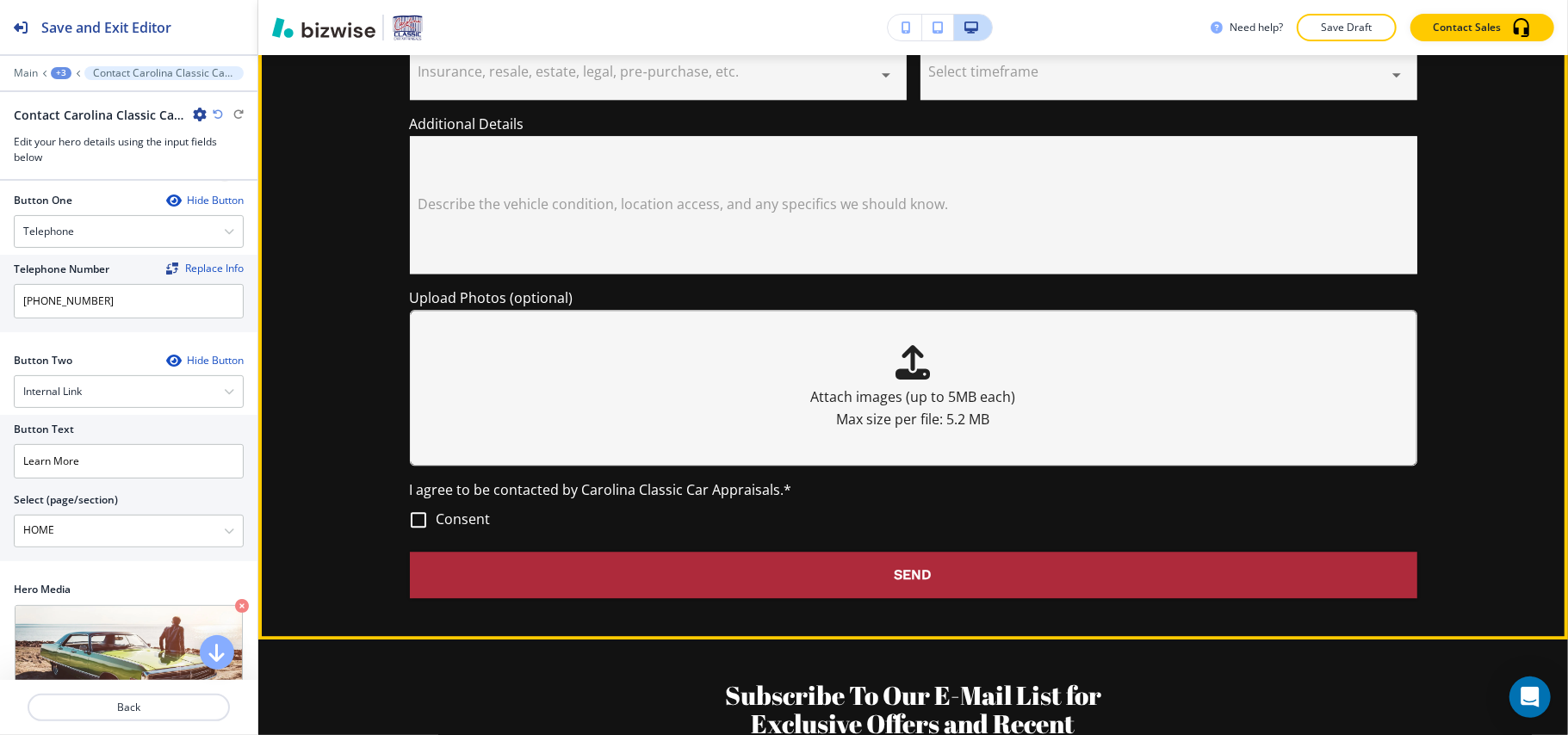
click at [1138, 0] on body "Save and Exit Editor Main +3 Contact Carolina Classic Car Appraisals Contact Ca…" at bounding box center [784, 0] width 1568 height 0
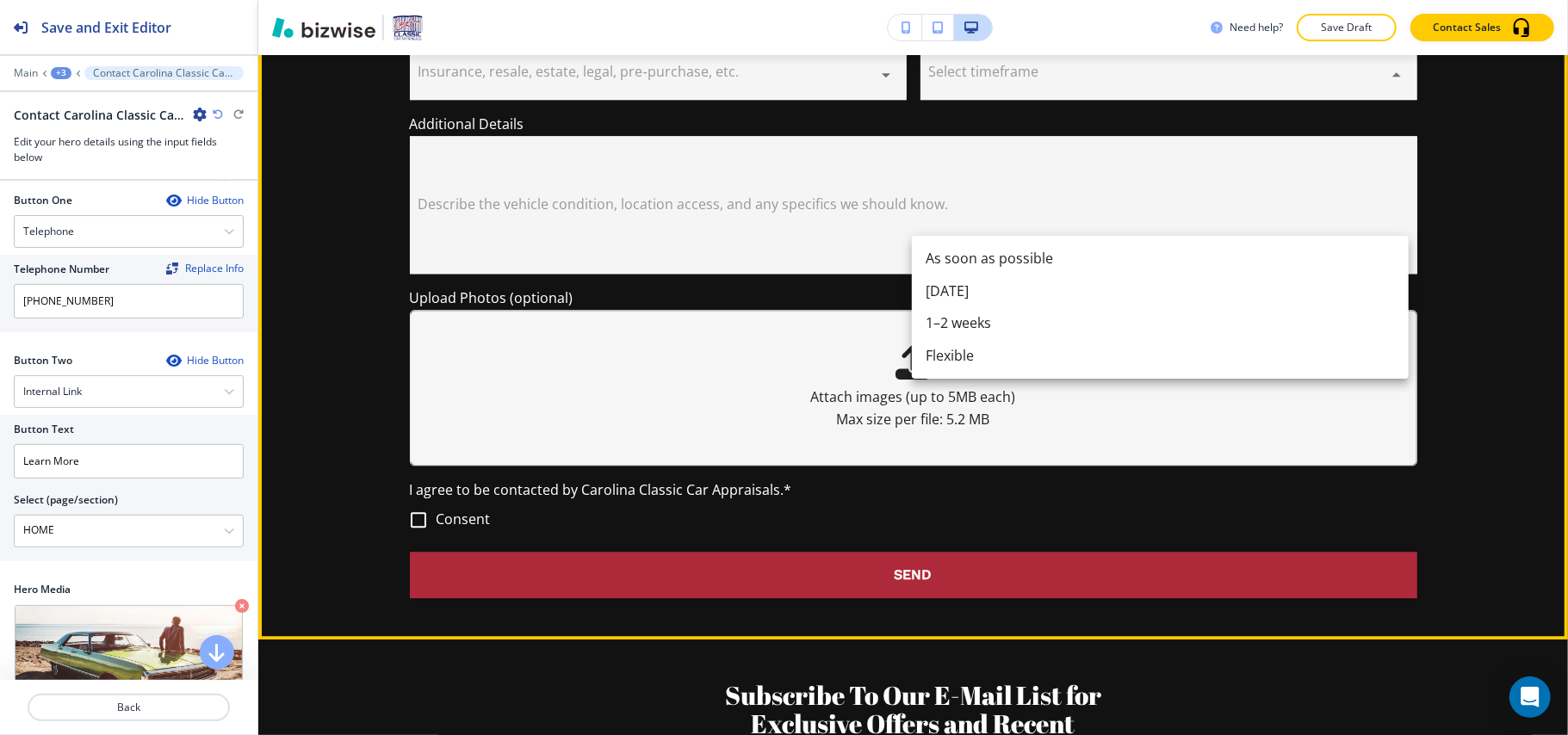
click at [1140, 204] on div at bounding box center [784, 368] width 1568 height 735
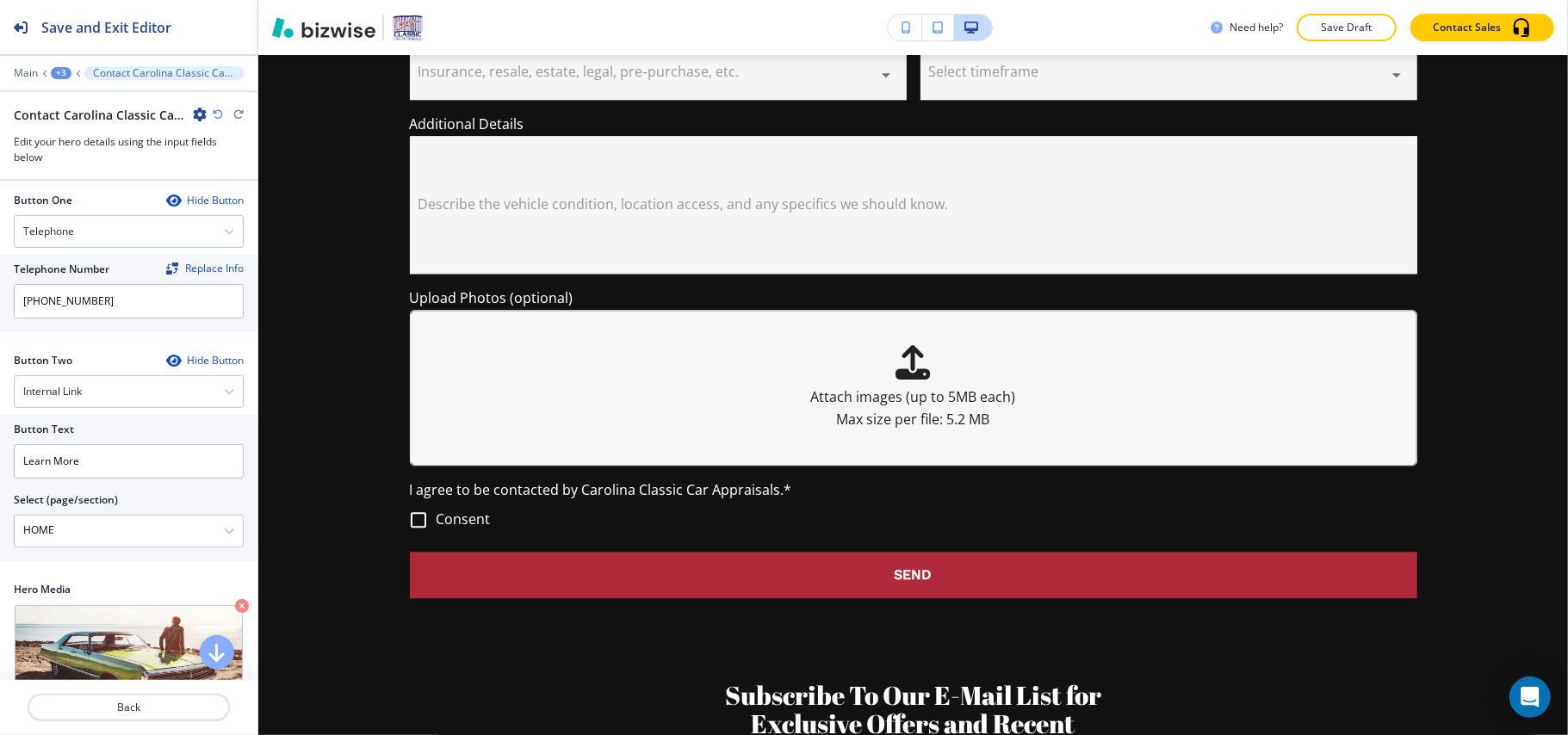
click at [1502, 255] on div "Your Appraisal Needs Tell us about your vehicle and appraisal needs—we respond …" at bounding box center [913, 75] width 1309 height 1046
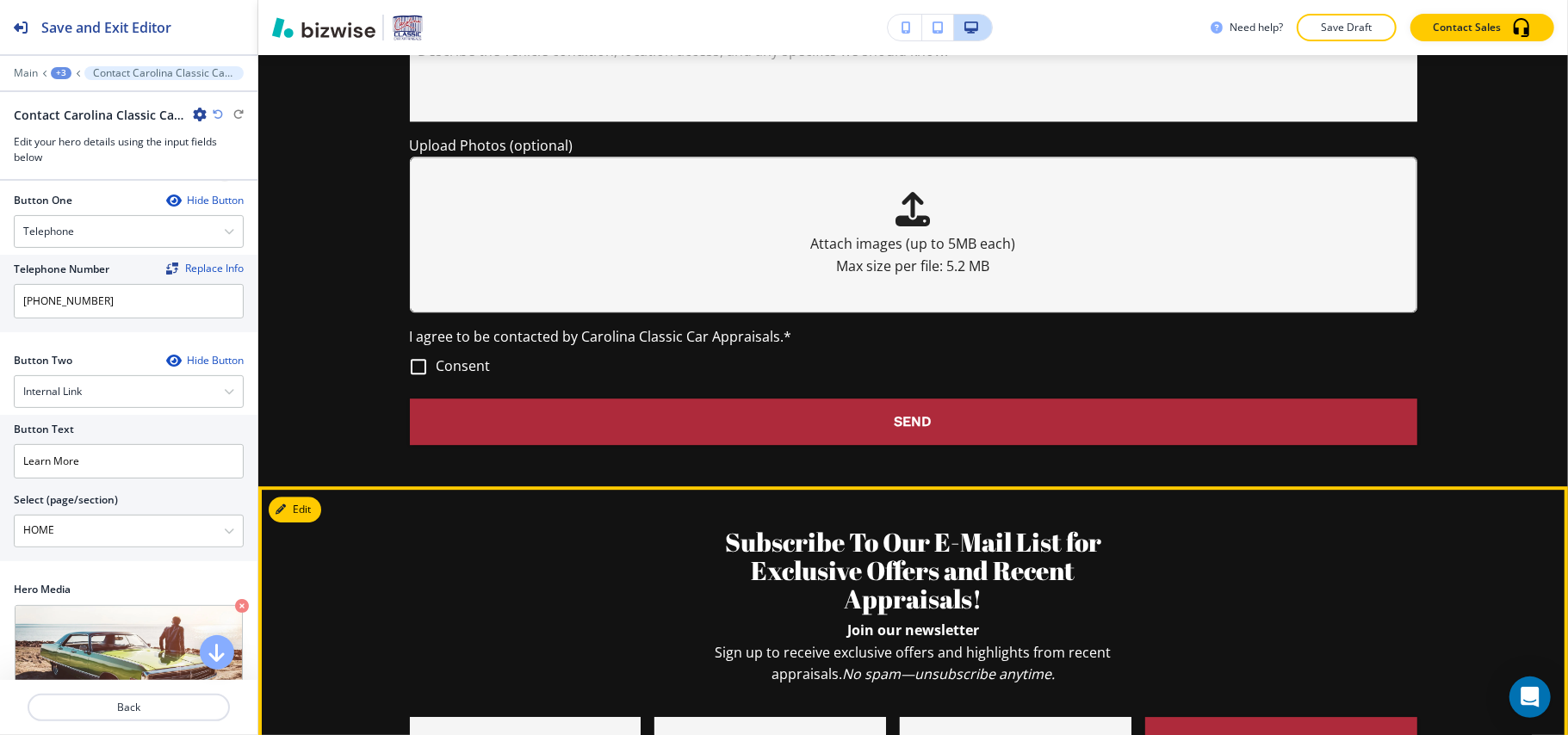
scroll to position [3640, 0]
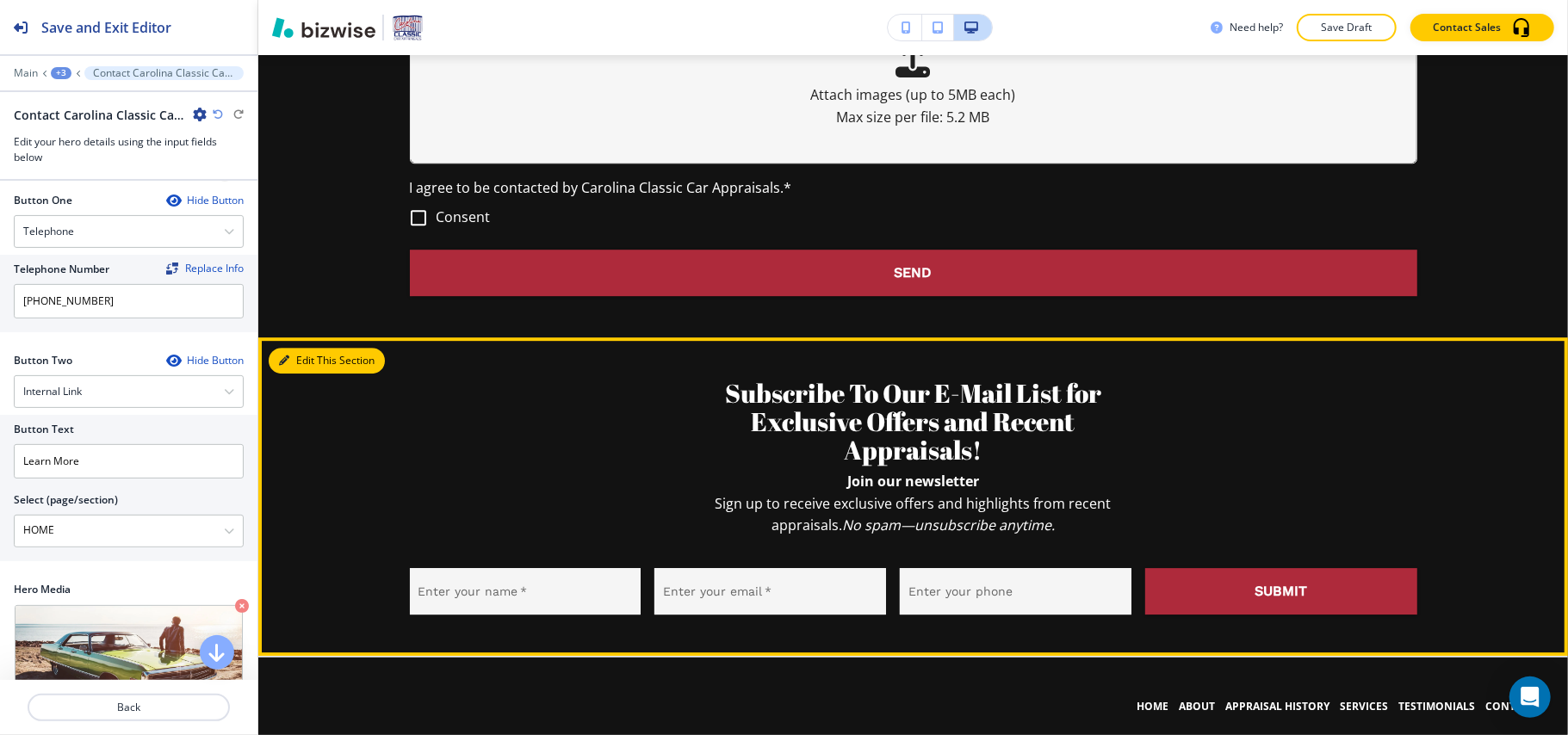
click at [332, 348] on button "Edit This Section" at bounding box center [326, 360] width 116 height 26
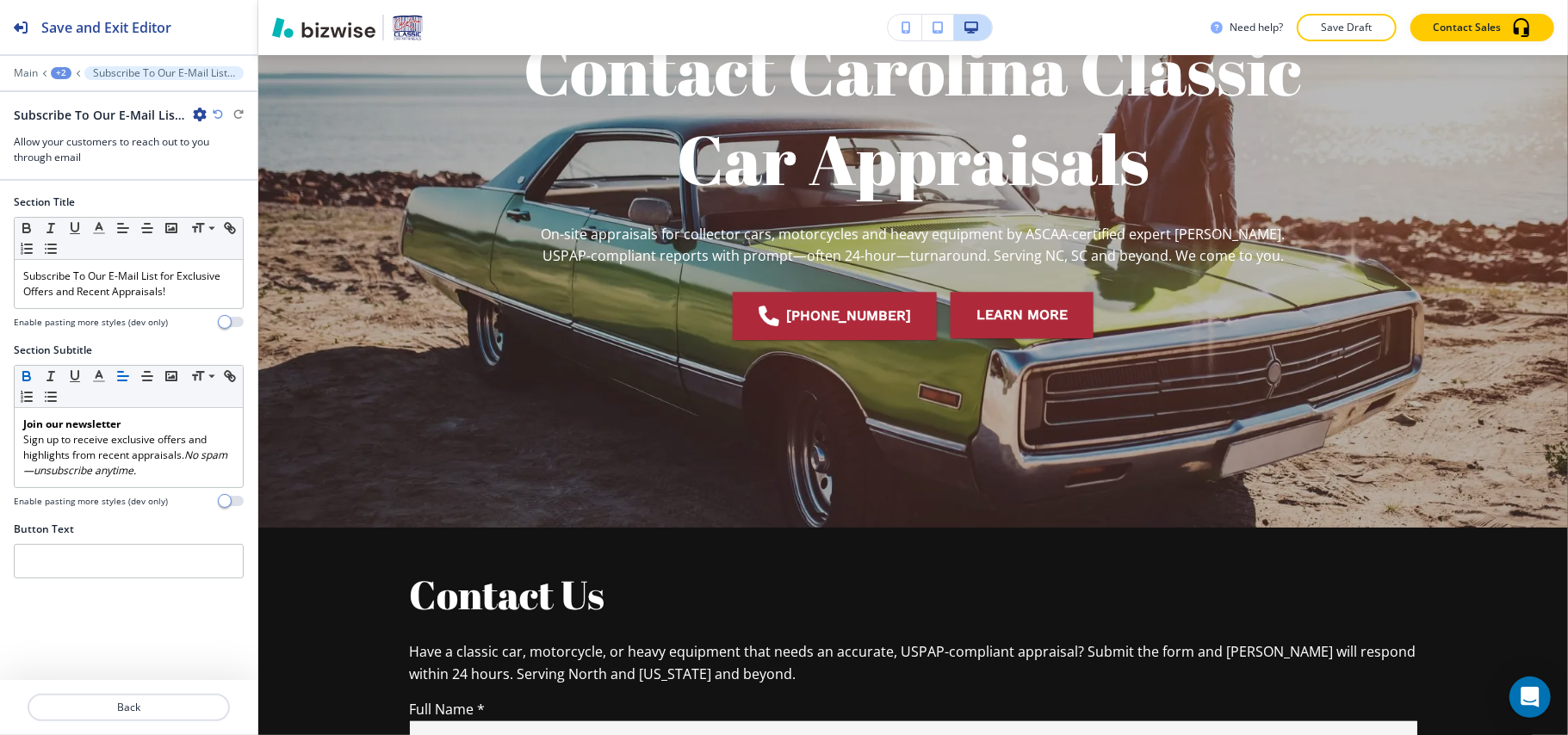
scroll to position [0, 0]
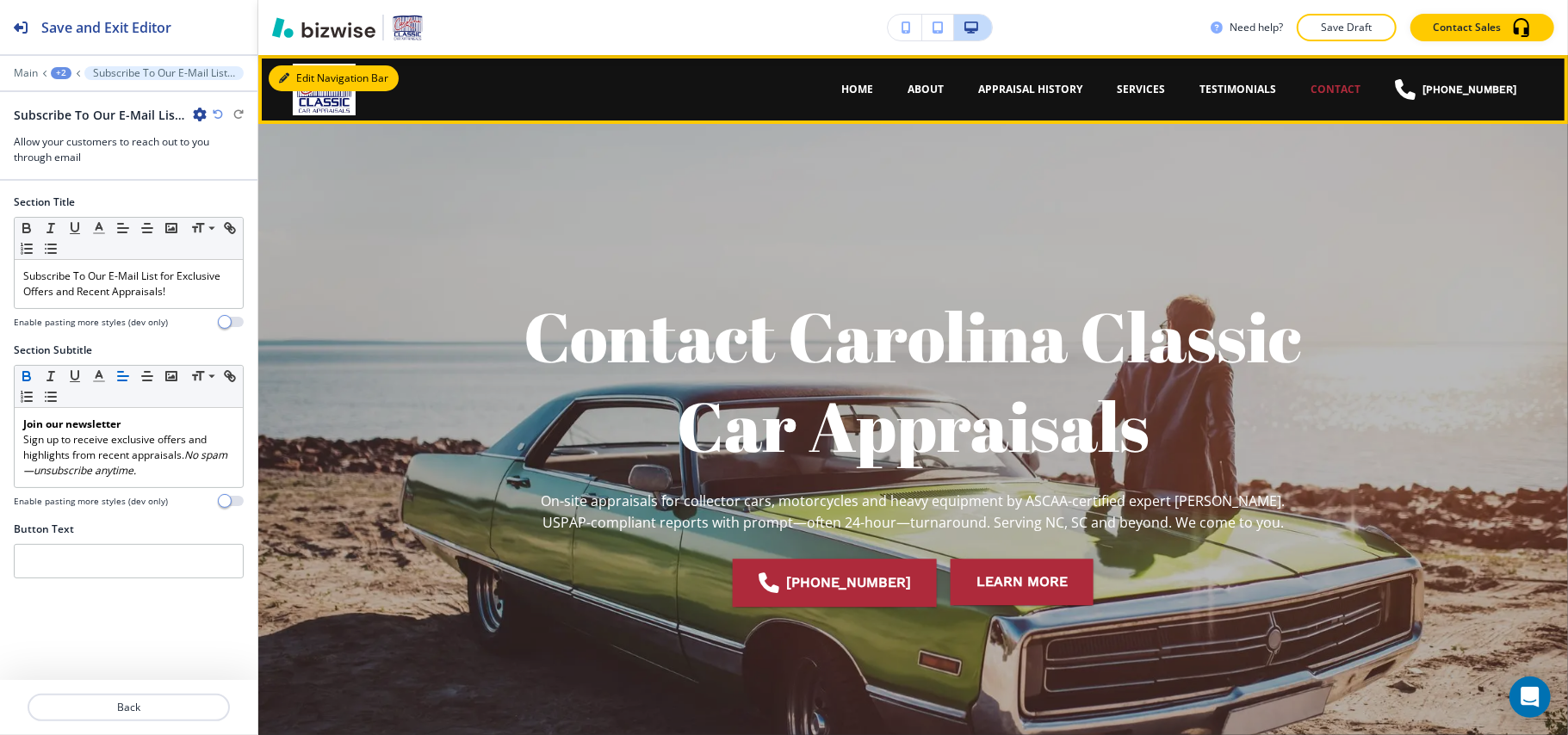
click at [336, 72] on button "Edit Navigation Bar" at bounding box center [333, 78] width 130 height 26
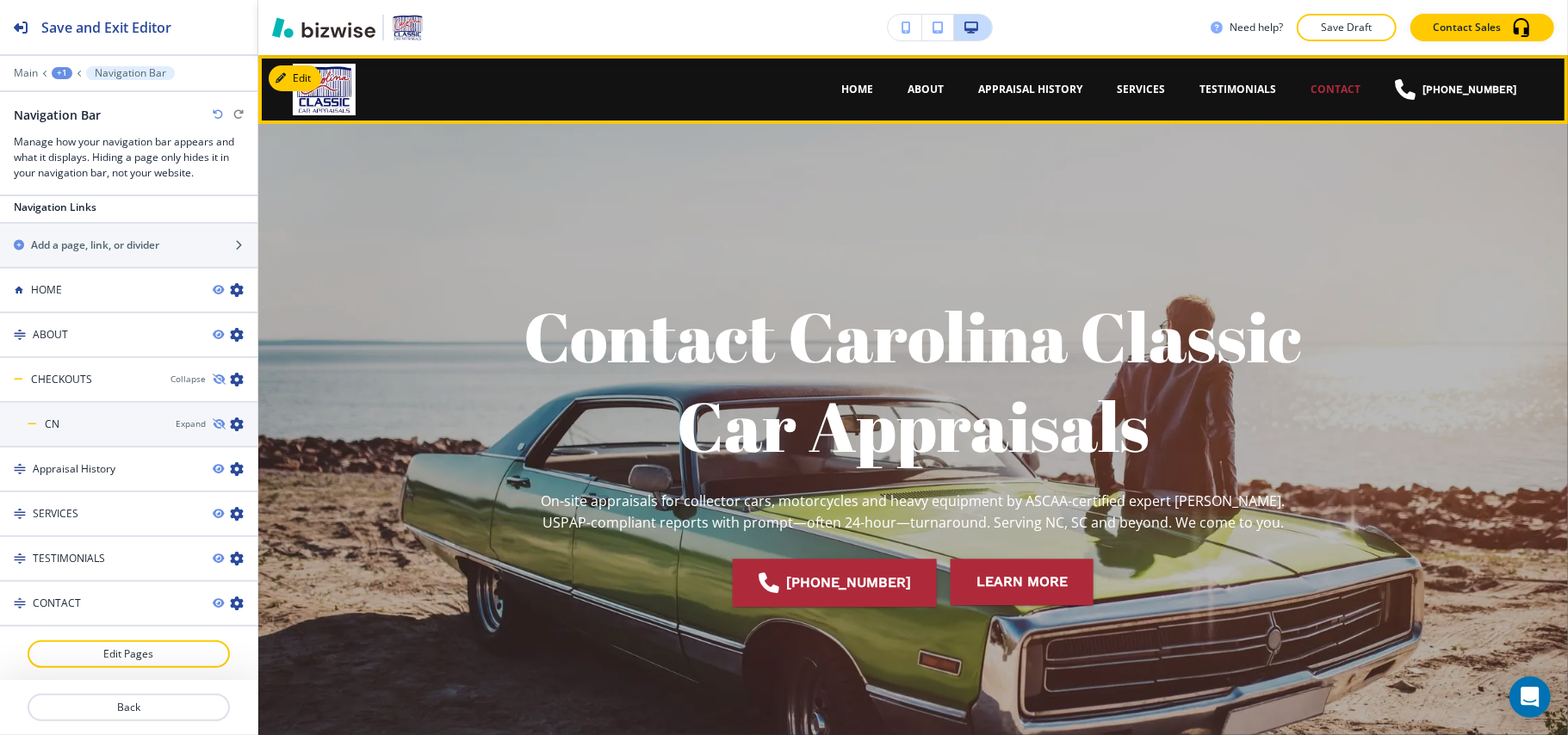
click at [1231, 87] on p "TESTIMONIALS" at bounding box center [1237, 89] width 77 height 15
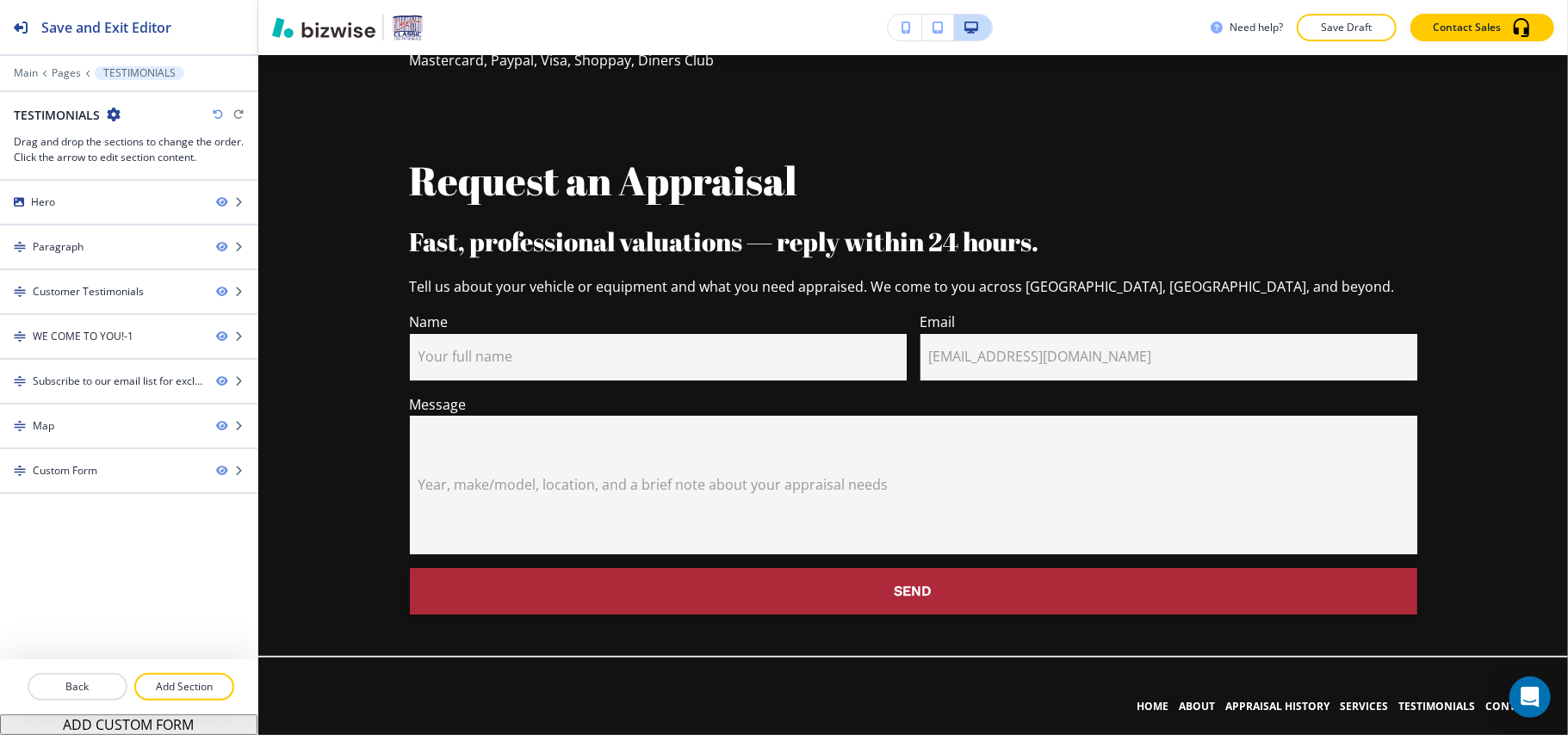
scroll to position [3851, 0]
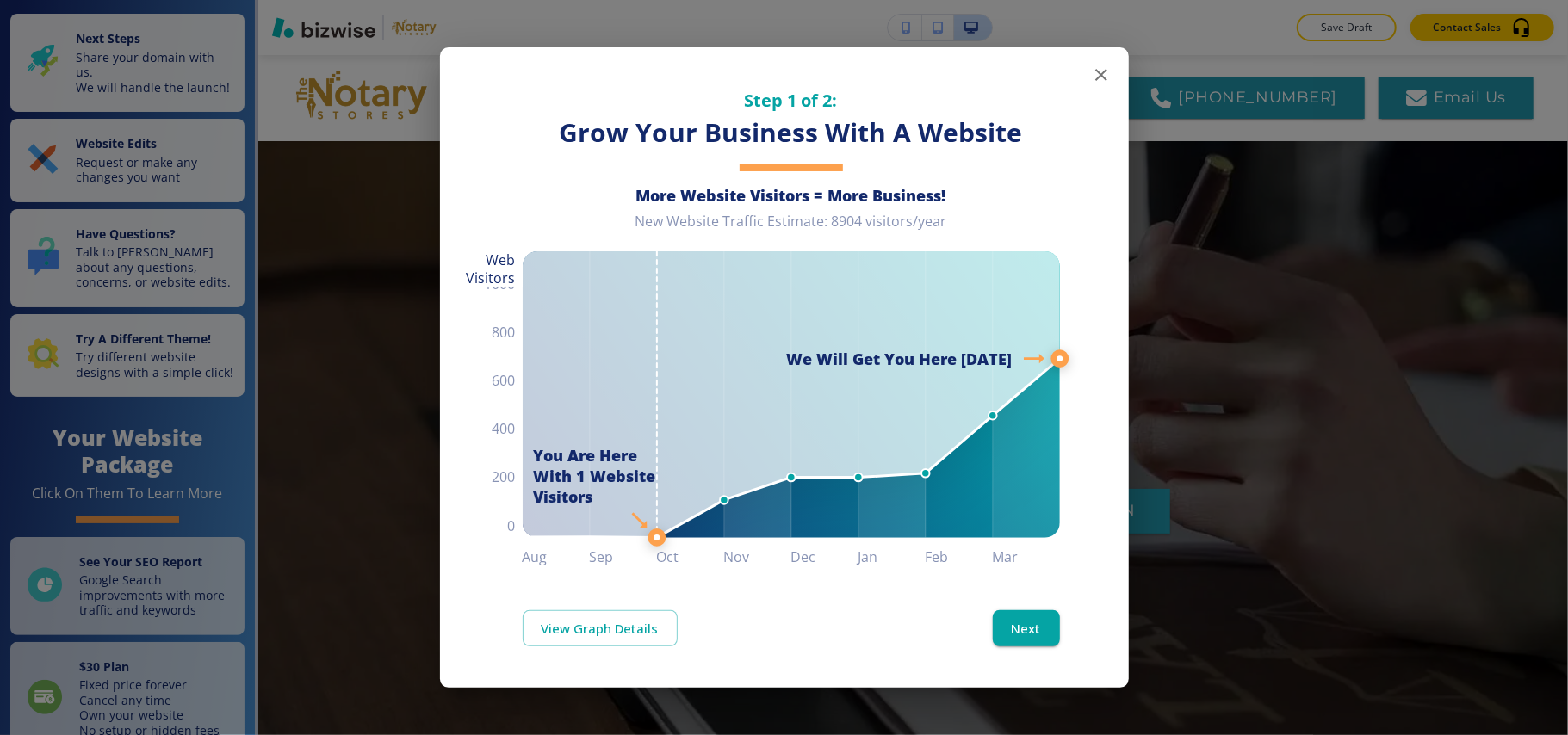
click at [1093, 70] on icon "button" at bounding box center [1101, 75] width 21 height 21
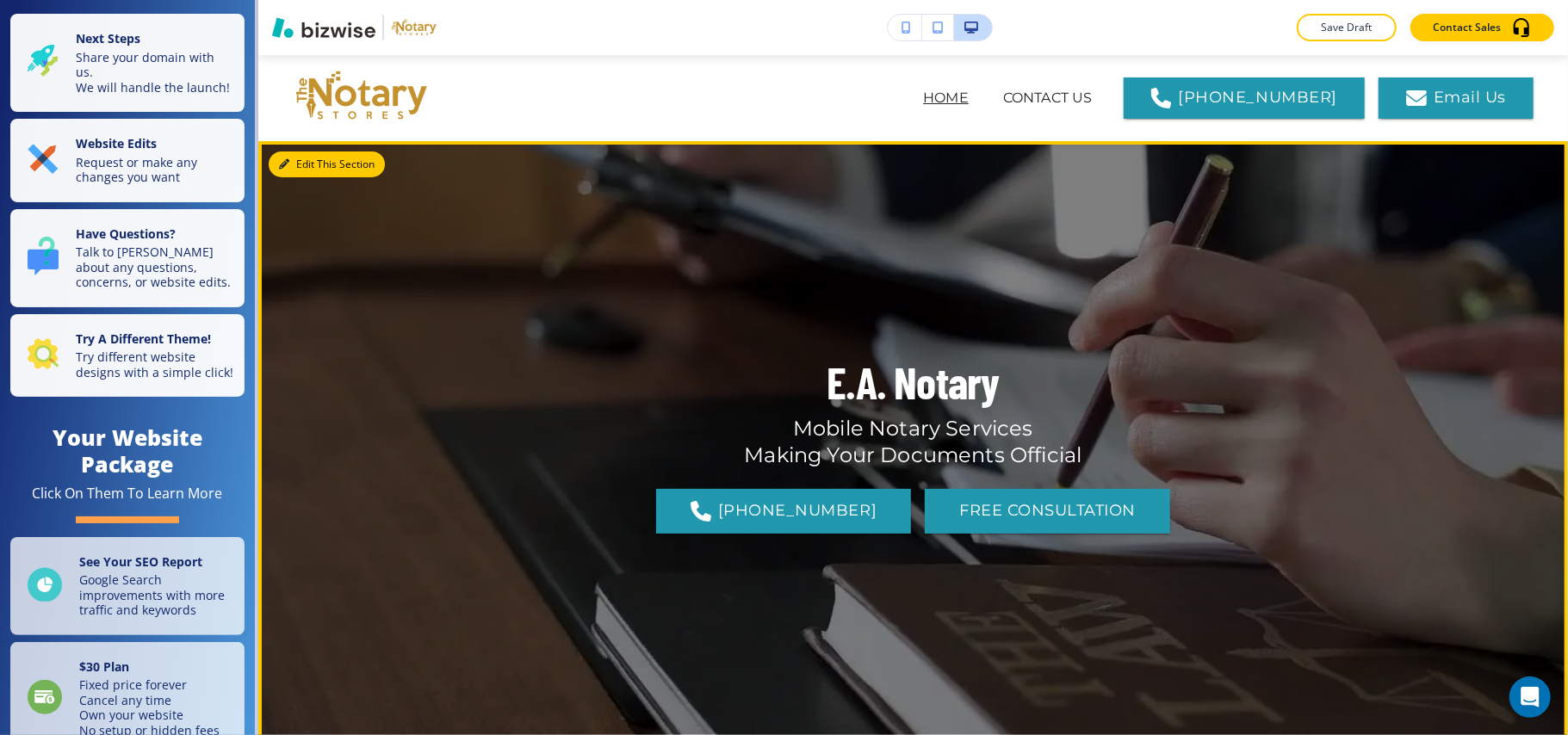
click at [305, 160] on button "Edit This Section" at bounding box center [326, 164] width 116 height 26
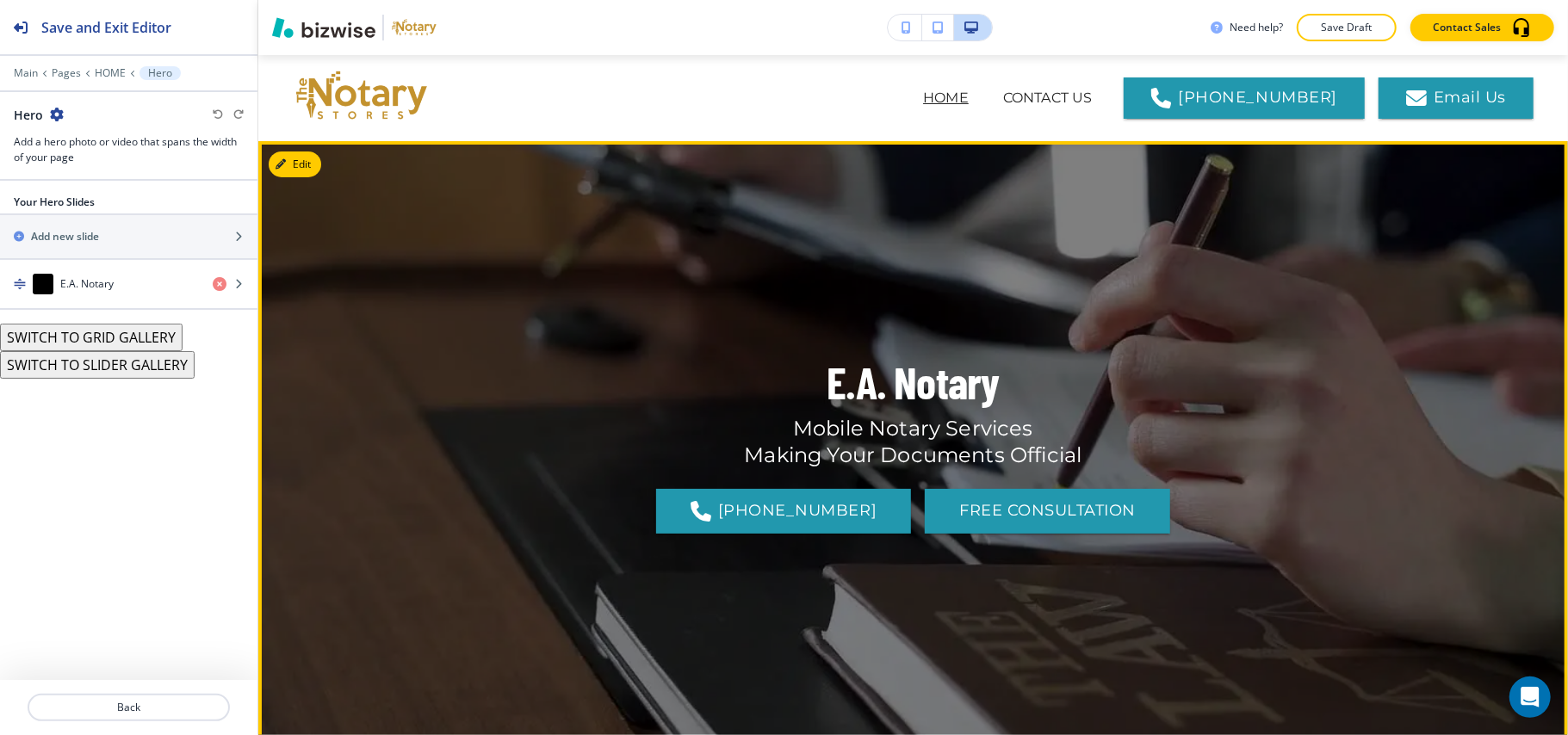
scroll to position [86, 0]
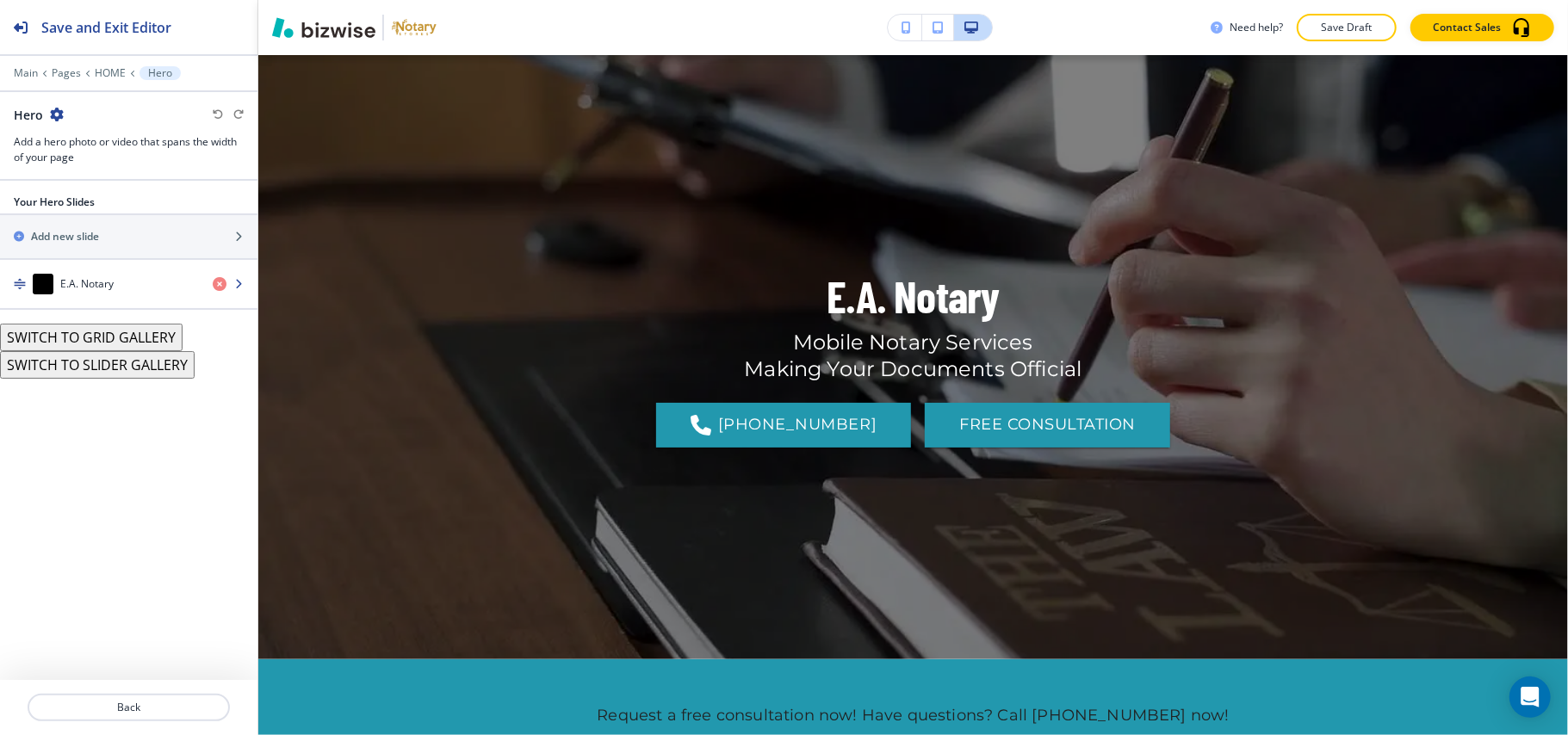
click at [114, 284] on div "E.A. Notary" at bounding box center [99, 284] width 199 height 21
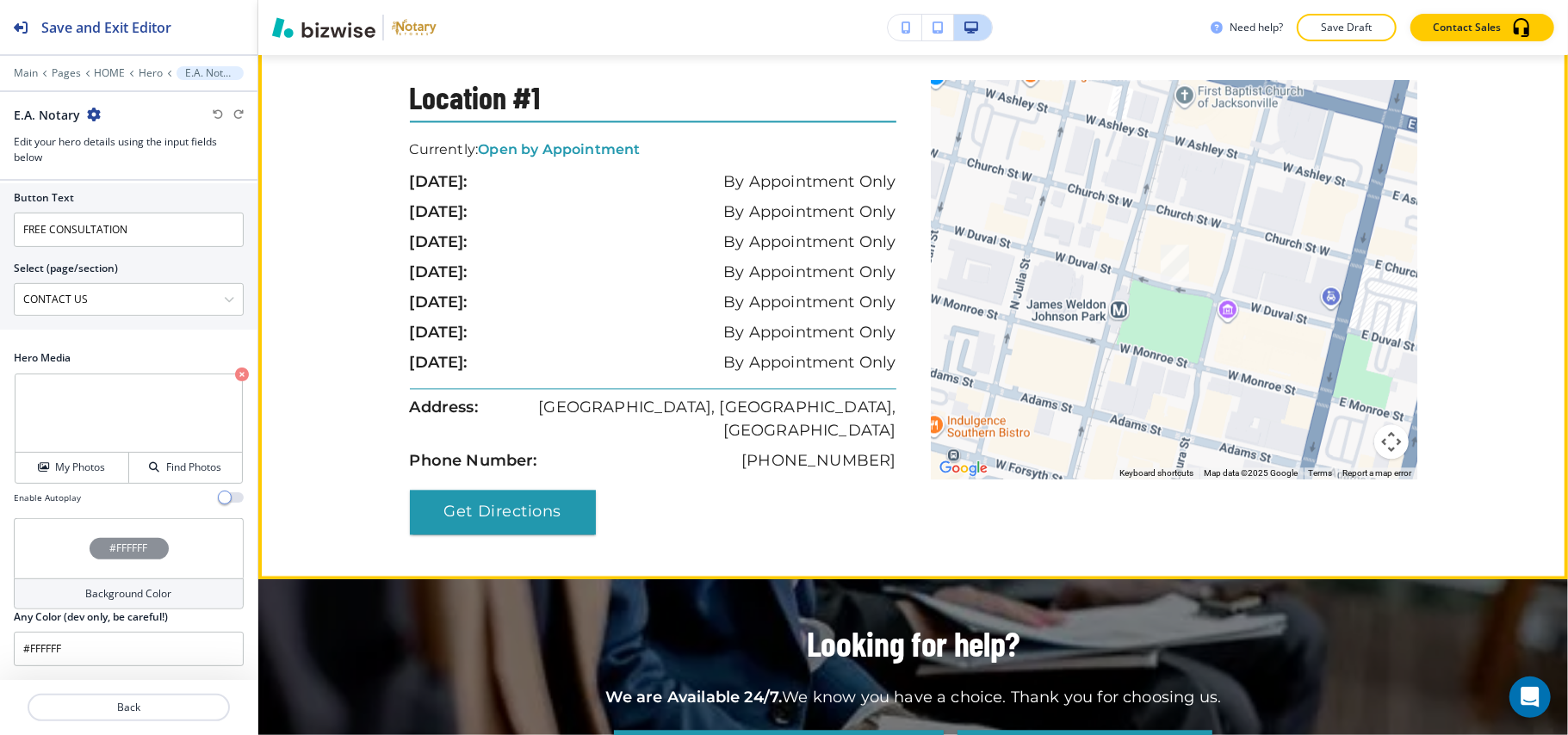
scroll to position [3099, 0]
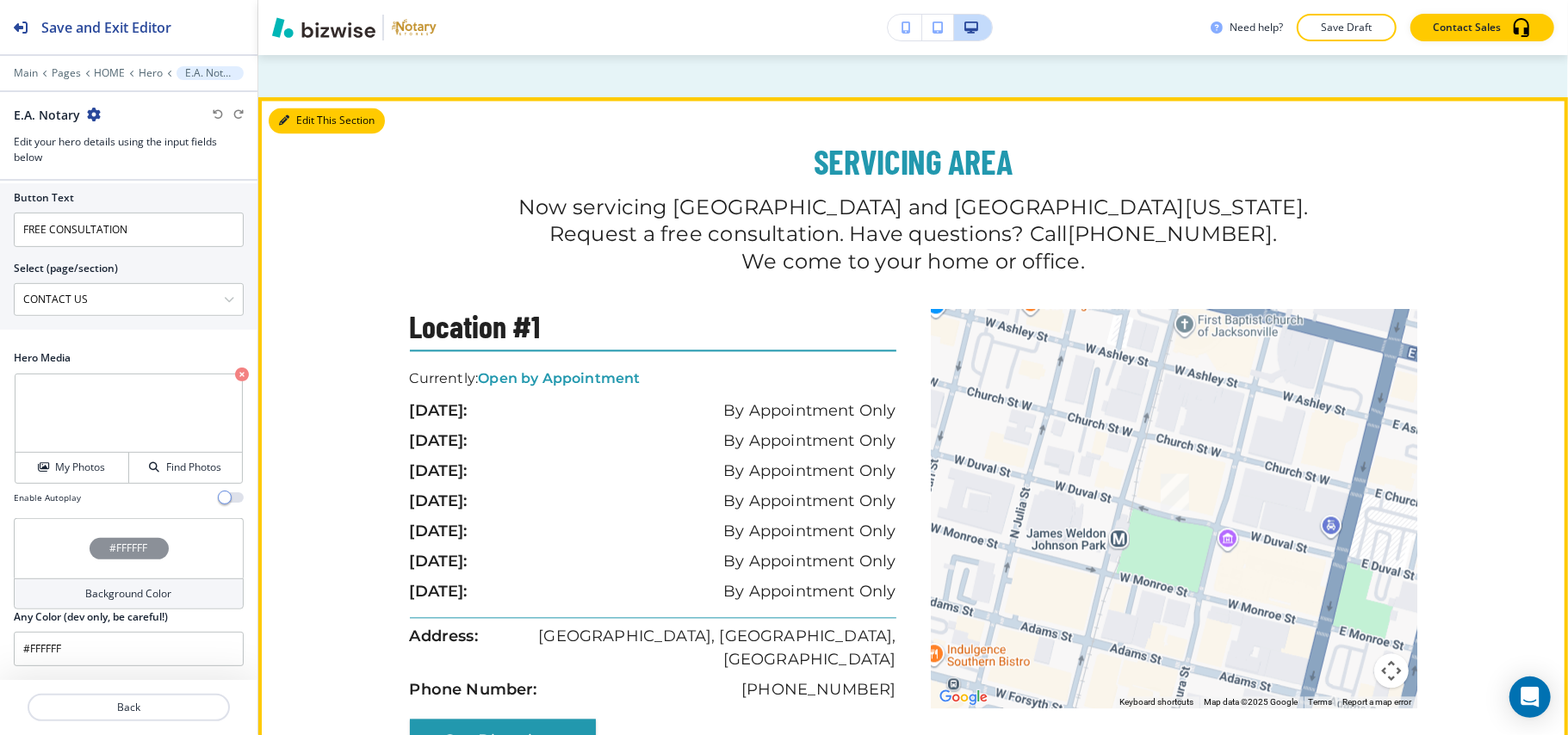
click at [300, 133] on button "Edit This Section" at bounding box center [326, 120] width 116 height 26
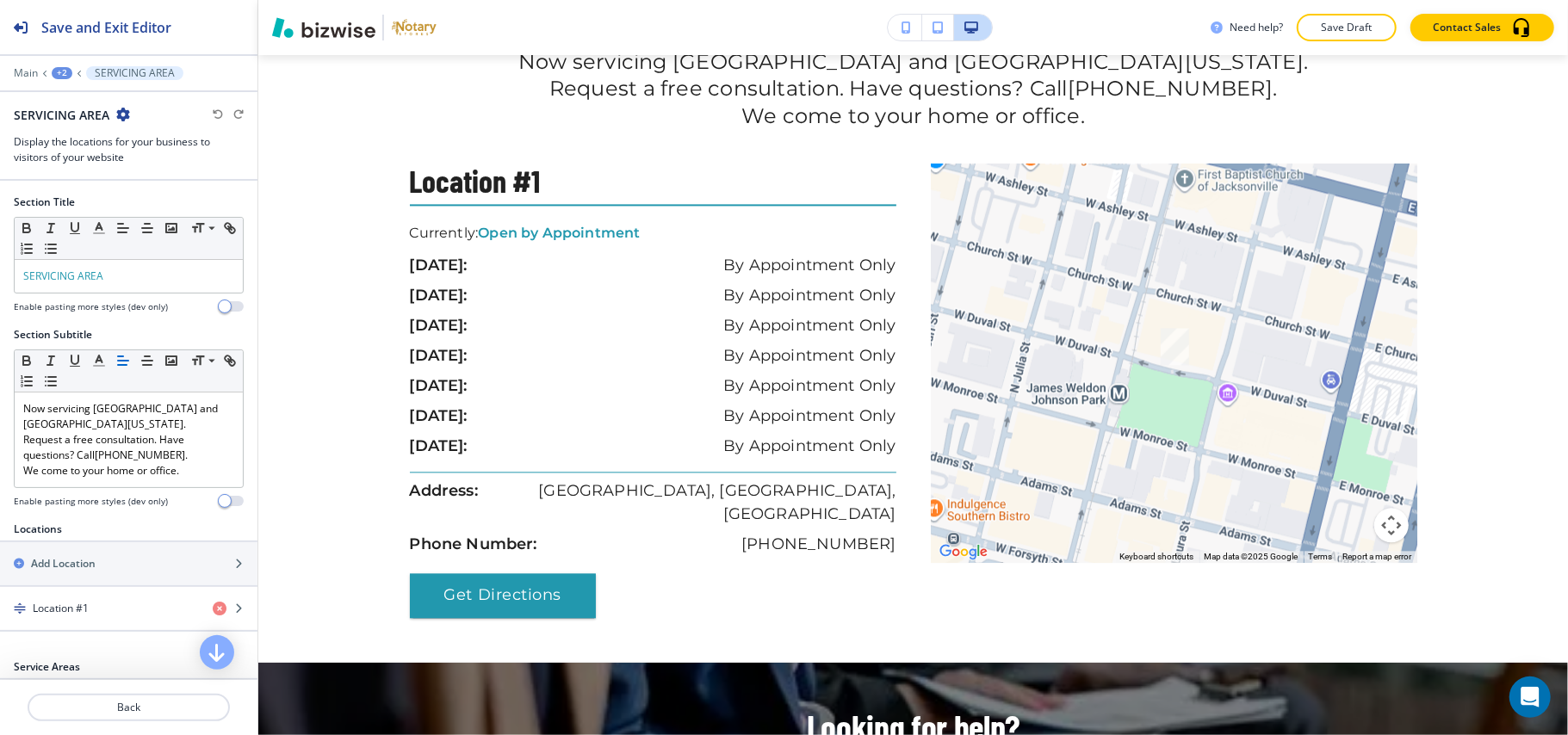
scroll to position [344, 0]
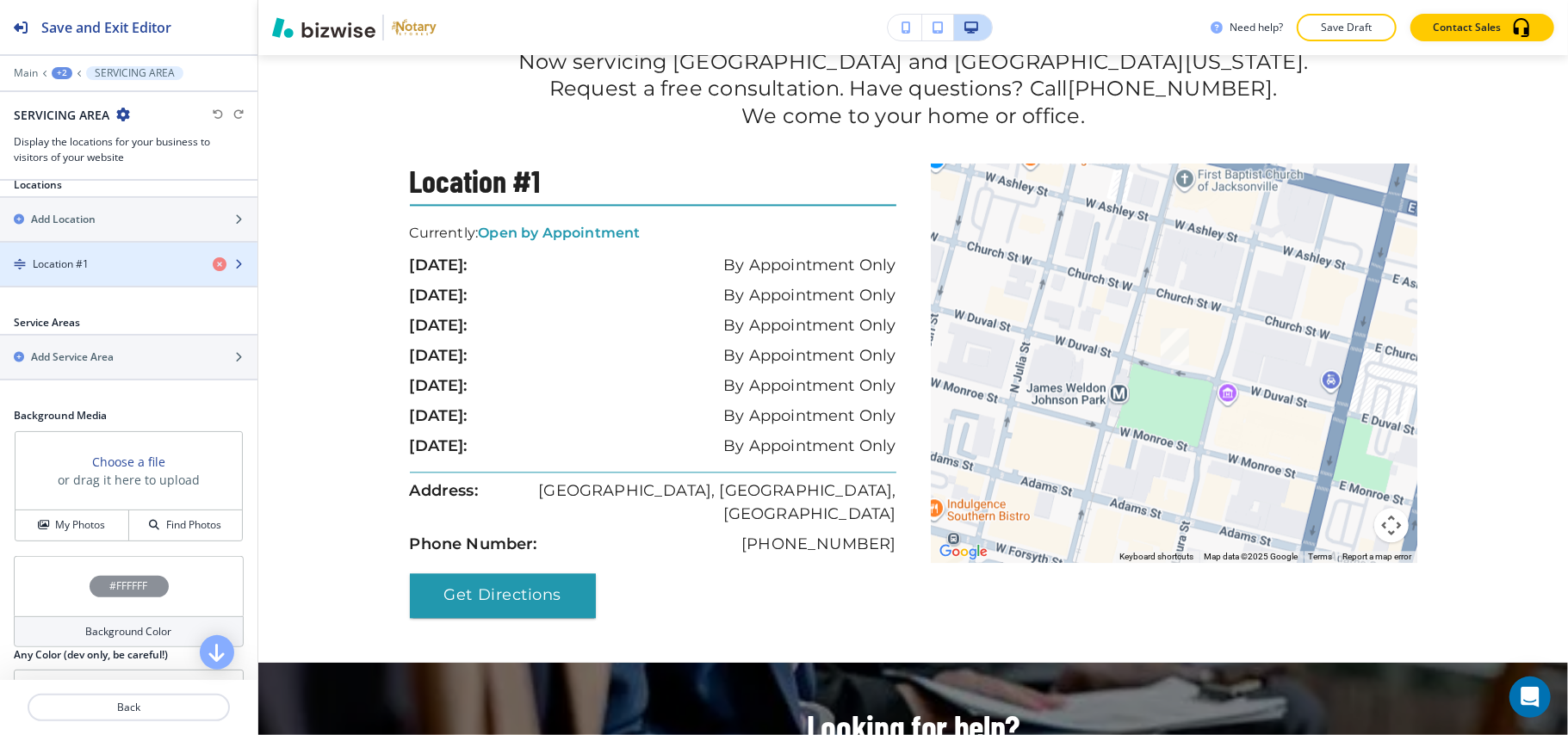
click at [70, 261] on h4 "Location #1" at bounding box center [60, 264] width 56 height 15
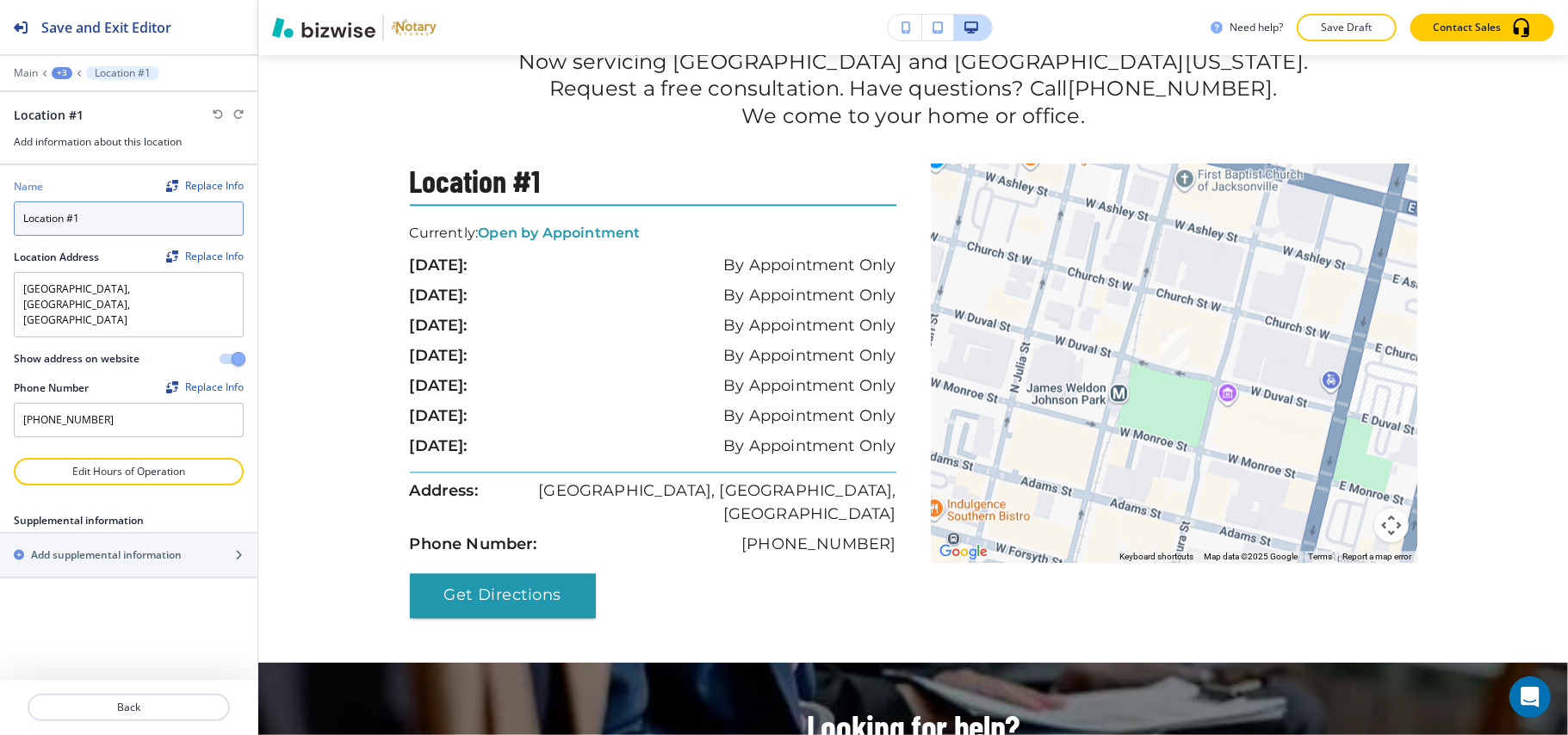
drag, startPoint x: 141, startPoint y: 224, endPoint x: 62, endPoint y: 223, distance: 79.0
click at [62, 223] on input "Location #1" at bounding box center [128, 219] width 230 height 34
type input "Location"
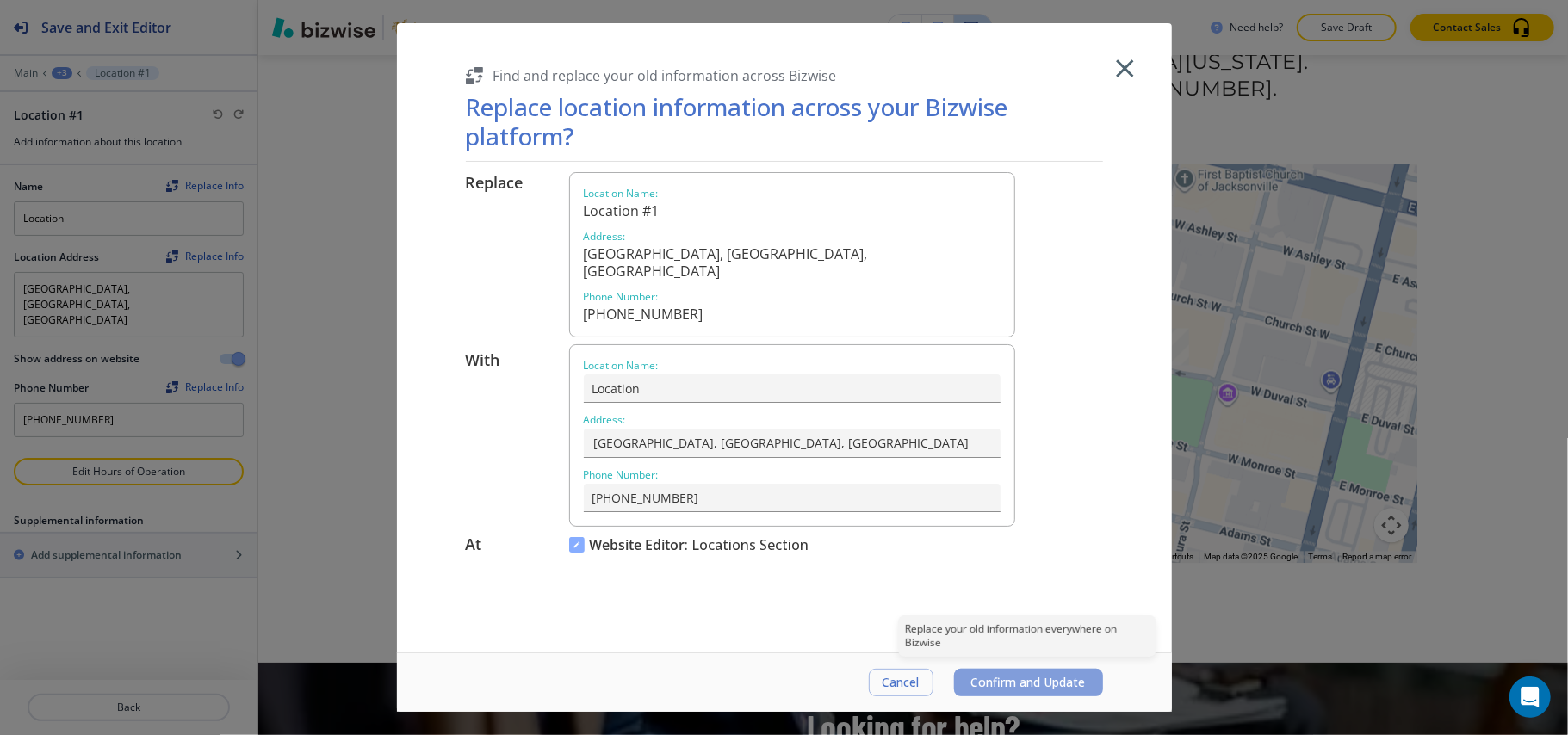
click at [958, 684] on button "Confirm and Update" at bounding box center [1028, 682] width 149 height 28
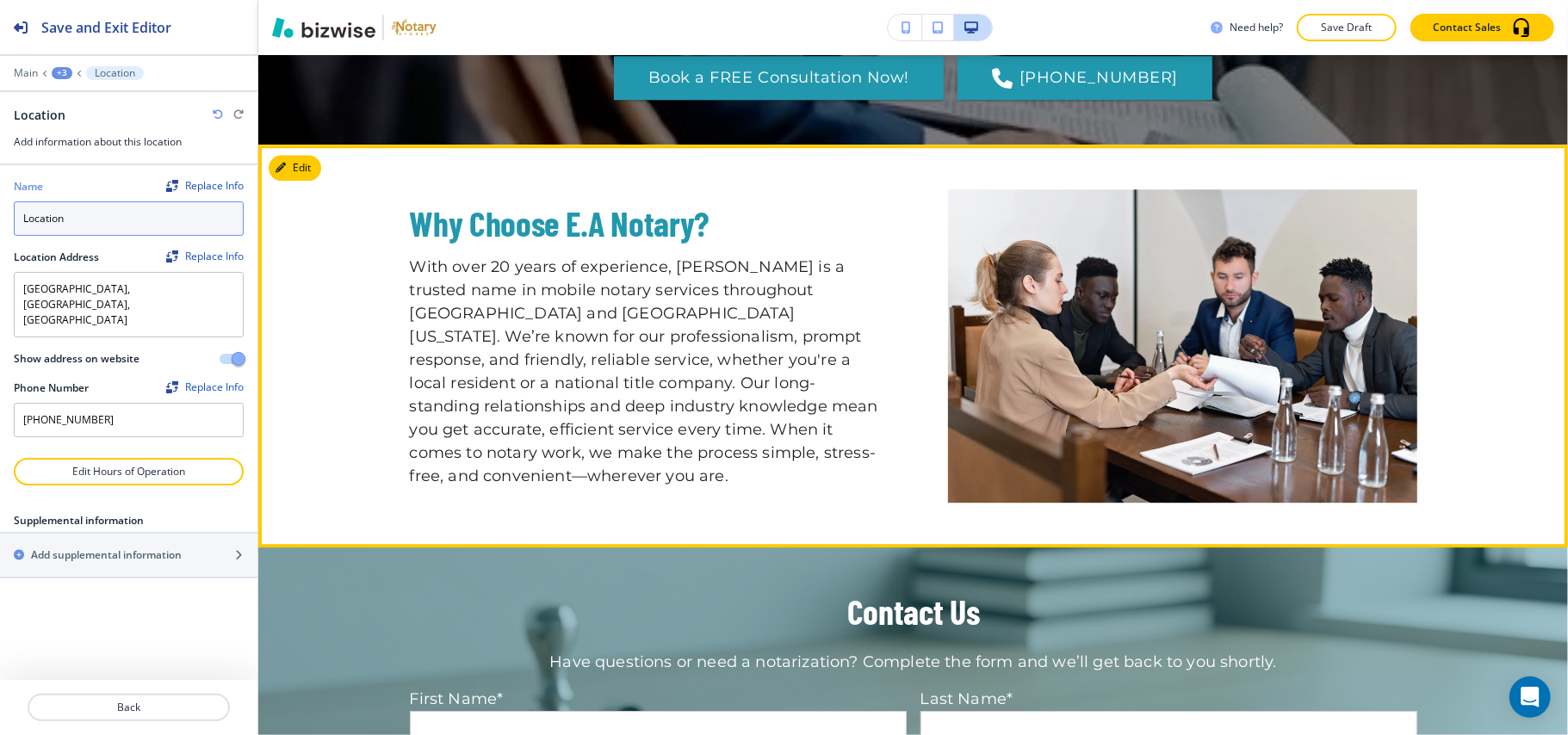
scroll to position [3129, 0]
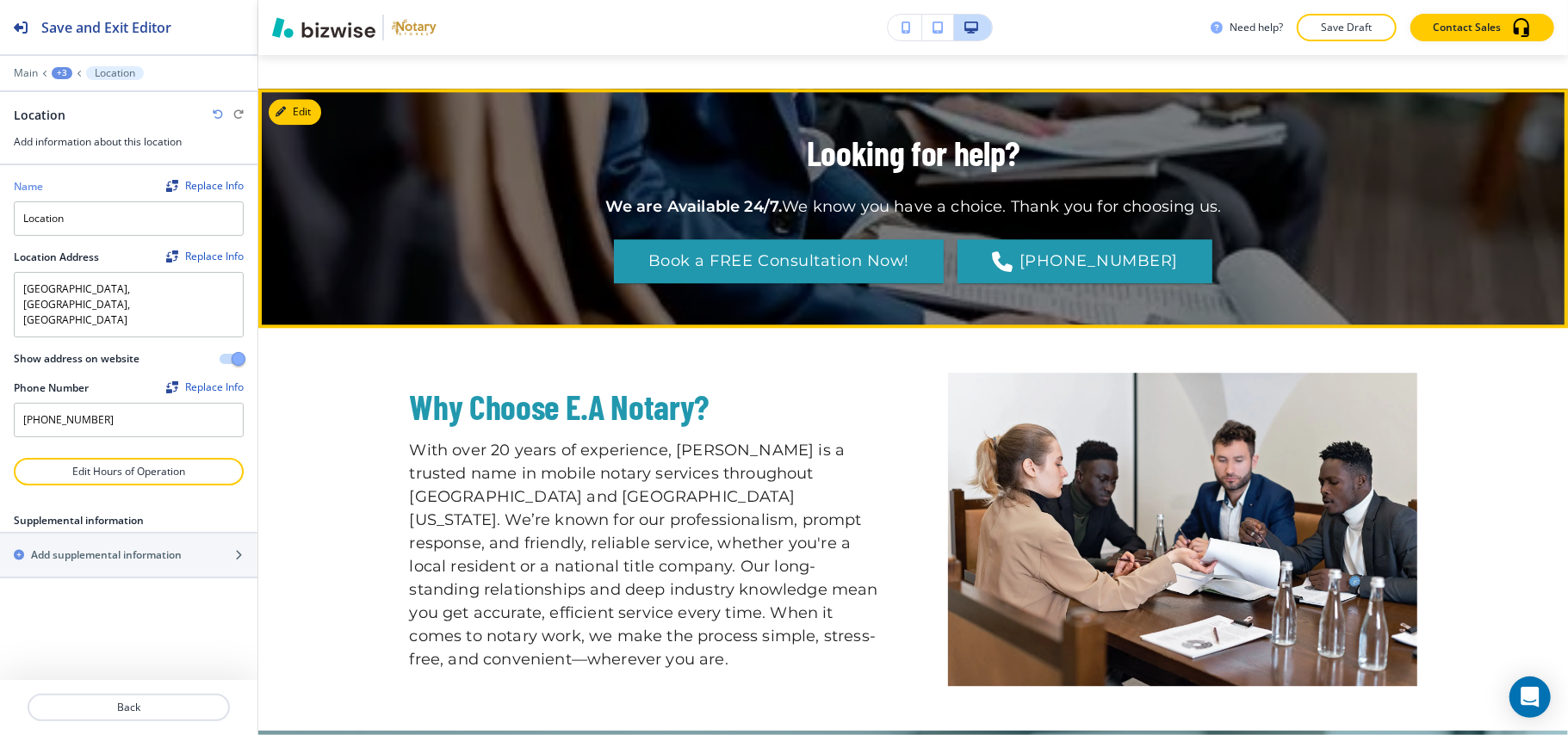
click at [311, 125] on button "Edit" at bounding box center [295, 112] width 52 height 26
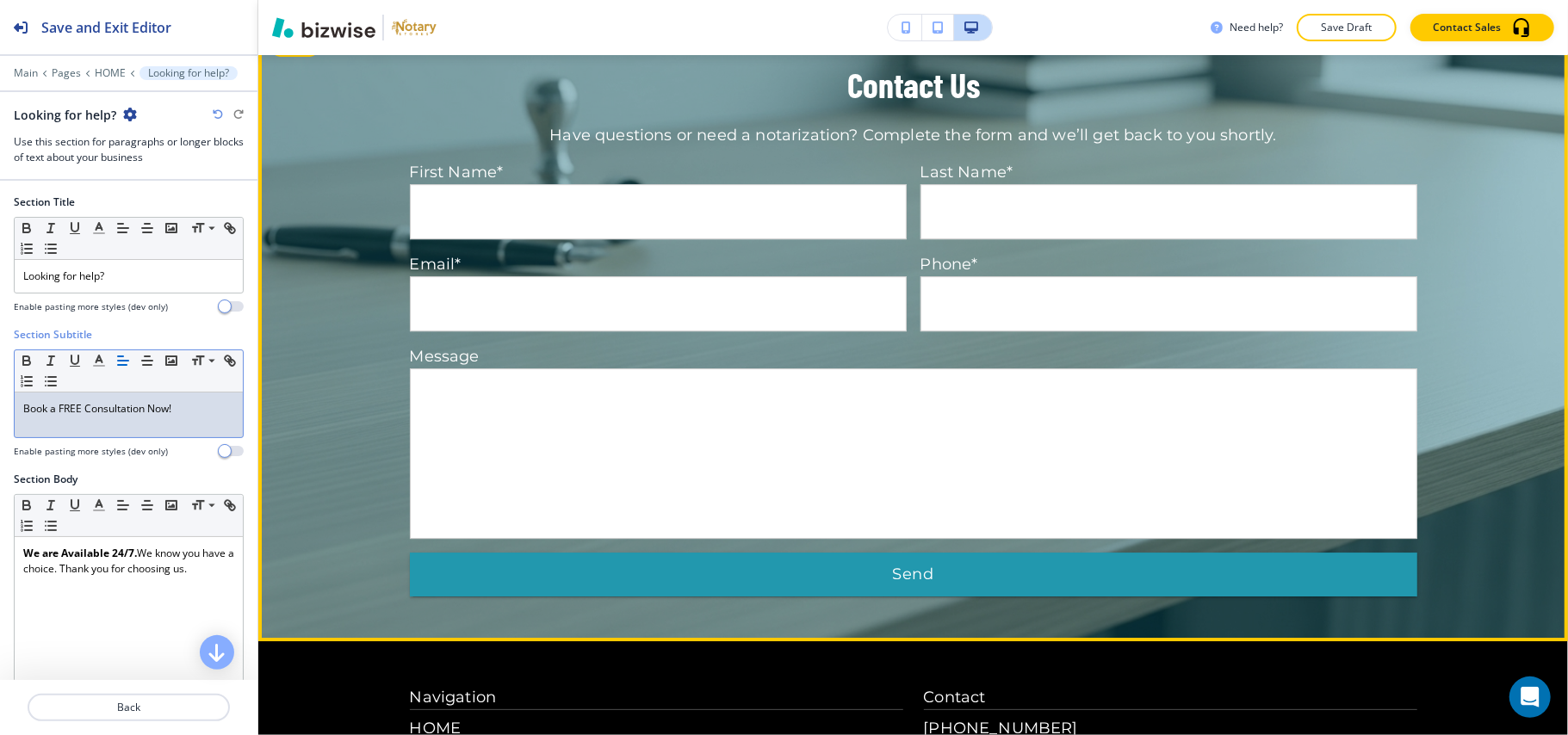
scroll to position [3647, 0]
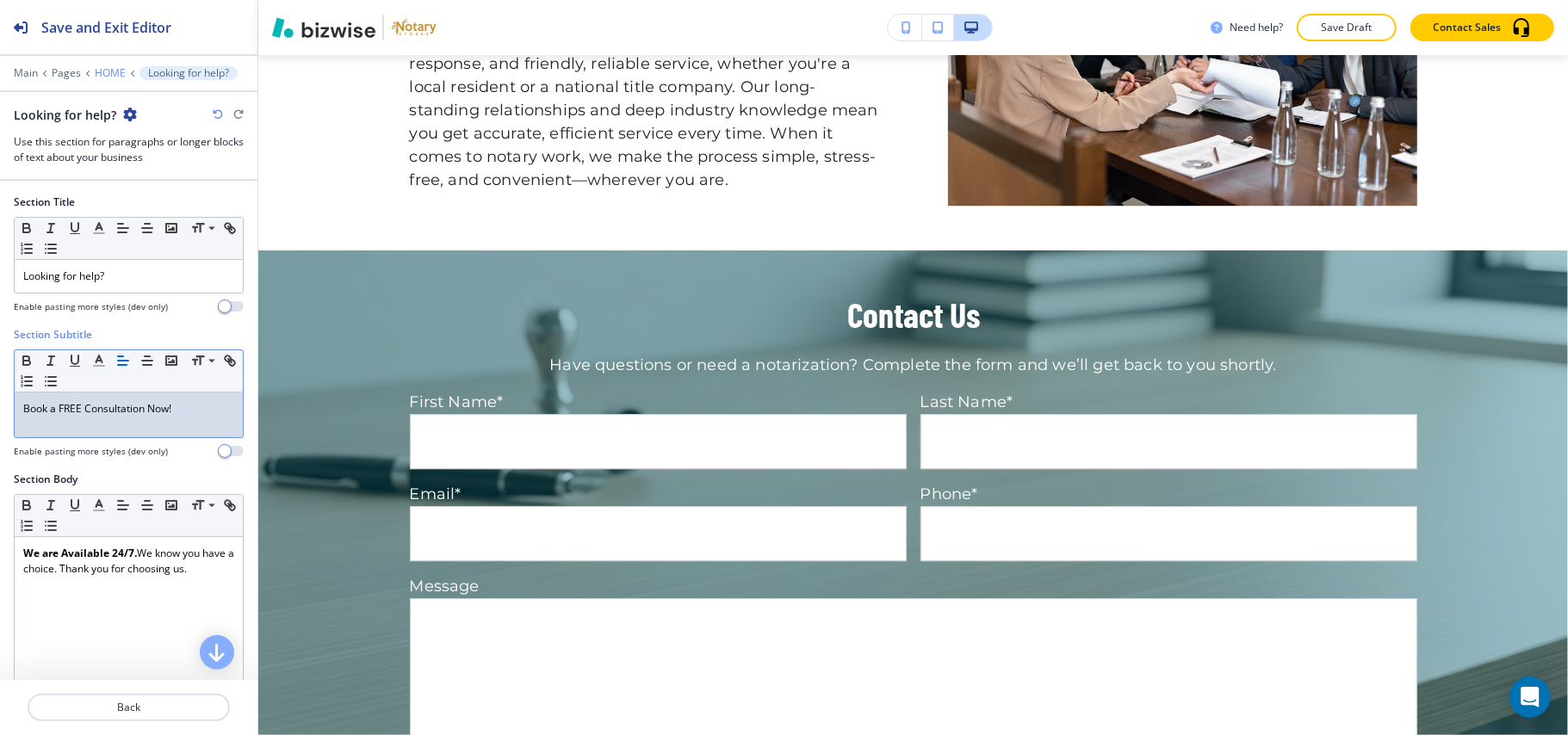
click at [107, 72] on p "HOME" at bounding box center [110, 73] width 31 height 12
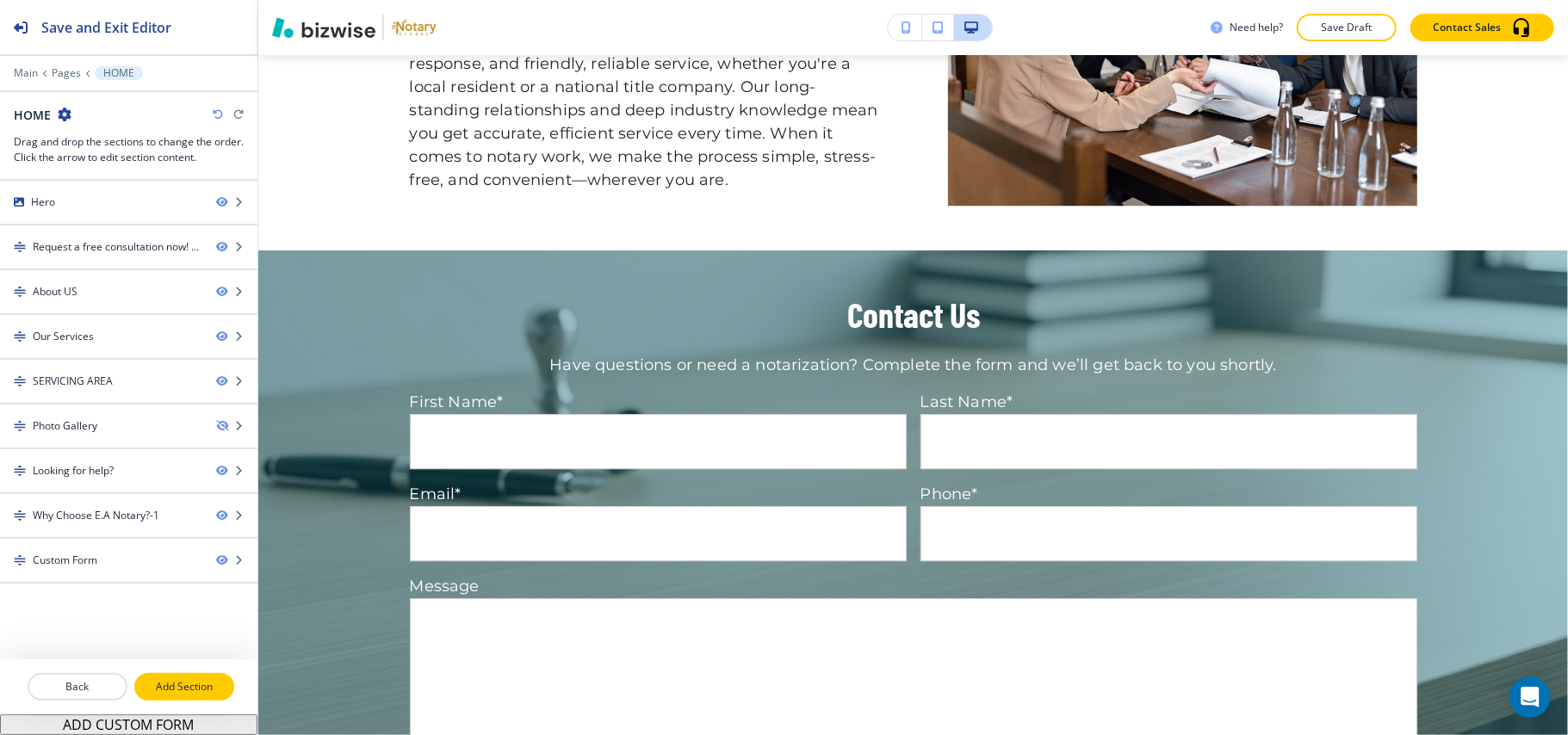
click at [178, 683] on p "Add Section" at bounding box center [184, 686] width 96 height 15
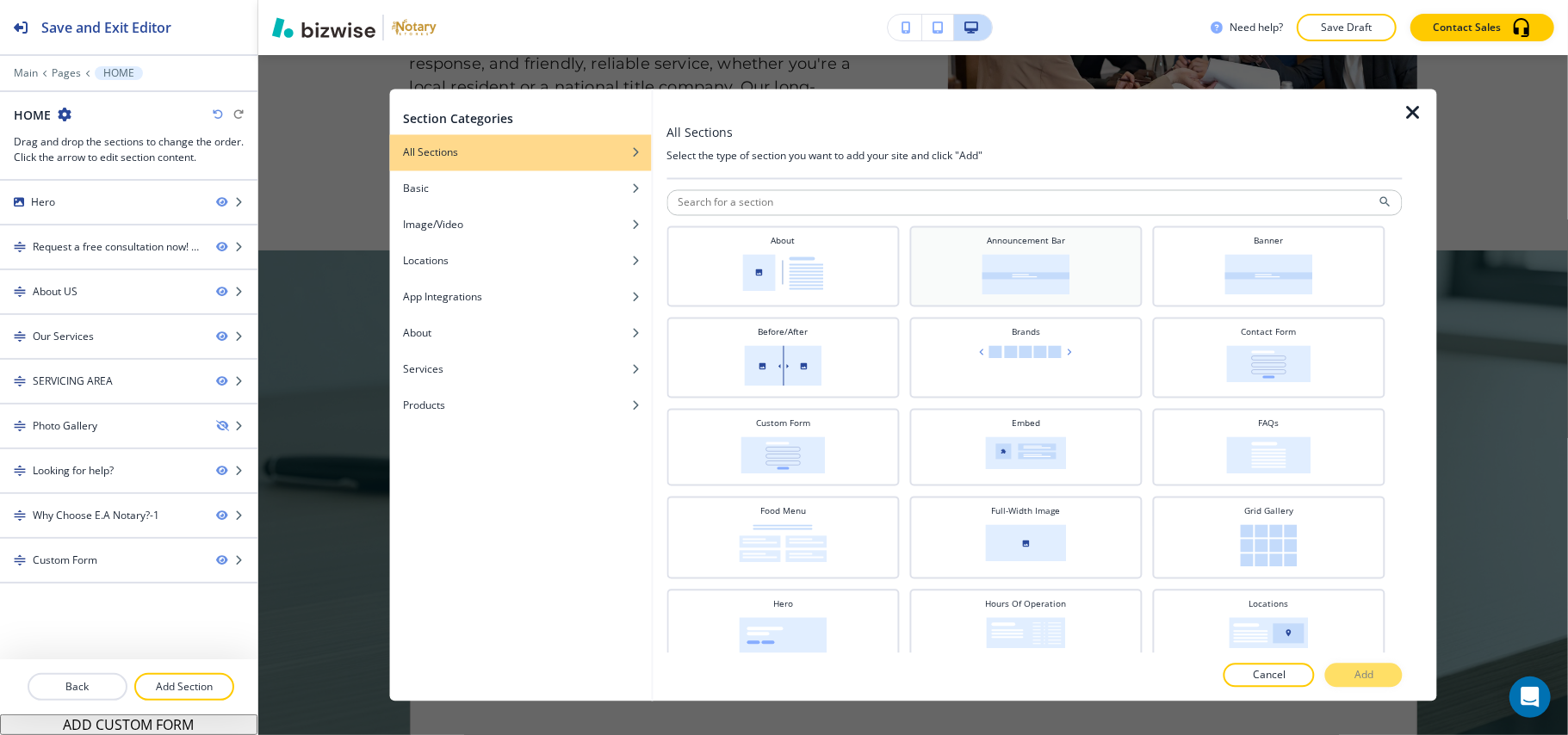
click at [1024, 246] on h4 "Announcement Bar" at bounding box center [1026, 241] width 78 height 13
click at [1355, 671] on p "Add" at bounding box center [1363, 676] width 19 height 15
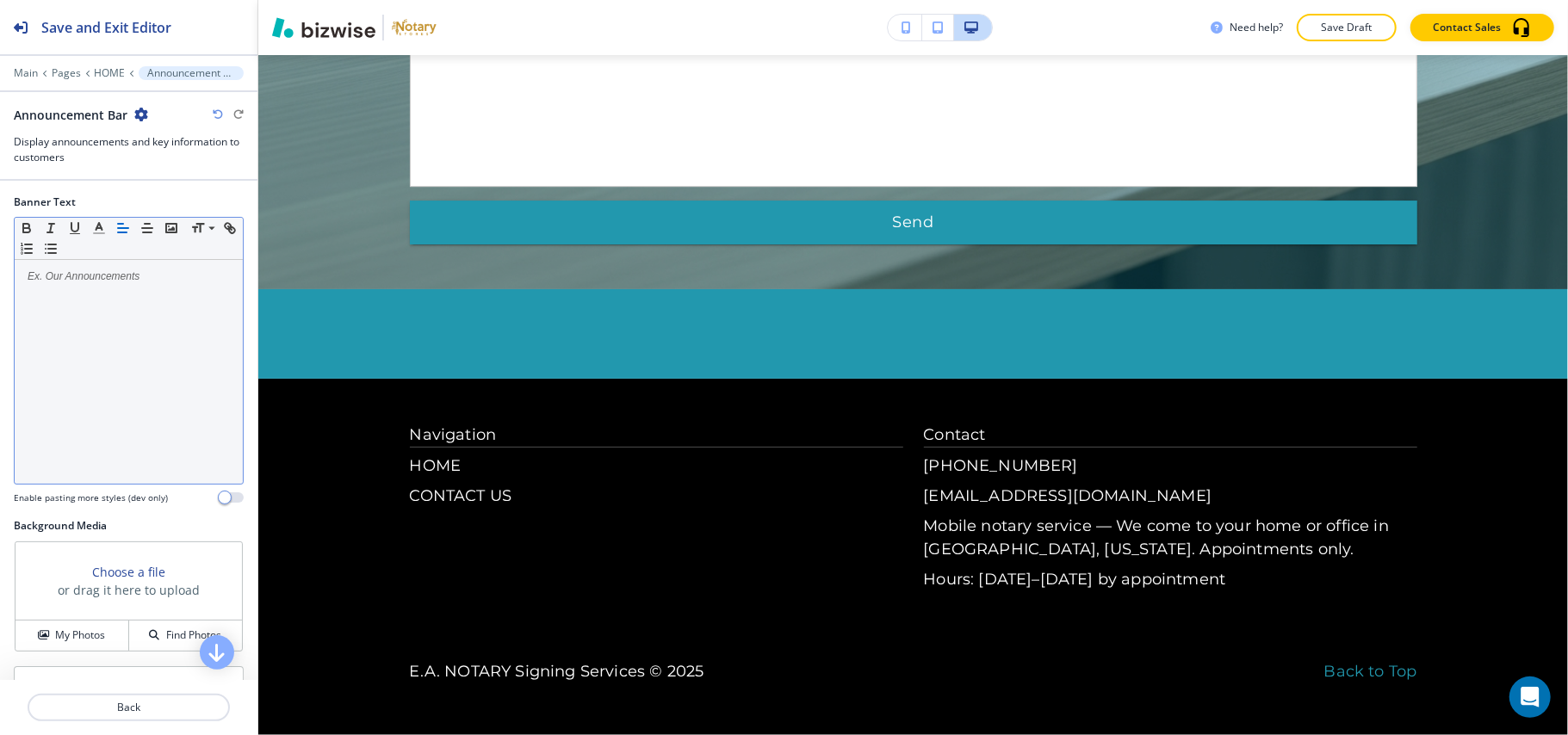
scroll to position [4310, 0]
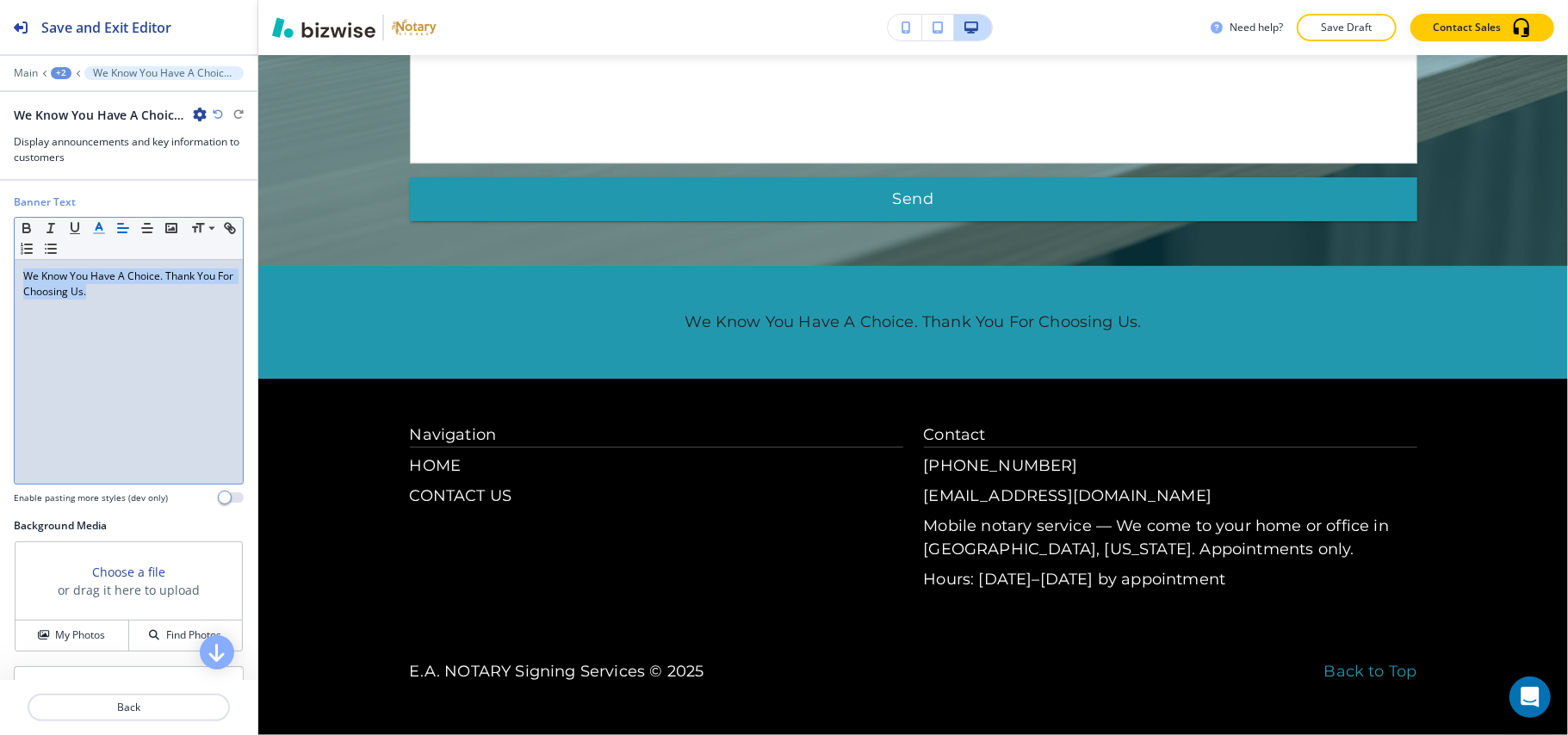
click at [101, 228] on line "button" at bounding box center [98, 228] width 5 height 0
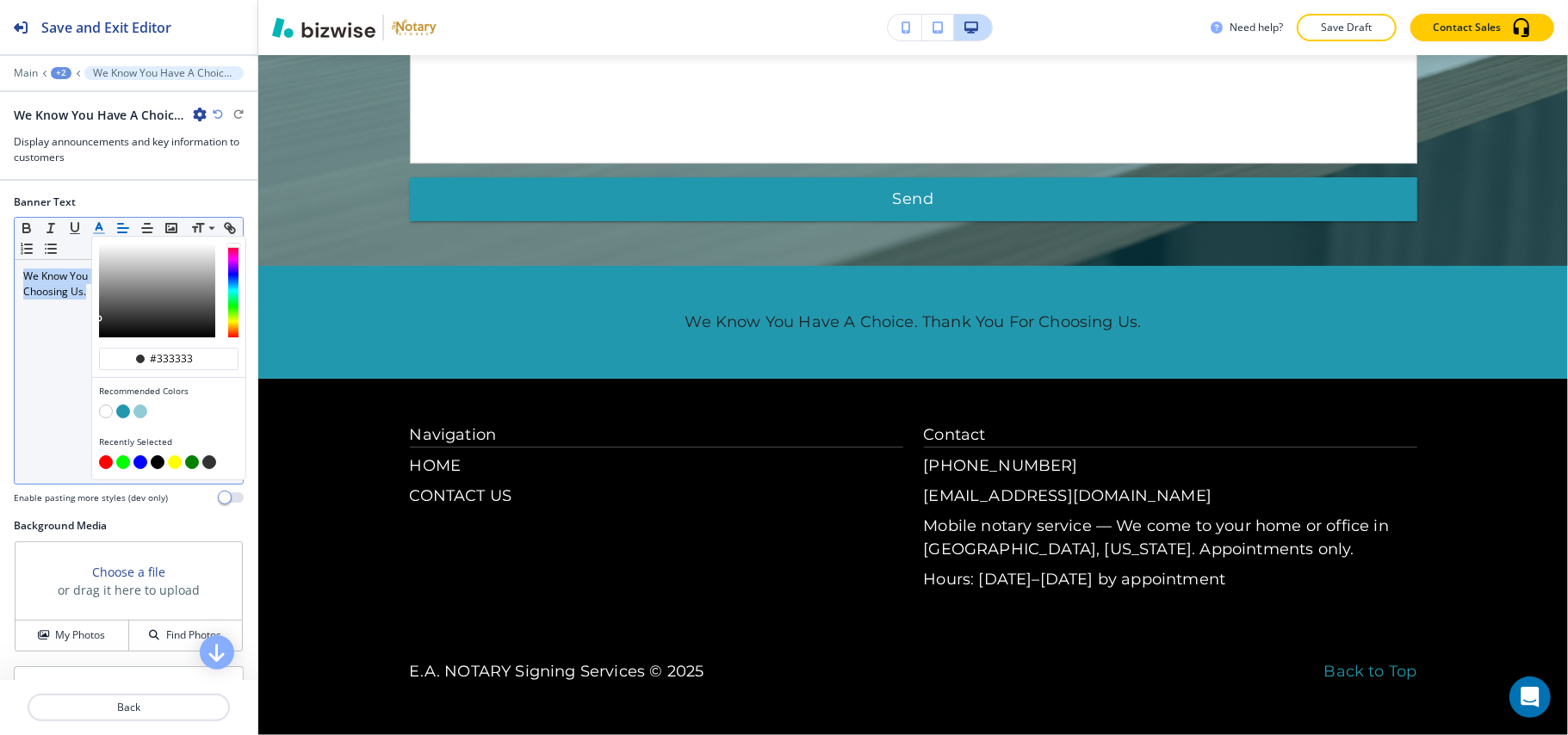
click at [105, 413] on button "button" at bounding box center [105, 411] width 14 height 14
type input "#ffffff"
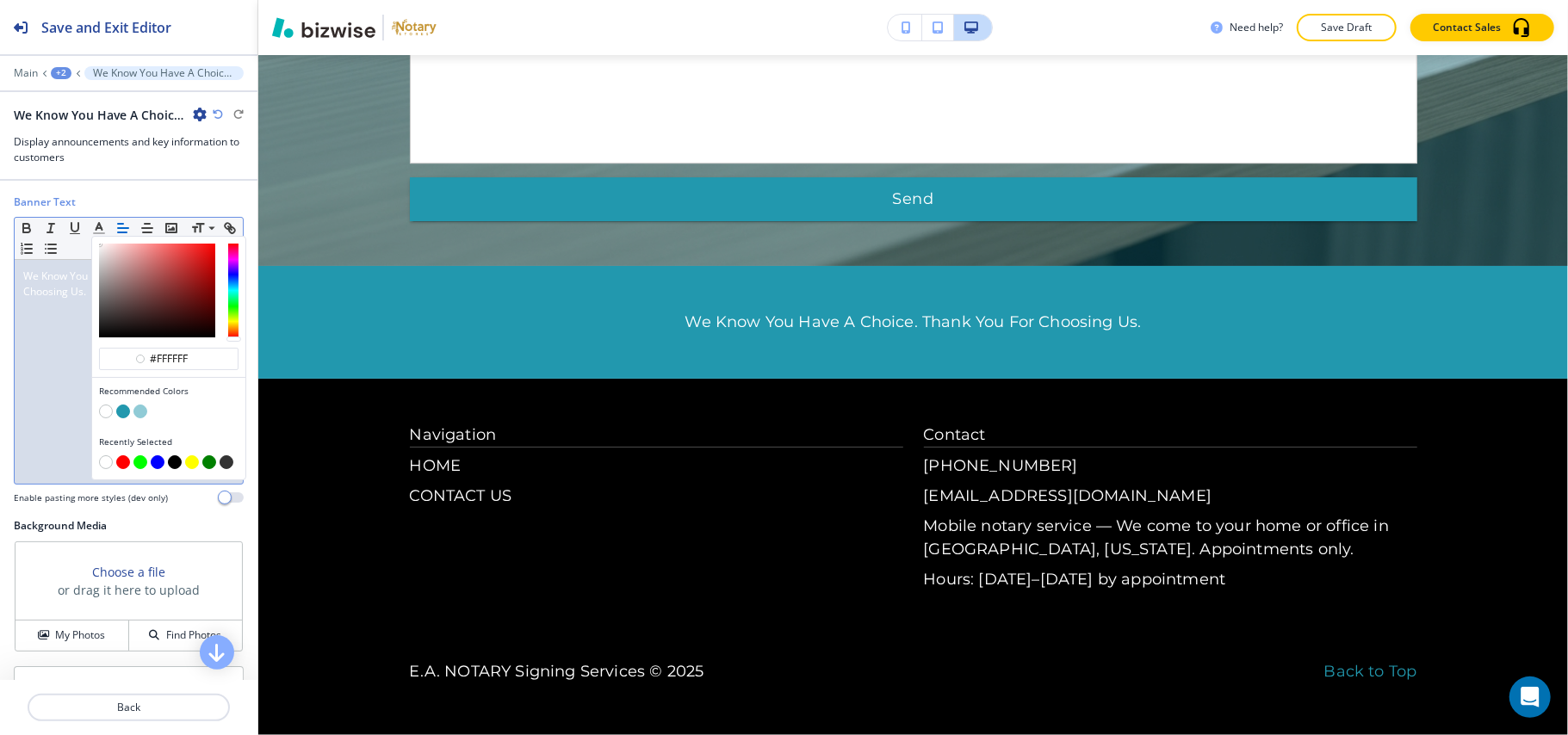
click at [35, 365] on div "We Know You Have A Choice. Thank You For Choosing Us." at bounding box center [128, 372] width 228 height 223
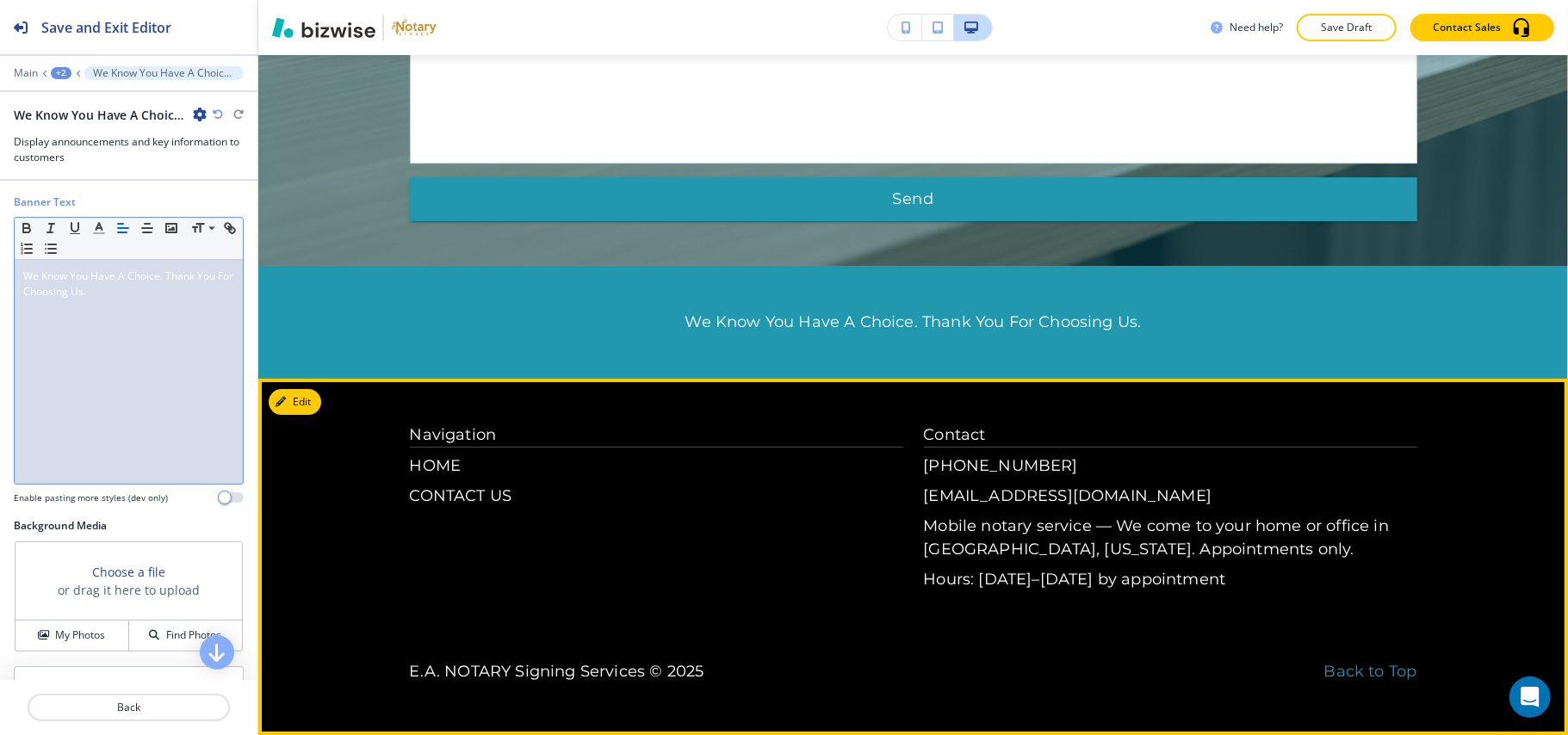
scroll to position [4195, 0]
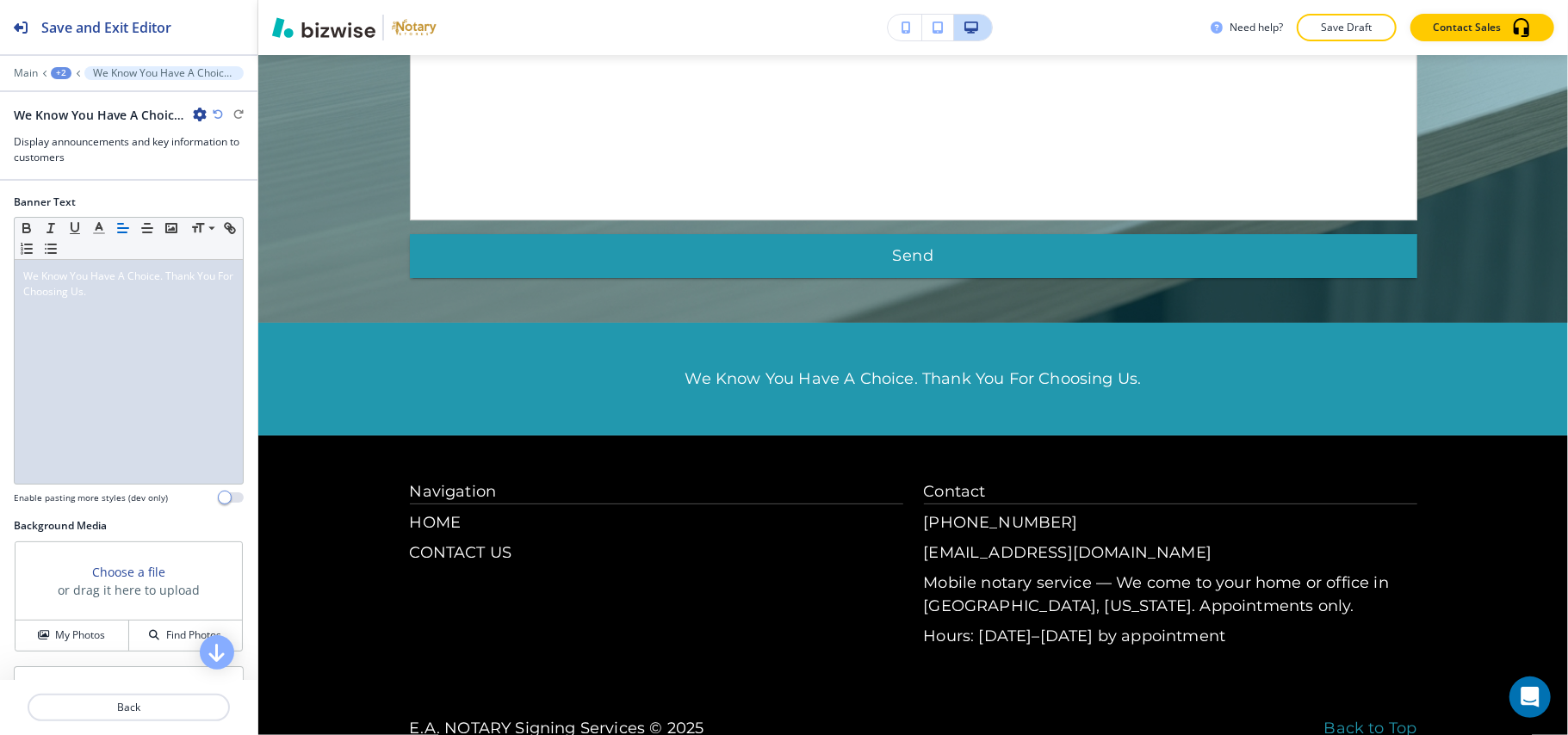
click at [66, 77] on div "+2" at bounding box center [60, 73] width 21 height 12
click at [77, 135] on p "HOME" at bounding box center [105, 132] width 87 height 15
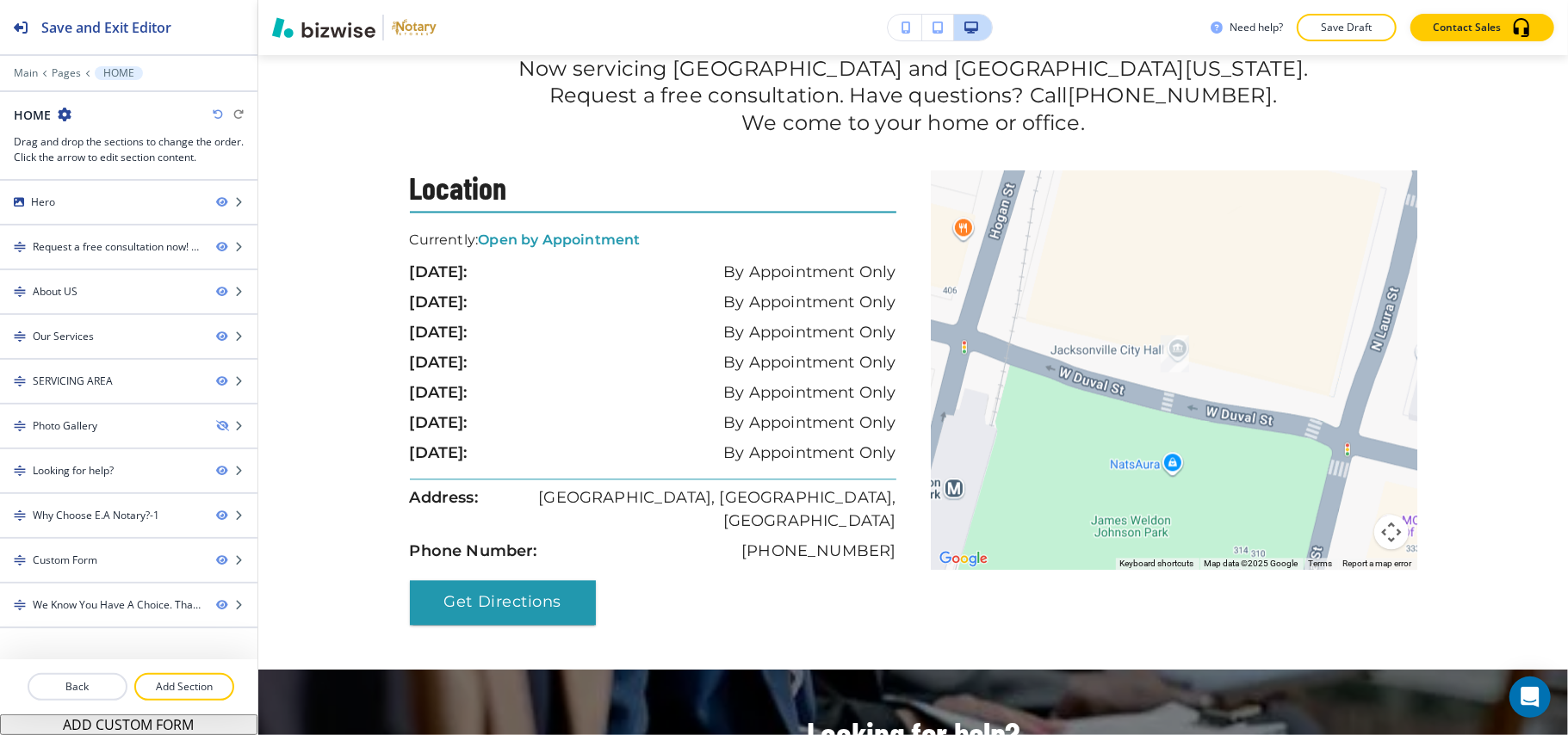
scroll to position [2711, 0]
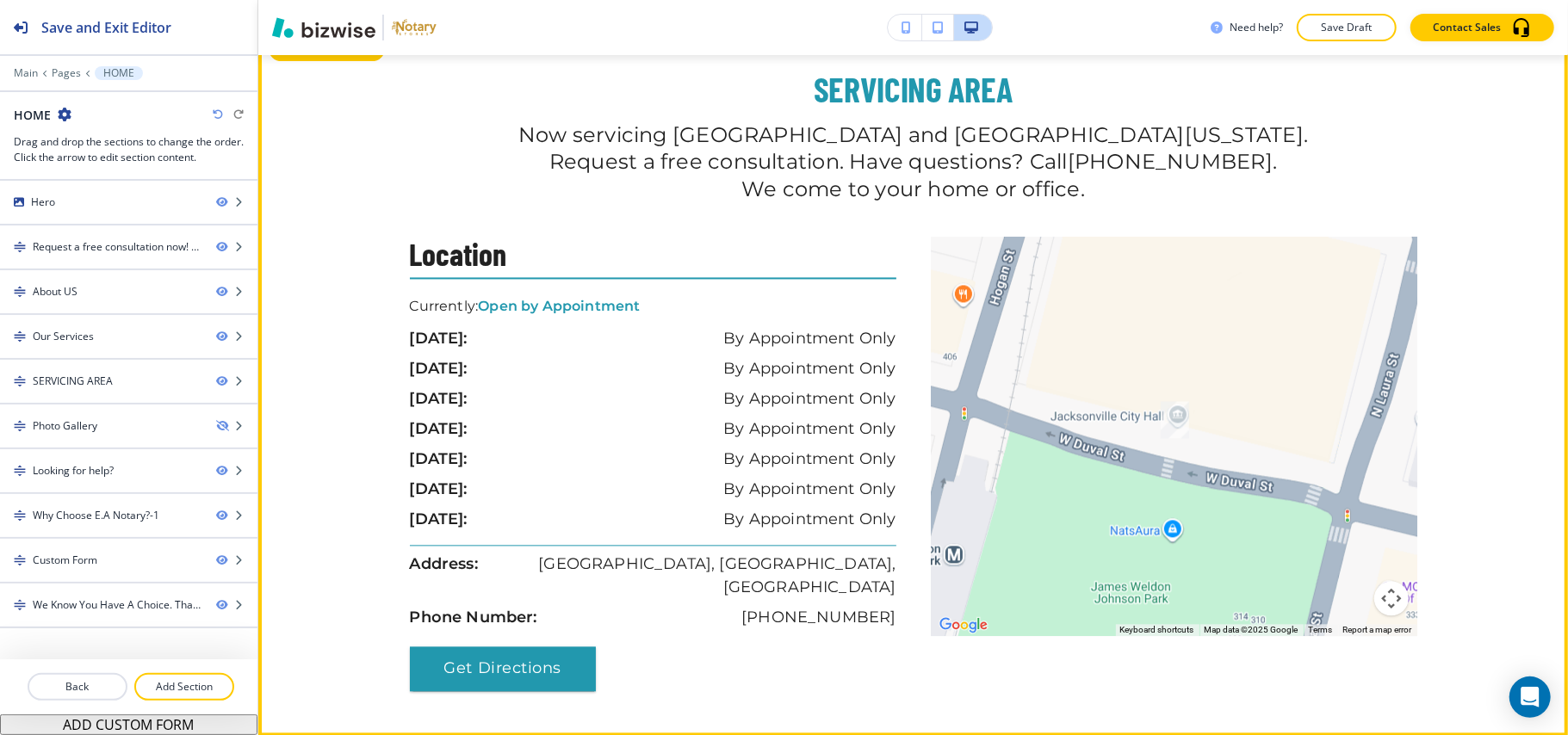
click at [296, 61] on button "Edit This Section" at bounding box center [326, 48] width 116 height 26
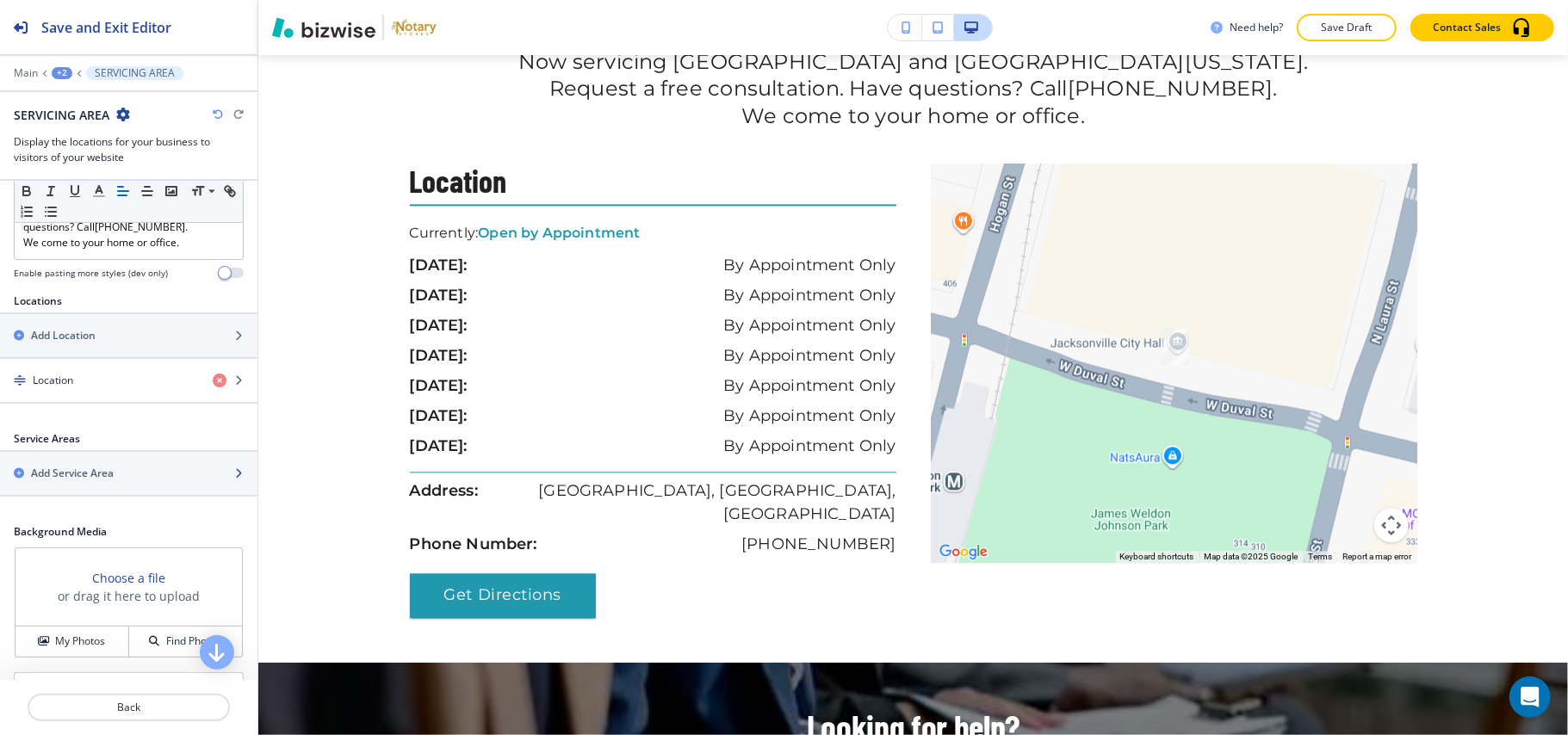
scroll to position [229, 0]
click at [67, 391] on div "button" at bounding box center [129, 394] width 258 height 14
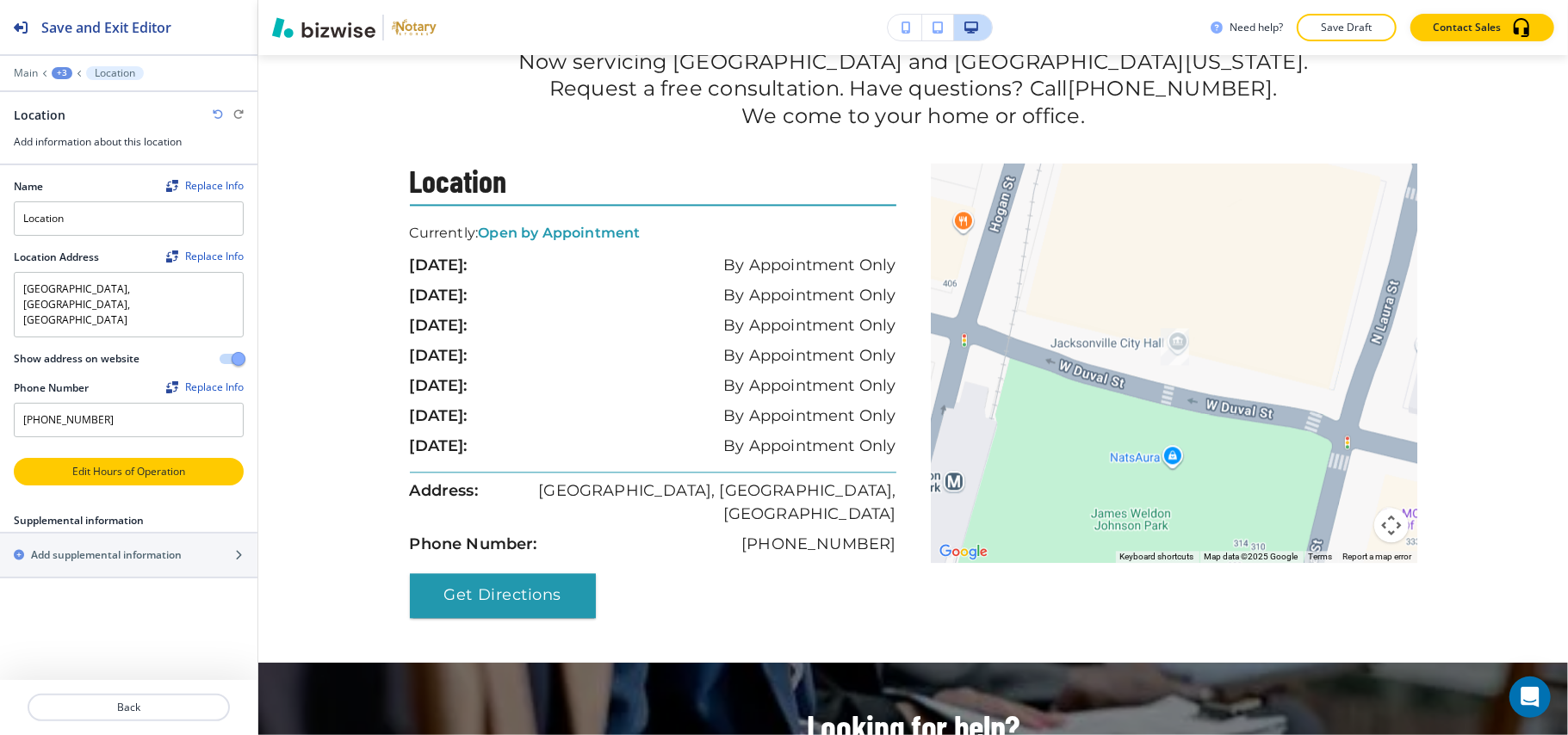
click at [115, 464] on p "Edit Hours of Operation" at bounding box center [128, 471] width 226 height 15
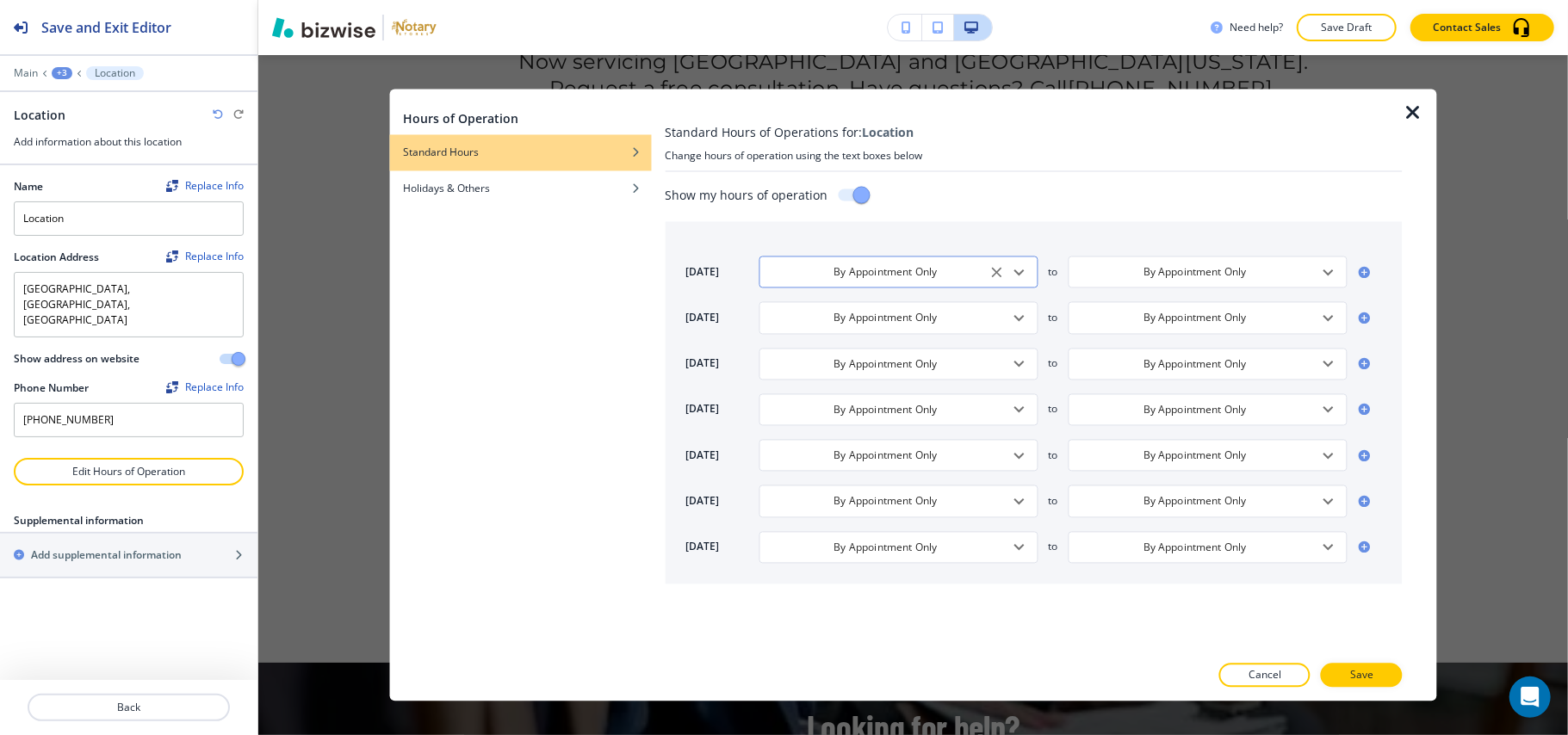
click at [1024, 272] on icon "Open" at bounding box center [1019, 271] width 21 height 21
click at [822, 358] on li "24 Hours" at bounding box center [825, 360] width 131 height 26
type input "24 Hours"
click at [1021, 318] on icon "Open" at bounding box center [1019, 317] width 21 height 21
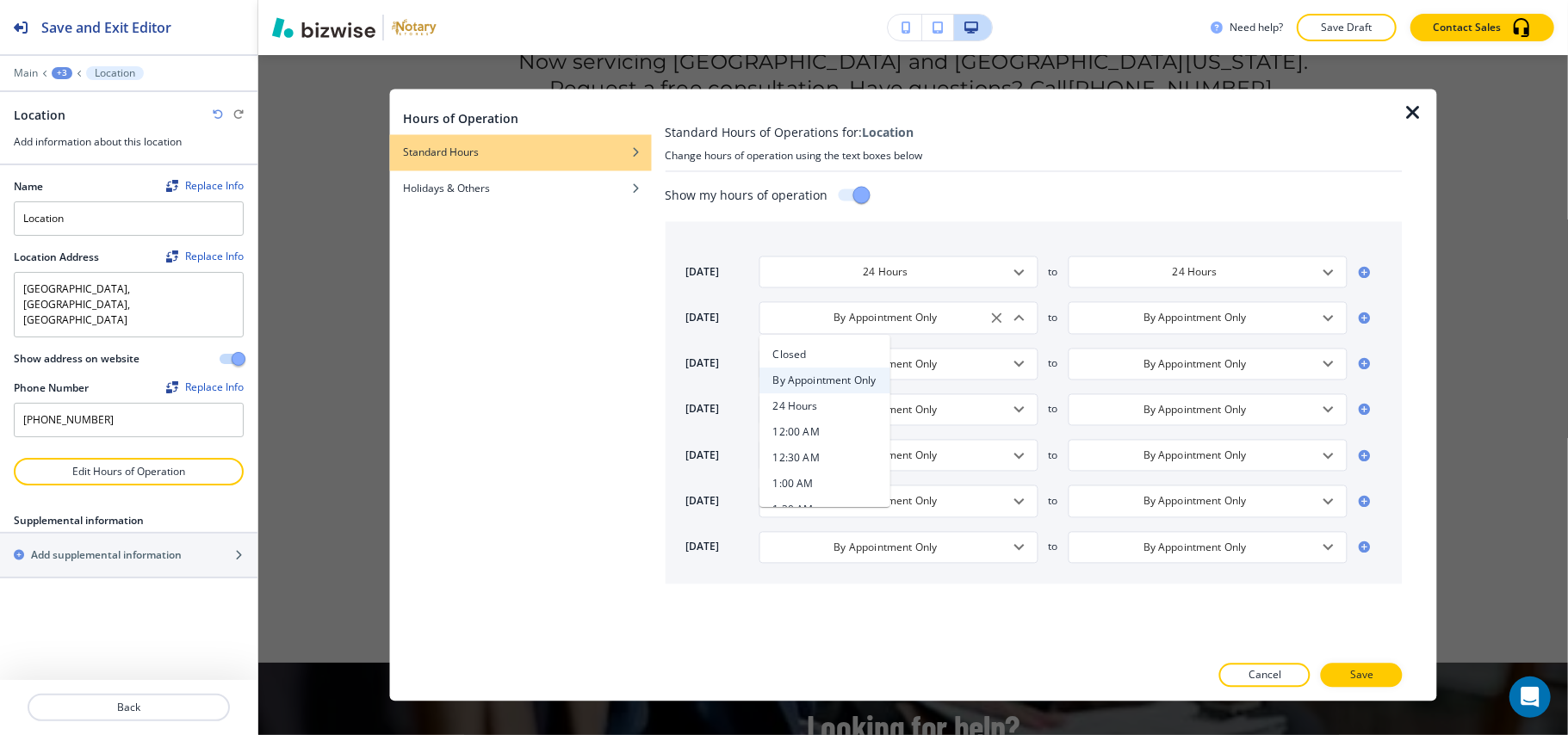
click at [816, 407] on h4 "24 Hours" at bounding box center [796, 405] width 45 height 15
type input "24 Hours"
click at [1019, 361] on icon "Open" at bounding box center [1019, 364] width 21 height 21
click at [838, 449] on li "24 Hours" at bounding box center [825, 453] width 131 height 26
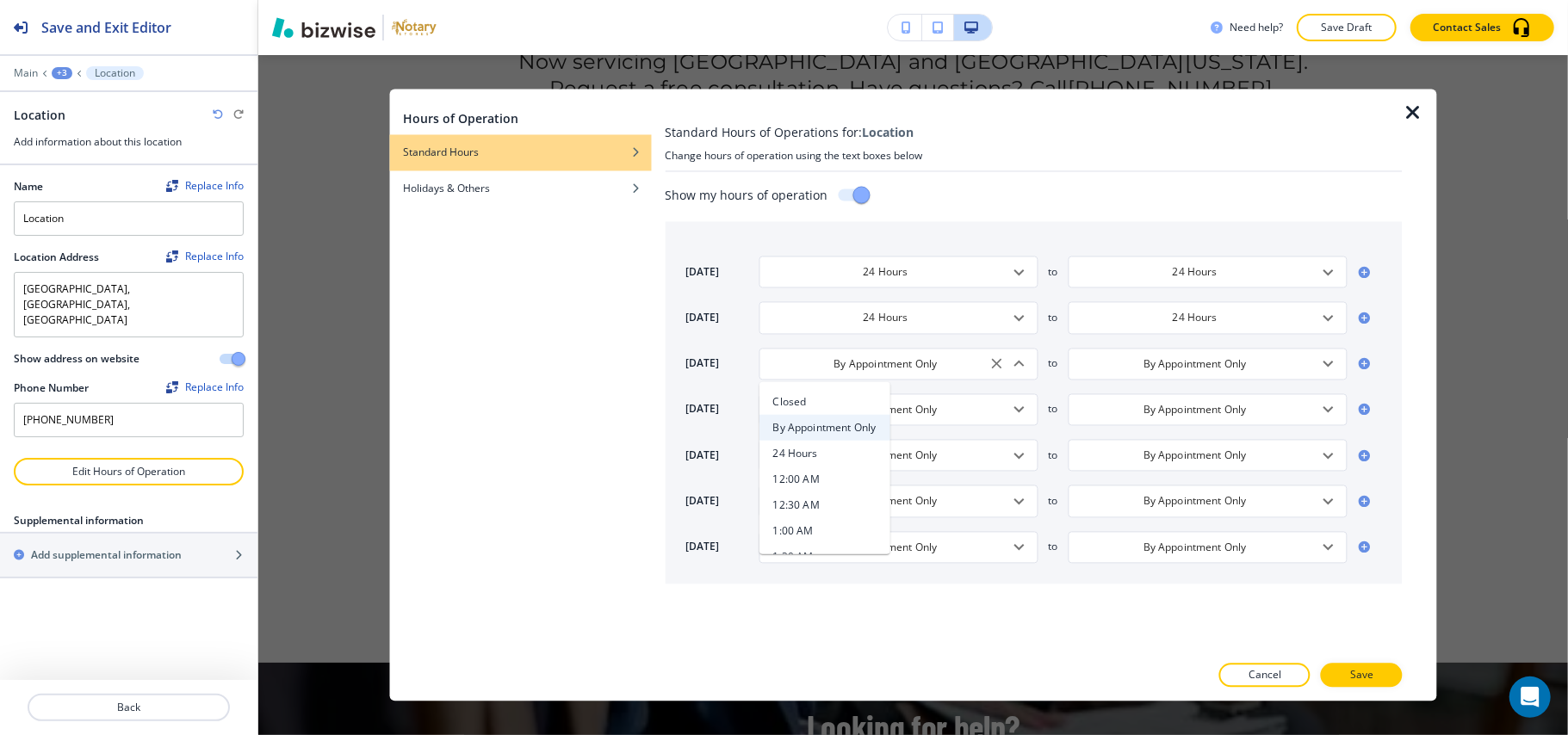
type input "24 Hours"
click at [1016, 412] on icon "Open" at bounding box center [1019, 409] width 10 height 6
click at [847, 496] on li "24 Hours" at bounding box center [825, 499] width 131 height 26
type input "24 Hours"
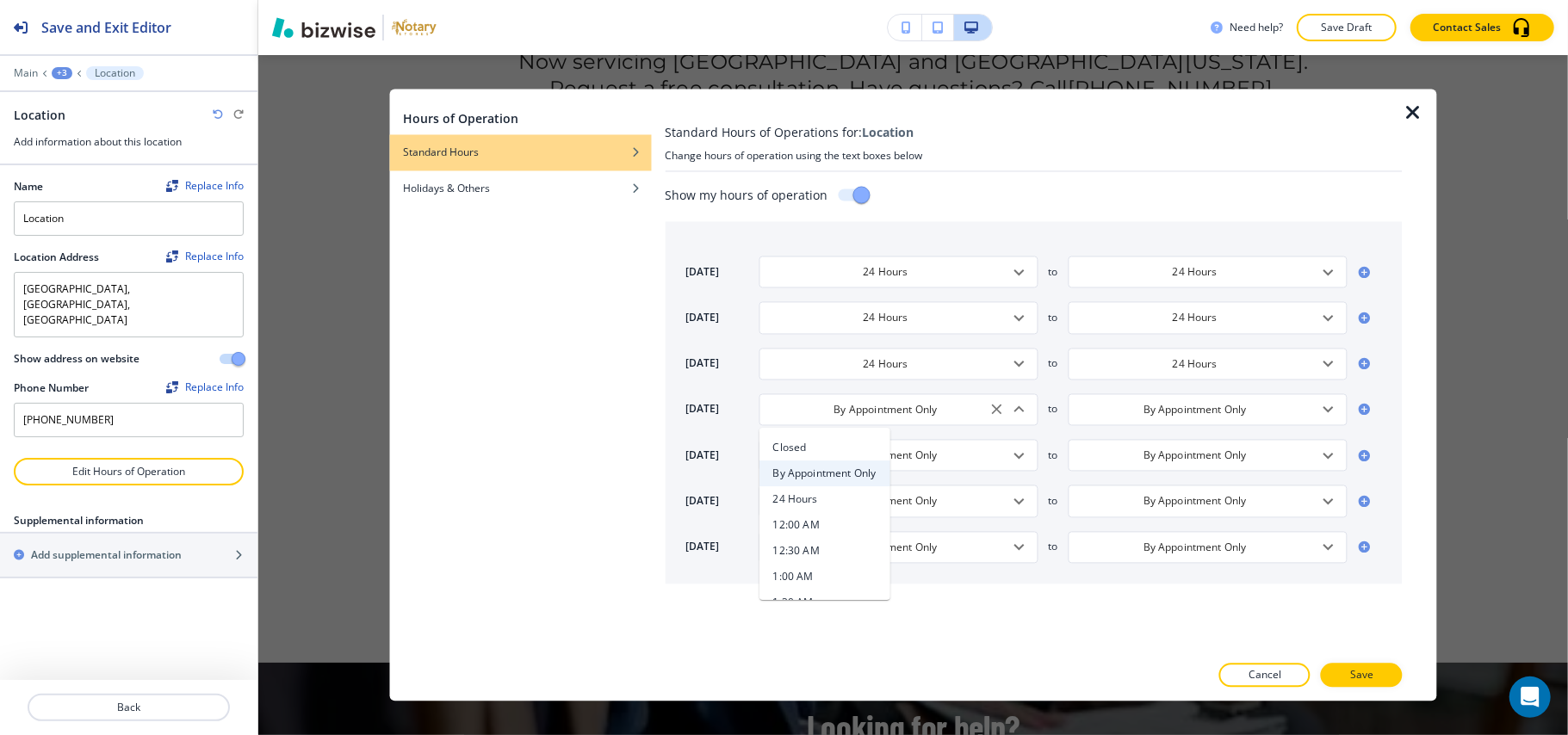
type input "24 Hours"
click at [1019, 455] on icon "Open" at bounding box center [1019, 455] width 21 height 21
click at [798, 538] on h4 "24 Hours" at bounding box center [796, 545] width 45 height 15
type input "24 Hours"
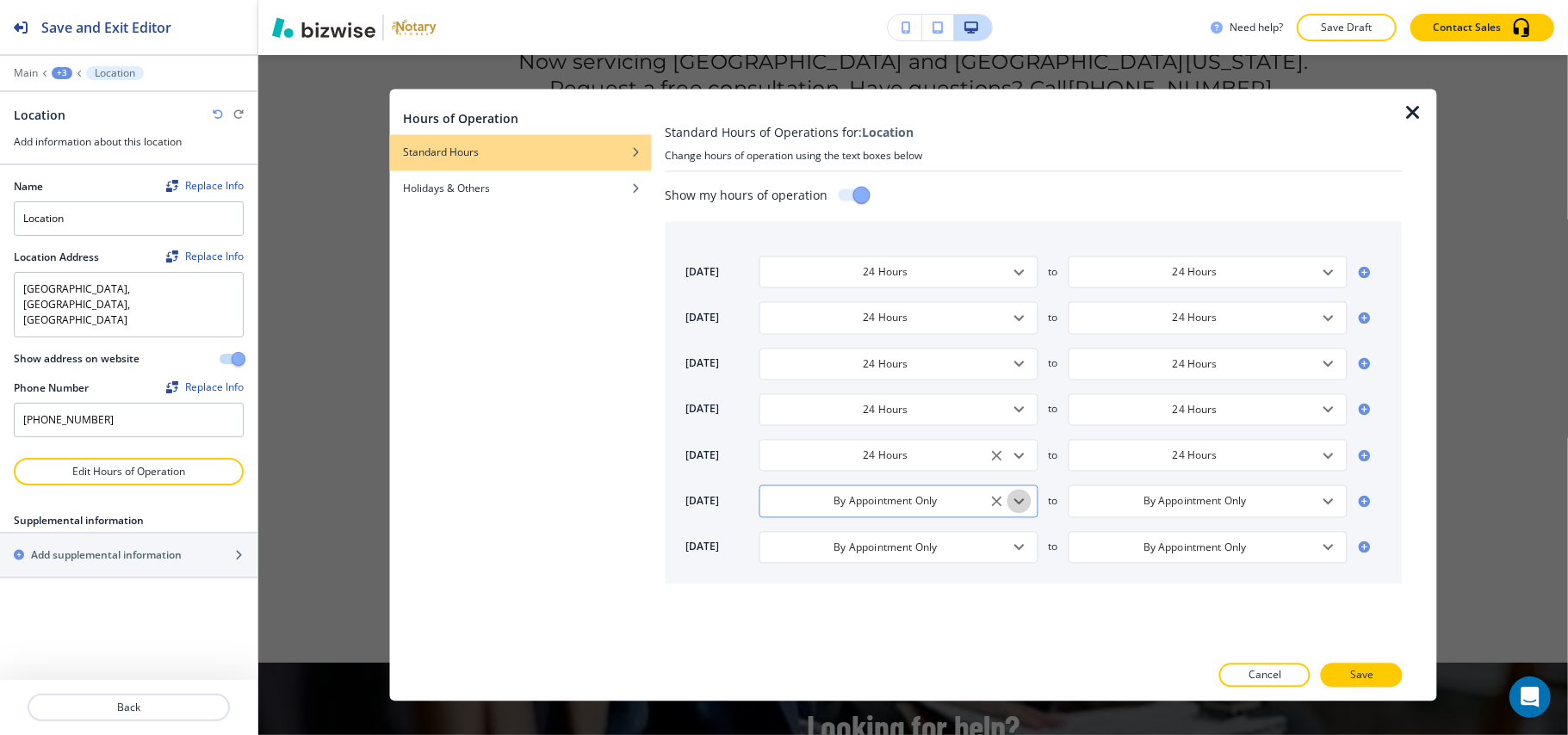
click at [1010, 501] on icon "Open" at bounding box center [1019, 501] width 21 height 21
click at [807, 386] on h4 "24 Hours" at bounding box center [796, 386] width 45 height 15
type input "24 Hours"
click at [1016, 546] on icon "Open" at bounding box center [1019, 547] width 21 height 21
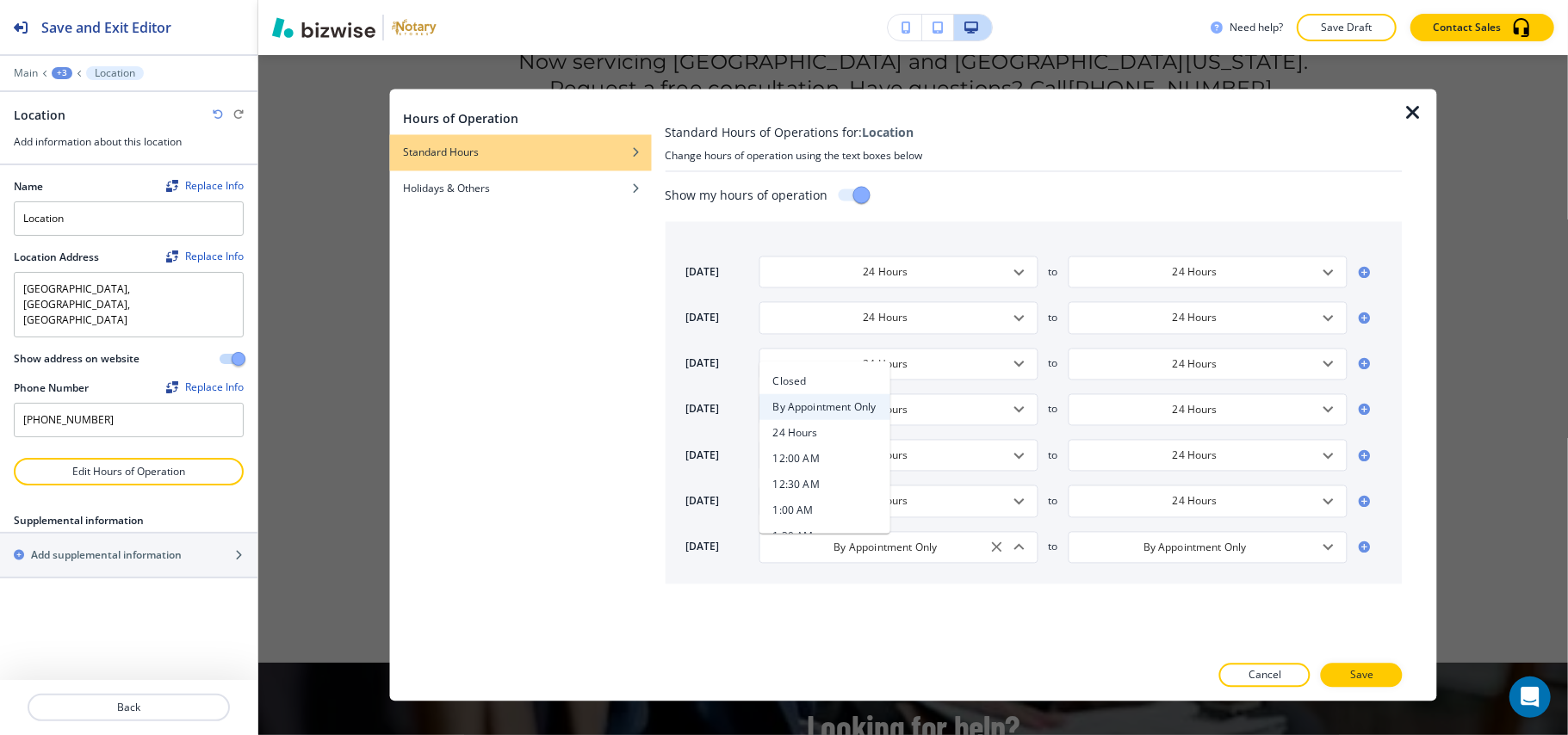
click at [813, 425] on h4 "24 Hours" at bounding box center [796, 432] width 45 height 15
type input "24 Hours"
click at [1362, 668] on p "Save" at bounding box center [1362, 676] width 23 height 15
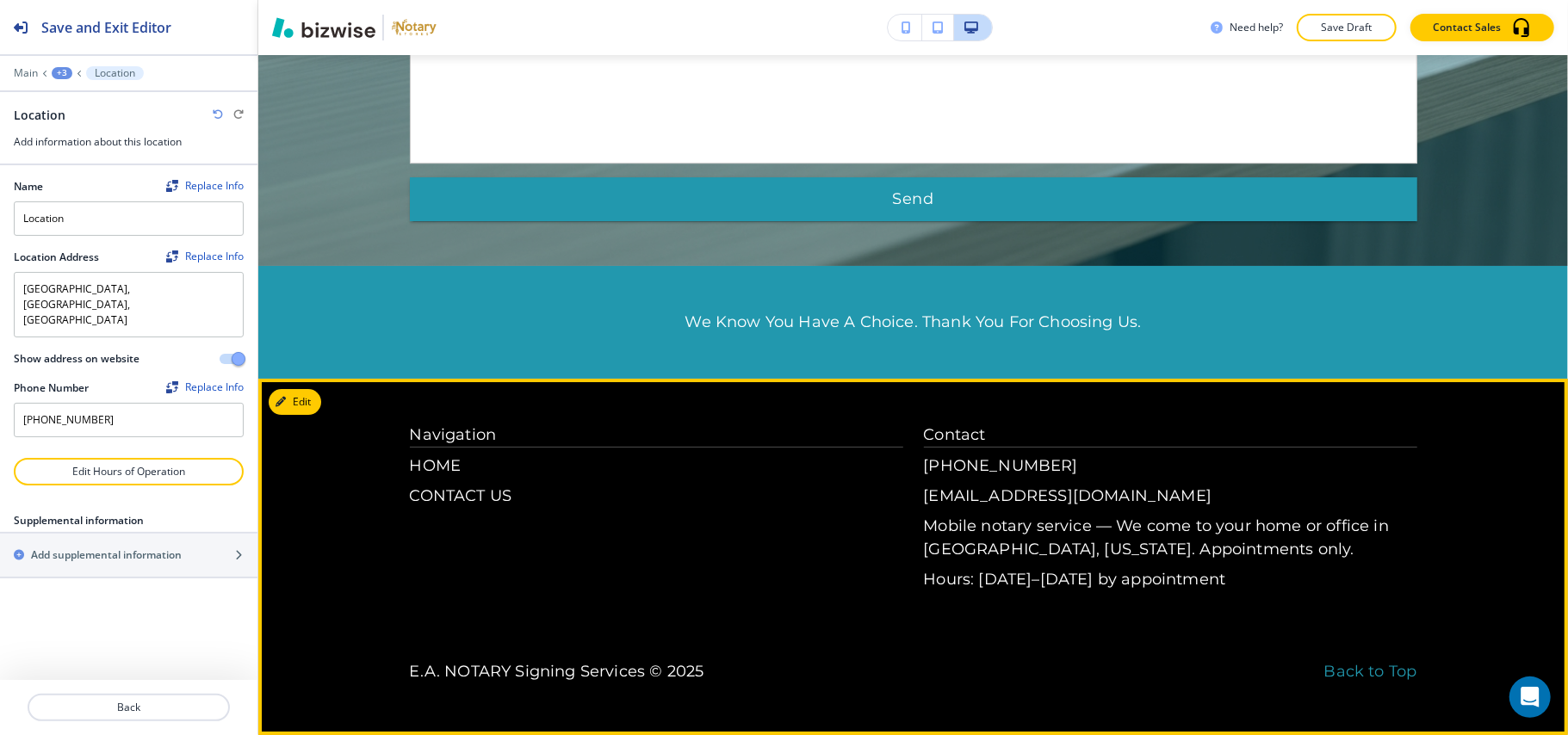
scroll to position [4333, 0]
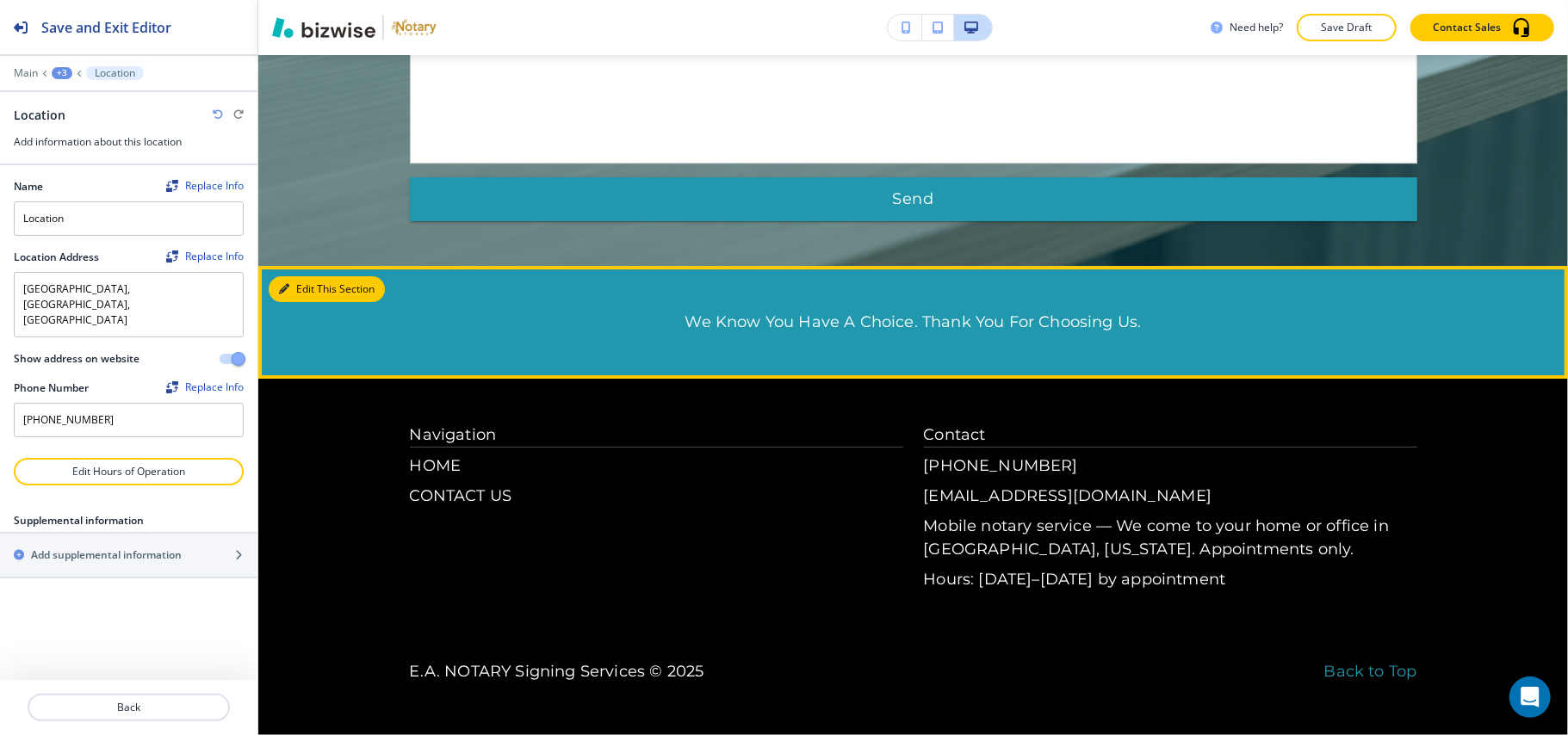
click at [310, 282] on button "Edit This Section" at bounding box center [326, 289] width 116 height 26
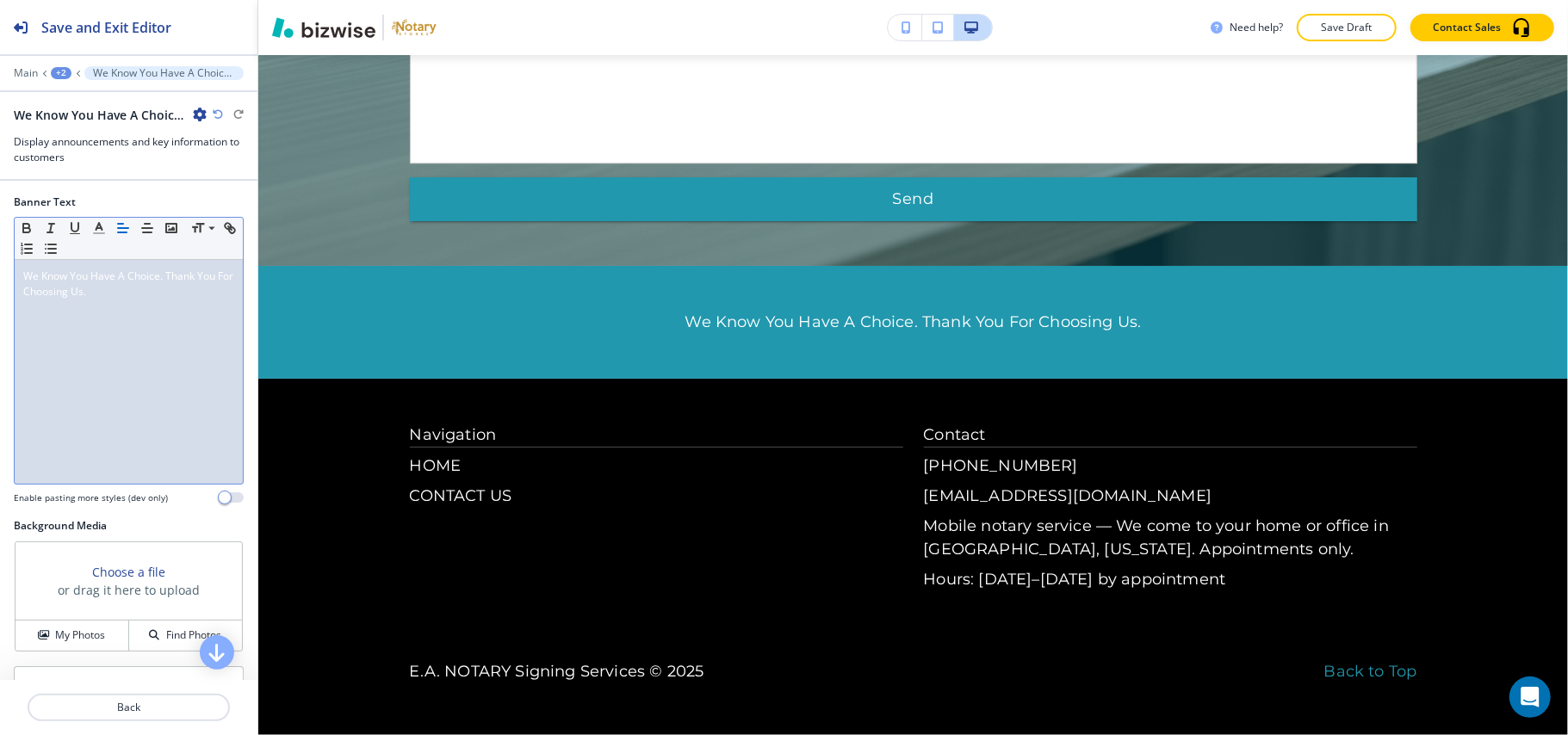
click at [138, 334] on div "We Know You Have A Choice. Thank You For Choosing Us." at bounding box center [128, 372] width 228 height 223
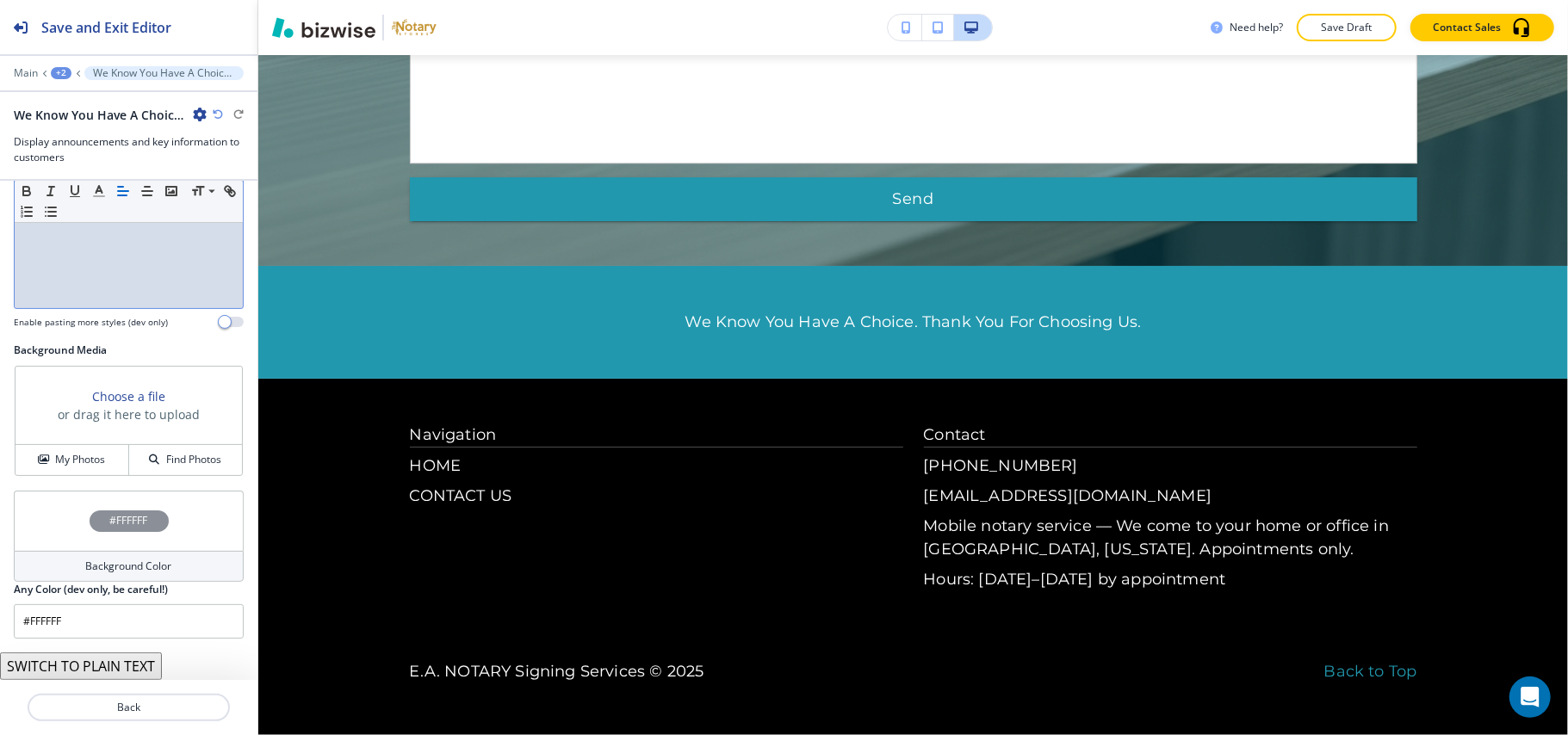
scroll to position [0, 0]
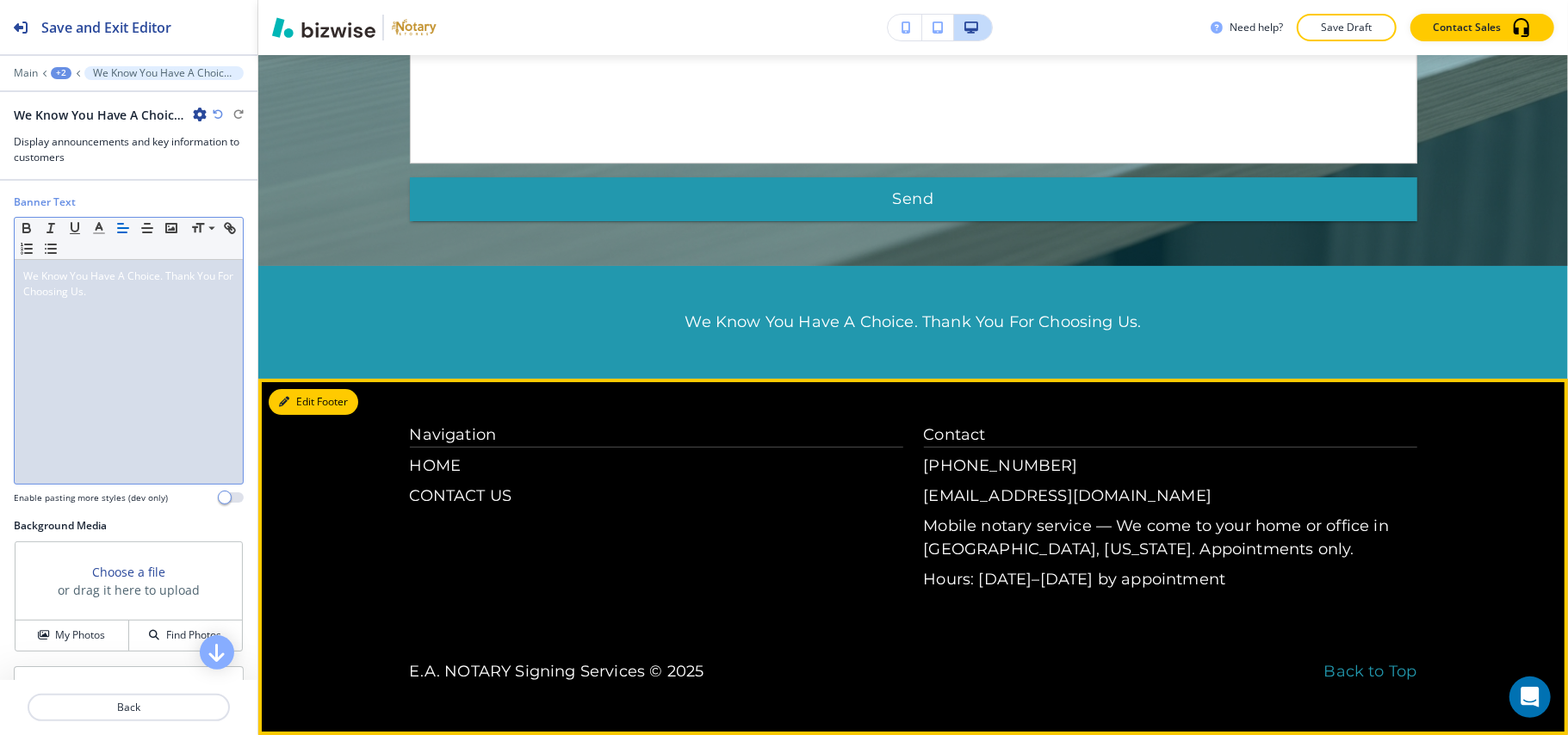
click at [297, 406] on button "Edit Footer" at bounding box center [313, 402] width 89 height 26
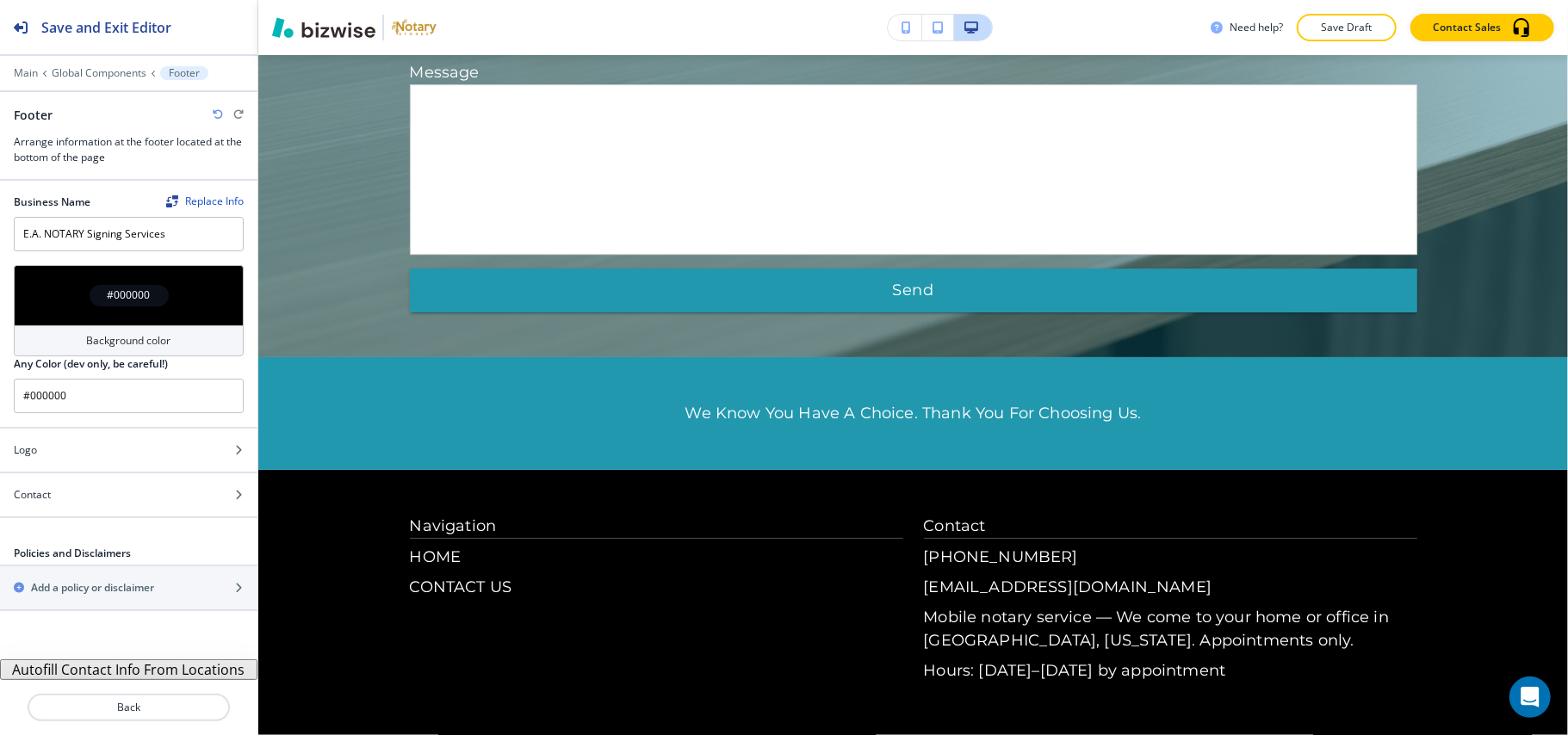
scroll to position [4333, 0]
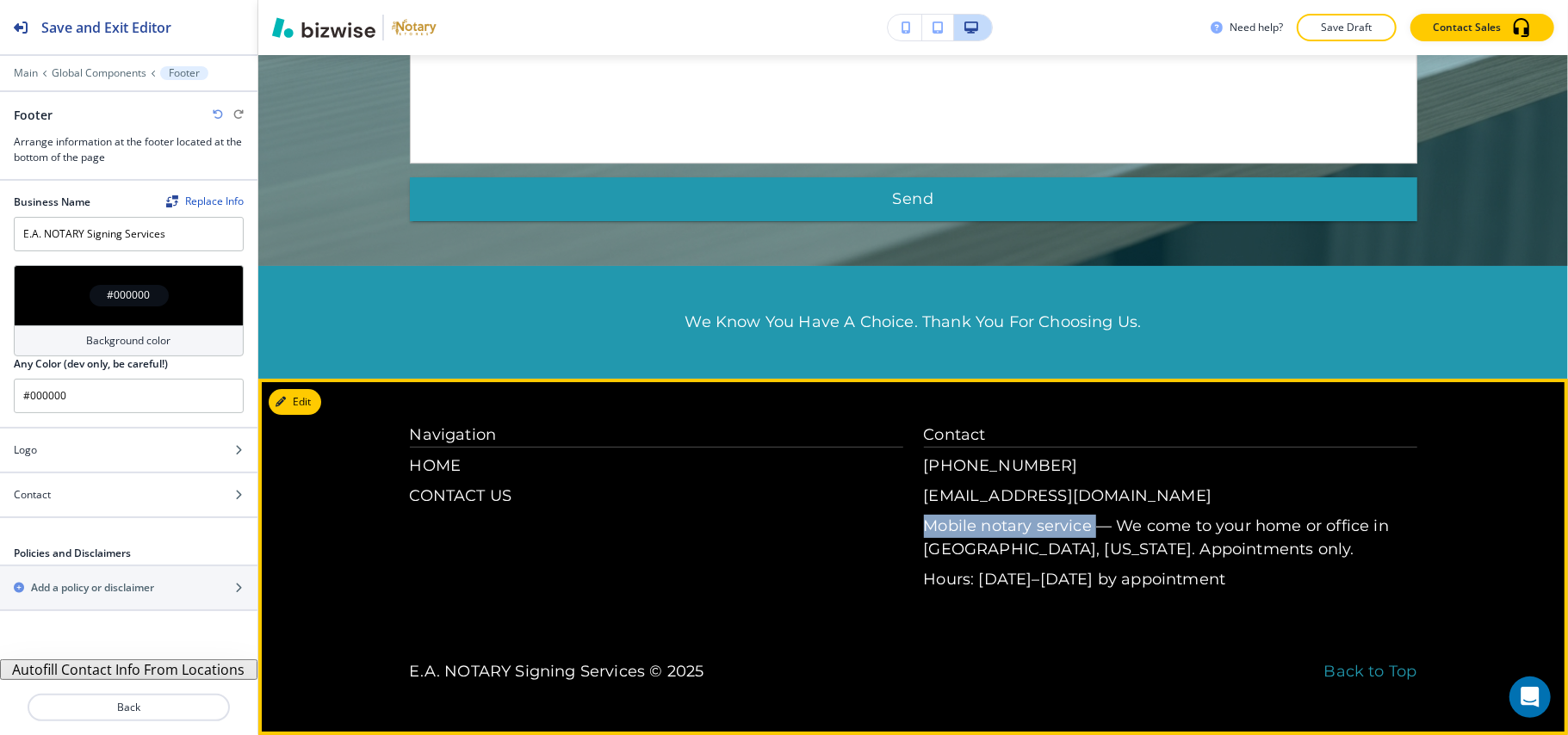
drag, startPoint x: 920, startPoint y: 525, endPoint x: 1085, endPoint y: 532, distance: 165.1
click at [1085, 532] on div "Navigation HOME CONTACT US Contact (904) 612-0356 emwilliams16@gmail.com Mobile…" at bounding box center [914, 507] width 1007 height 168
copy p "Mobile notary service"
click at [1326, 573] on p "Hours: Monday–Sunday by appointment" at bounding box center [1171, 580] width 494 height 23
